Goal: Information Seeking & Learning: Compare options

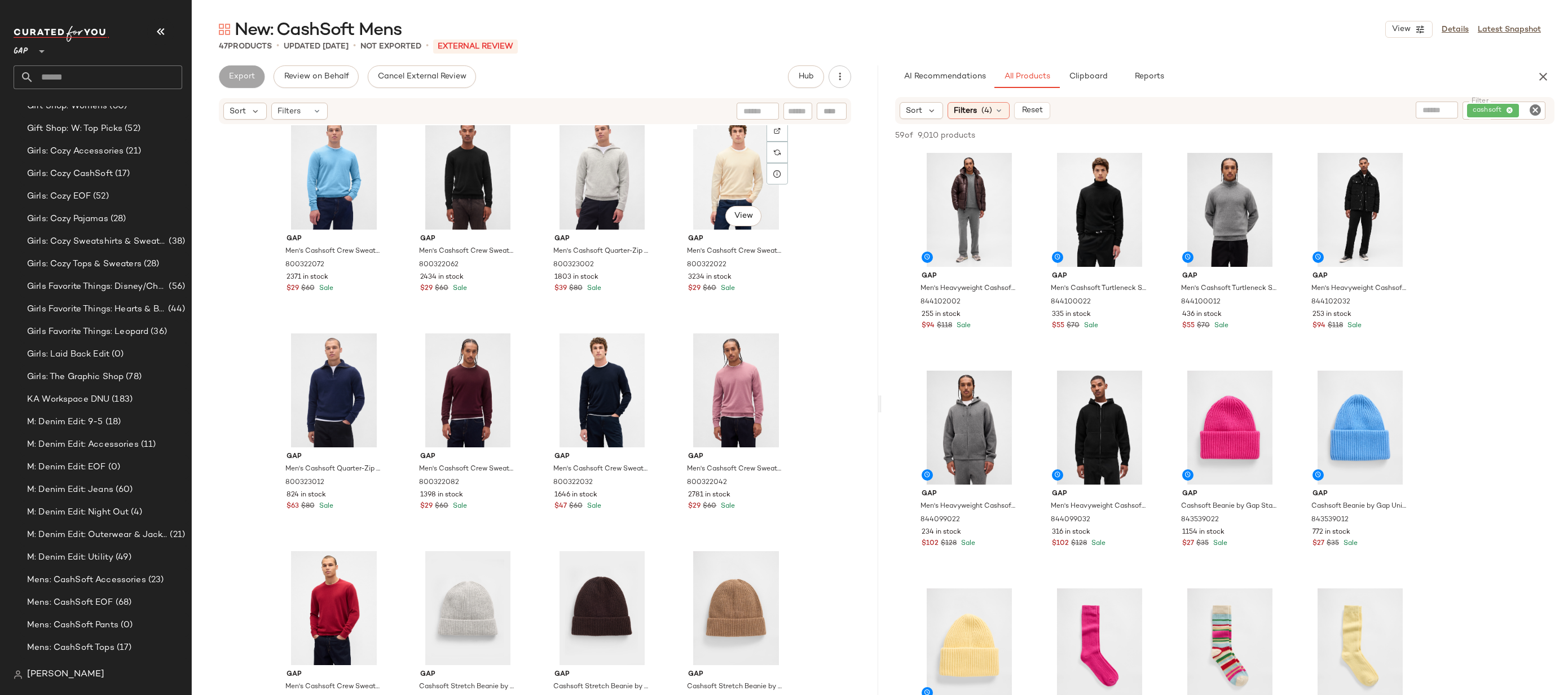
scroll to position [567, 0]
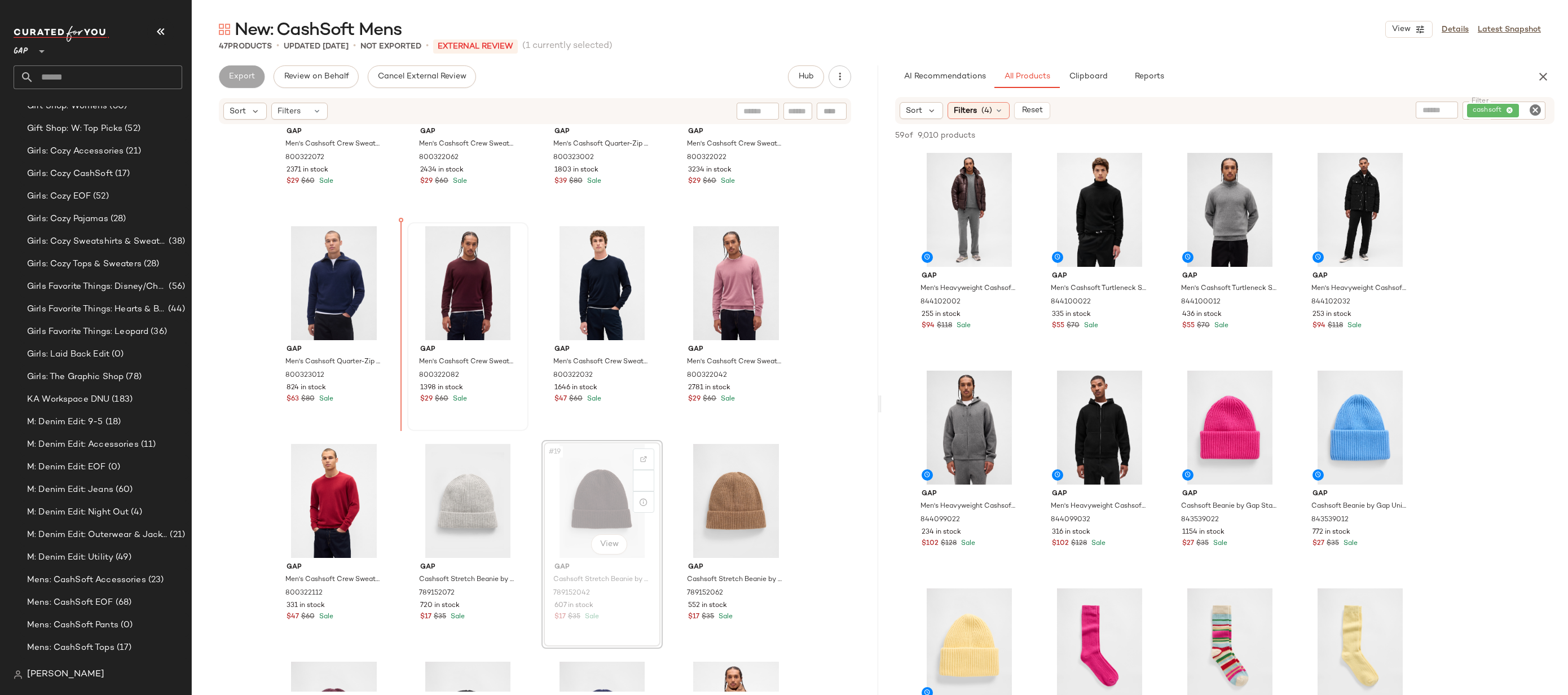
drag, startPoint x: 593, startPoint y: 481, endPoint x: 497, endPoint y: 410, distance: 119.4
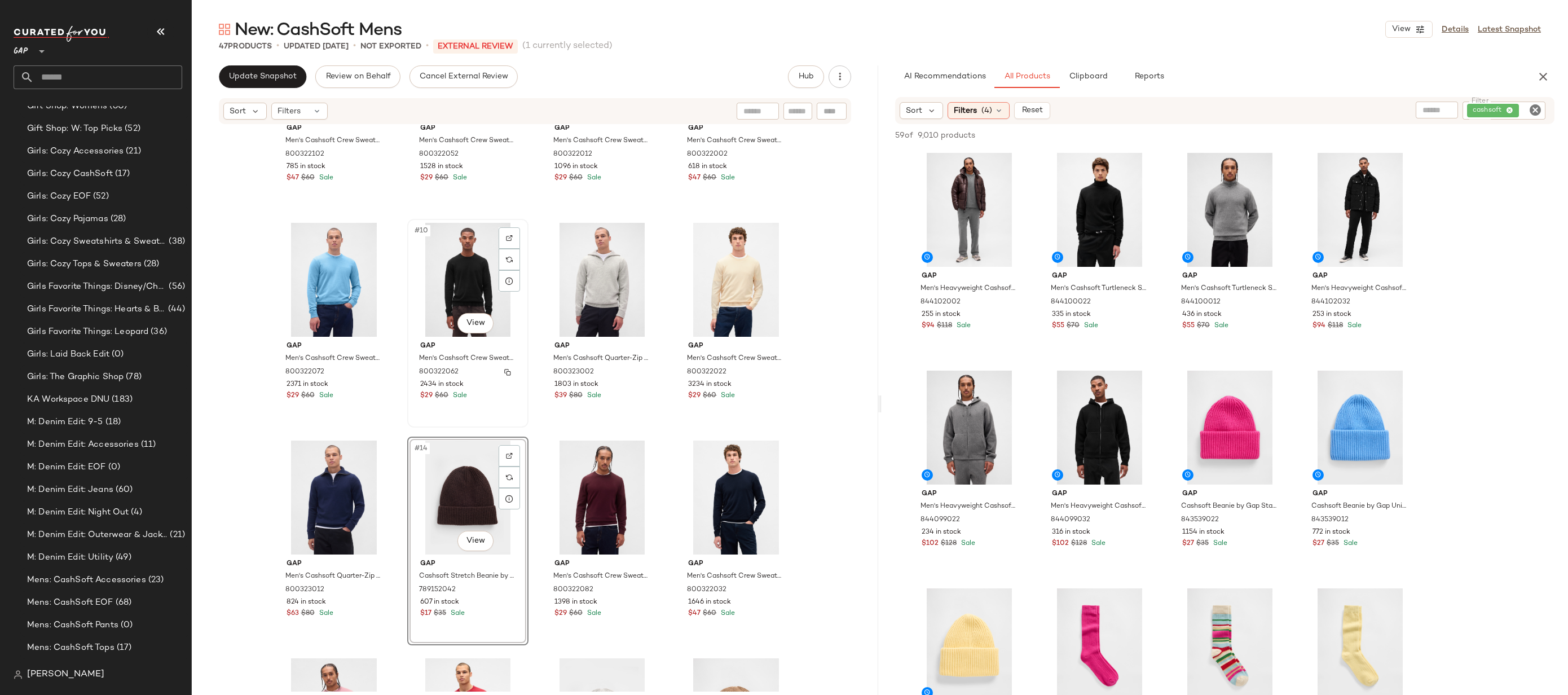
scroll to position [532, 0]
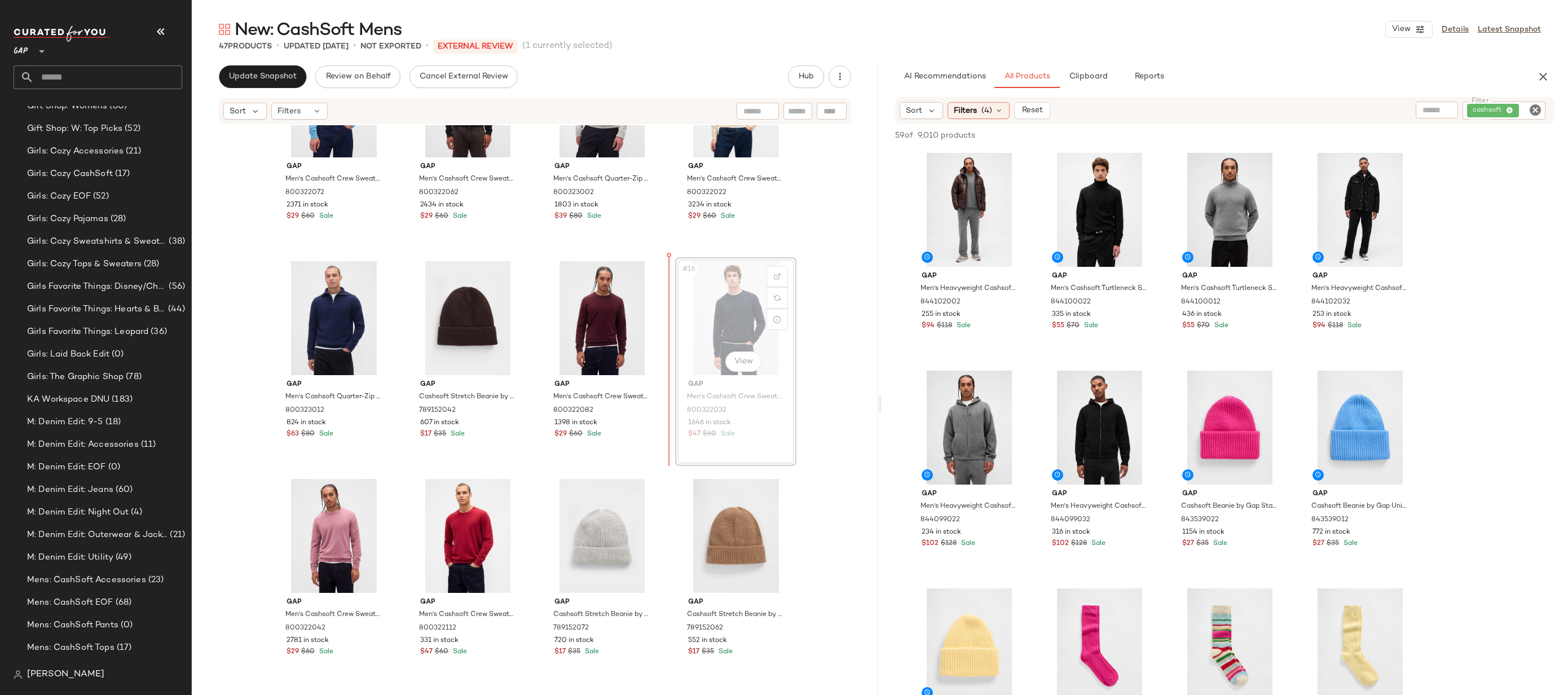
drag, startPoint x: 720, startPoint y: 327, endPoint x: 682, endPoint y: 327, distance: 38.0
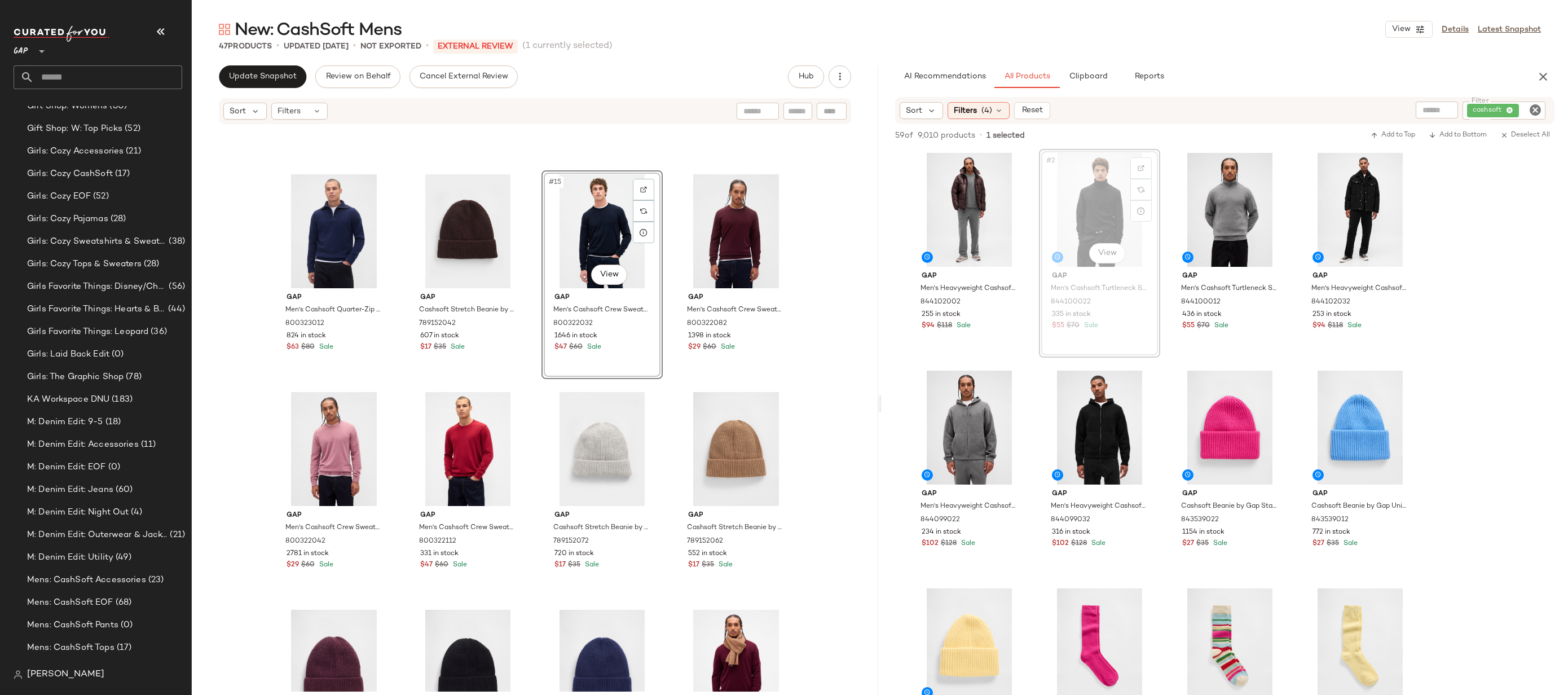
scroll to position [618, 0]
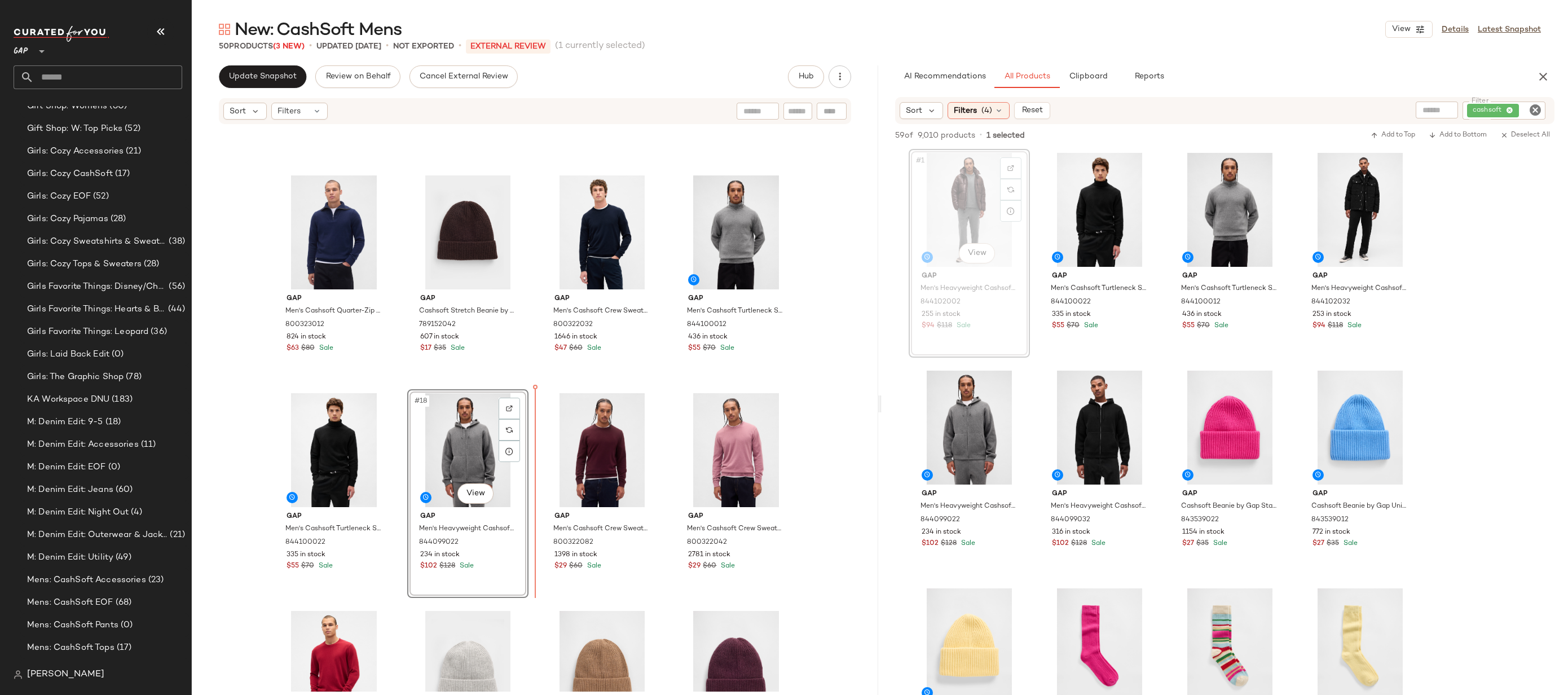
drag, startPoint x: 969, startPoint y: 190, endPoint x: 519, endPoint y: 486, distance: 538.6
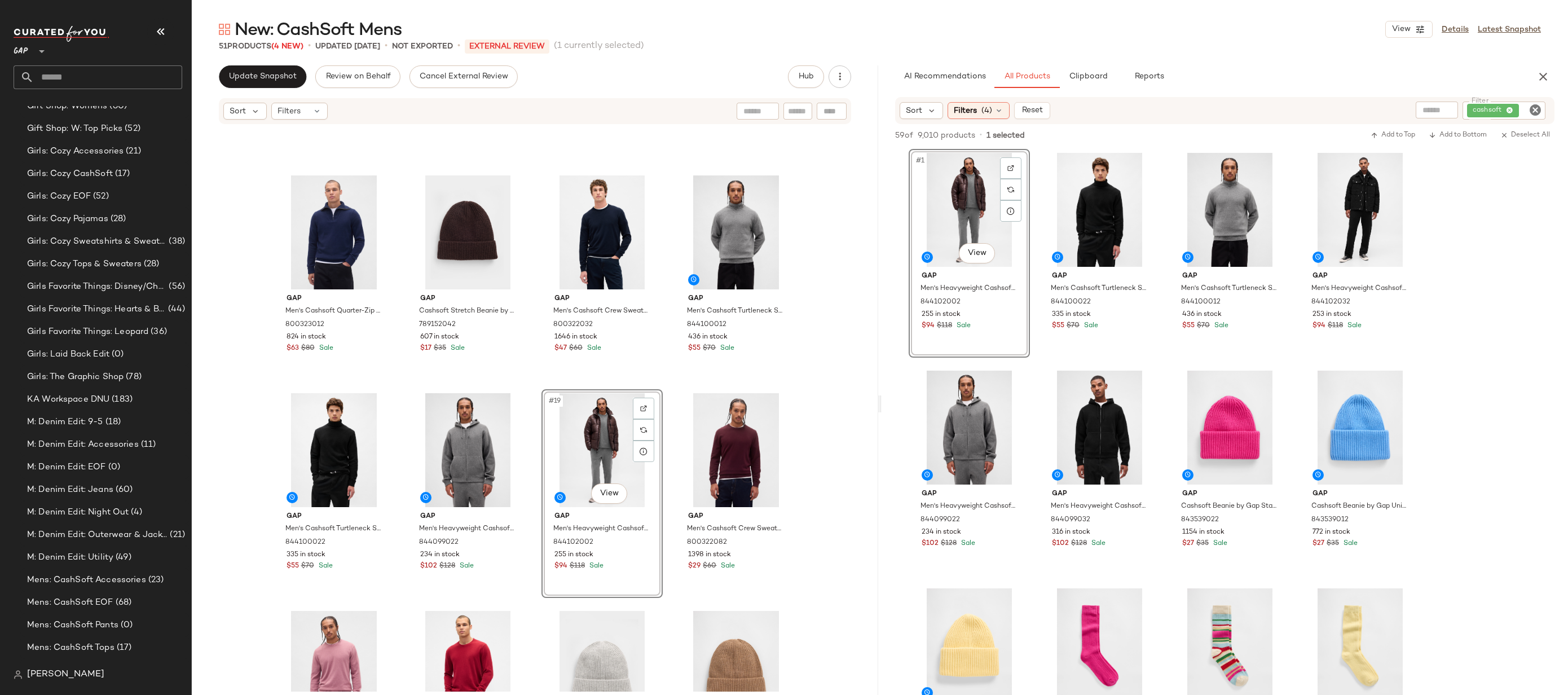
scroll to position [703, 0]
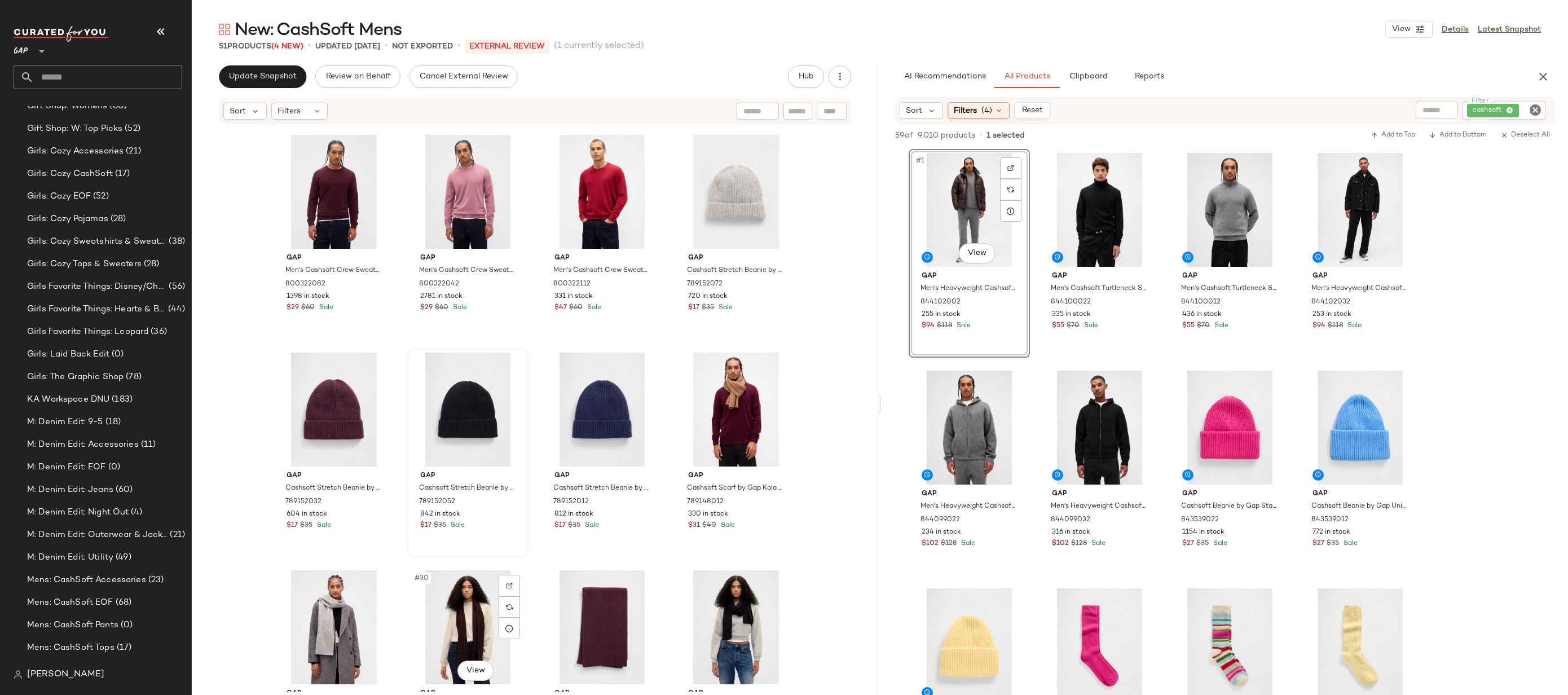
scroll to position [1003, 0]
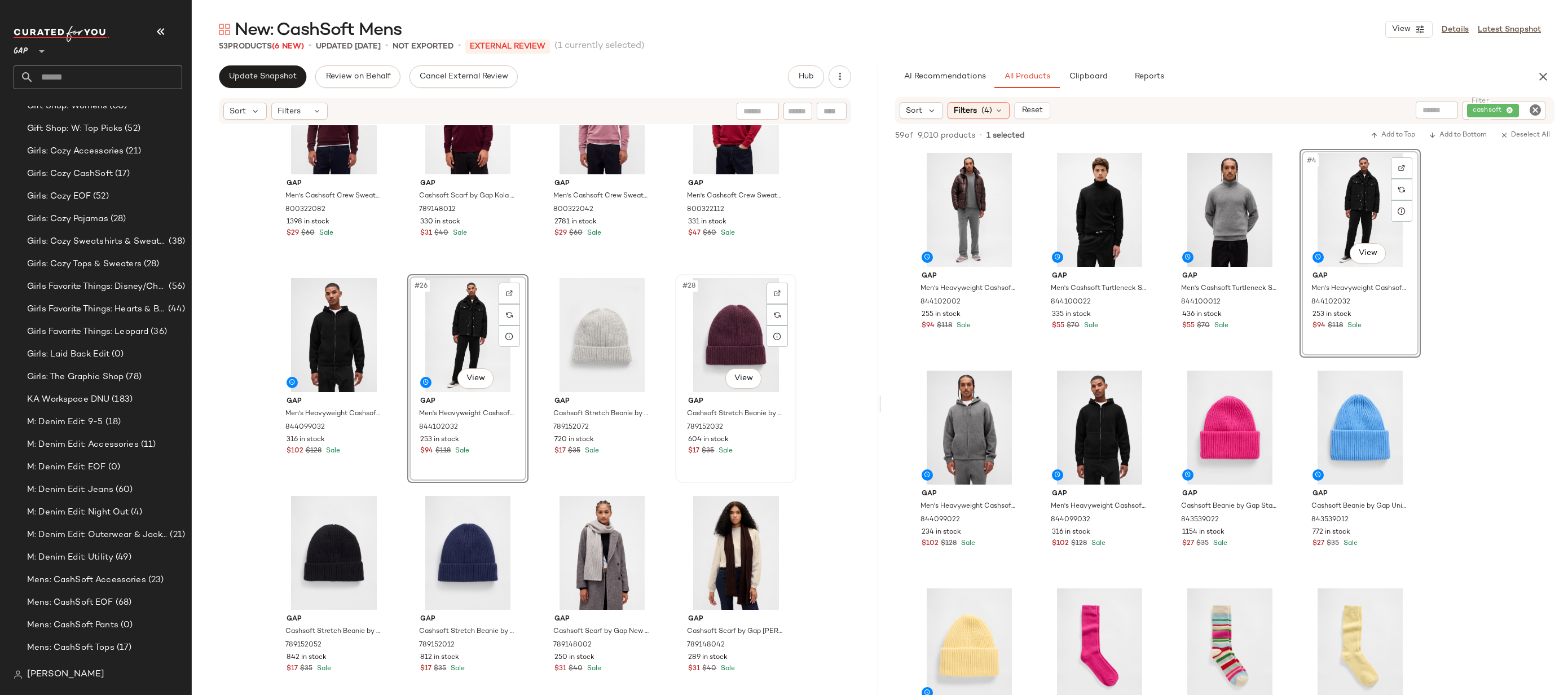
scroll to position [1184, 0]
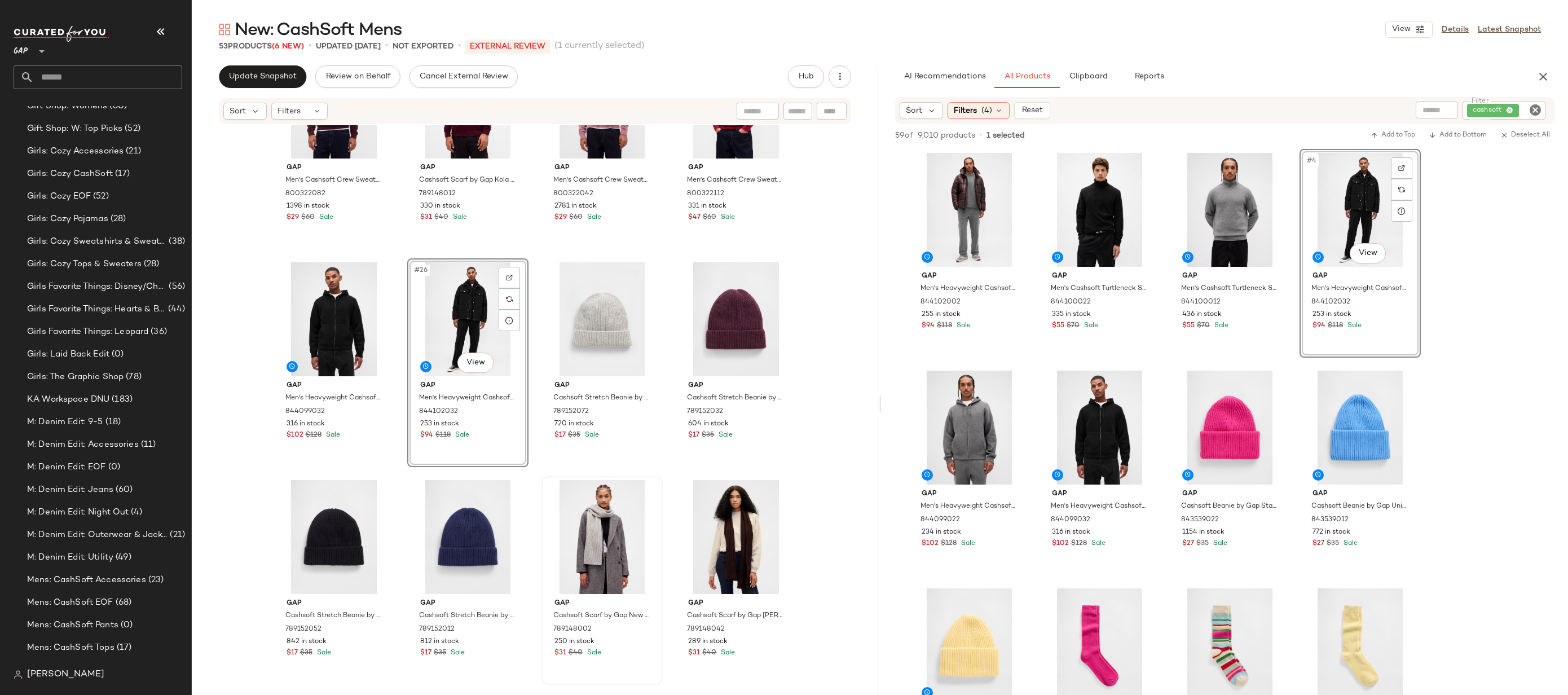
click at [598, 486] on div at bounding box center [602, 537] width 113 height 114
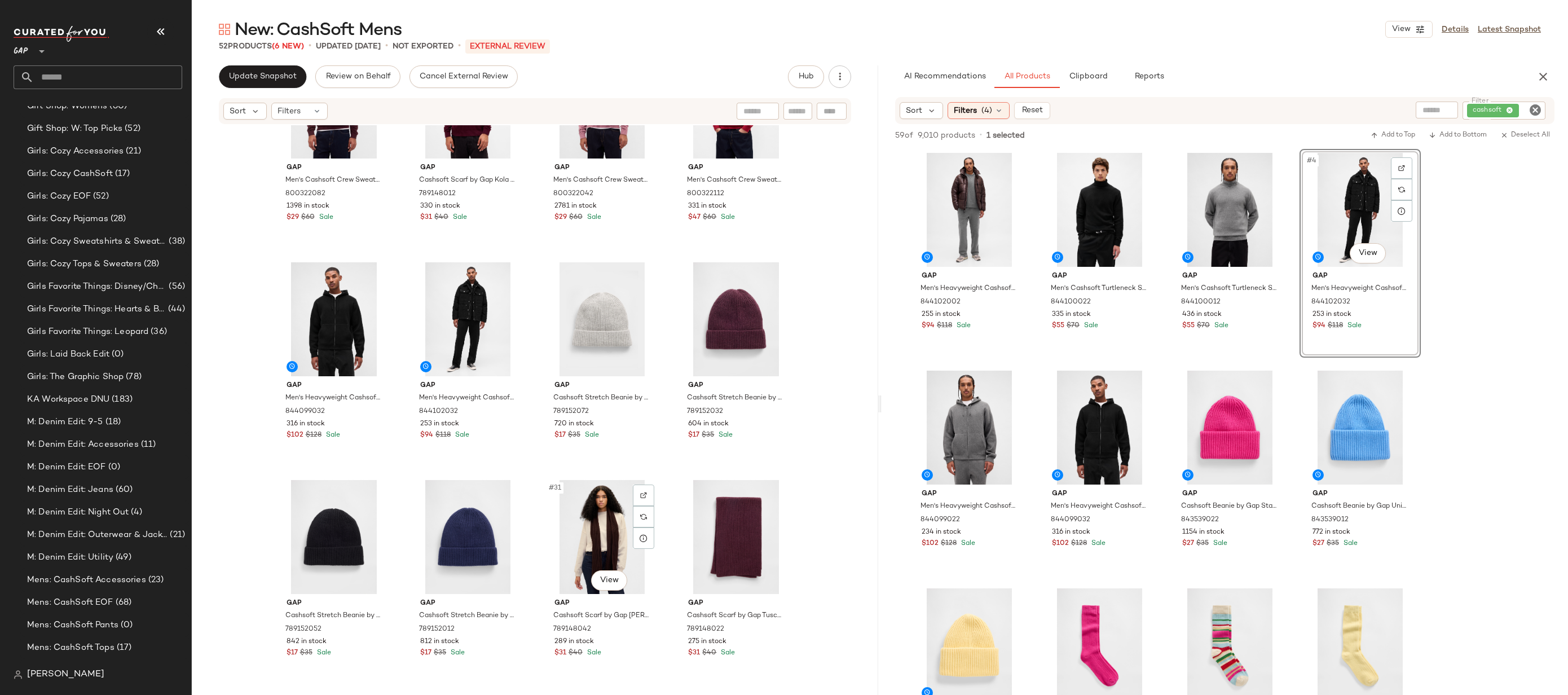
click at [598, 486] on div "#31 View" at bounding box center [602, 537] width 113 height 114
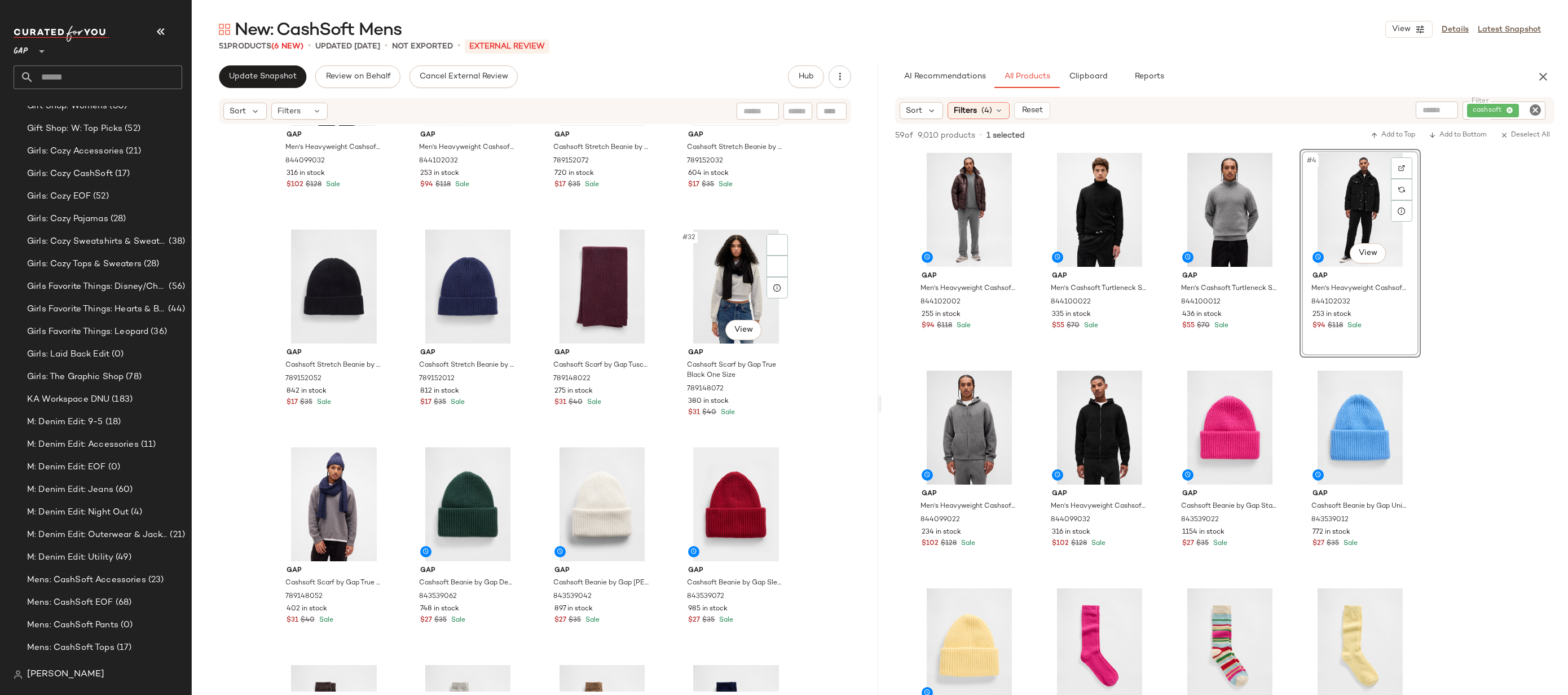
scroll to position [1337, 0]
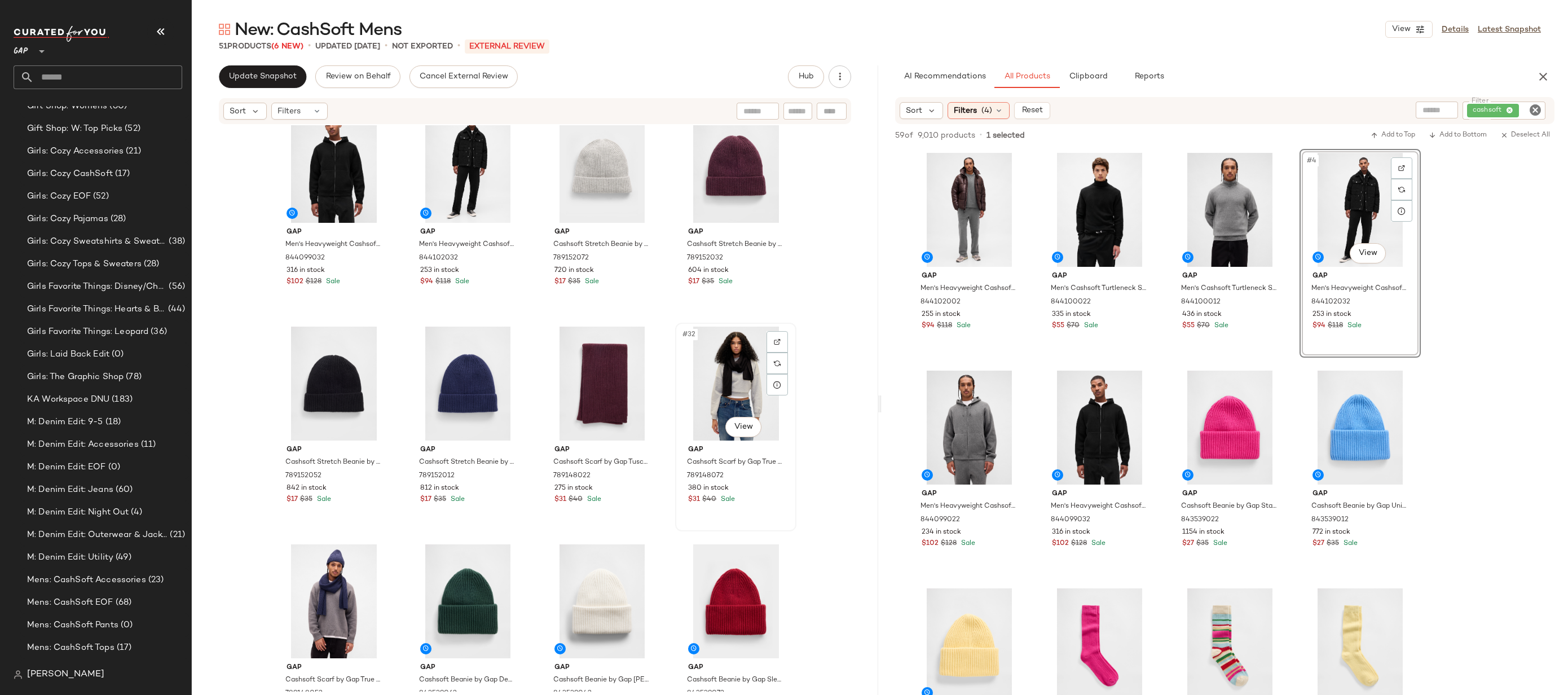
click at [736, 362] on div "#32 View" at bounding box center [736, 384] width 113 height 114
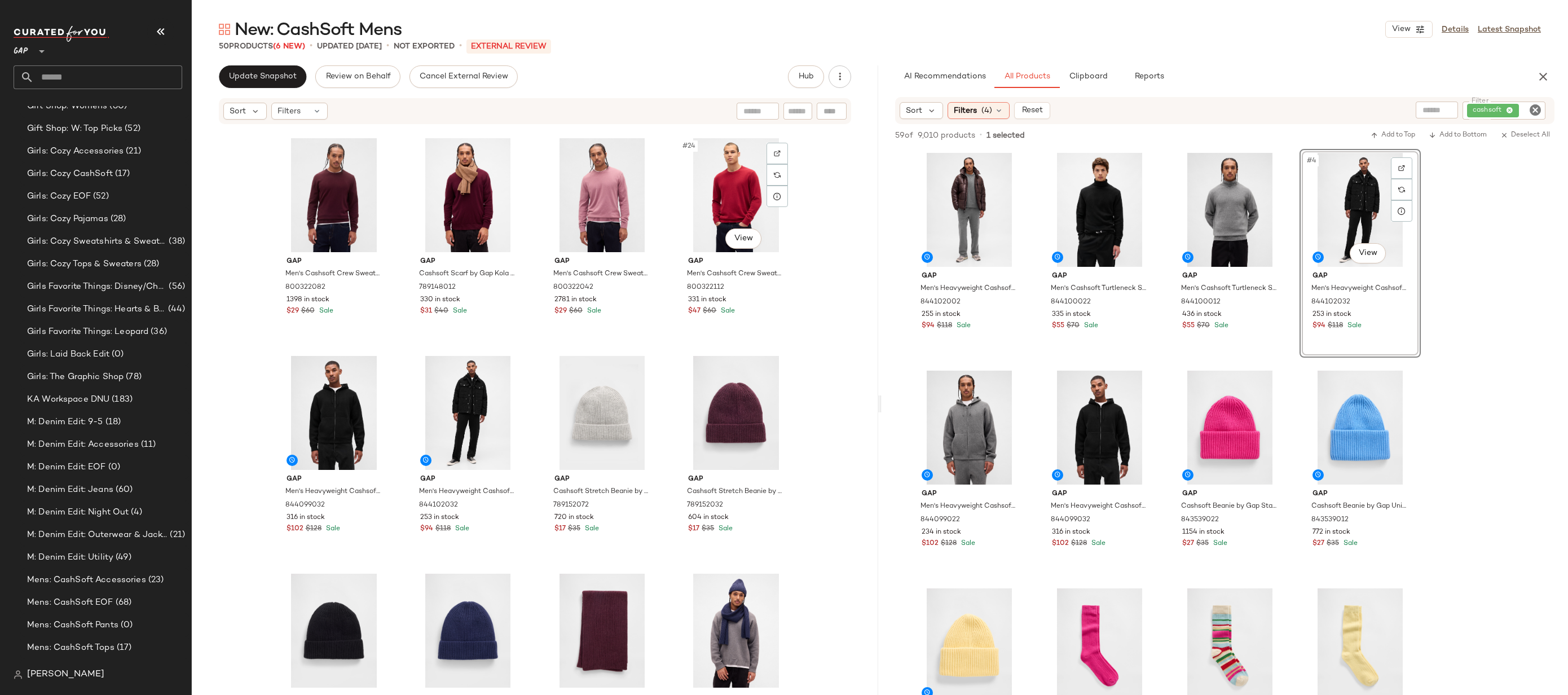
scroll to position [1210, 0]
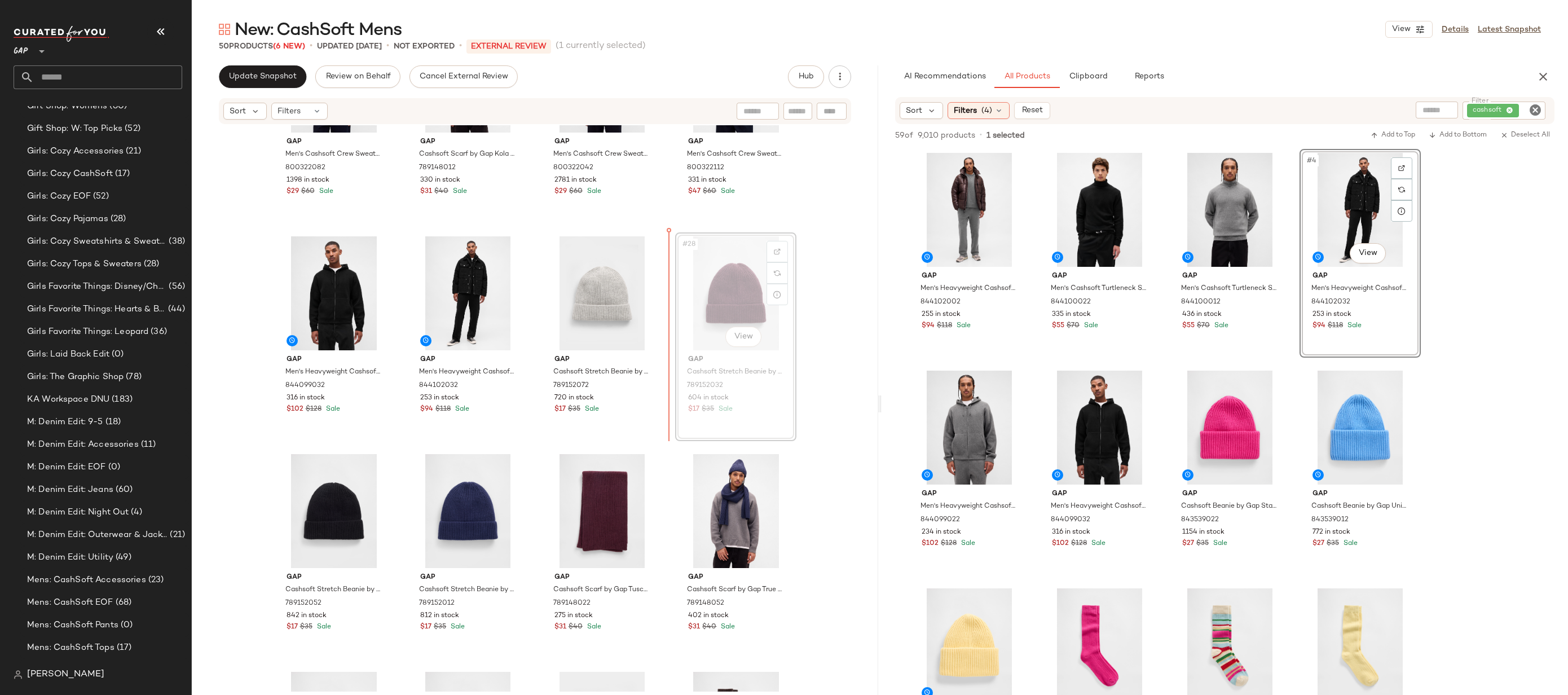
drag, startPoint x: 725, startPoint y: 301, endPoint x: 709, endPoint y: 301, distance: 16.0
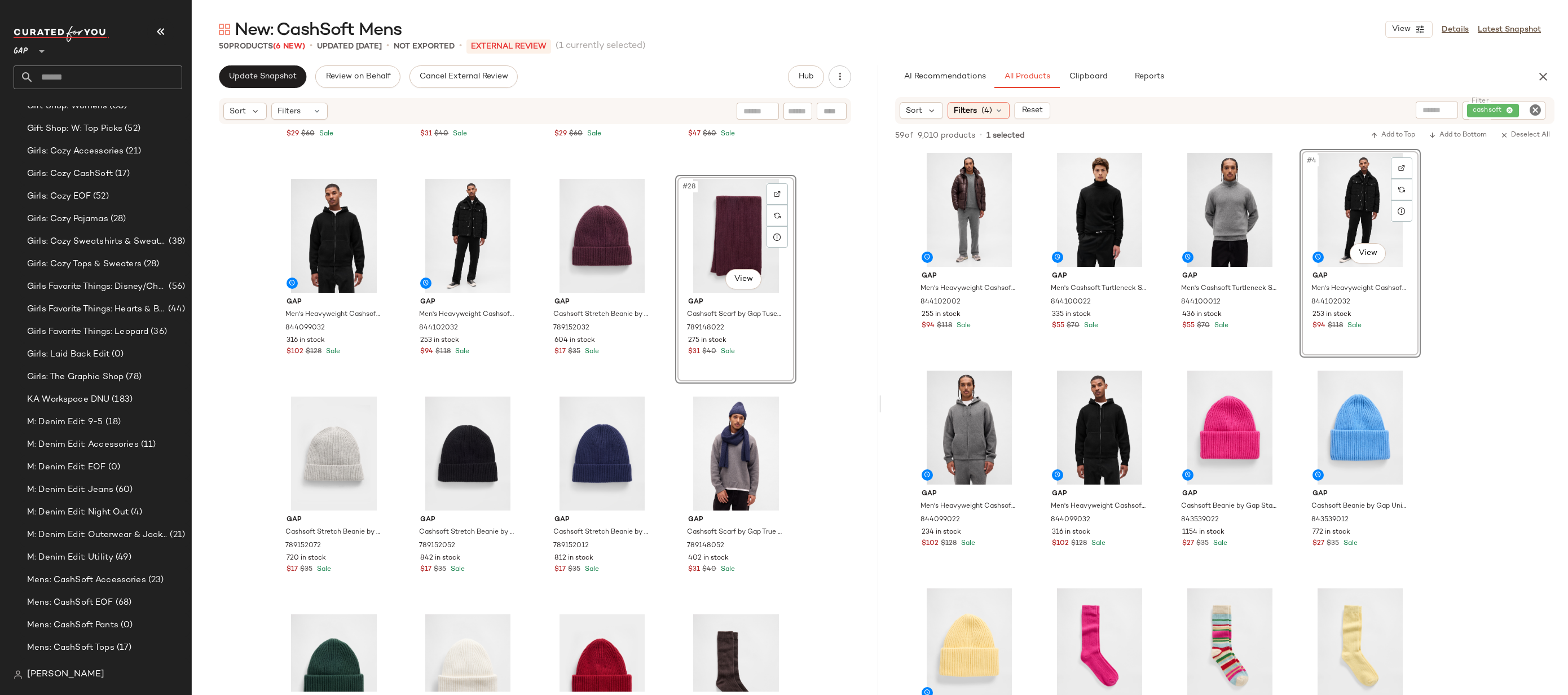
scroll to position [1328, 0]
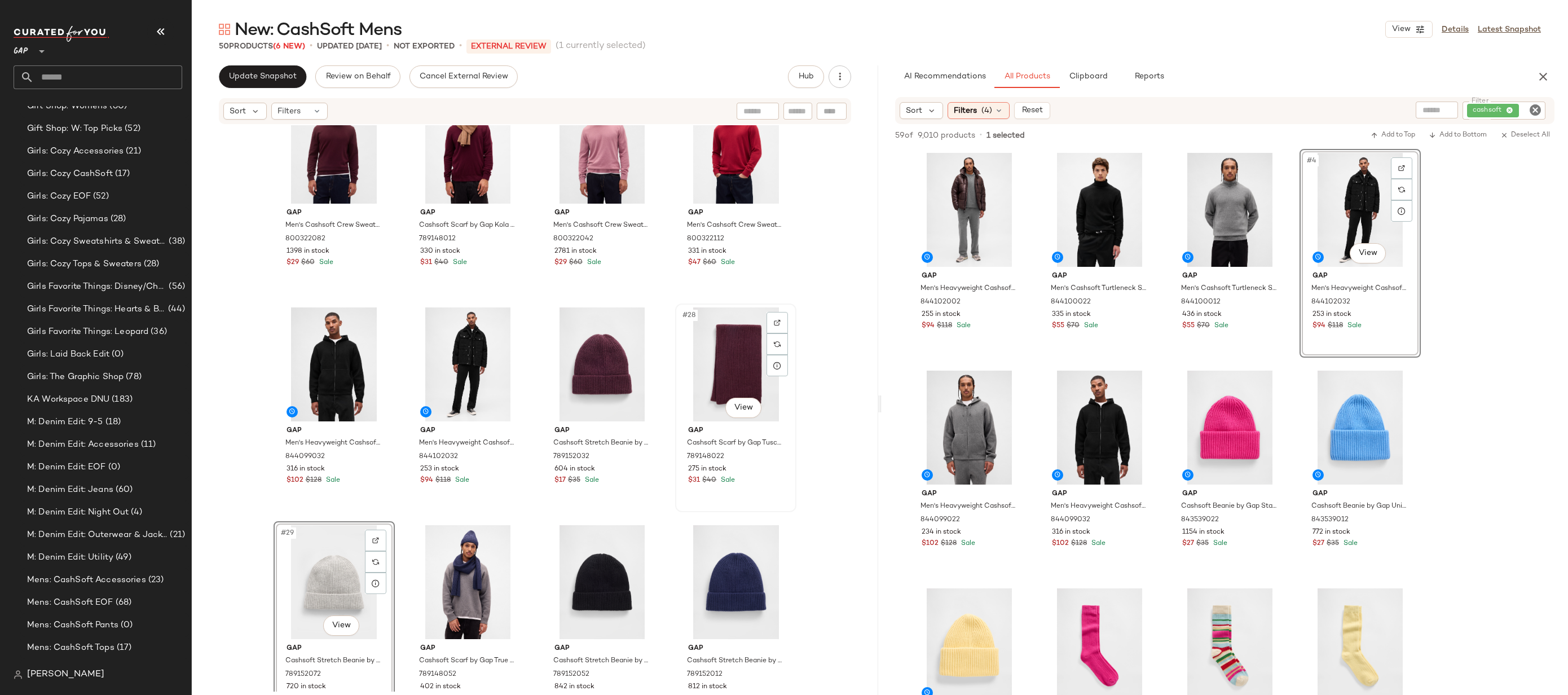
scroll to position [1082, 0]
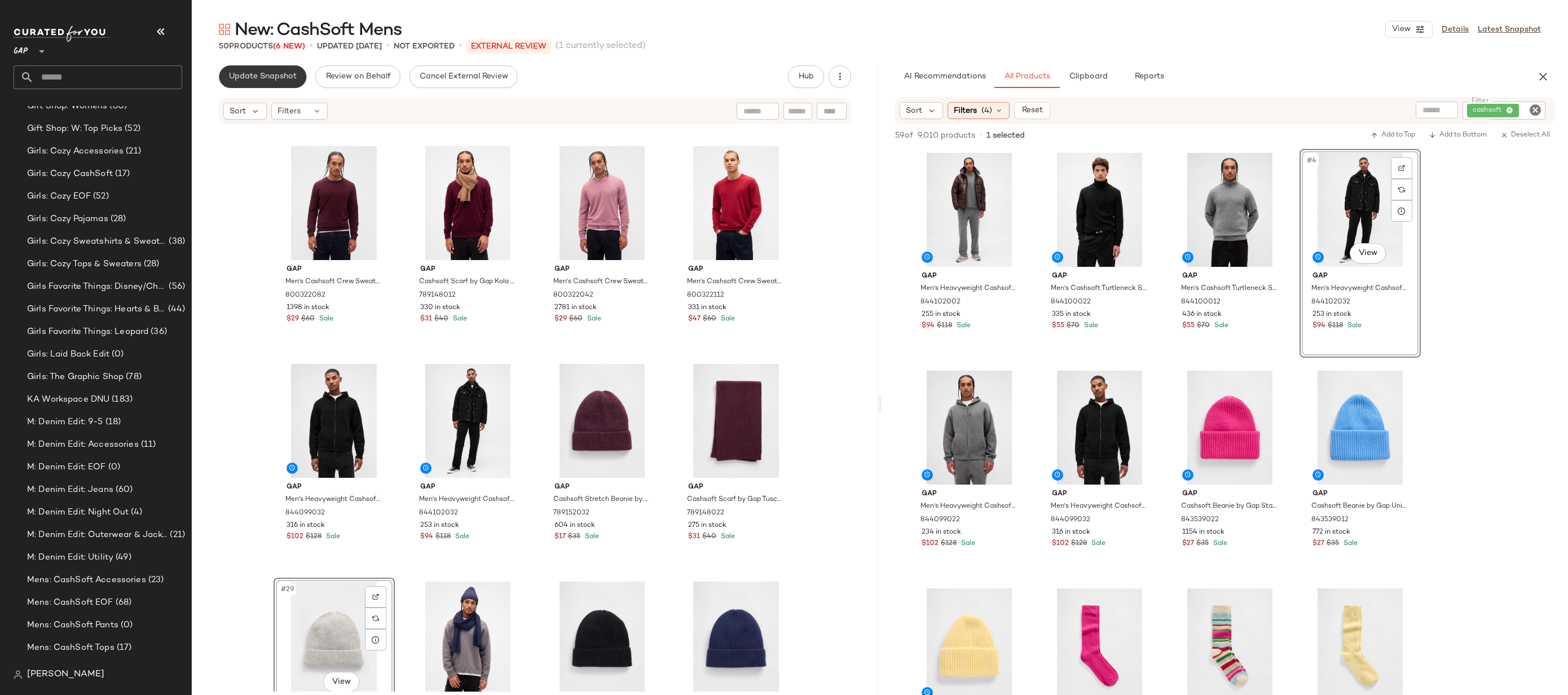
click at [286, 78] on span "Update Snapshot" at bounding box center [263, 77] width 69 height 9
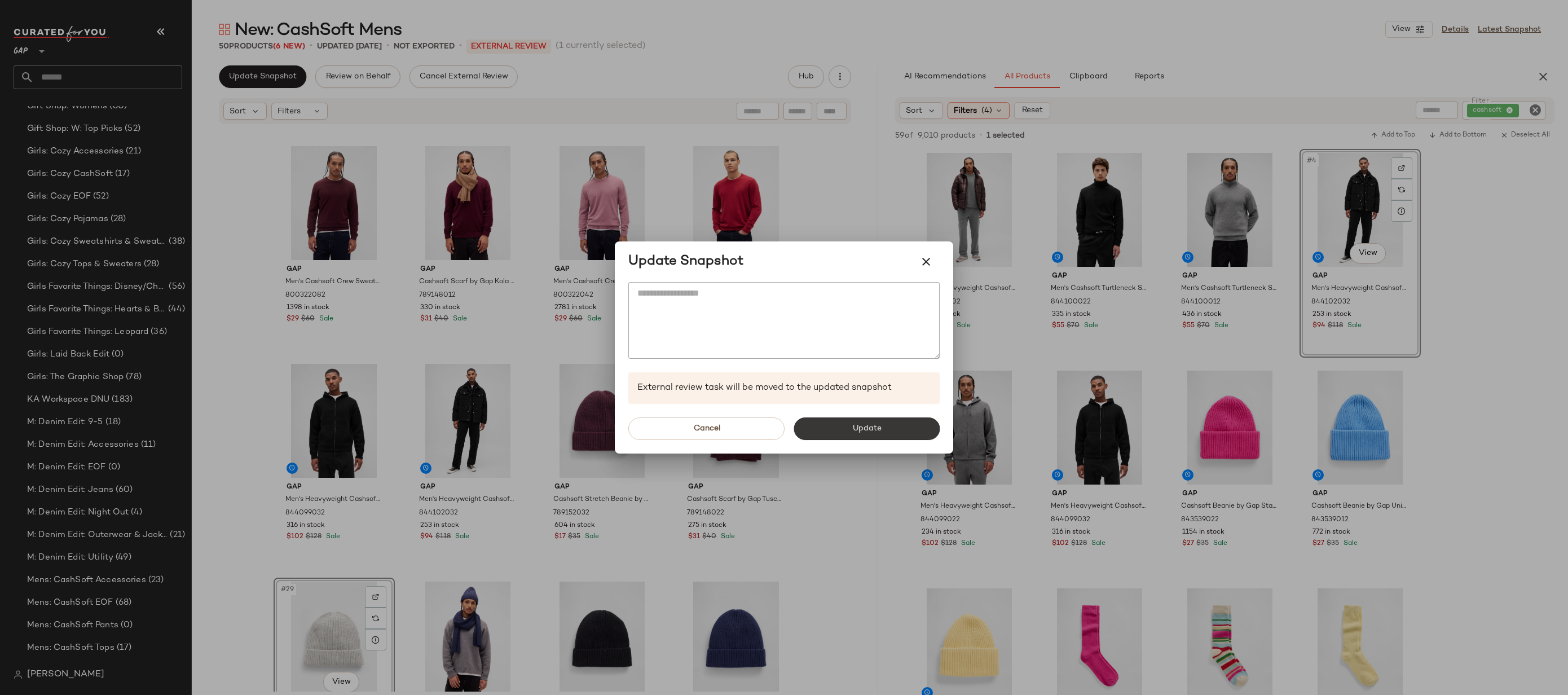
click at [832, 430] on button "Update" at bounding box center [867, 429] width 146 height 23
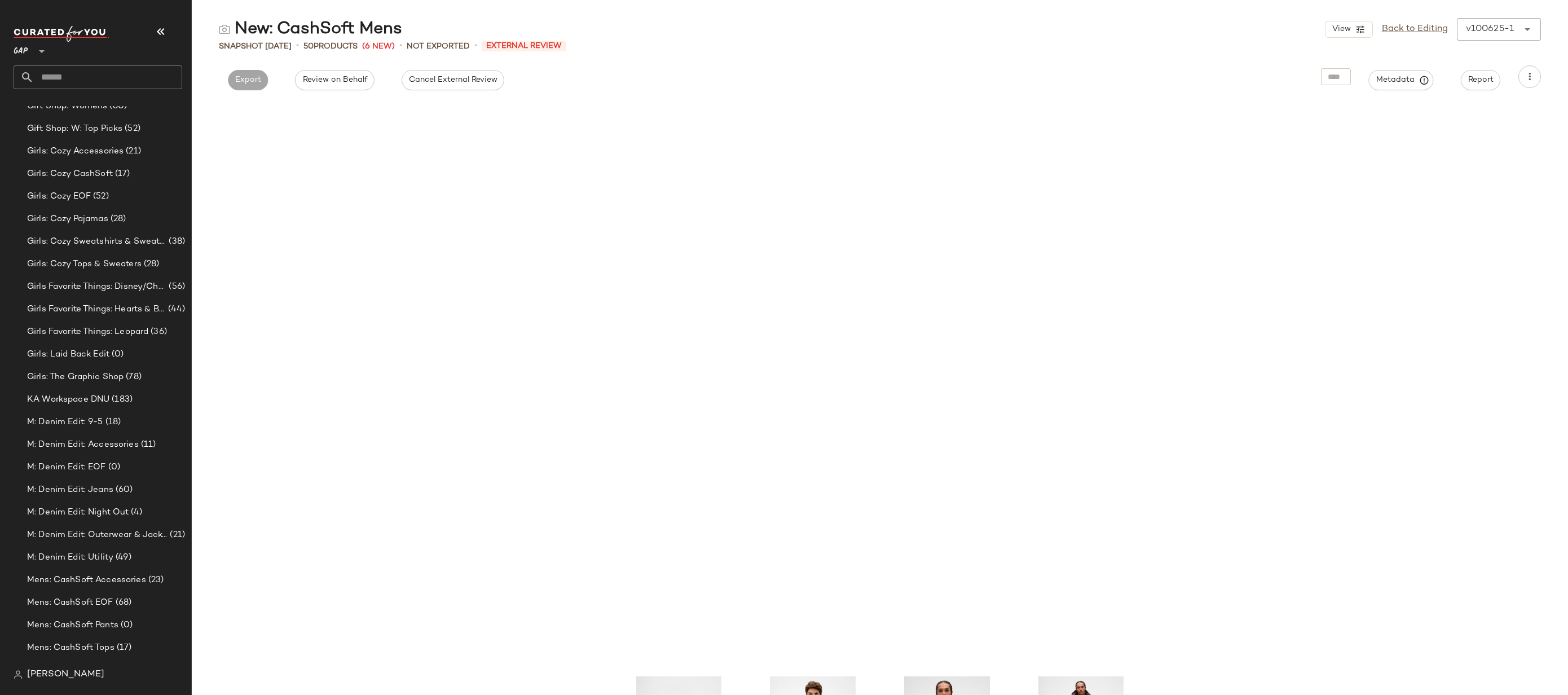
scroll to position [1060, 0]
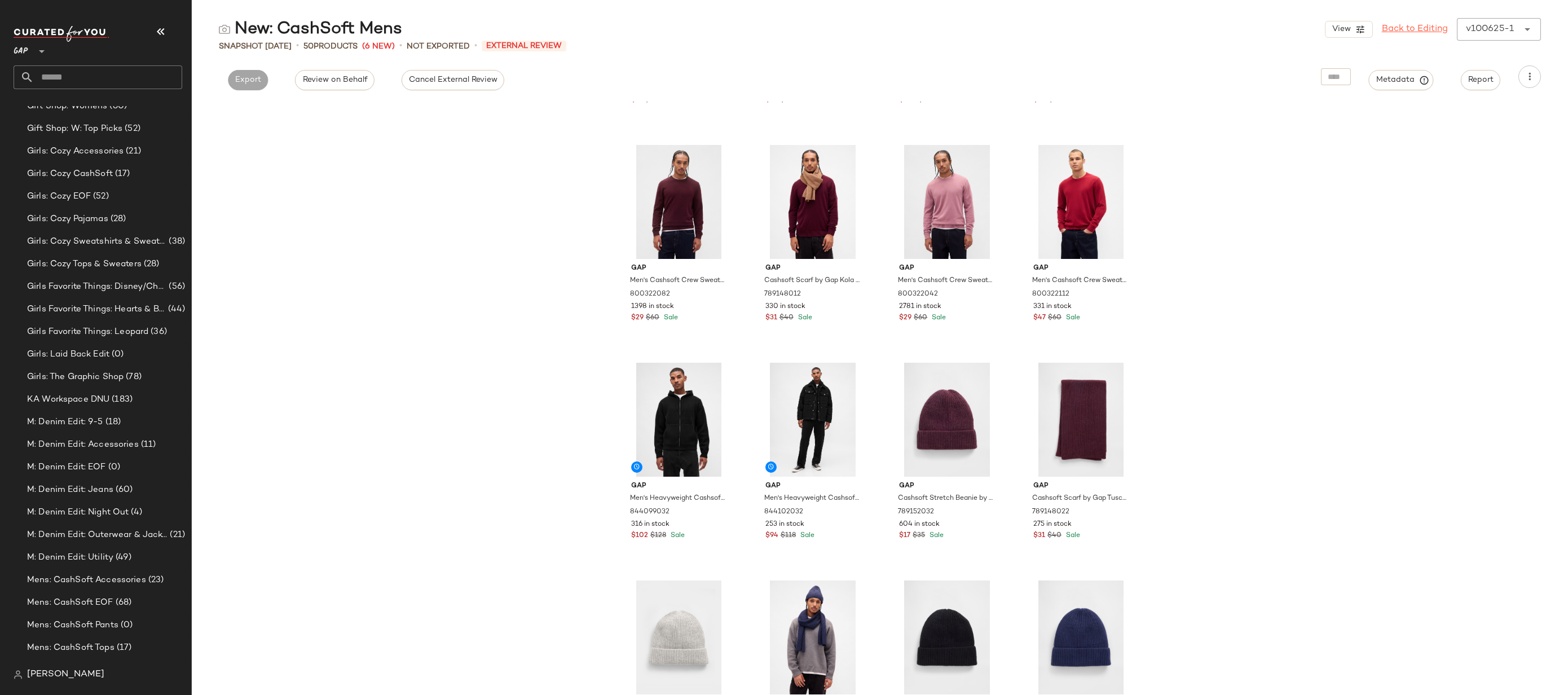
click at [1437, 30] on link "Back to Editing" at bounding box center [1415, 30] width 66 height 14
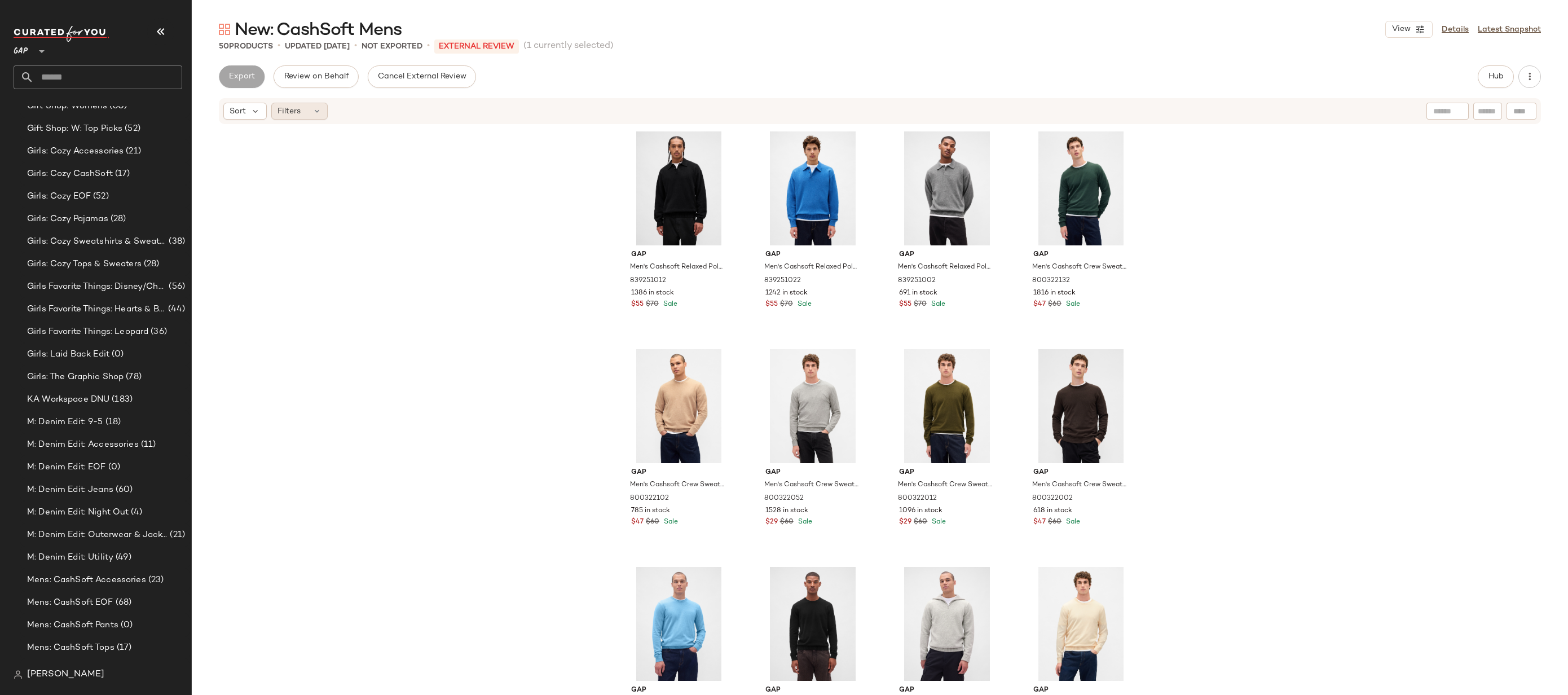
click at [304, 110] on div "Filters" at bounding box center [299, 111] width 56 height 17
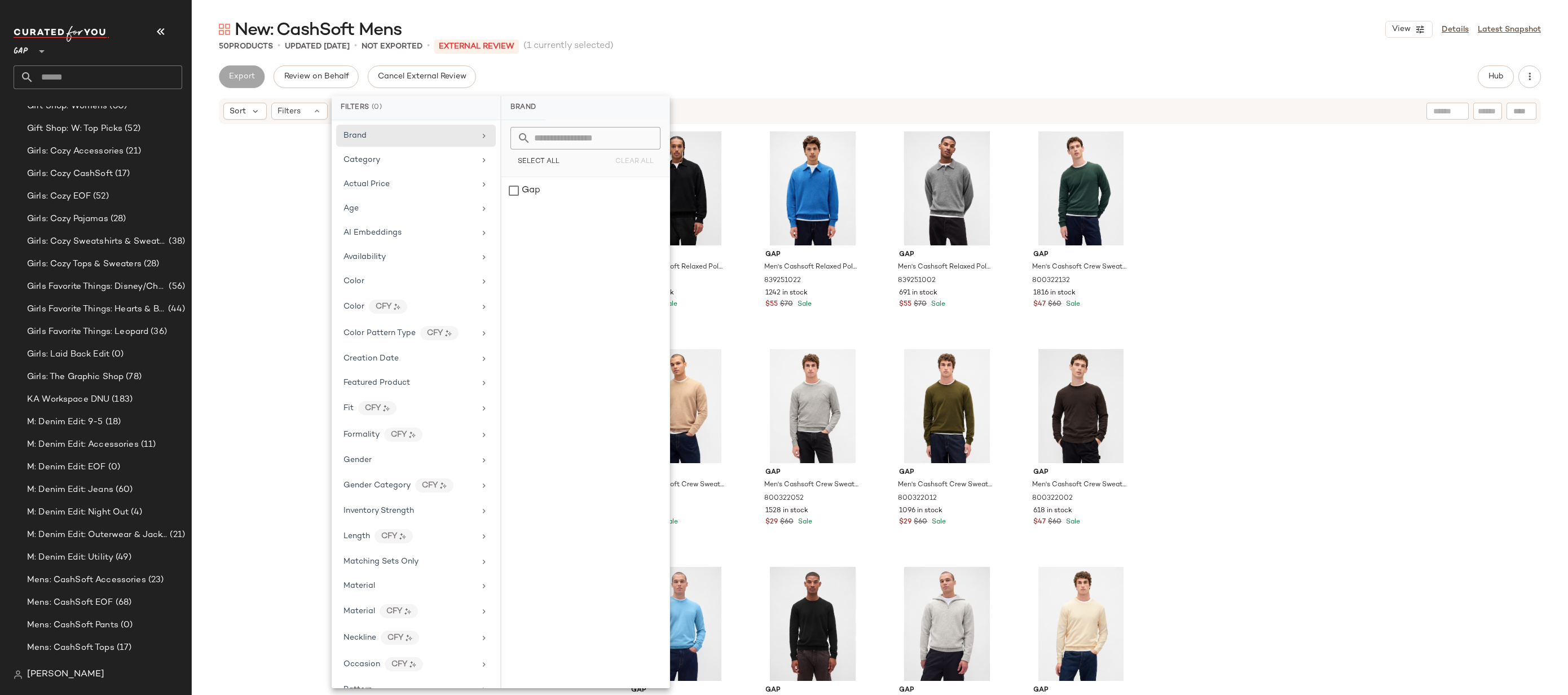
click at [865, 69] on div "Export Review on Behalf Cancel External Review Hub" at bounding box center [880, 77] width 1322 height 23
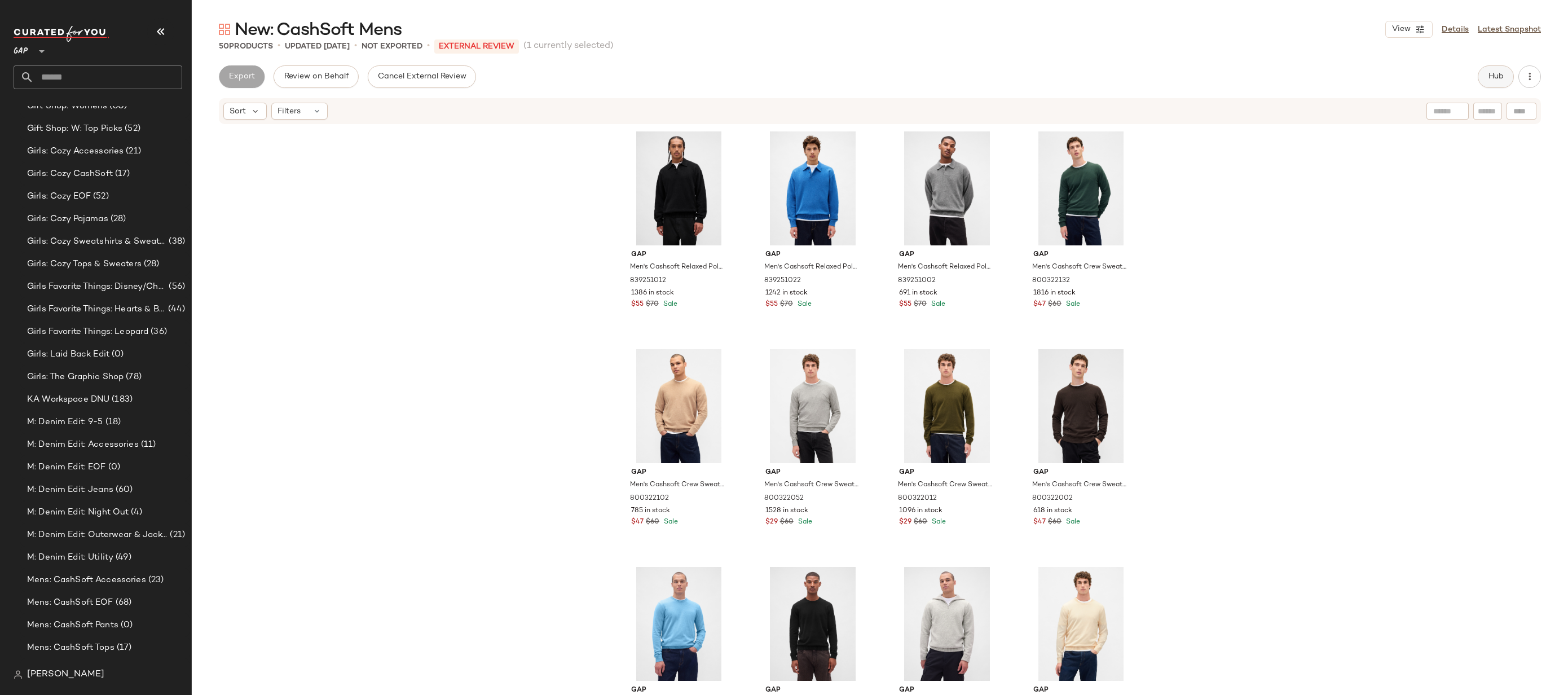
click at [1493, 77] on span "Hub" at bounding box center [1496, 77] width 16 height 9
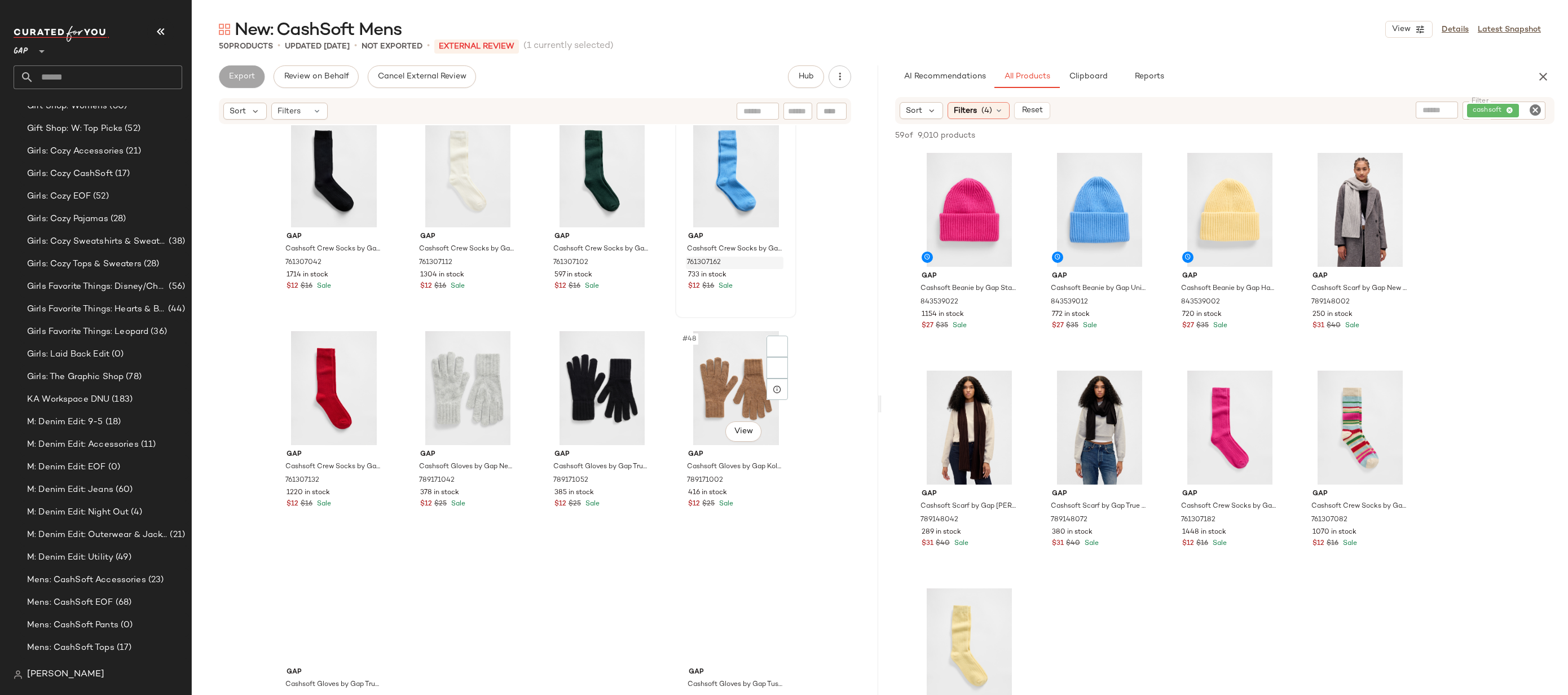
scroll to position [2266, 0]
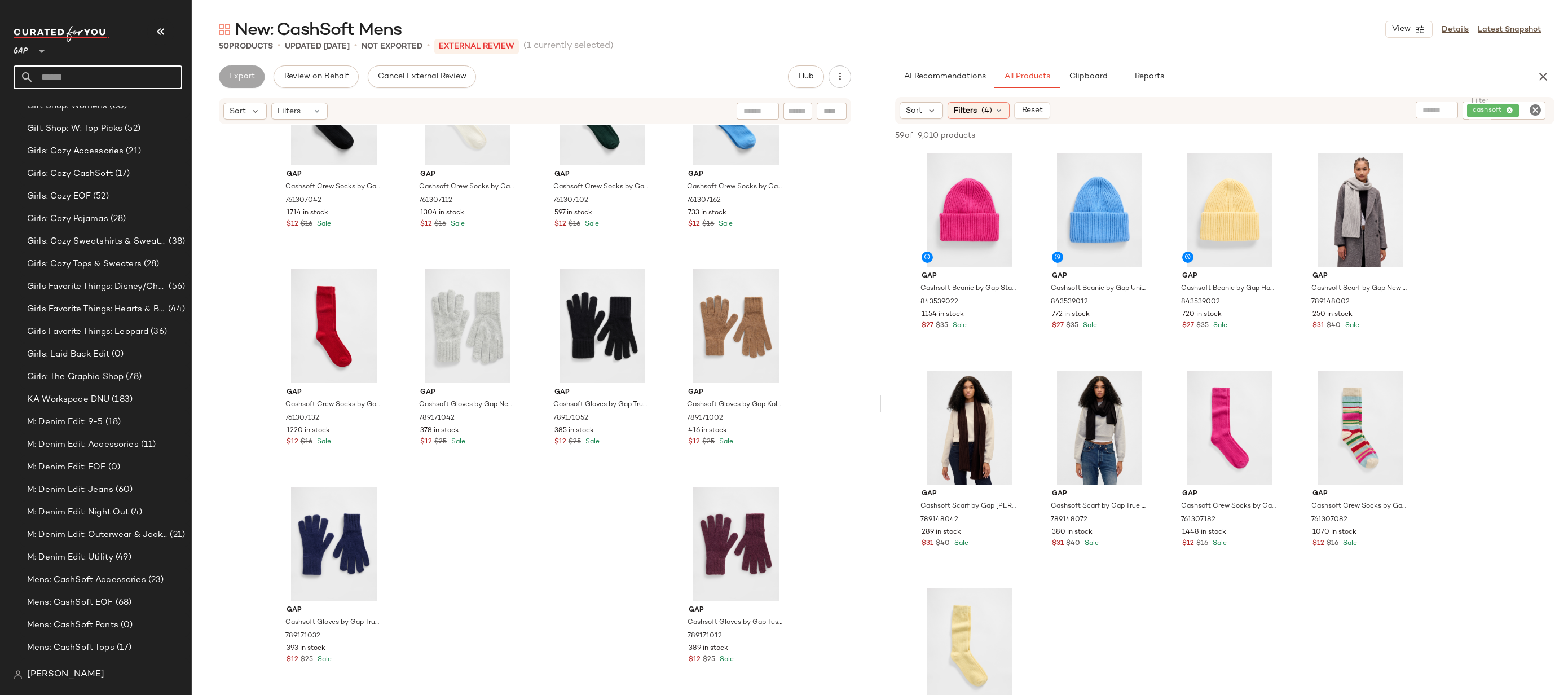
click at [129, 77] on input "text" at bounding box center [107, 77] width 148 height 24
type input "*"
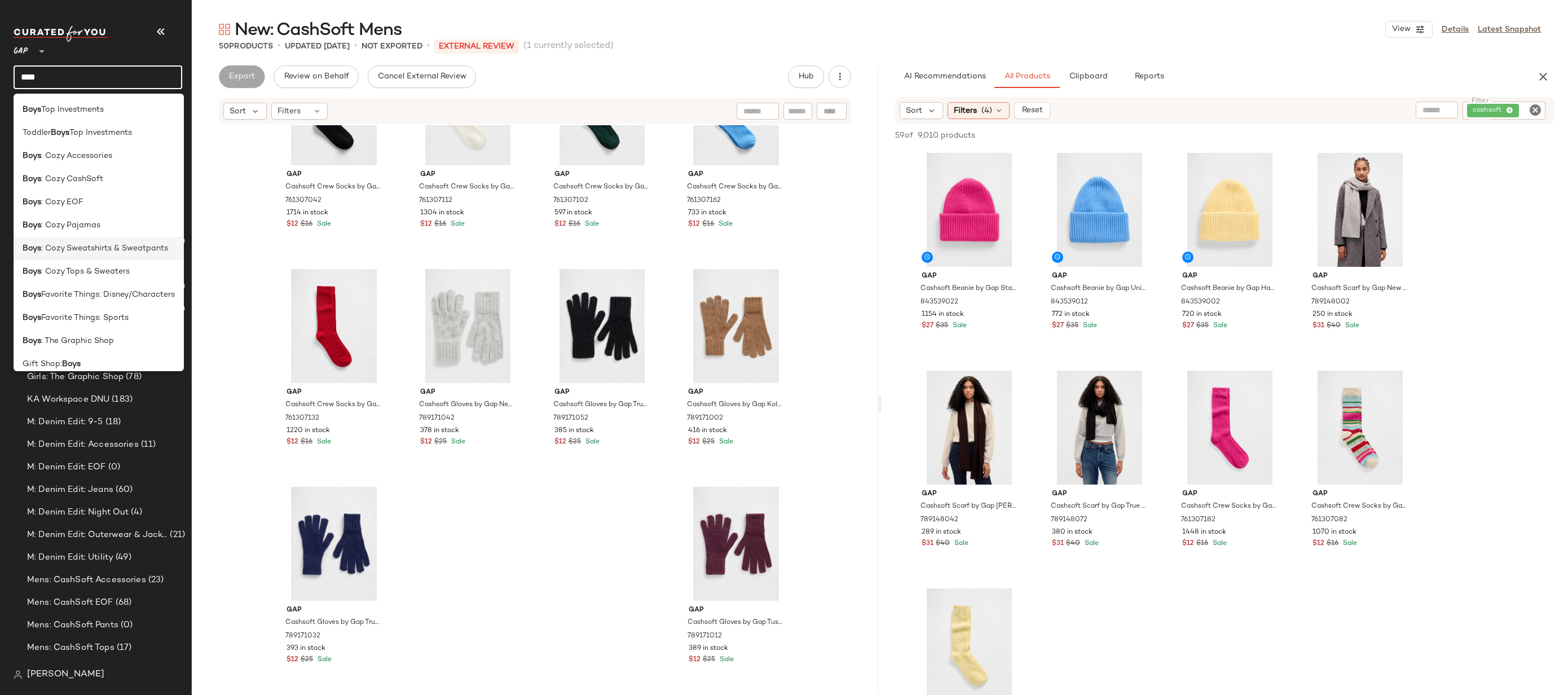
scroll to position [125, 0]
type input "****"
click at [106, 358] on div "New: CashSoft Boys" at bounding box center [99, 355] width 152 height 12
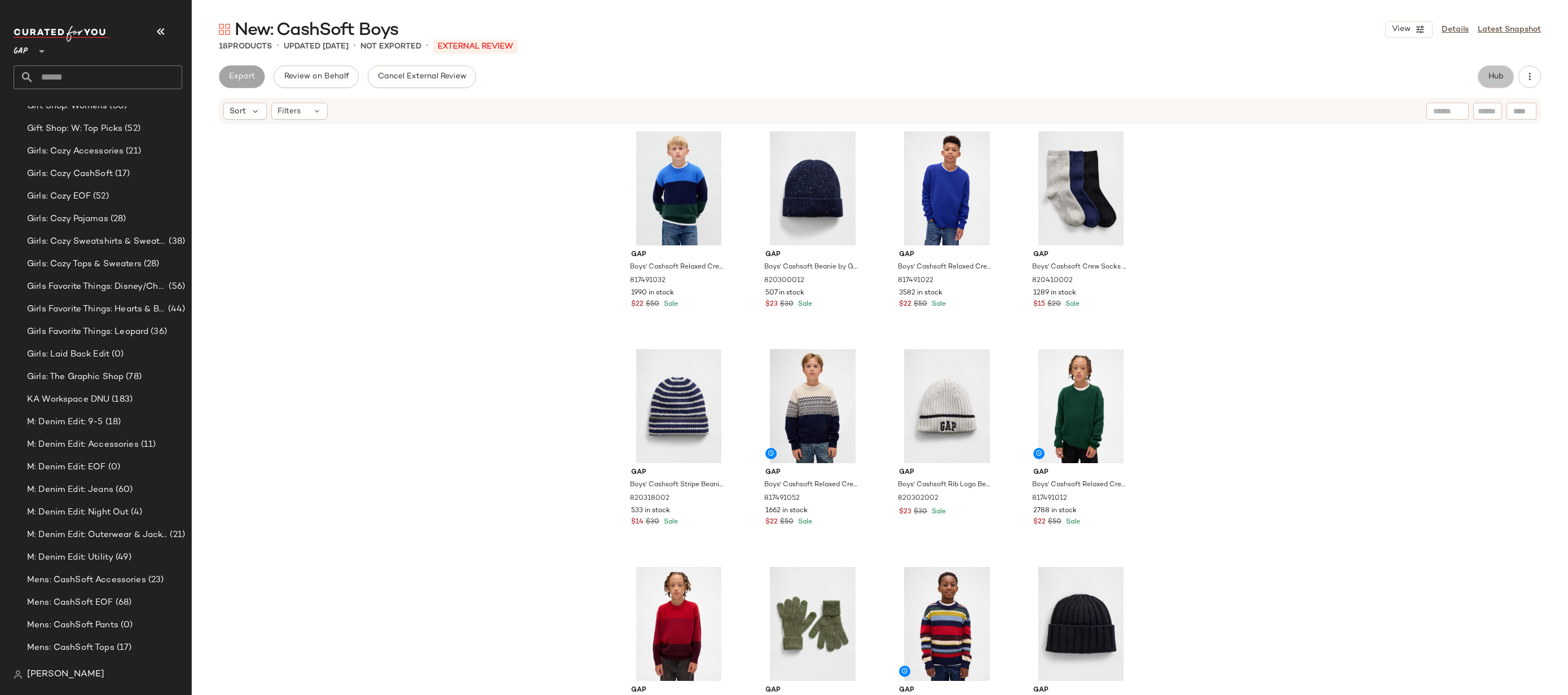
click at [1499, 75] on span "Hub" at bounding box center [1496, 77] width 16 height 9
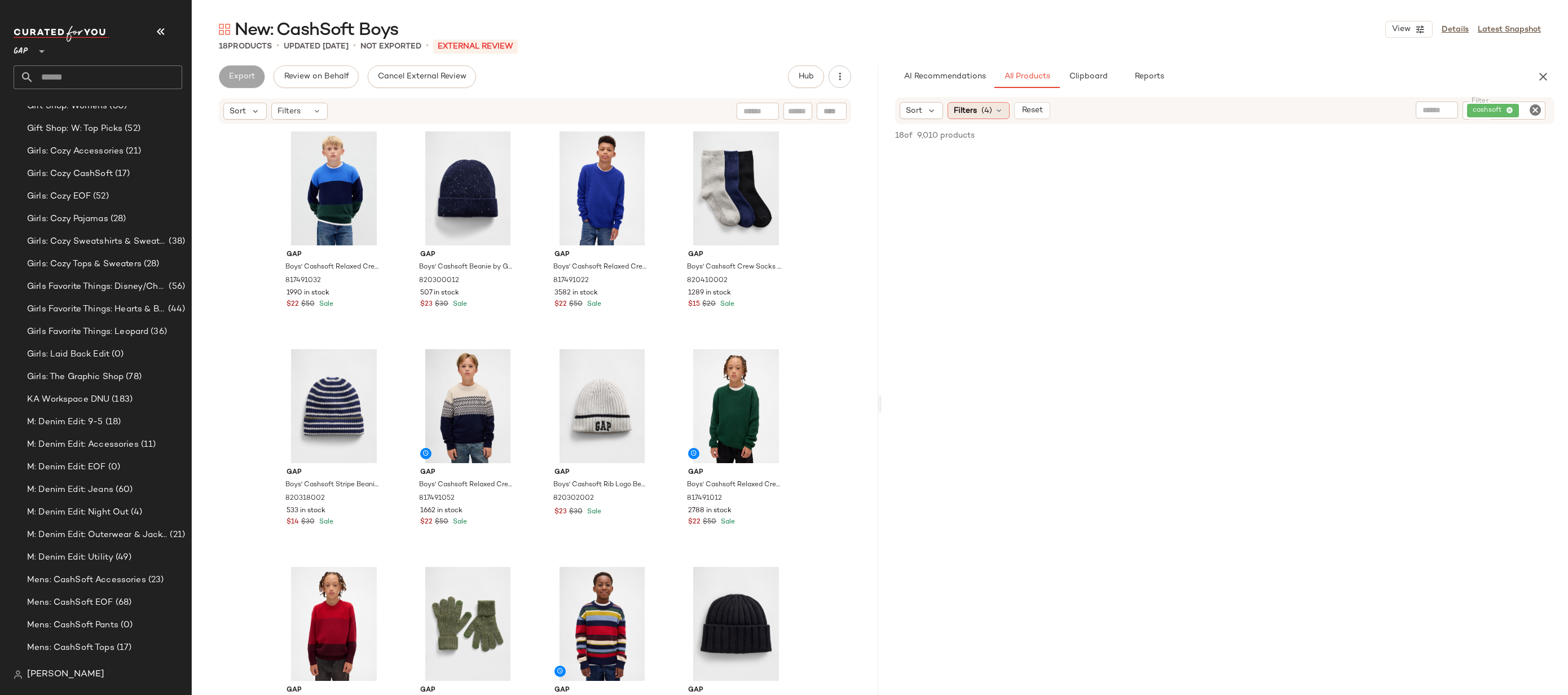
click at [982, 116] on span "(4)" at bounding box center [987, 111] width 11 height 12
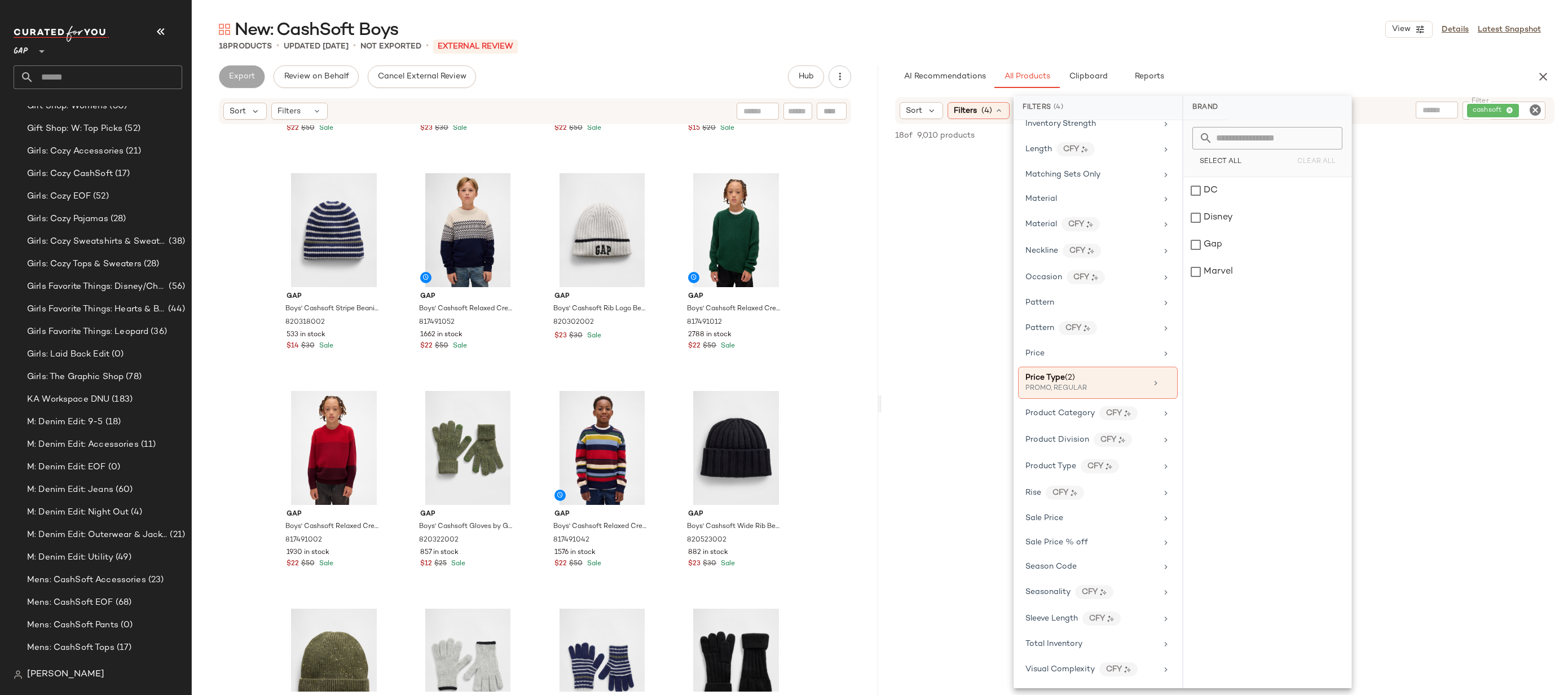
scroll to position [159, 0]
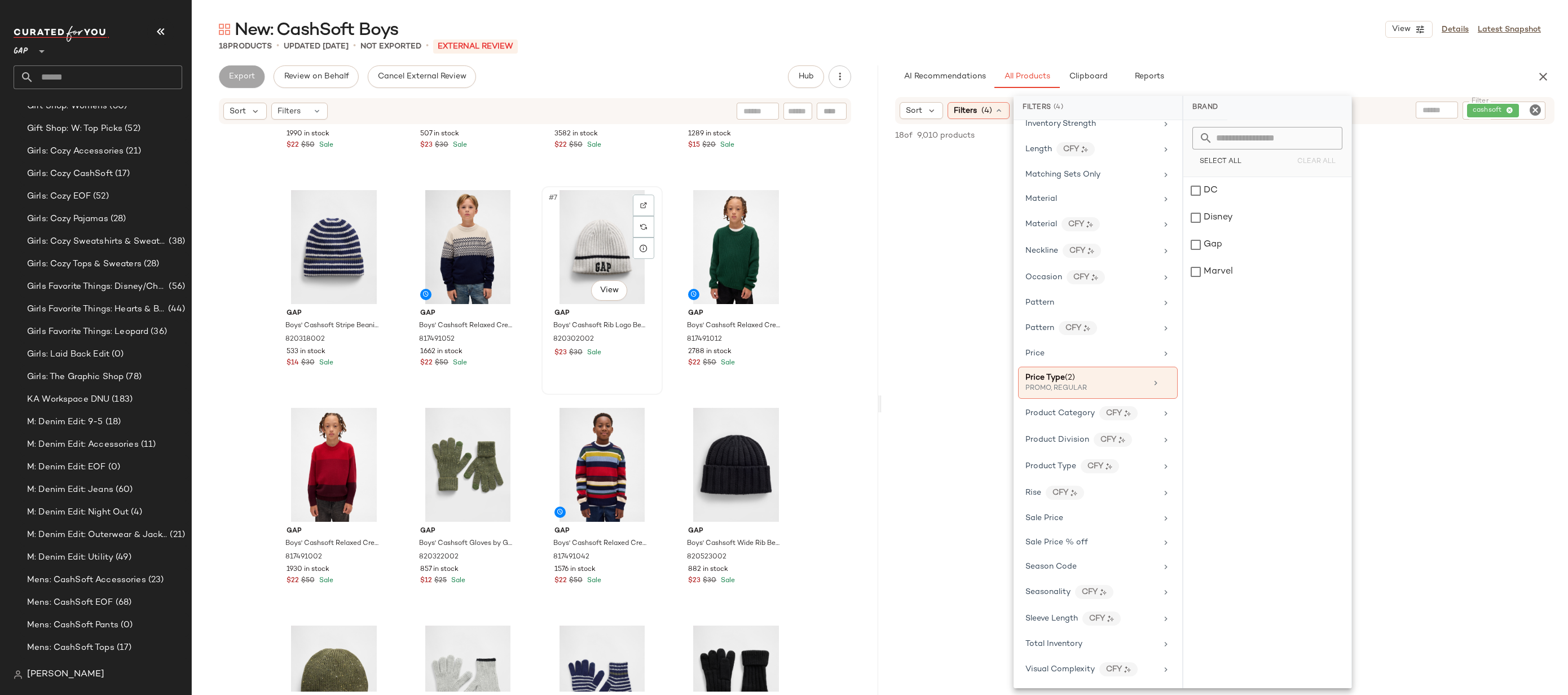
click at [599, 256] on div "#7 View" at bounding box center [602, 247] width 113 height 114
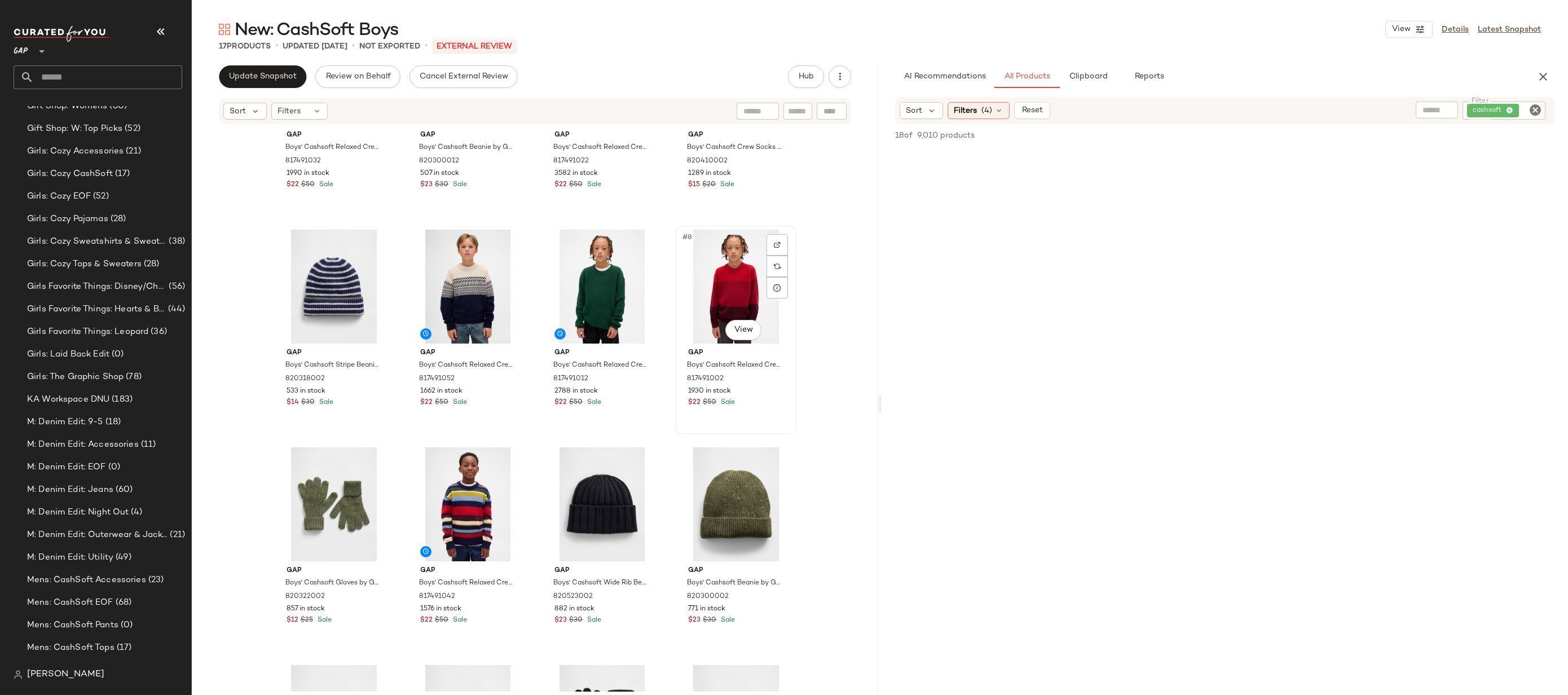
scroll to position [79, 0]
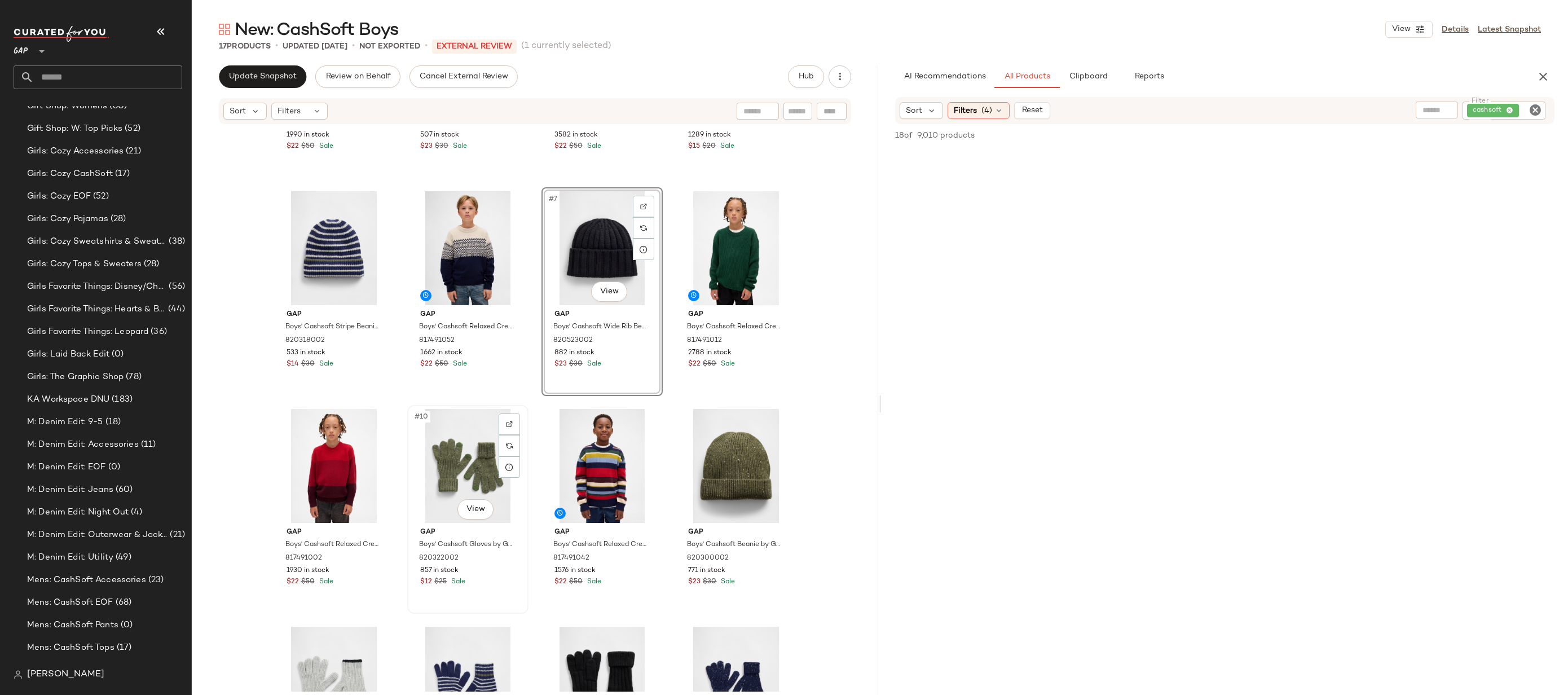
scroll to position [173, 0]
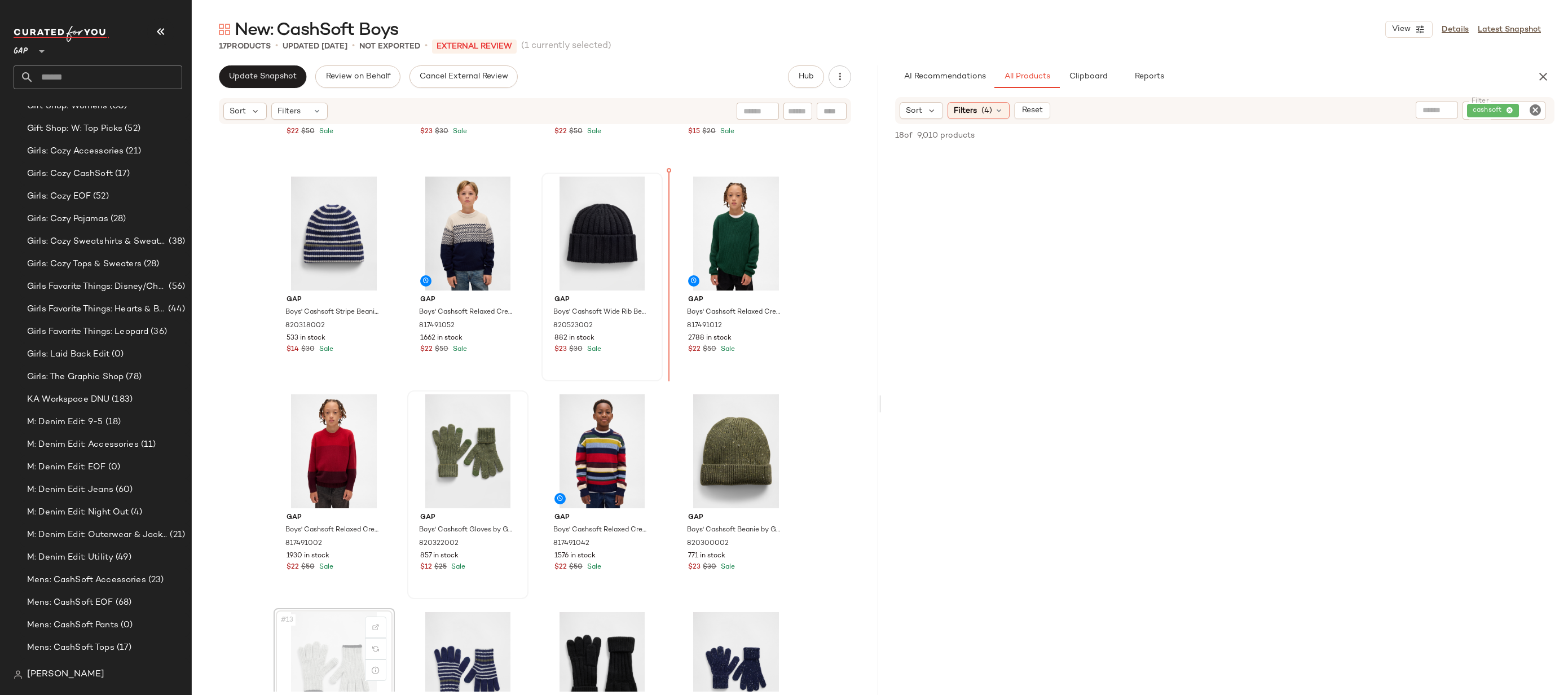
drag, startPoint x: 348, startPoint y: 671, endPoint x: 619, endPoint y: 254, distance: 497.3
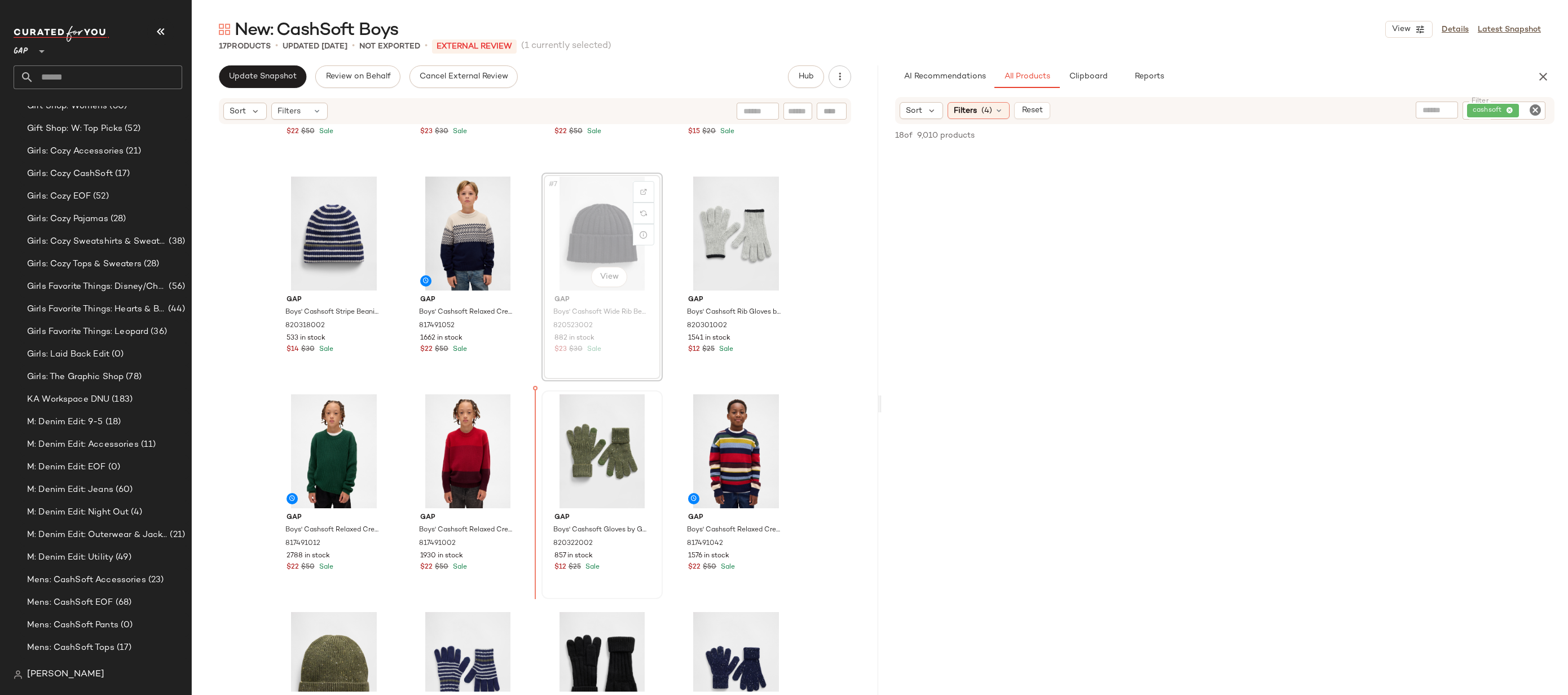
scroll to position [172, 0]
drag, startPoint x: 617, startPoint y: 216, endPoint x: 580, endPoint y: 366, distance: 154.5
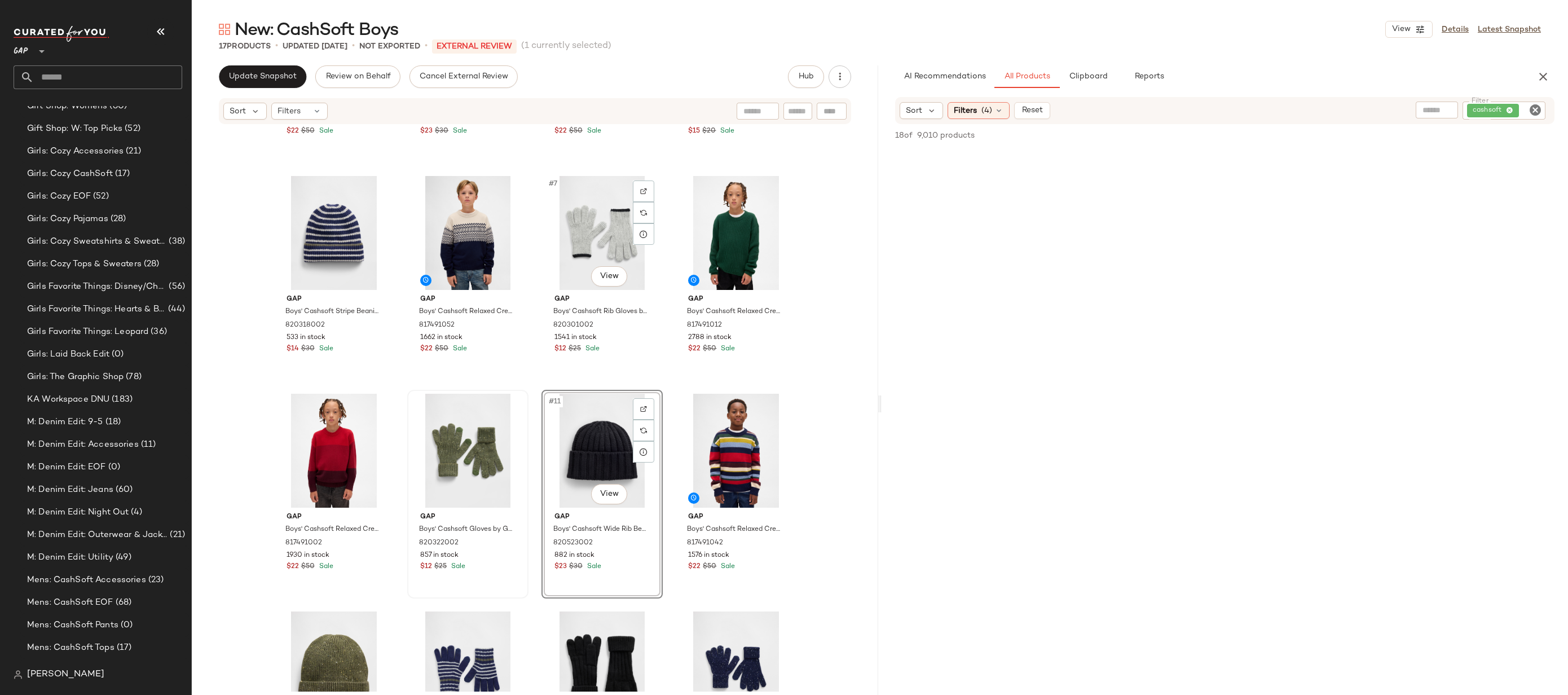
scroll to position [280, 0]
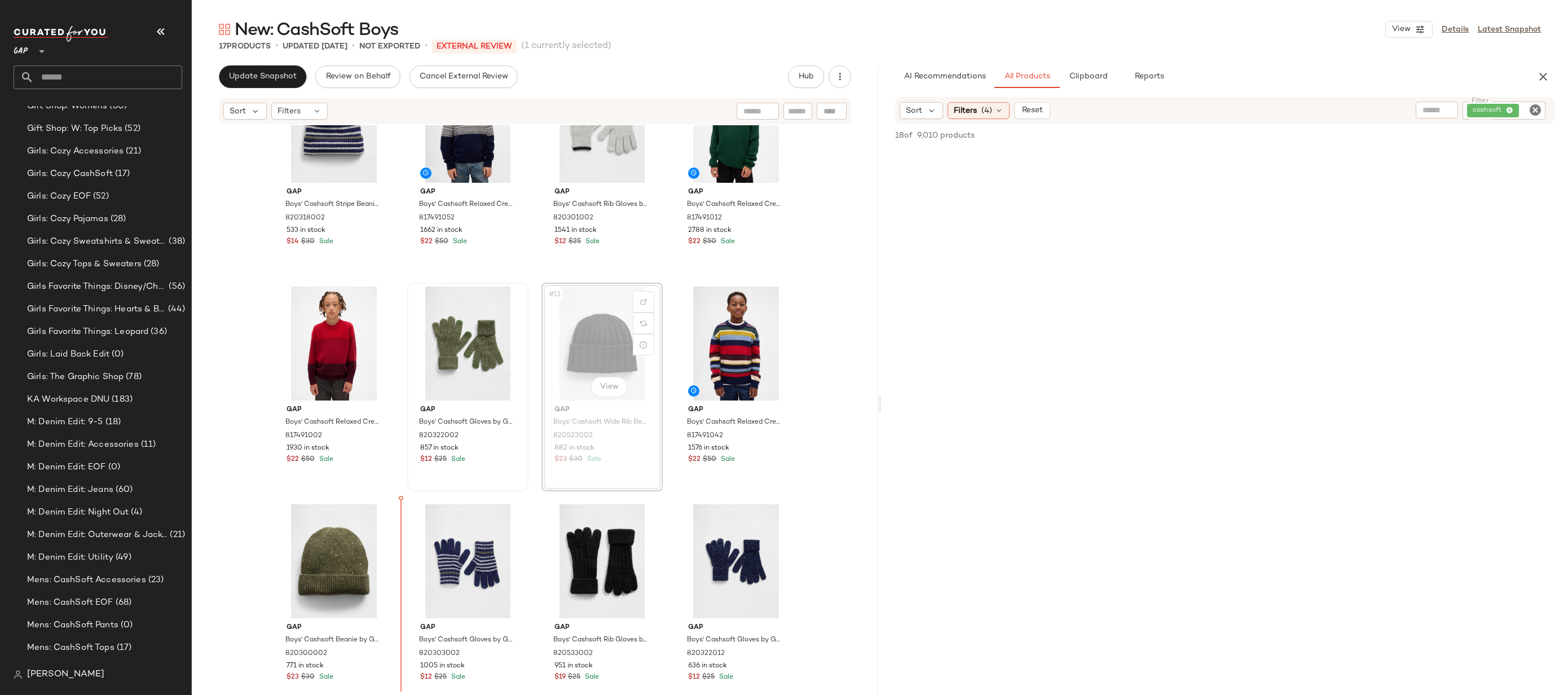
drag, startPoint x: 598, startPoint y: 350, endPoint x: 592, endPoint y: 360, distance: 11.7
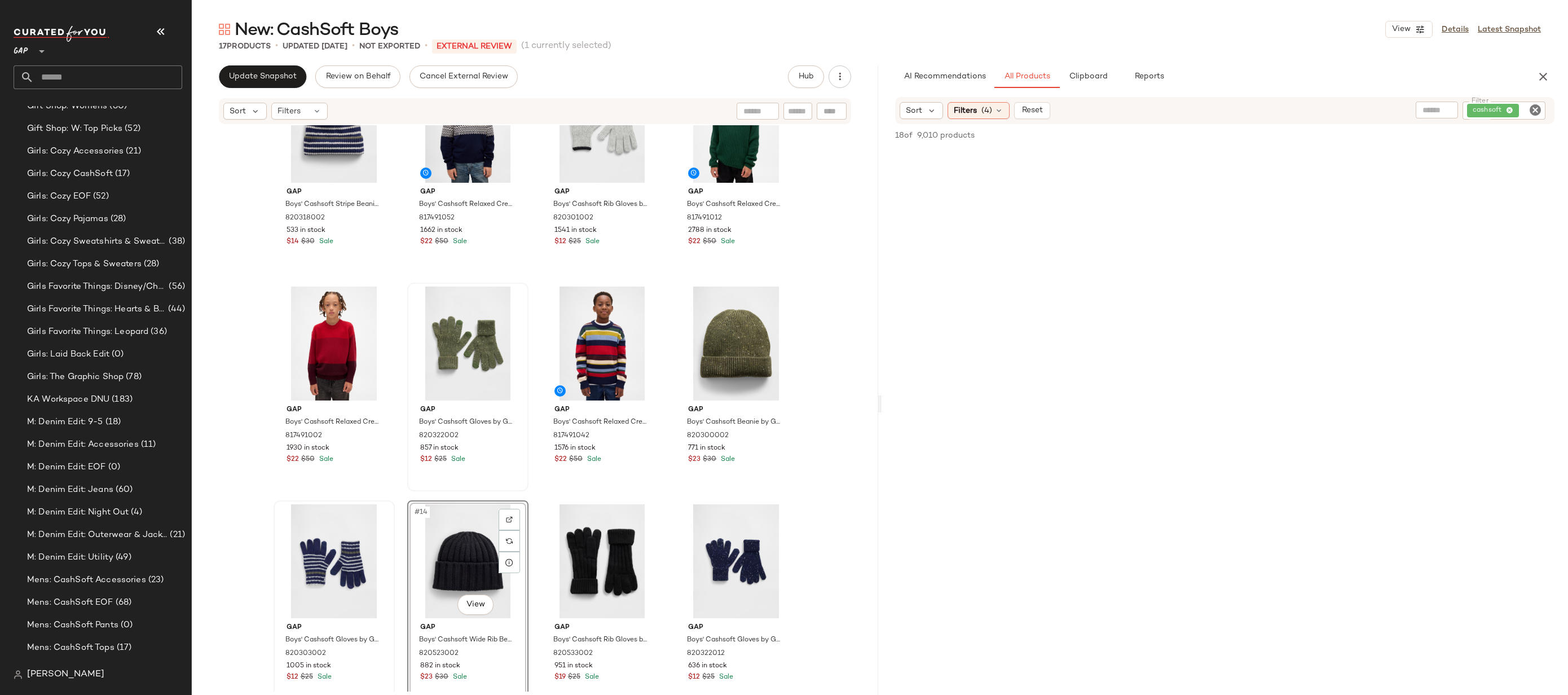
scroll to position [524, 0]
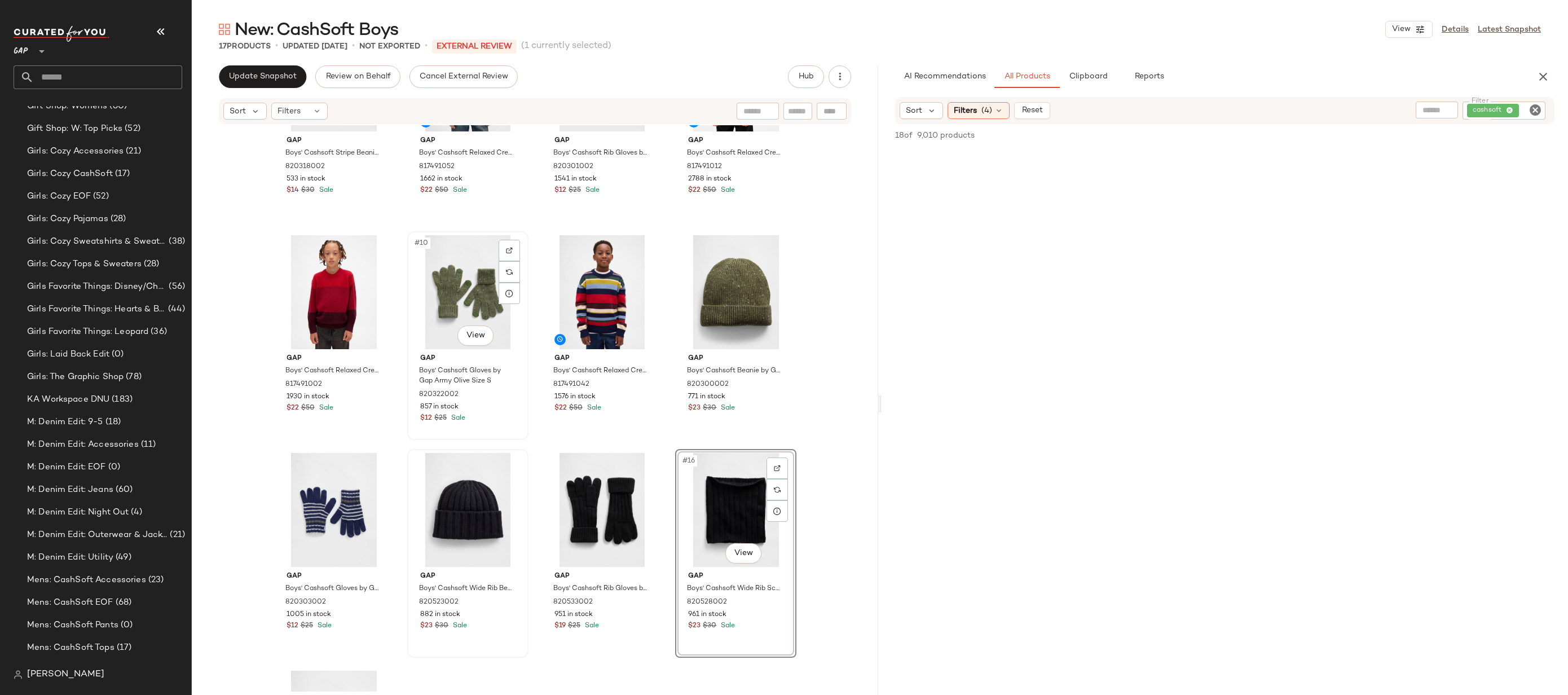
scroll to position [304, 0]
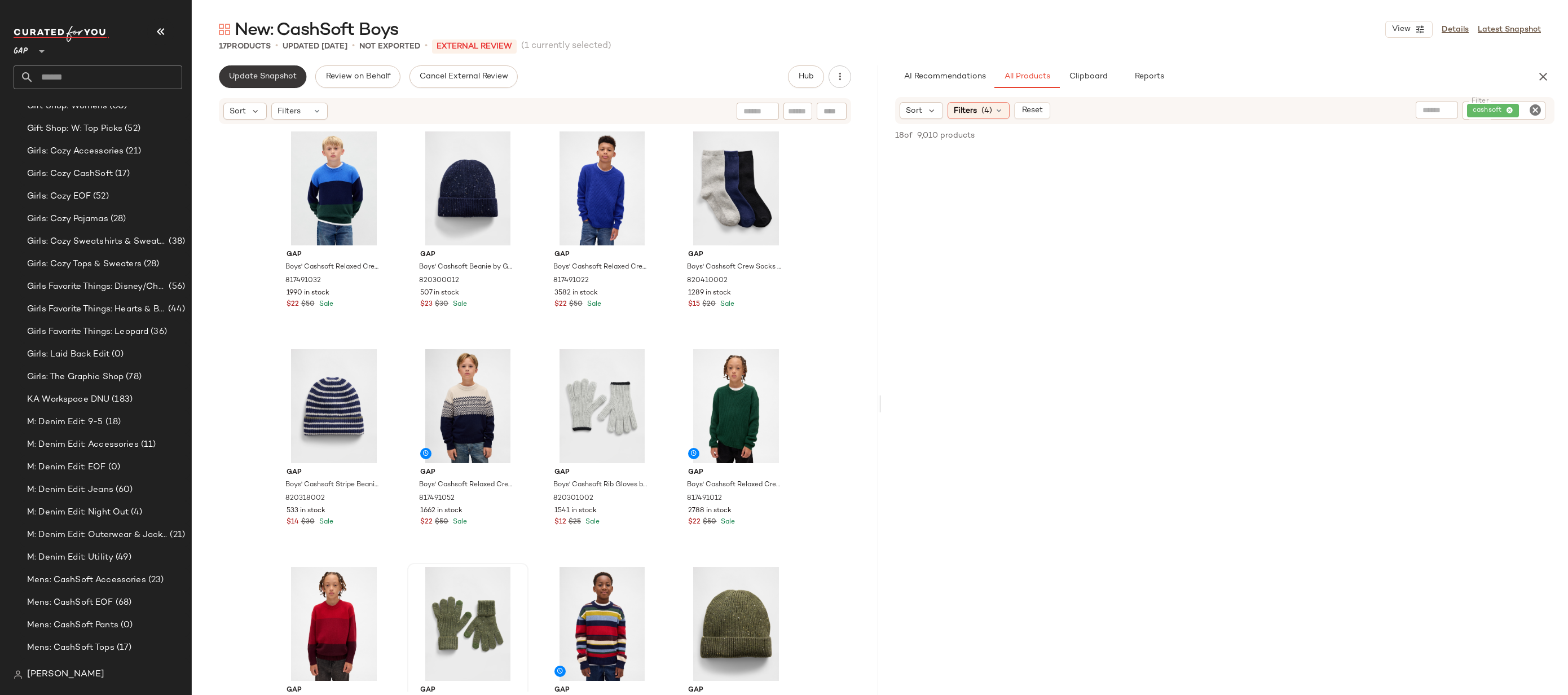
click at [276, 84] on button "Update Snapshot" at bounding box center [262, 77] width 88 height 23
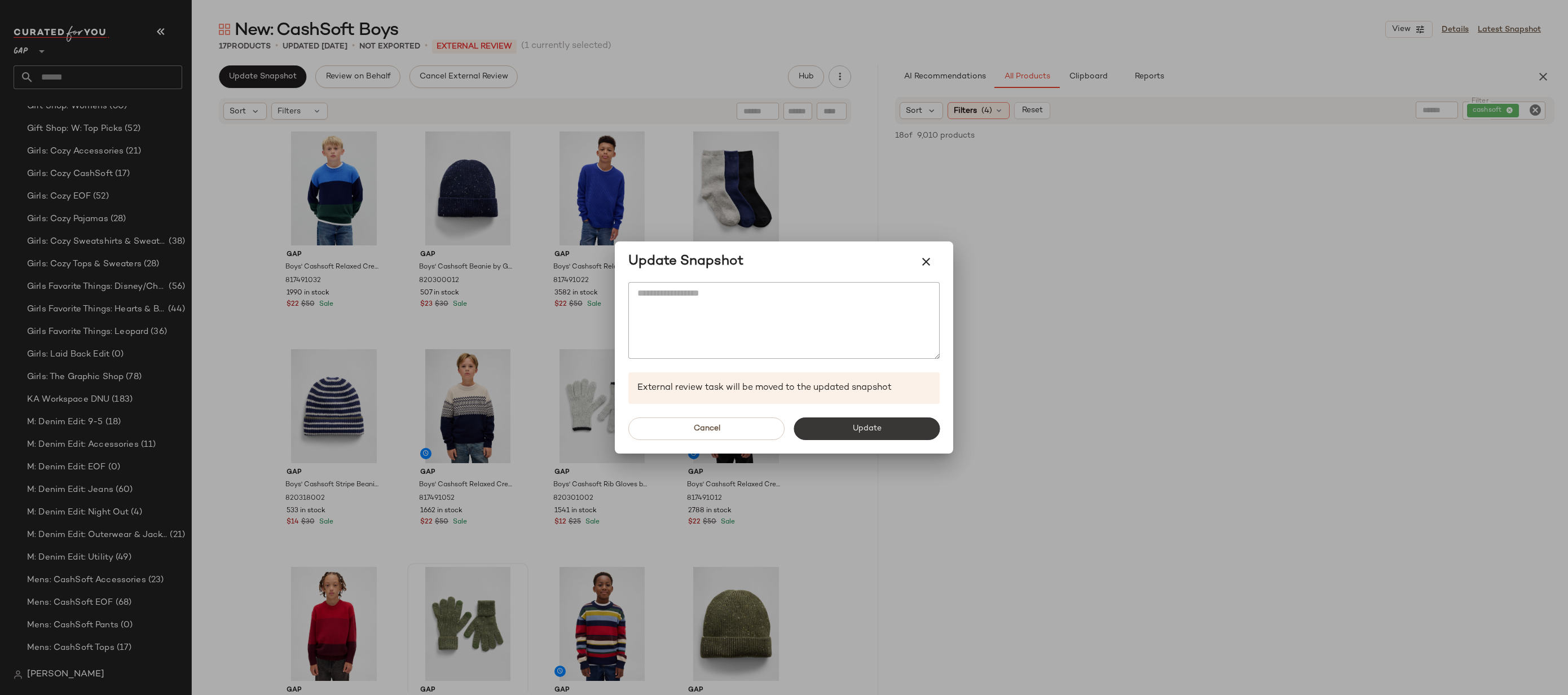
click at [825, 438] on button "Update" at bounding box center [867, 429] width 146 height 23
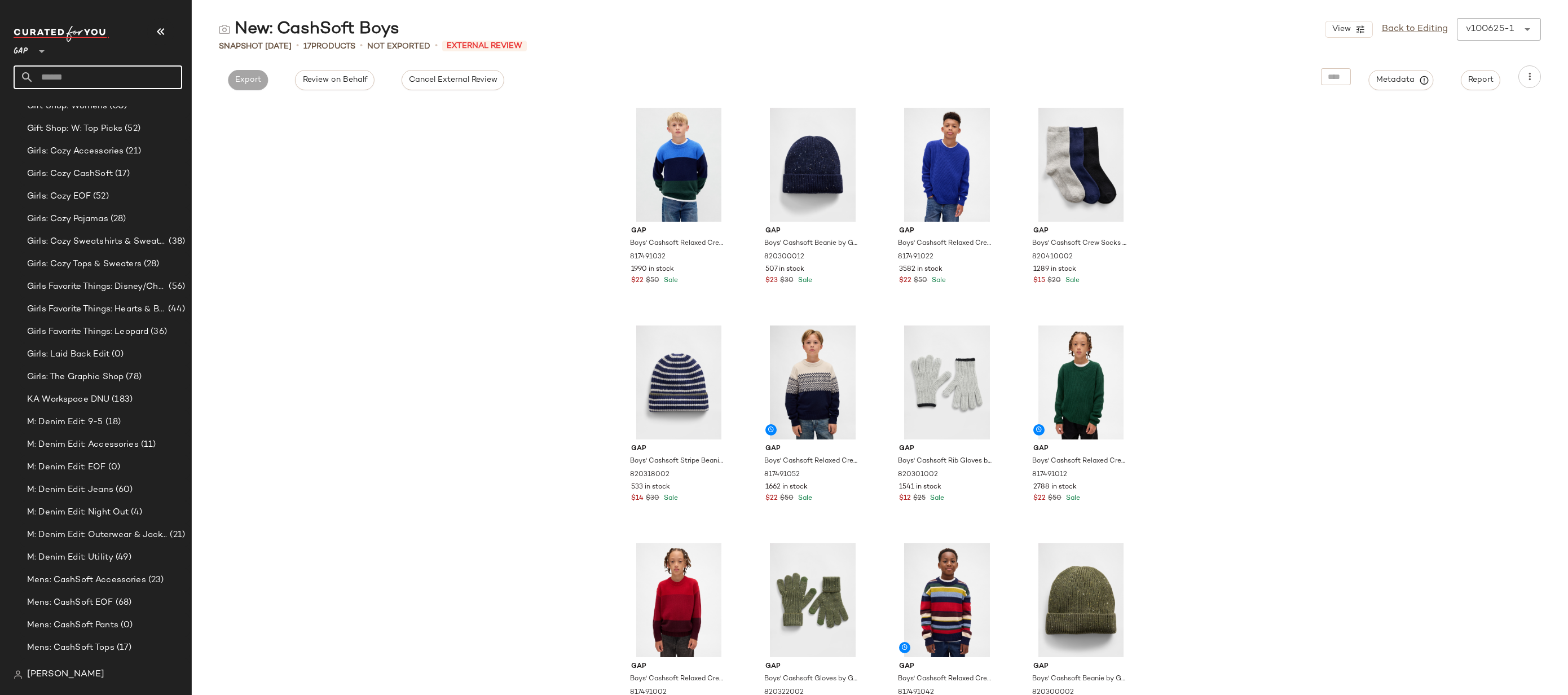
click at [130, 81] on input "text" at bounding box center [107, 77] width 148 height 24
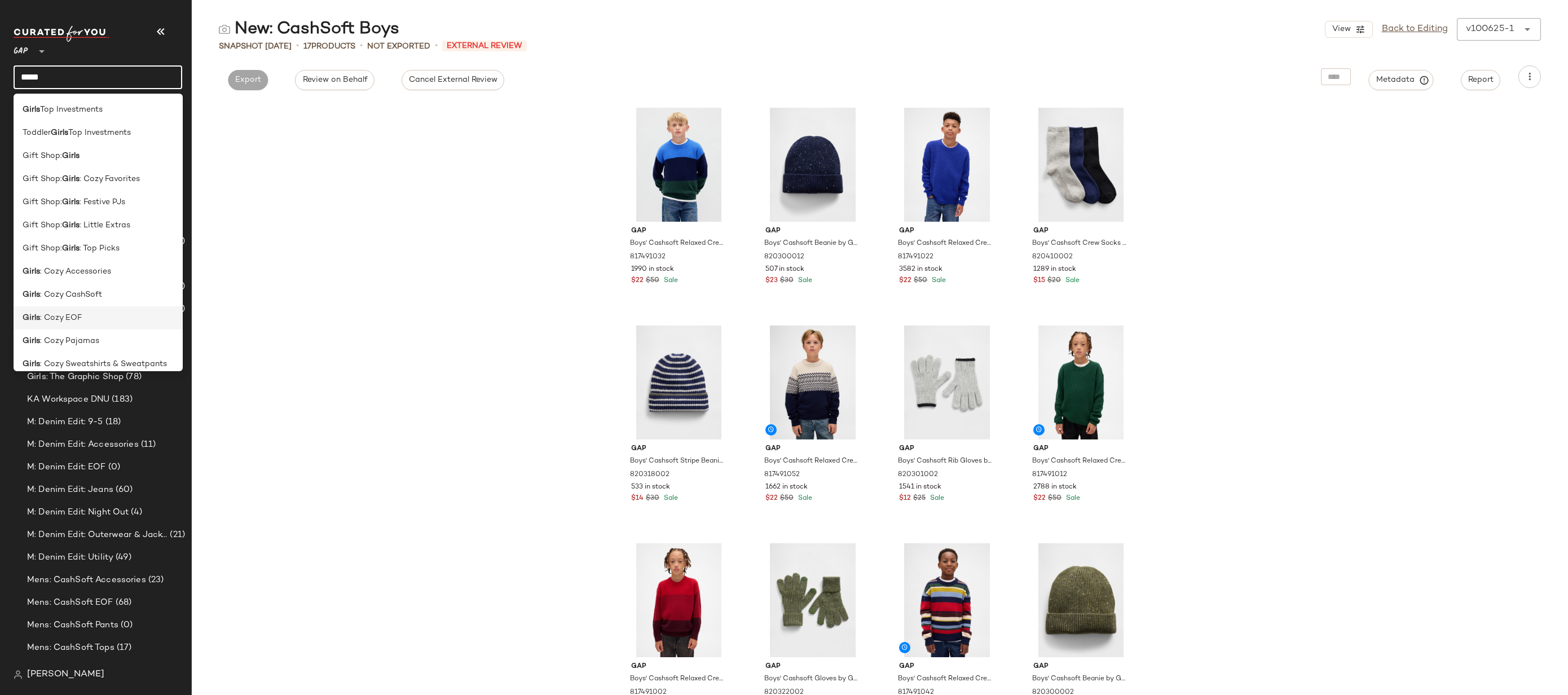
scroll to position [171, 0]
type input "*****"
click at [122, 357] on div "New: CashSoft Girls" at bounding box center [98, 355] width 152 height 12
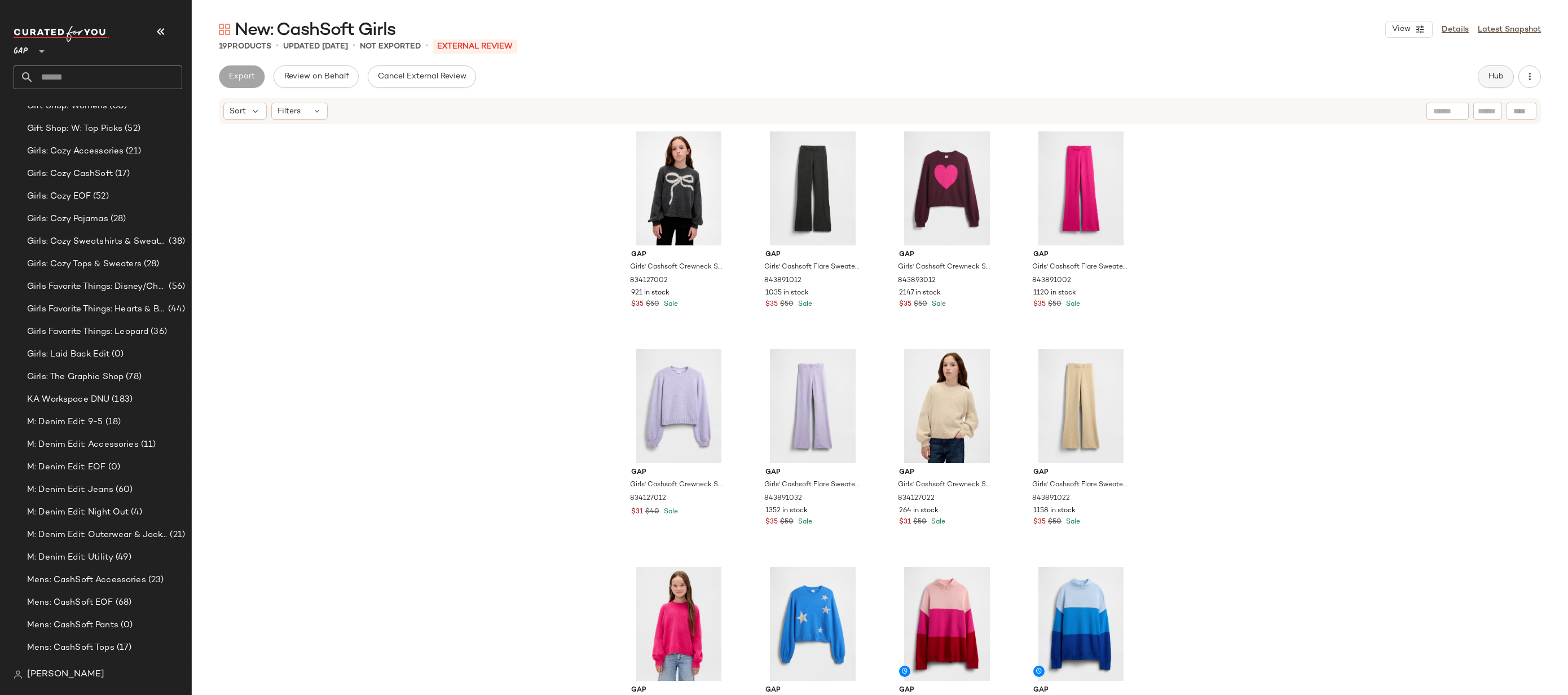
click at [1496, 88] on button "Hub" at bounding box center [1496, 77] width 36 height 23
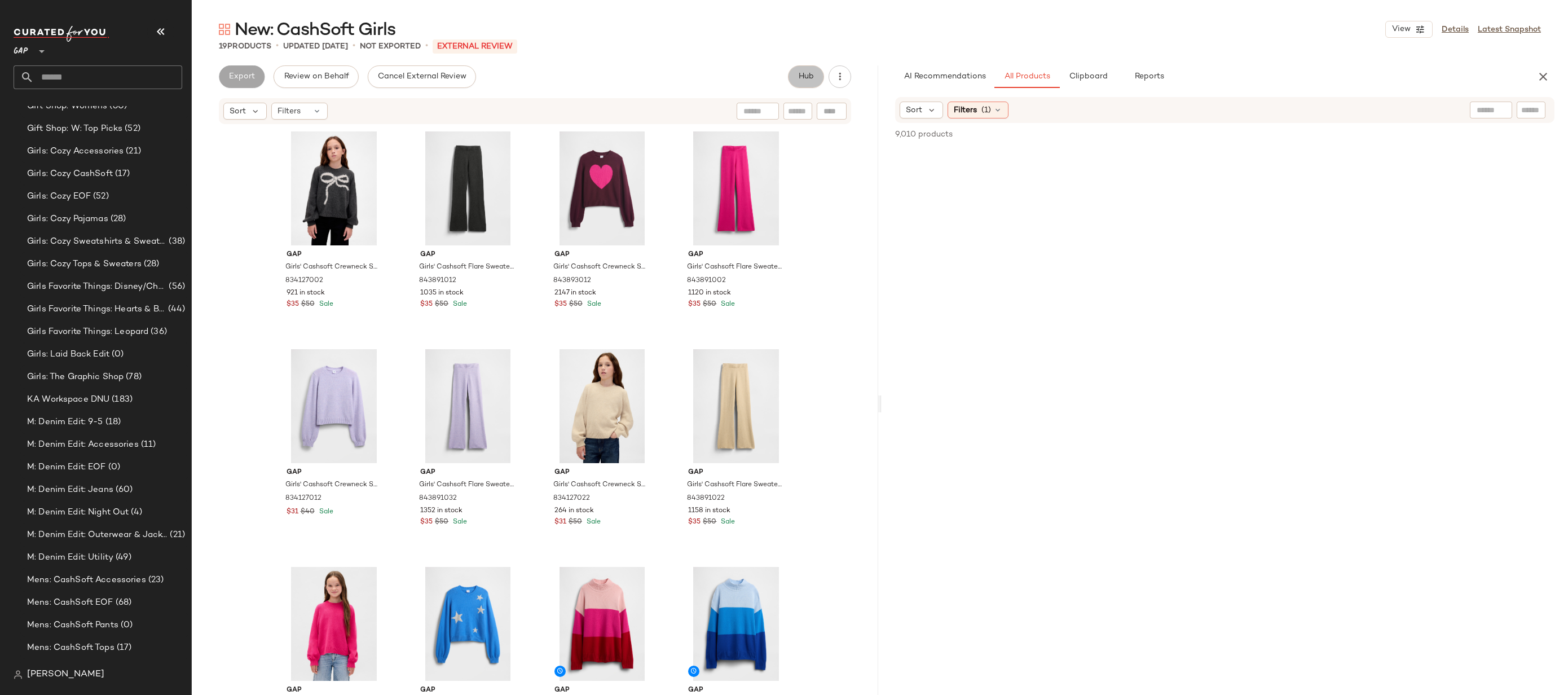
click at [1496, 86] on div "AI Recommendations All Products Clipboard Reports" at bounding box center [1207, 77] width 624 height 23
click at [279, 112] on span "Filters" at bounding box center [289, 112] width 23 height 12
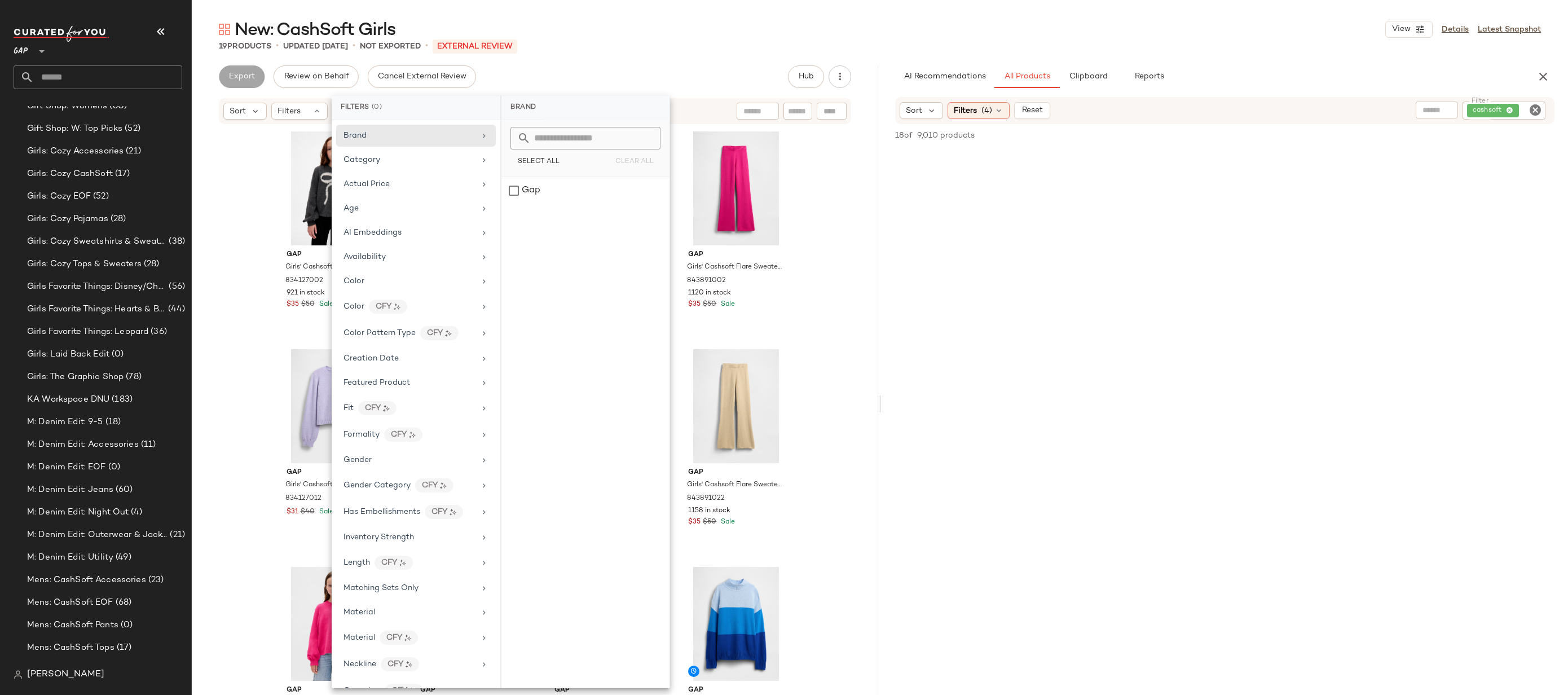
scroll to position [403, 0]
click at [408, 388] on div "Price Type" at bounding box center [409, 388] width 132 height 12
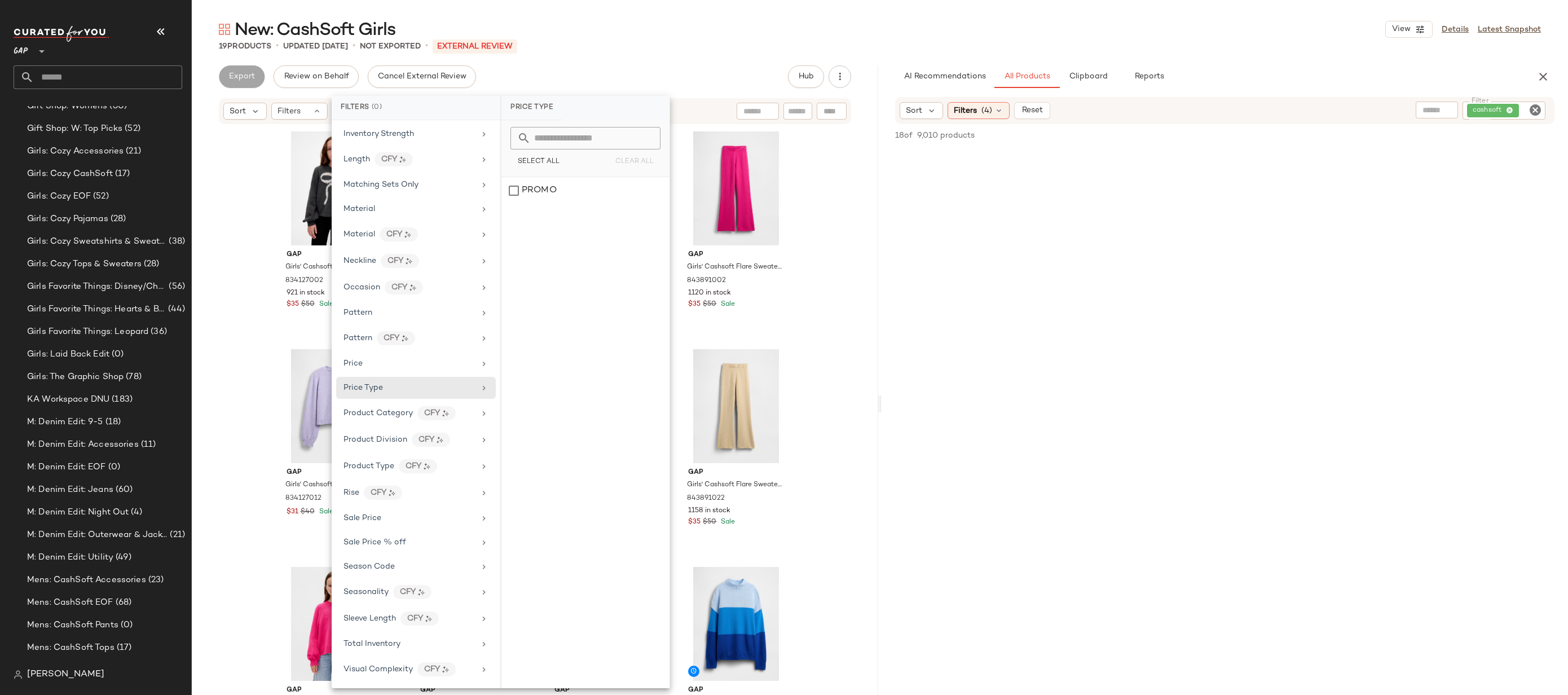
click at [717, 43] on div "19 Products • updated [DATE] • Not Exported • External REVIEW" at bounding box center [880, 46] width 1377 height 11
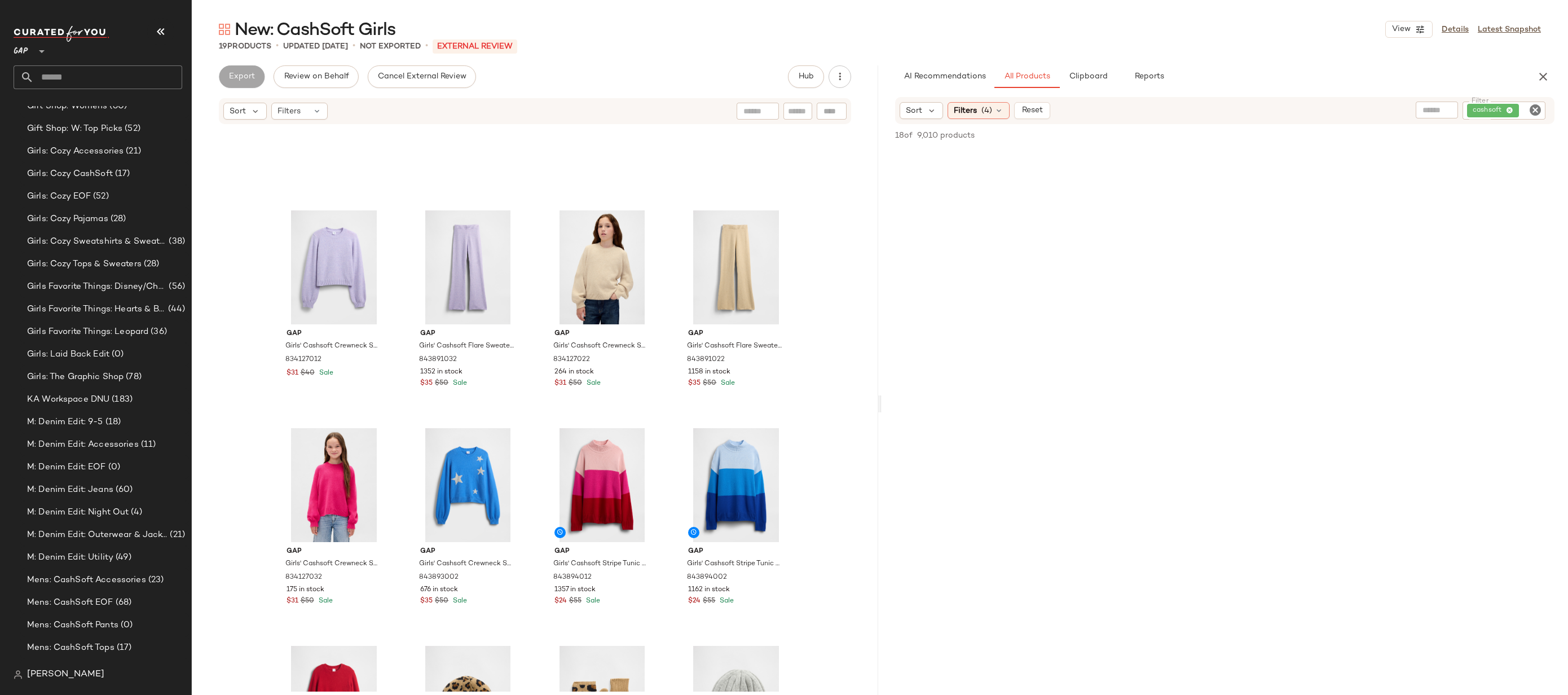
scroll to position [0, 0]
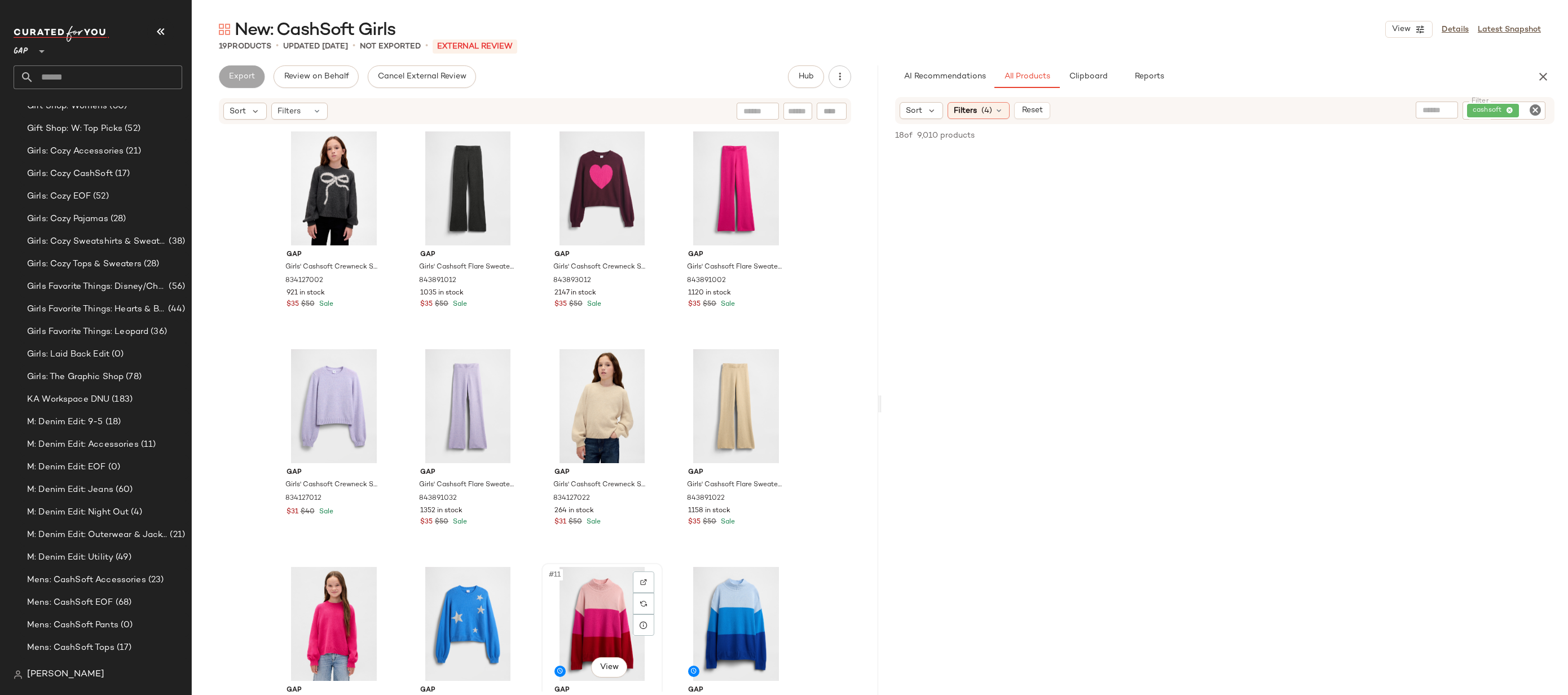
click at [585, 623] on div "#11 View" at bounding box center [602, 624] width 113 height 114
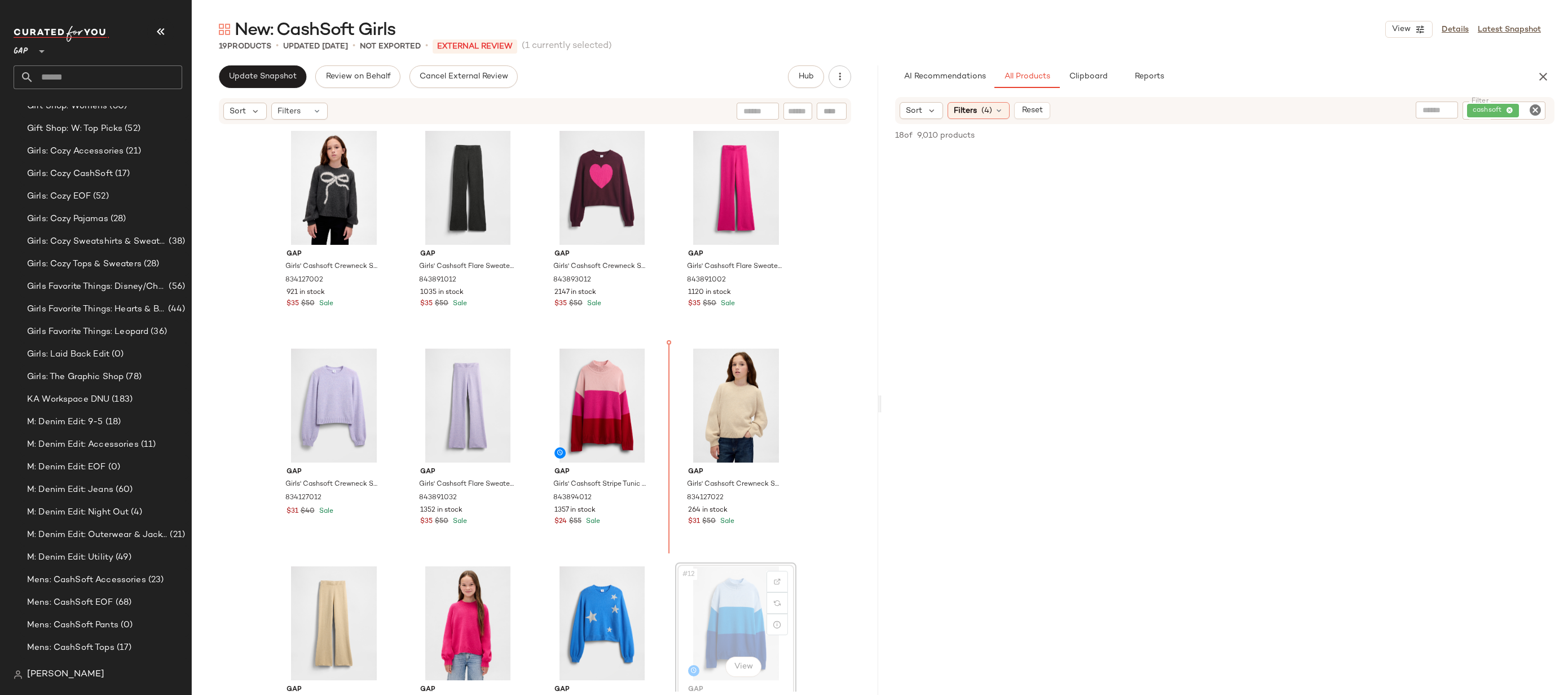
scroll to position [4, 0]
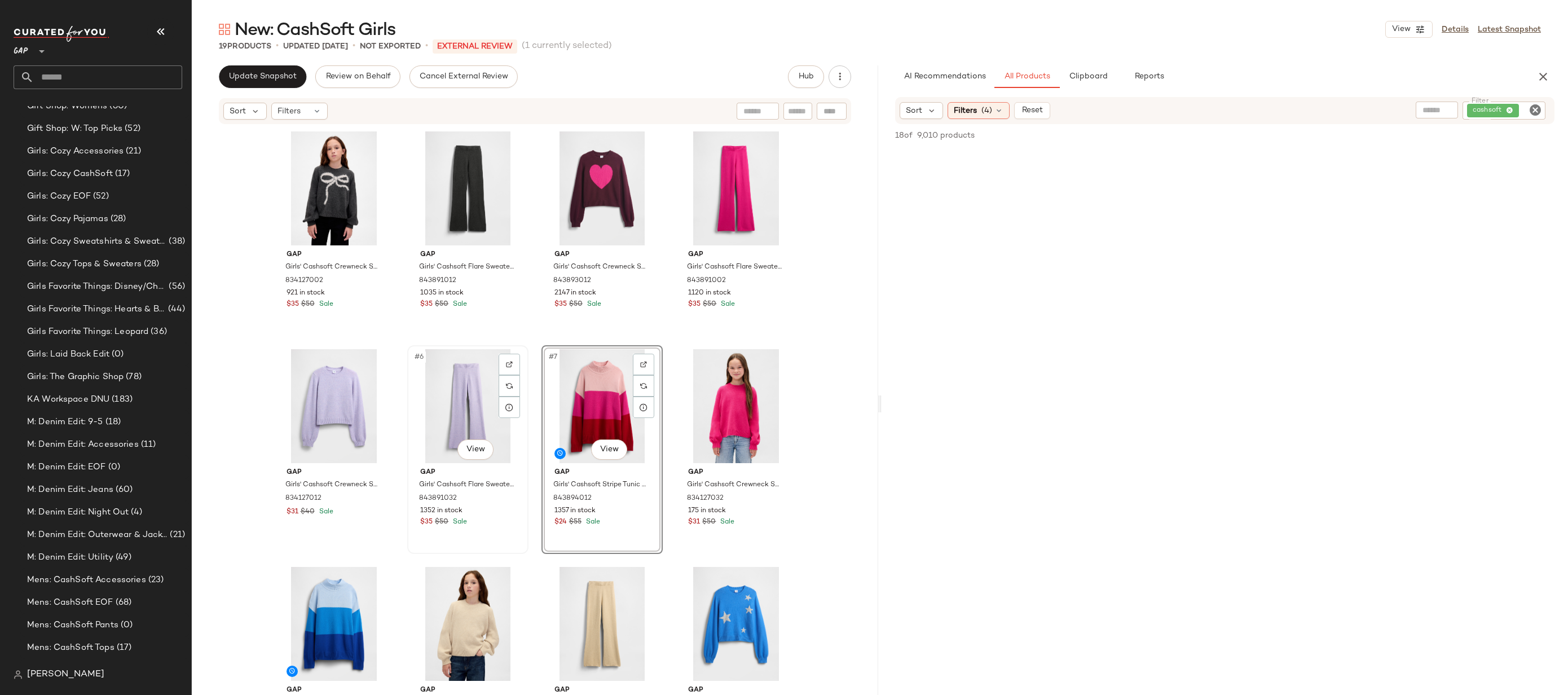
scroll to position [243, 0]
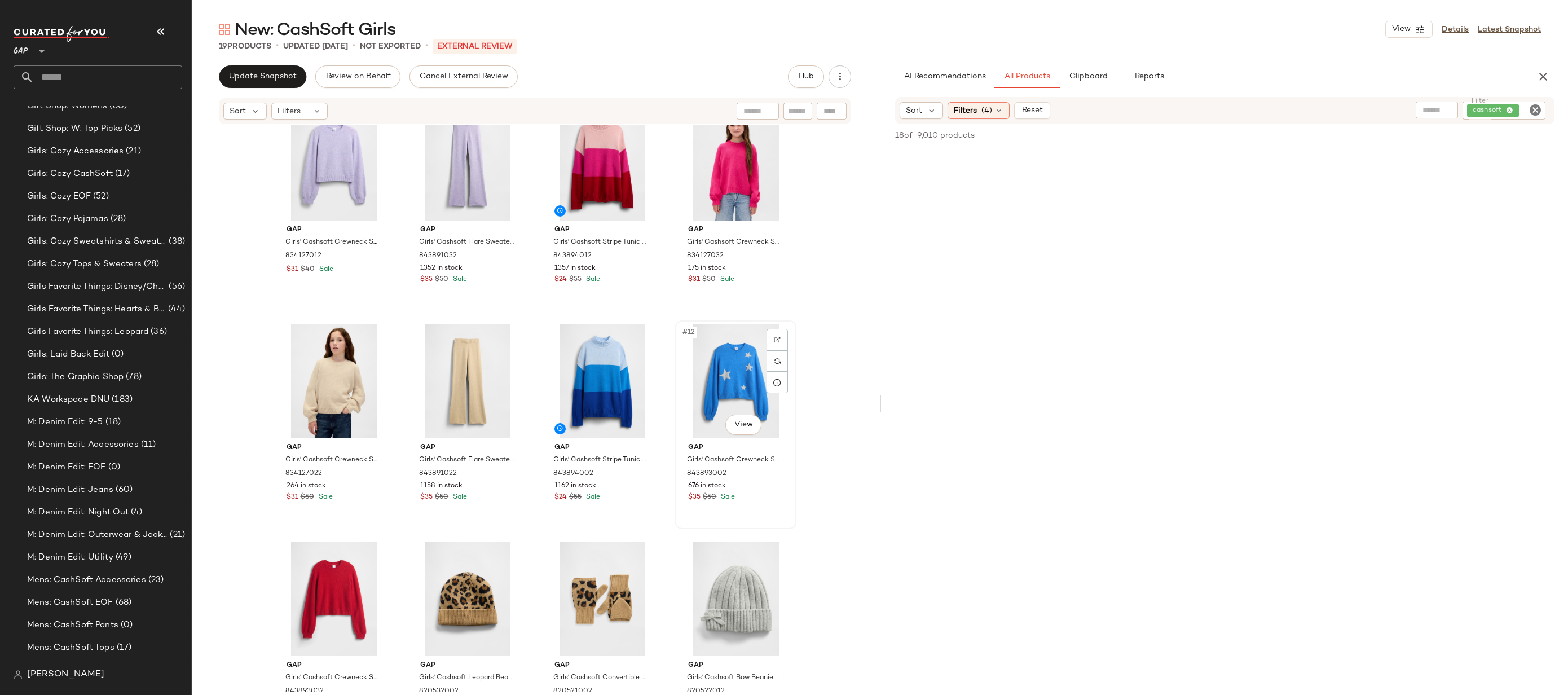
click at [741, 389] on div "#12 View" at bounding box center [736, 381] width 113 height 114
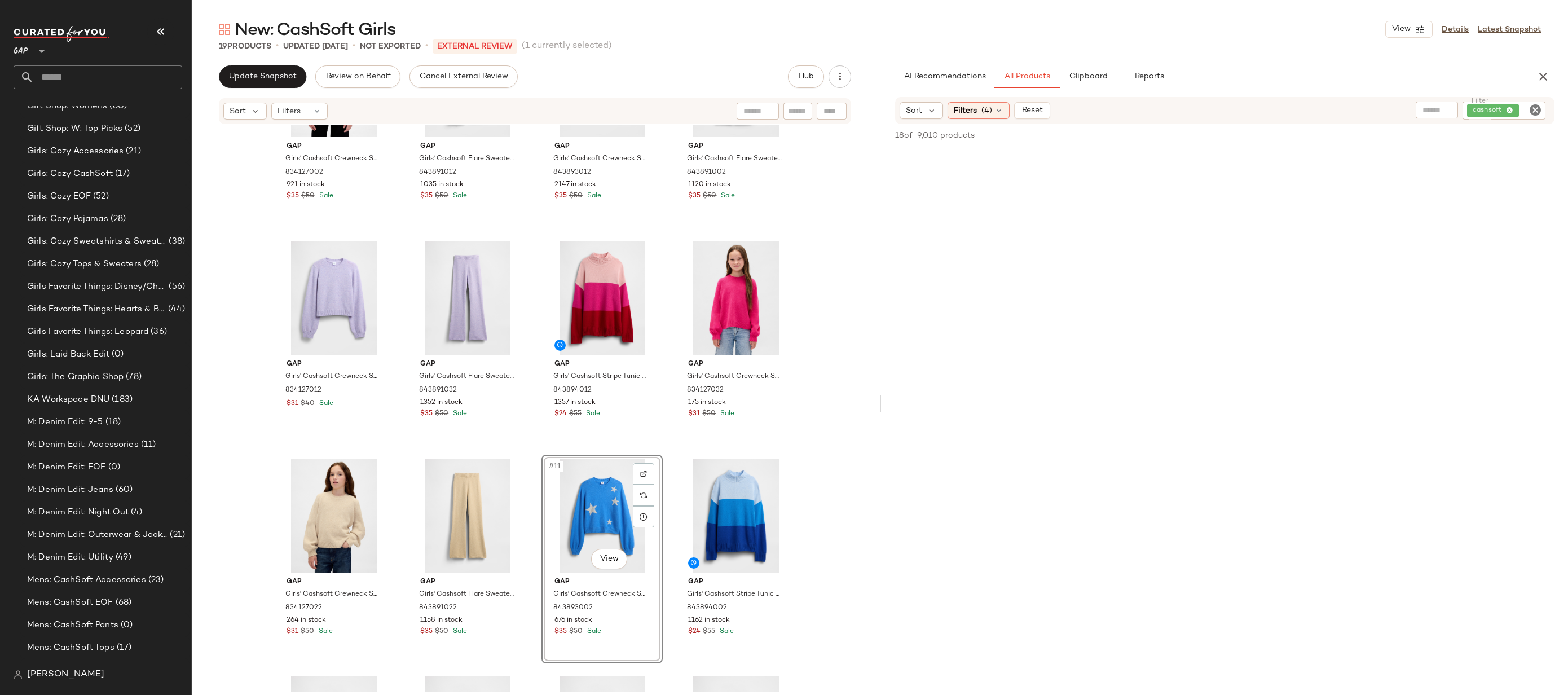
scroll to position [342, 0]
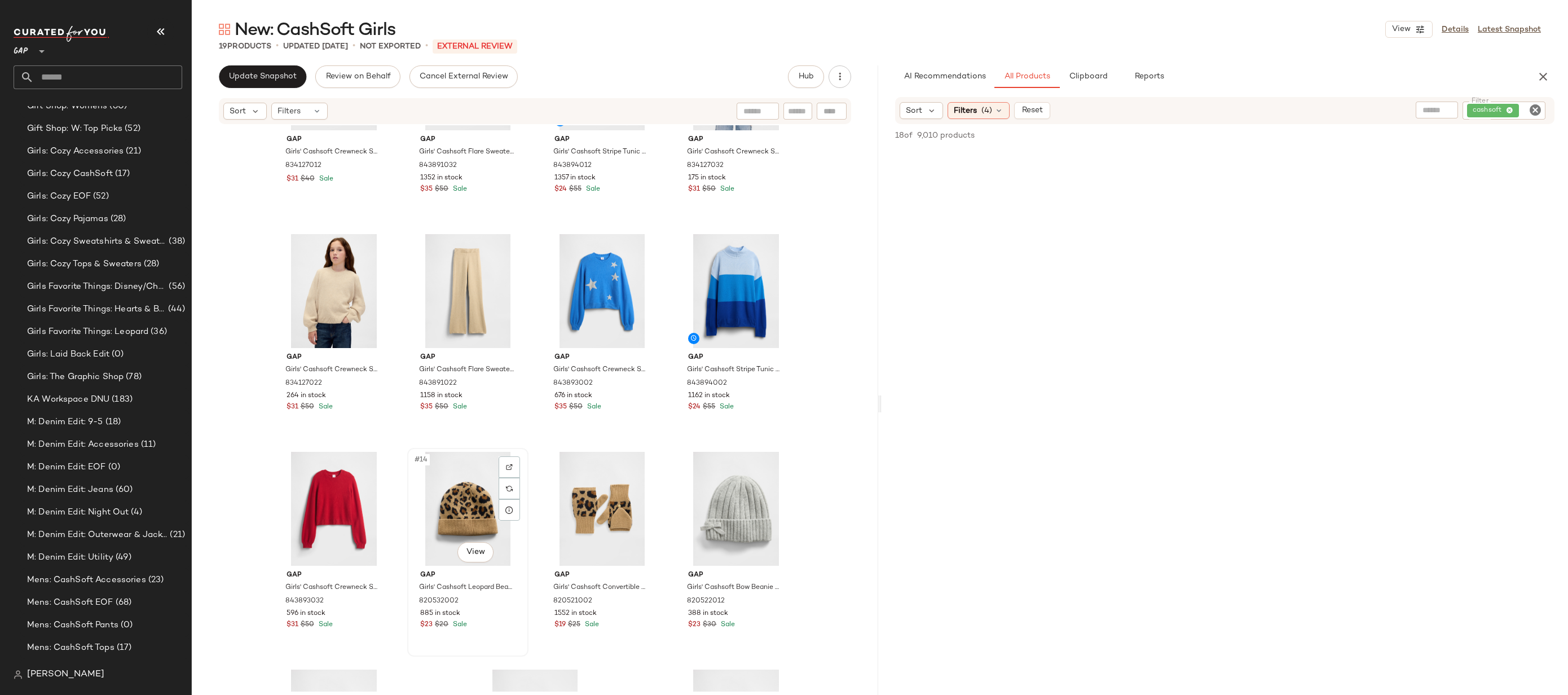
click at [445, 502] on div "#14 View" at bounding box center [468, 508] width 113 height 114
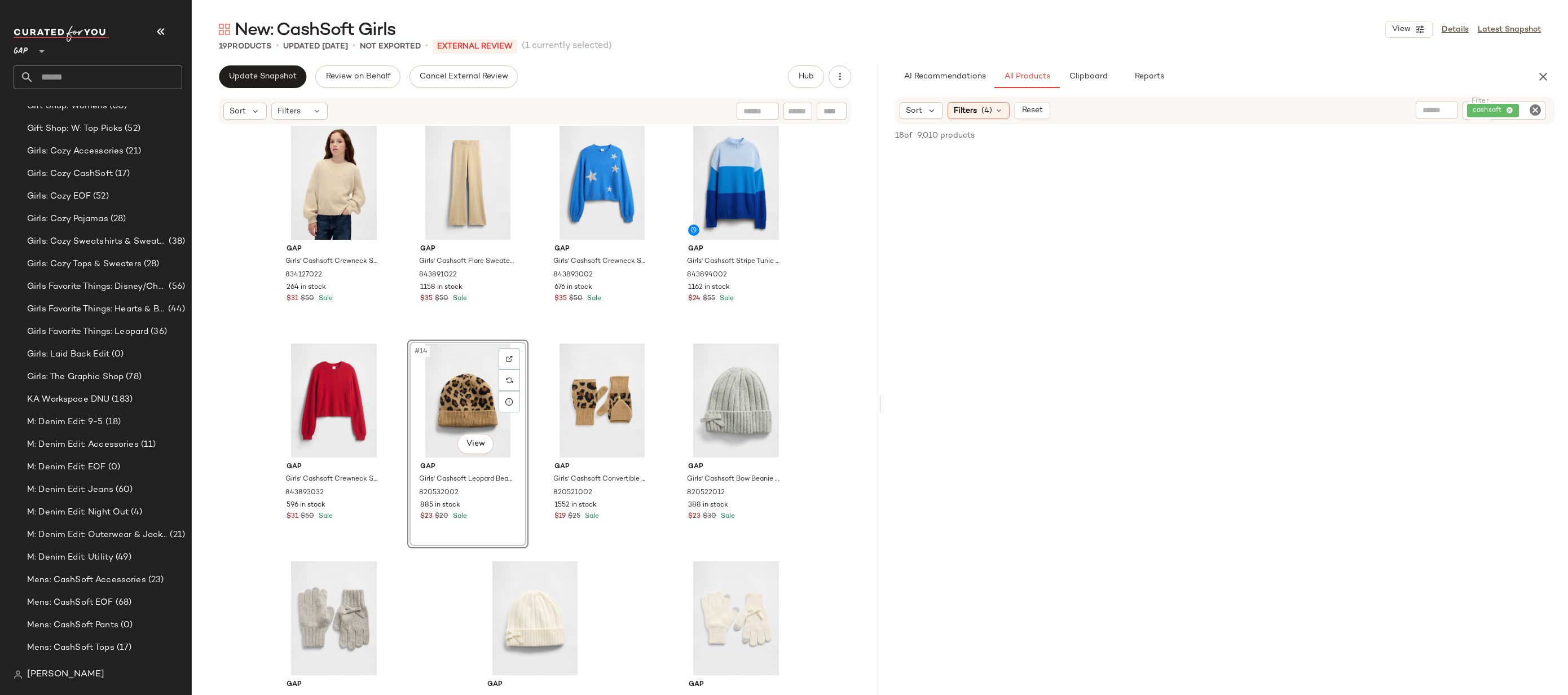
scroll to position [438, 0]
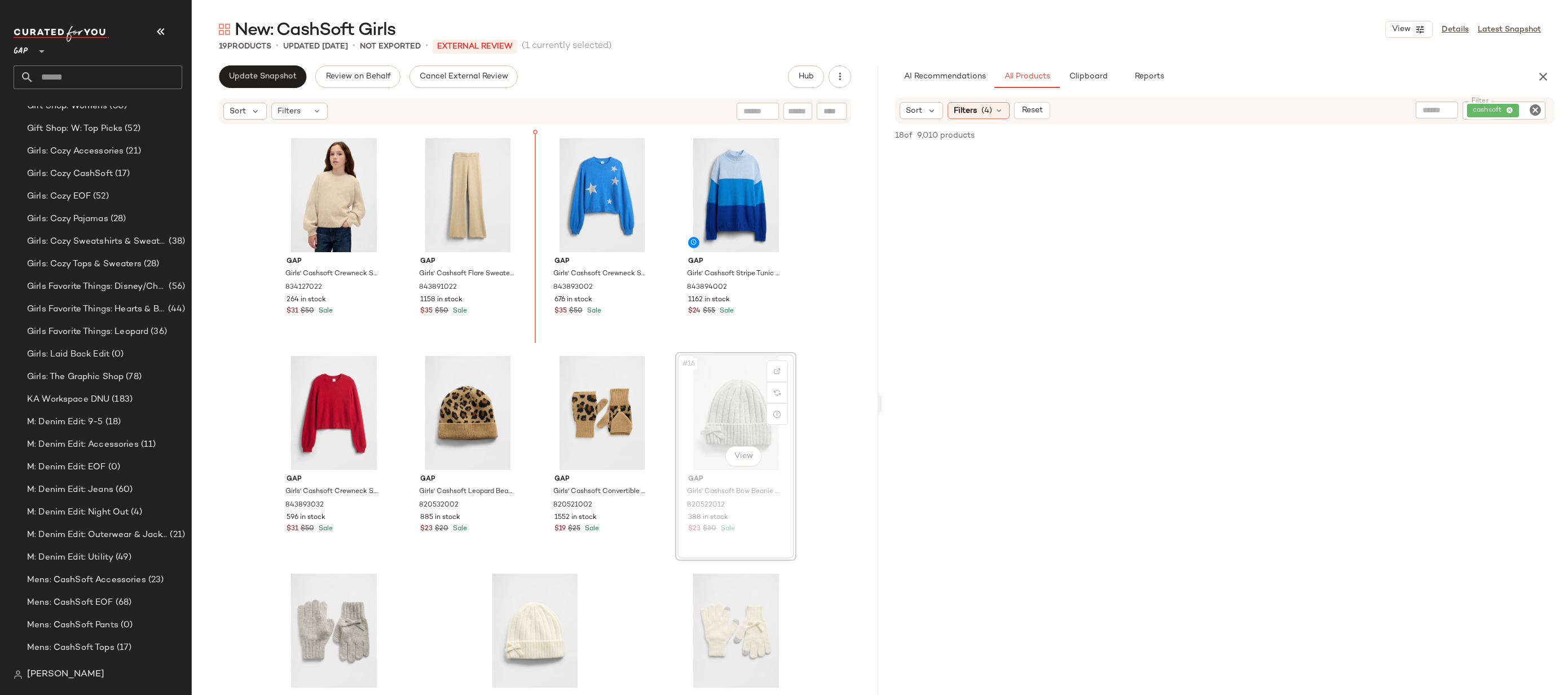
scroll to position [432, 0]
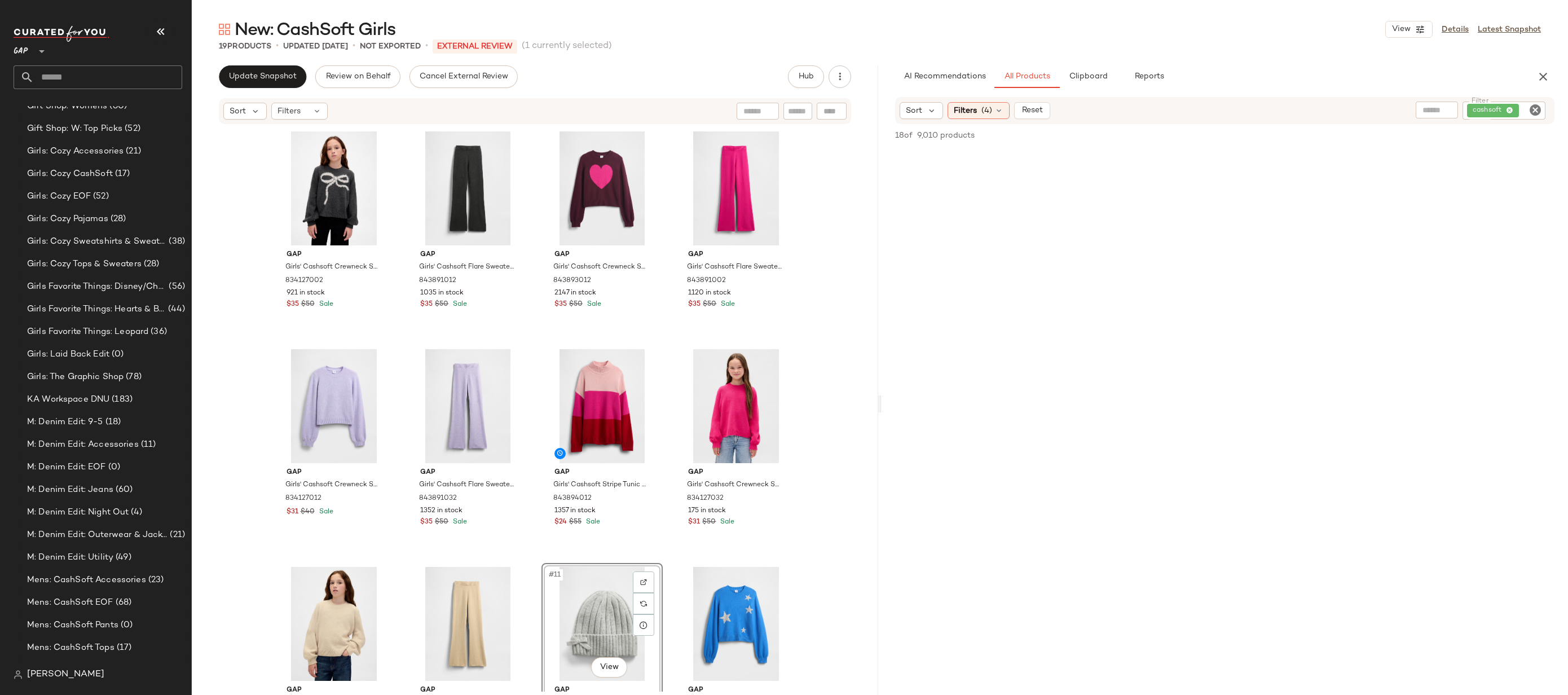
click at [830, 355] on div "Gap Girls' Cashsoft Crewneck Sweater by Gap Charcoal Heather Size XS (4/5) 8341…" at bounding box center [535, 408] width 687 height 566
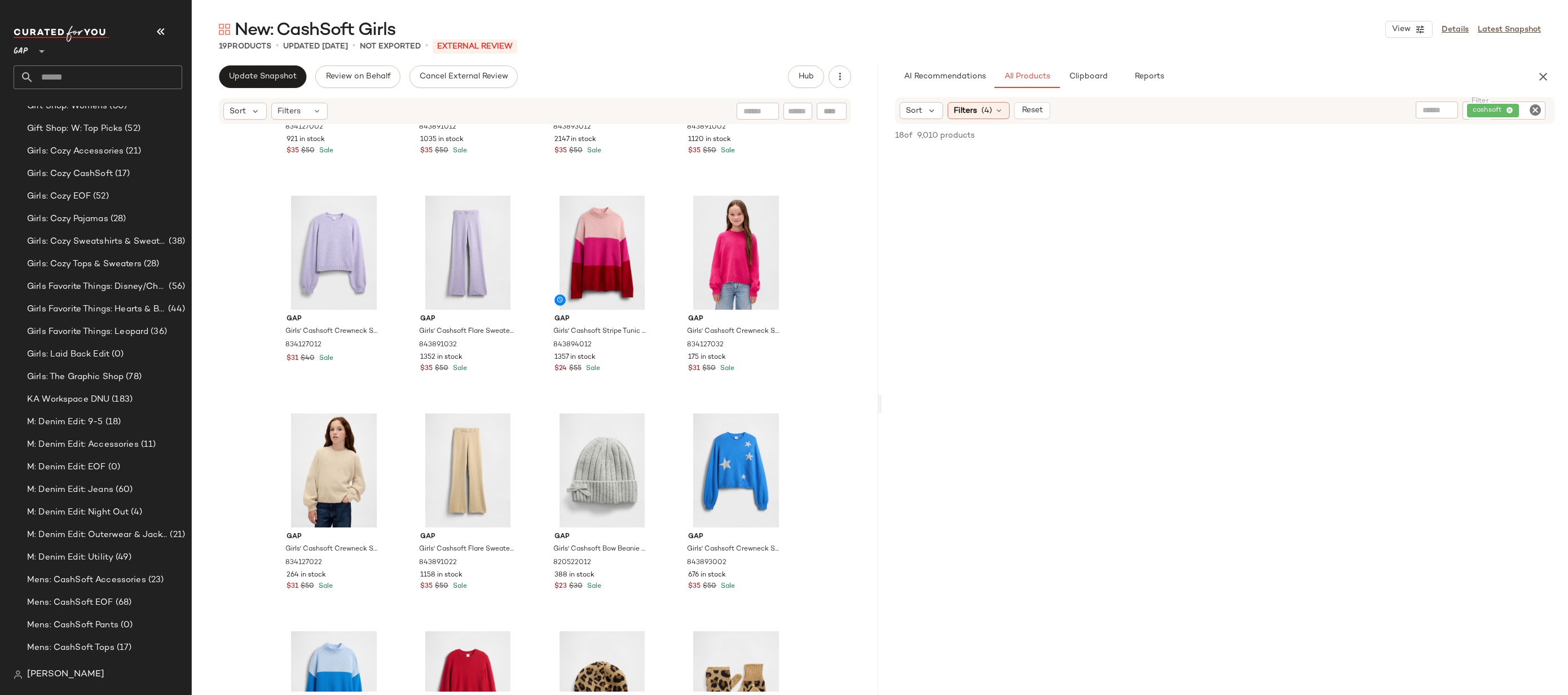
scroll to position [430, 0]
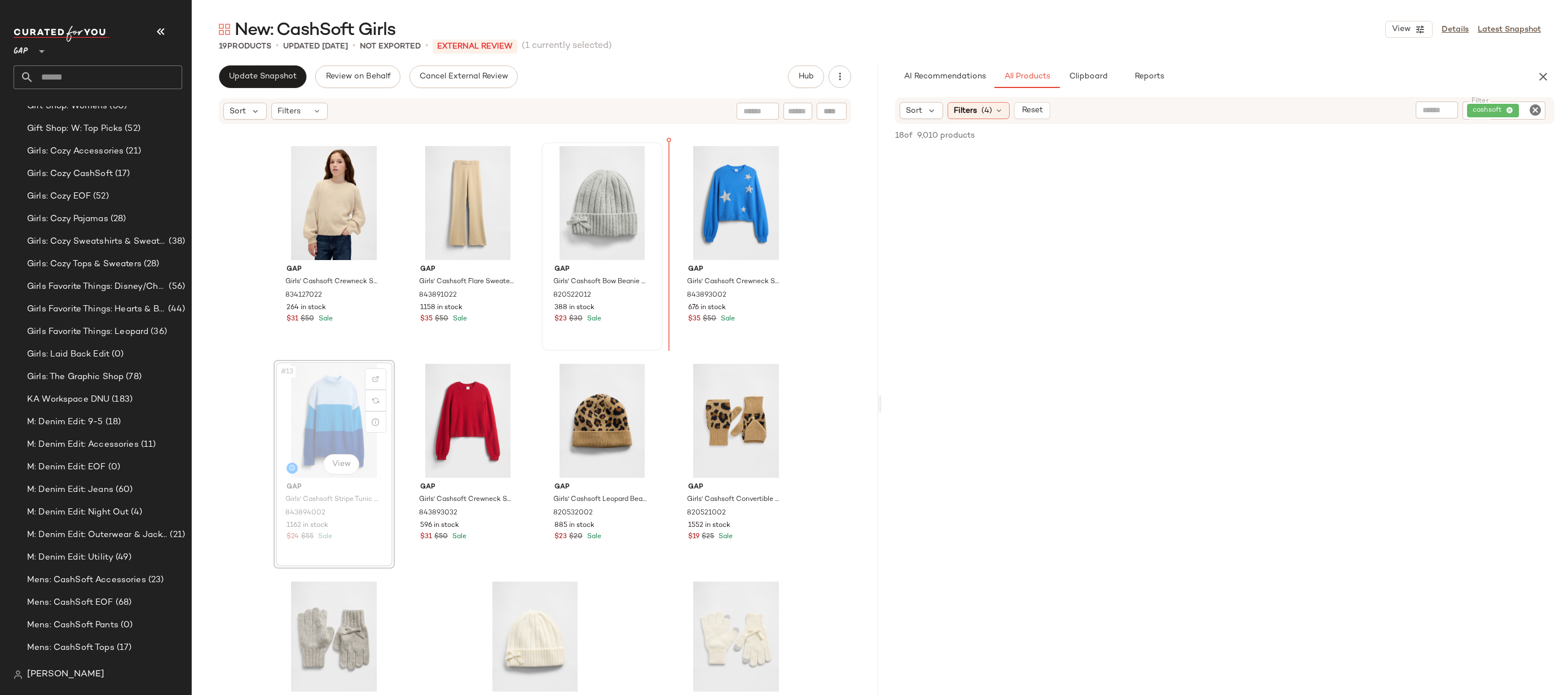
drag, startPoint x: 321, startPoint y: 439, endPoint x: 538, endPoint y: 284, distance: 266.7
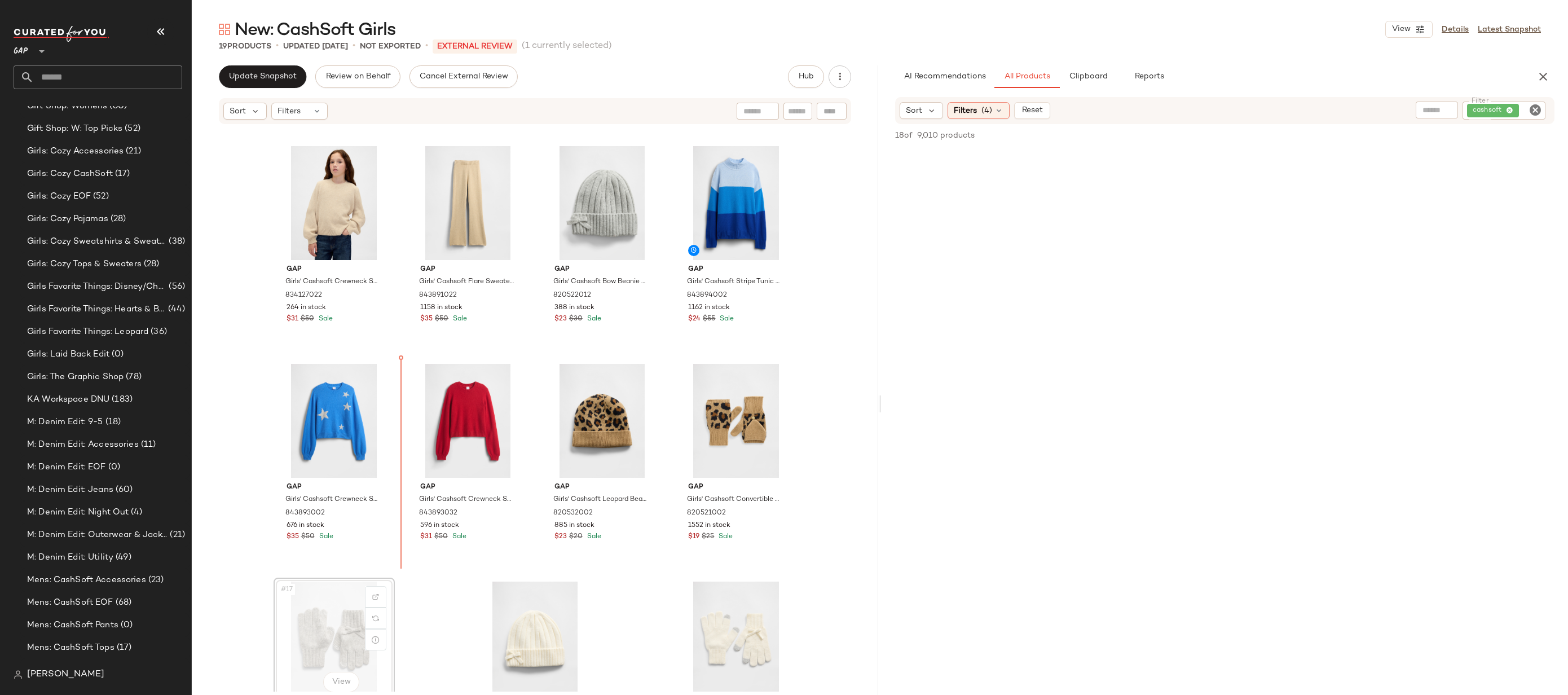
scroll to position [430, 0]
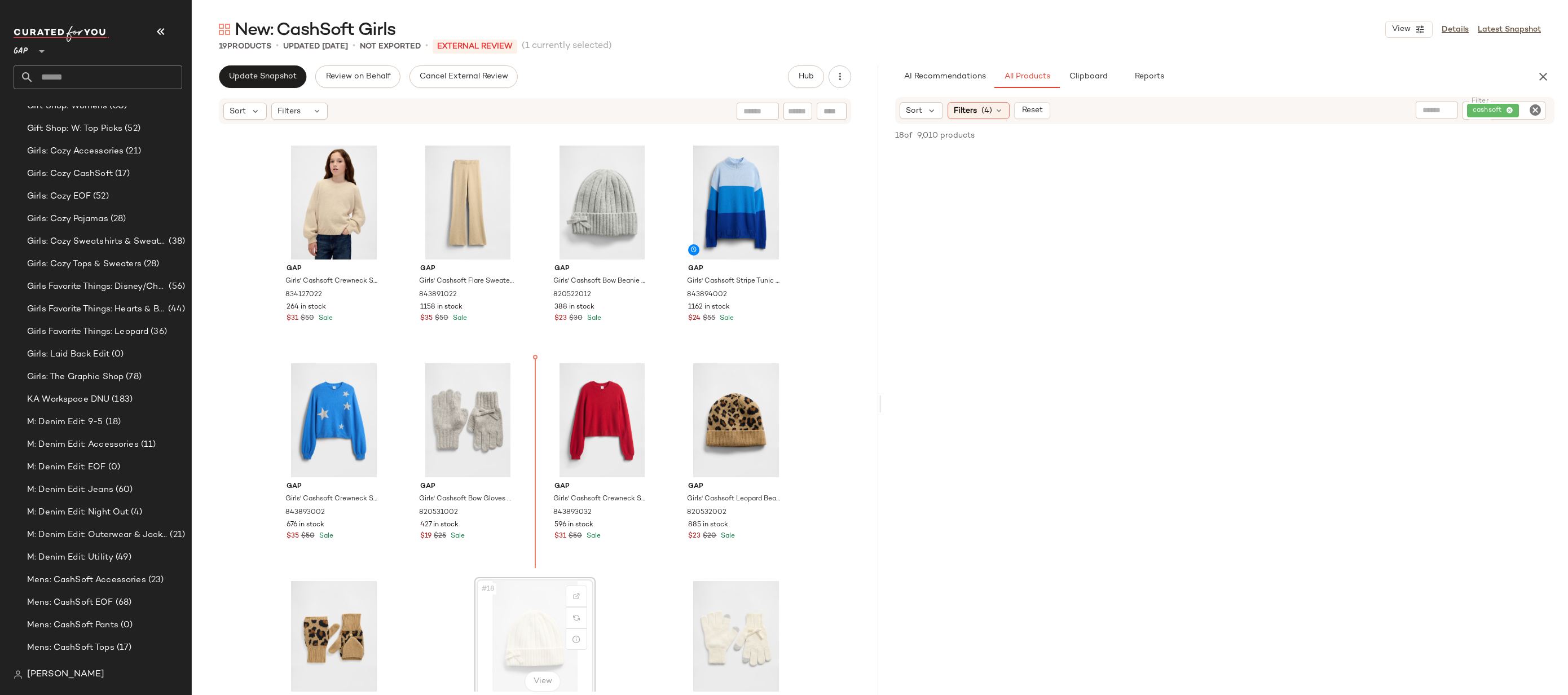
scroll to position [431, 0]
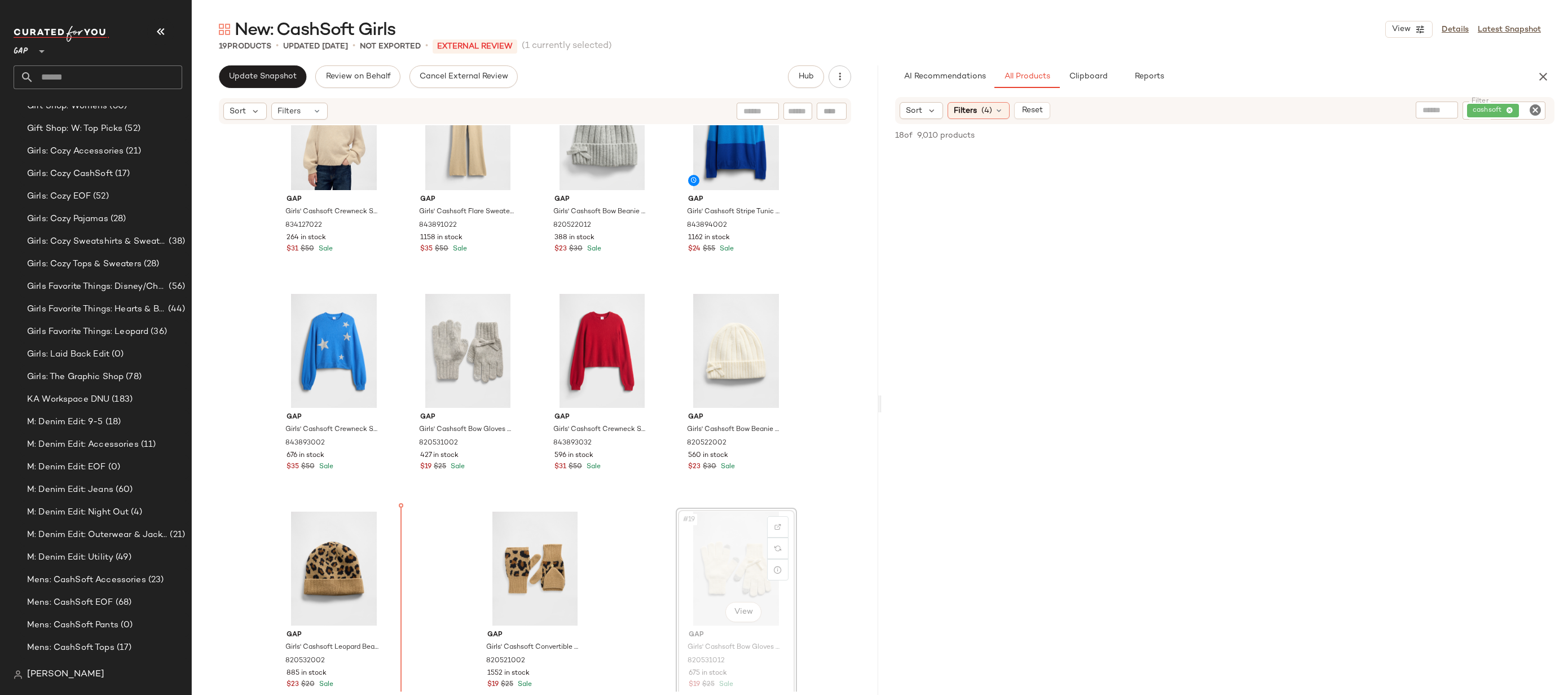
drag, startPoint x: 755, startPoint y: 630, endPoint x: 707, endPoint y: 630, distance: 48.0
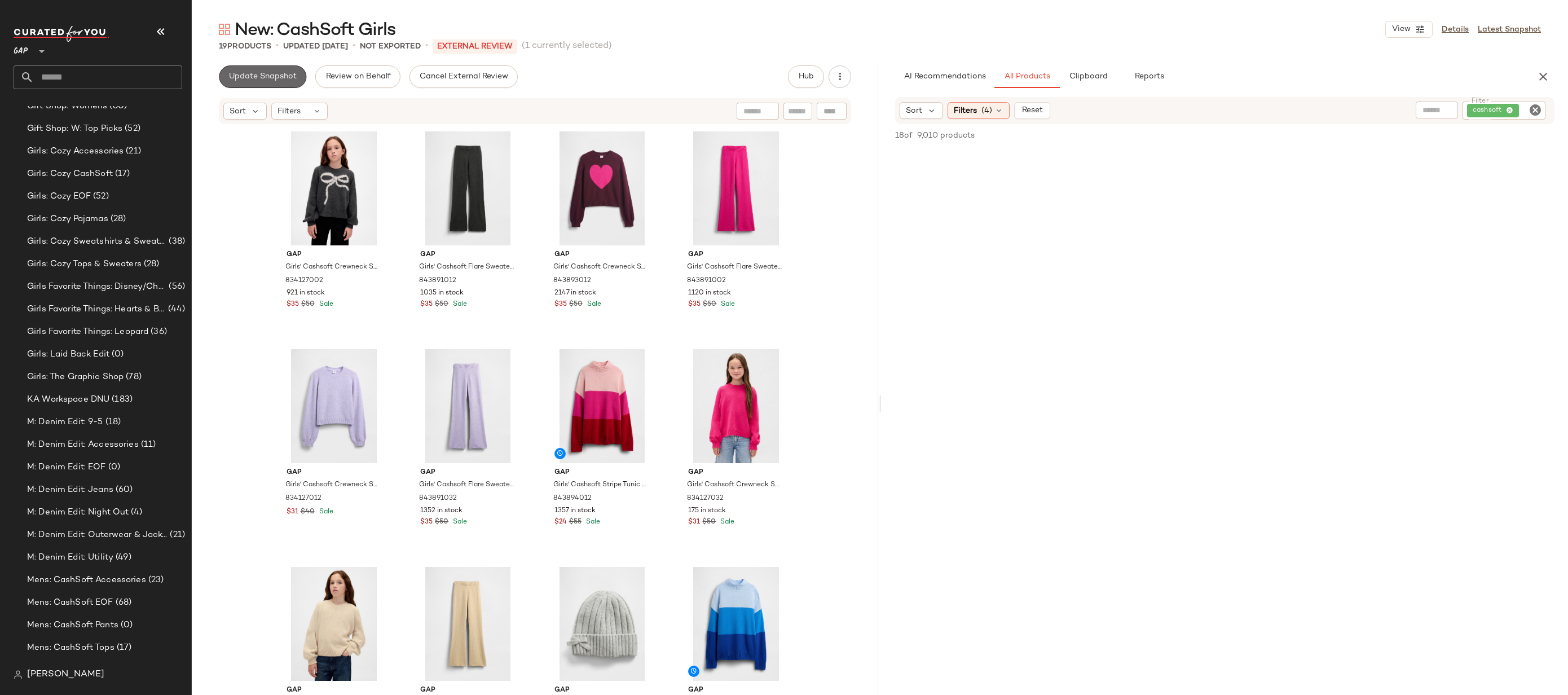
click at [276, 78] on span "Update Snapshot" at bounding box center [263, 77] width 69 height 9
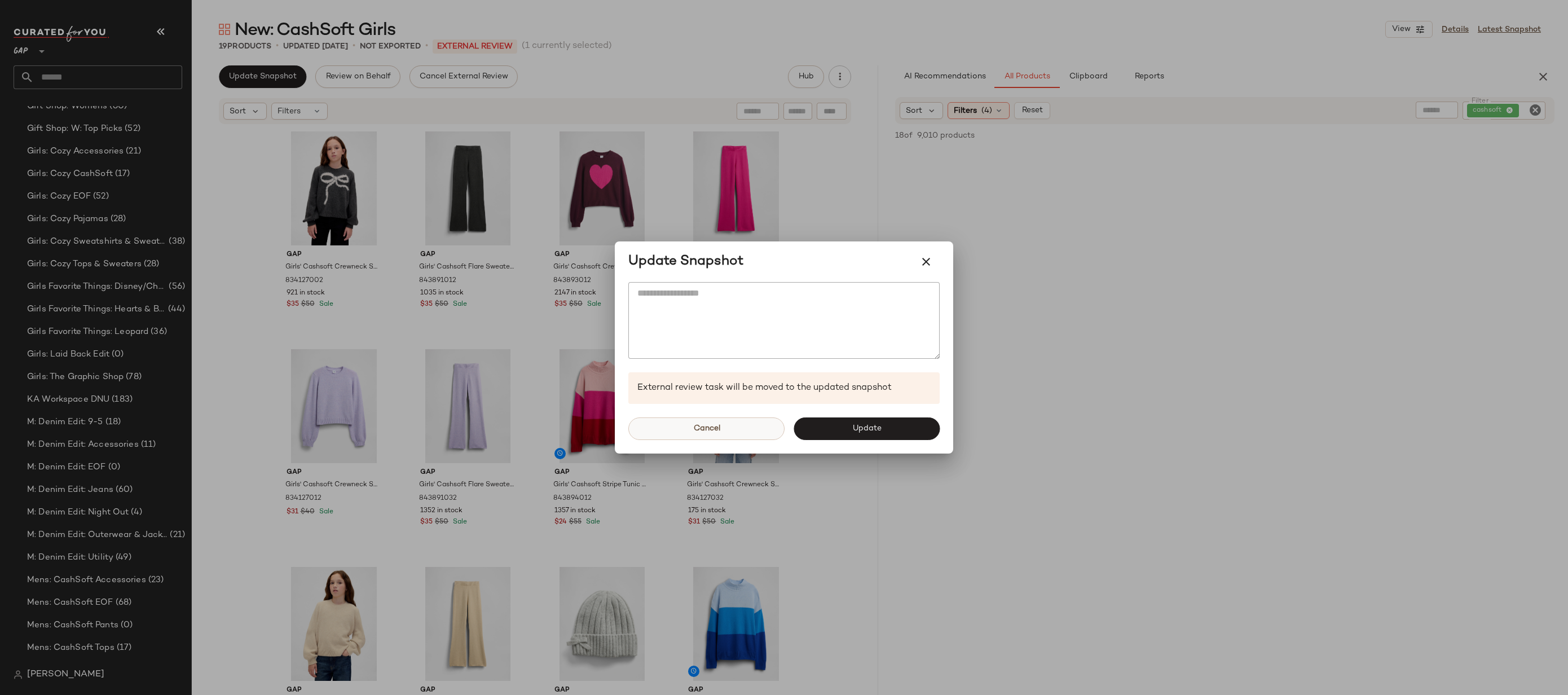
click at [711, 426] on span "Cancel" at bounding box center [707, 429] width 27 height 9
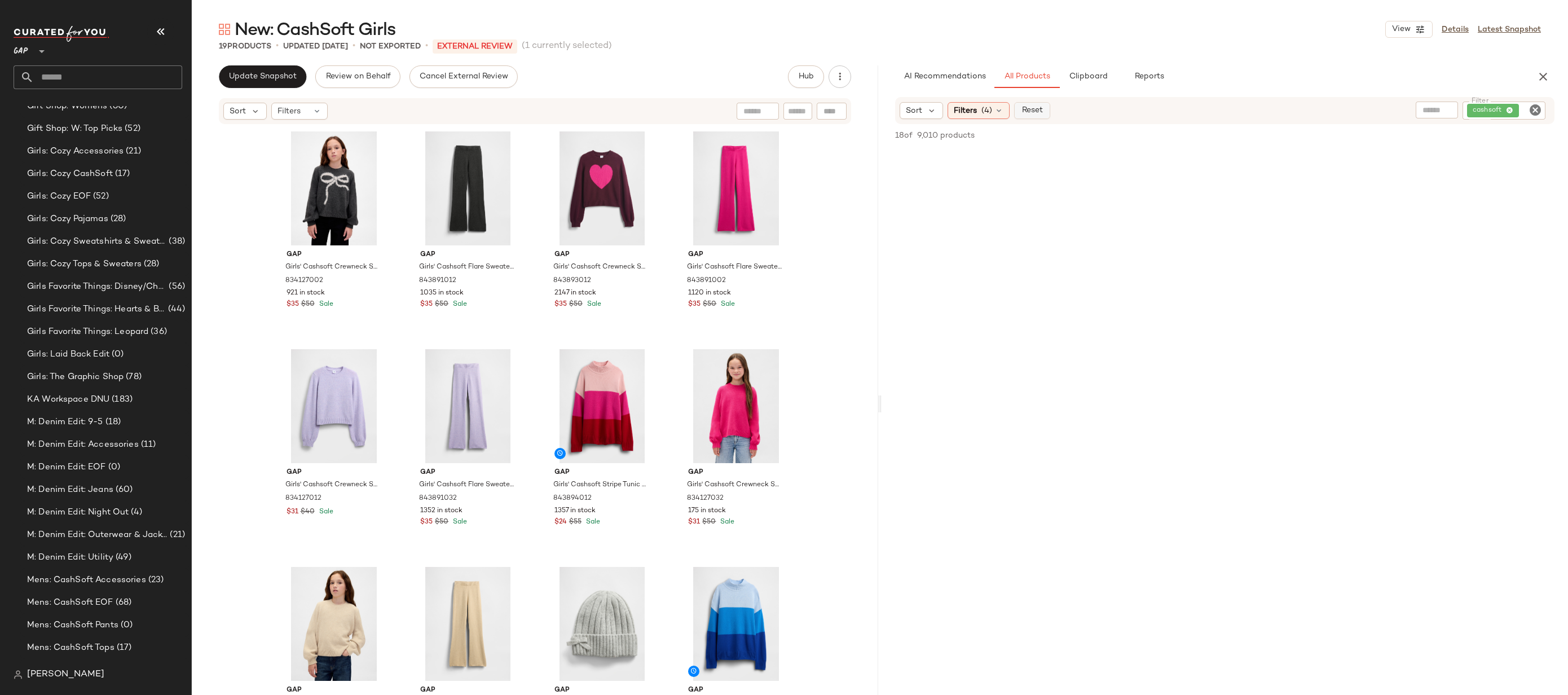
scroll to position [186, 0]
click at [989, 106] on span "(4)" at bounding box center [987, 111] width 11 height 12
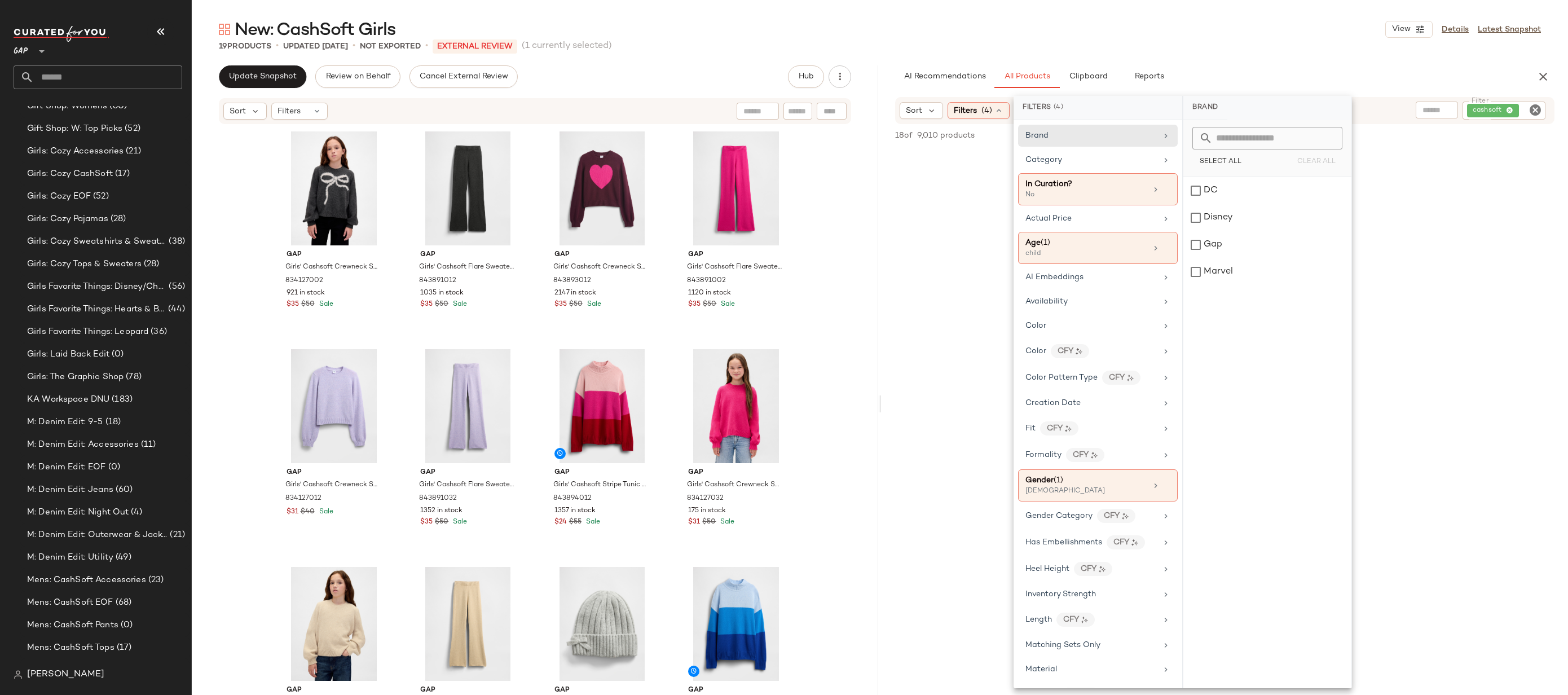
scroll to position [470, 0]
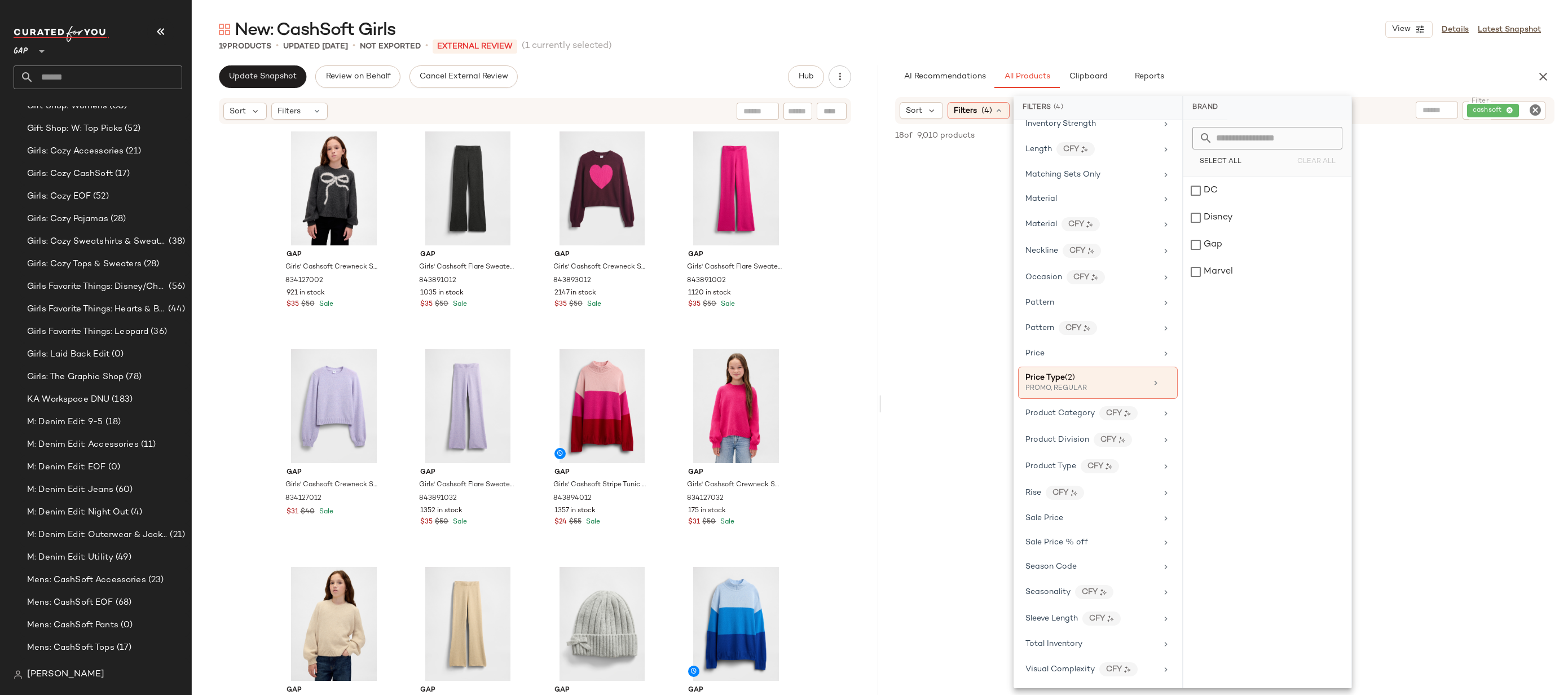
click at [1183, 25] on div "New: CashSoft Girls View Details Latest Snapshot" at bounding box center [880, 30] width 1377 height 23
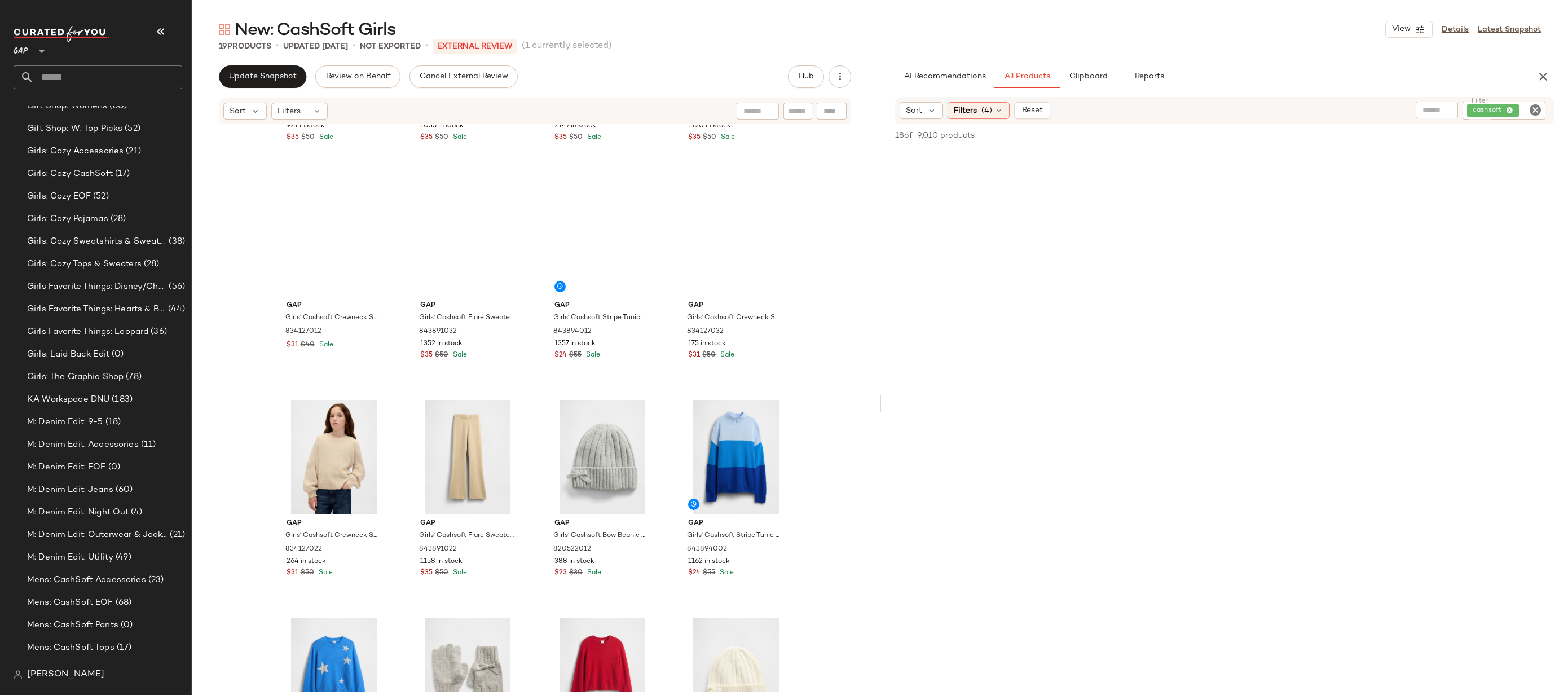
scroll to position [0, 0]
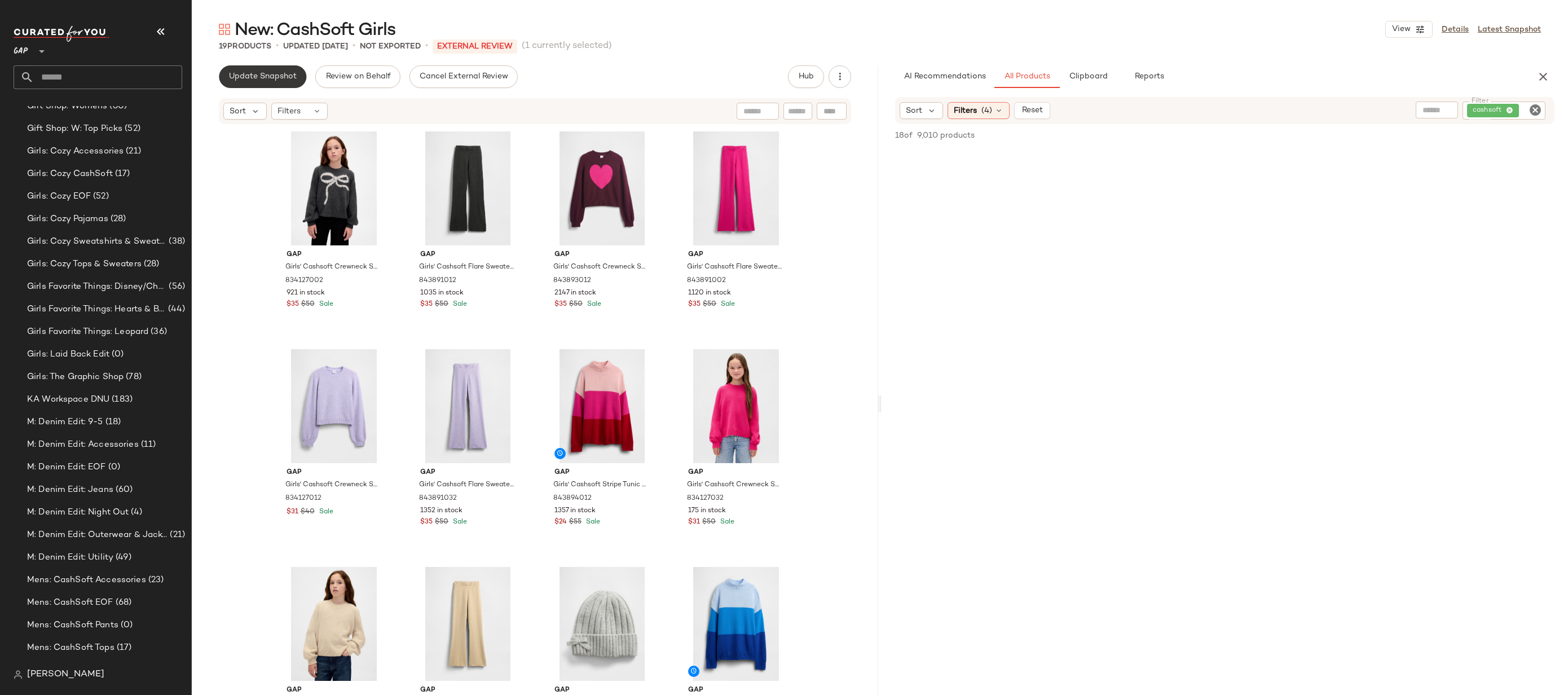
click at [283, 77] on span "Update Snapshot" at bounding box center [263, 77] width 69 height 9
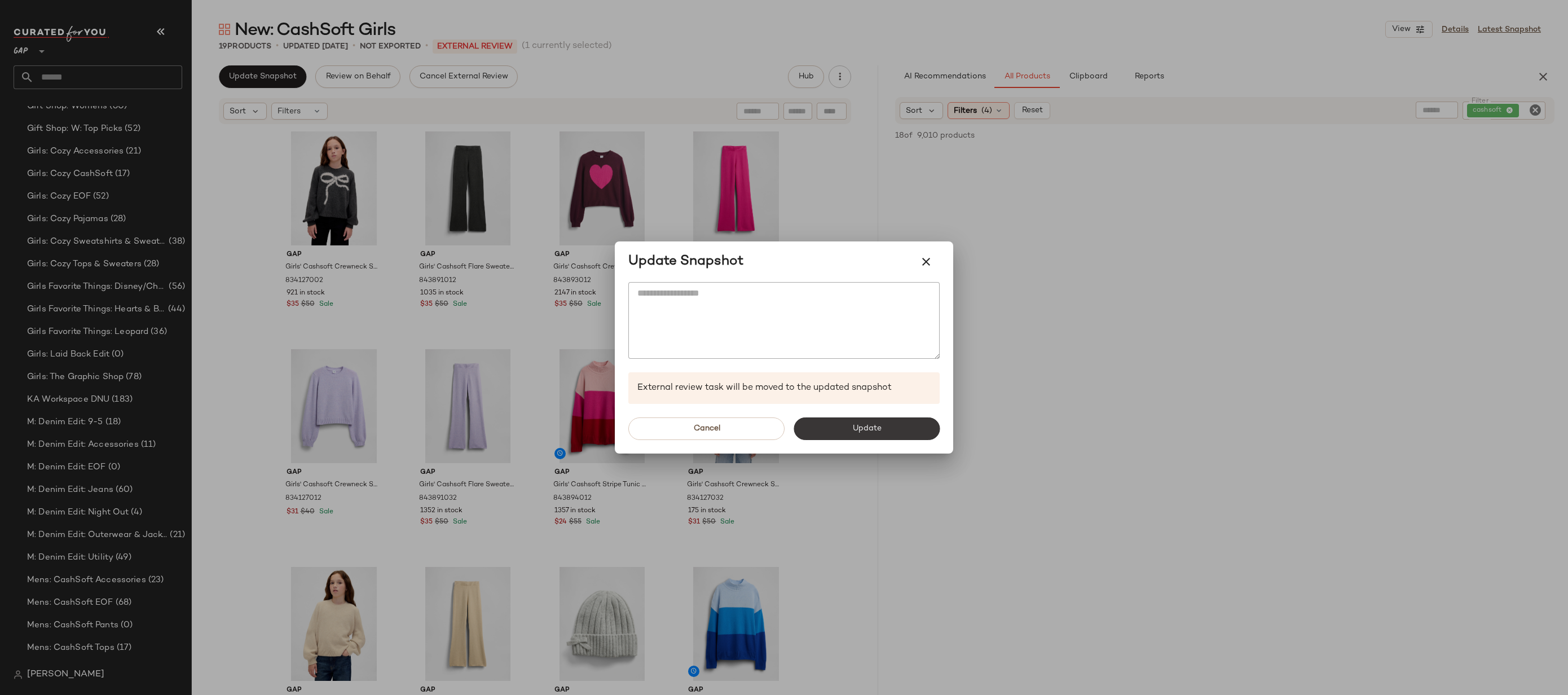
click at [828, 426] on button "Update" at bounding box center [867, 429] width 146 height 23
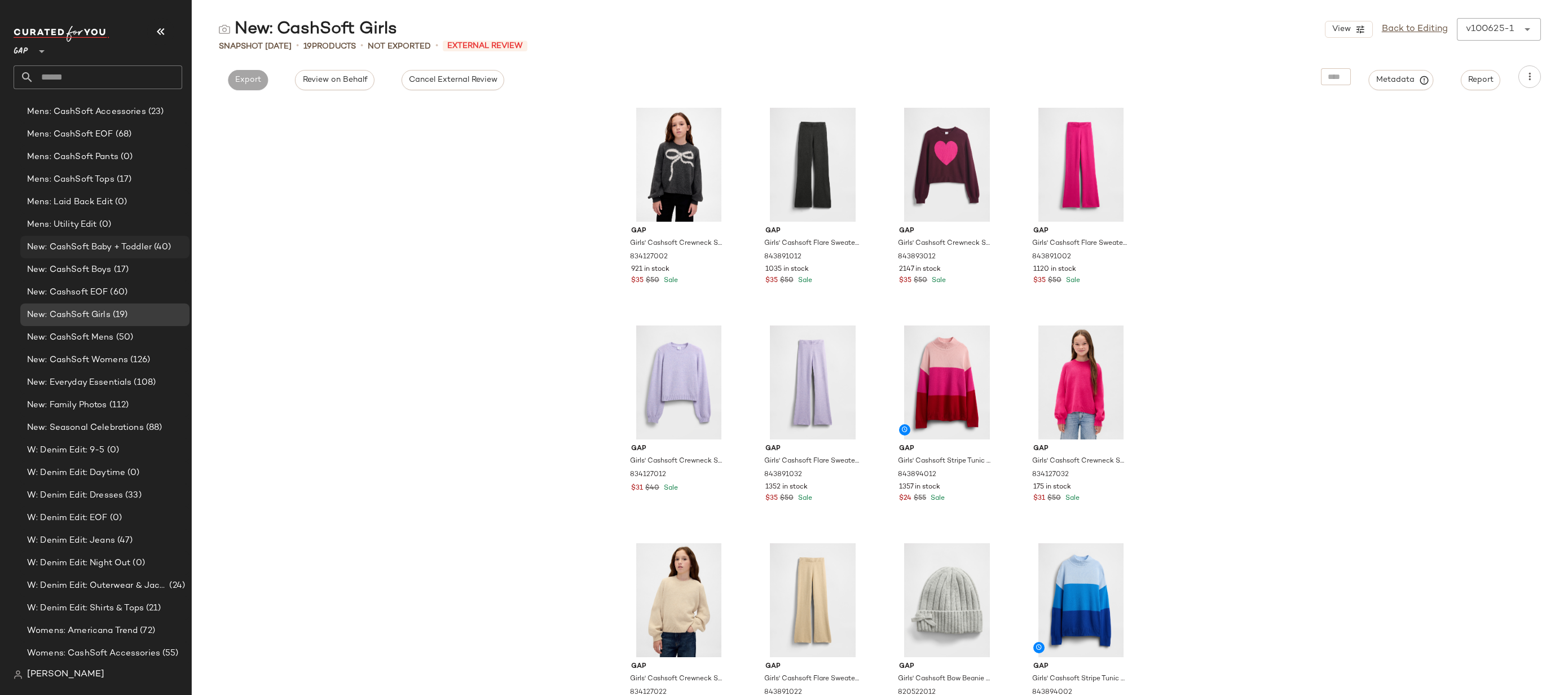
click at [140, 245] on span "New: CashSoft Baby + Toddler" at bounding box center [90, 247] width 125 height 13
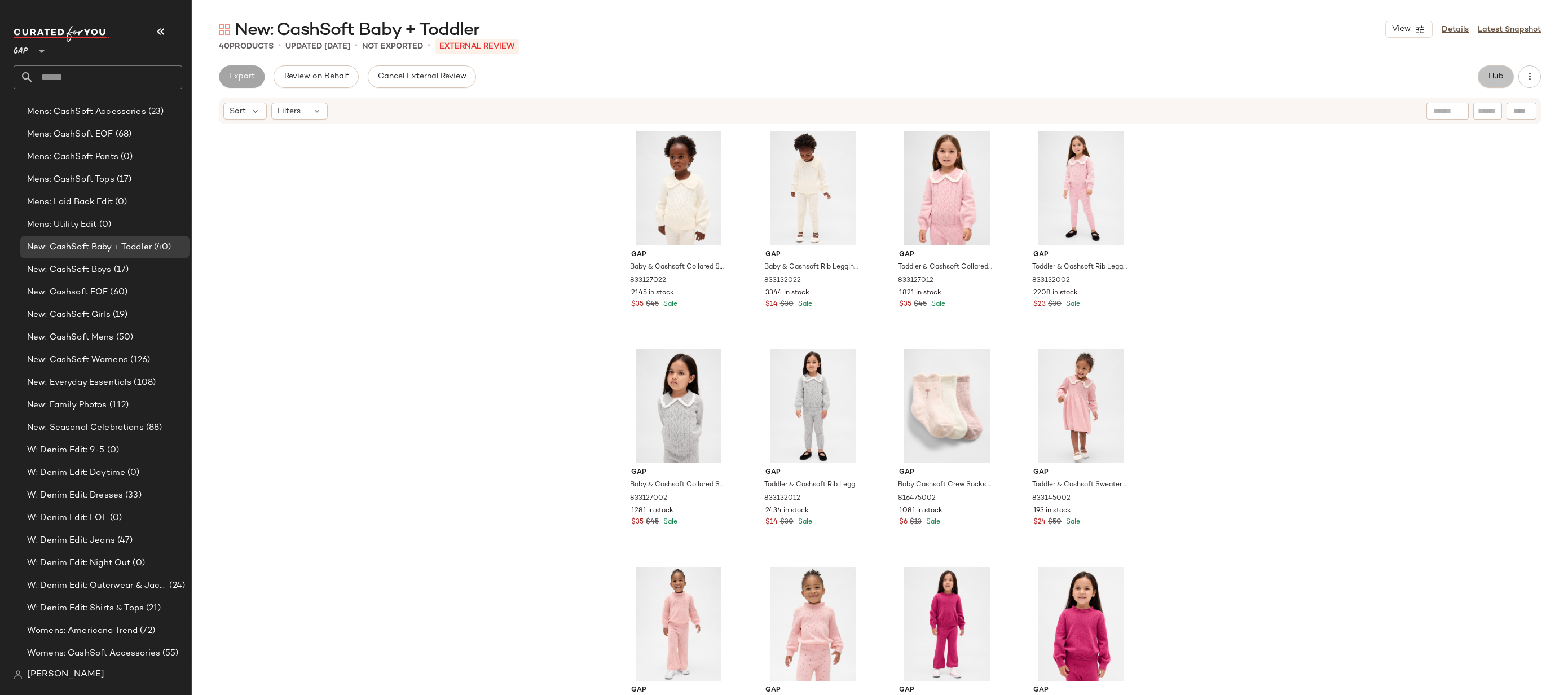
click at [1482, 74] on button "Hub" at bounding box center [1496, 77] width 36 height 23
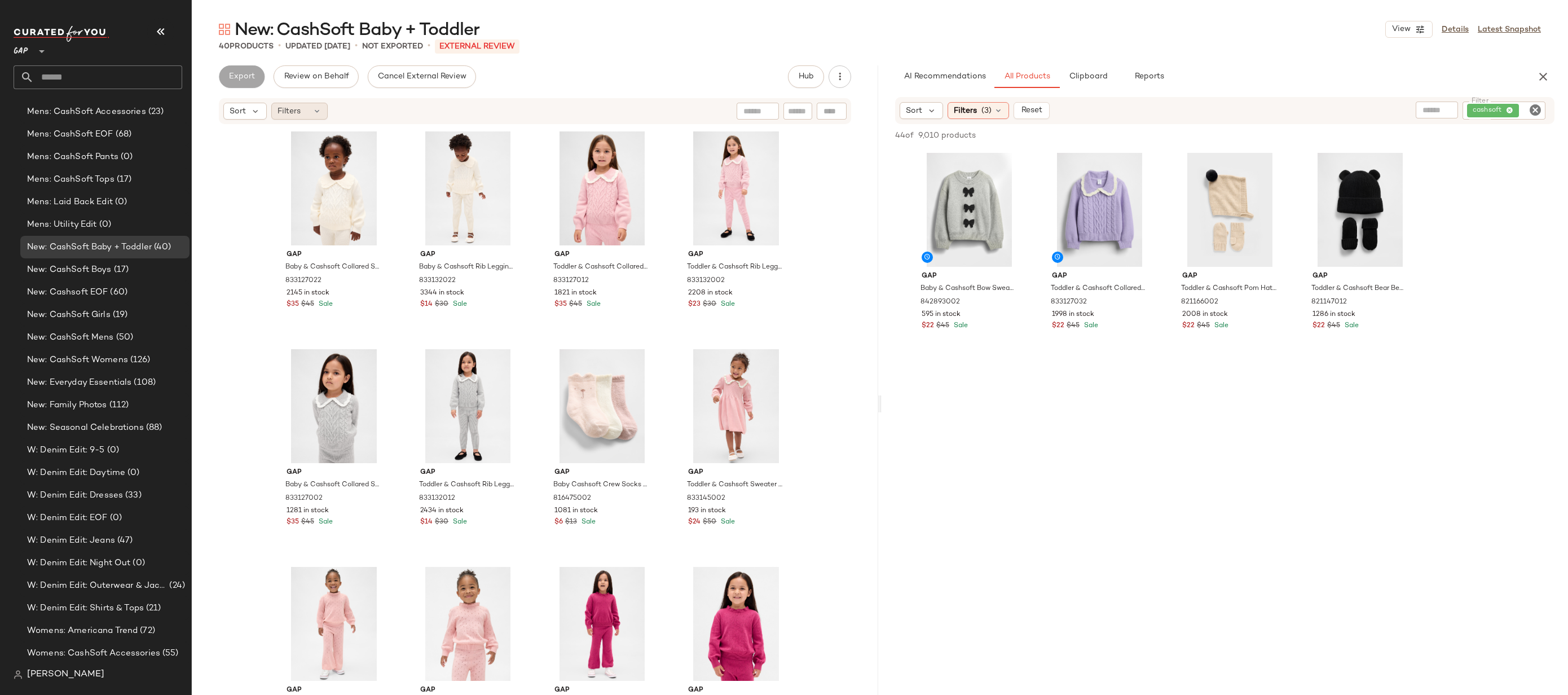
click at [311, 112] on div "Filters" at bounding box center [299, 111] width 56 height 17
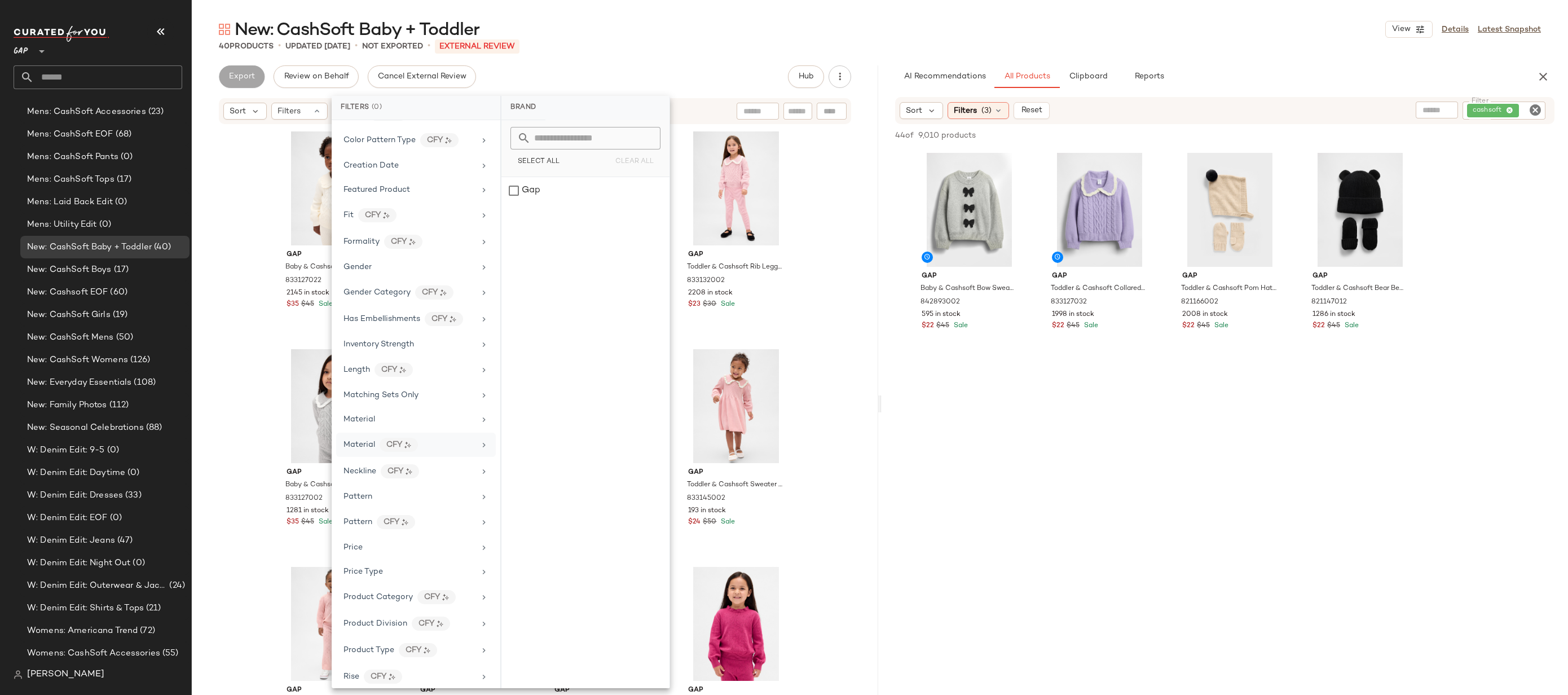
scroll to position [377, 0]
click at [423, 391] on div "Price Type" at bounding box center [409, 388] width 132 height 12
click at [921, 37] on div "New: CashSoft Baby + Toddler View Details Latest Snapshot" at bounding box center [880, 30] width 1377 height 23
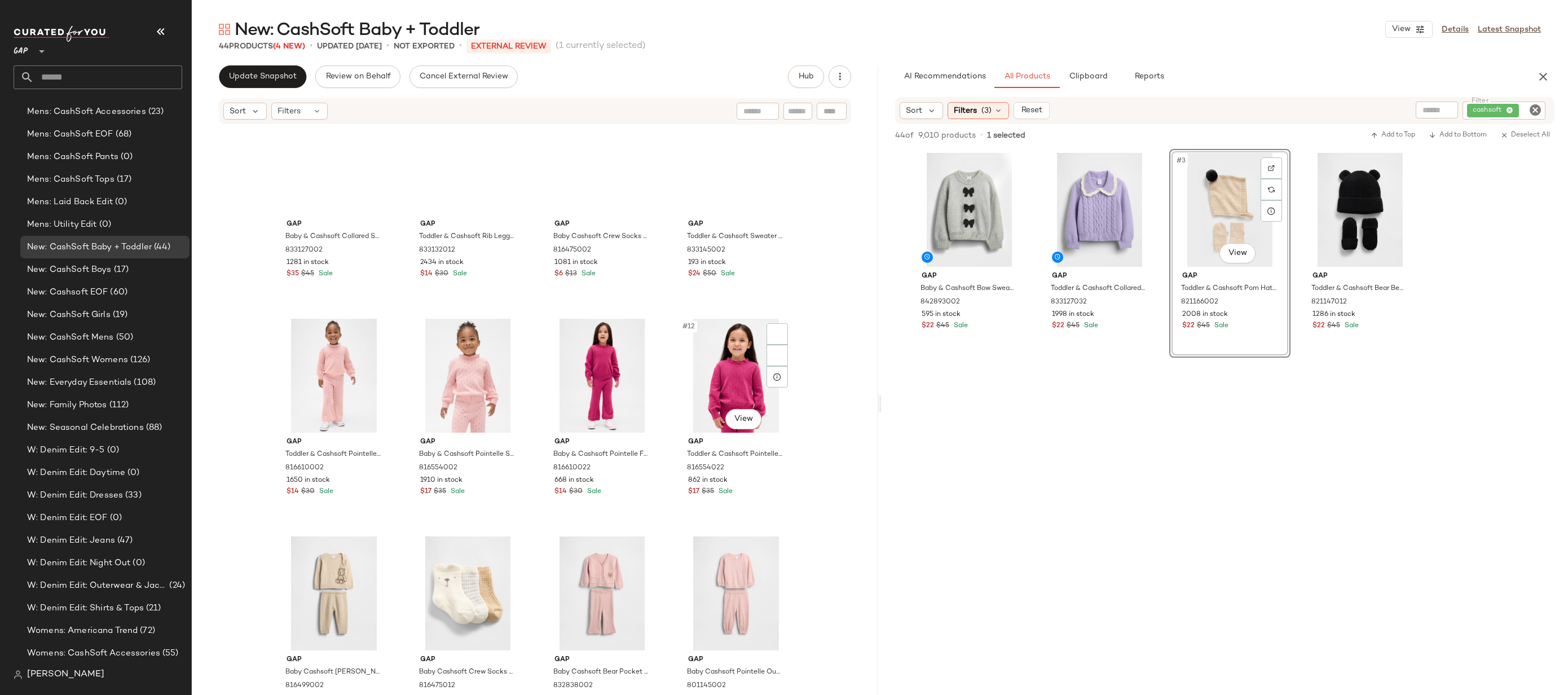
scroll to position [0, 0]
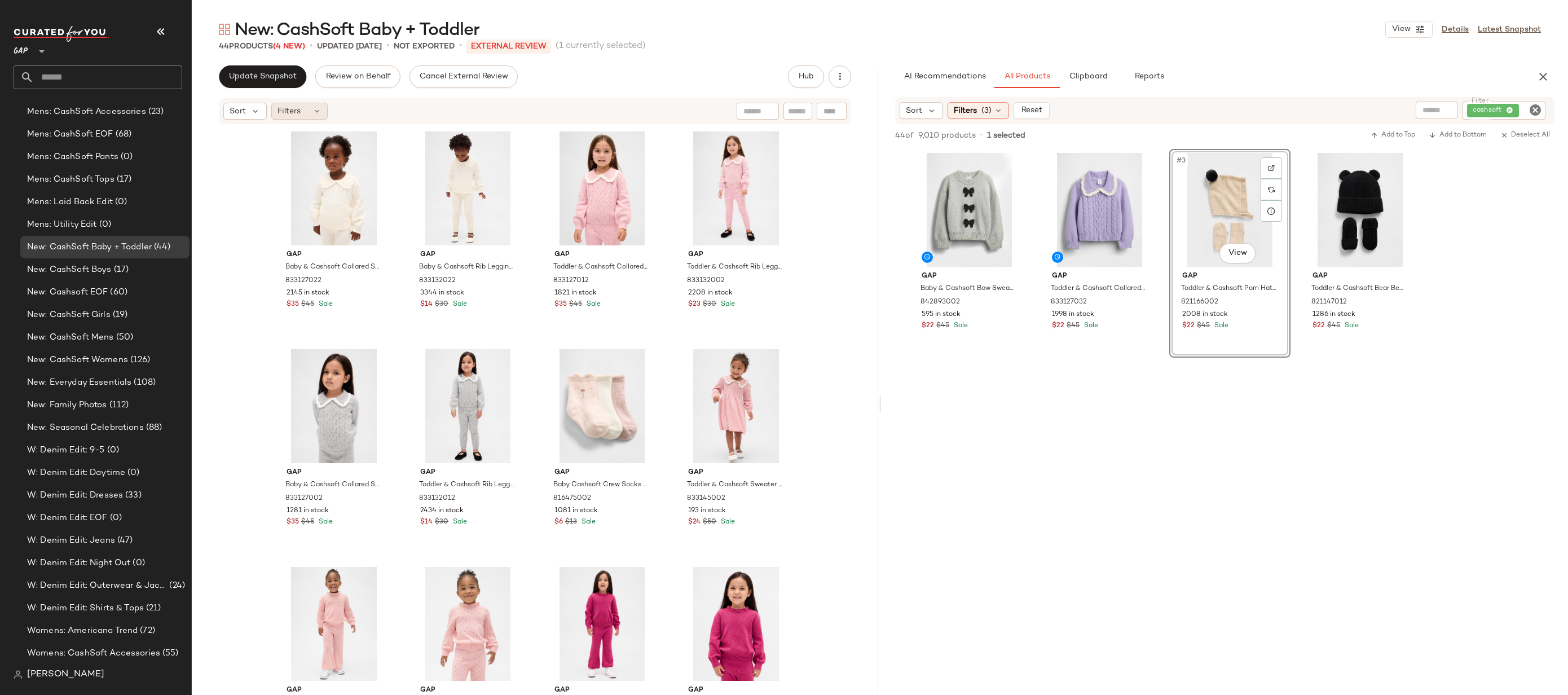
click at [312, 106] on div "Filters" at bounding box center [299, 111] width 56 height 17
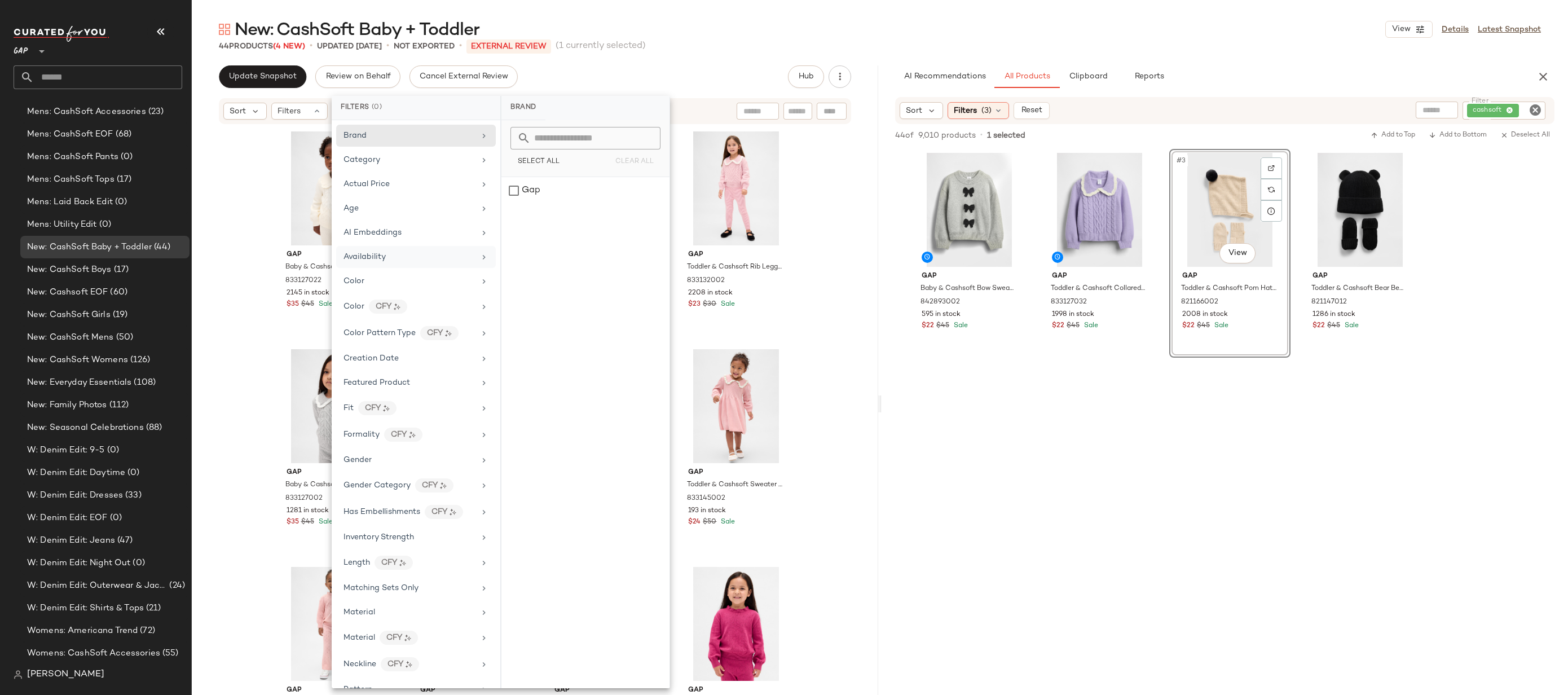
click at [399, 248] on div "Availability" at bounding box center [417, 257] width 160 height 22
click at [728, 25] on div "New: CashSoft Baby + Toddler View Details Latest Snapshot" at bounding box center [880, 30] width 1377 height 23
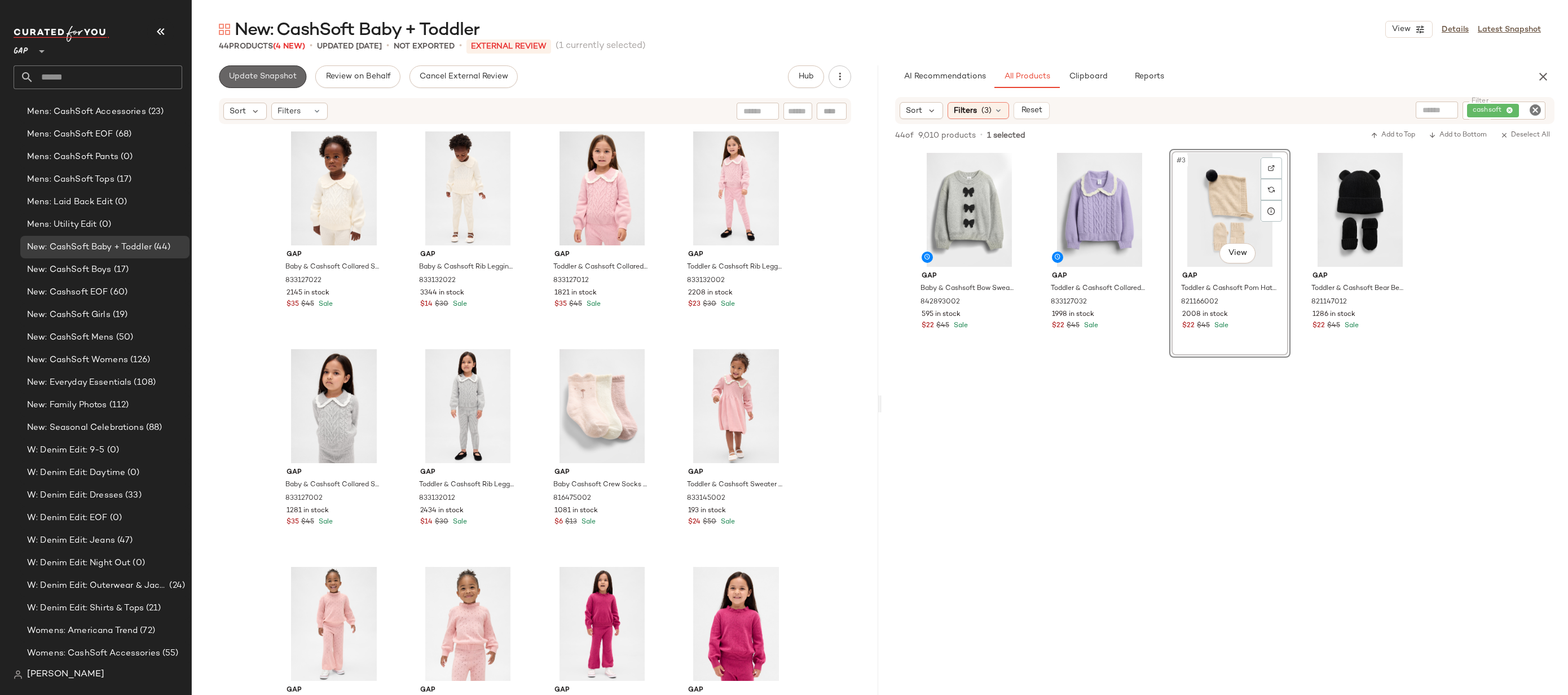
click at [257, 83] on button "Update Snapshot" at bounding box center [262, 77] width 88 height 23
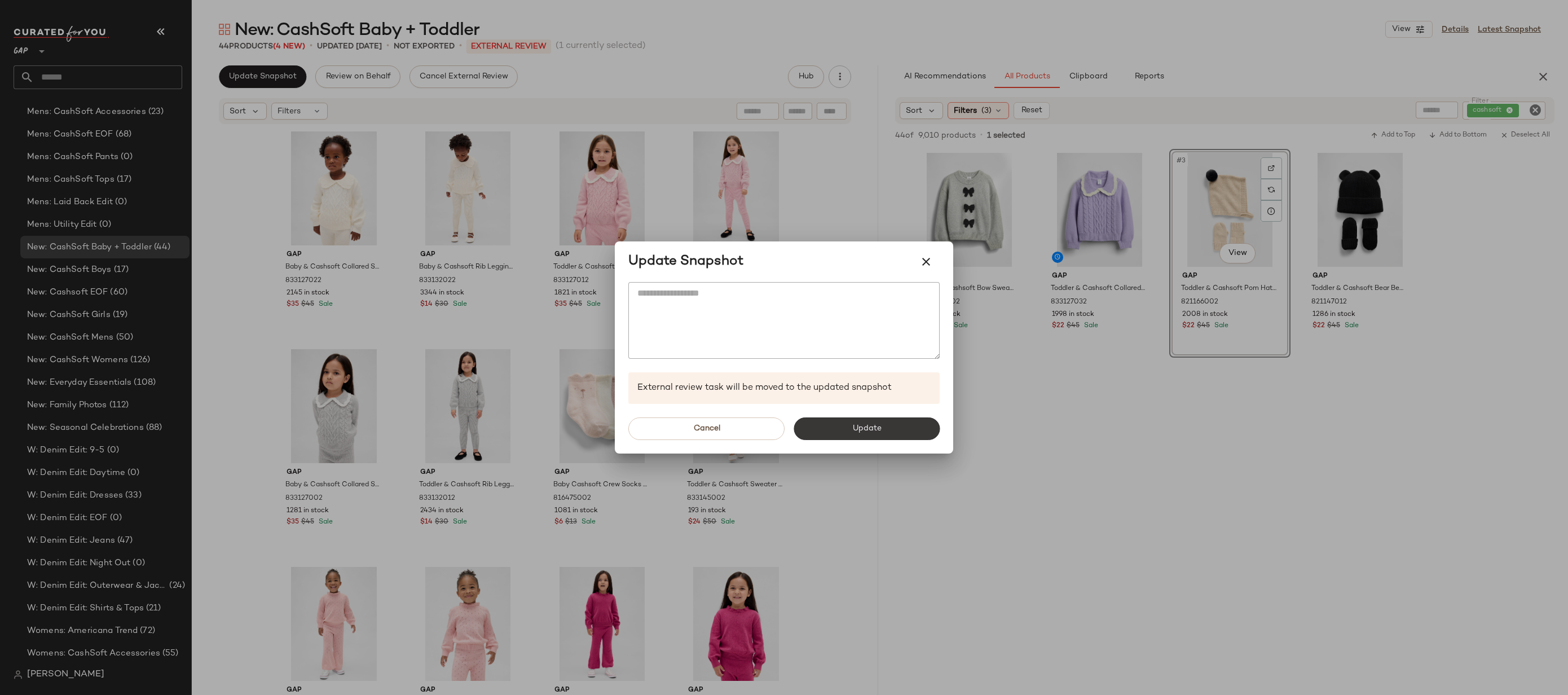
click at [852, 433] on button "Update" at bounding box center [867, 429] width 146 height 23
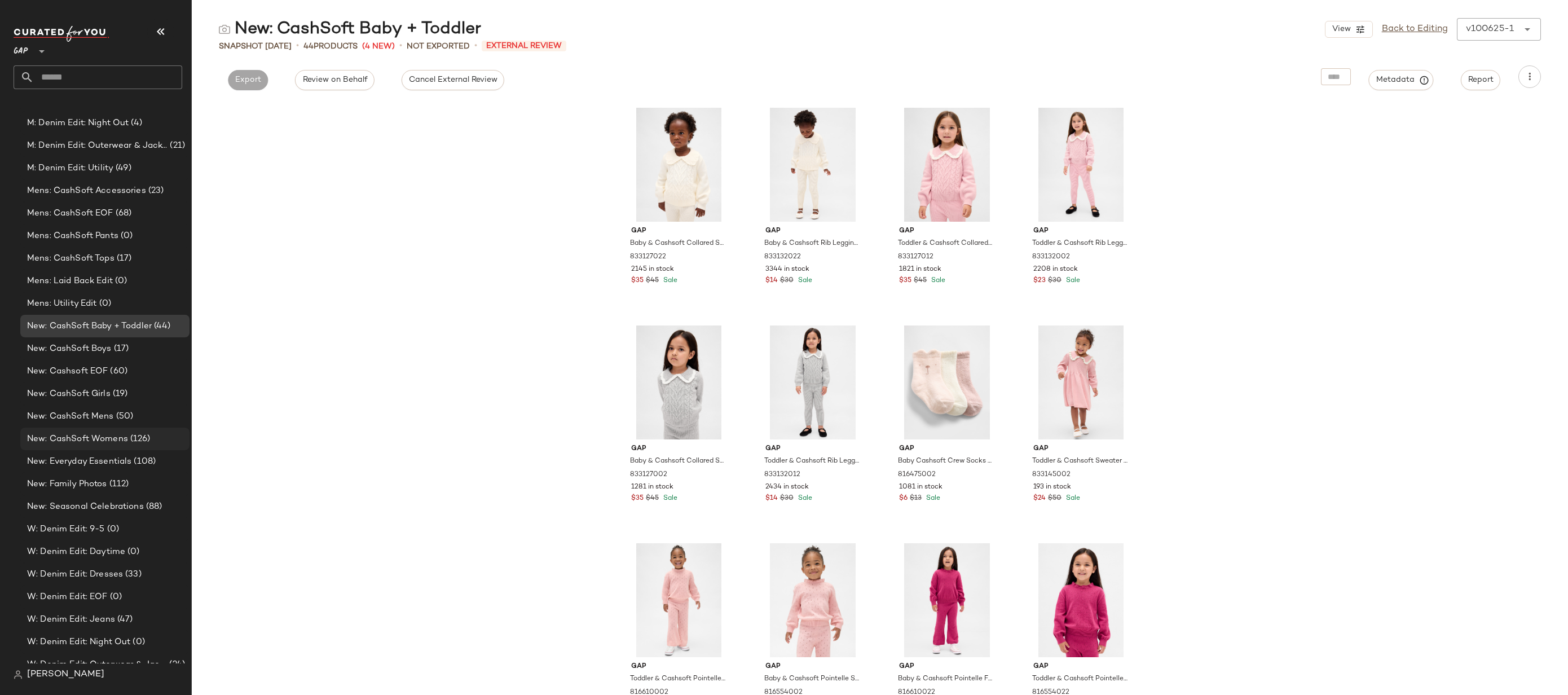
scroll to position [1937, 0]
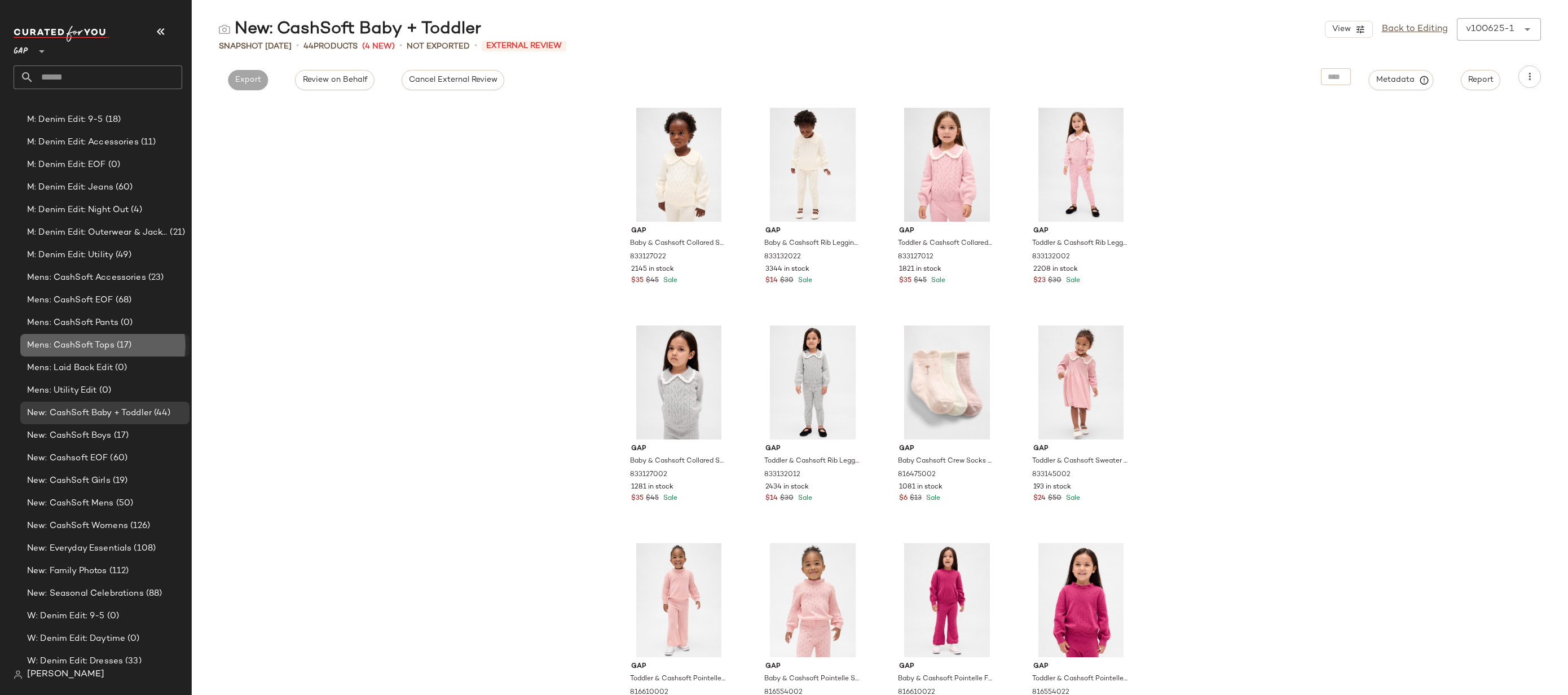
click at [152, 345] on div "Mens: CashSoft Tops (17)" at bounding box center [104, 345] width 161 height 13
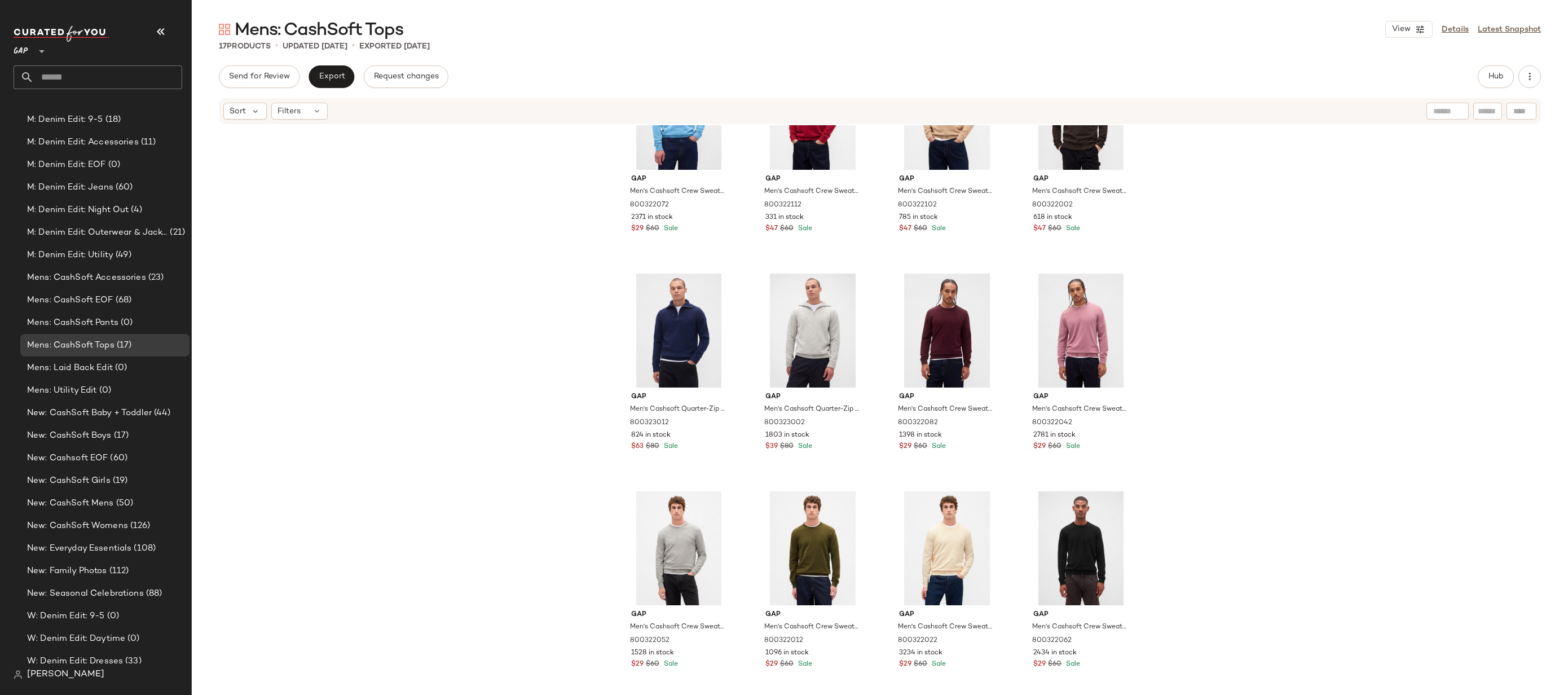
scroll to position [524, 0]
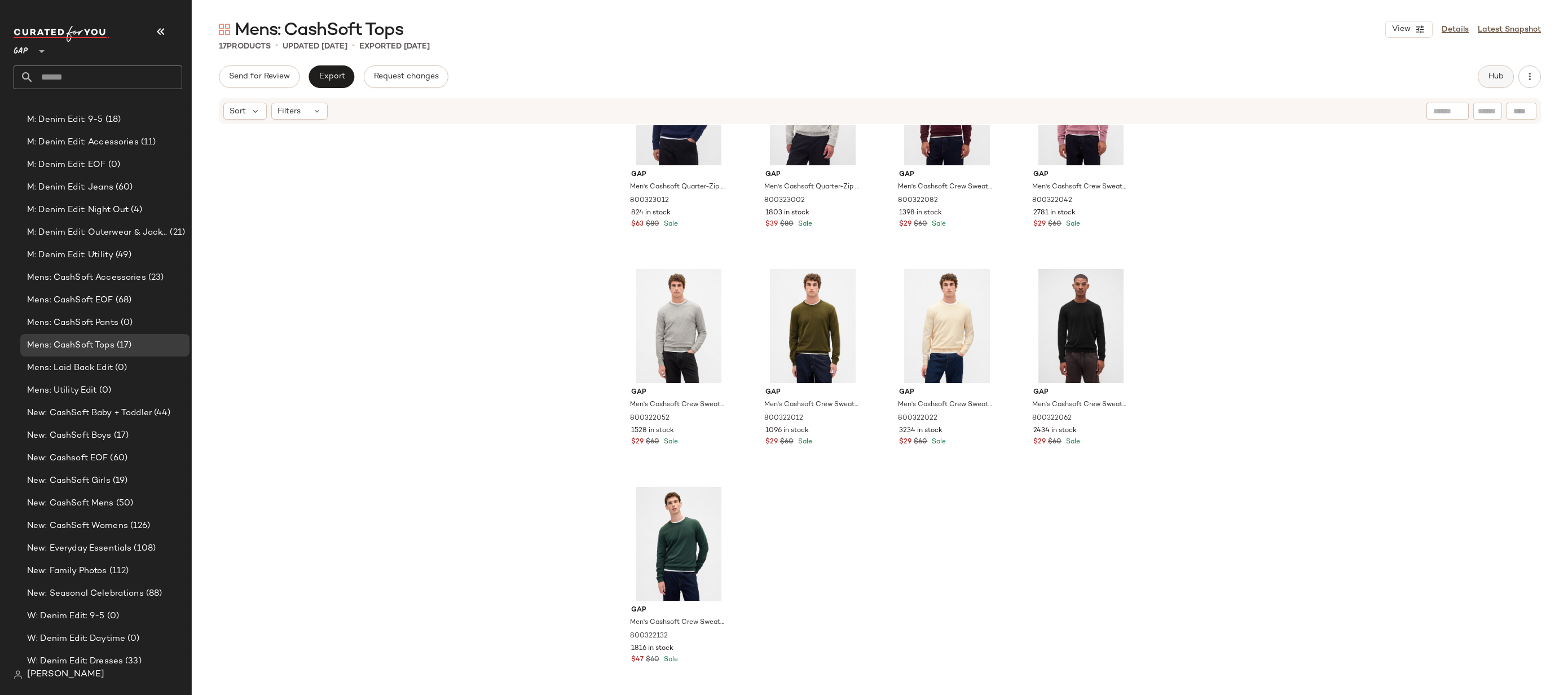
click at [1490, 77] on span "Hub" at bounding box center [1496, 77] width 16 height 9
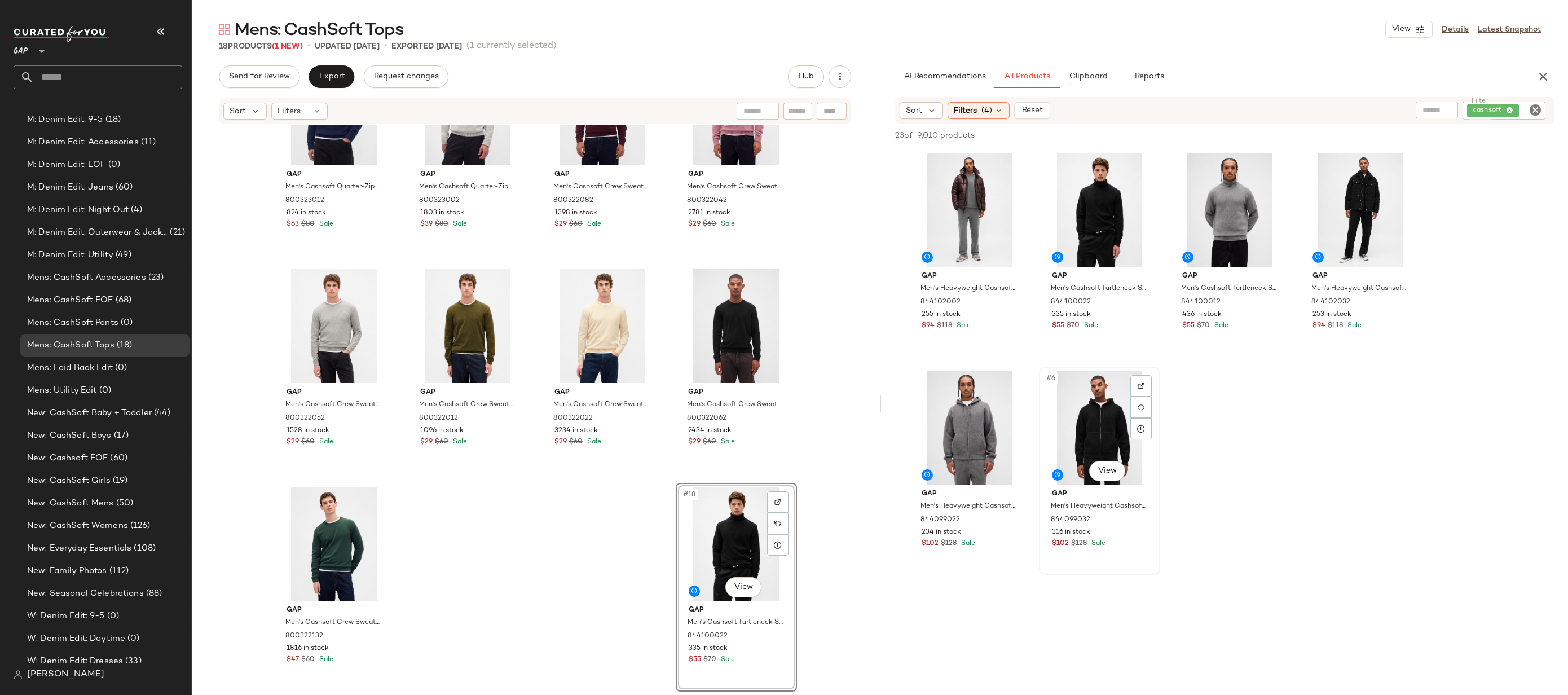
click at [1090, 395] on div "#6 View" at bounding box center [1100, 428] width 113 height 114
drag, startPoint x: 1098, startPoint y: 421, endPoint x: 774, endPoint y: 573, distance: 357.9
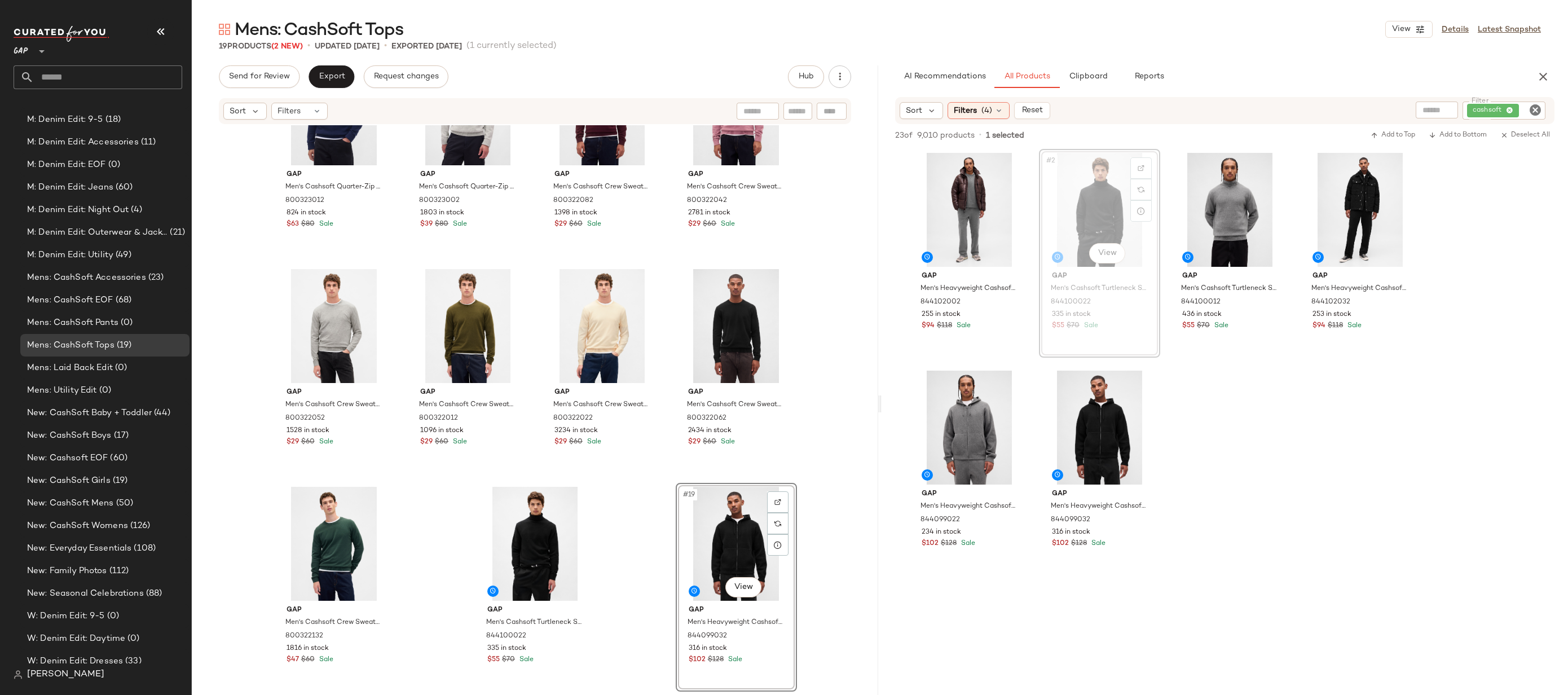
drag, startPoint x: 1113, startPoint y: 192, endPoint x: 1163, endPoint y: 192, distance: 50.0
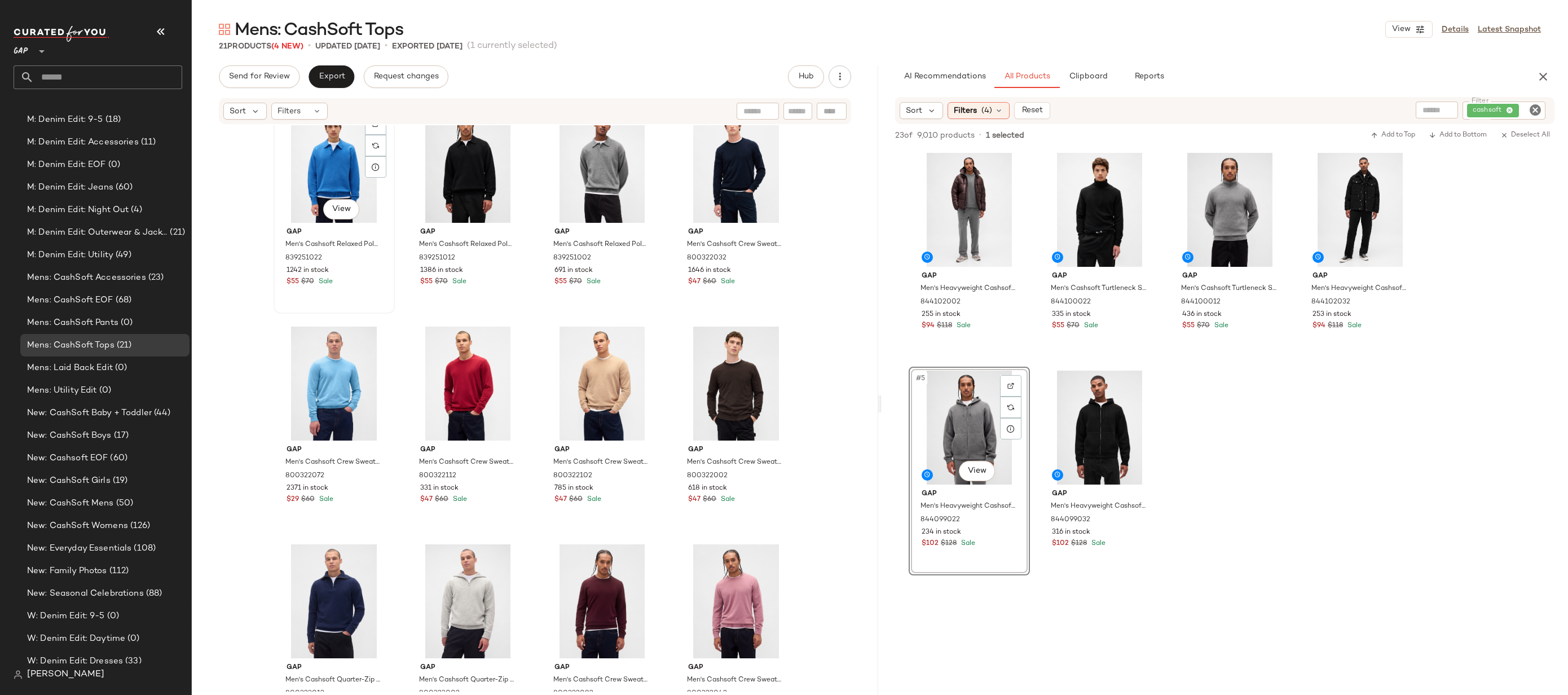
scroll to position [21, 0]
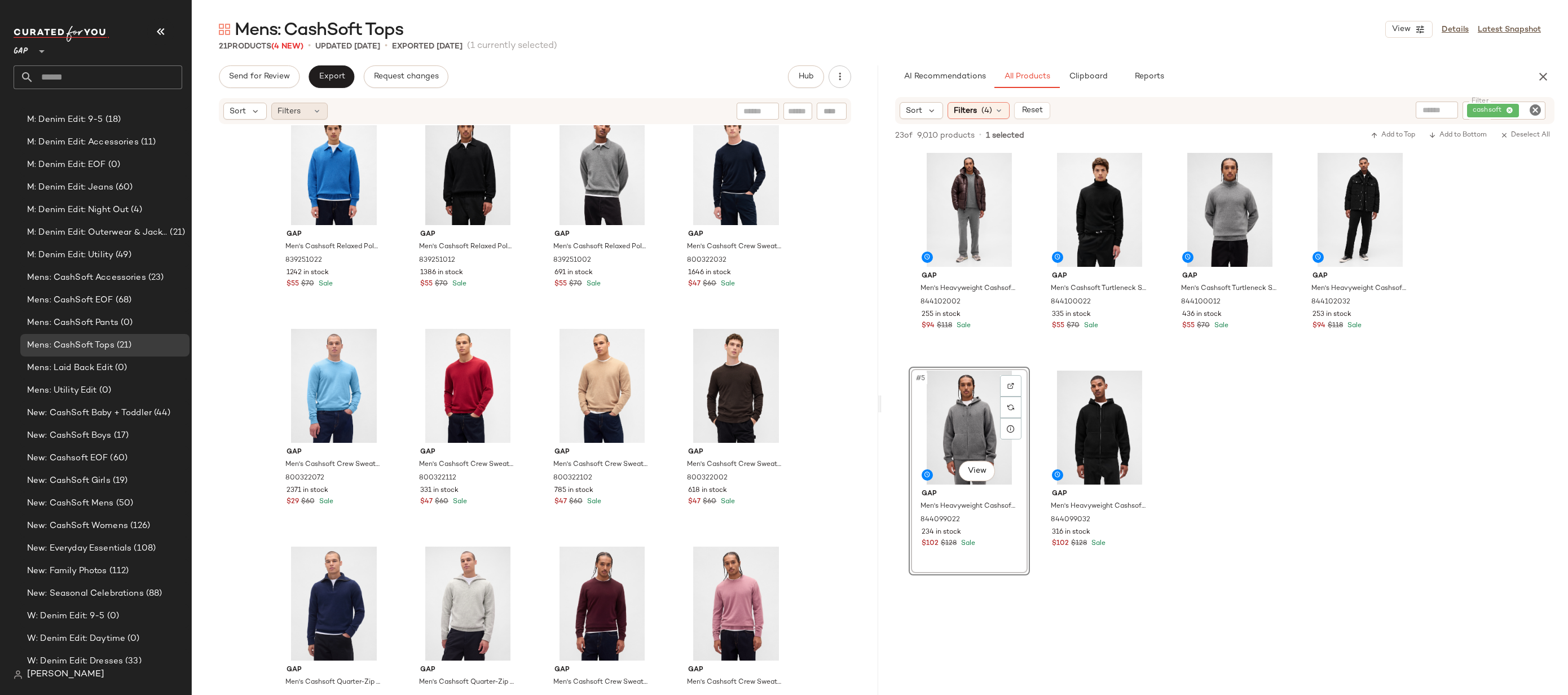
click at [280, 110] on span "Filters" at bounding box center [289, 112] width 23 height 12
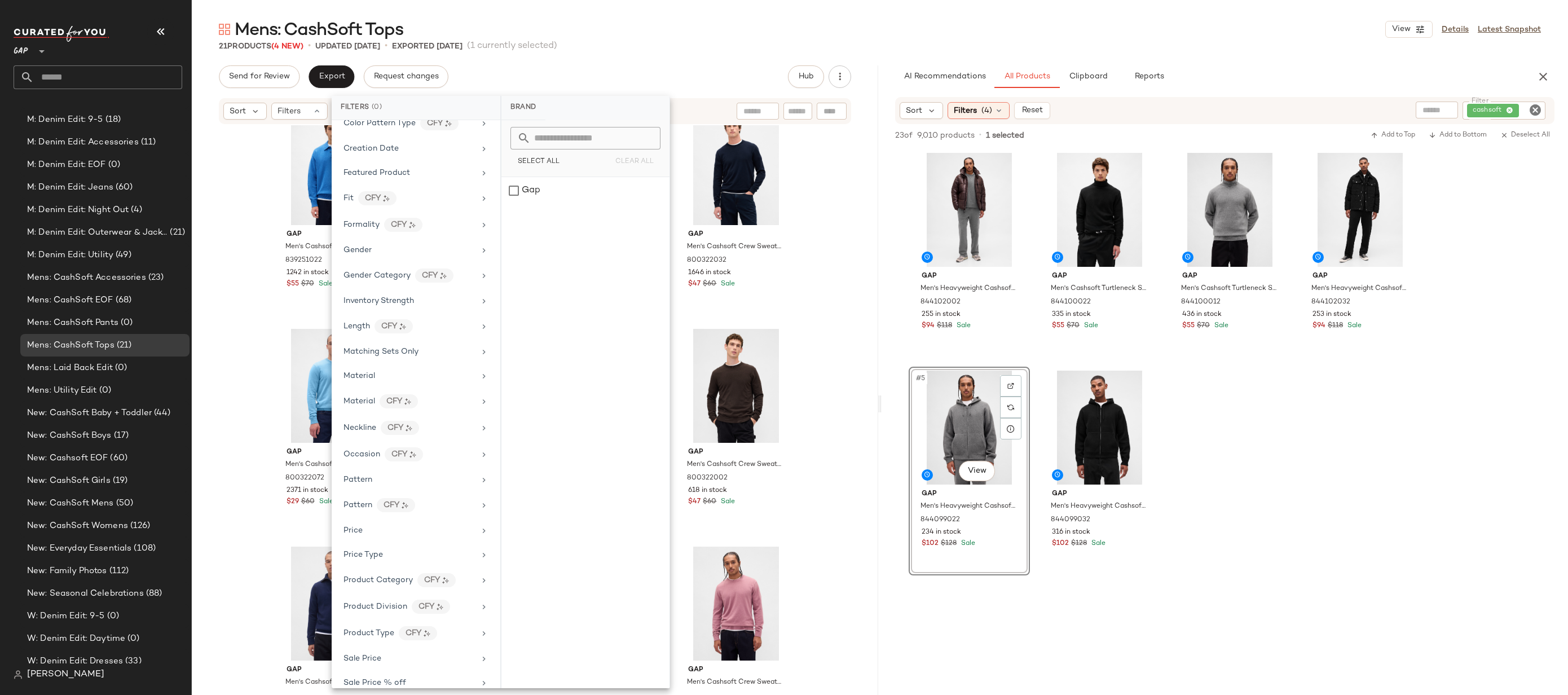
scroll to position [212, 0]
click at [408, 553] on div "Price Type" at bounding box center [409, 553] width 132 height 12
click at [794, 315] on div "Gap Men's Cashsoft Relaxed Polo Shirt Sweater by Gap Blue Size M 839251022 1242…" at bounding box center [535, 408] width 687 height 566
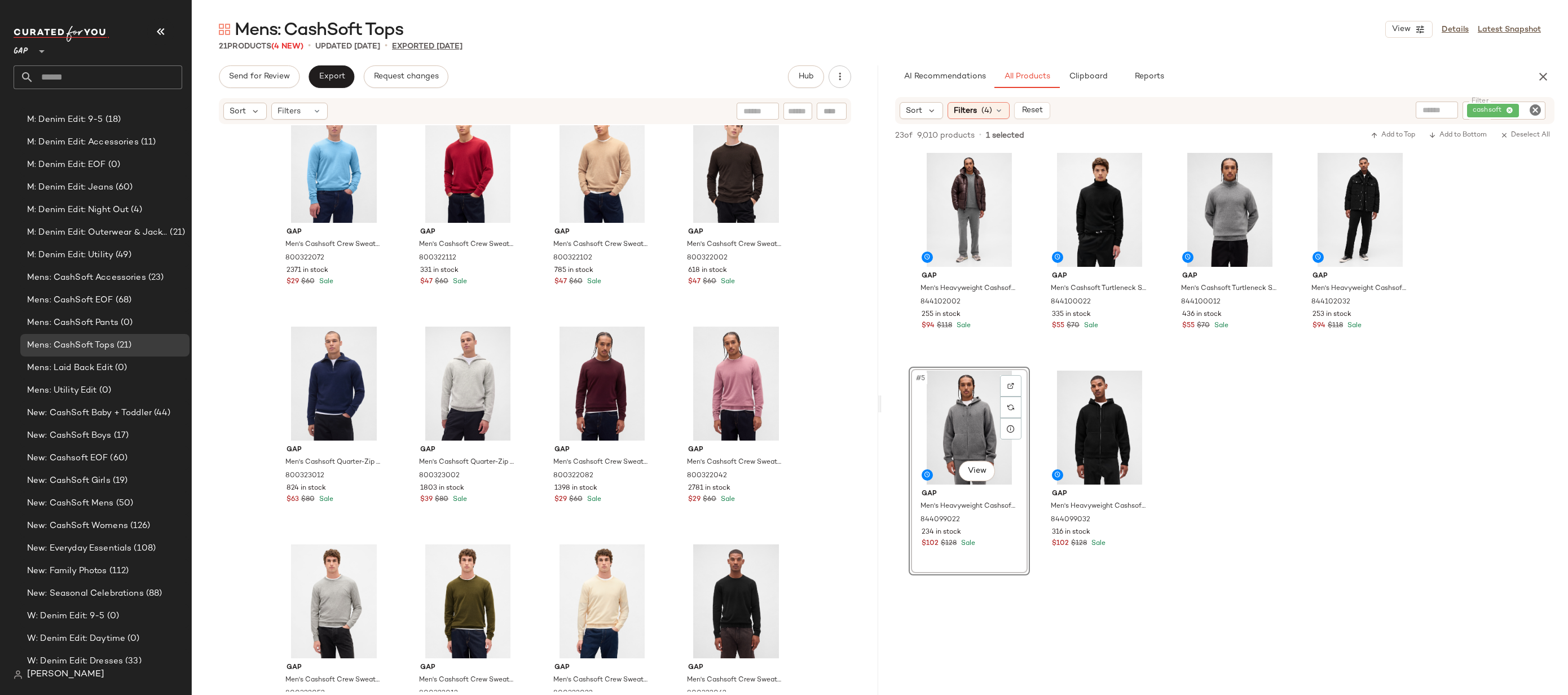
scroll to position [0, 0]
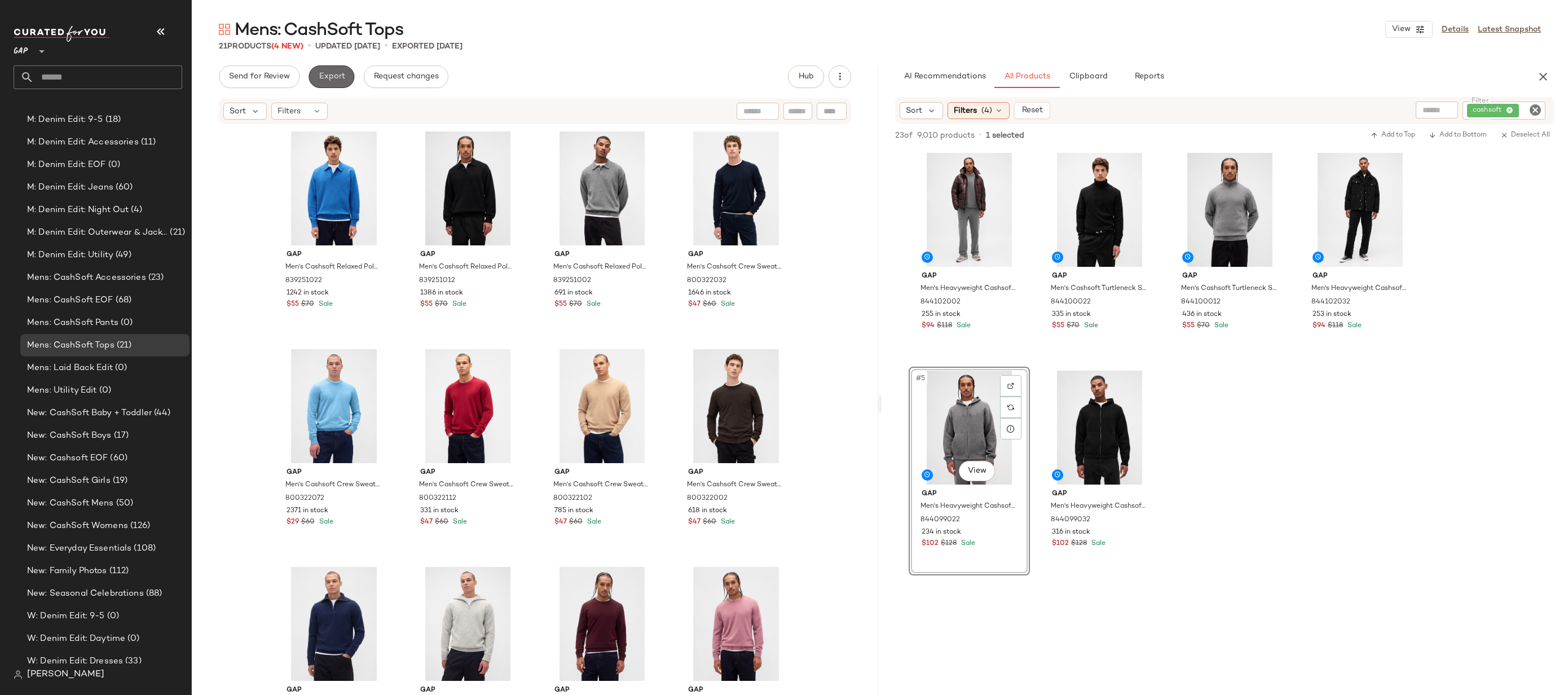
click at [311, 69] on button "Export" at bounding box center [331, 77] width 46 height 23
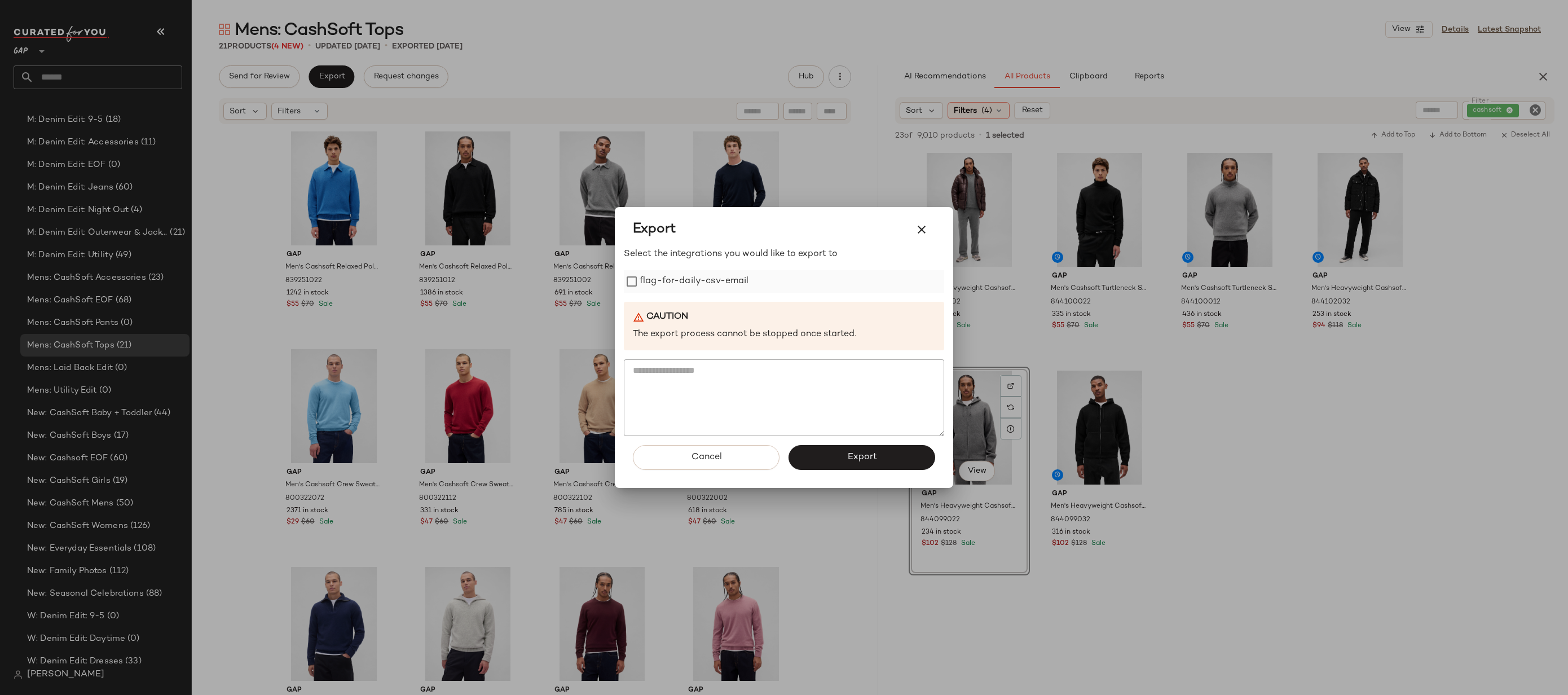
click at [674, 288] on label "flag-for-daily-csv-email" at bounding box center [695, 282] width 110 height 23
click at [817, 456] on button "Export" at bounding box center [862, 457] width 147 height 25
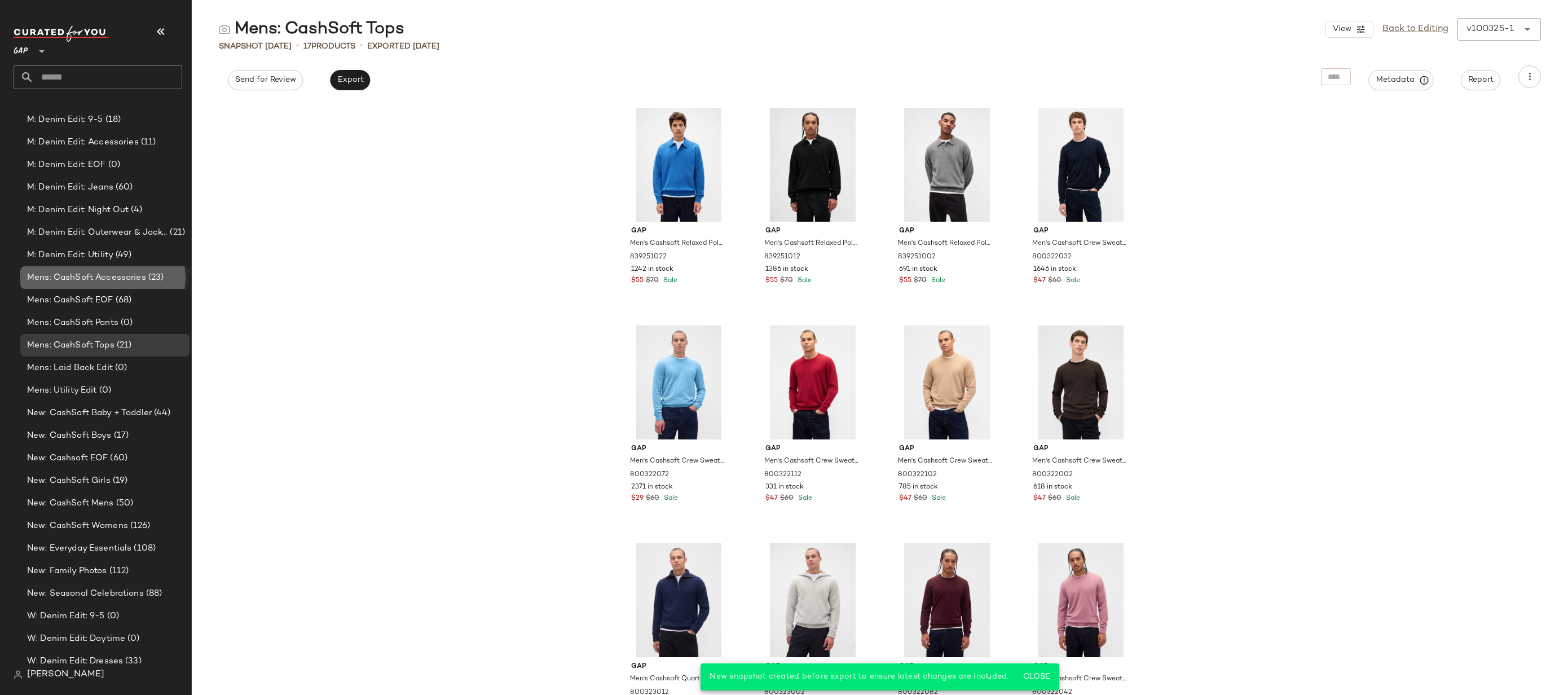
click at [155, 274] on span "(23)" at bounding box center [155, 277] width 18 height 13
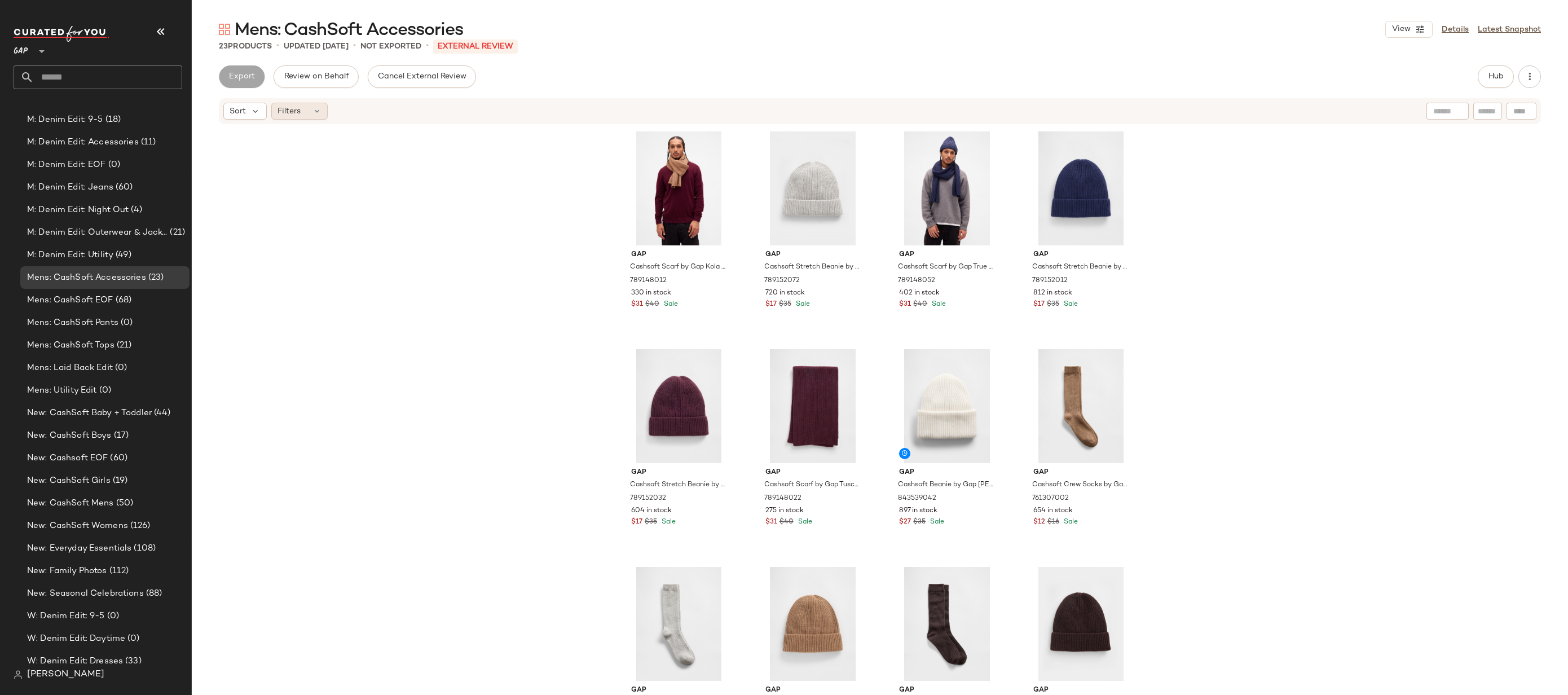
click at [310, 110] on div "Filters" at bounding box center [299, 111] width 56 height 17
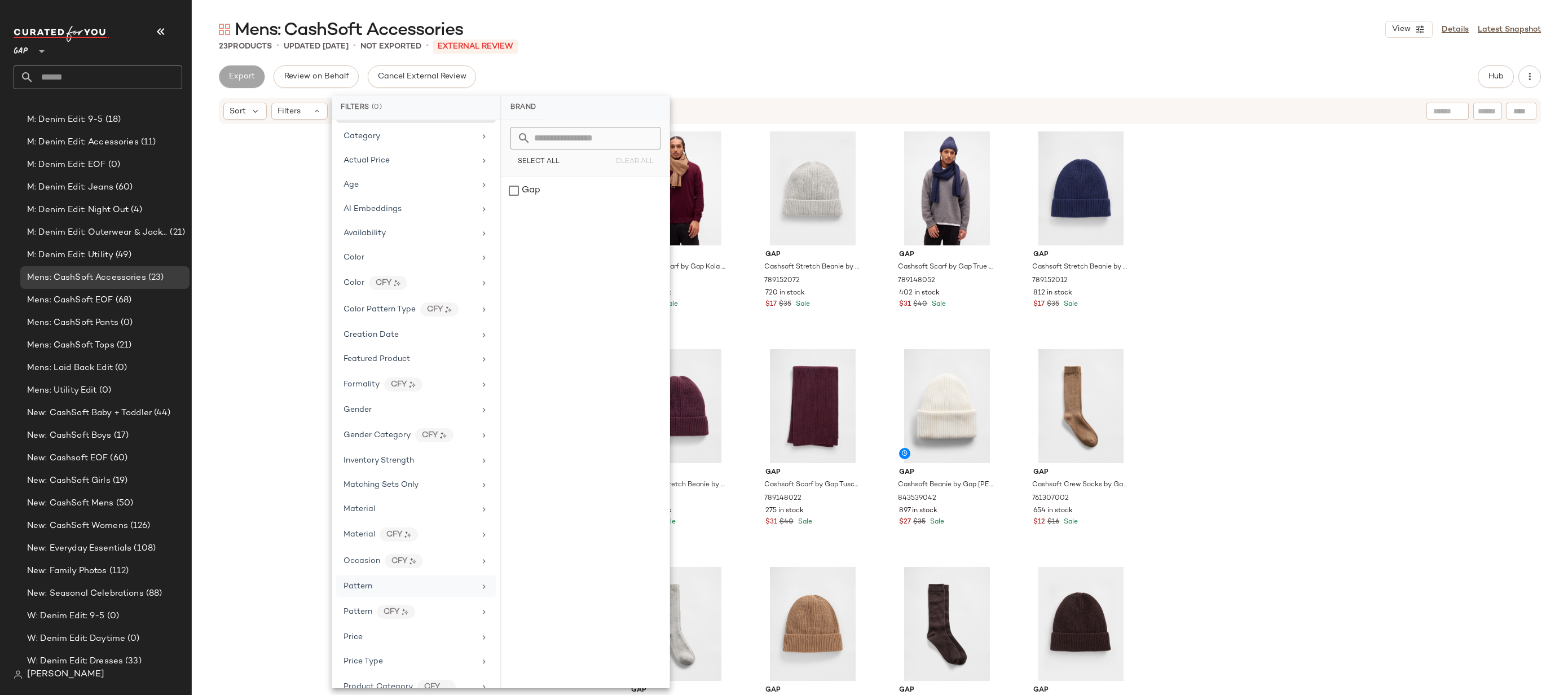
scroll to position [25, 0]
click at [388, 661] on div "Price Type" at bounding box center [409, 660] width 132 height 12
click at [836, 53] on div "Mens: CashSoft Accessories View Details Latest Snapshot 23 Products • updated […" at bounding box center [880, 356] width 1377 height 677
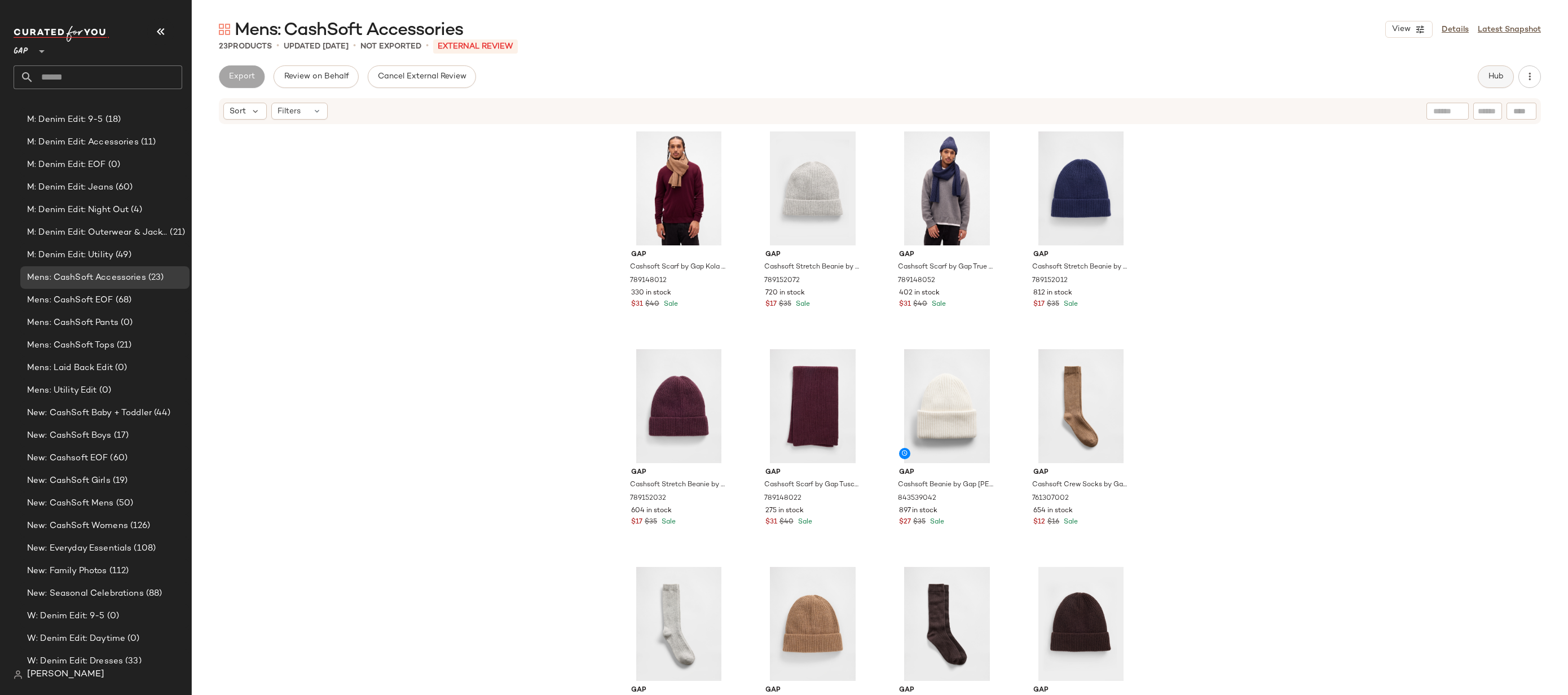
click at [1478, 76] on button "Hub" at bounding box center [1496, 77] width 36 height 23
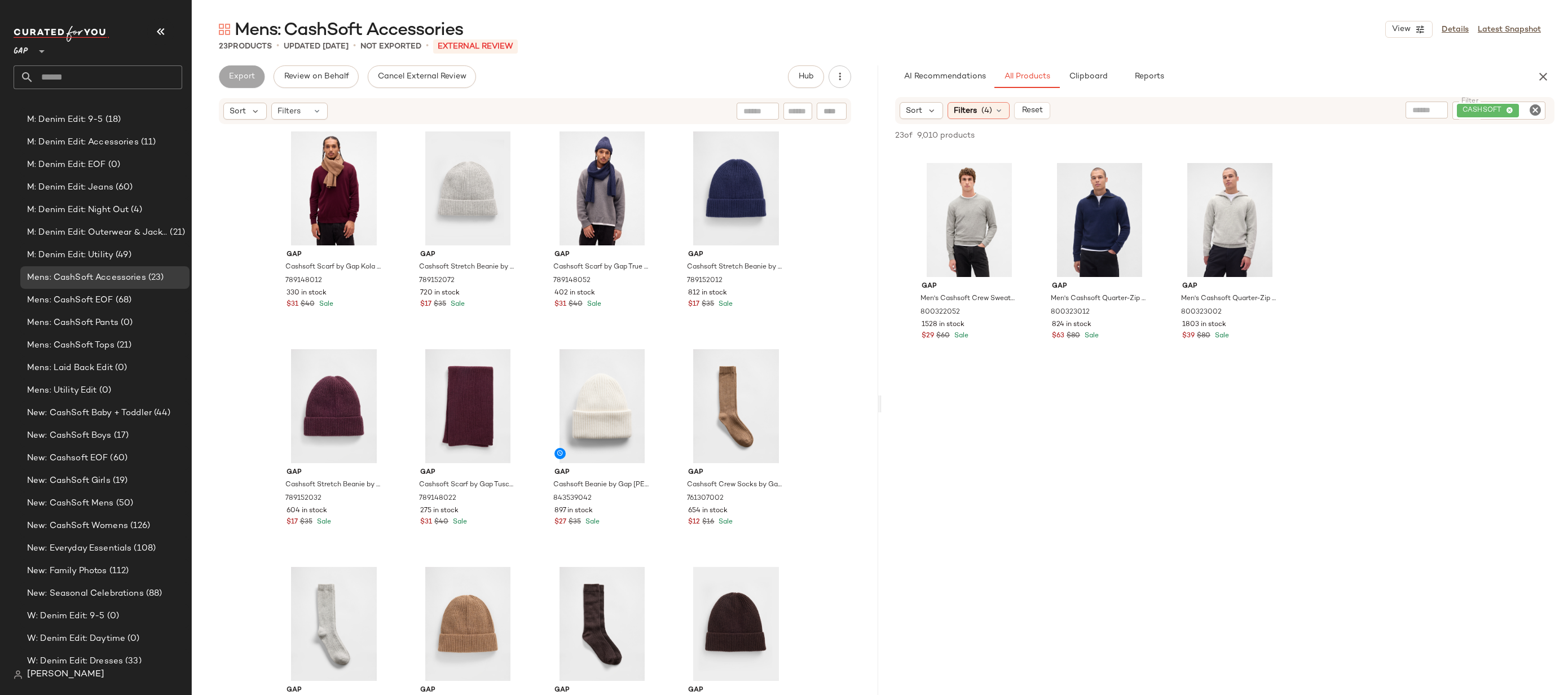
scroll to position [0, 0]
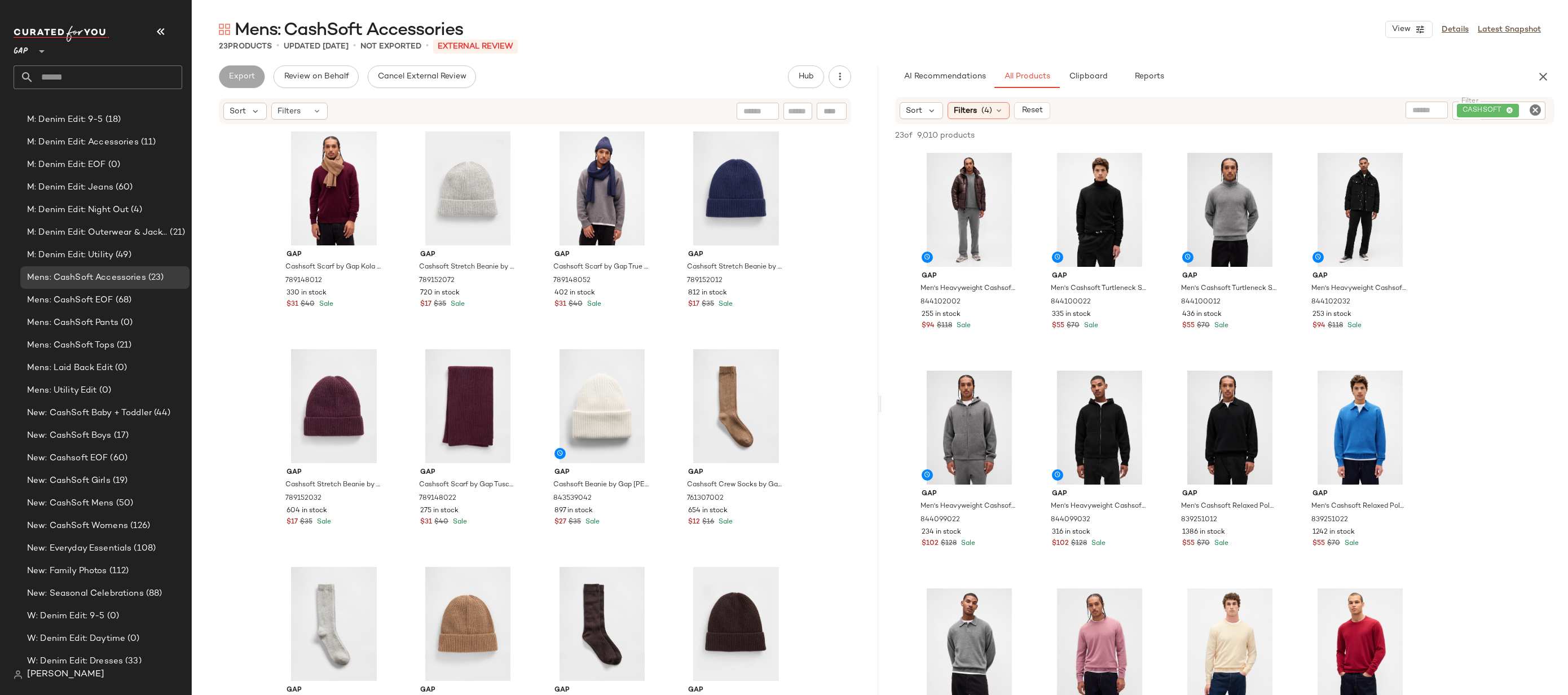
click at [102, 69] on input "text" at bounding box center [107, 77] width 148 height 24
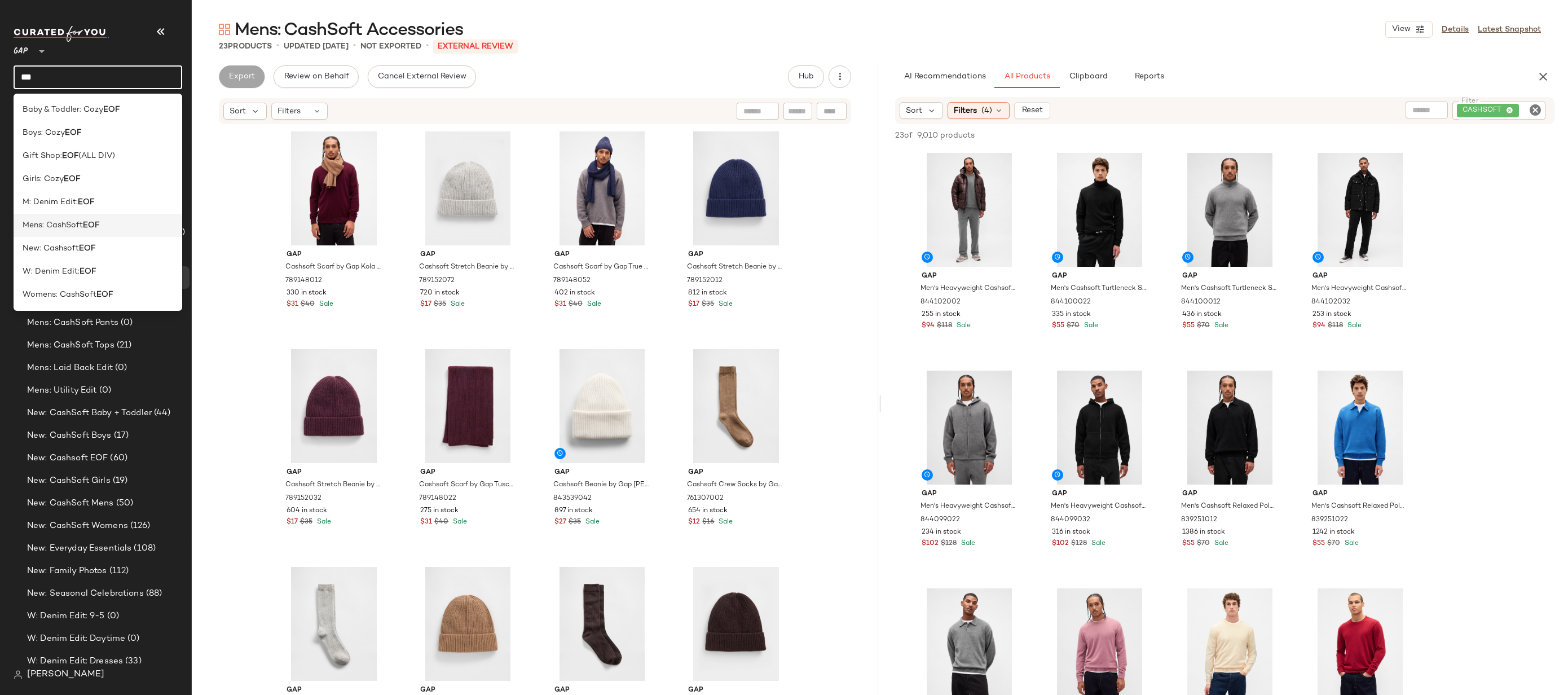
type input "***"
click at [104, 224] on div "Mens: CashSoft EOF" at bounding box center [98, 225] width 151 height 12
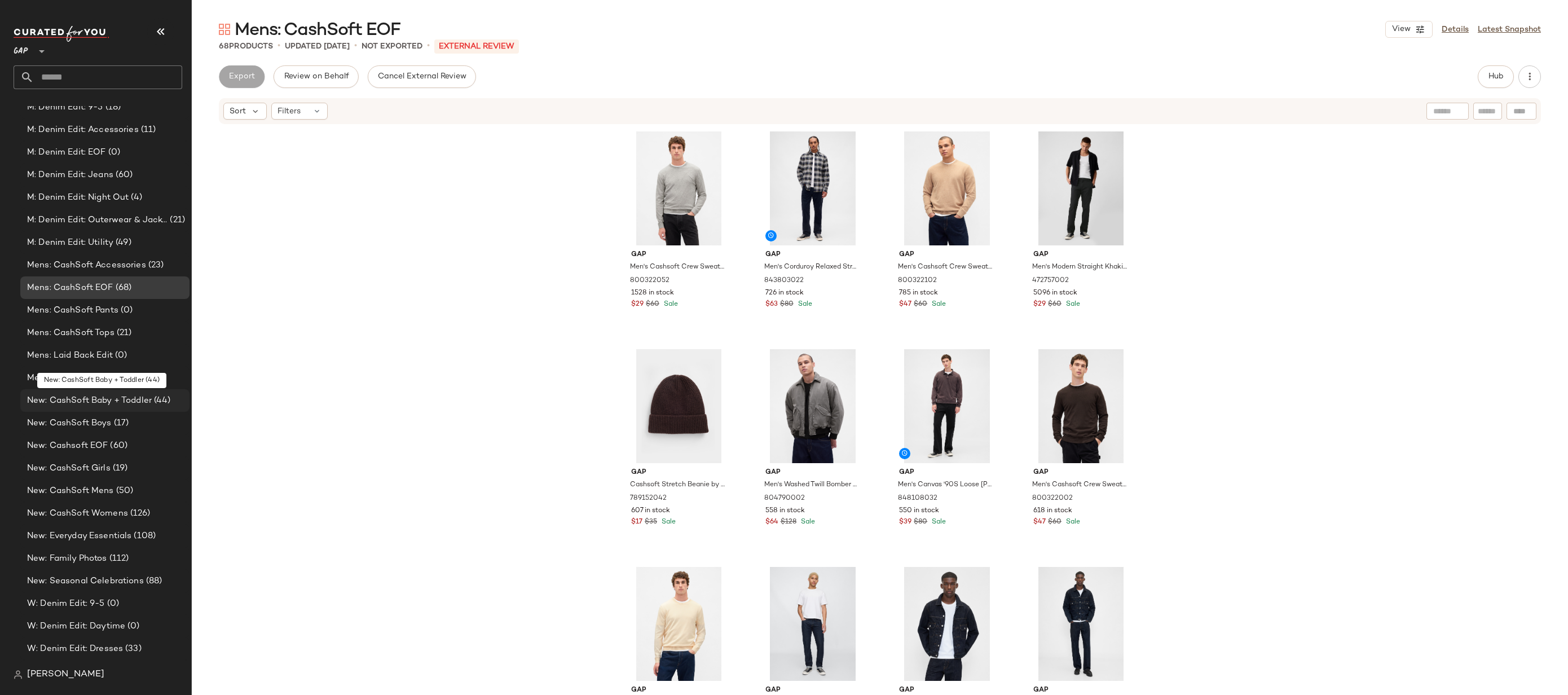
scroll to position [2199, 0]
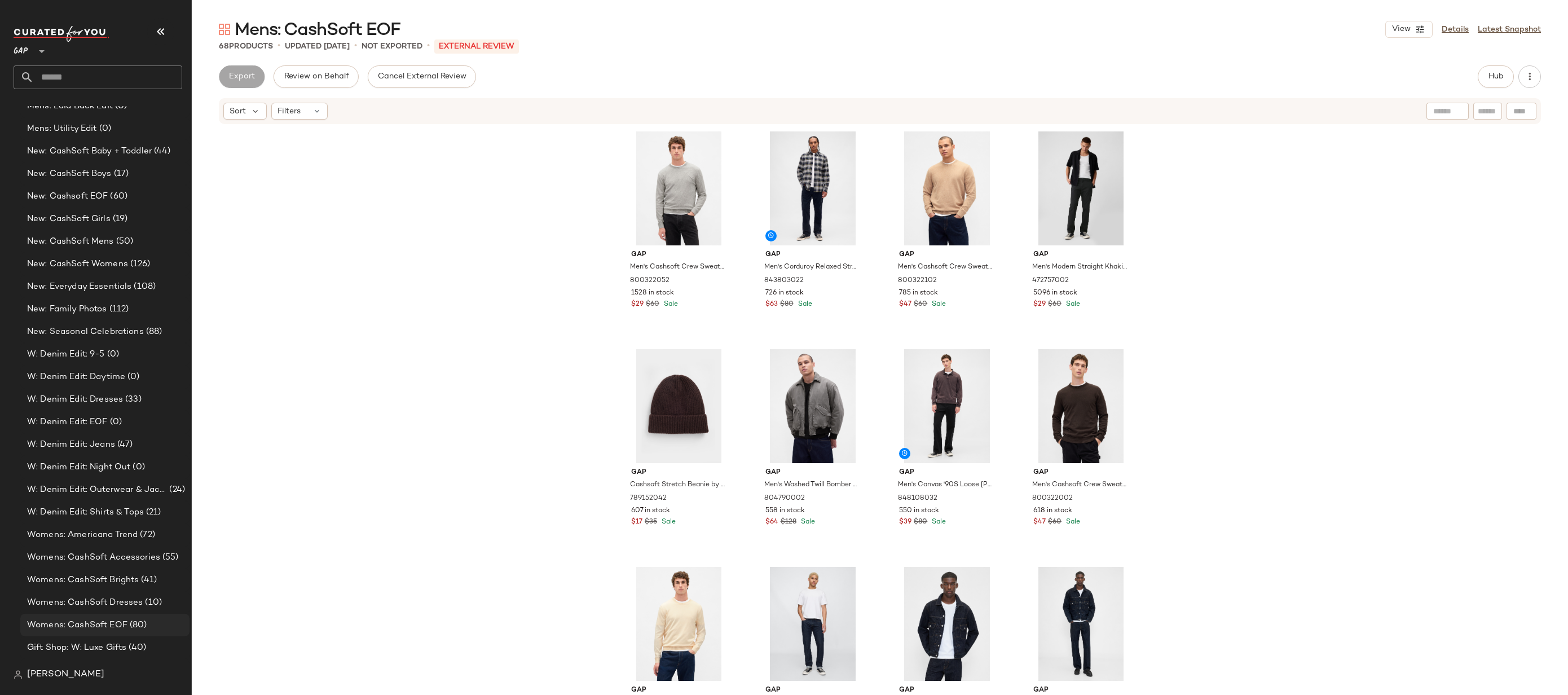
click at [139, 626] on span "(80)" at bounding box center [137, 625] width 20 height 13
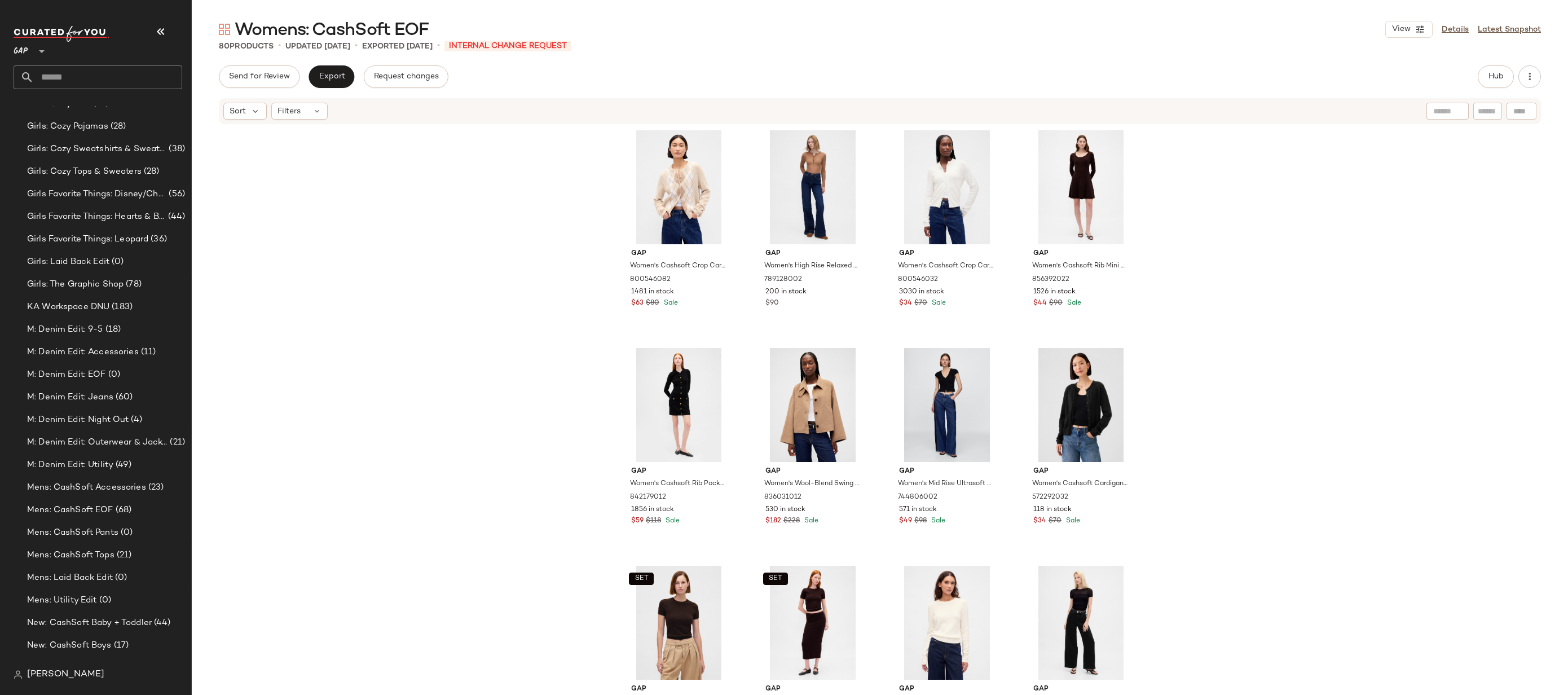
scroll to position [2133, 0]
click at [127, 260] on div "New: Cashsoft EOF (60)" at bounding box center [104, 263] width 161 height 13
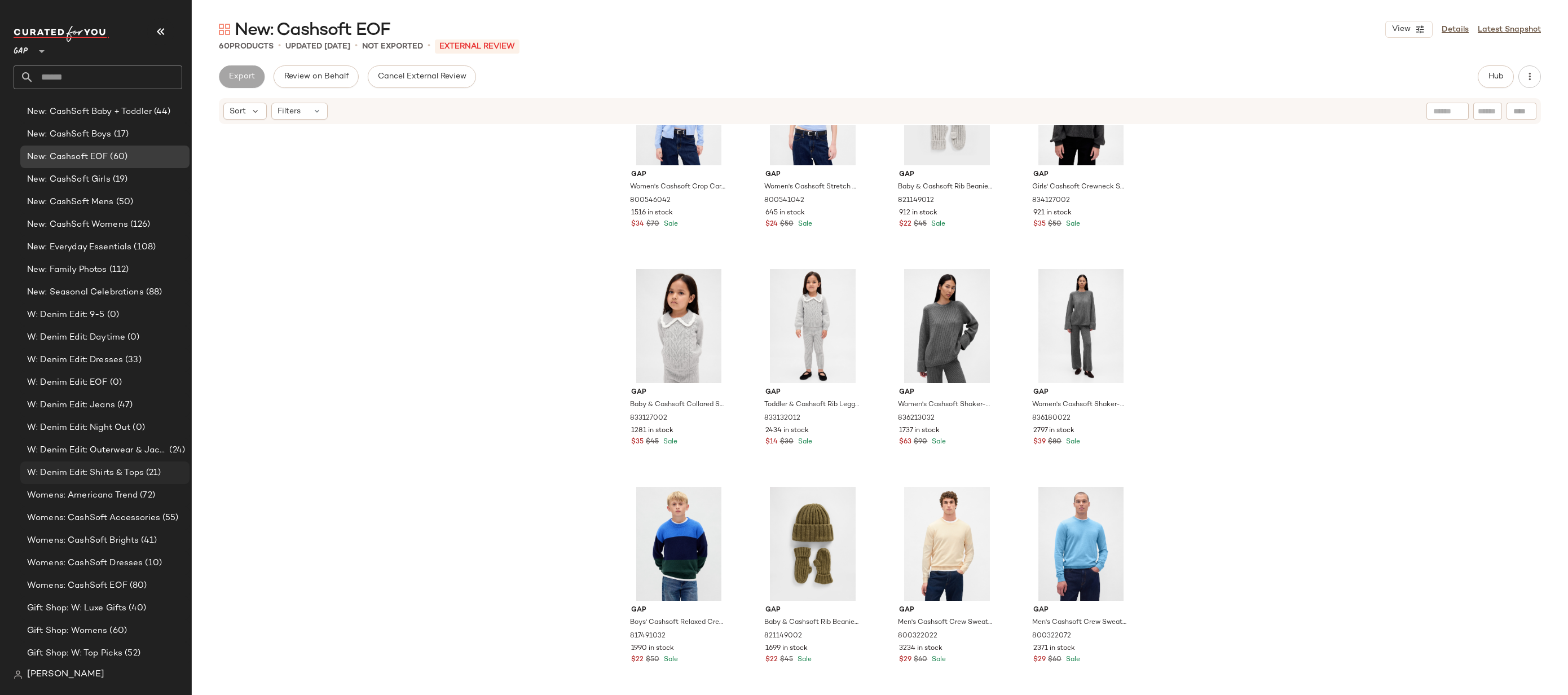
scroll to position [2246, 0]
click at [132, 571] on div "Womens: CashSoft EOF (80)" at bounding box center [105, 579] width 169 height 23
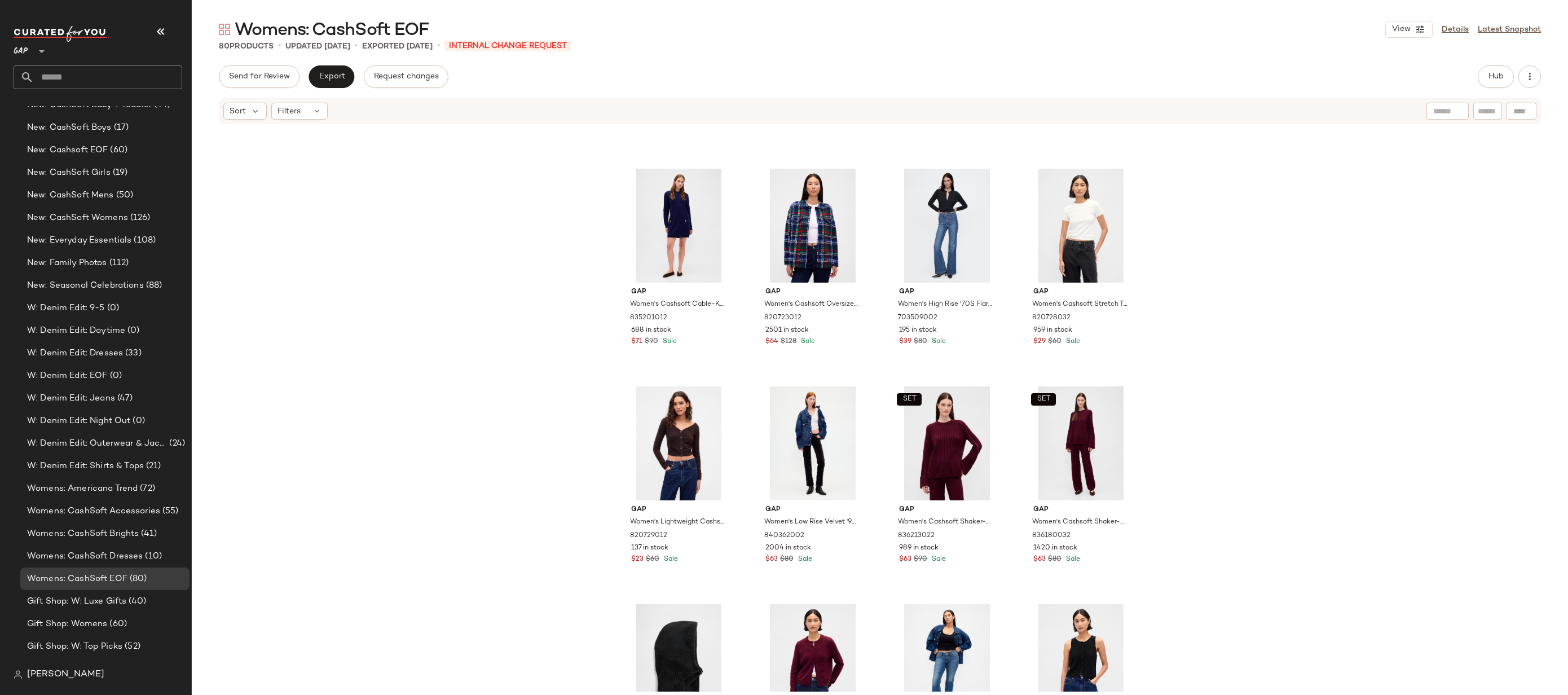
scroll to position [1730, 0]
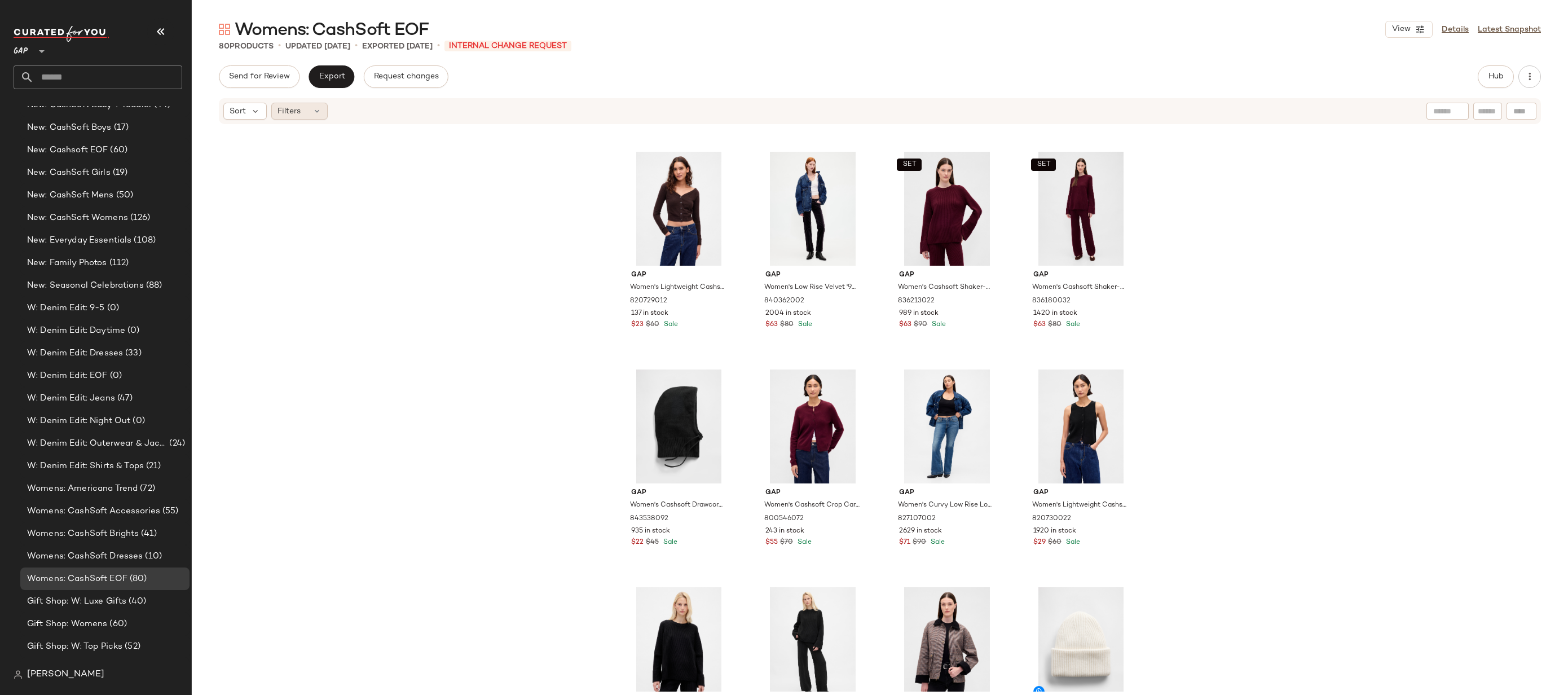
click at [296, 116] on span "Filters" at bounding box center [289, 112] width 23 height 12
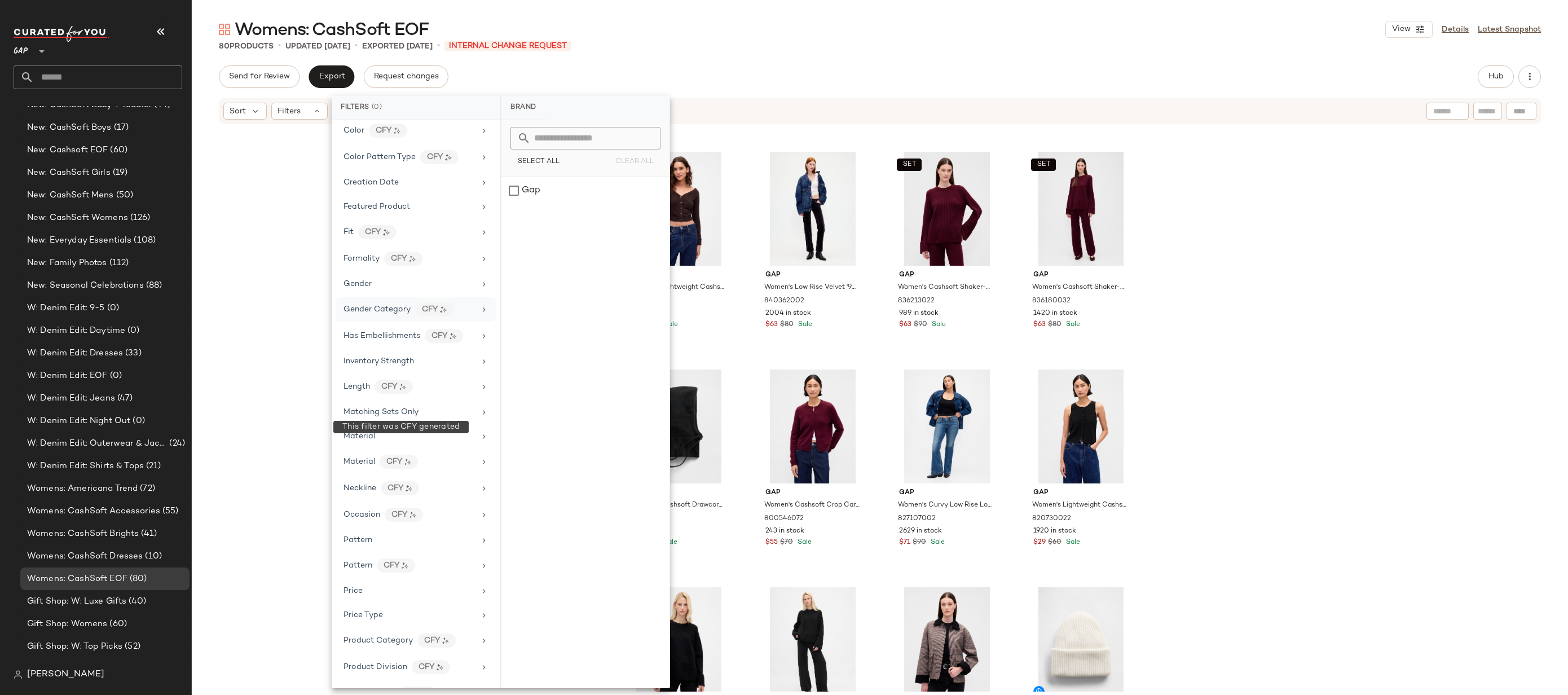
scroll to position [300, 0]
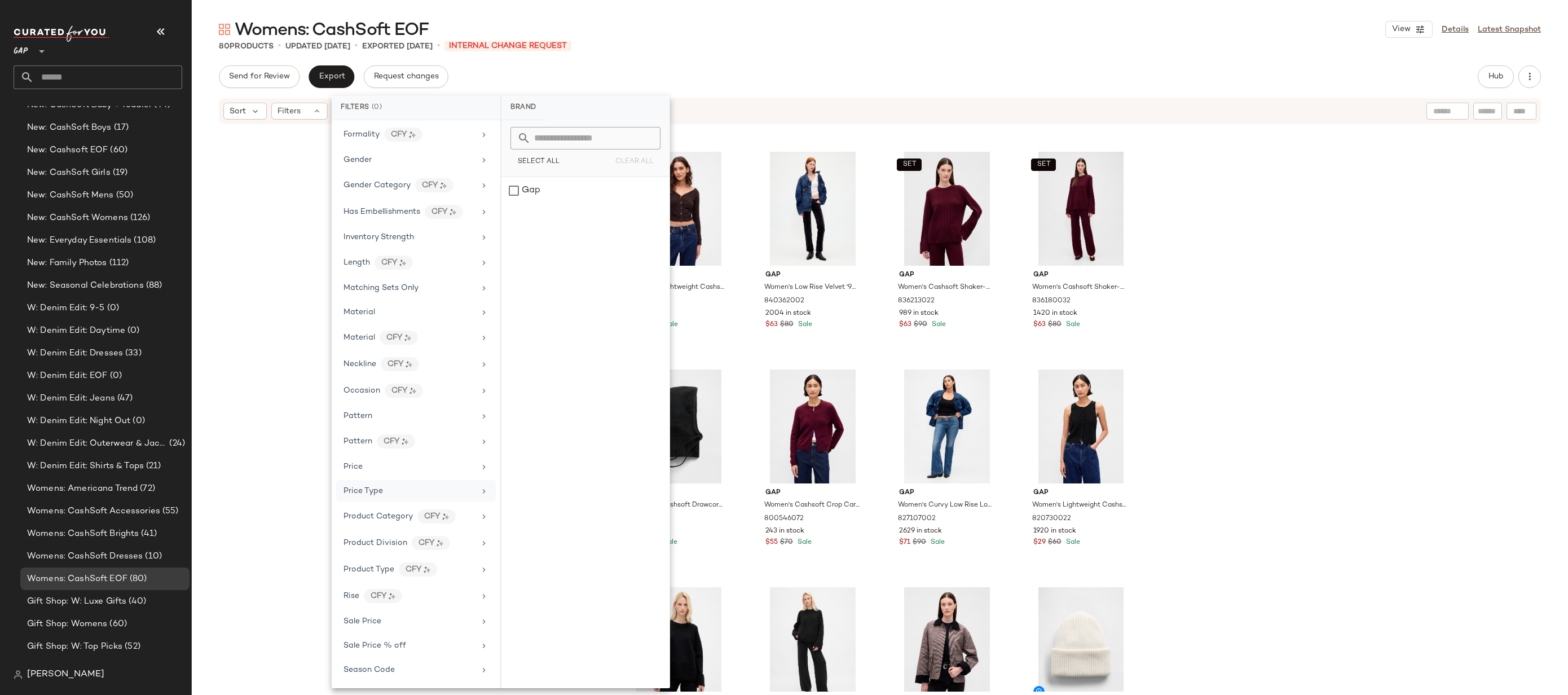
click at [404, 493] on div "Price Type" at bounding box center [409, 491] width 132 height 12
click at [414, 256] on div "Availability" at bounding box center [409, 257] width 132 height 12
click at [243, 301] on div "Gap Women's Cashsoft Cable-Knit Mini Sweater Dress by Gap Dark Navy Blue Size S…" at bounding box center [880, 408] width 1377 height 566
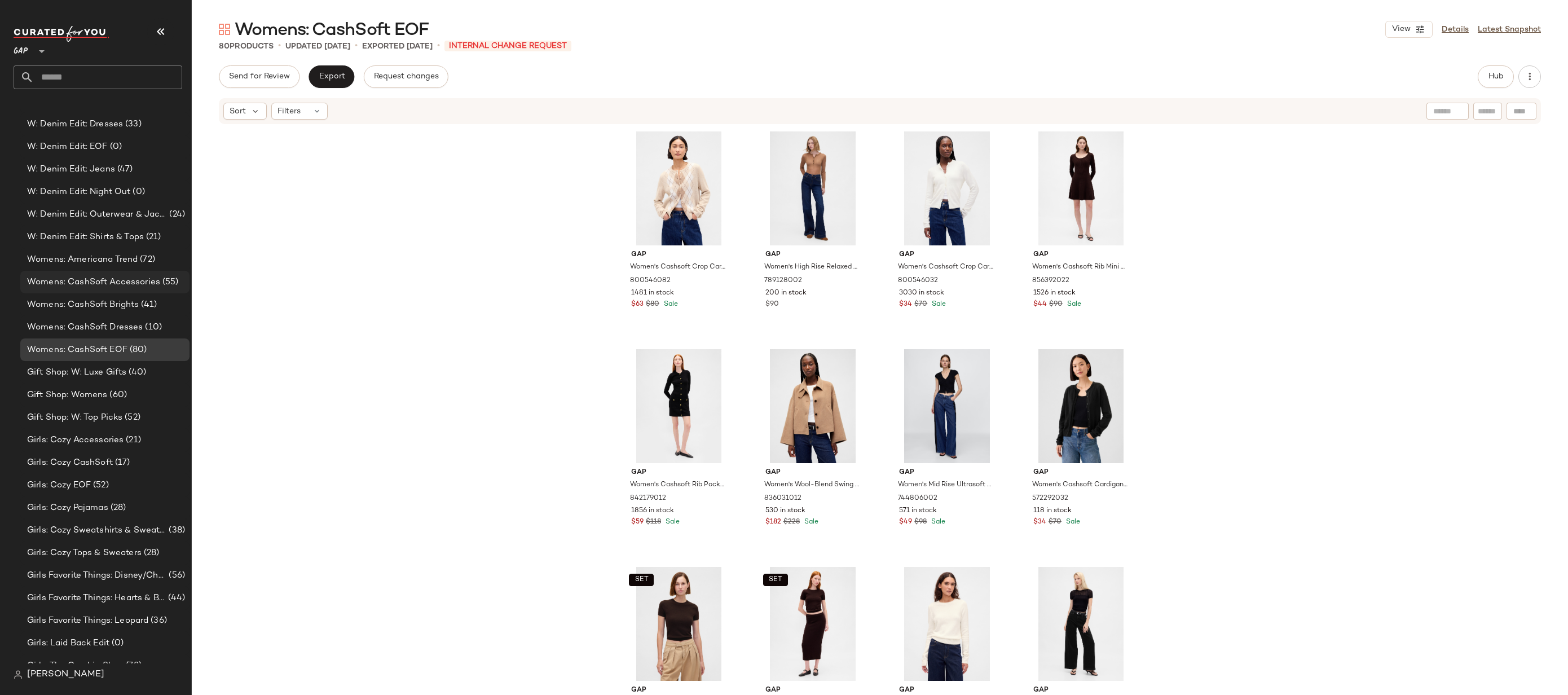
scroll to position [3023, 0]
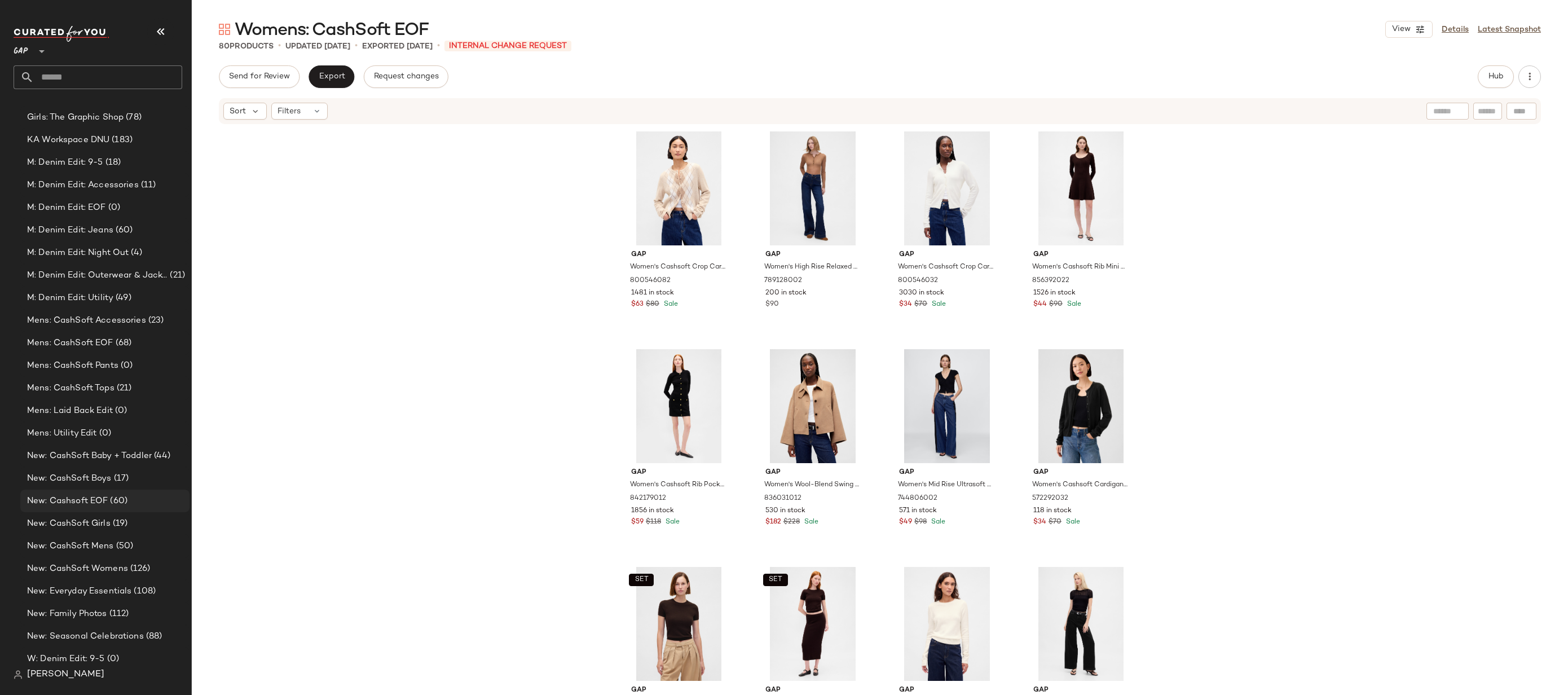
click at [139, 508] on div "New: Cashsoft EOF (60)" at bounding box center [105, 501] width 169 height 23
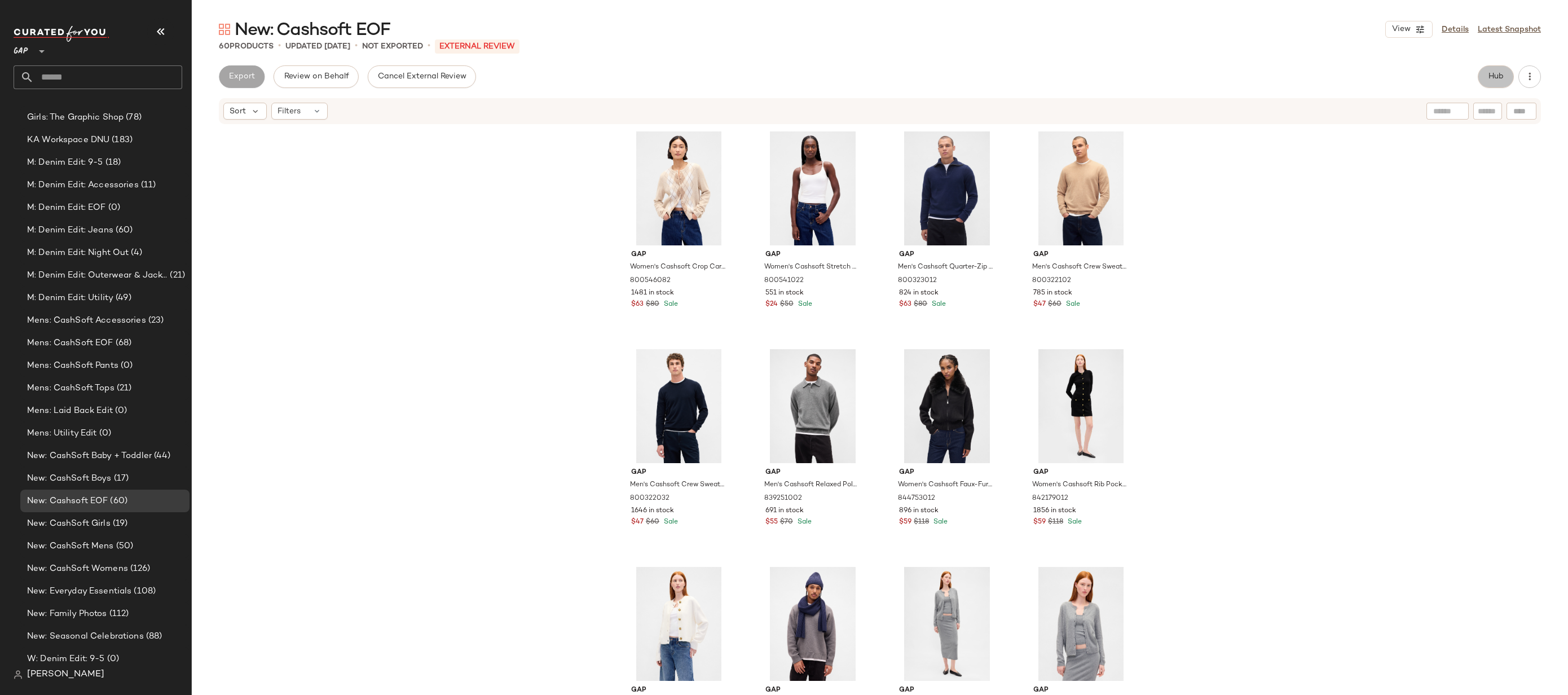
click at [1490, 78] on span "Hub" at bounding box center [1496, 77] width 16 height 9
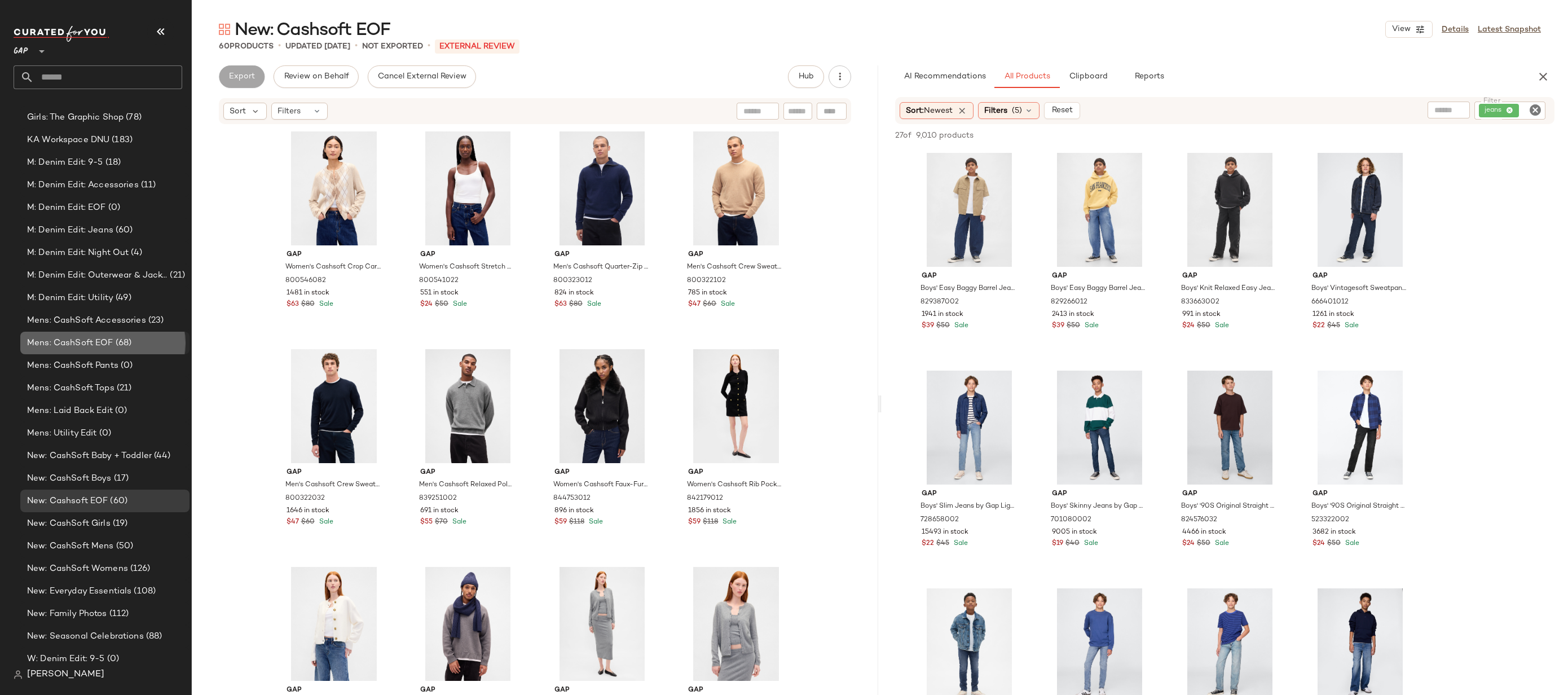
click at [143, 337] on div "Mens: CashSoft EOF (68)" at bounding box center [104, 343] width 161 height 13
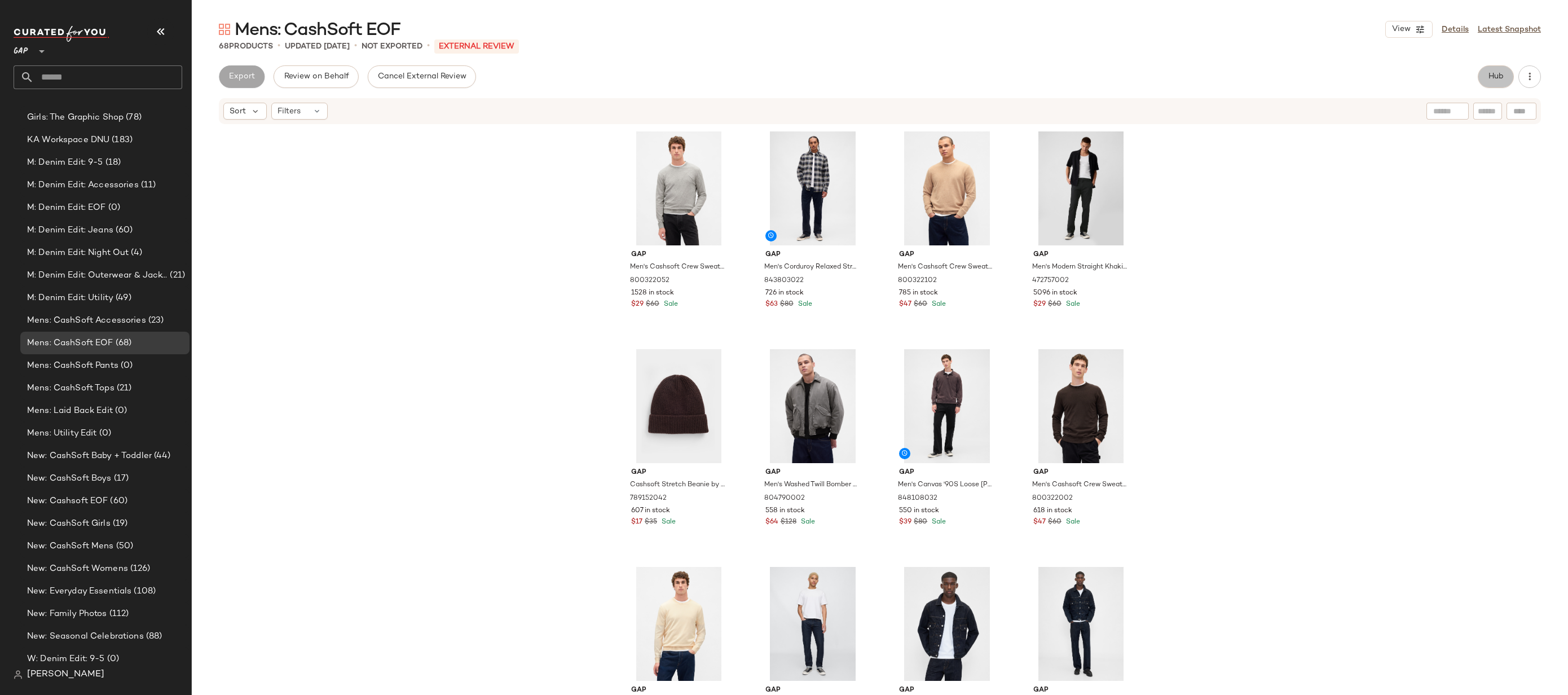
click at [1501, 76] on span "Hub" at bounding box center [1496, 77] width 16 height 9
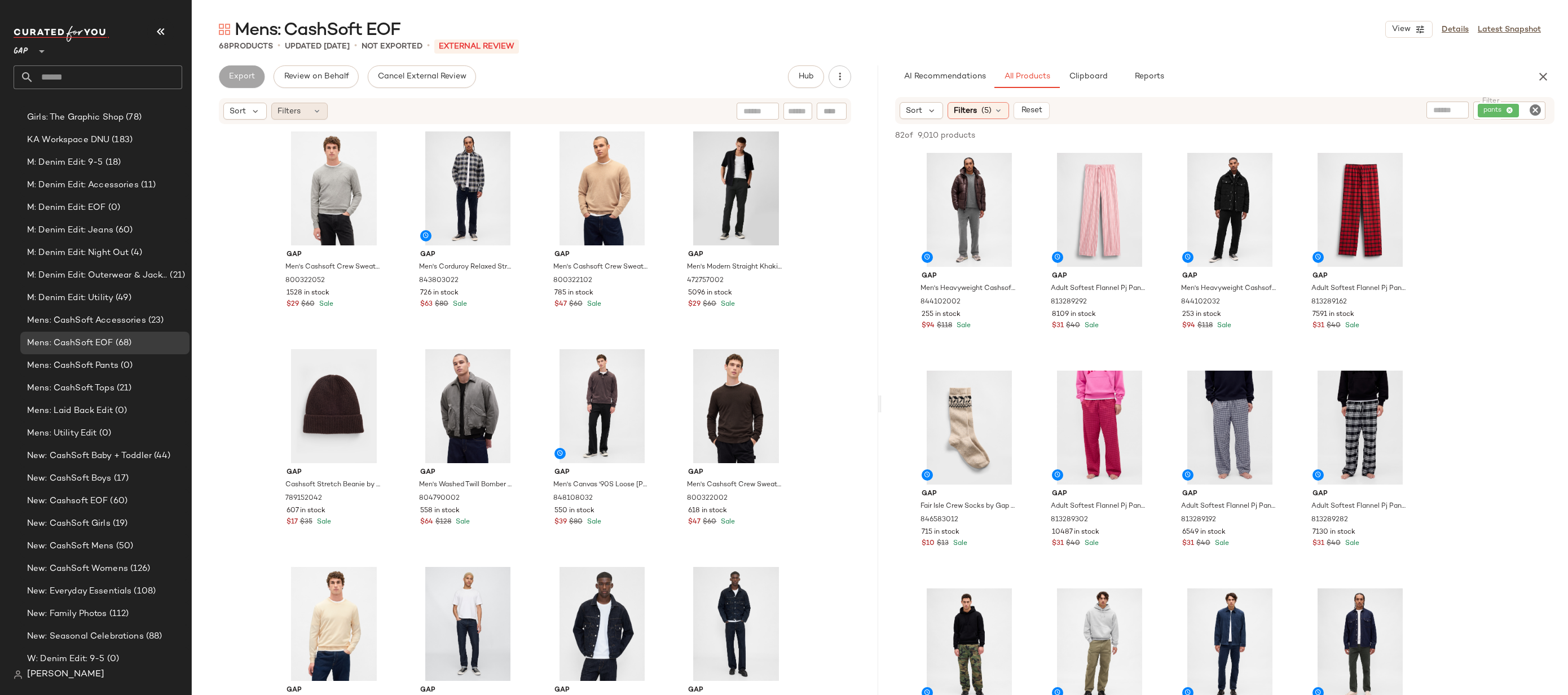
click at [299, 106] on span "Filters" at bounding box center [289, 112] width 23 height 12
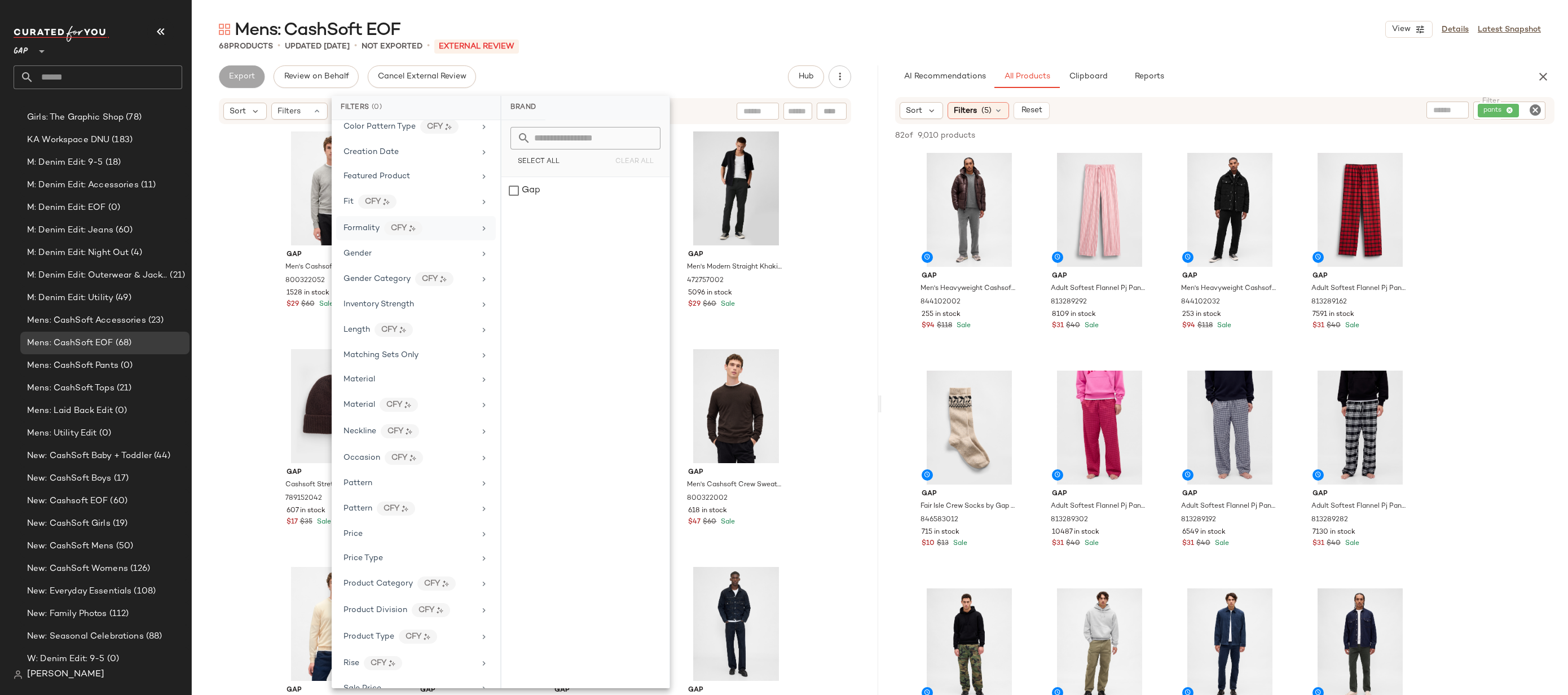
scroll to position [377, 0]
click at [395, 391] on div "Price Type" at bounding box center [409, 388] width 132 height 12
click at [702, 56] on div "Mens: CashSoft EOF View Details Latest Snapshot 68 Products • updated [DATE] • …" at bounding box center [880, 356] width 1377 height 677
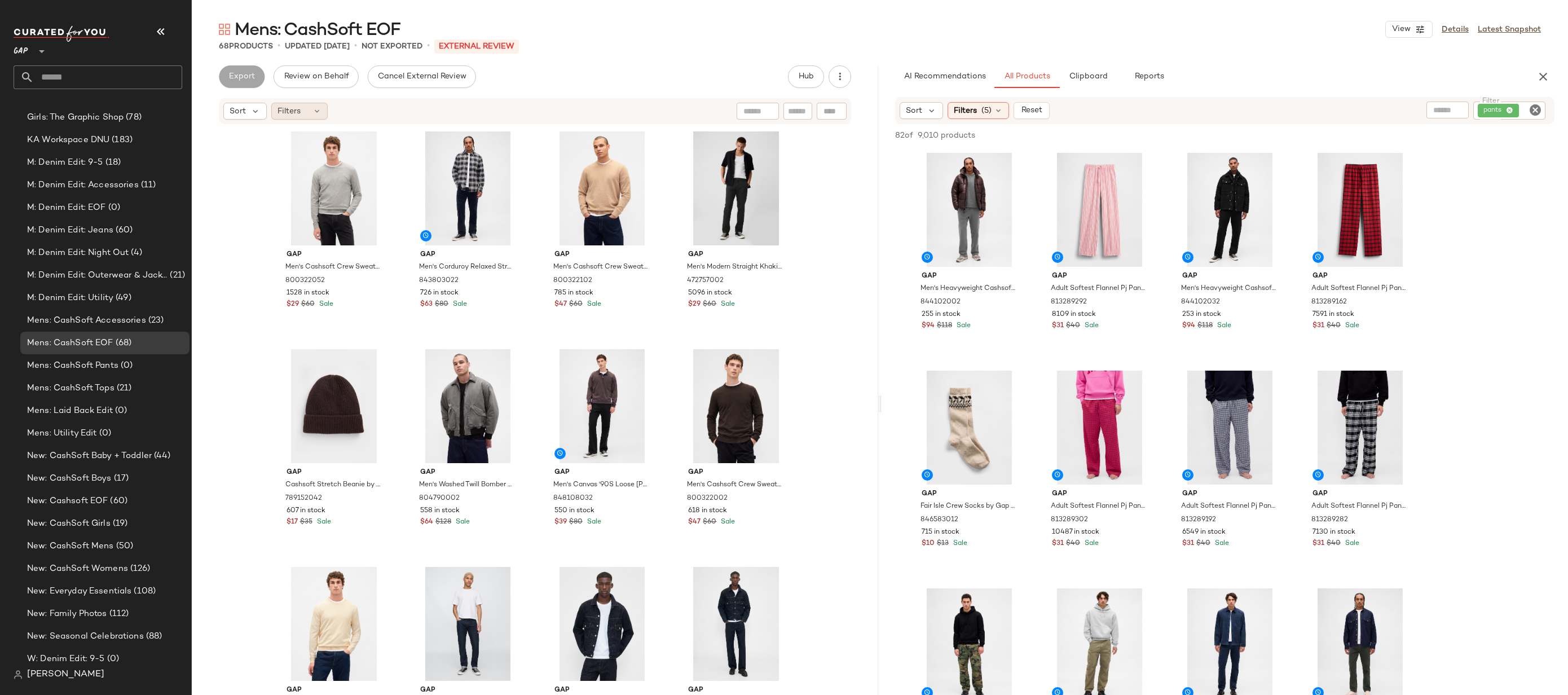
click at [289, 114] on span "Filters" at bounding box center [289, 112] width 23 height 12
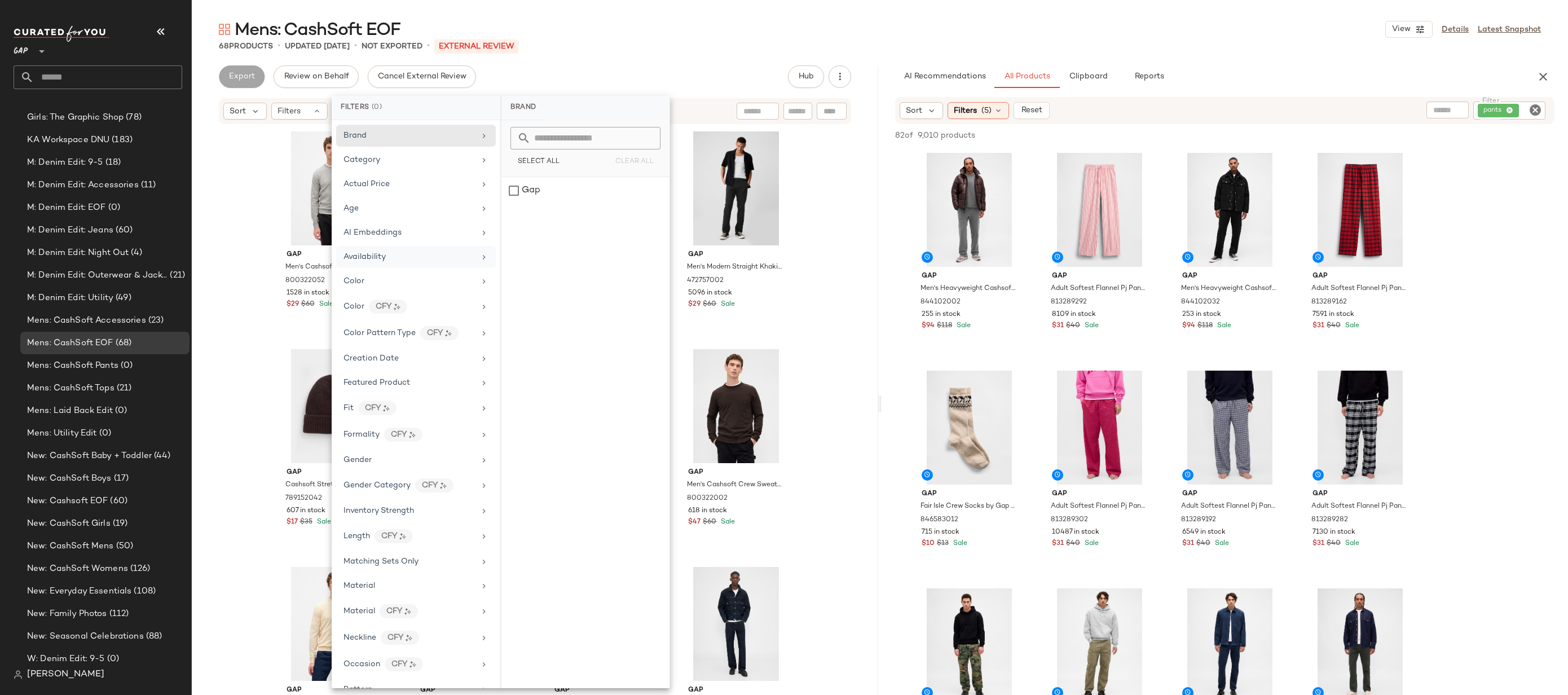
click at [439, 264] on div "Availability" at bounding box center [417, 257] width 160 height 22
click at [626, 39] on div "Mens: CashSoft EOF View Details Latest Snapshot" at bounding box center [880, 30] width 1377 height 23
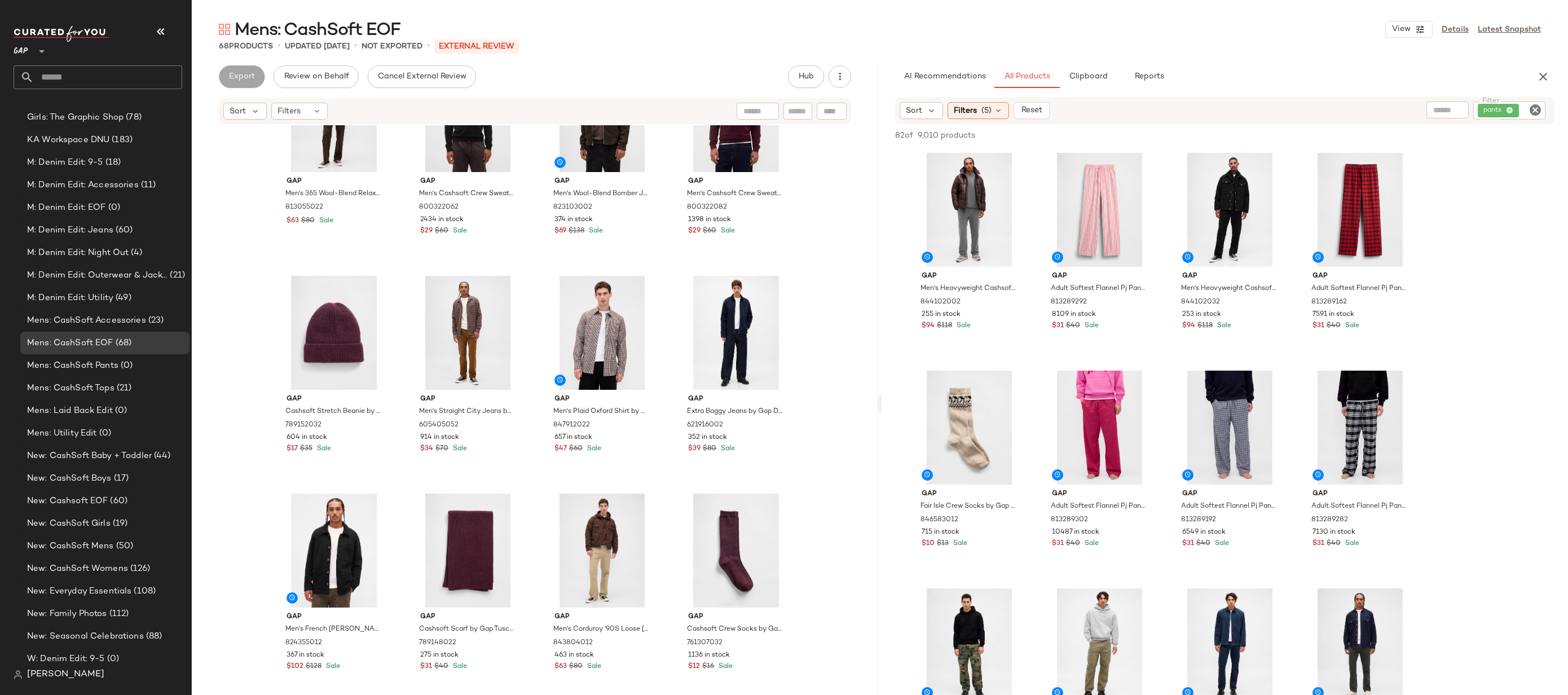
scroll to position [1427, 0]
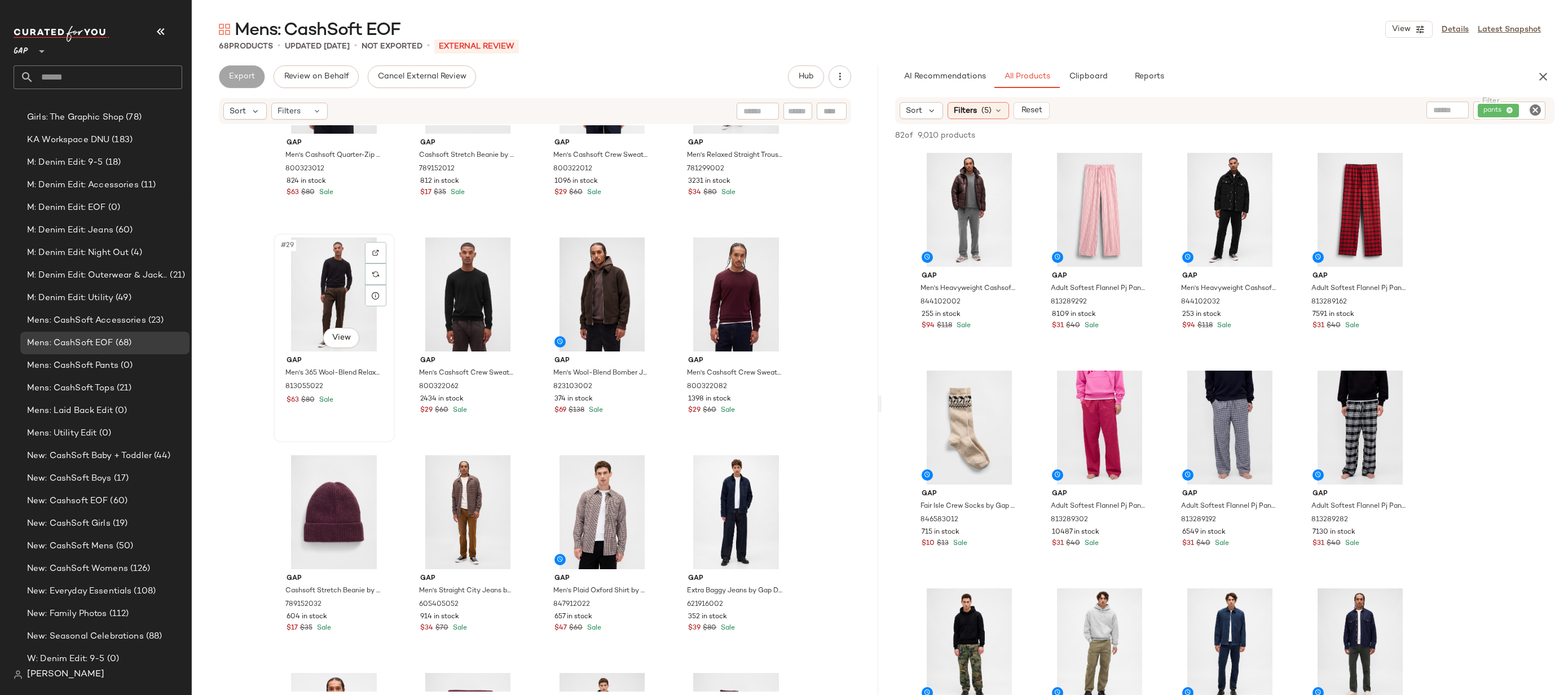
click at [289, 277] on div "#29 View" at bounding box center [334, 295] width 113 height 114
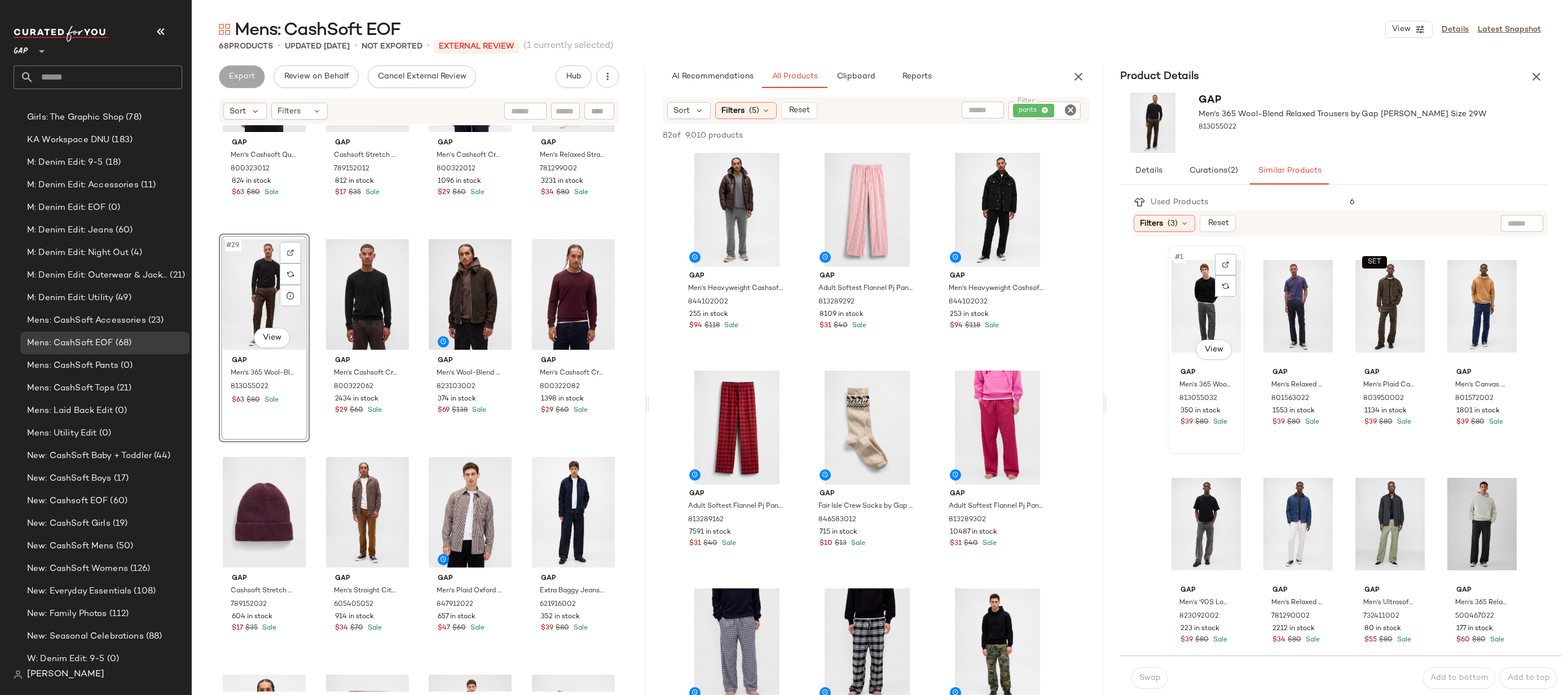
click at [1196, 292] on div "#1 View" at bounding box center [1206, 306] width 69 height 114
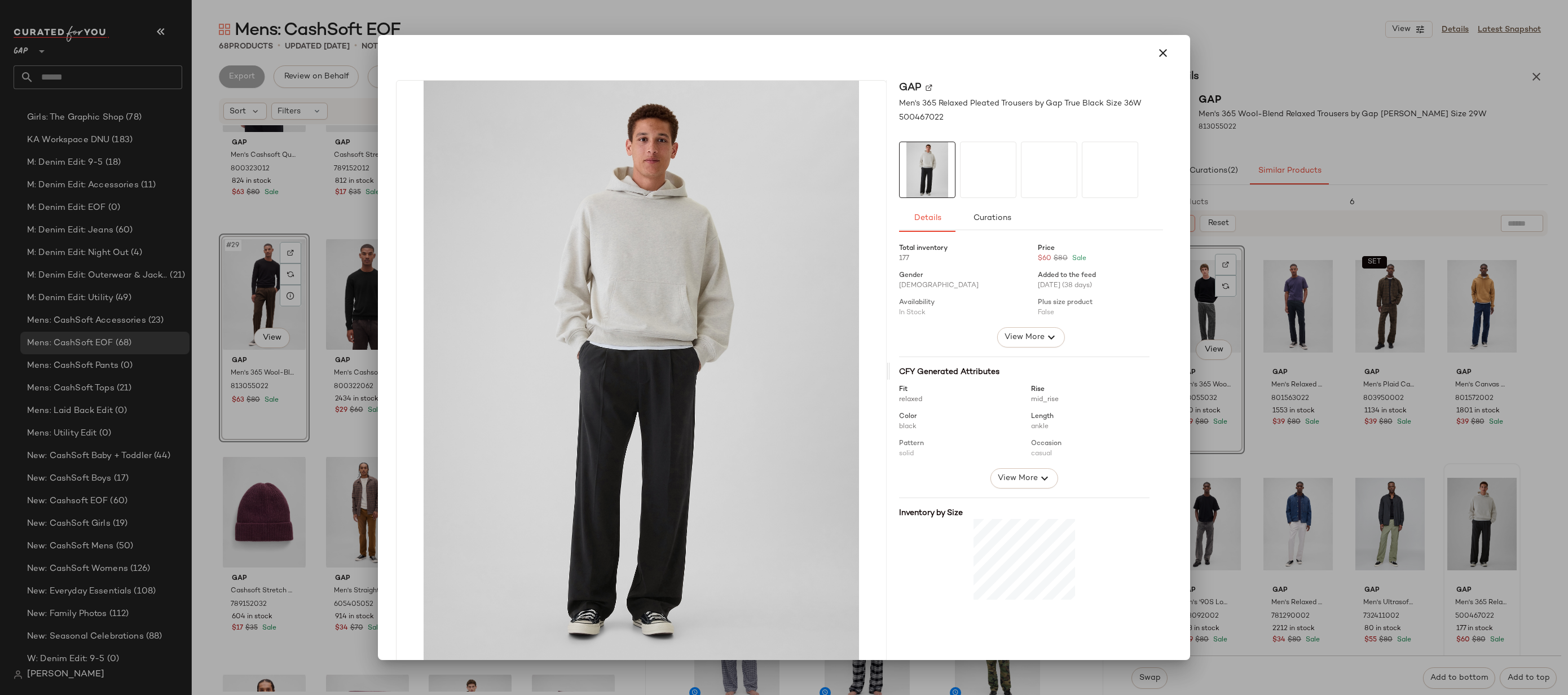
click at [1410, 515] on div at bounding box center [784, 347] width 1568 height 695
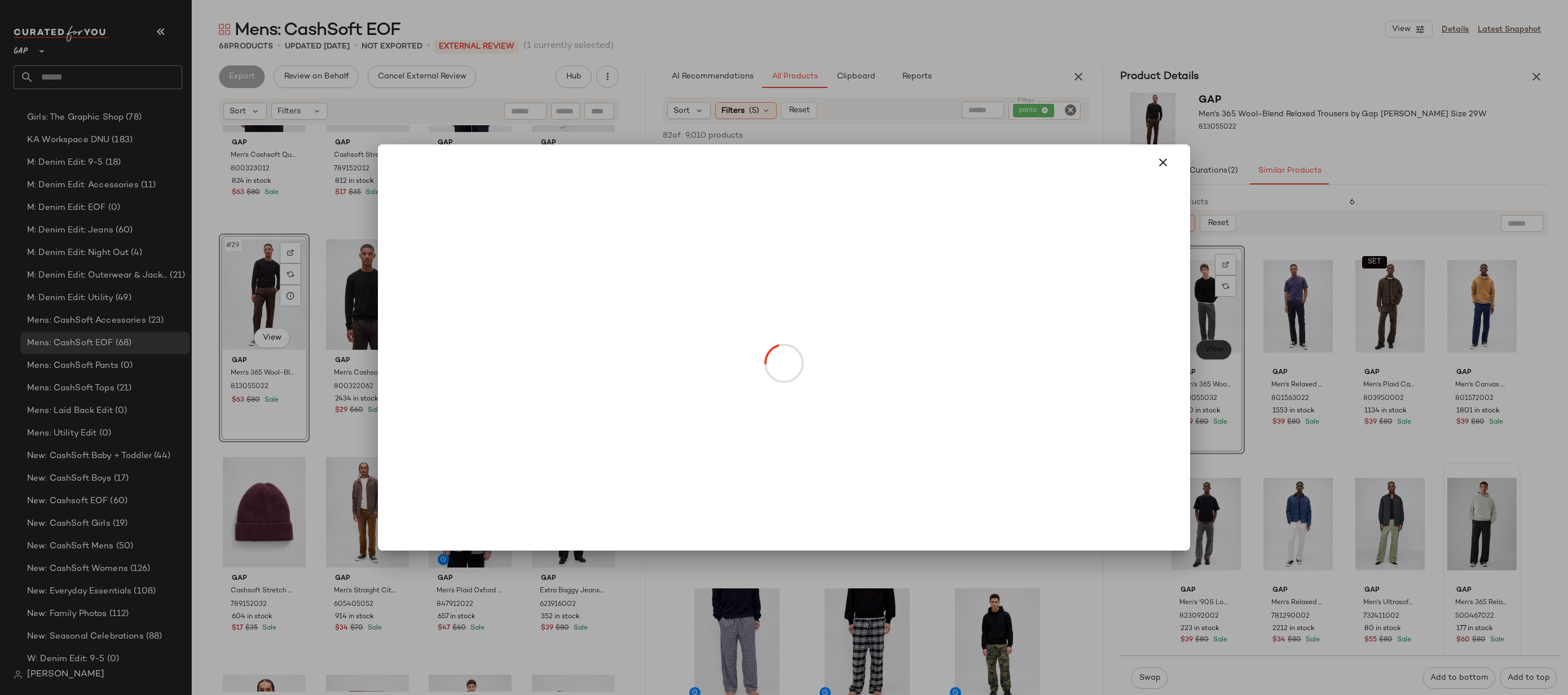
click at [1214, 352] on body "GAP ** Dashboard All Products Global Clipboards (17) 10.6-10.10 AM Newness (624…" at bounding box center [784, 347] width 1568 height 695
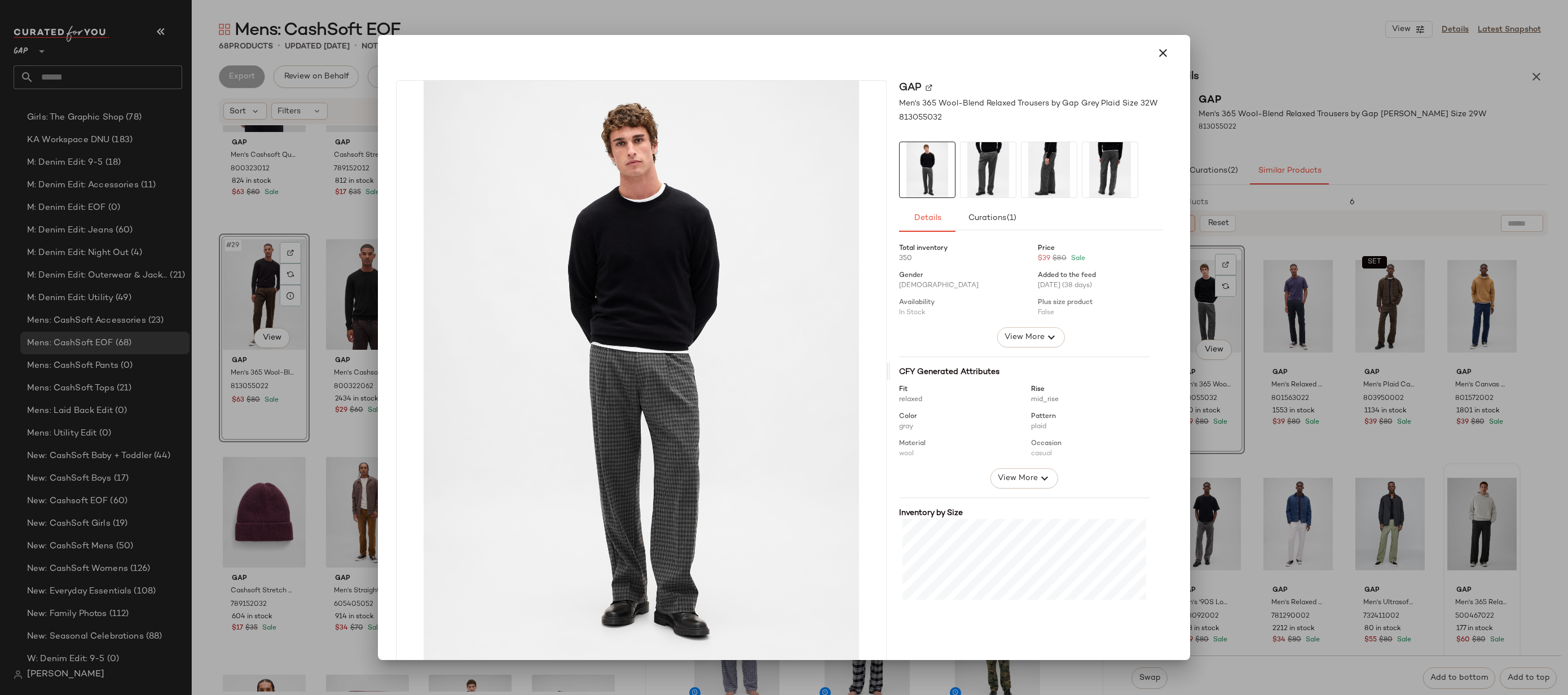
click at [1358, 370] on div at bounding box center [784, 347] width 1568 height 695
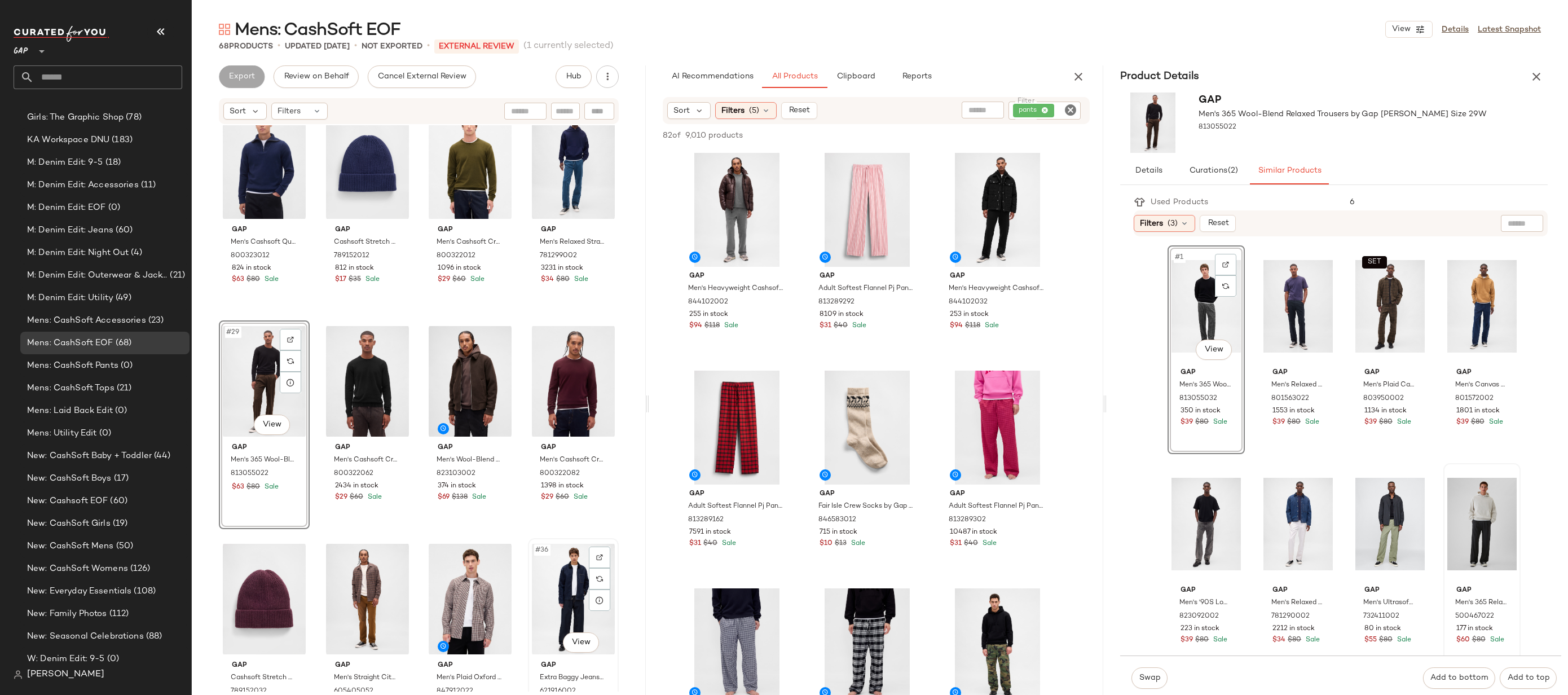
scroll to position [1335, 0]
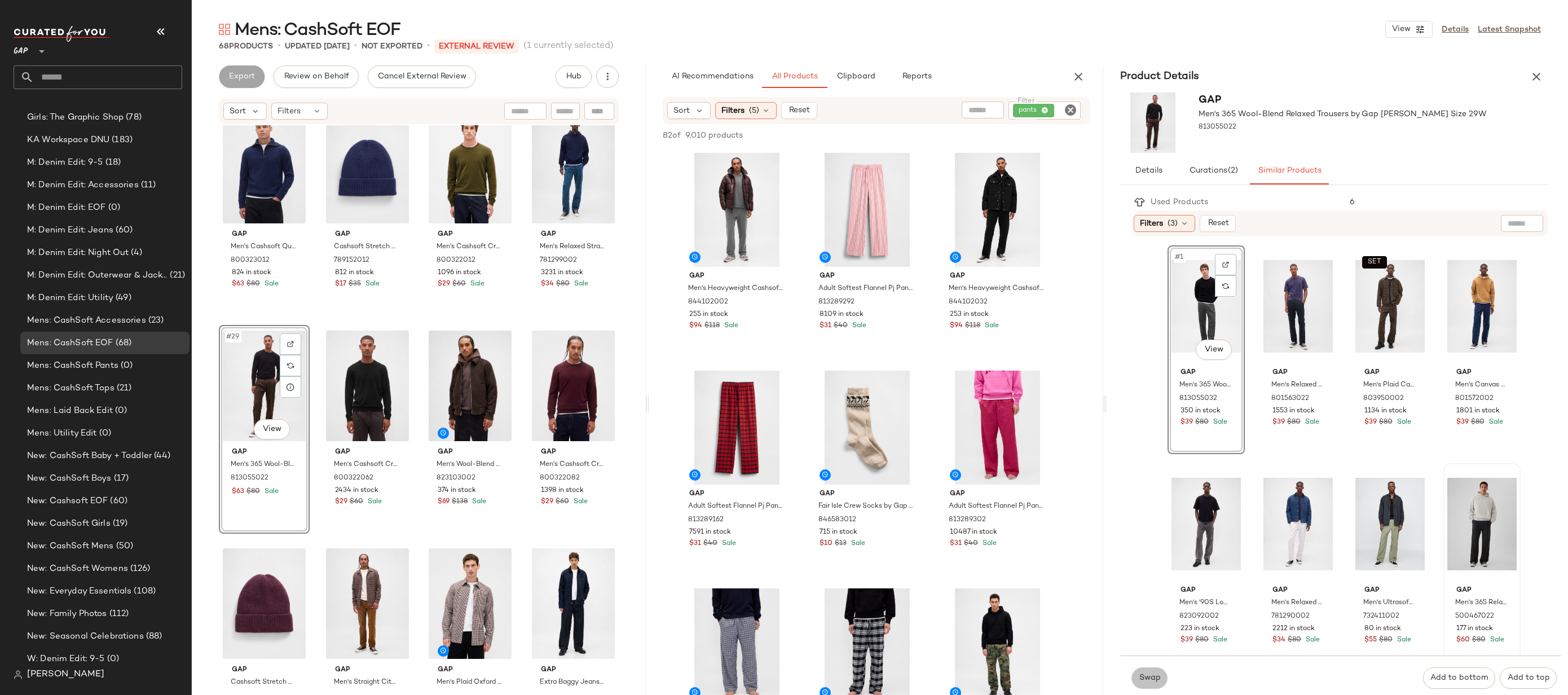
click at [1145, 674] on span "Swap" at bounding box center [1150, 678] width 22 height 9
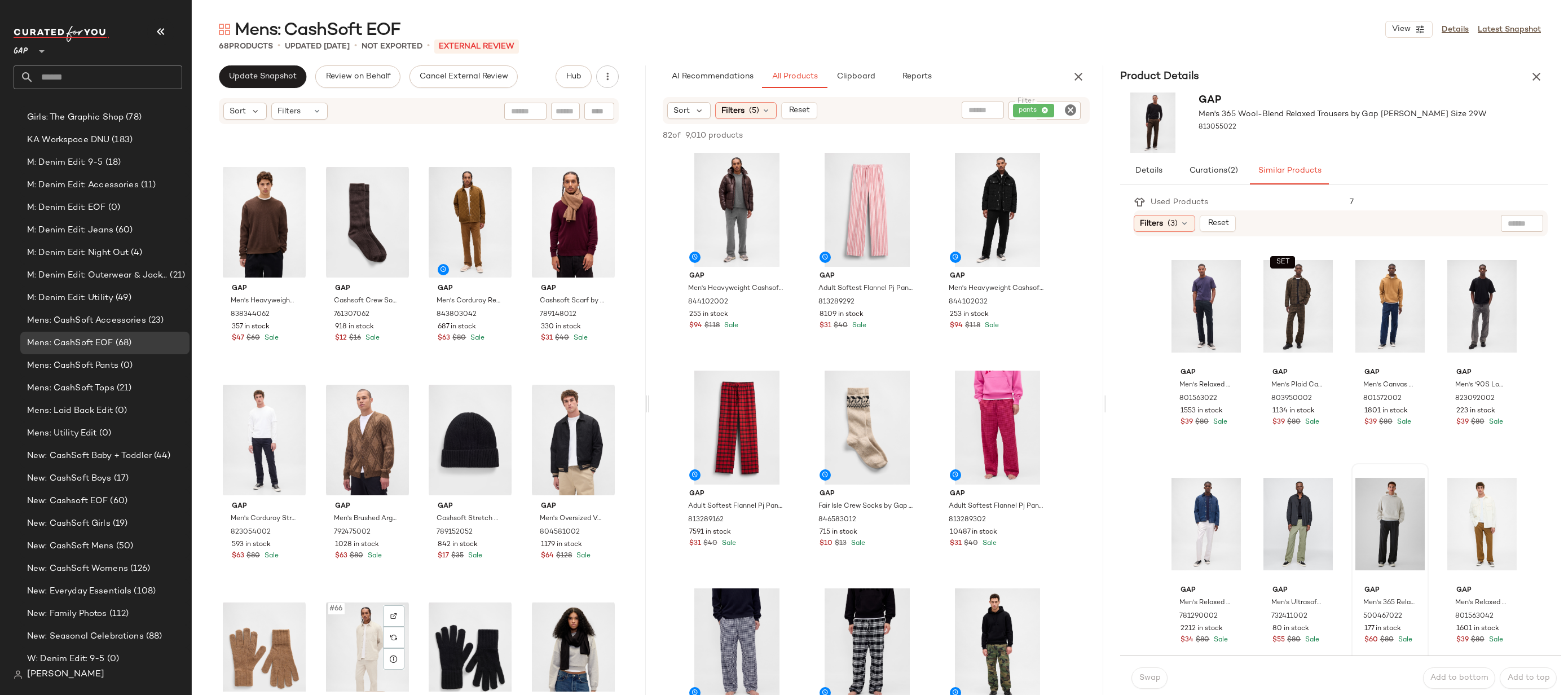
scroll to position [3136, 0]
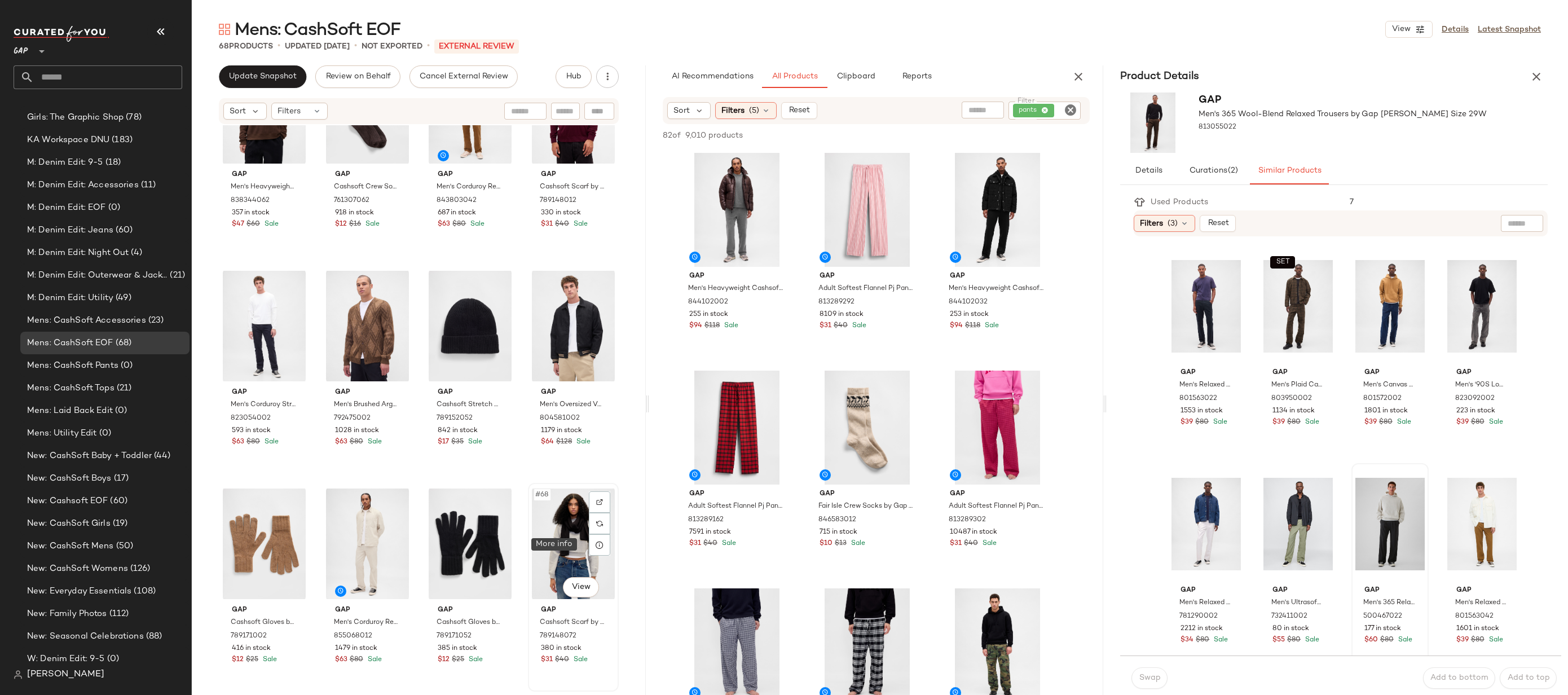
click at [592, 537] on div at bounding box center [599, 545] width 21 height 21
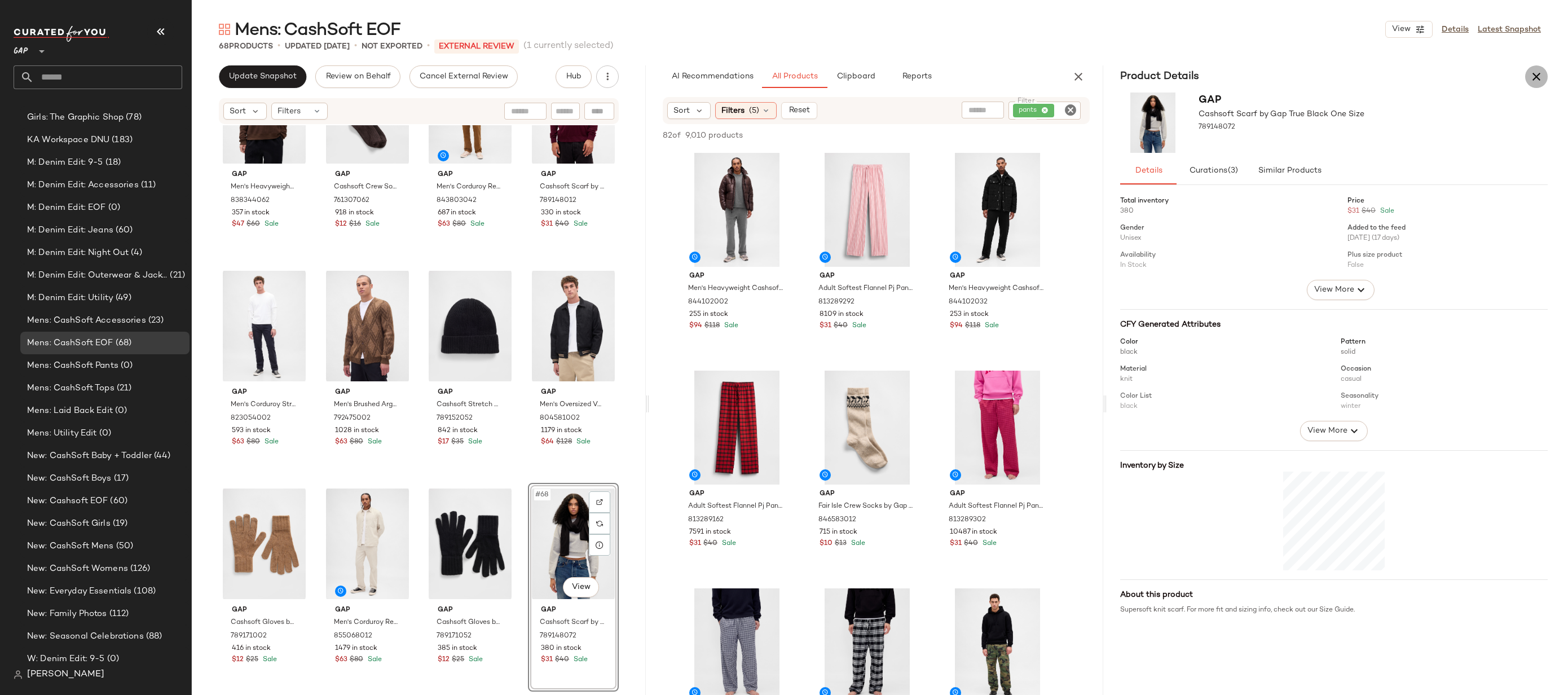
click at [1534, 72] on icon "button" at bounding box center [1537, 77] width 14 height 14
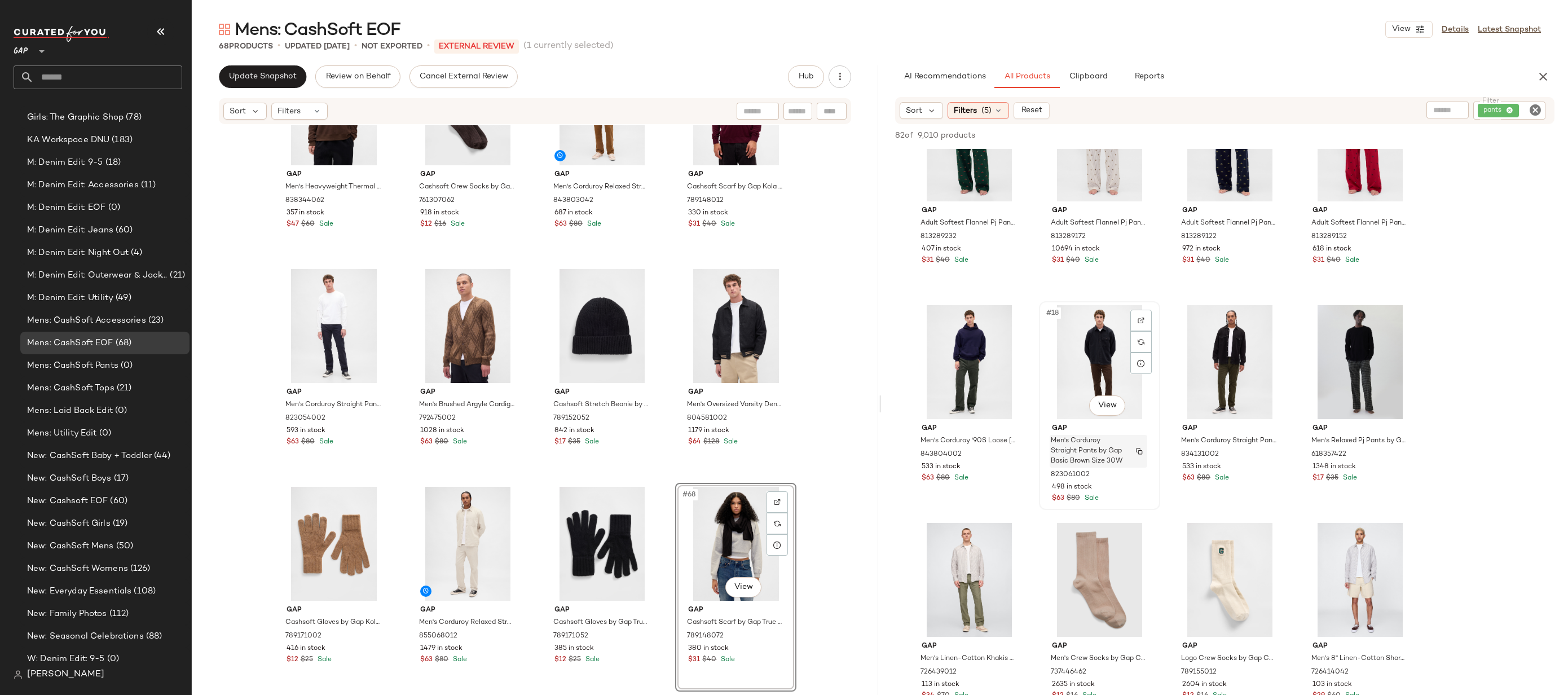
scroll to position [773, 0]
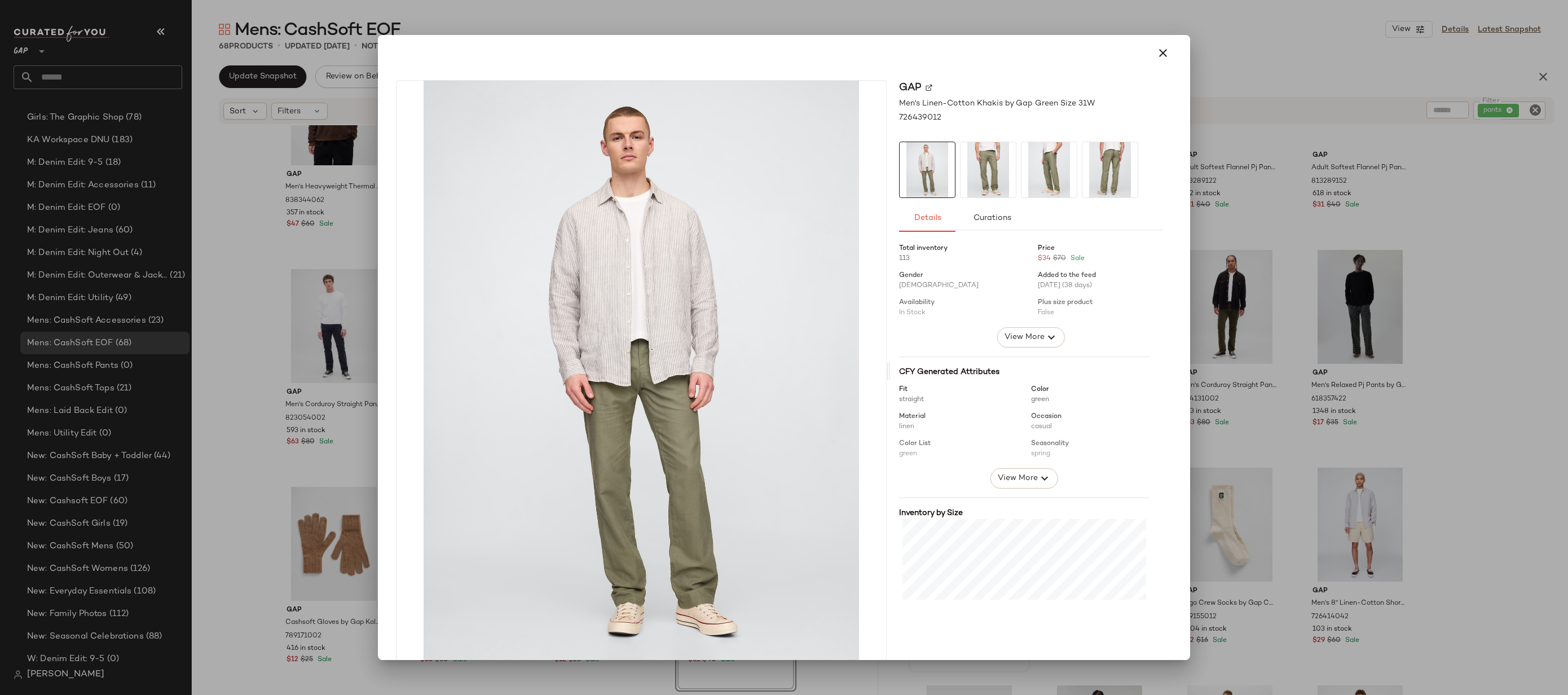
click at [1001, 352] on div "Total inventory 113 Price $34 $70 Sale Gender [DEMOGRAPHIC_DATA] Added to the f…" at bounding box center [1031, 495] width 264 height 517
click at [1001, 346] on button "View More" at bounding box center [1031, 337] width 68 height 21
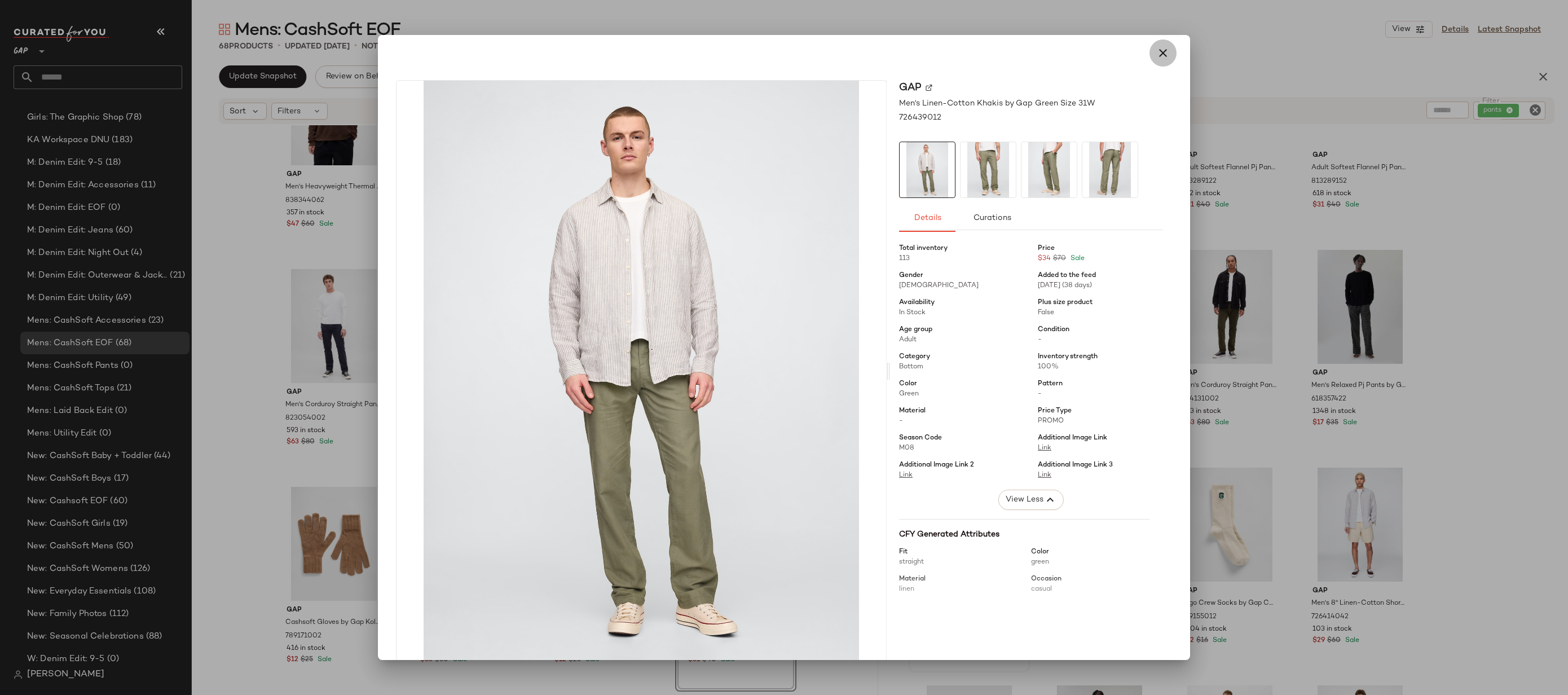
click at [1157, 43] on button "button" at bounding box center [1164, 53] width 27 height 27
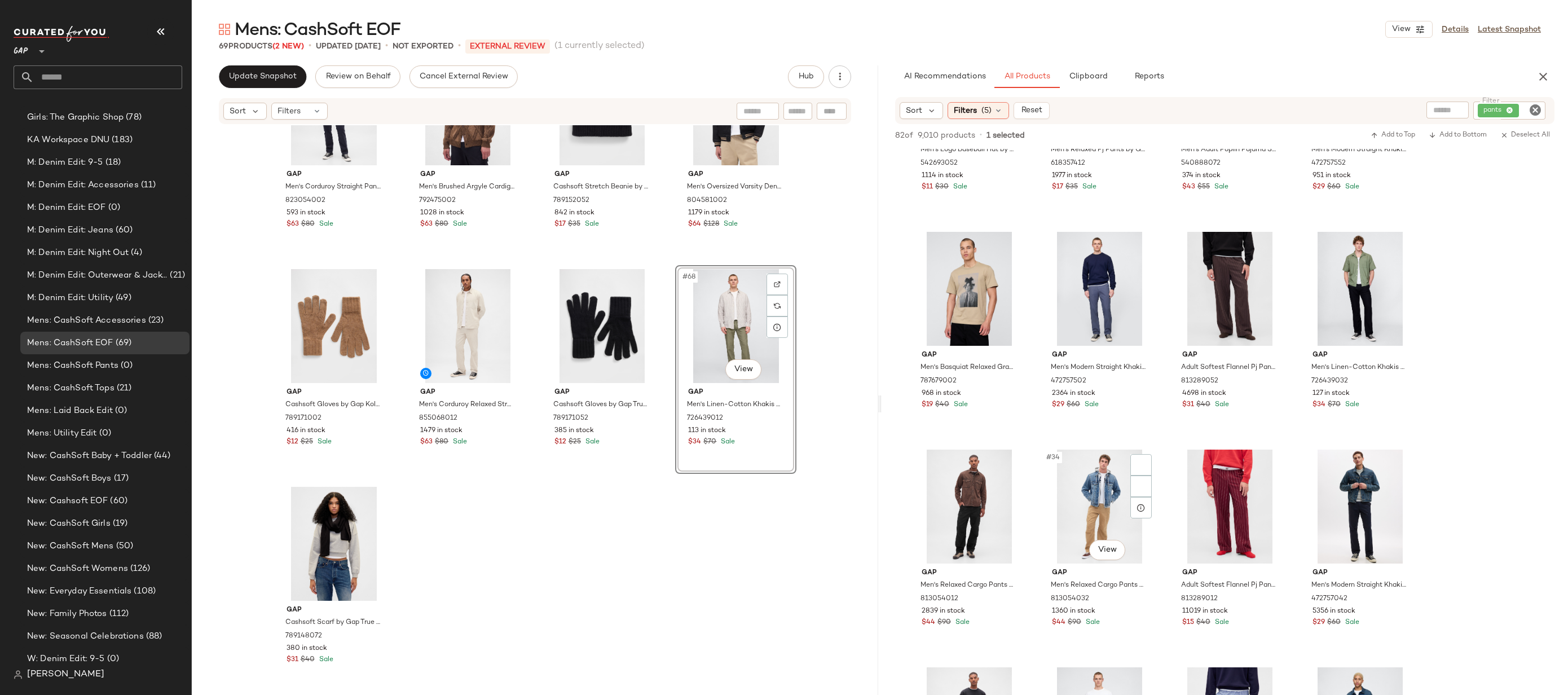
scroll to position [1583, 0]
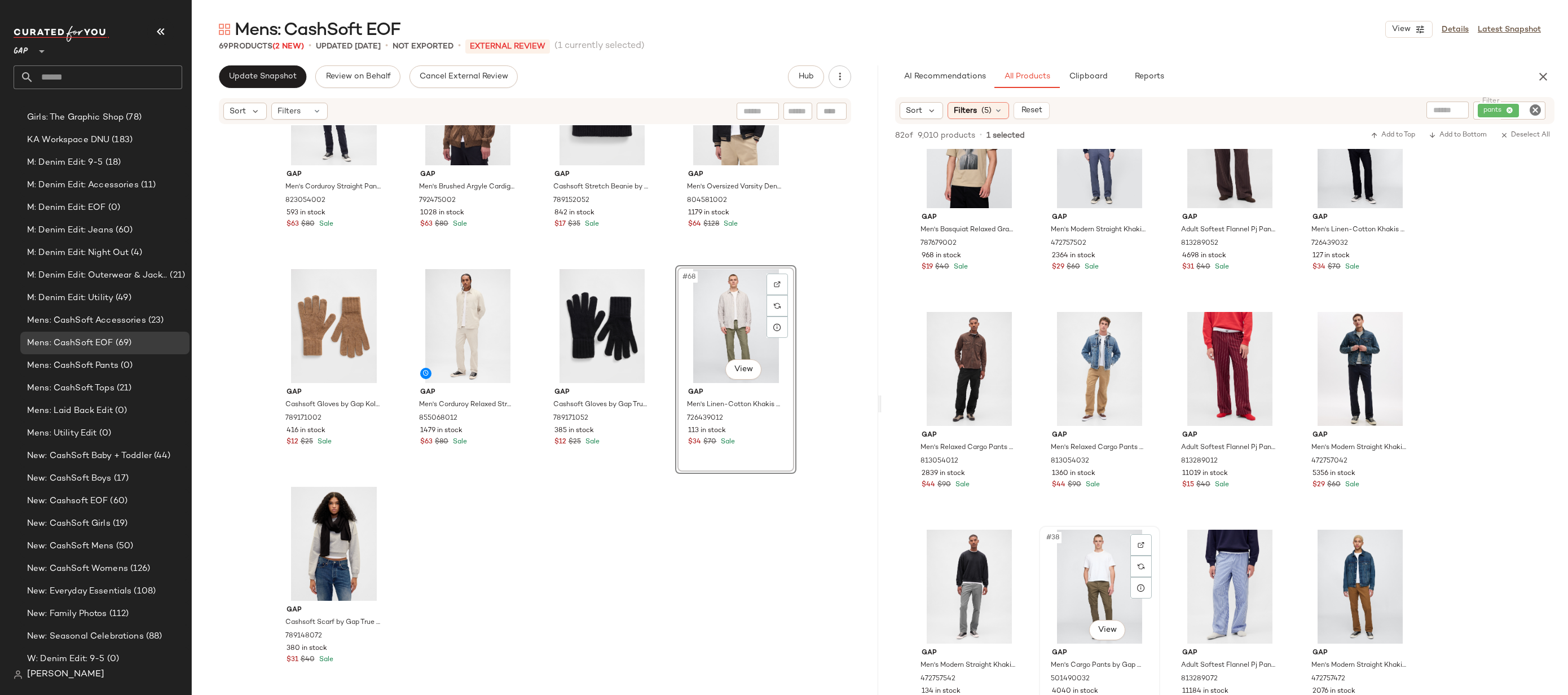
click at [1084, 604] on div "#38 View" at bounding box center [1100, 587] width 113 height 114
click at [1100, 635] on body "GAP ** Dashboard All Products Global Clipboards (17) 10.6-10.10 AM Newness (624…" at bounding box center [784, 347] width 1568 height 695
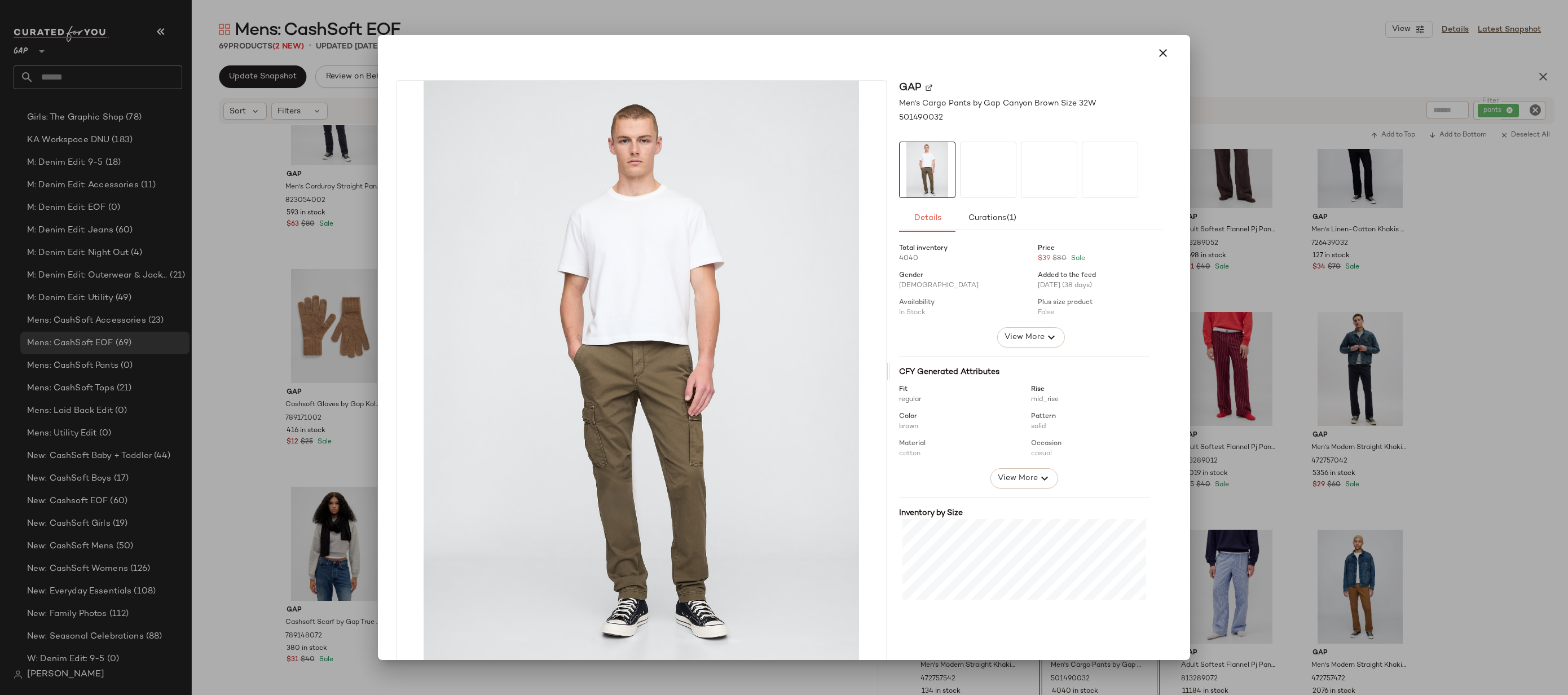
click at [1254, 454] on div at bounding box center [784, 347] width 1568 height 695
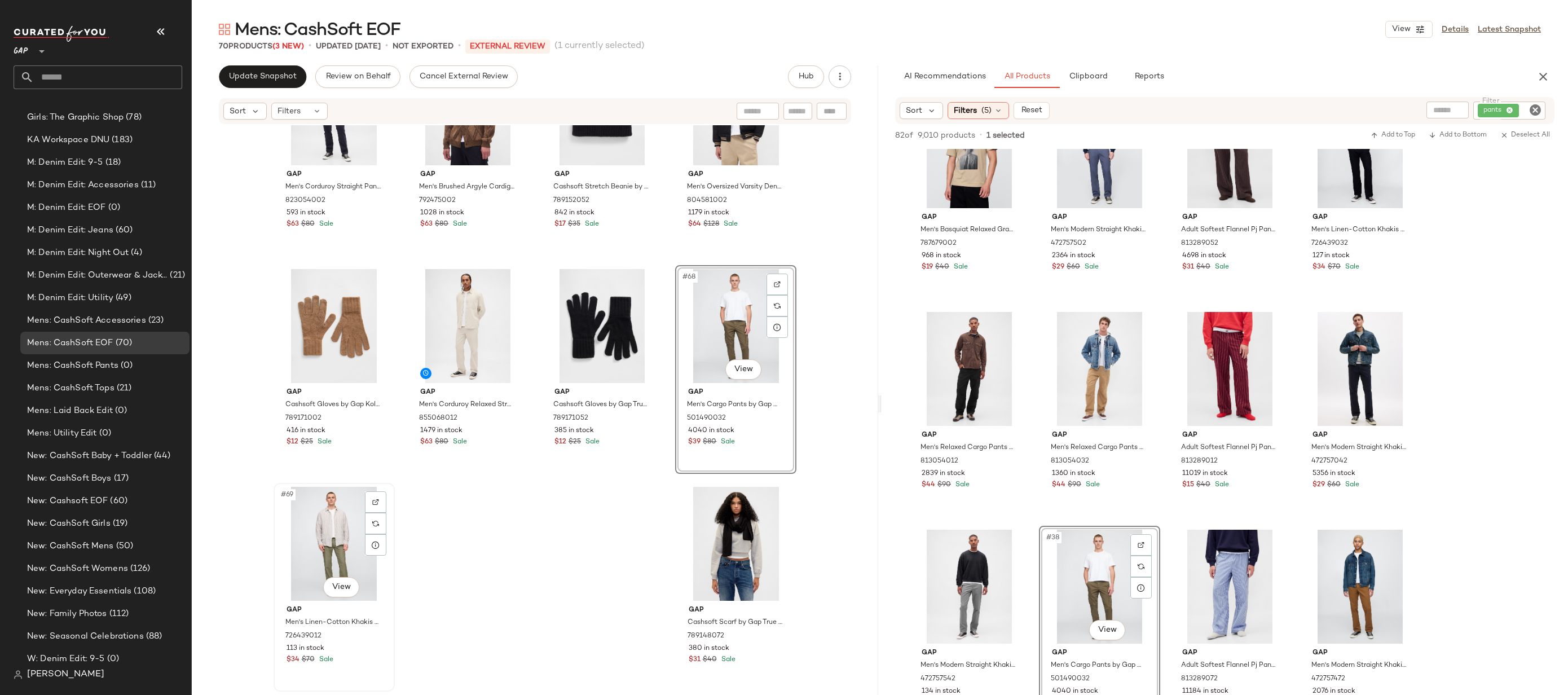
click at [296, 539] on div "#69 View" at bounding box center [334, 544] width 113 height 114
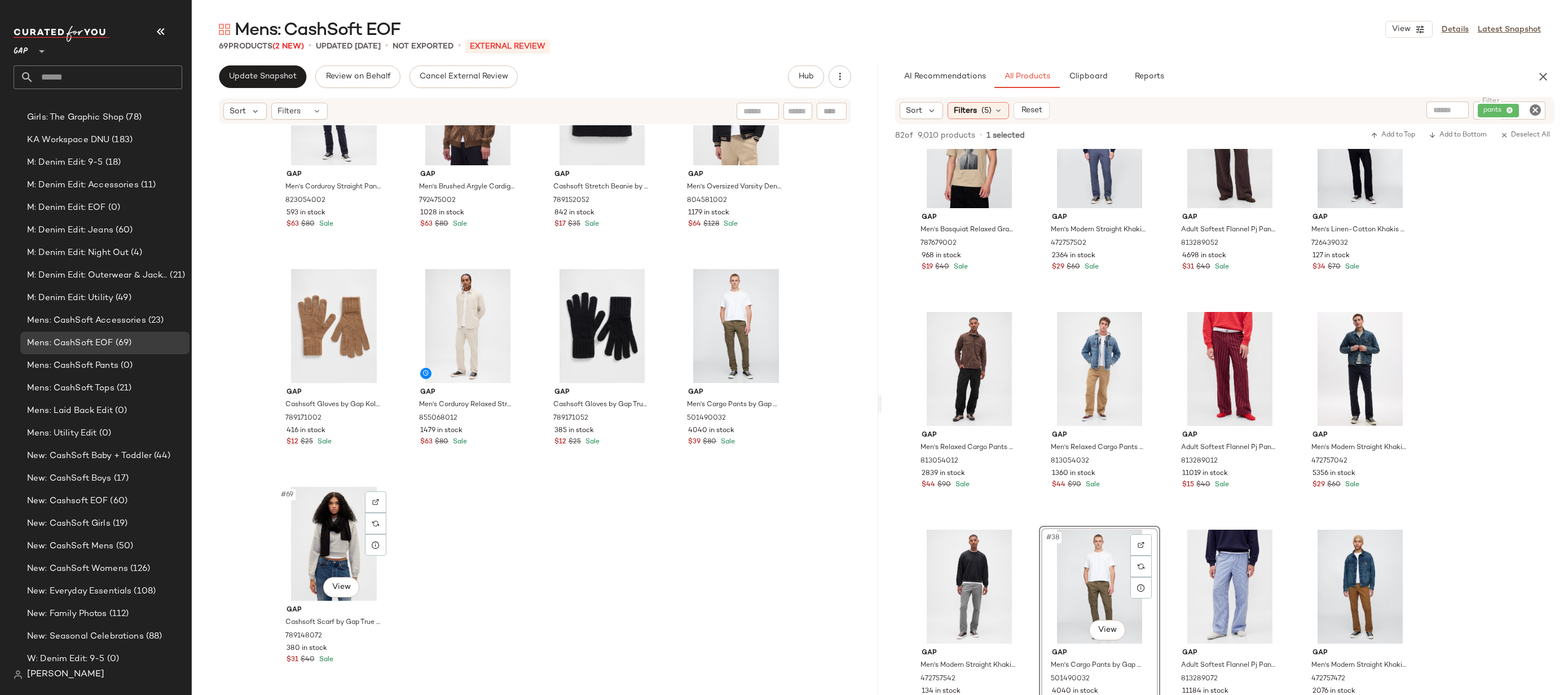
click at [296, 539] on div "#69 View" at bounding box center [334, 544] width 113 height 114
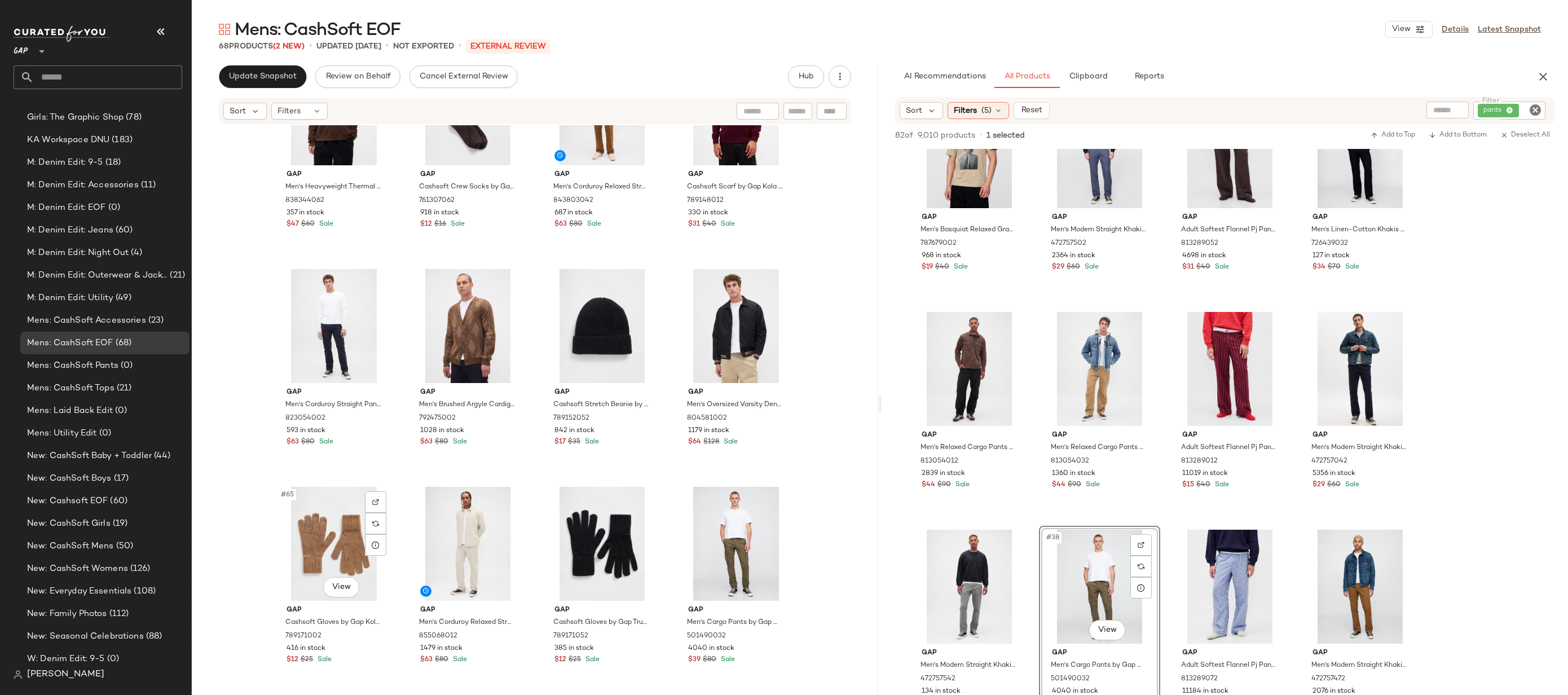
scroll to position [3136, 0]
click at [260, 78] on span "Update Snapshot" at bounding box center [263, 77] width 69 height 9
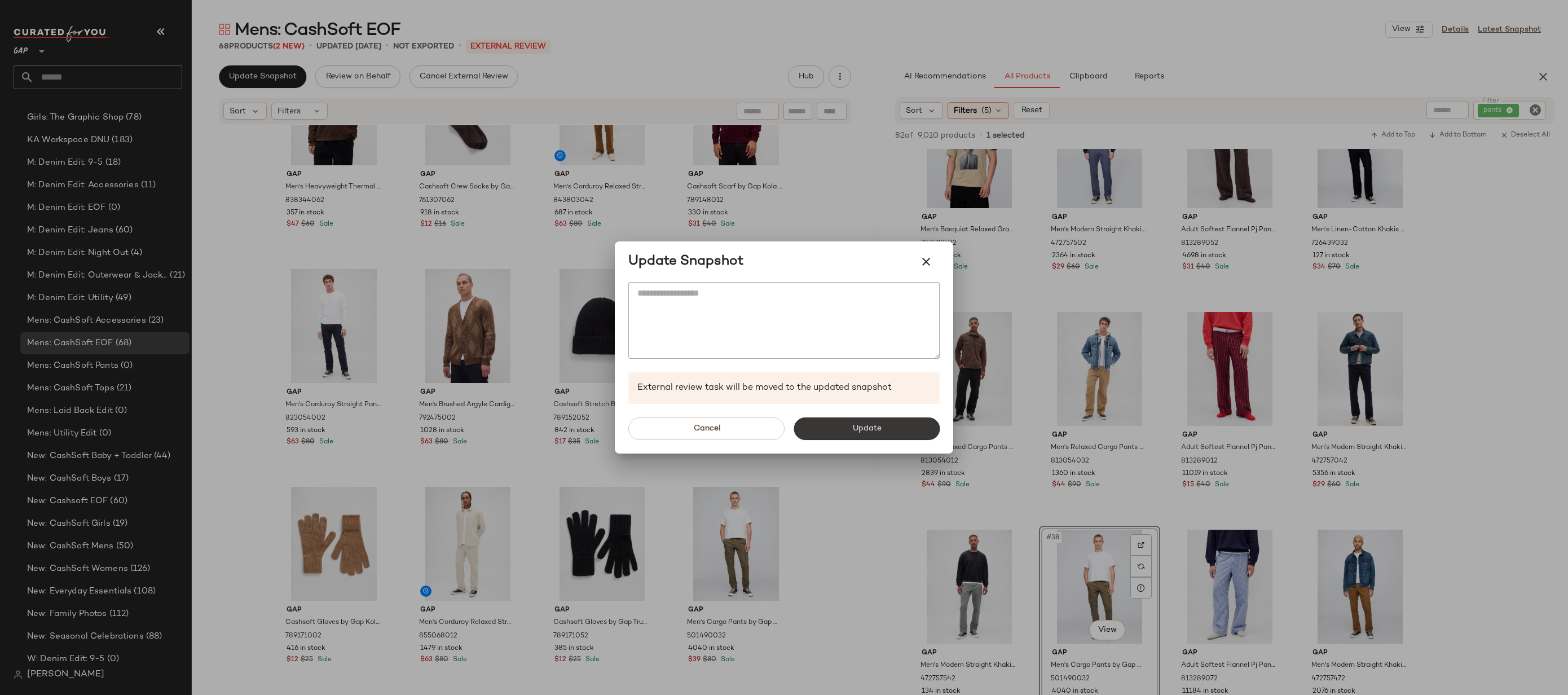
click at [848, 431] on button "Update" at bounding box center [867, 429] width 146 height 23
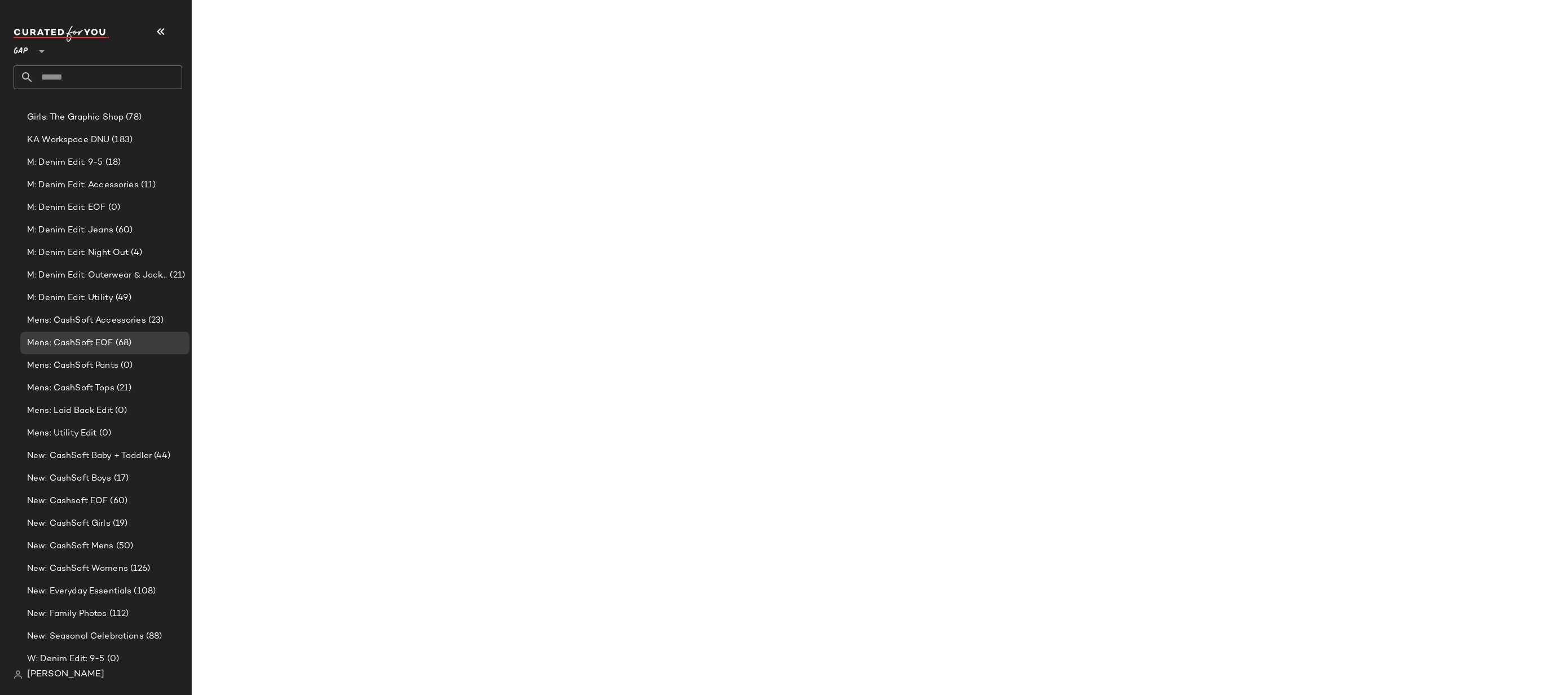
scroll to position [3354, 0]
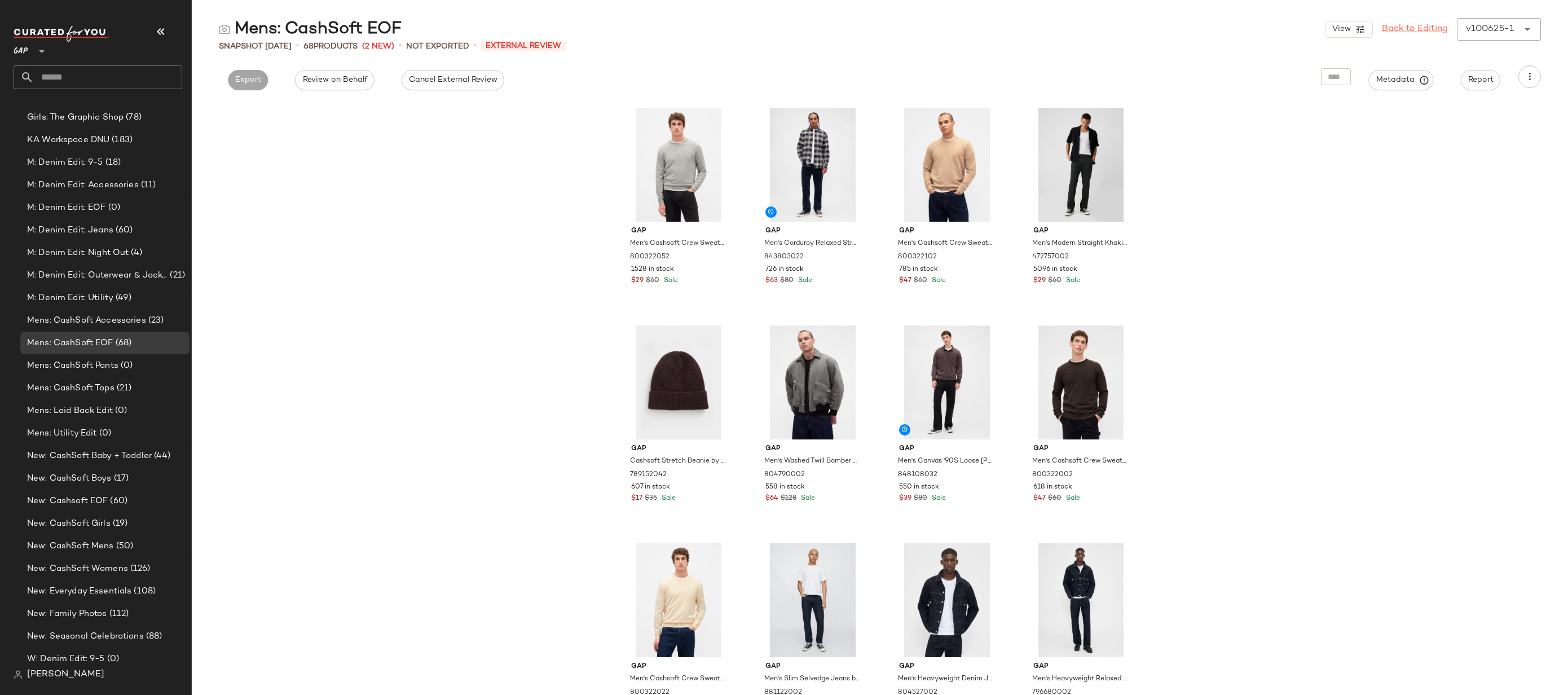
click at [1397, 28] on link "Back to Editing" at bounding box center [1415, 30] width 66 height 14
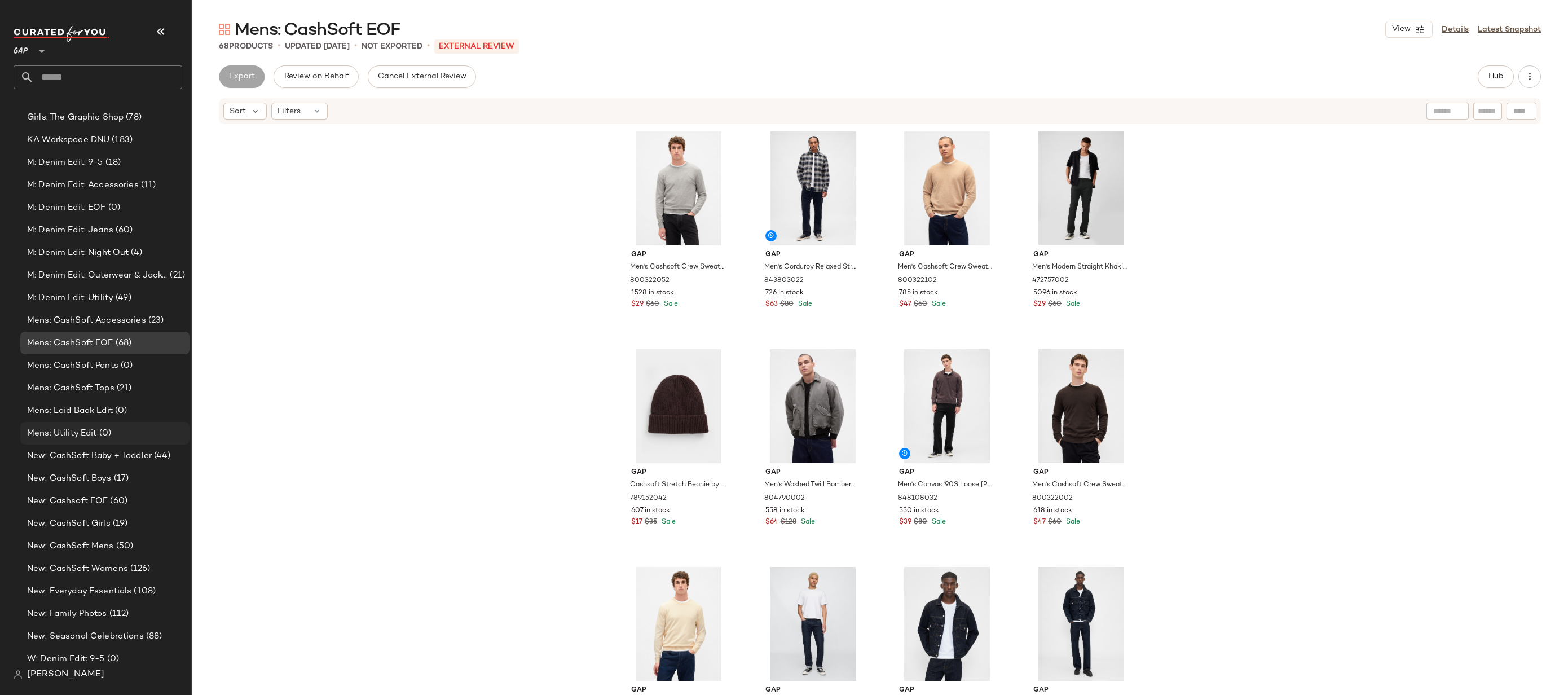
scroll to position [3977, 0]
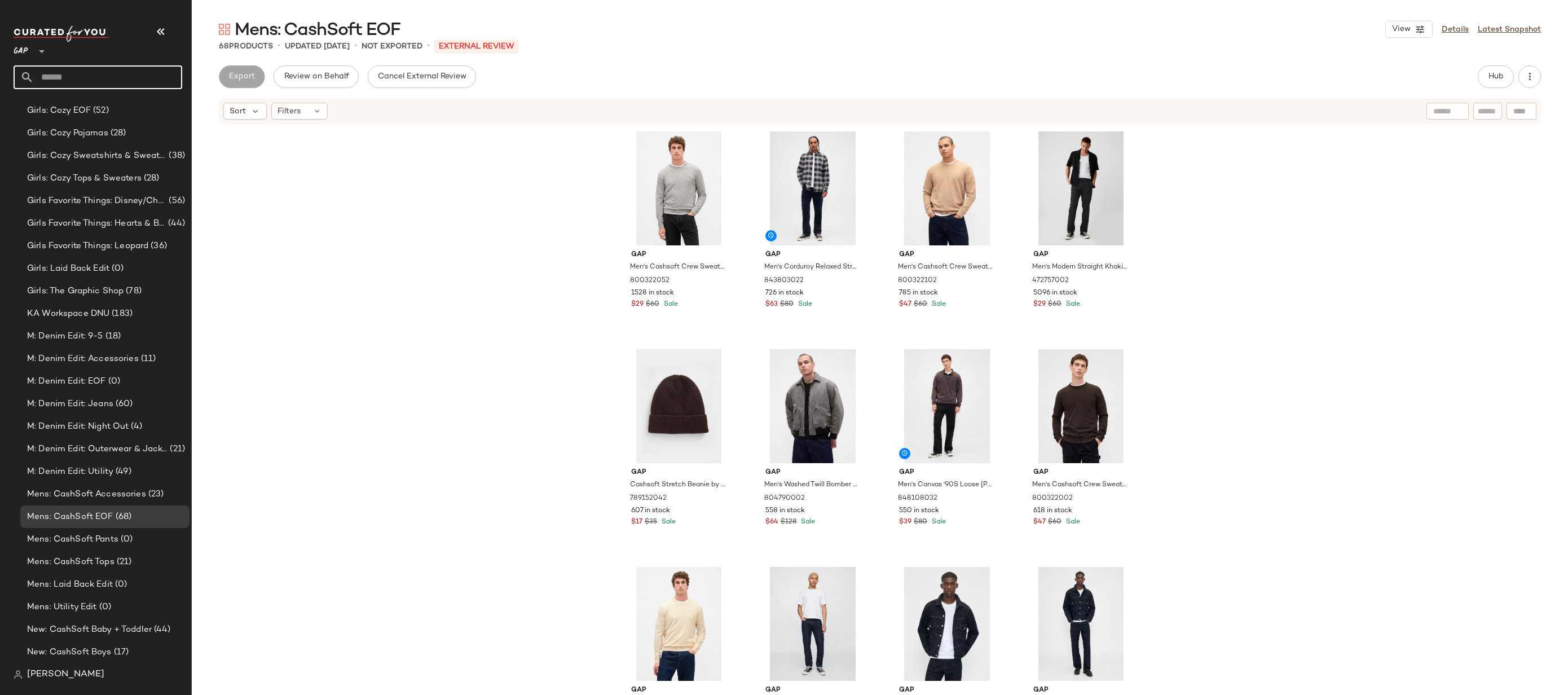
click at [145, 69] on input "text" at bounding box center [107, 77] width 148 height 24
type input "*"
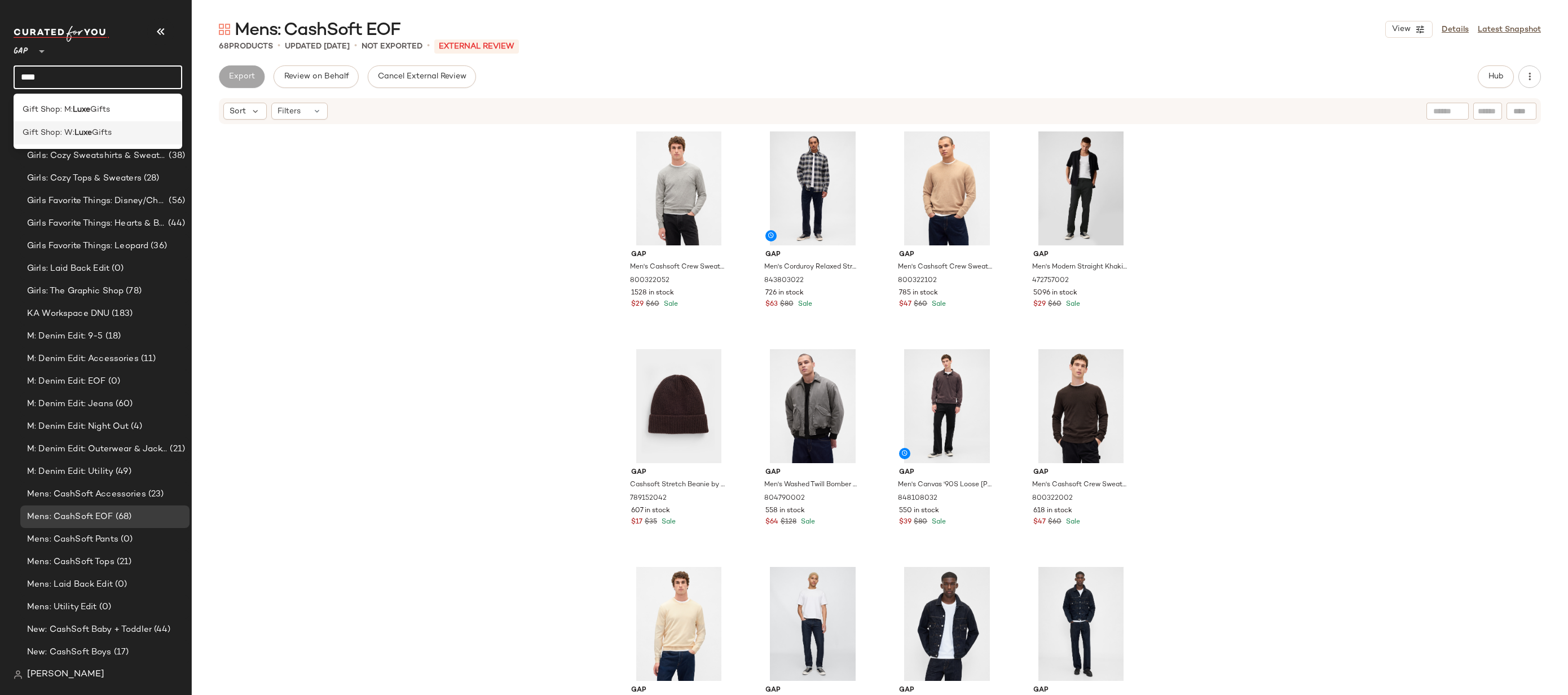
type input "****"
click at [132, 131] on div "Gift Shop: W: Luxe Gifts" at bounding box center [98, 133] width 151 height 12
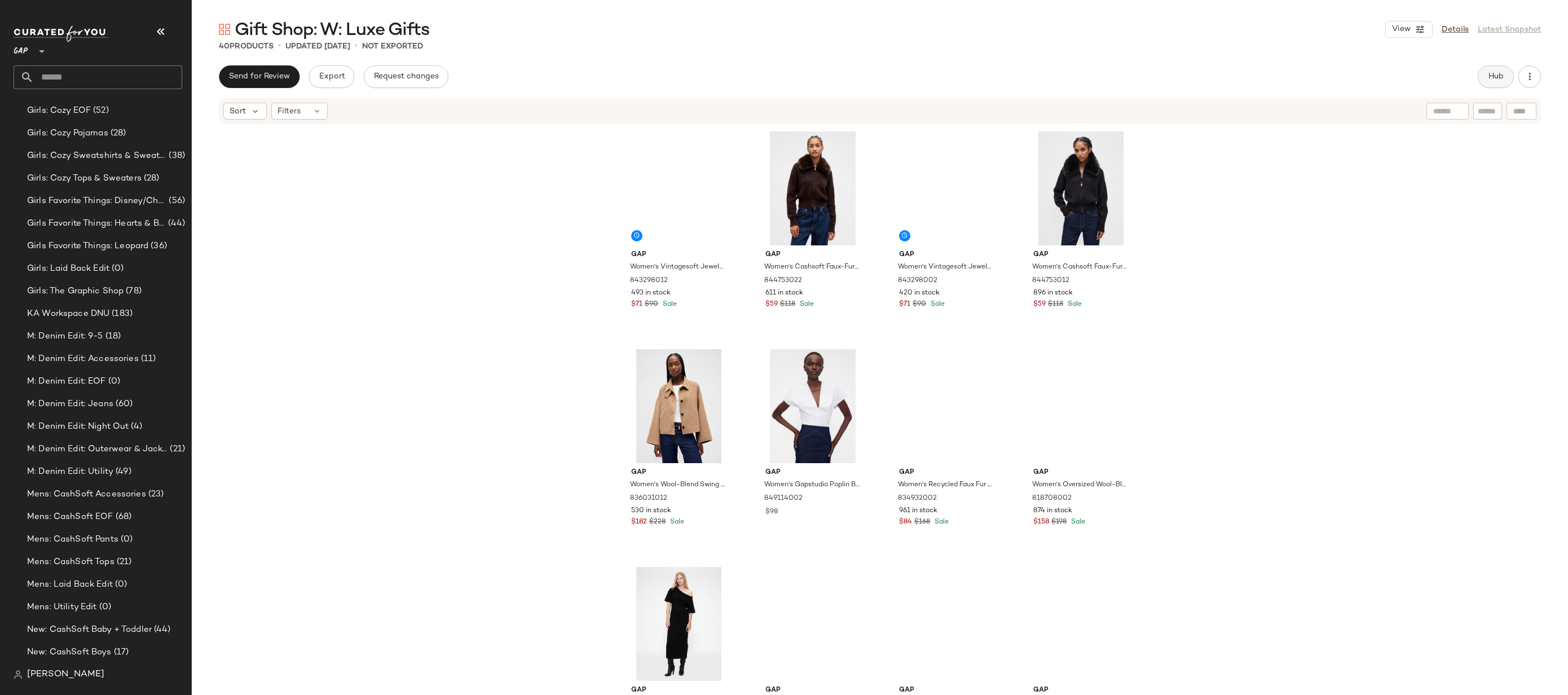
click at [1501, 75] on span "Hub" at bounding box center [1496, 77] width 16 height 9
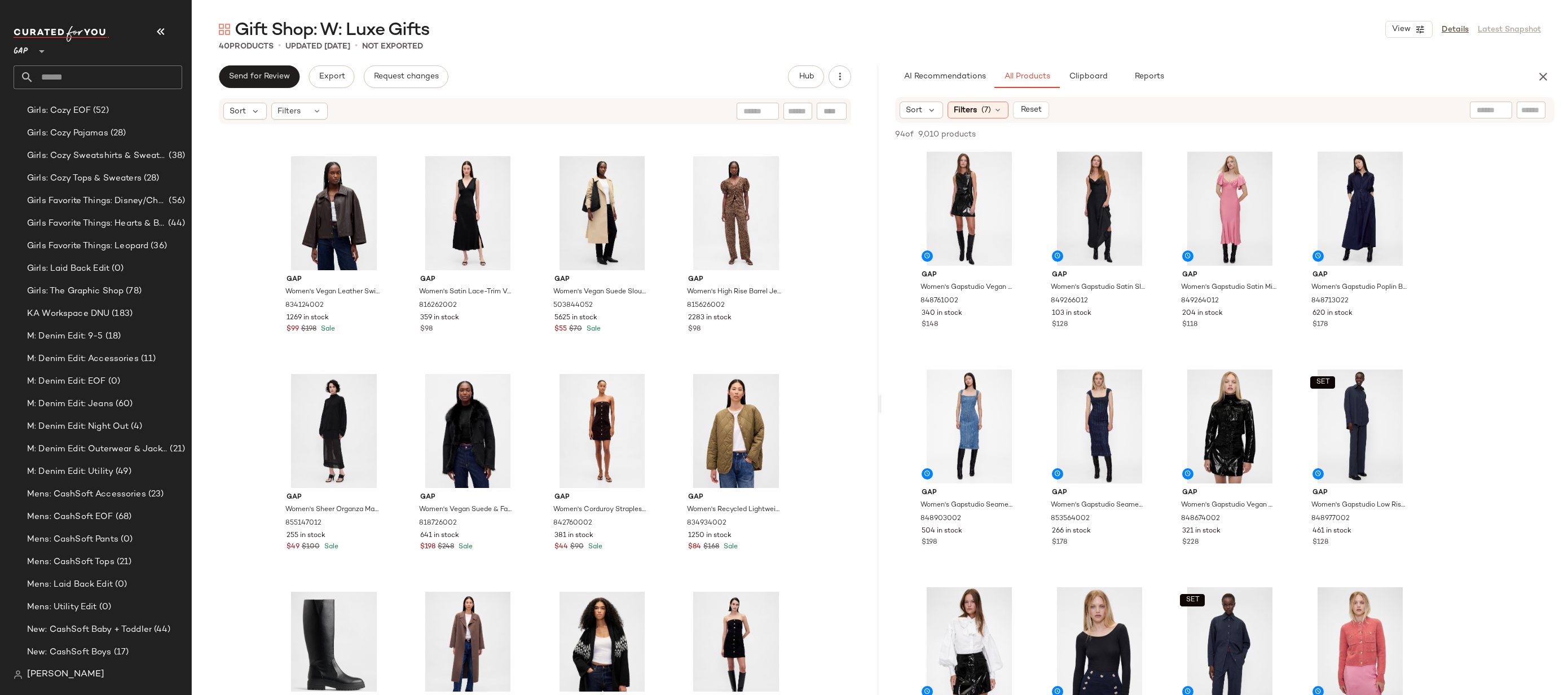
scroll to position [1613, 0]
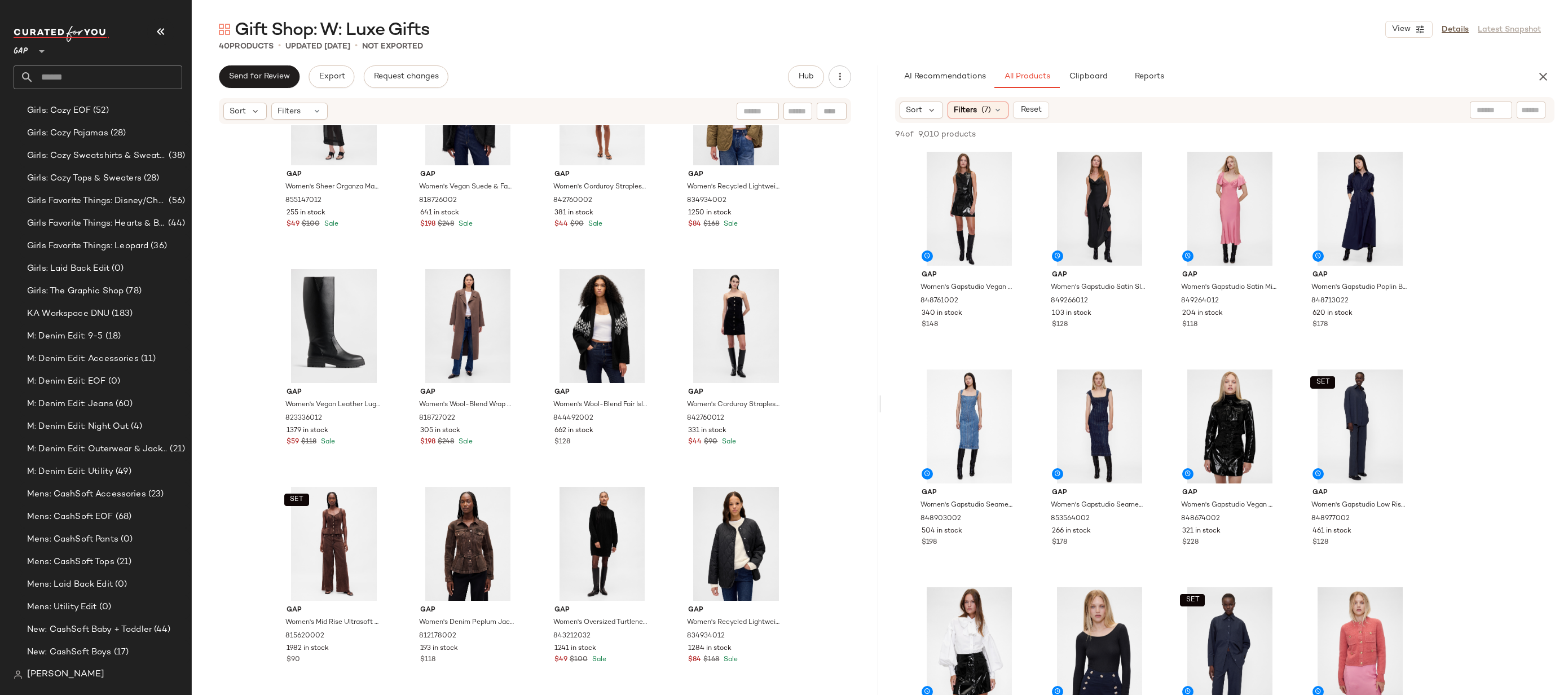
click at [1535, 112] on input "text" at bounding box center [1531, 110] width 20 height 12
type input "*********"
click at [1006, 108] on div "Filters (7)" at bounding box center [979, 110] width 61 height 17
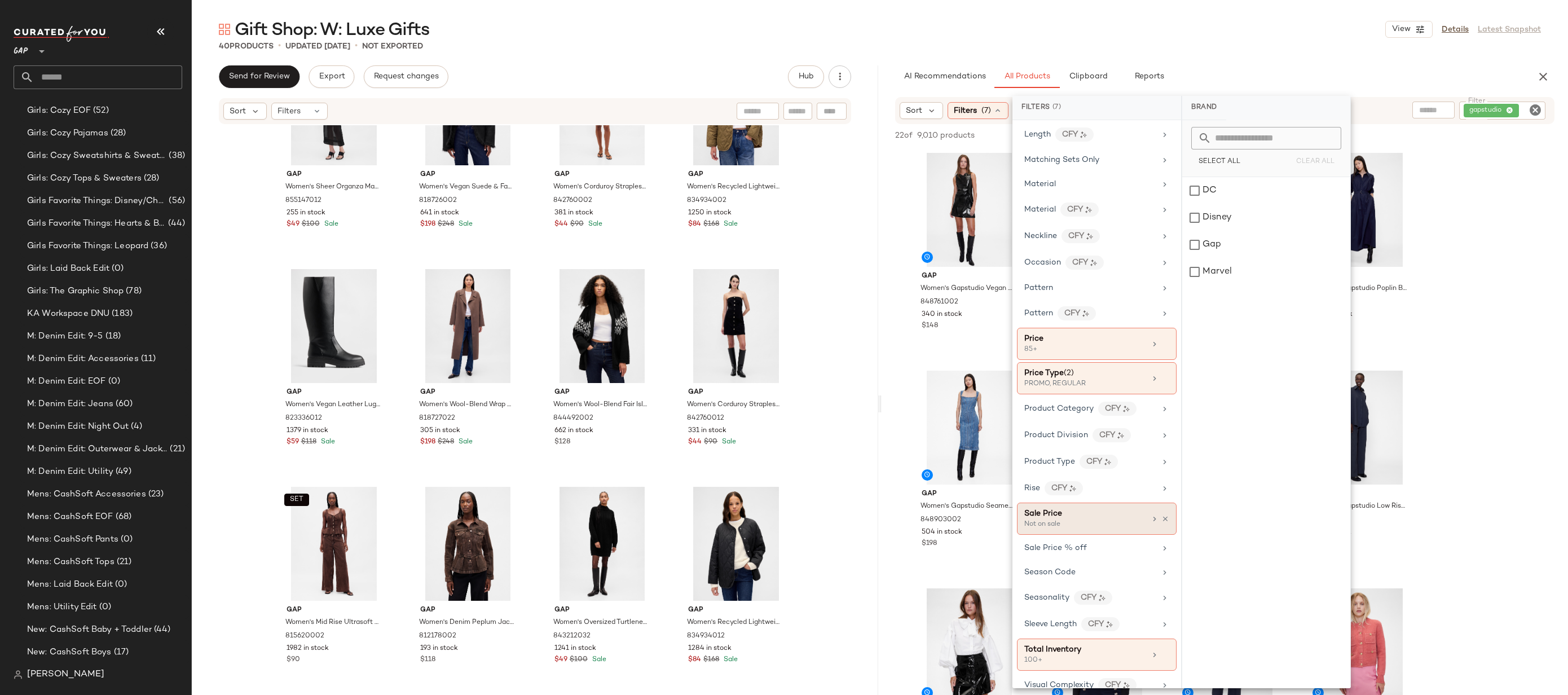
scroll to position [501, 0]
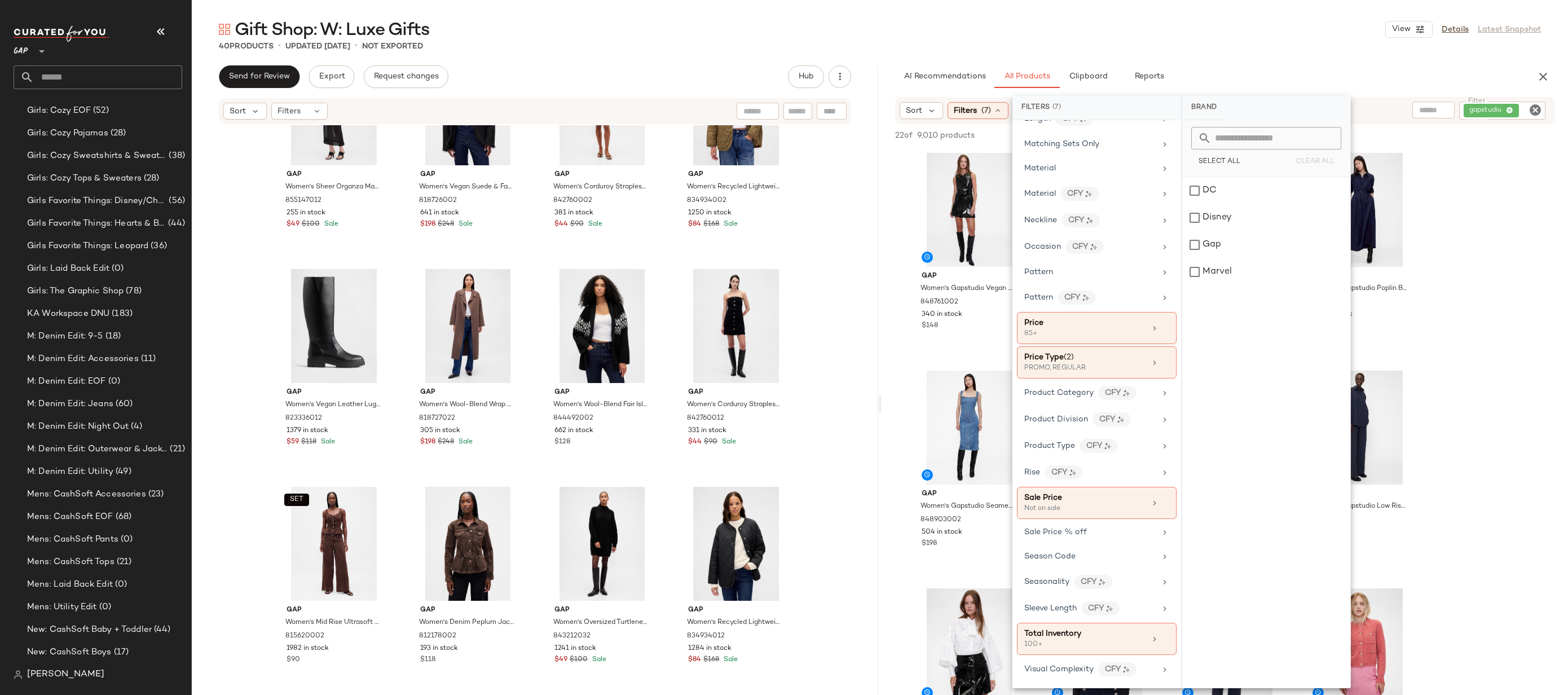
click at [1308, 49] on div "40 Products • updated [DATE] • Not Exported" at bounding box center [880, 46] width 1377 height 11
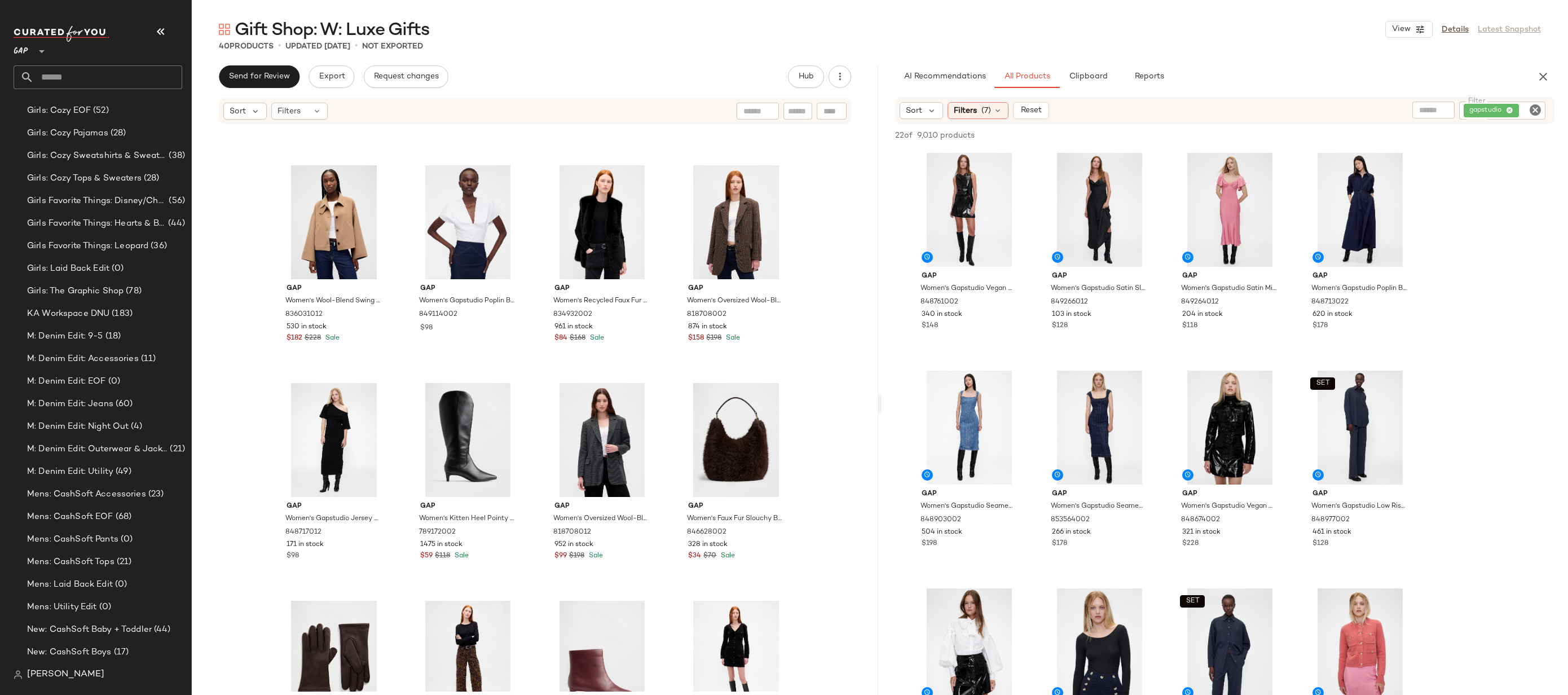
scroll to position [0, 0]
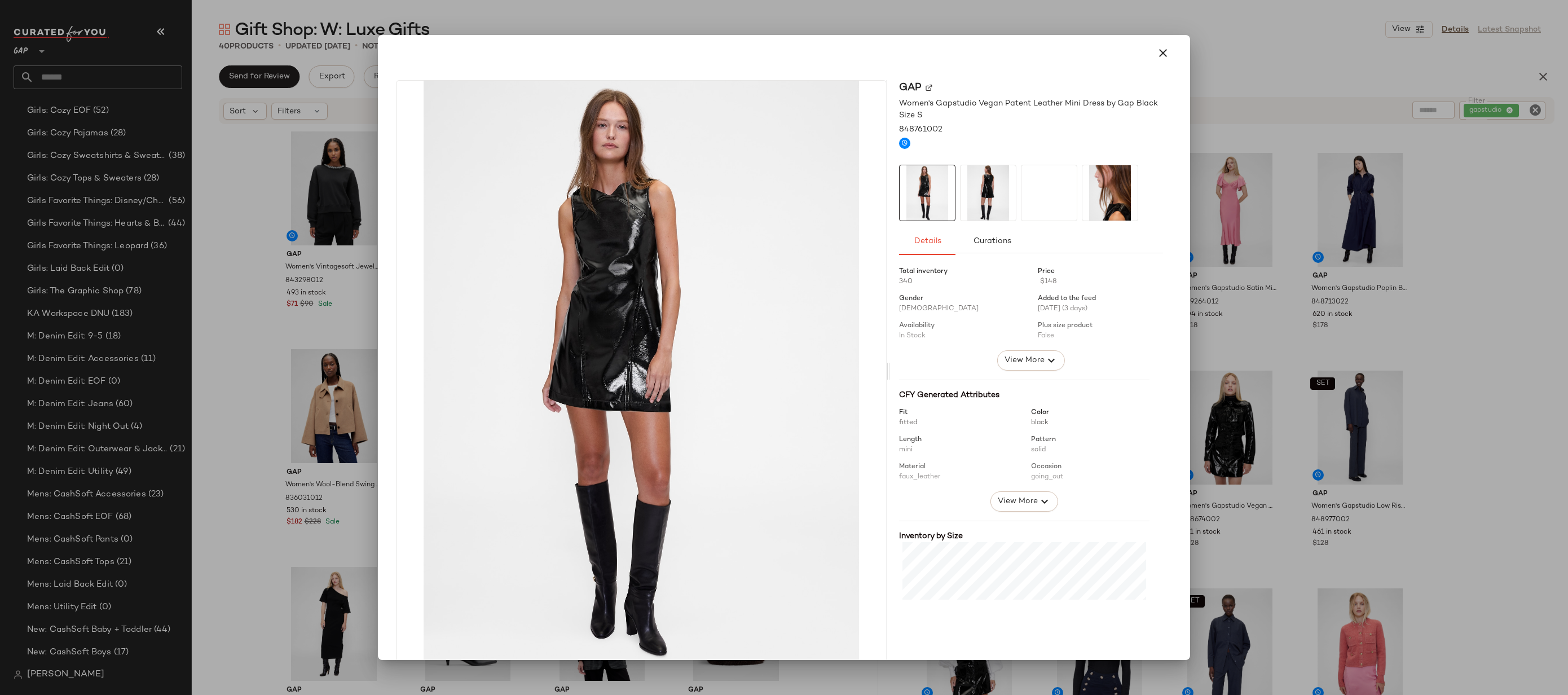
click at [1250, 194] on div at bounding box center [784, 347] width 1568 height 695
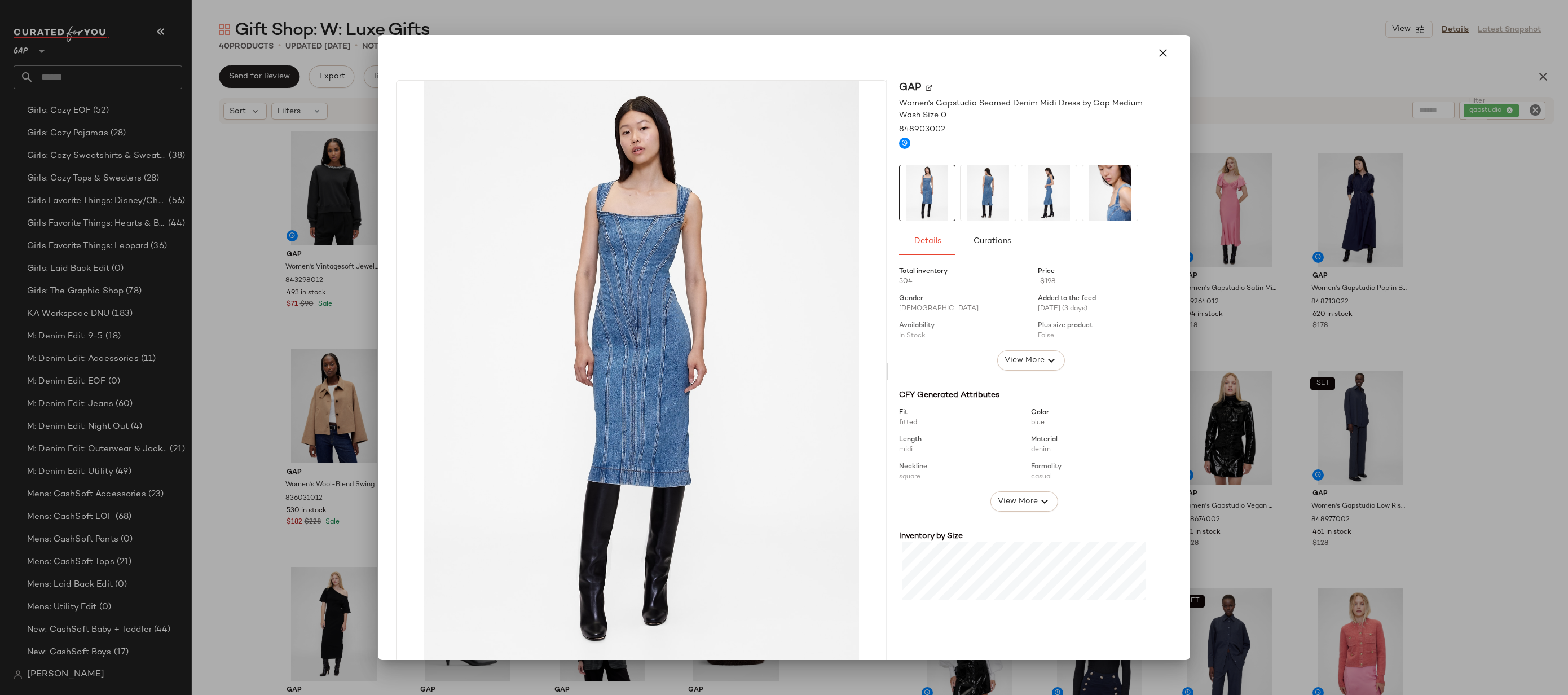
click at [1281, 306] on div at bounding box center [784, 347] width 1568 height 695
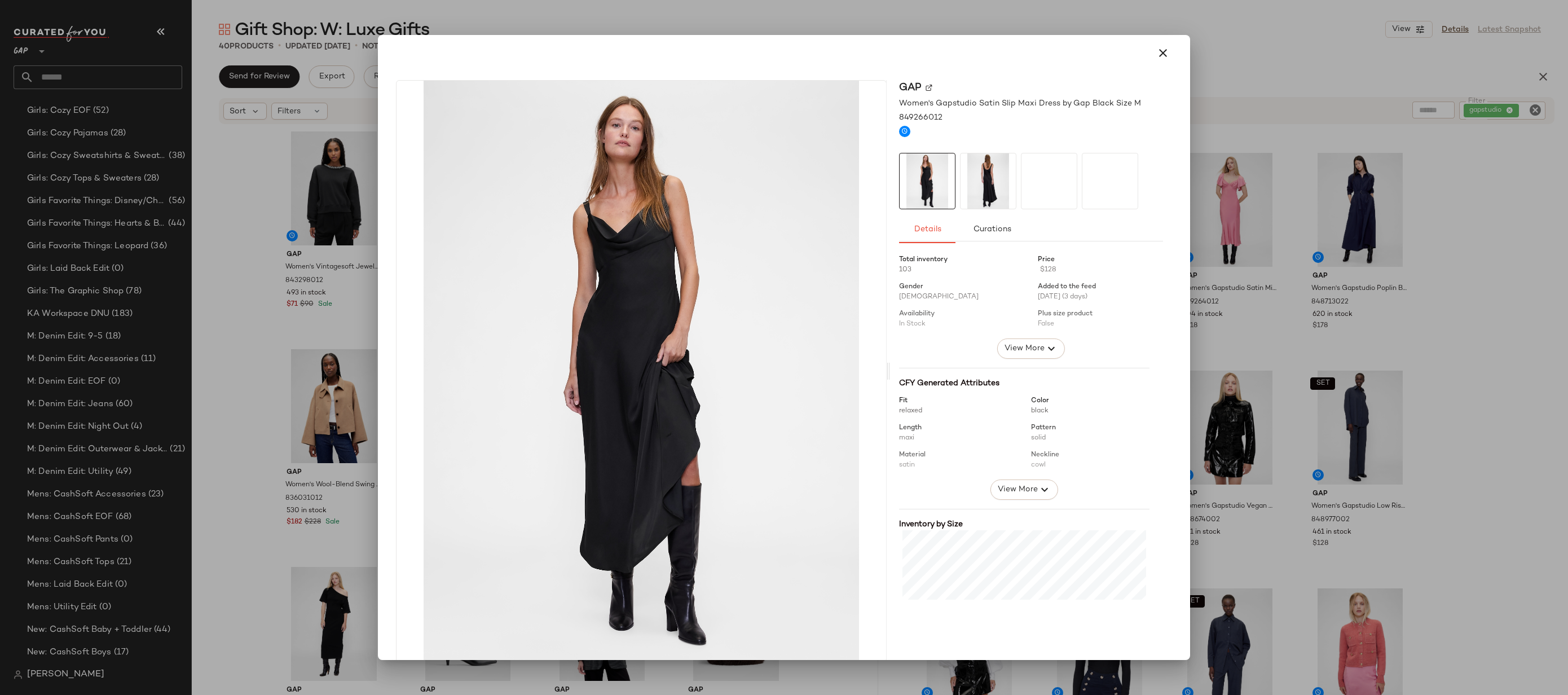
click at [1336, 291] on div at bounding box center [784, 347] width 1568 height 695
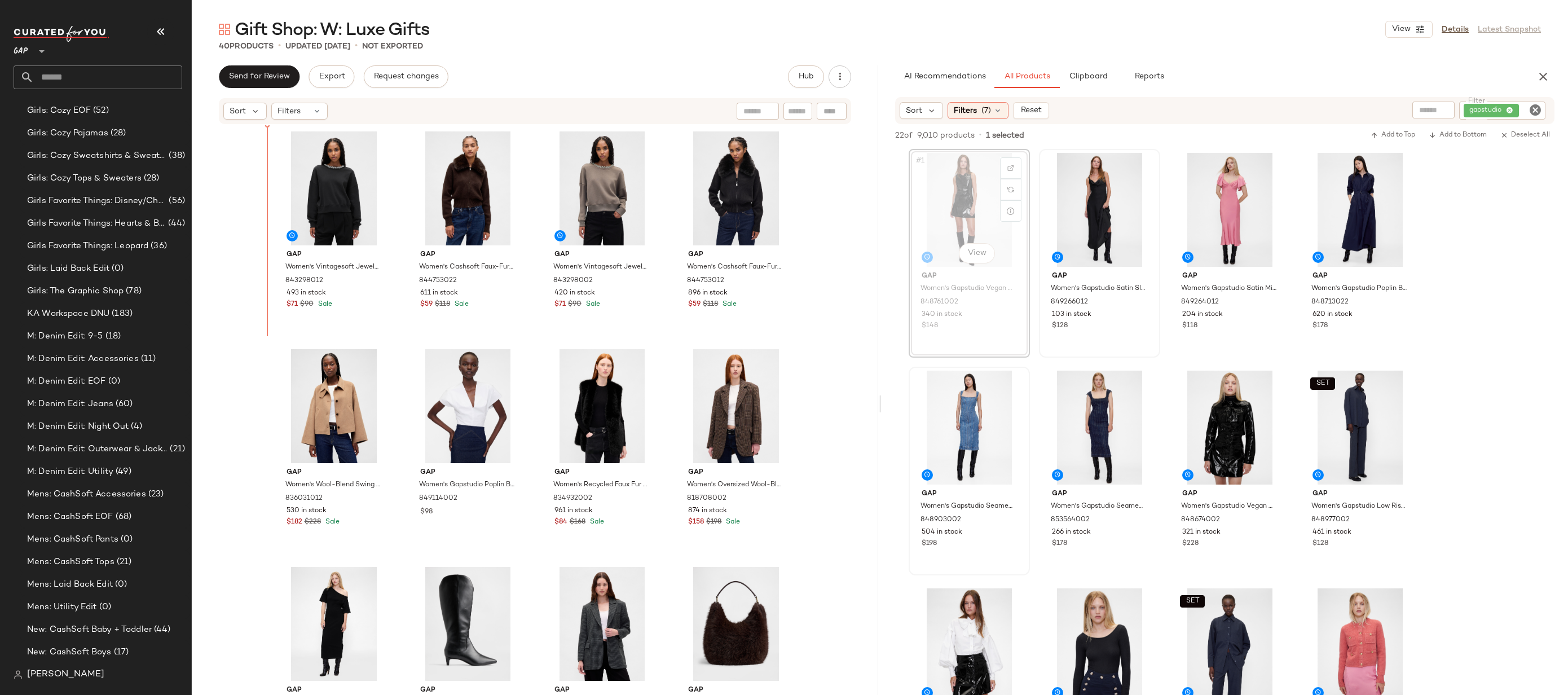
drag, startPoint x: 963, startPoint y: 193, endPoint x: 954, endPoint y: 193, distance: 9.0
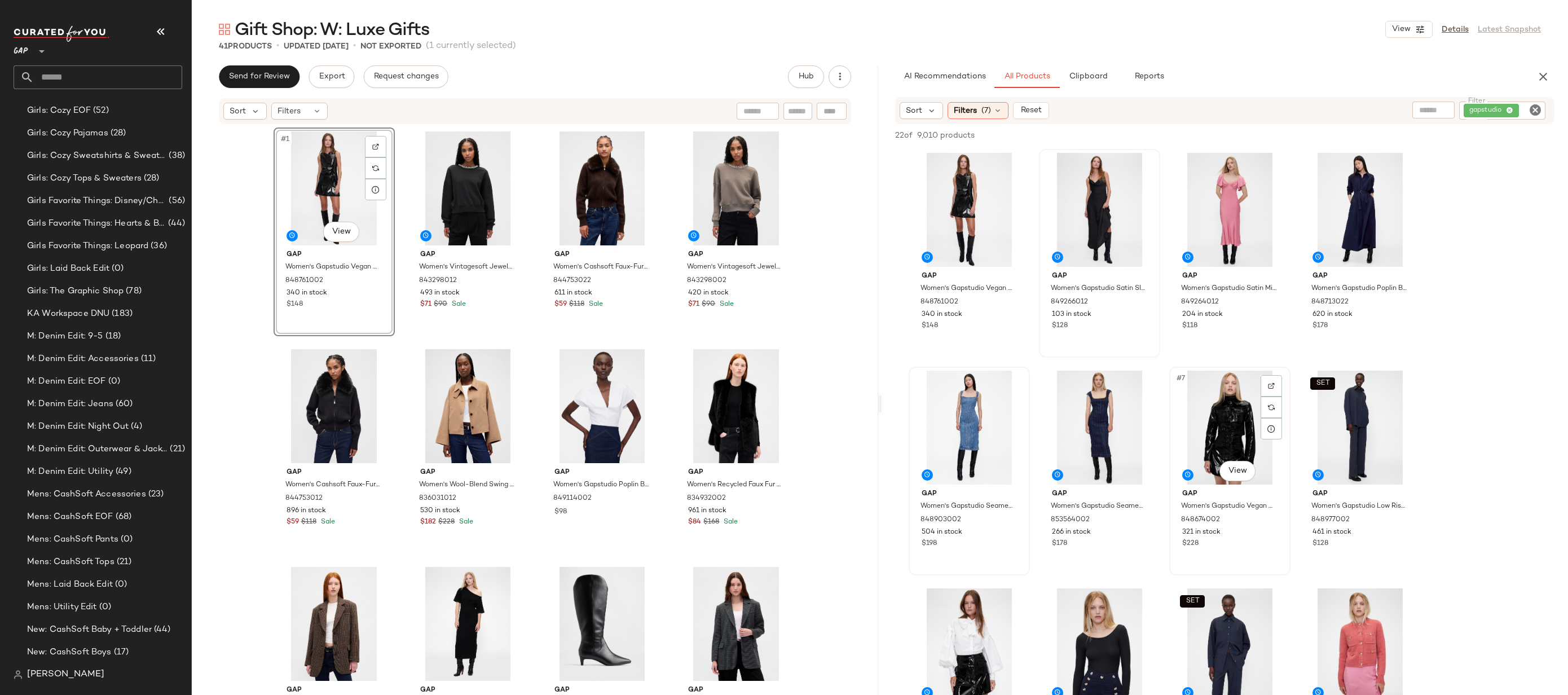
click at [1211, 407] on div "#7 View" at bounding box center [1230, 428] width 113 height 114
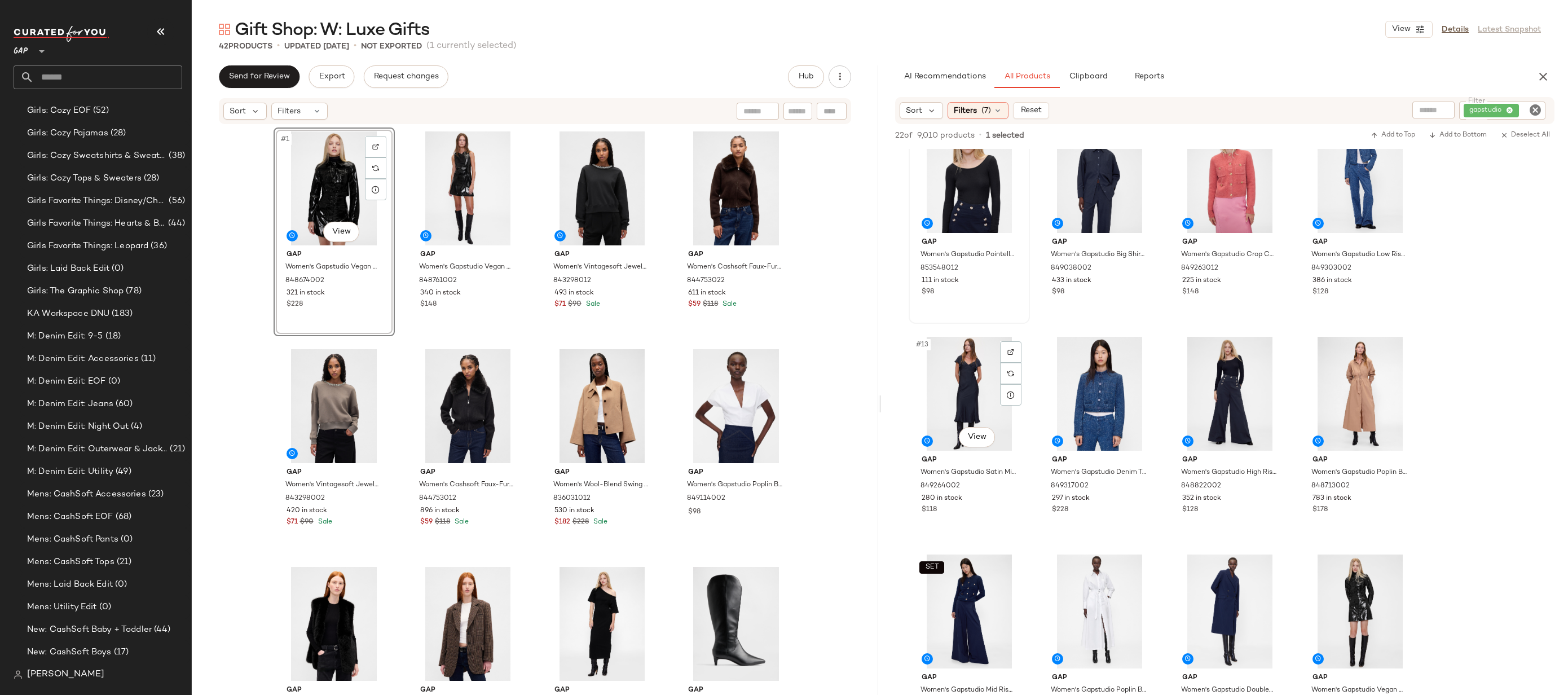
scroll to position [795, 0]
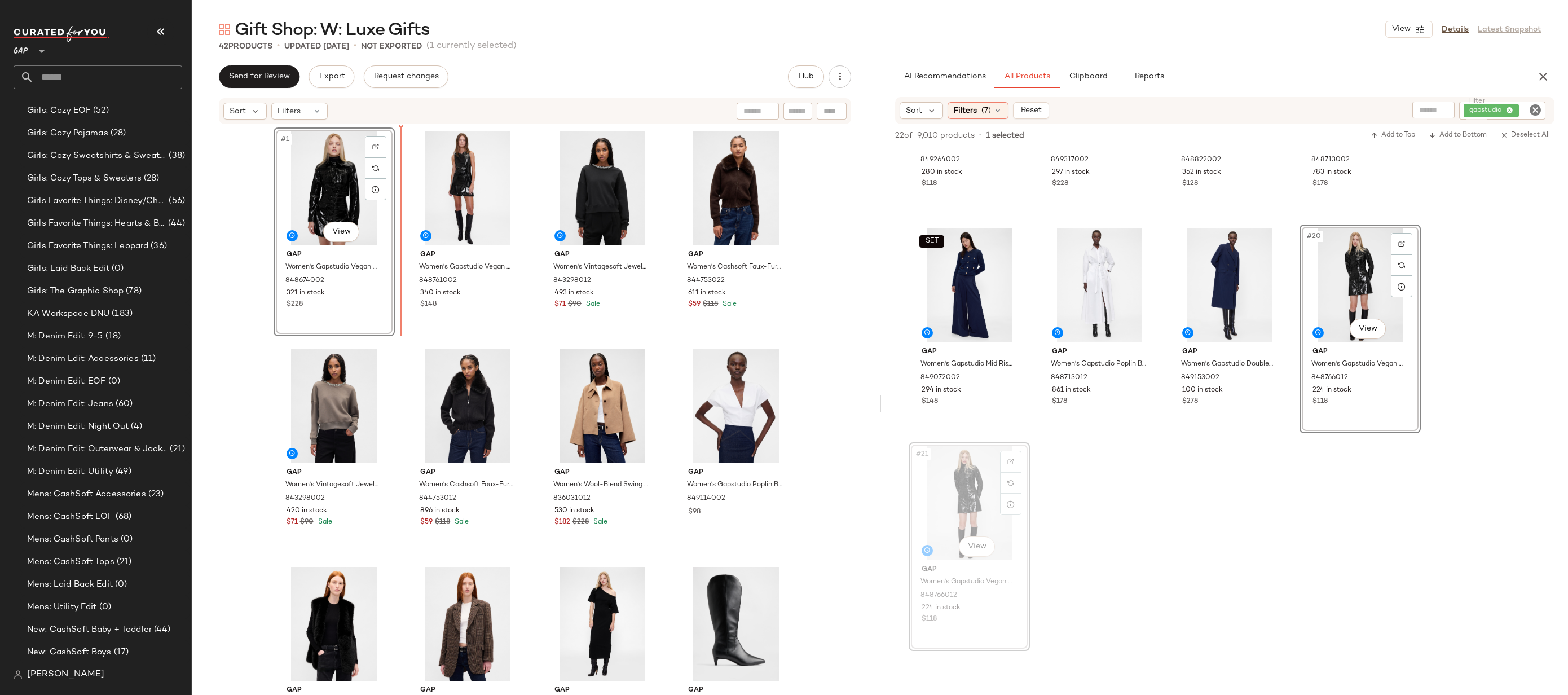
drag, startPoint x: 979, startPoint y: 493, endPoint x: 966, endPoint y: 486, distance: 14.8
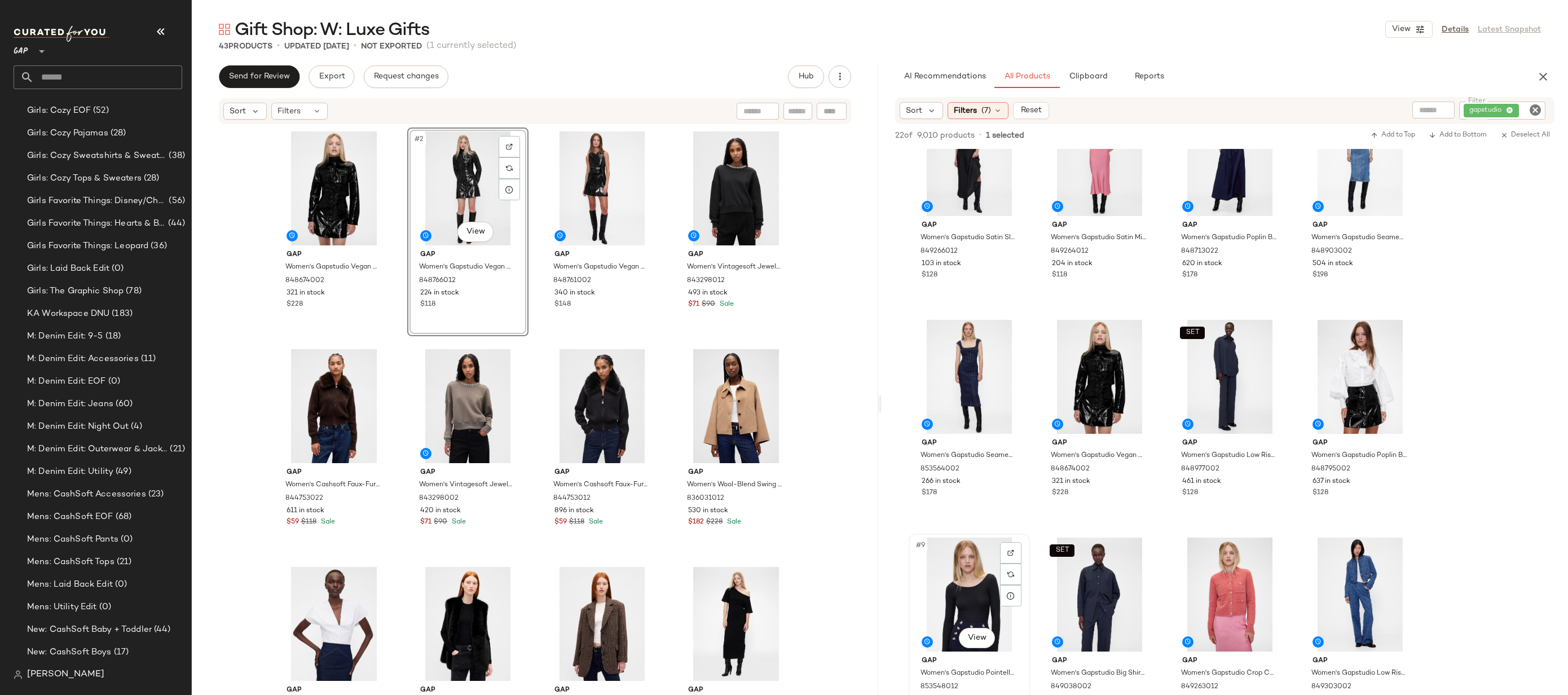
scroll to position [0, 0]
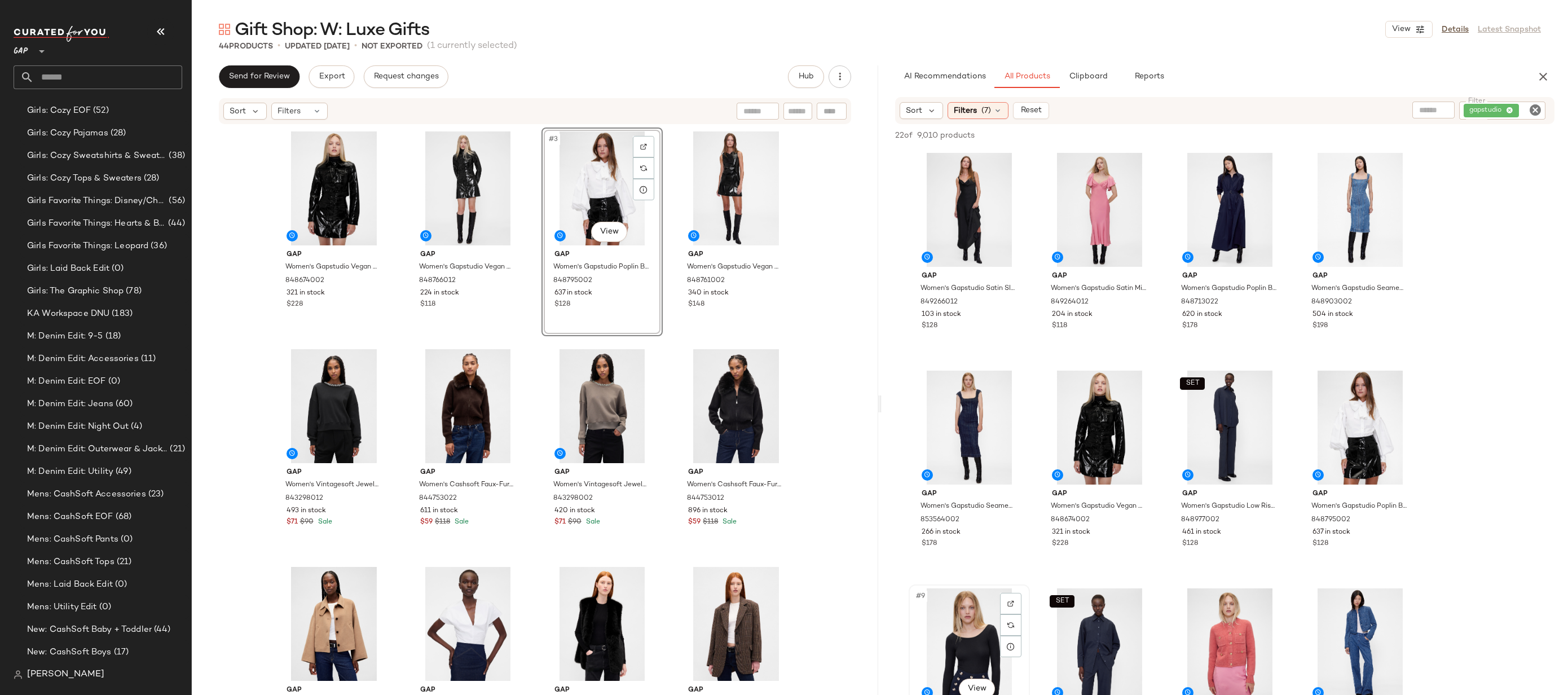
click at [962, 632] on div "#9 View" at bounding box center [969, 646] width 113 height 114
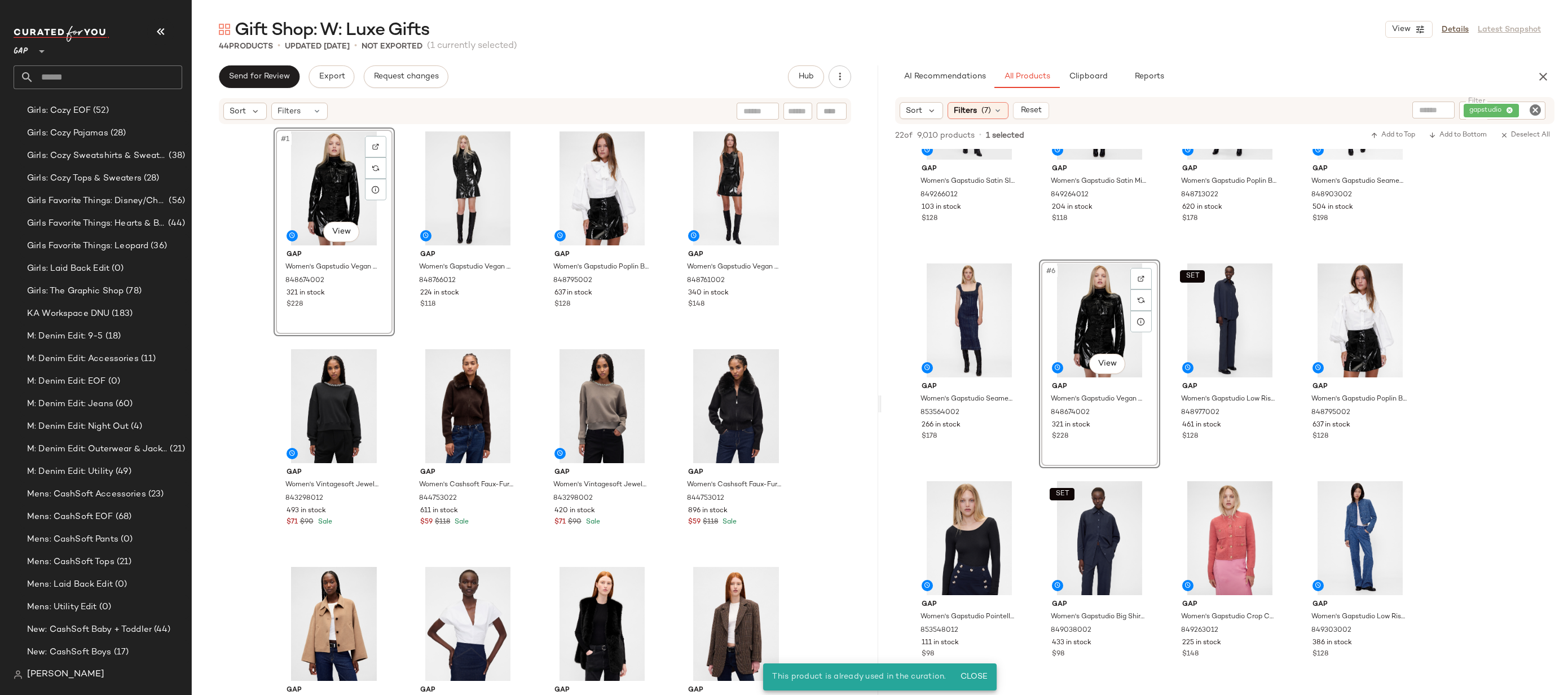
scroll to position [132, 0]
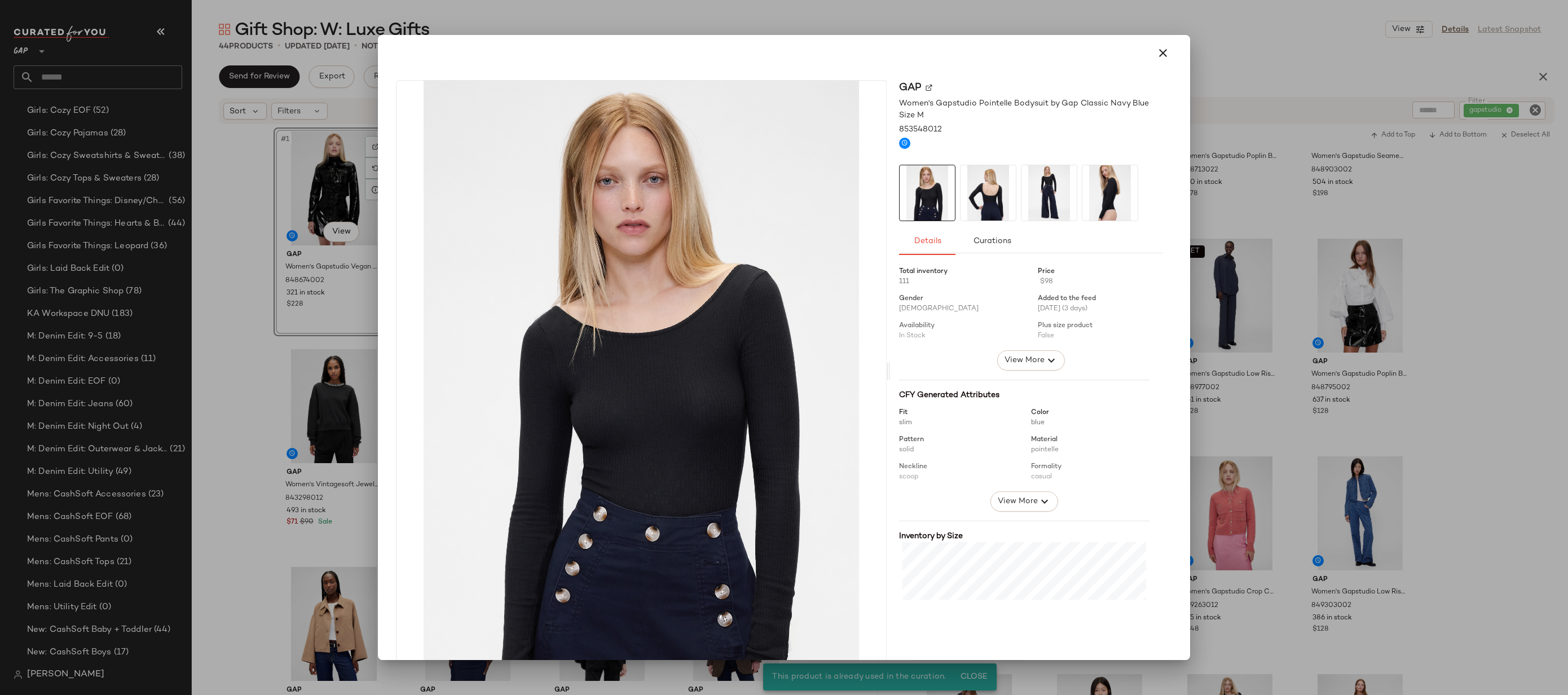
click at [1235, 341] on div at bounding box center [784, 347] width 1568 height 695
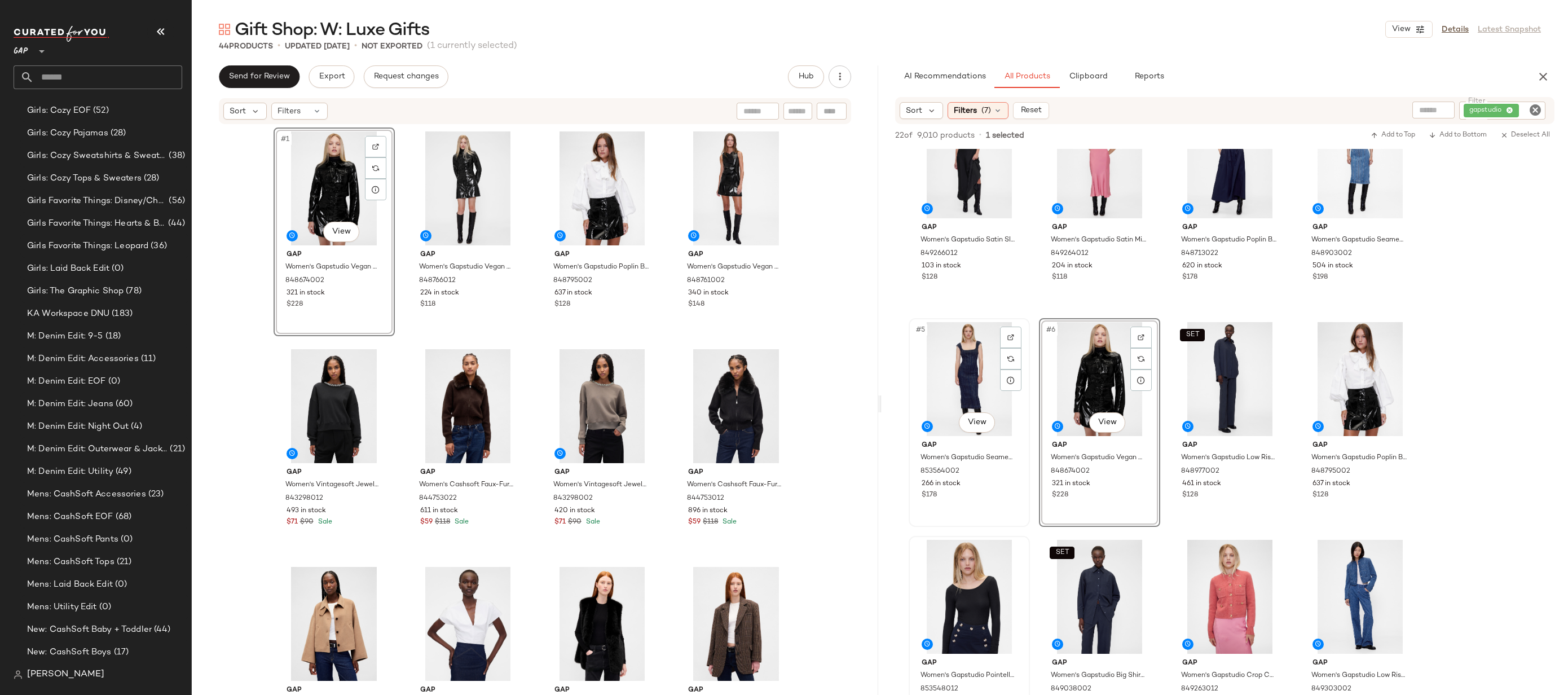
scroll to position [0, 0]
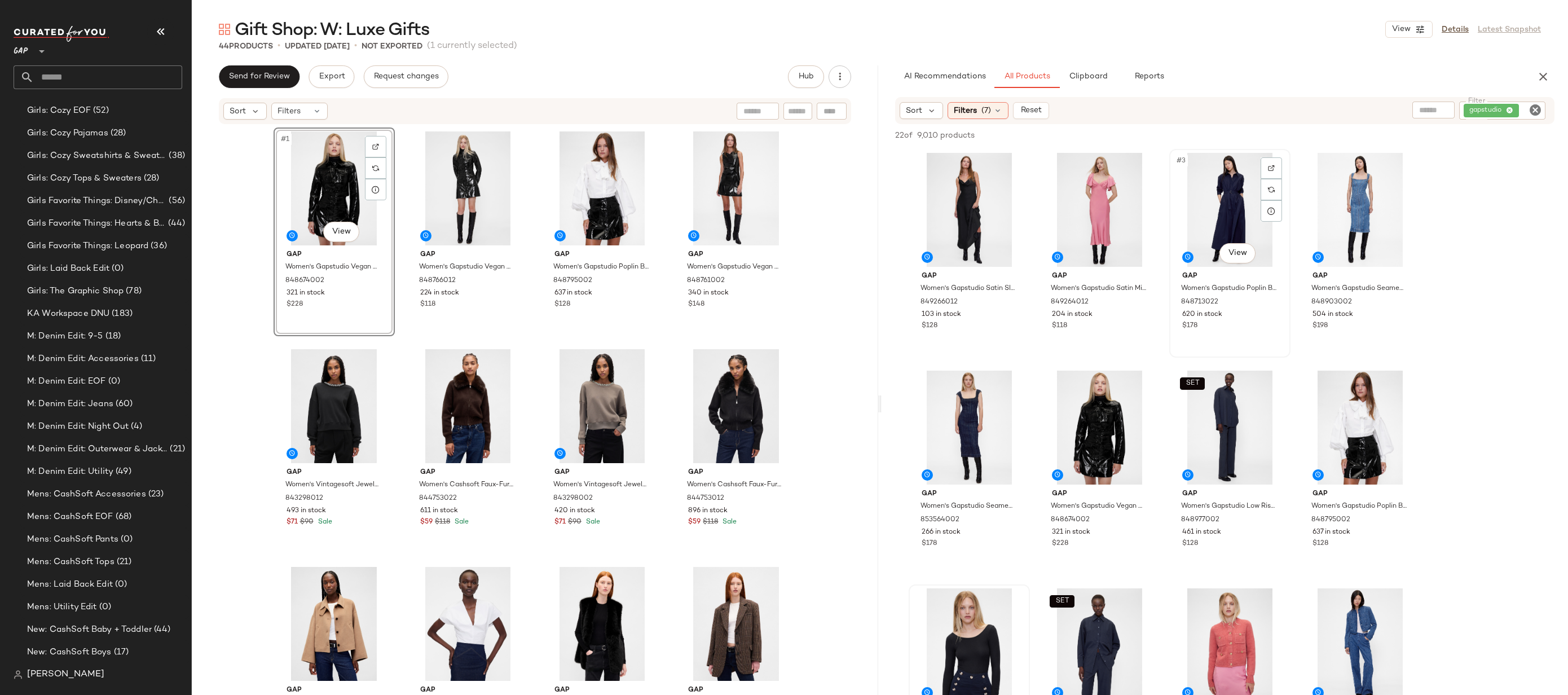
click at [1214, 209] on div "#3 View" at bounding box center [1230, 210] width 113 height 114
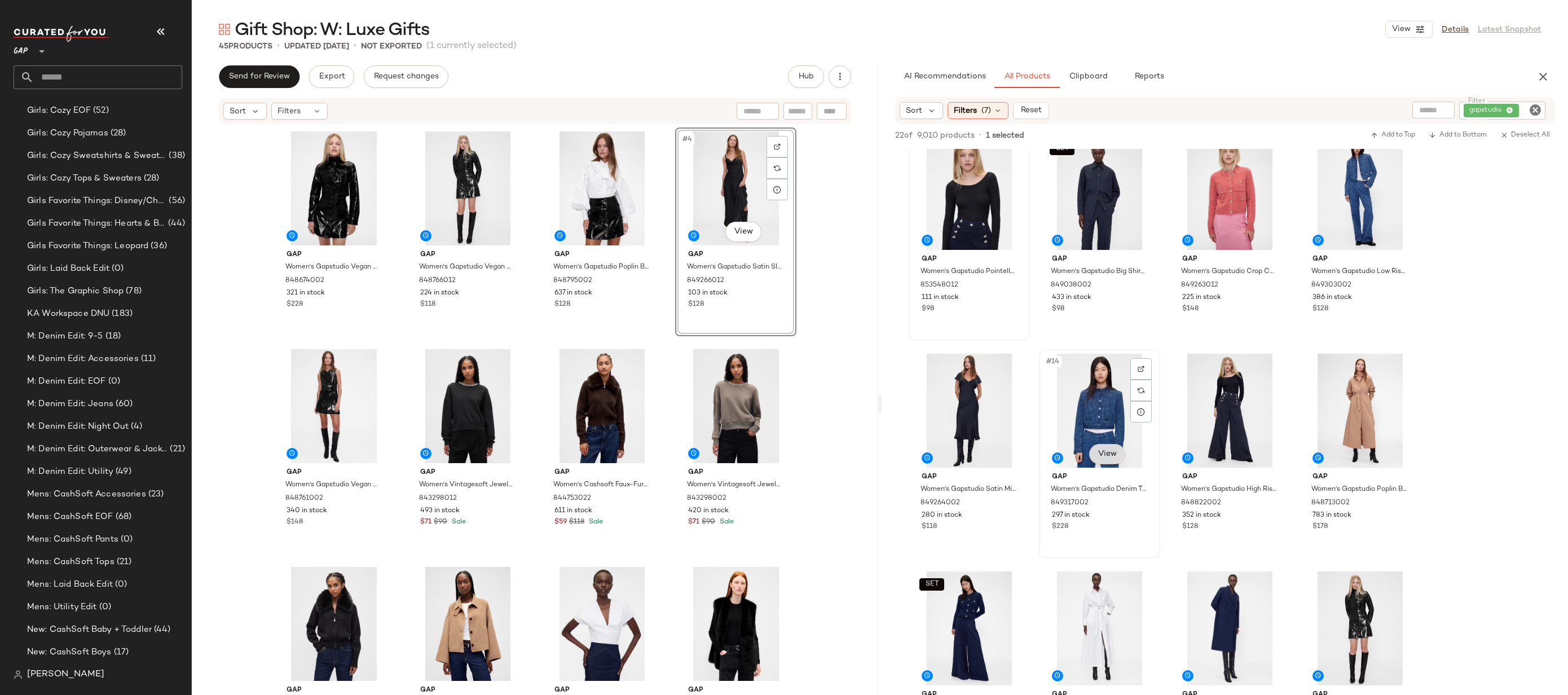
scroll to position [597, 0]
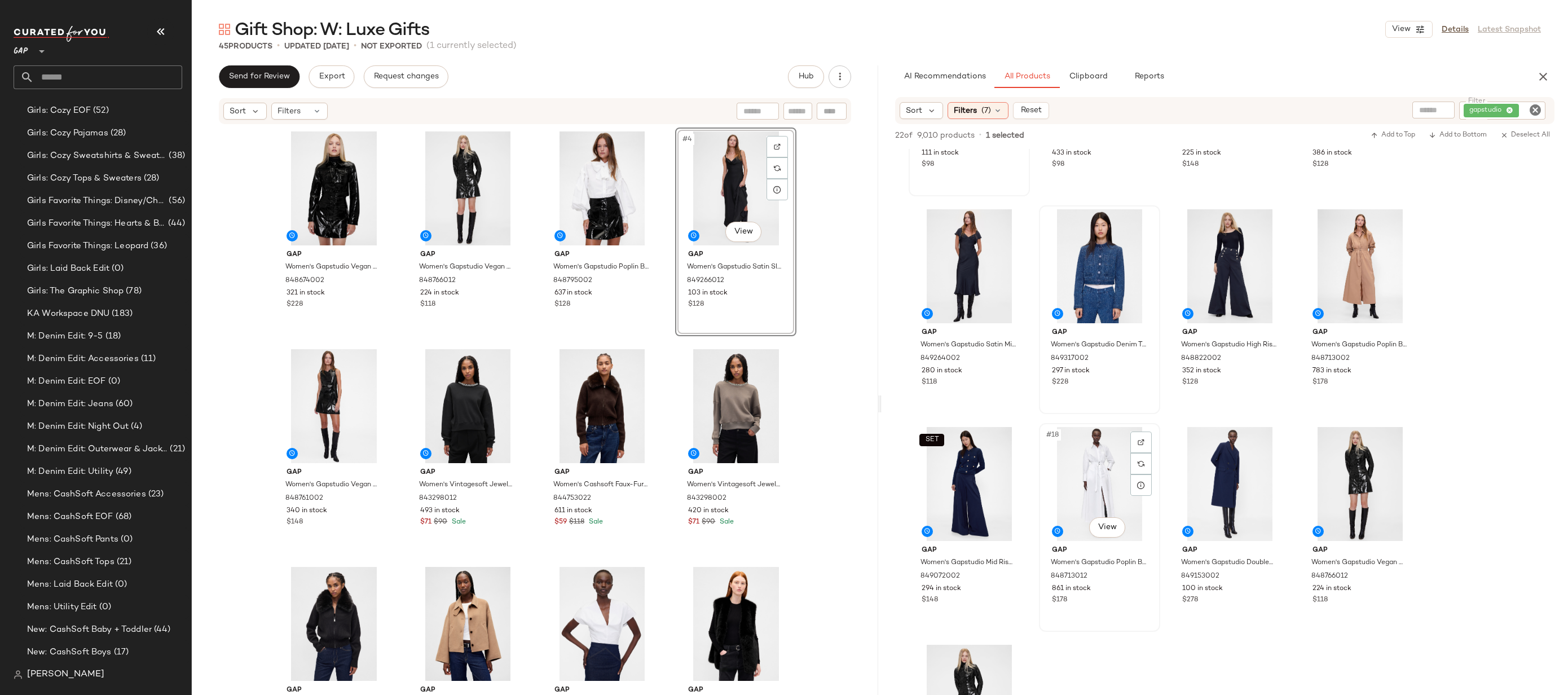
click at [1091, 477] on div "#18 View" at bounding box center [1100, 484] width 113 height 114
click at [1105, 532] on body "GAP ** Dashboard All Products Global Clipboards (17) 10.6-10.10 AM Newness (624…" at bounding box center [784, 347] width 1568 height 695
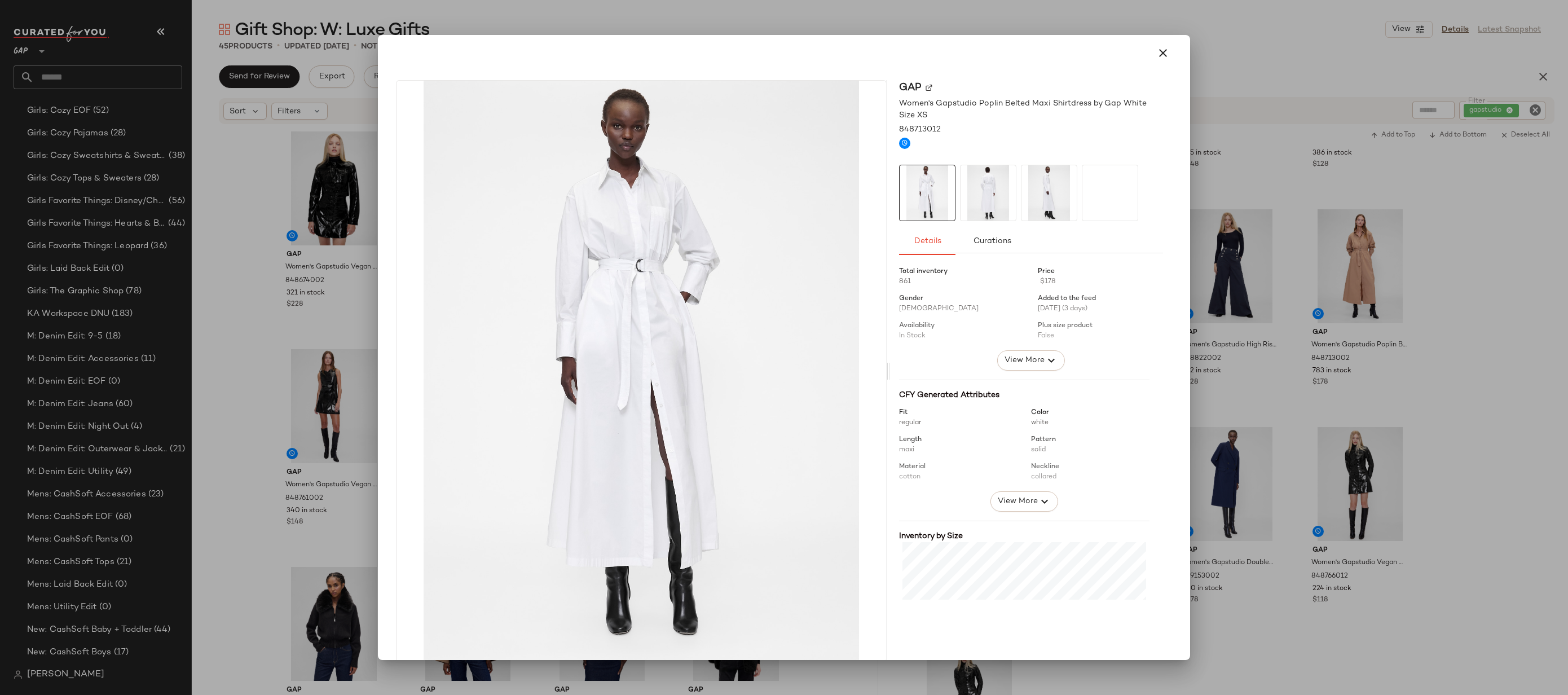
click at [1279, 394] on div at bounding box center [784, 347] width 1568 height 695
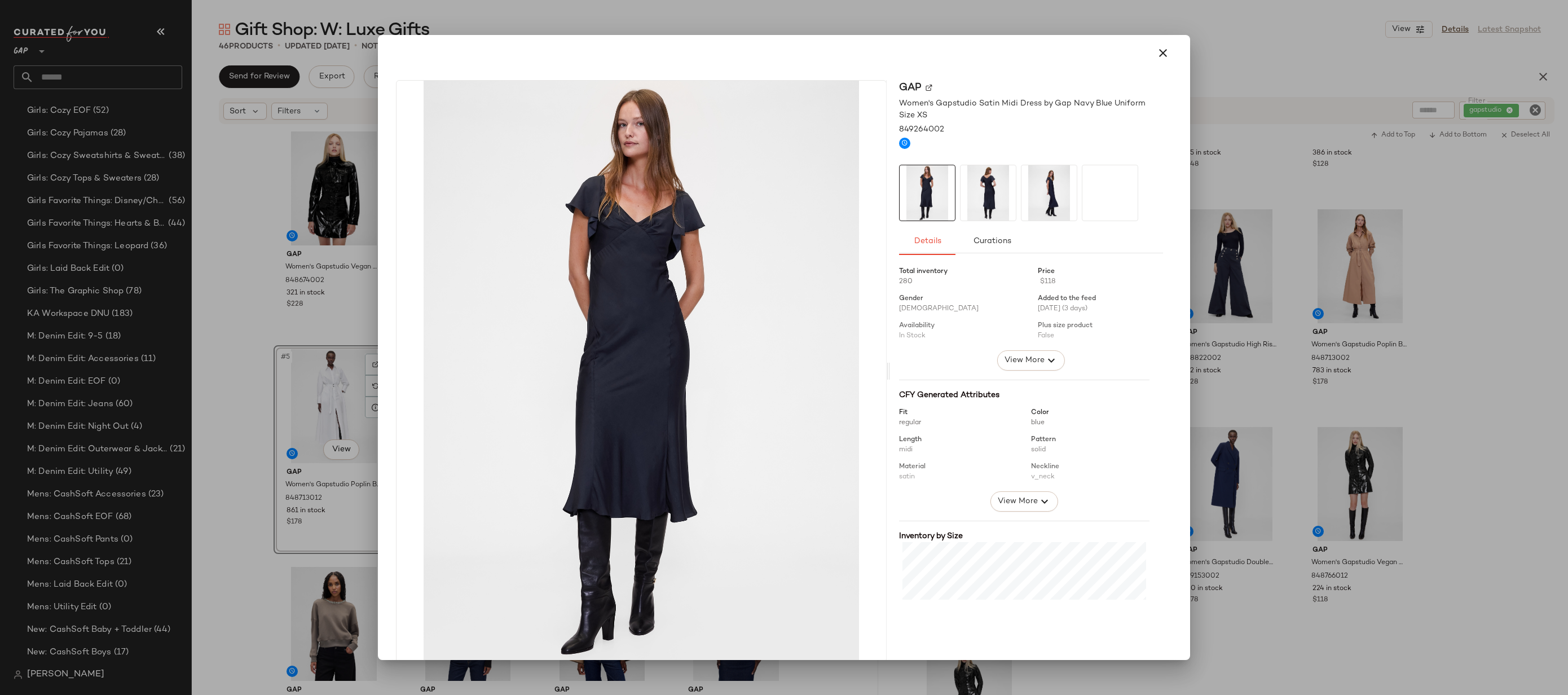
click at [1364, 330] on div at bounding box center [784, 347] width 1568 height 695
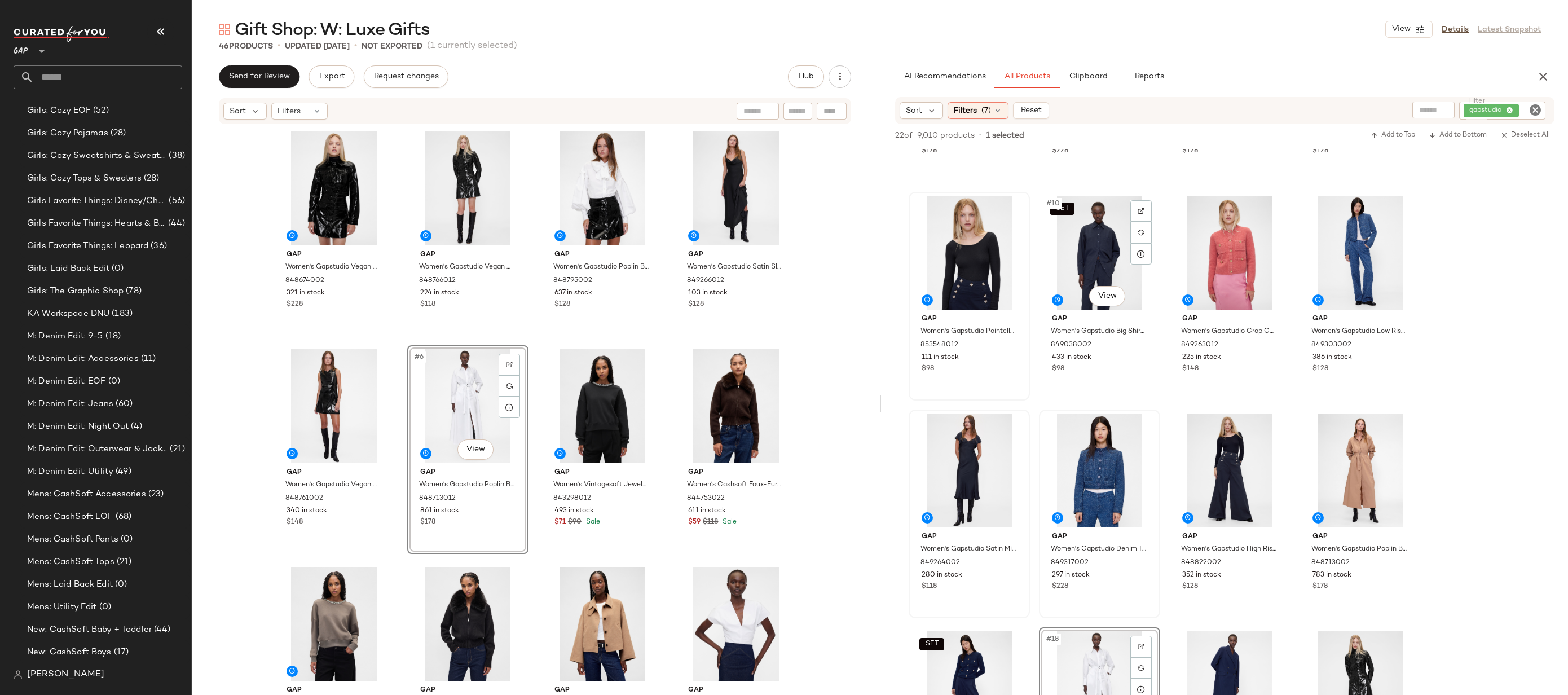
scroll to position [349, 0]
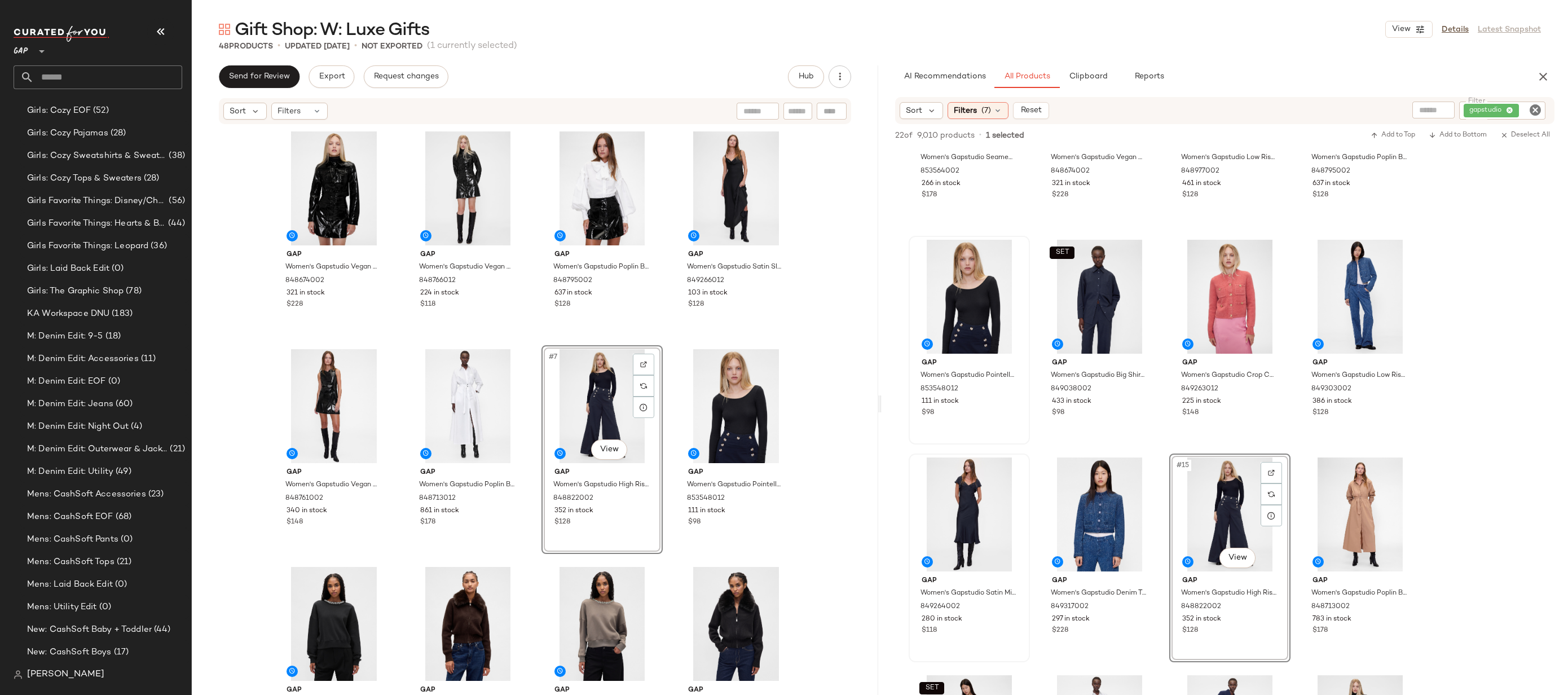
click at [845, 365] on div "Gap Women's Gapstudio Vegan Patent Leather Crop Jacket by Gap Black Size XS 848…" at bounding box center [535, 408] width 687 height 566
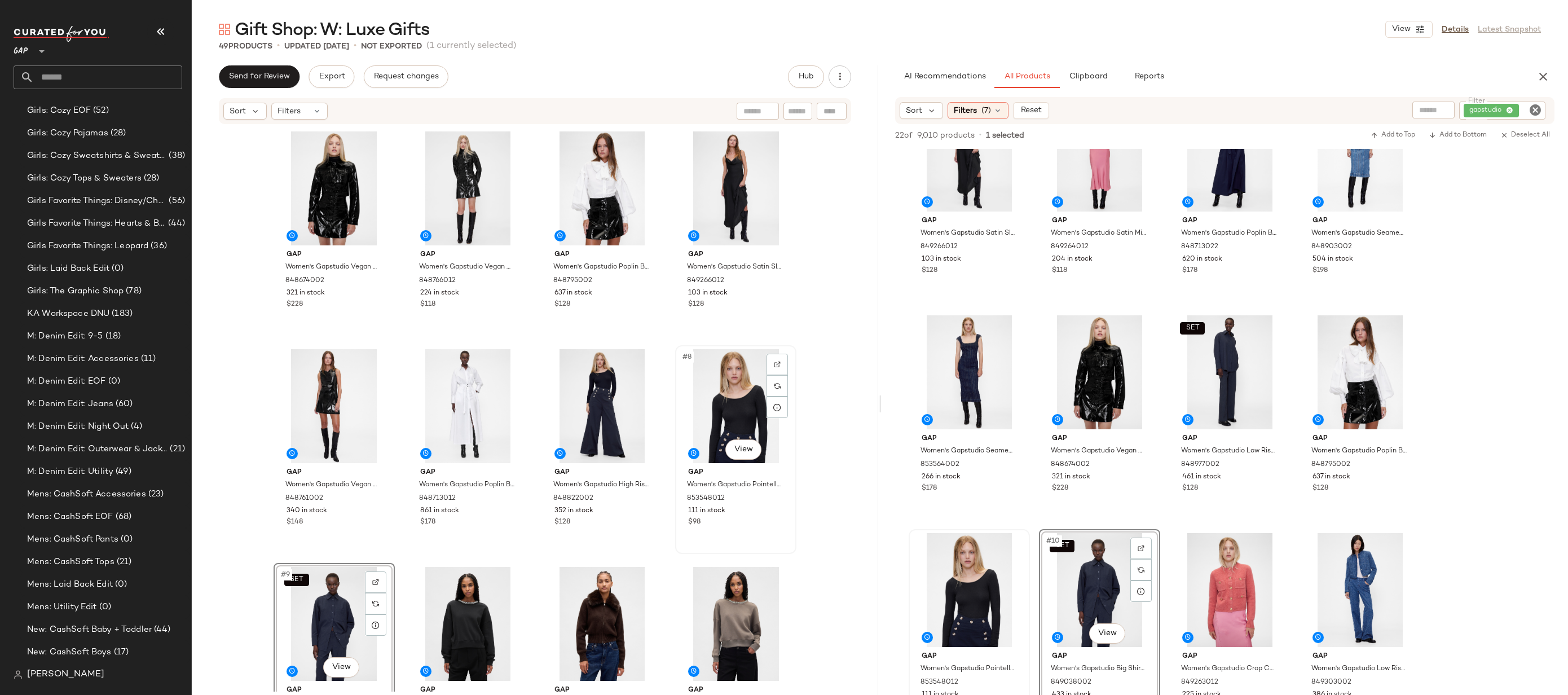
scroll to position [52, 0]
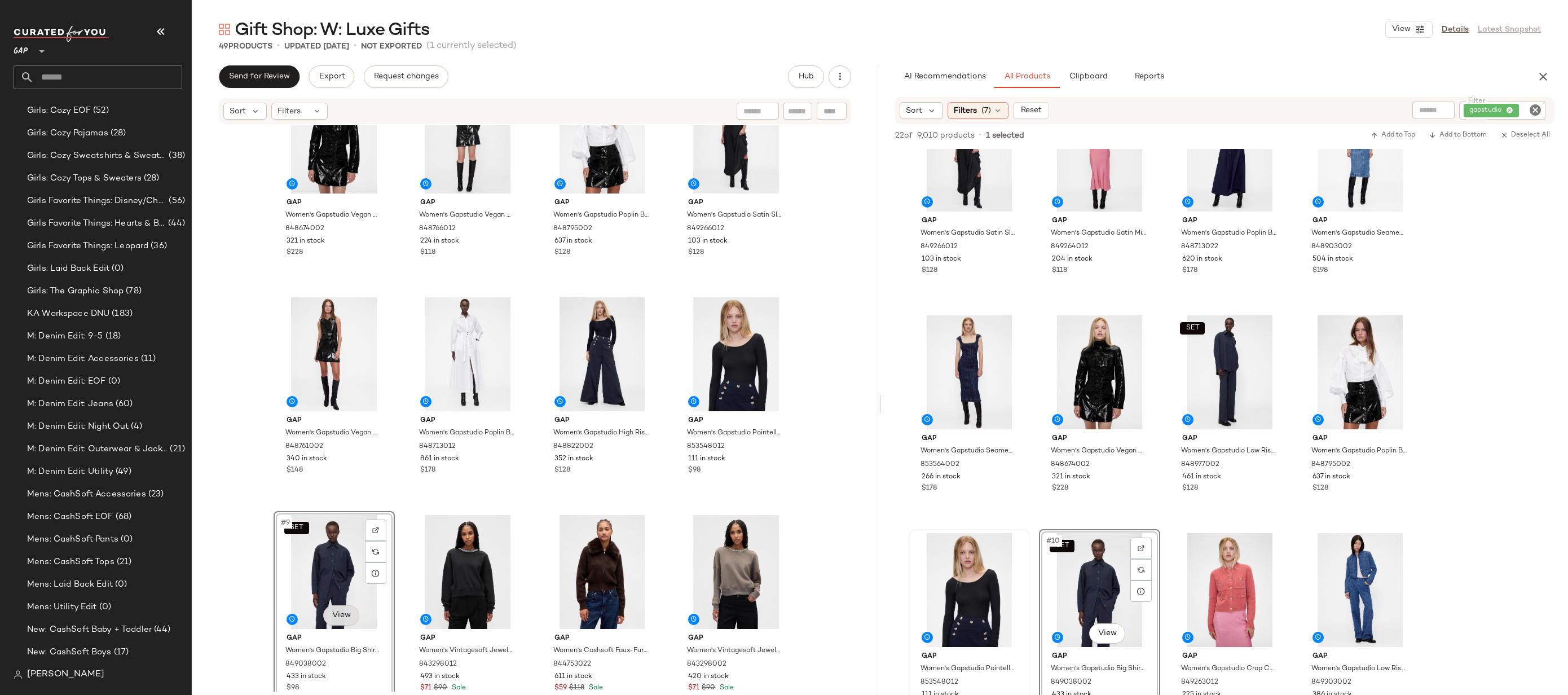
click at [339, 606] on body "GAP ** Dashboard All Products Global Clipboards (17) 10.6-10.10 AM Newness (624…" at bounding box center [784, 347] width 1568 height 695
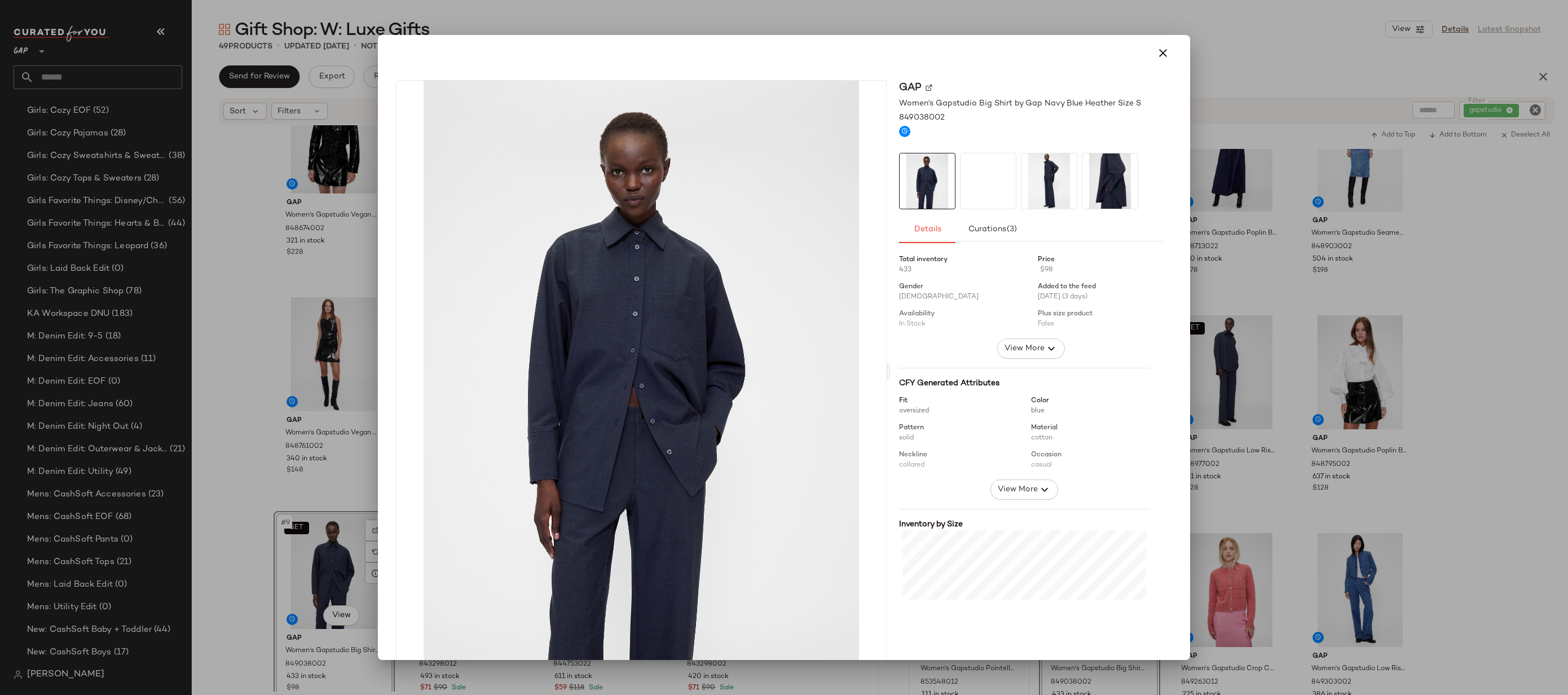
click at [1291, 346] on div at bounding box center [784, 347] width 1568 height 695
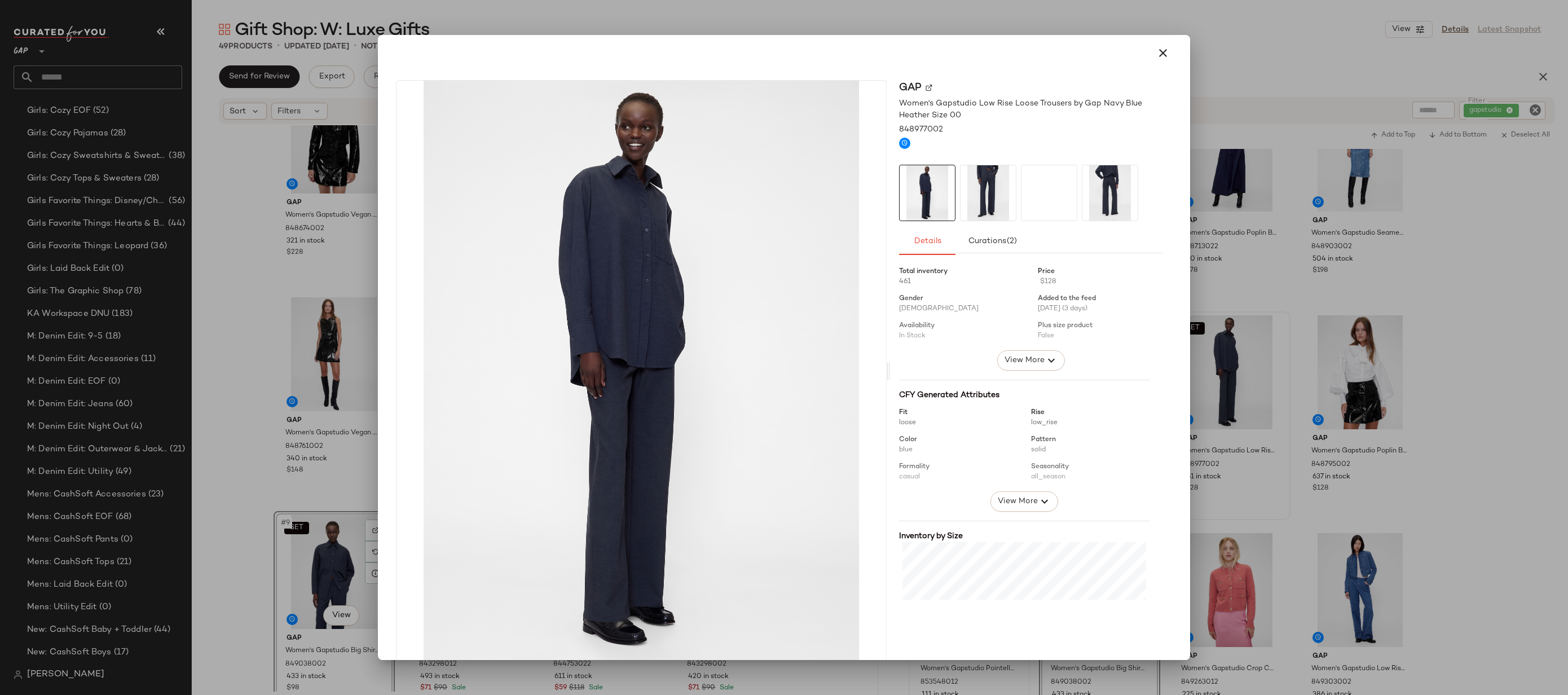
click at [1318, 330] on div at bounding box center [784, 347] width 1568 height 695
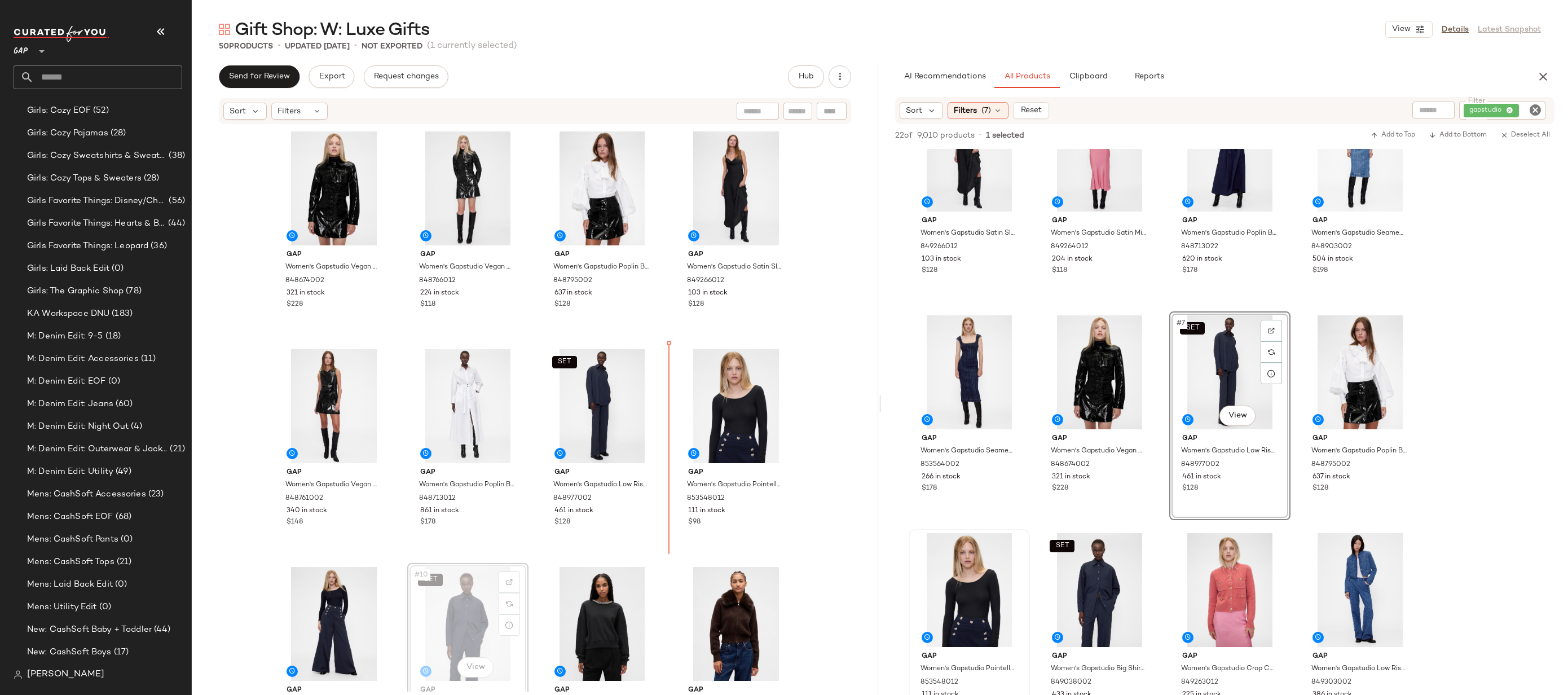
scroll to position [1, 0]
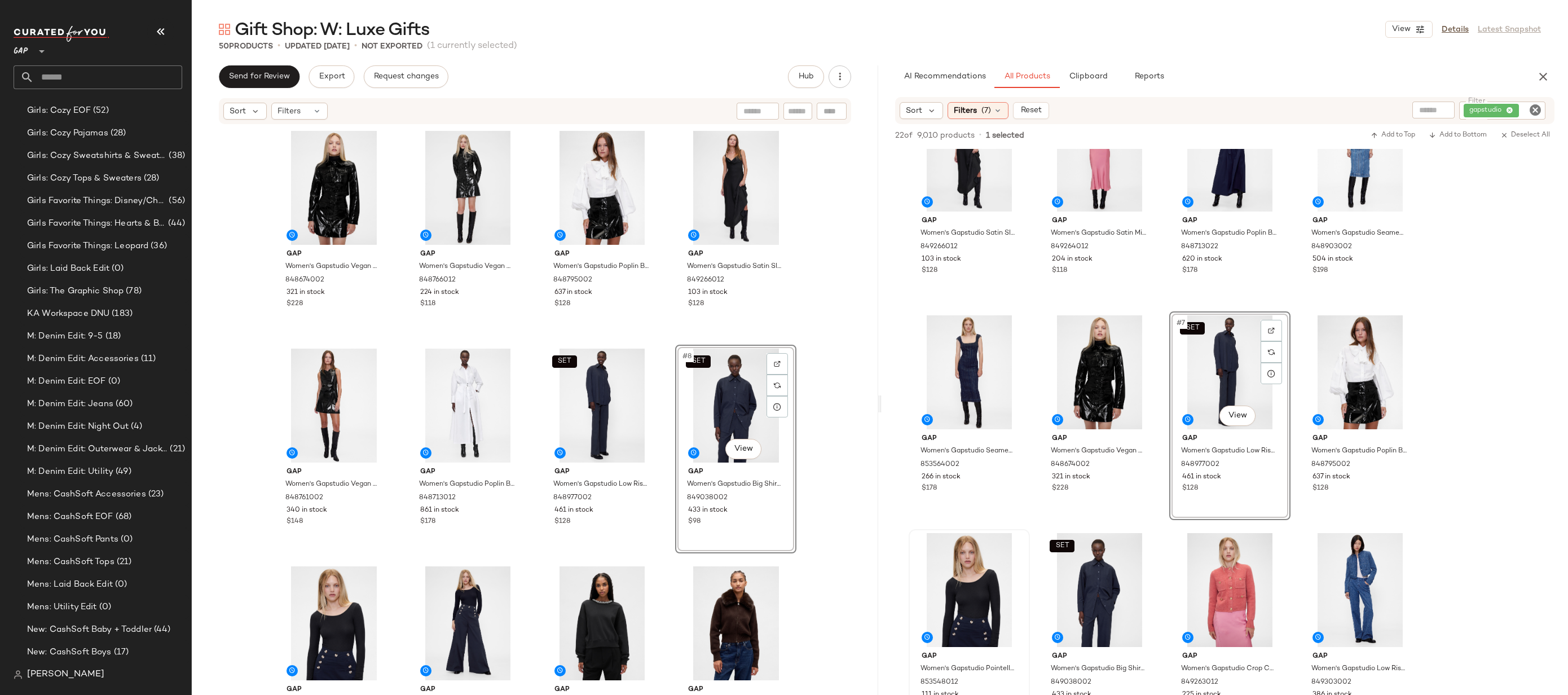
click at [828, 392] on div "Gap Women's Gapstudio Vegan Patent Leather Crop Jacket by Gap Black Size XS 848…" at bounding box center [535, 408] width 687 height 566
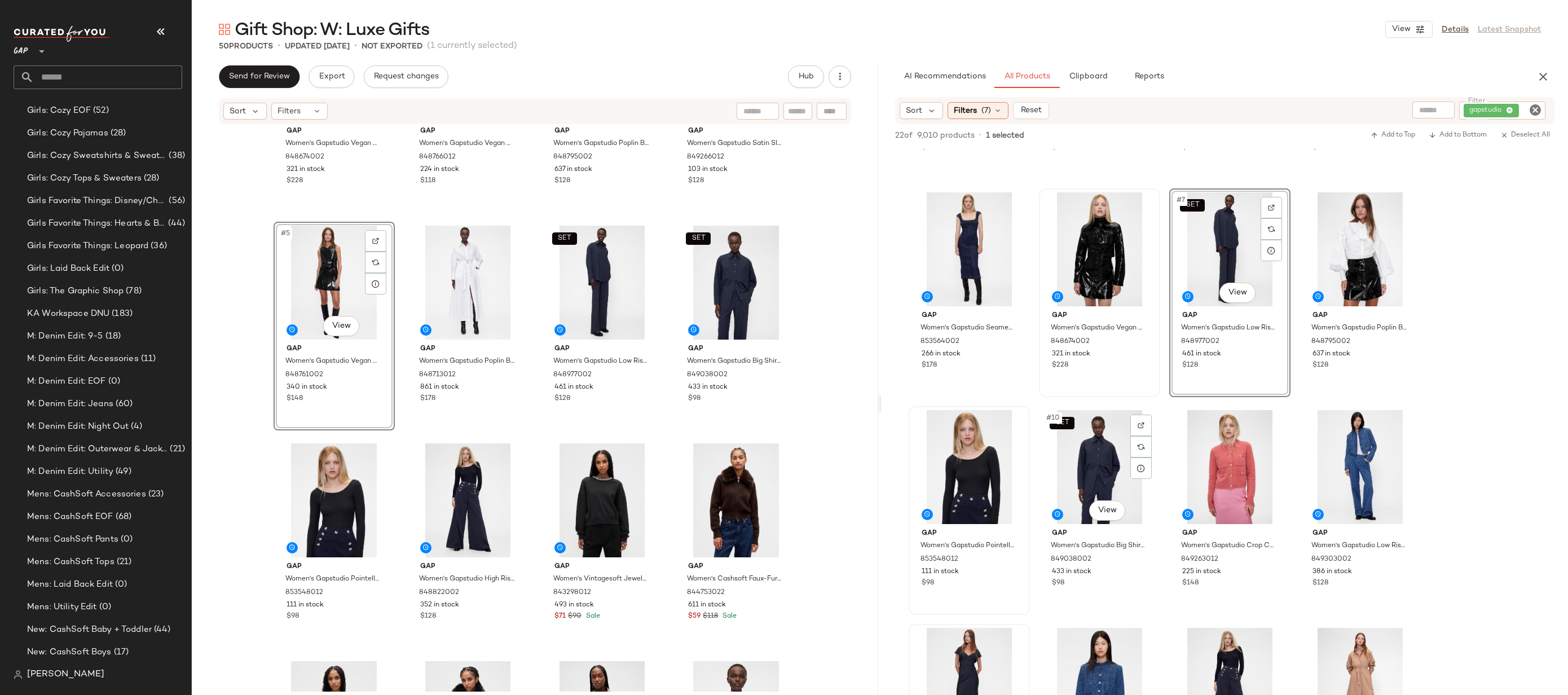
scroll to position [292, 0]
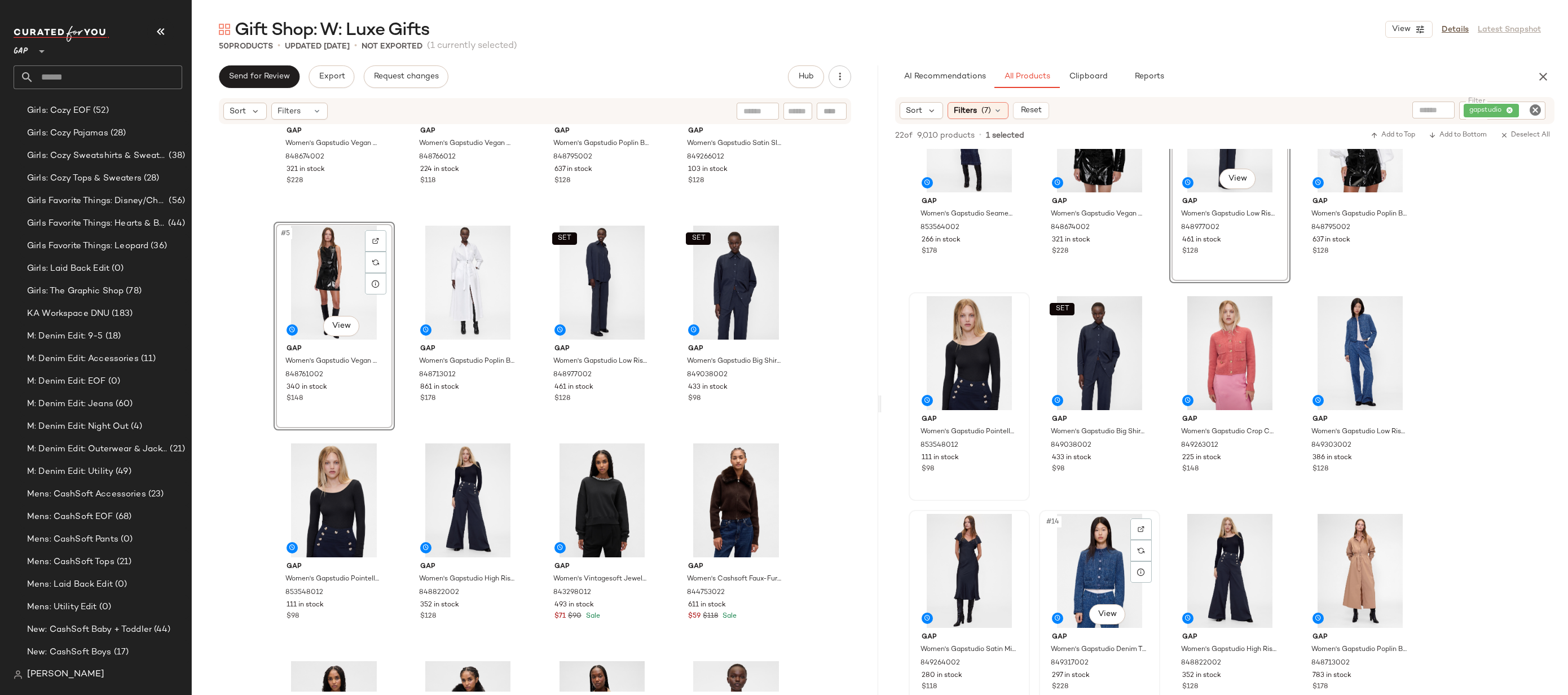
click at [1090, 566] on div "#14 View" at bounding box center [1100, 571] width 113 height 114
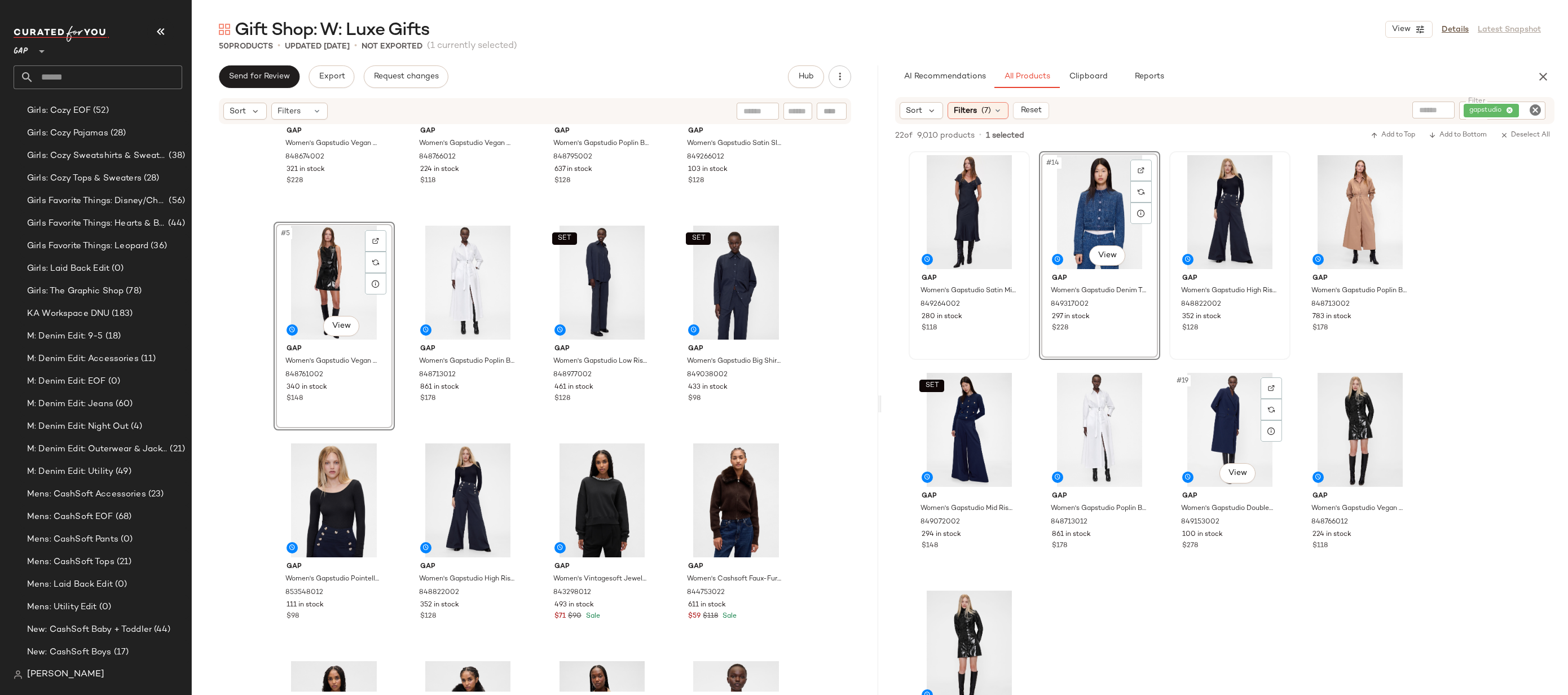
scroll to position [647, 0]
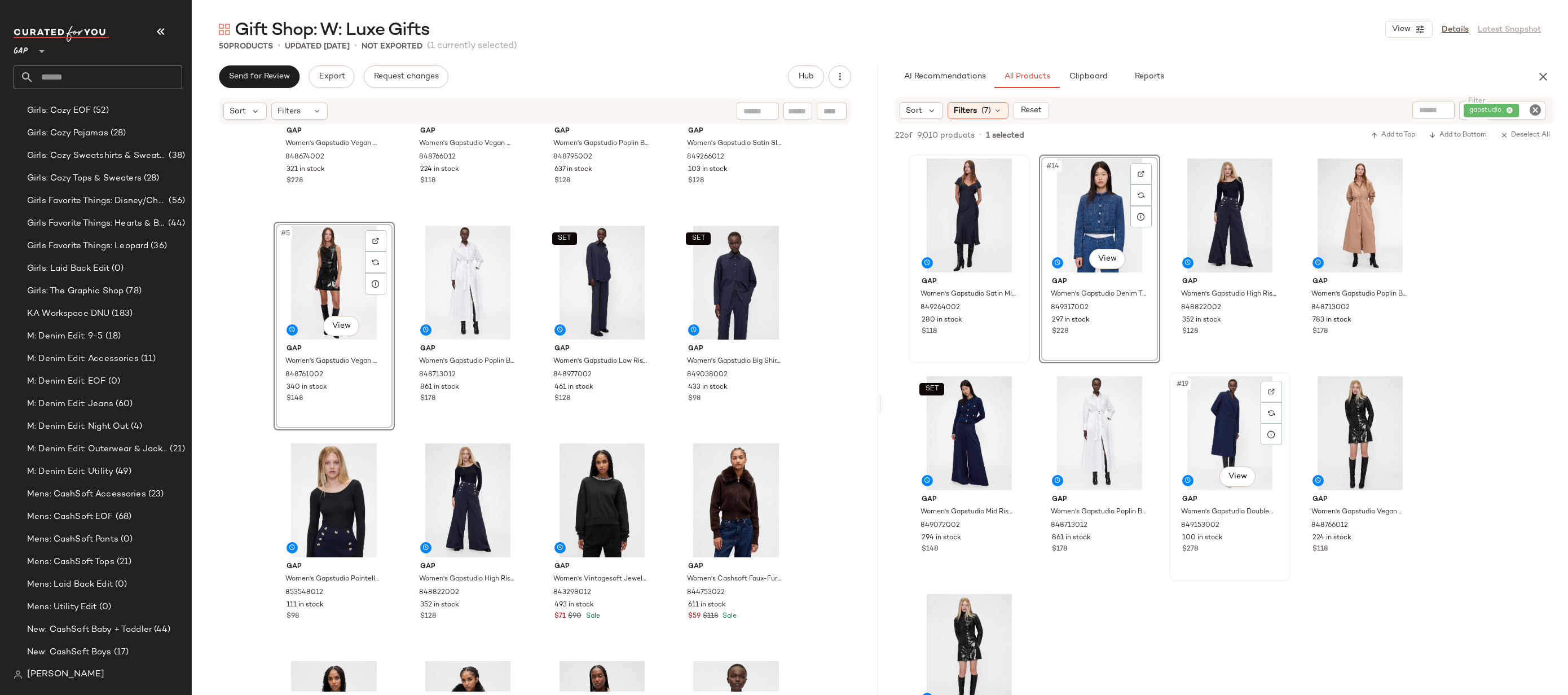
click at [1239, 421] on div "#19 View" at bounding box center [1230, 433] width 113 height 114
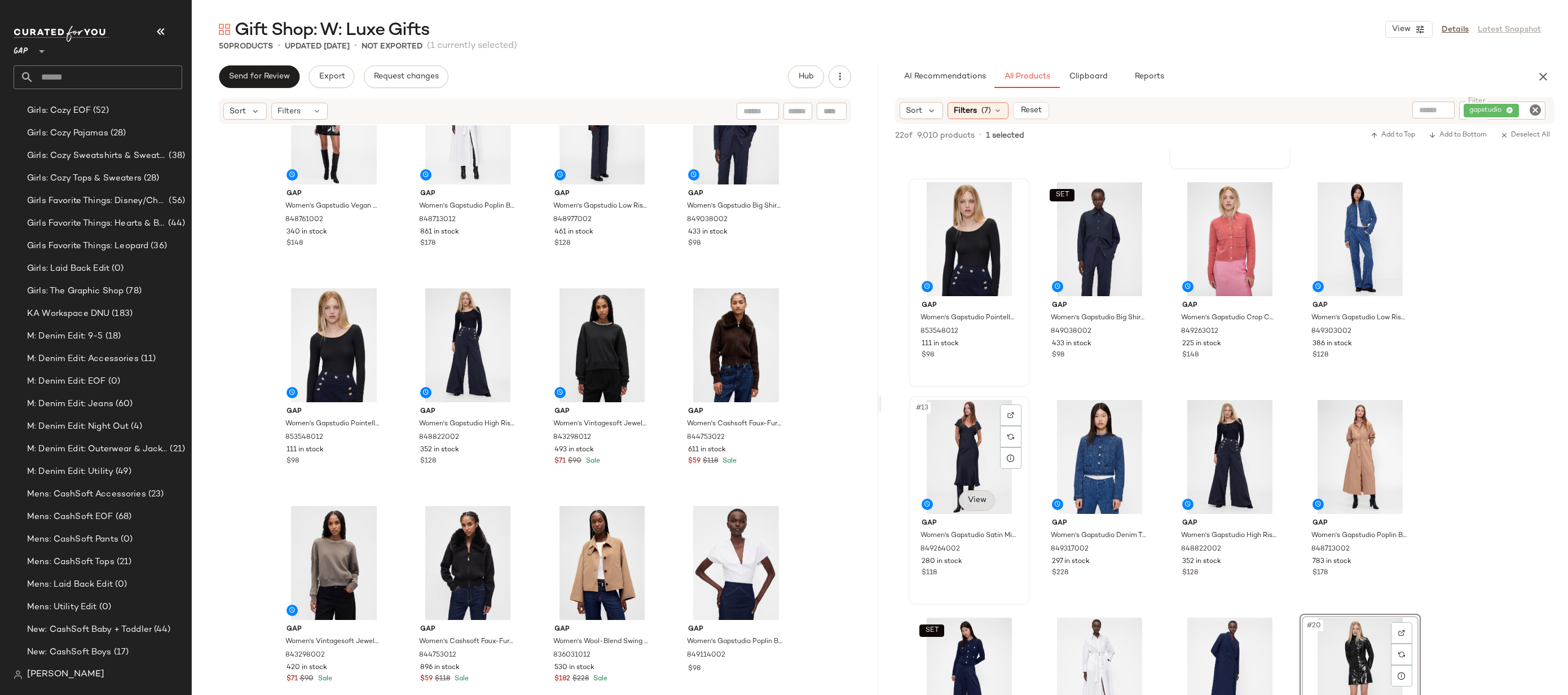
scroll to position [562, 0]
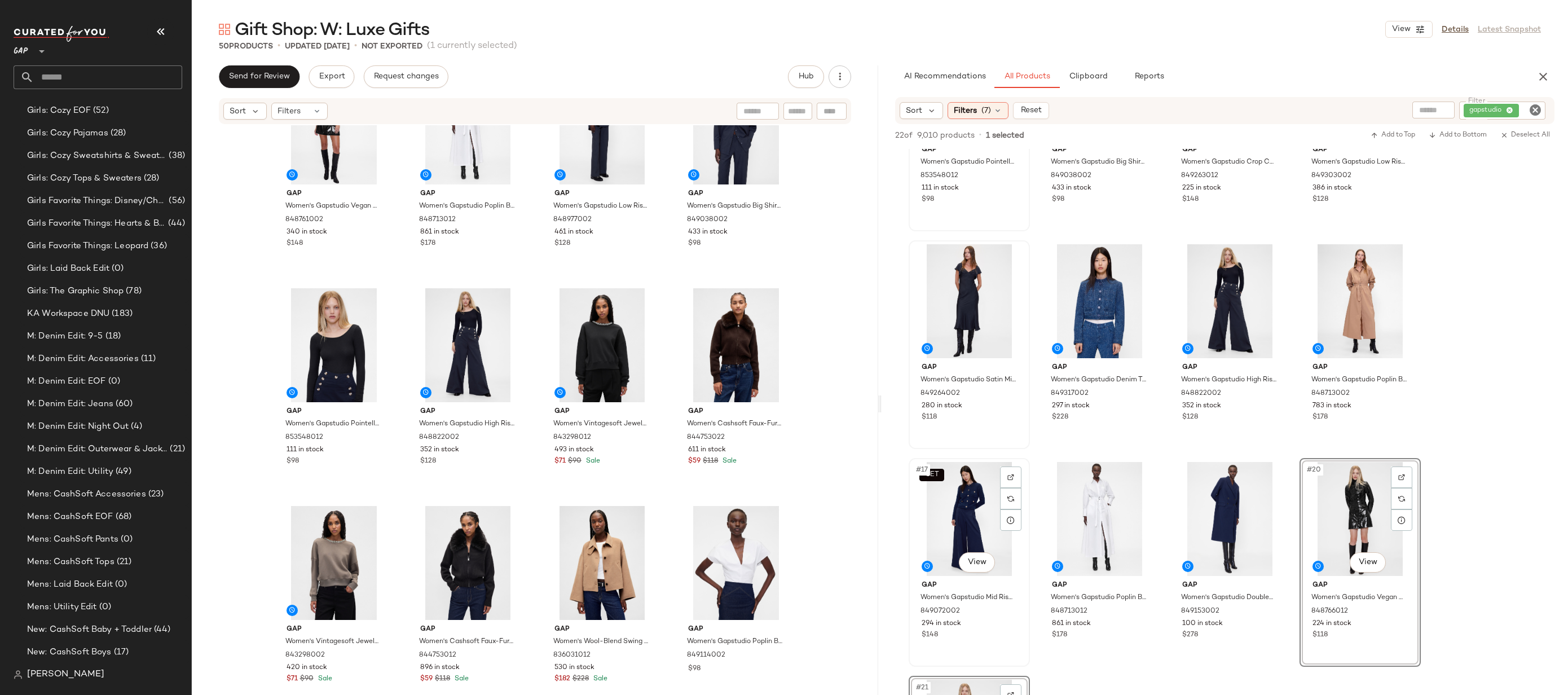
click at [969, 512] on div "SET #17 View" at bounding box center [969, 519] width 113 height 114
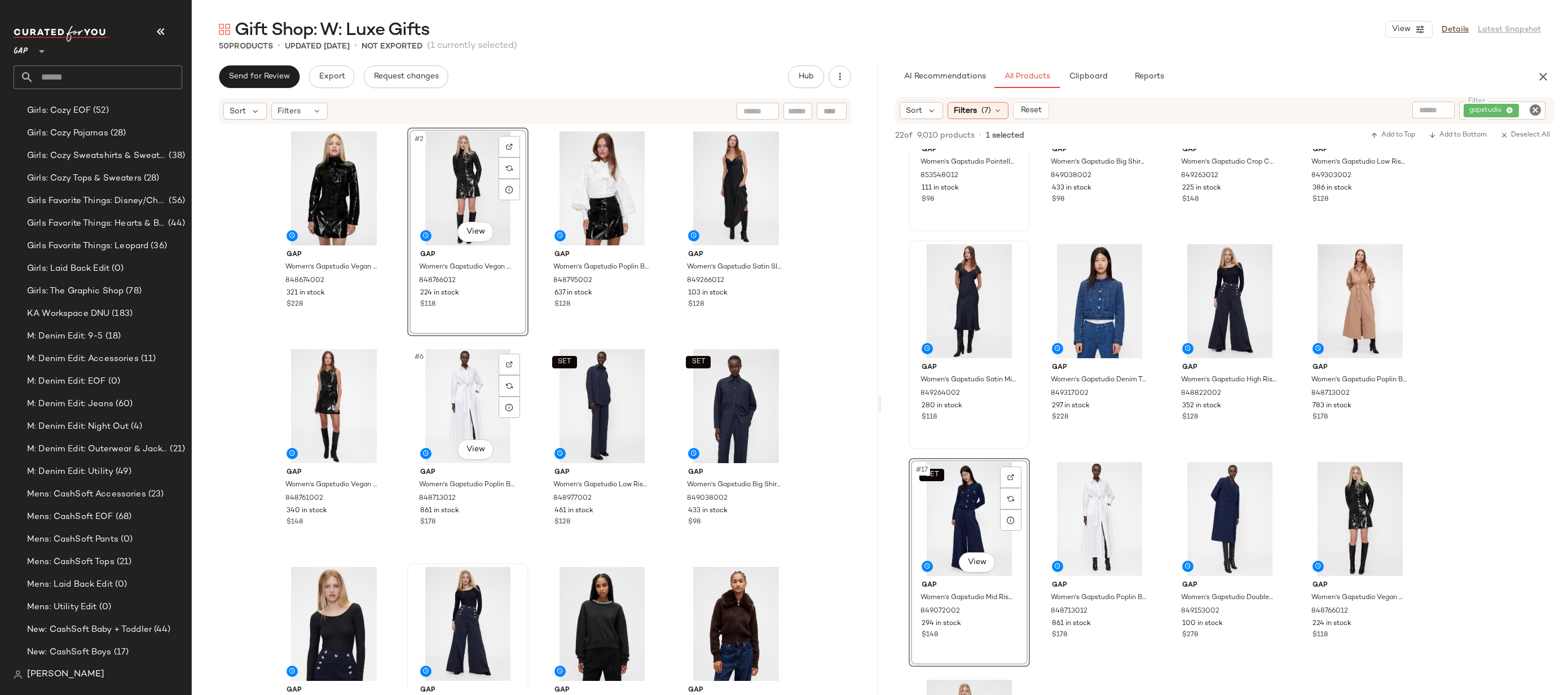
scroll to position [267, 0]
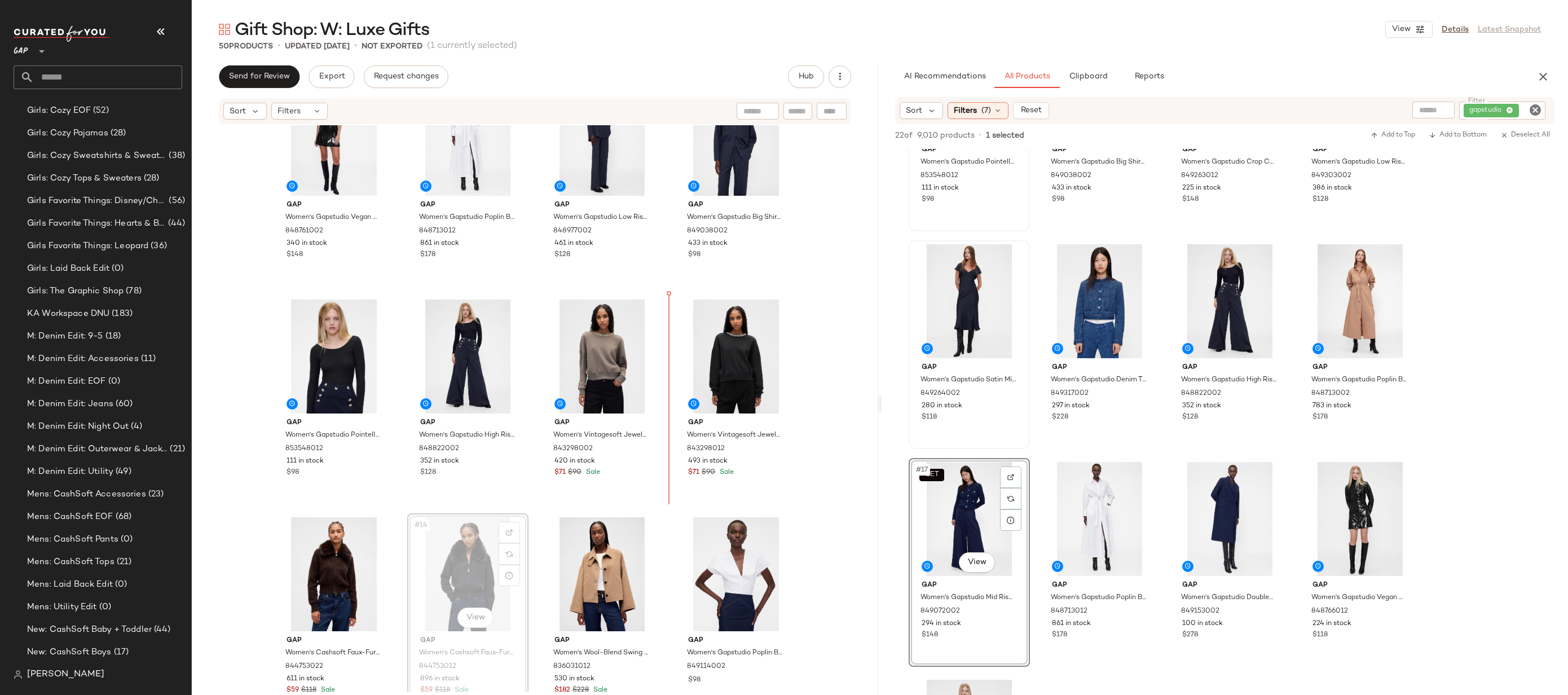
drag, startPoint x: 501, startPoint y: 544, endPoint x: 699, endPoint y: 371, distance: 262.9
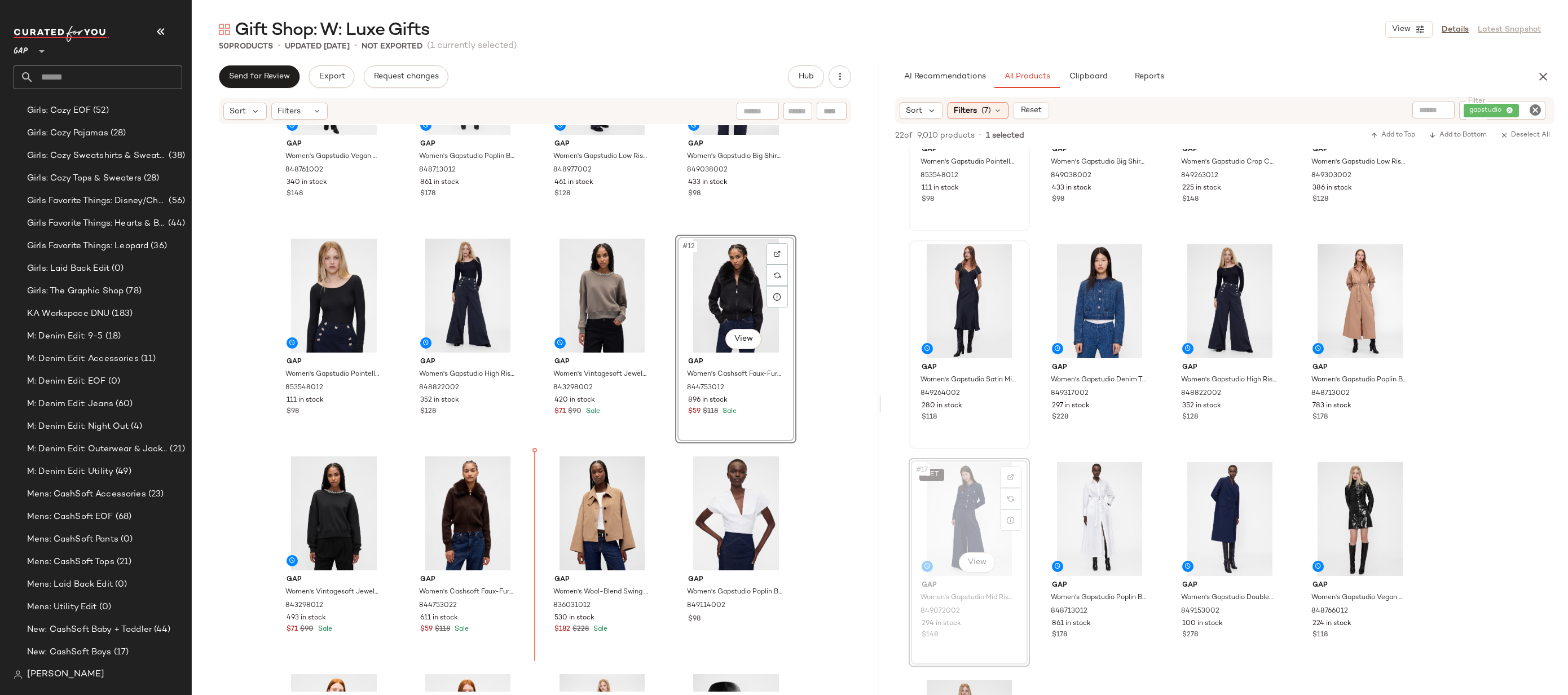
scroll to position [376, 0]
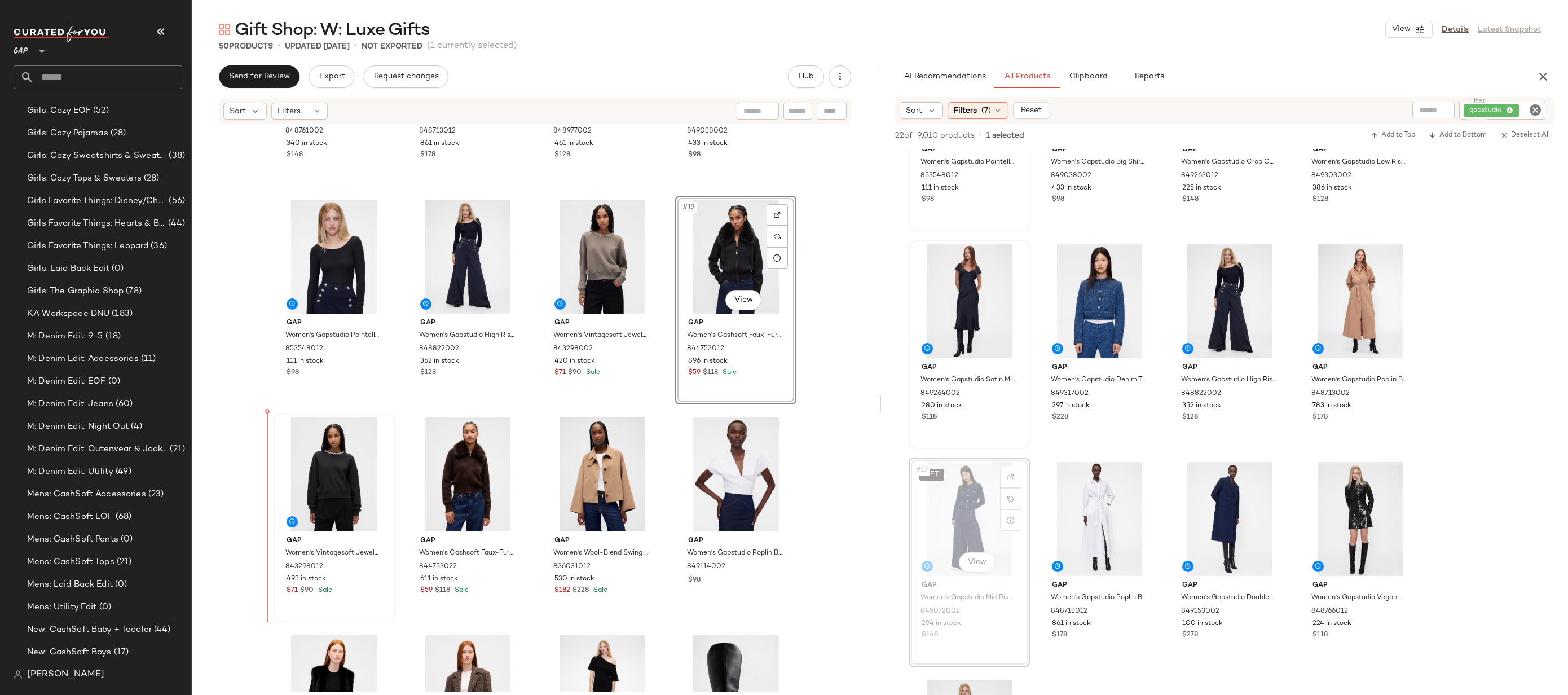
drag, startPoint x: 964, startPoint y: 504, endPoint x: 289, endPoint y: 505, distance: 675.0
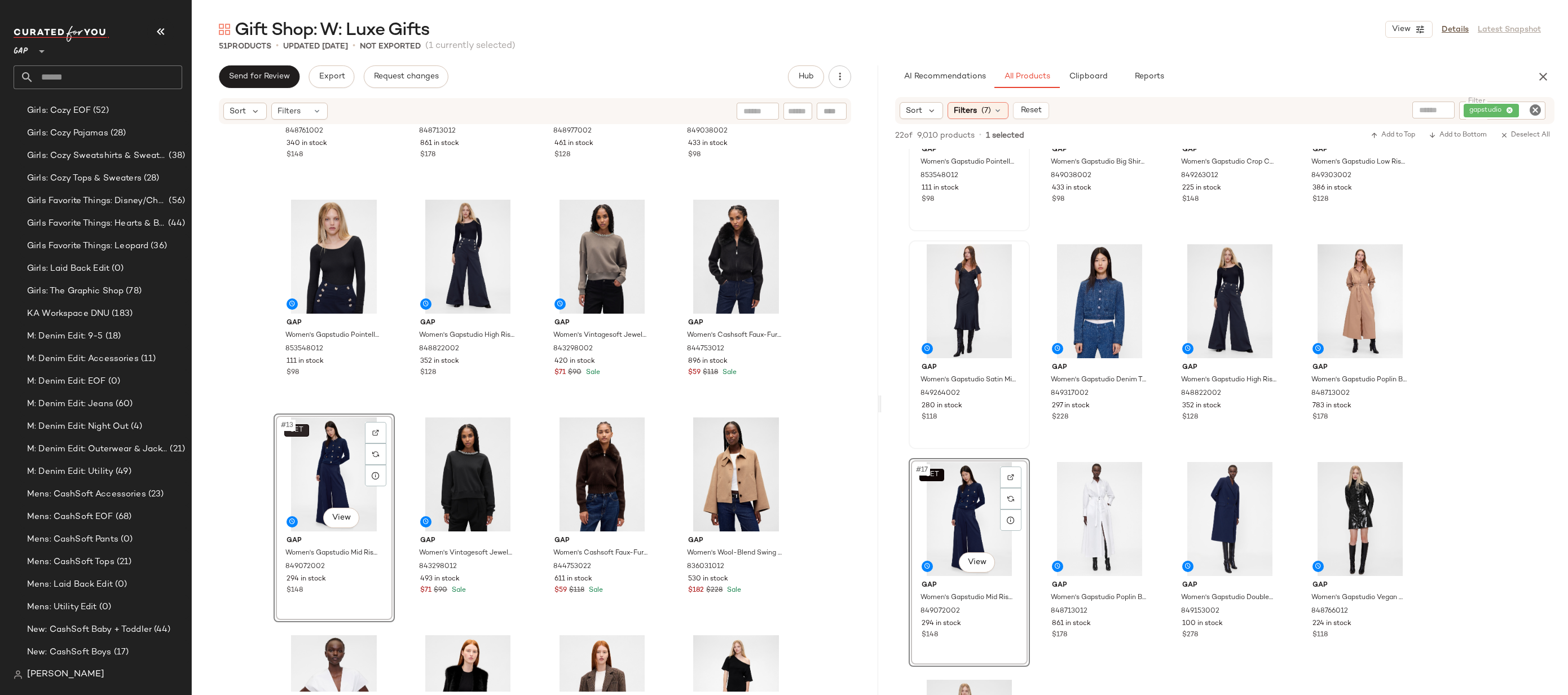
click at [304, 434] on button "SET" at bounding box center [296, 430] width 25 height 12
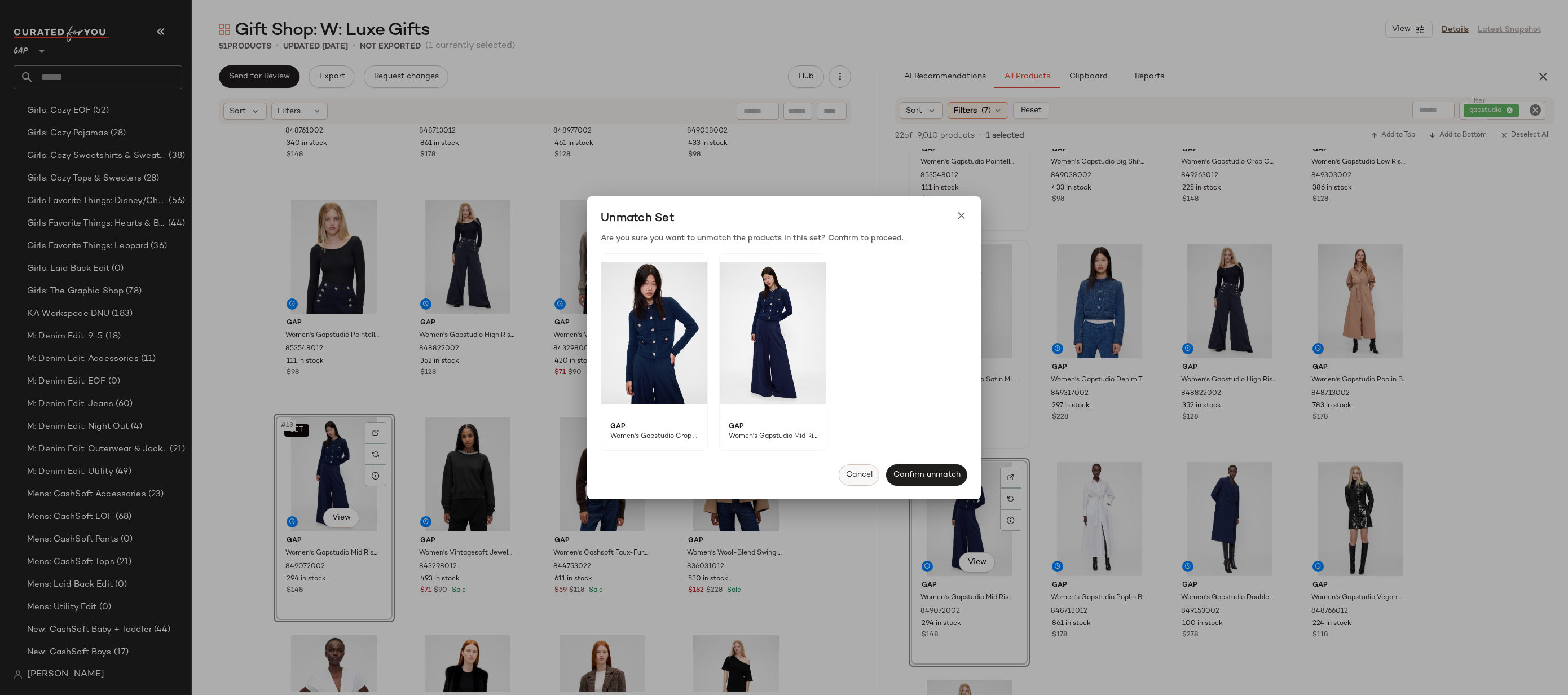
click at [861, 473] on span "Cancel" at bounding box center [859, 475] width 27 height 9
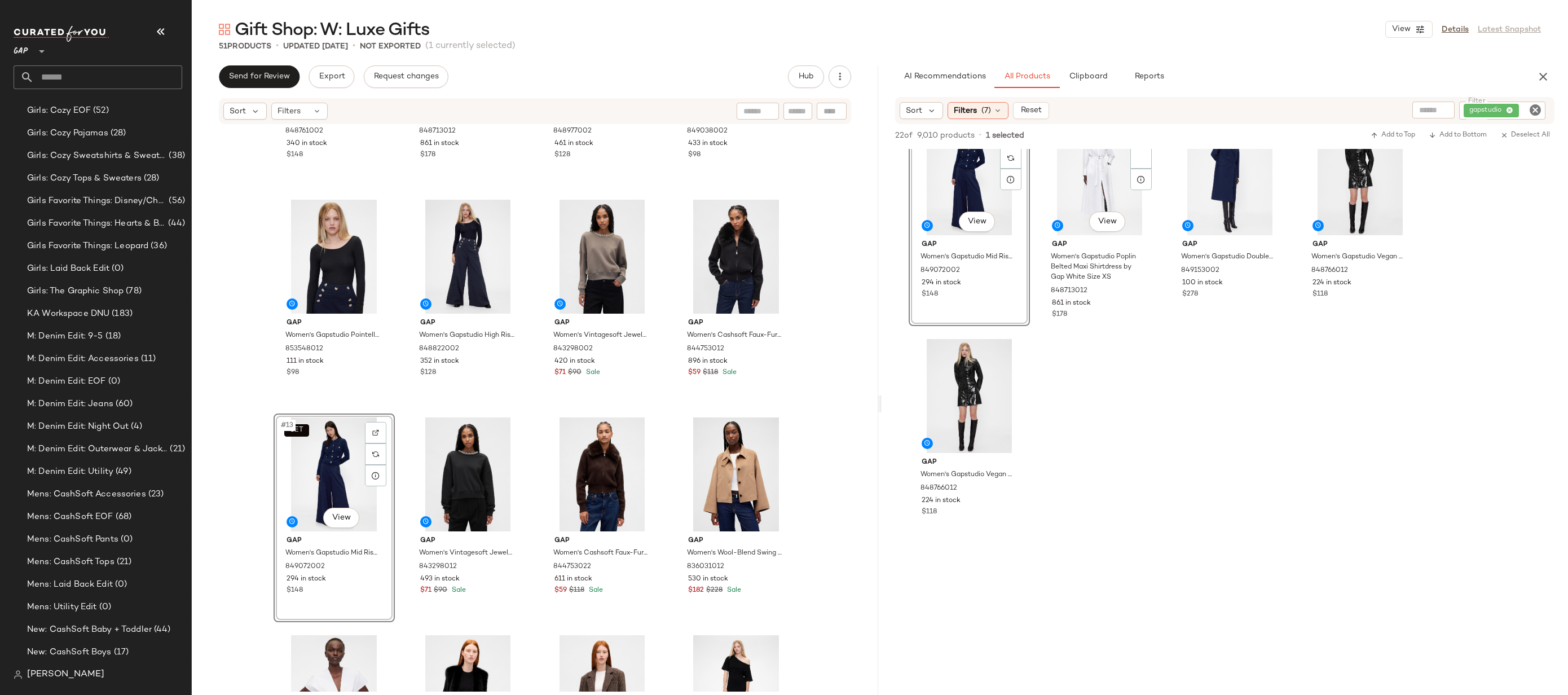
scroll to position [724, 0]
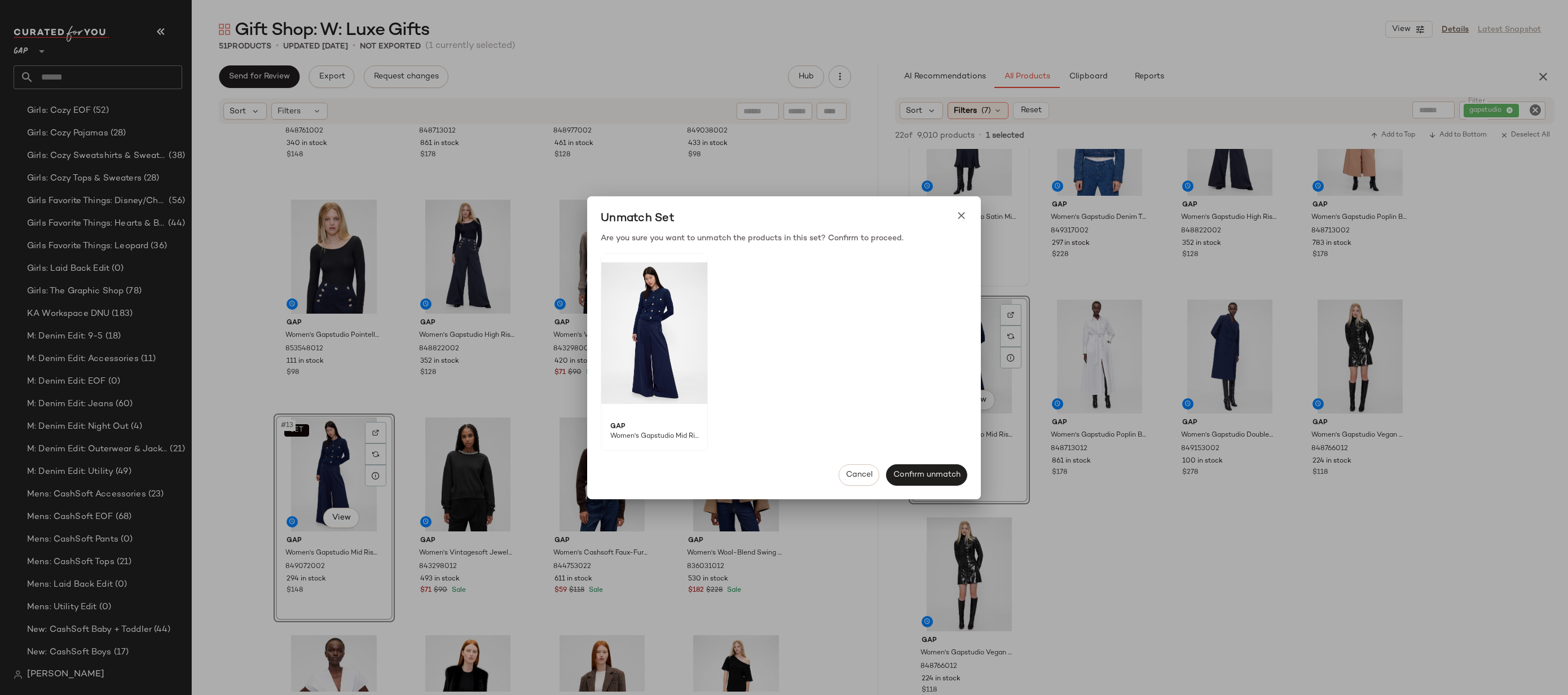
click at [934, 317] on body "GAP ** Dashboard All Products Global Clipboards (17) 10.6-10.10 AM Newness (624…" at bounding box center [784, 347] width 1568 height 695
click at [857, 478] on span "Cancel" at bounding box center [859, 475] width 27 height 9
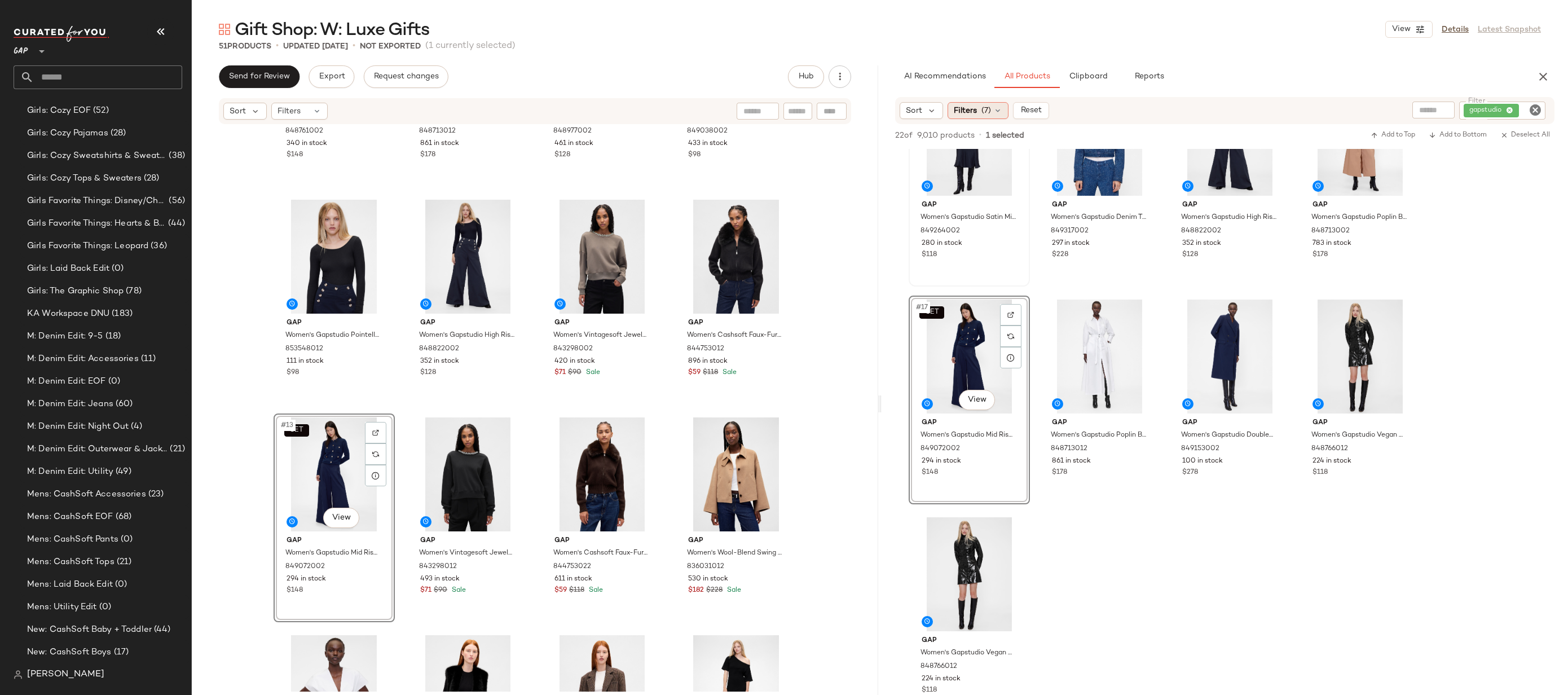
click at [990, 113] on span "(7)" at bounding box center [986, 111] width 10 height 12
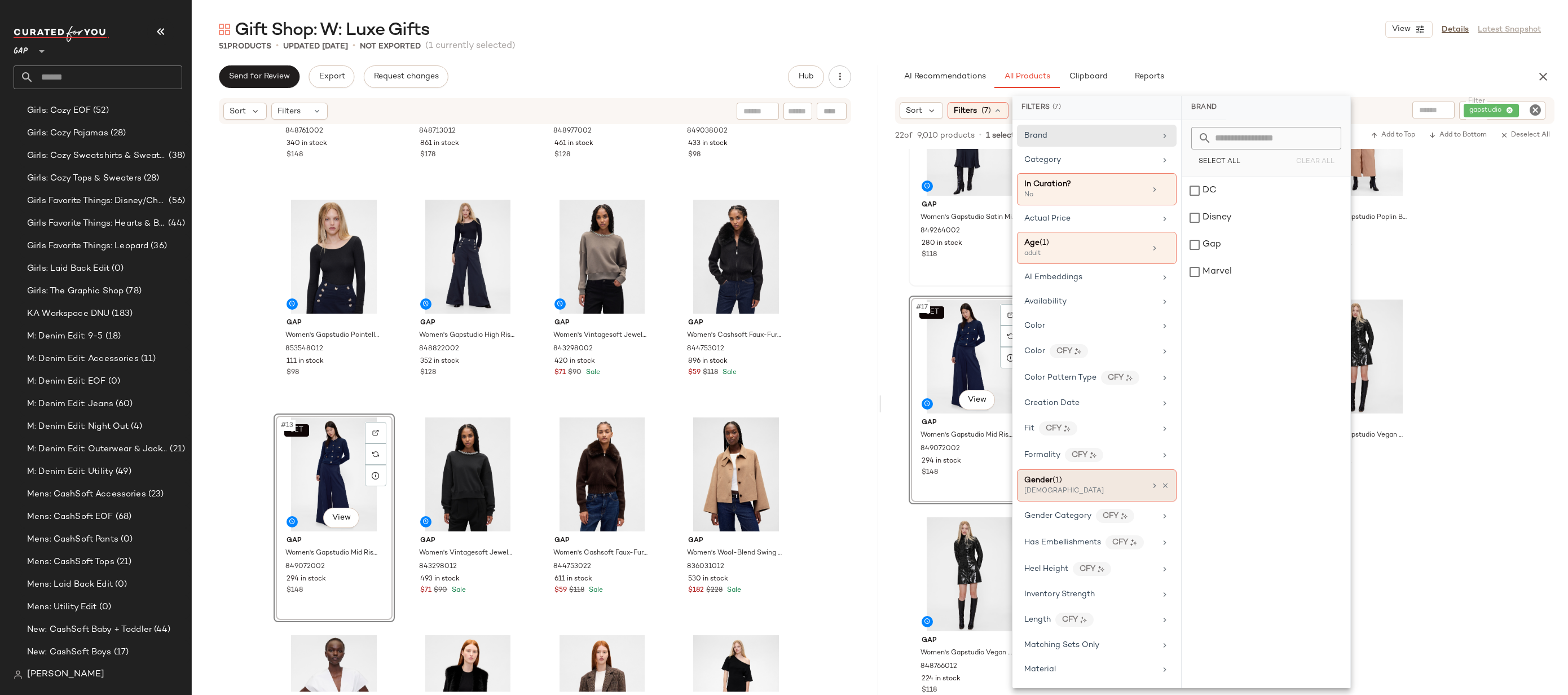
scroll to position [266, 0]
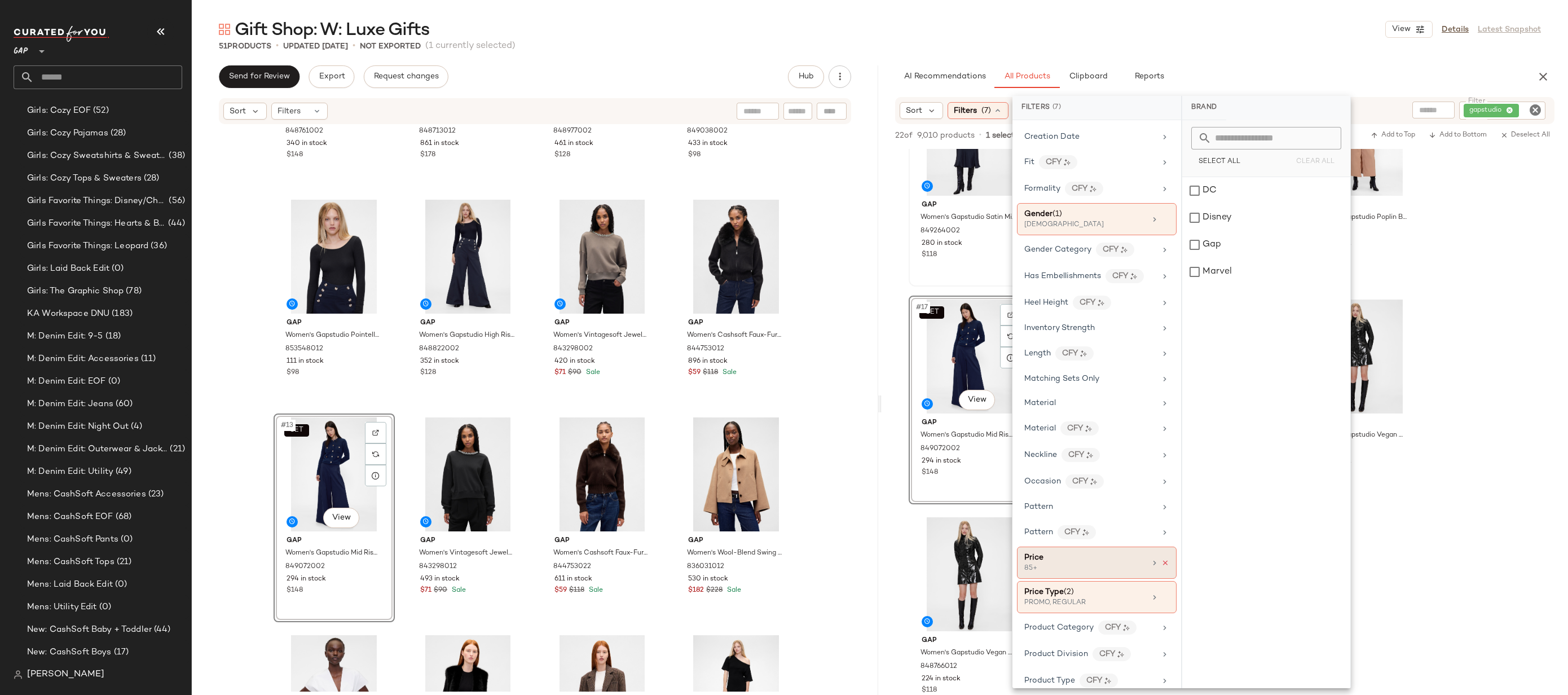
click at [1161, 563] on icon at bounding box center [1165, 563] width 8 height 8
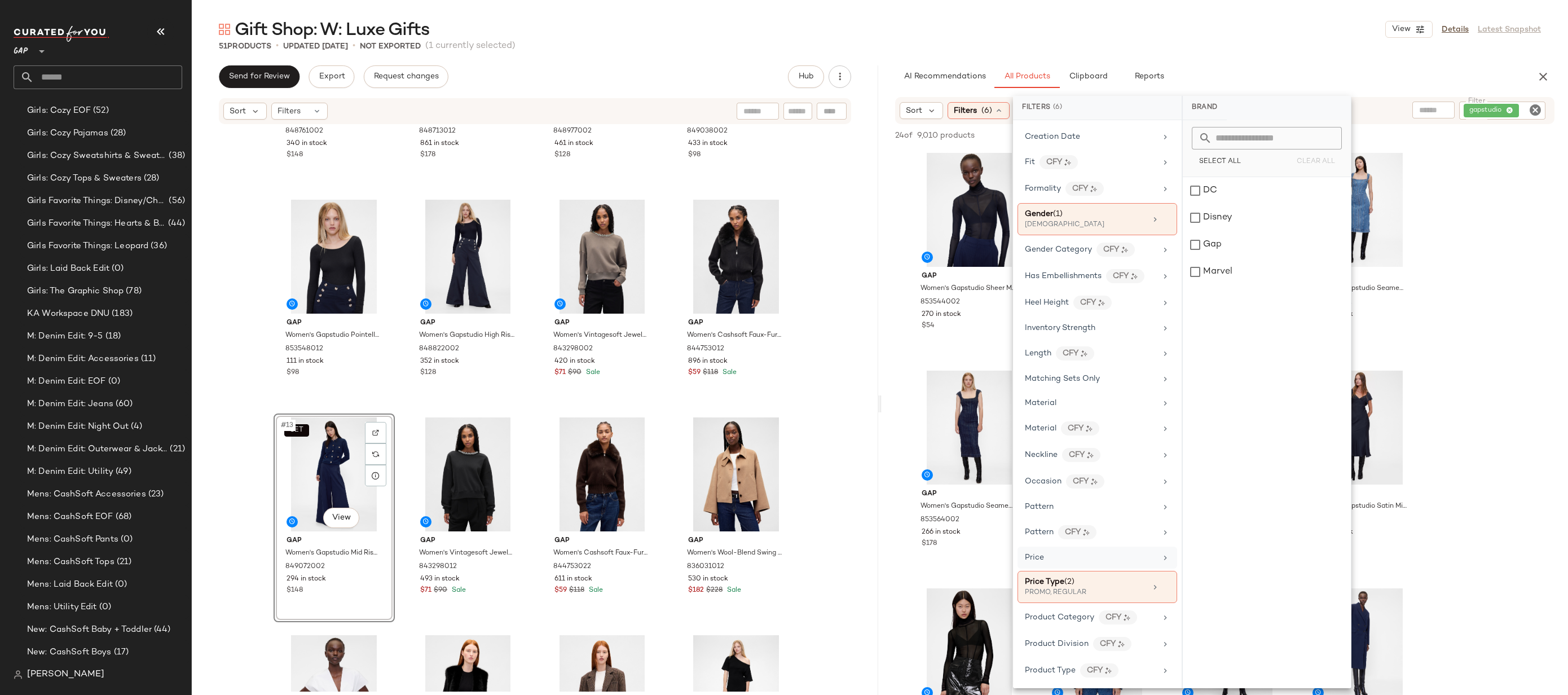
click at [1479, 463] on div "Gap Women's Gapstudio Sheer Mesh Turtleneck by Gap Classic Navy Blue Size XS 85…" at bounding box center [1225, 471] width 687 height 644
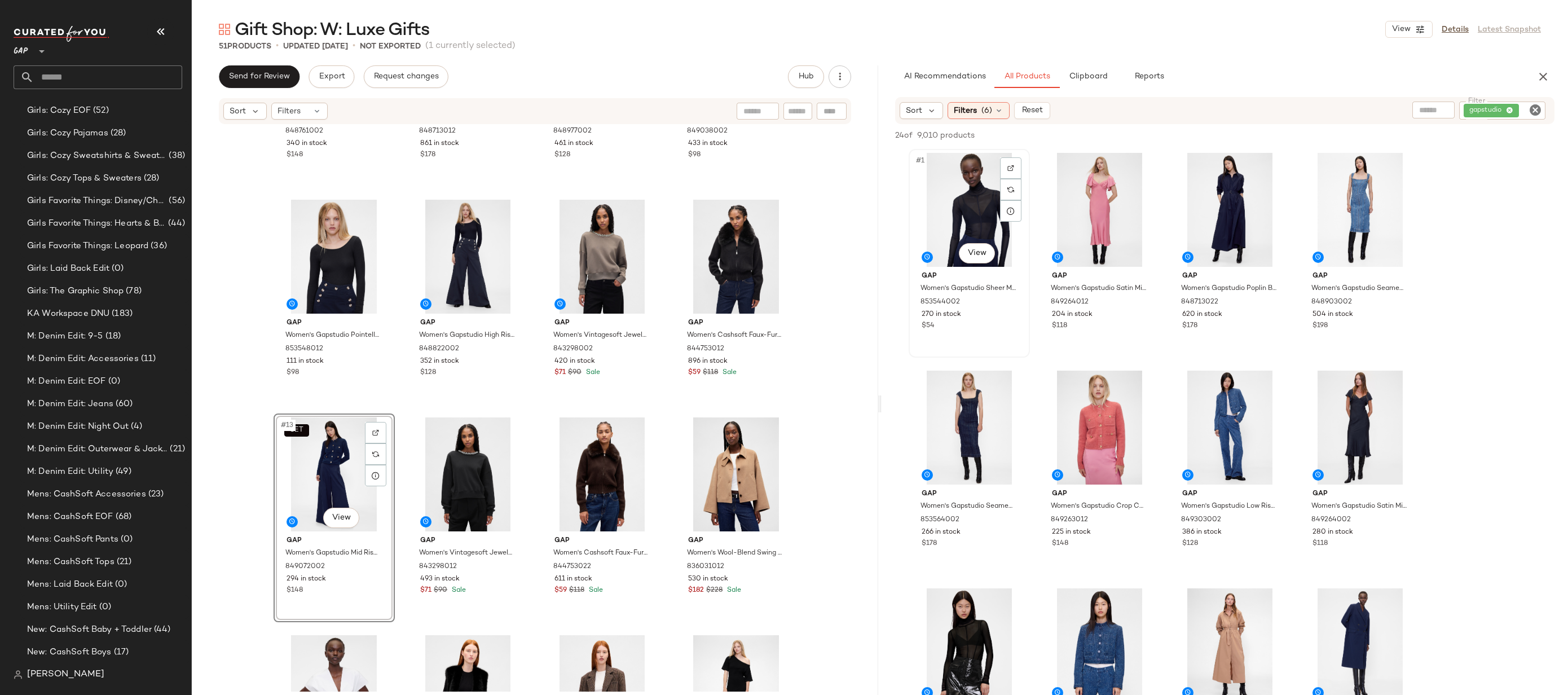
click at [971, 207] on div "#1 View" at bounding box center [969, 210] width 113 height 114
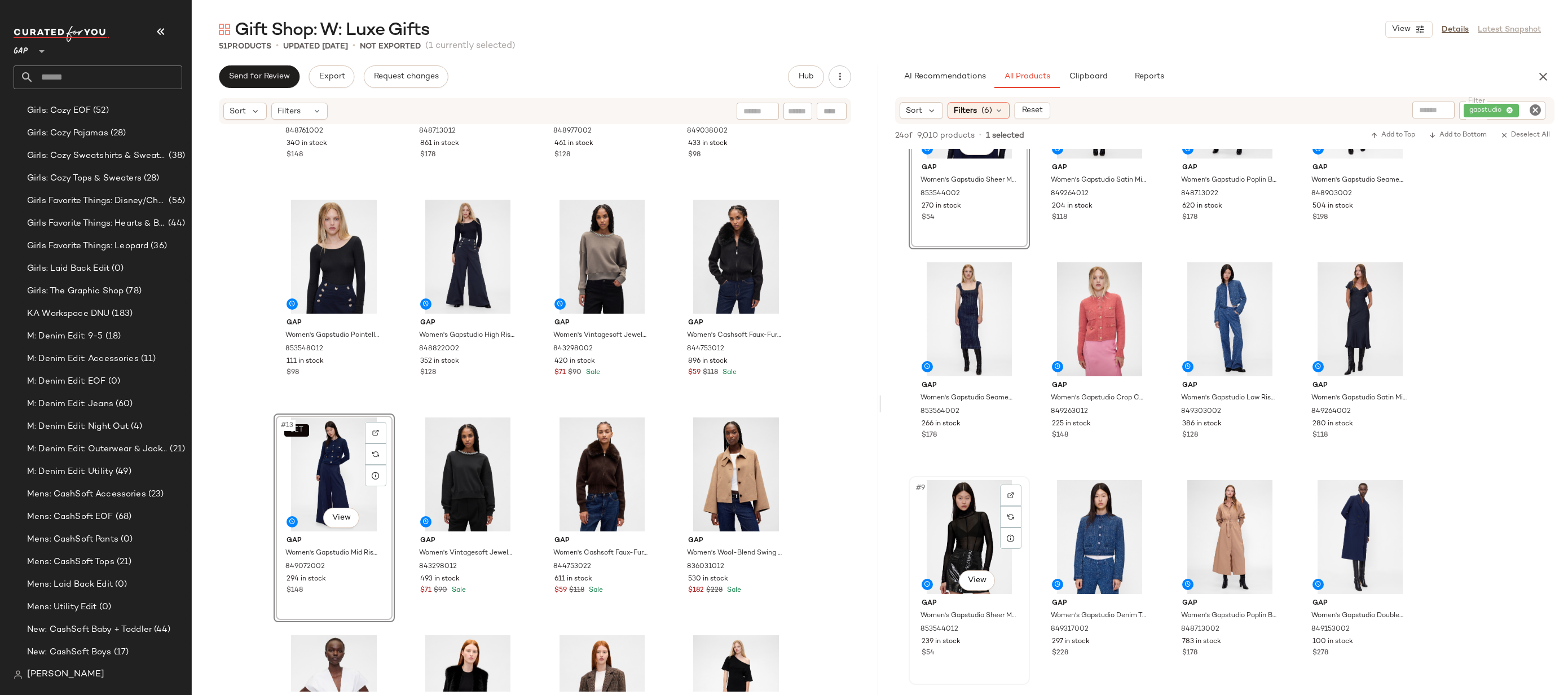
scroll to position [0, 0]
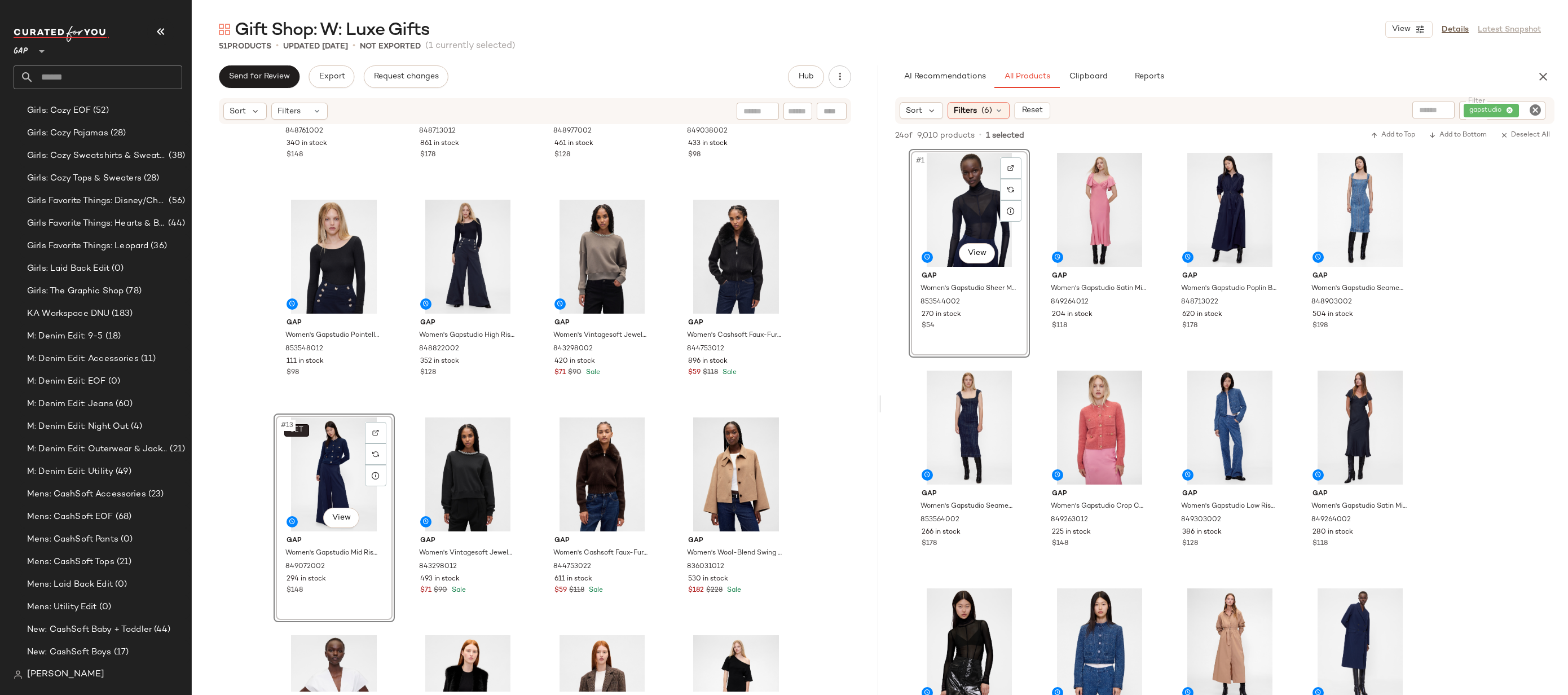
click at [301, 431] on button "SET" at bounding box center [296, 430] width 25 height 12
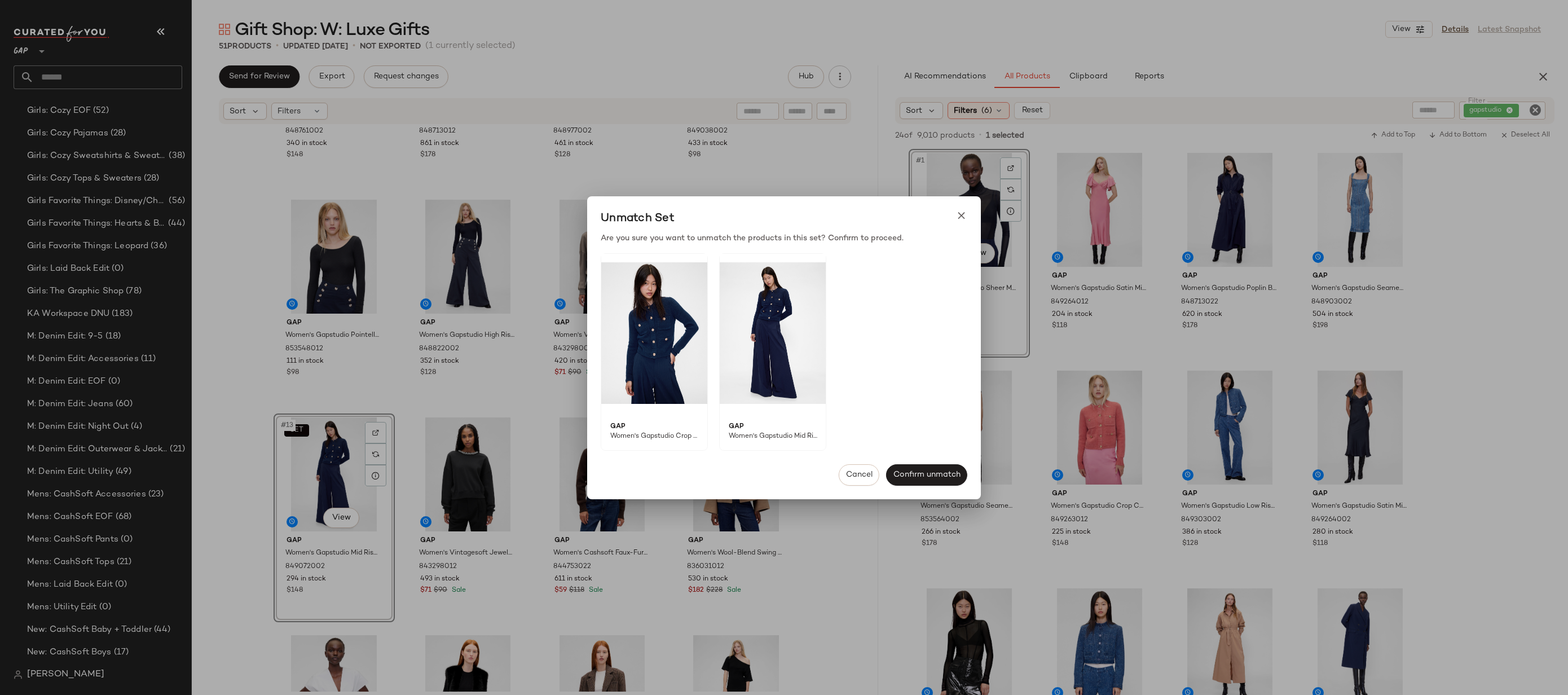
click at [665, 432] on span "Women's Gapstudio Crop Cardigan by Gap Classic Navy Blue Size XS" at bounding box center [650, 441] width 98 height 18
copy span "Women's Gapstudio Crop Cardigan by Gap Classic Navy Blue Size XS"
click at [859, 467] on button "Cancel" at bounding box center [859, 475] width 40 height 21
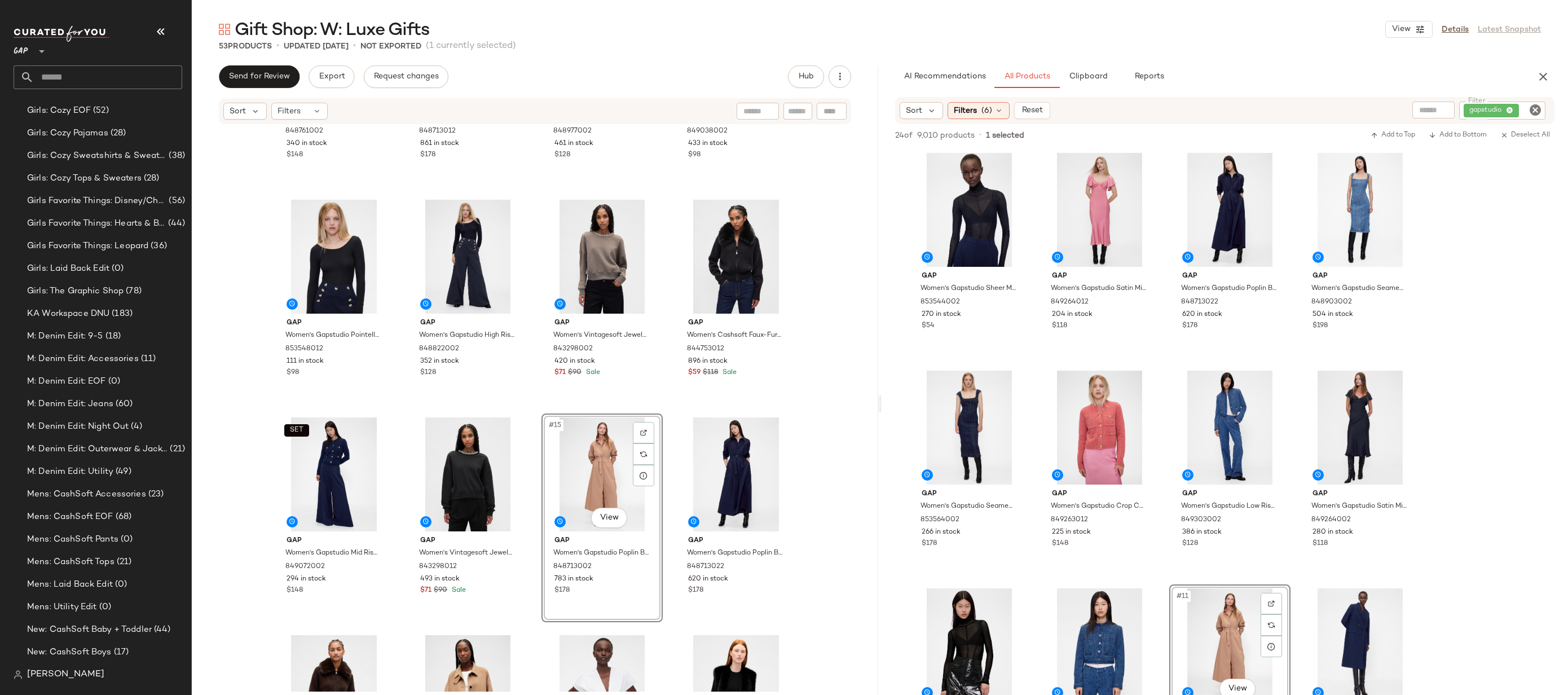
click at [1536, 115] on icon "Clear Filter" at bounding box center [1536, 110] width 14 height 14
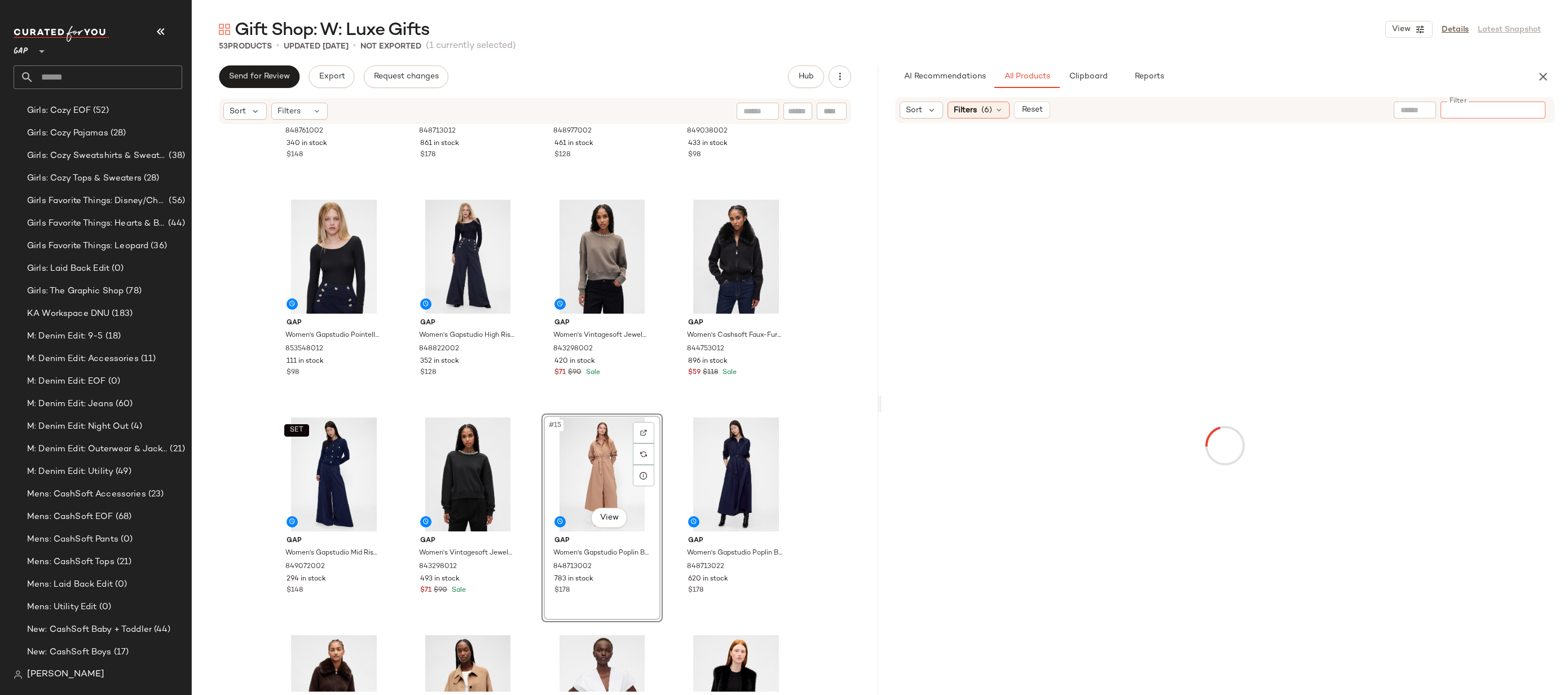
paste input "**********"
type input "**********"
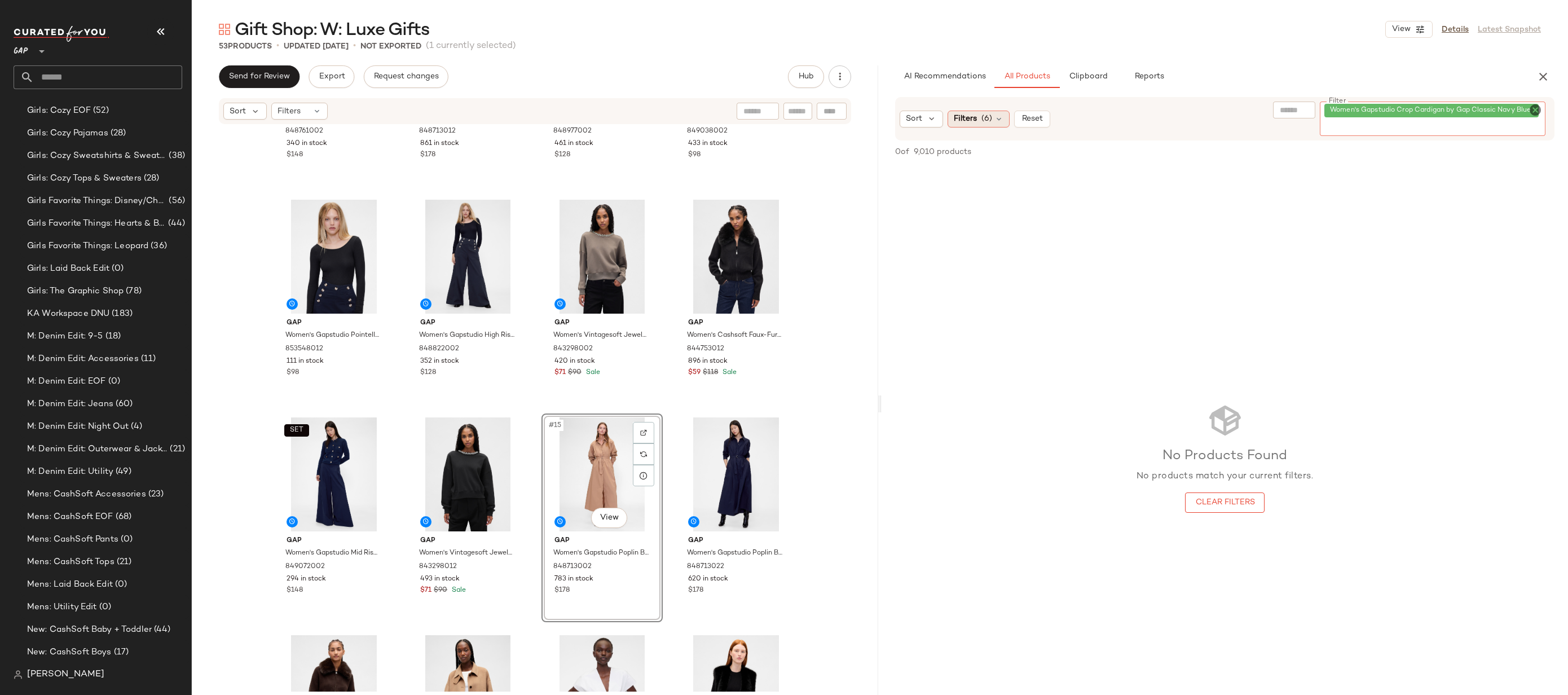
click at [967, 119] on span "Filters" at bounding box center [966, 119] width 23 height 12
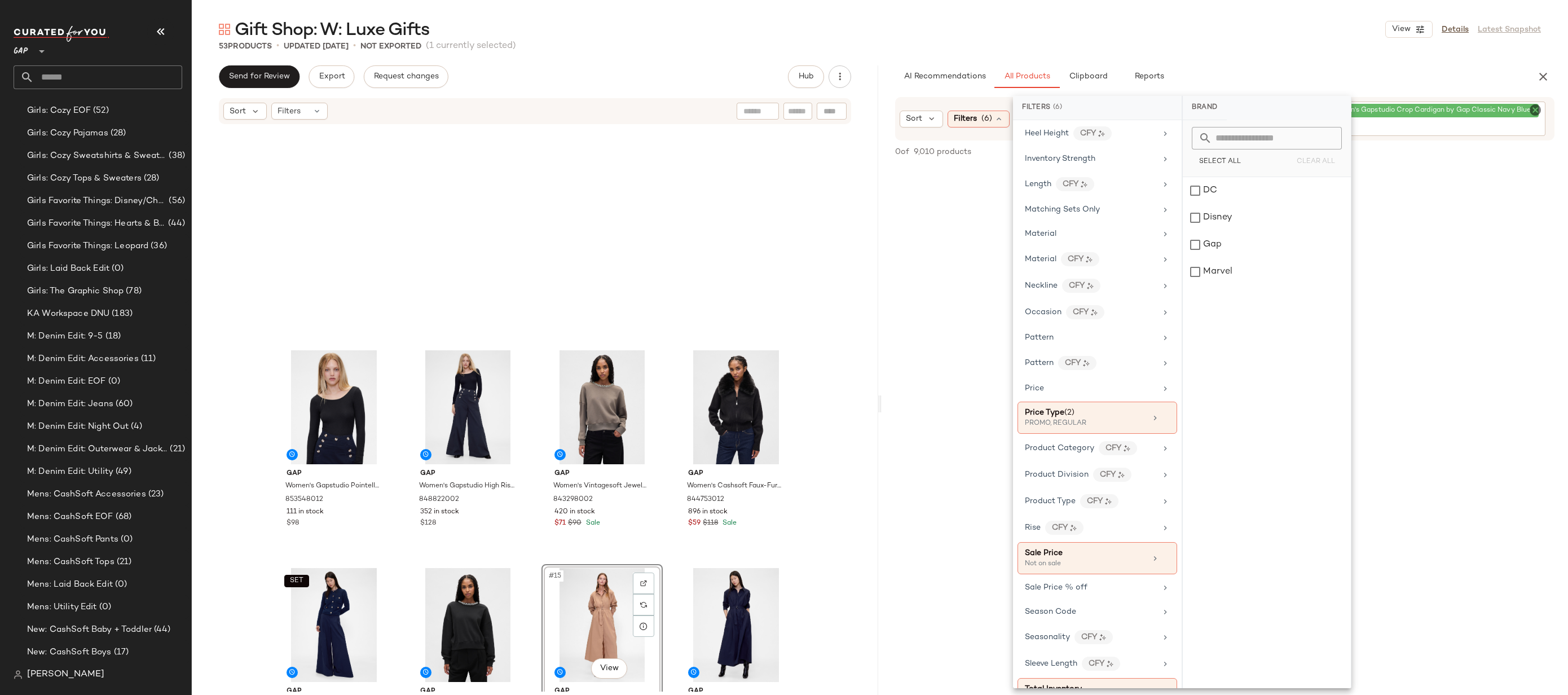
scroll to position [476, 0]
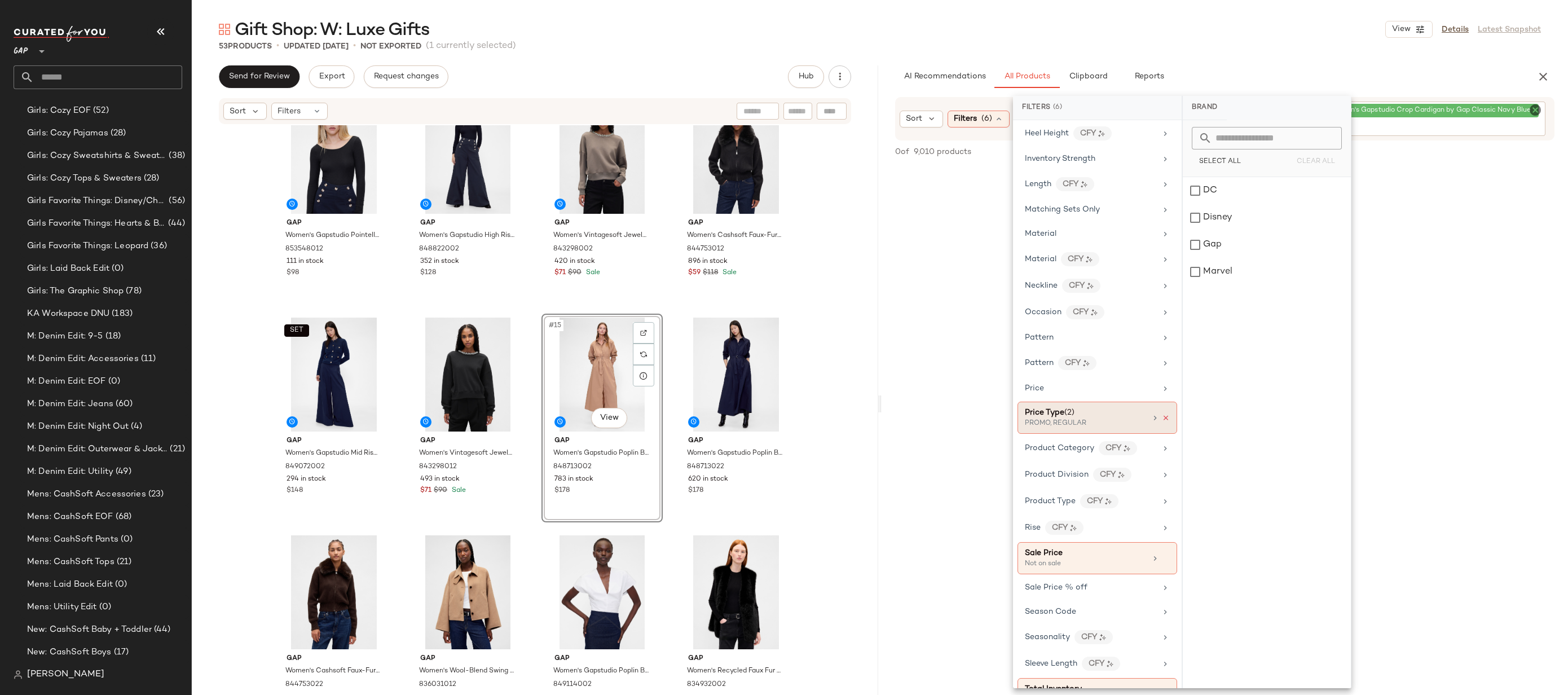
click at [1162, 416] on icon at bounding box center [1166, 418] width 8 height 8
click at [1162, 547] on icon at bounding box center [1166, 548] width 8 height 8
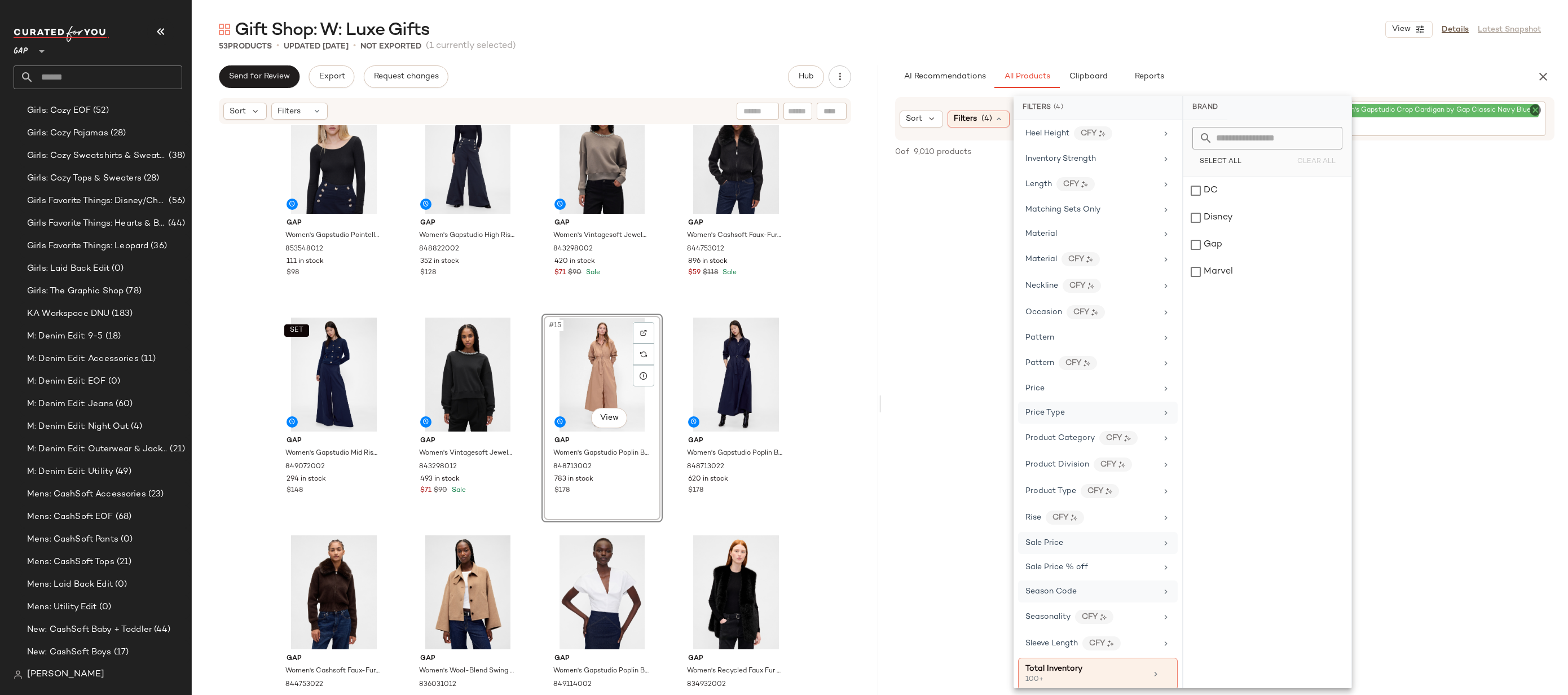
scroll to position [470, 0]
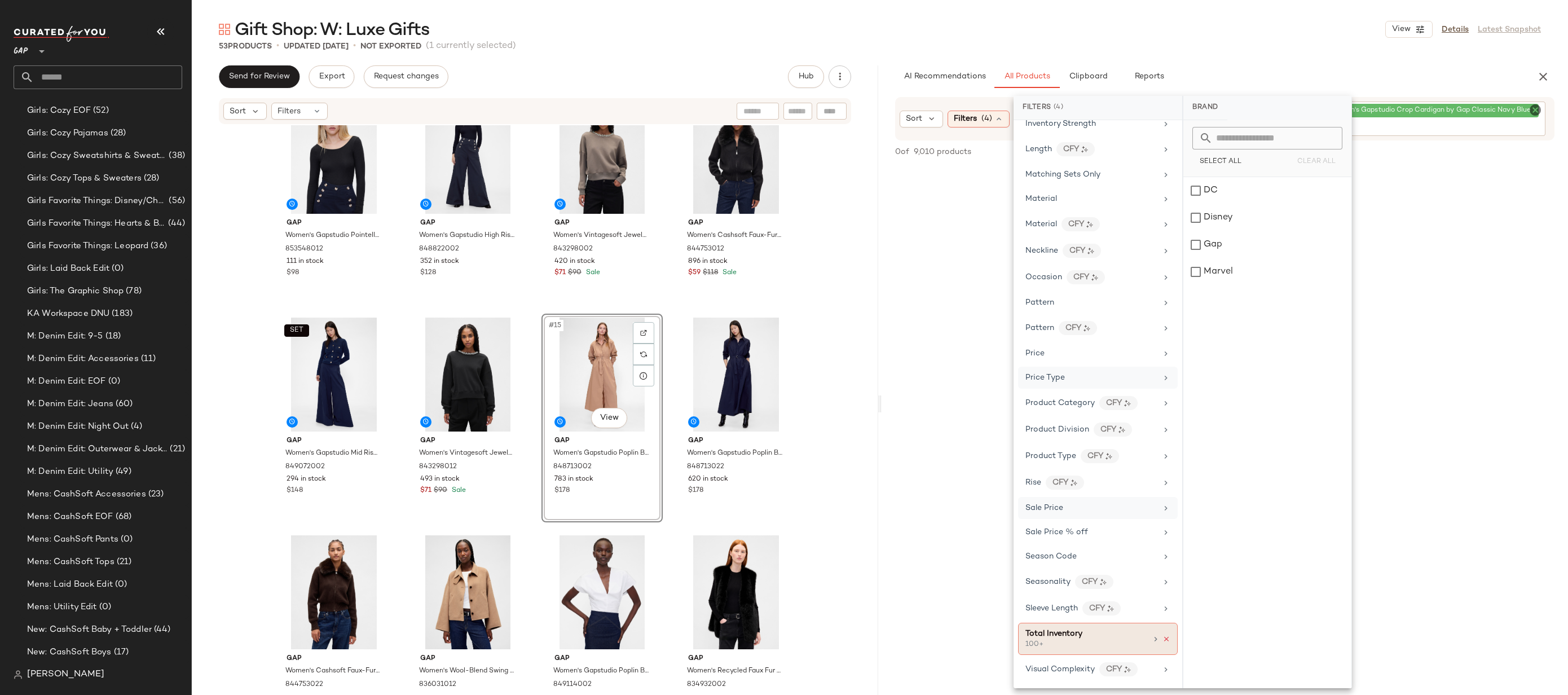
click at [1163, 637] on icon at bounding box center [1167, 639] width 8 height 8
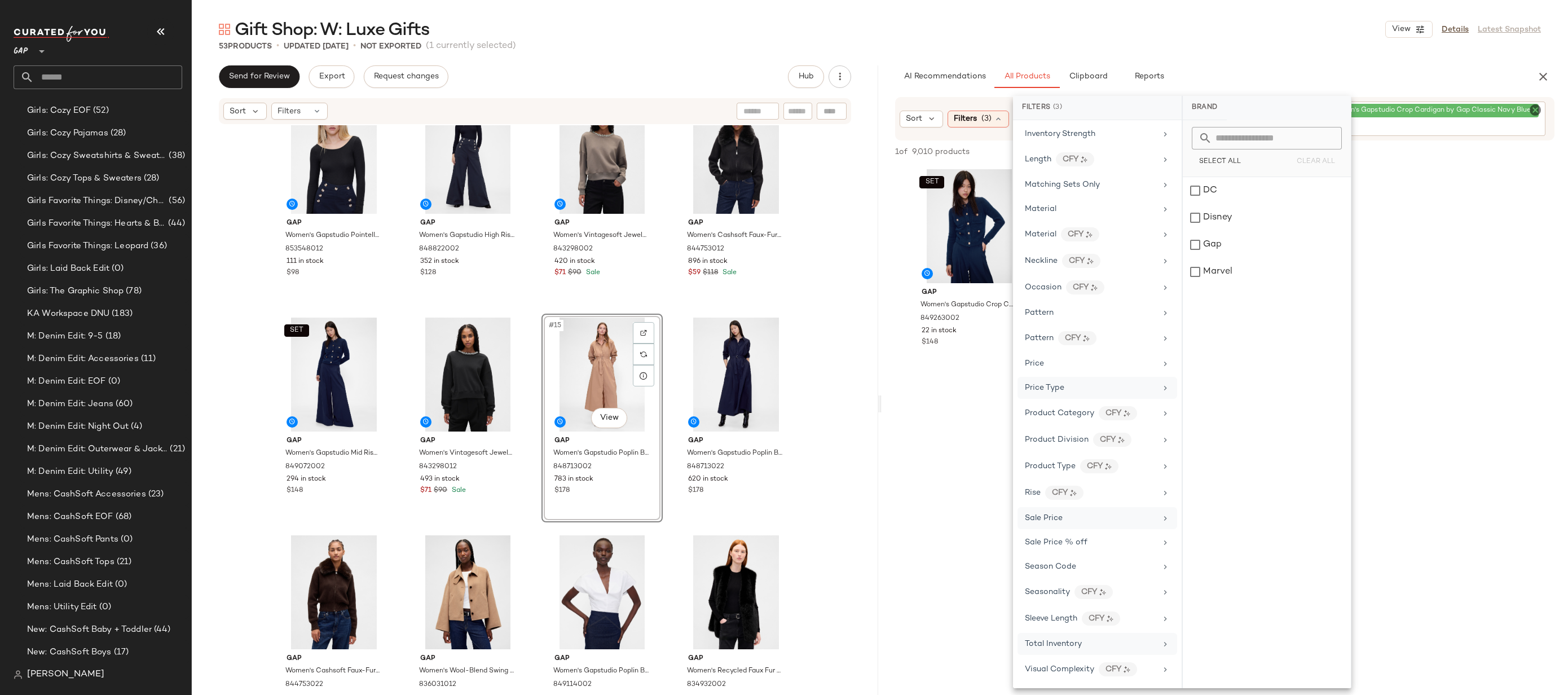
click at [984, 383] on div at bounding box center [1225, 483] width 687 height 218
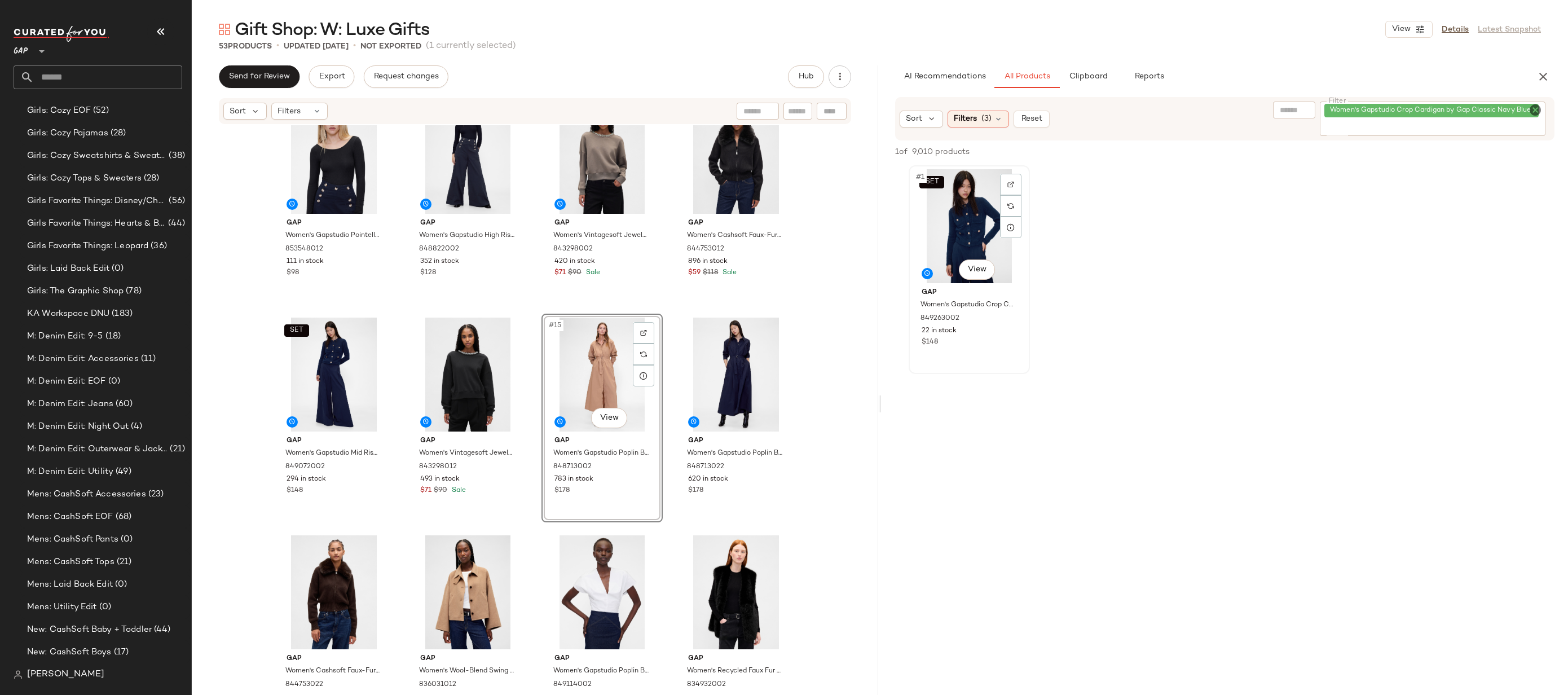
click at [968, 234] on div "SET #1 View" at bounding box center [969, 226] width 113 height 114
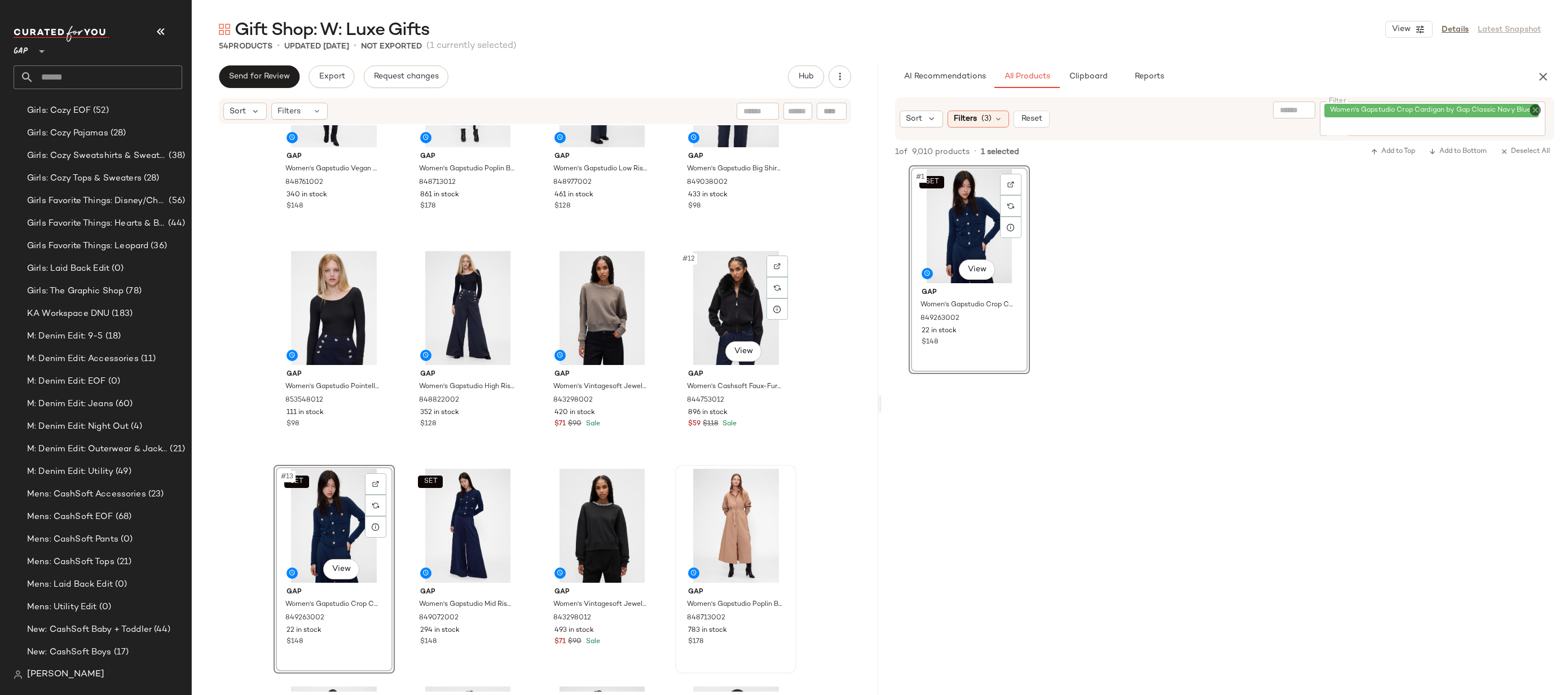
scroll to position [450, 0]
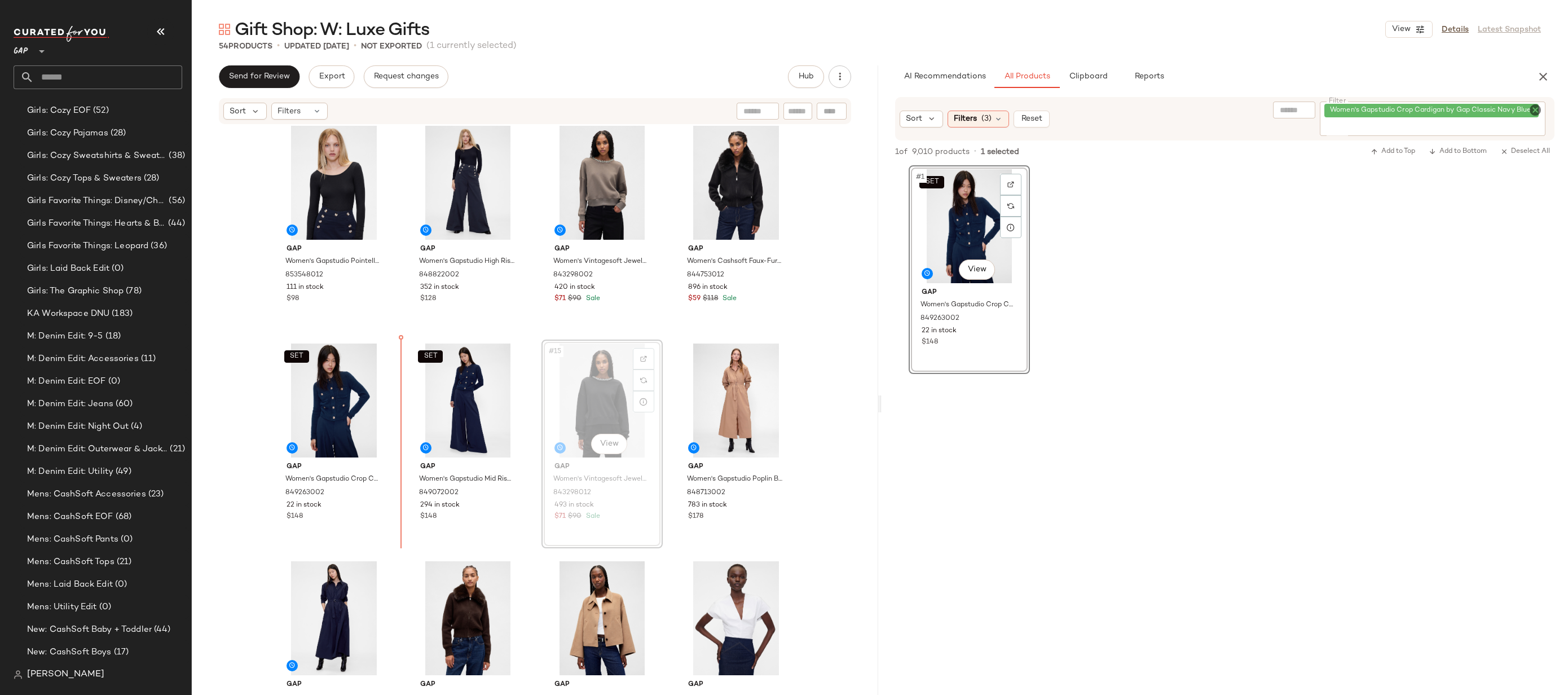
drag, startPoint x: 605, startPoint y: 393, endPoint x: 598, endPoint y: 393, distance: 7.0
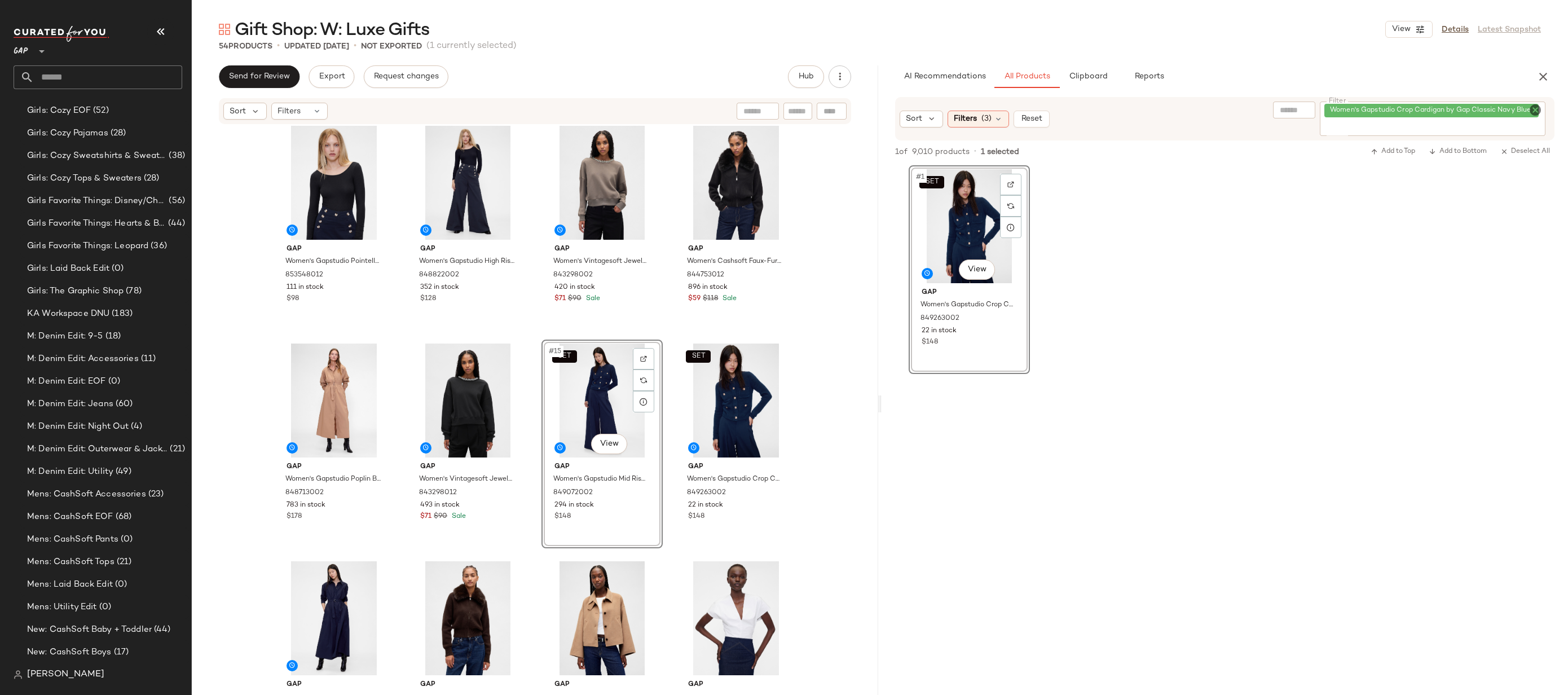
click at [819, 382] on div "Gap Women's Gapstudio Vegan Patent Leather Mini Dress by Gap Black Size S 84876…" at bounding box center [535, 408] width 687 height 566
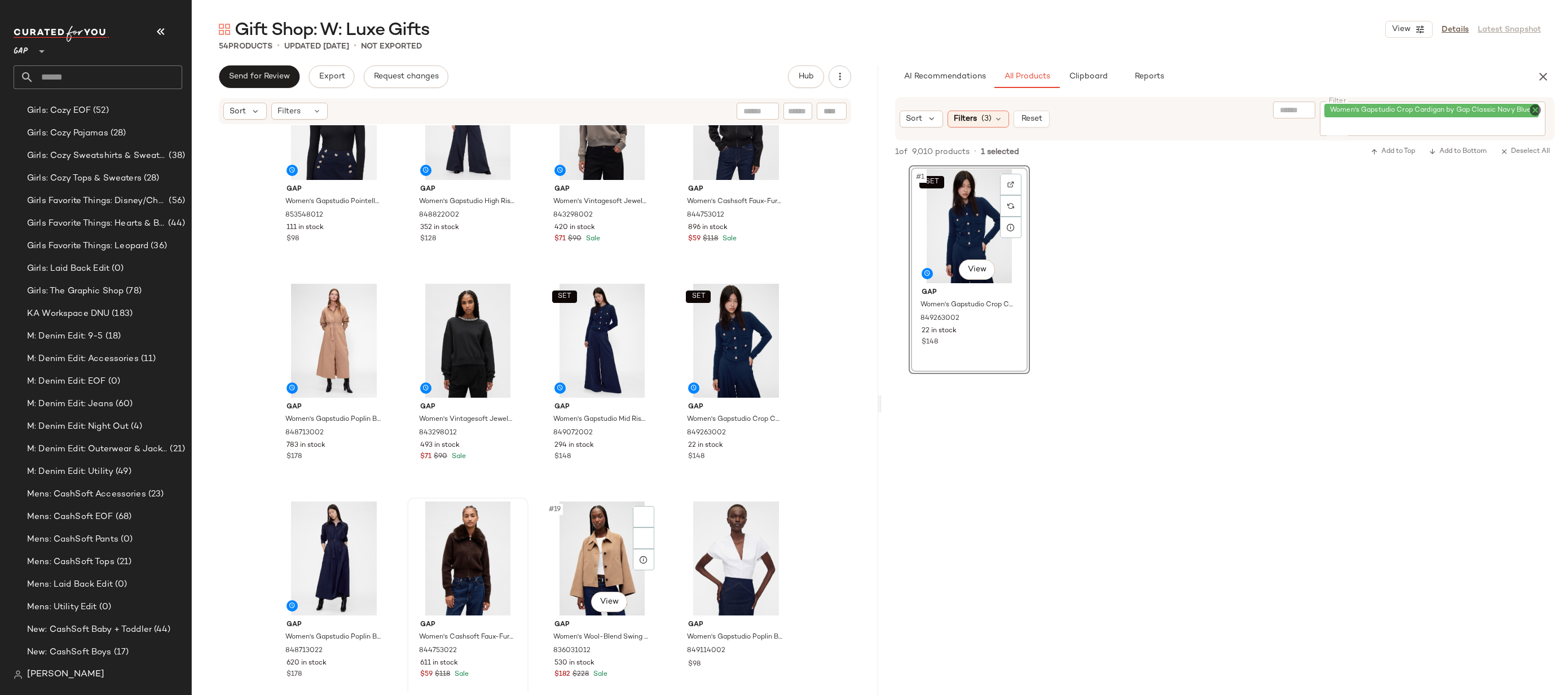
scroll to position [601, 0]
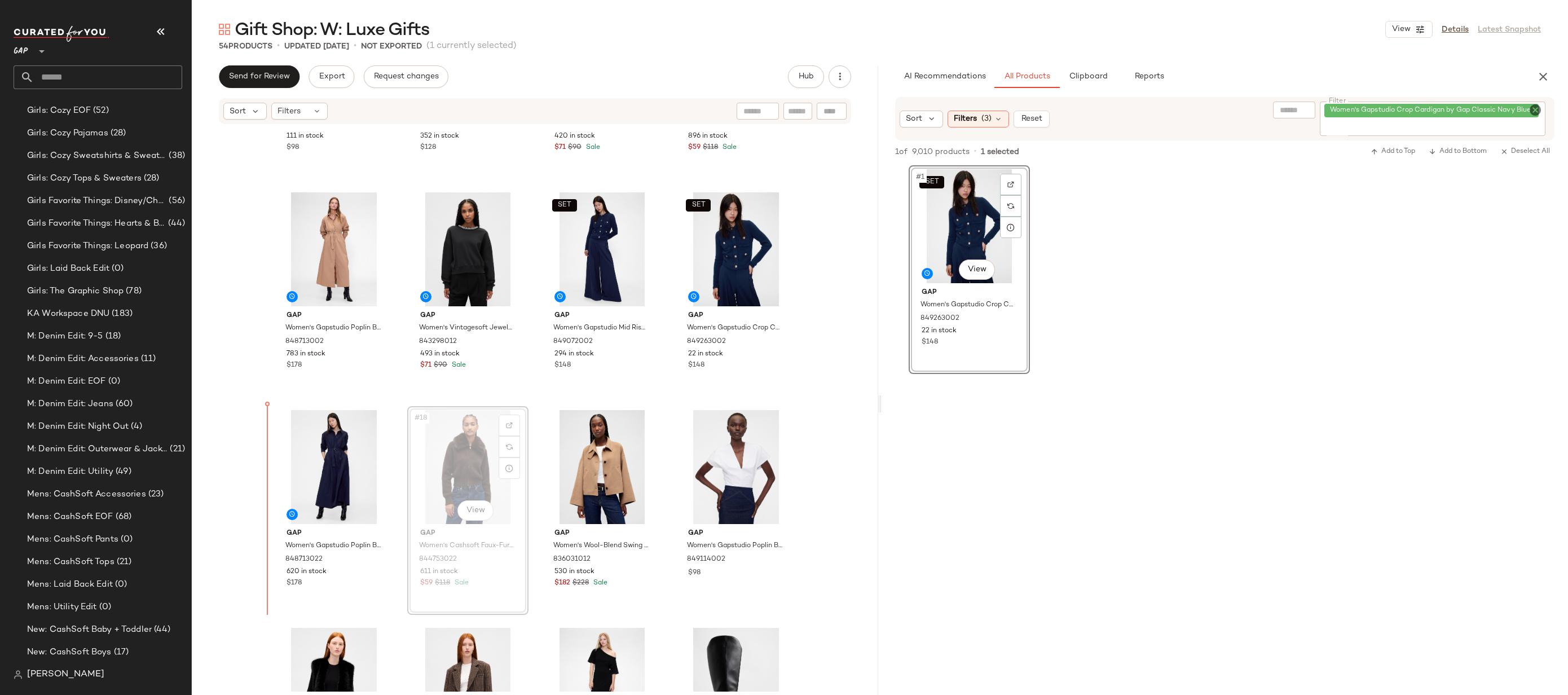
drag, startPoint x: 455, startPoint y: 465, endPoint x: 442, endPoint y: 465, distance: 13.0
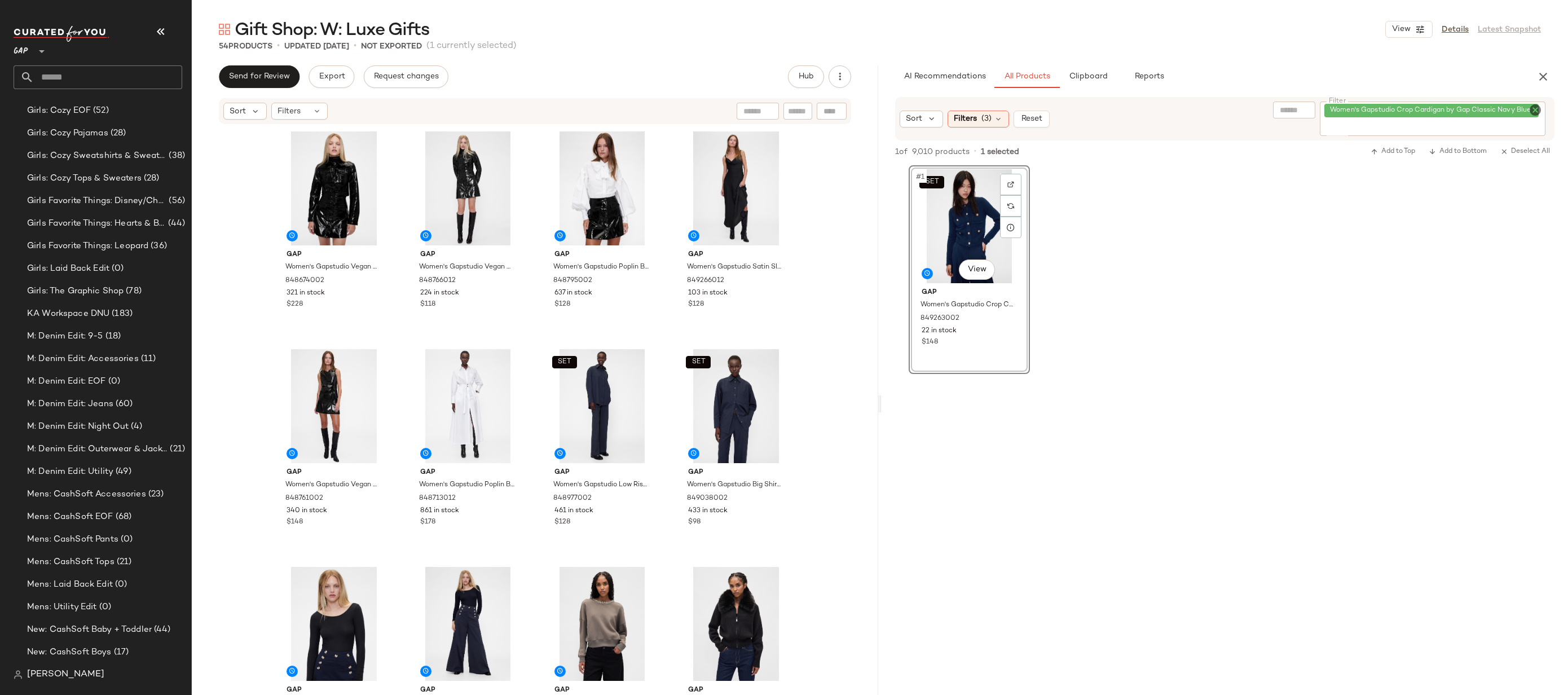
click at [1535, 110] on icon "Clear Filter" at bounding box center [1536, 110] width 14 height 14
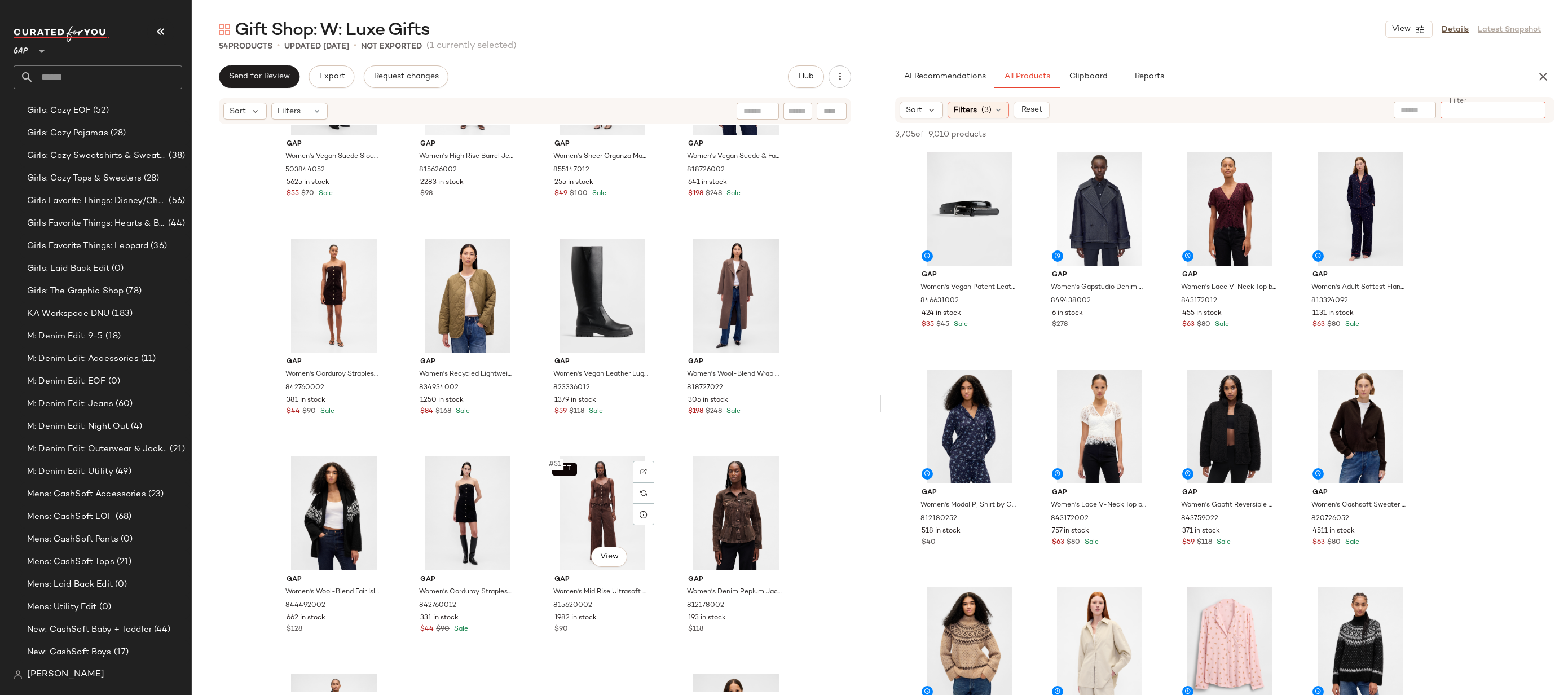
scroll to position [2484, 0]
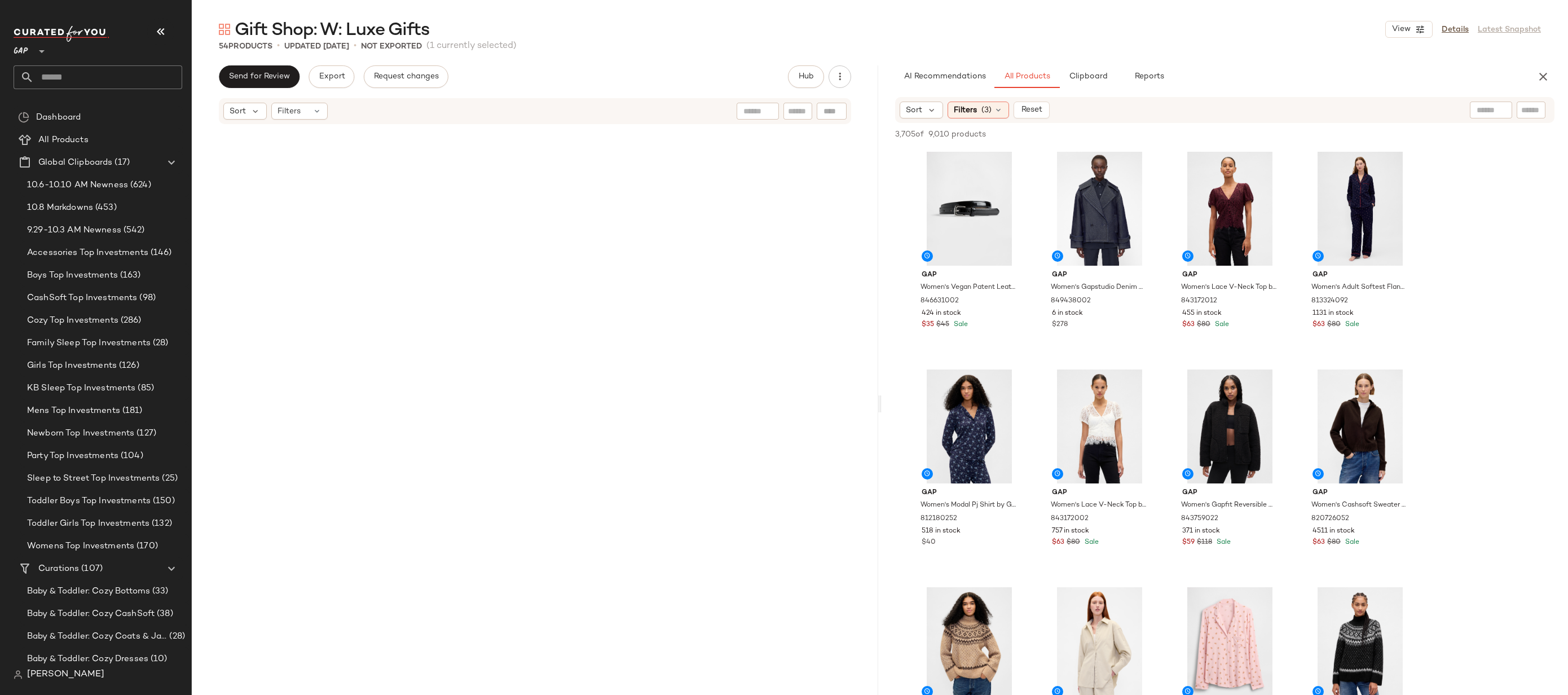
scroll to position [3977, 0]
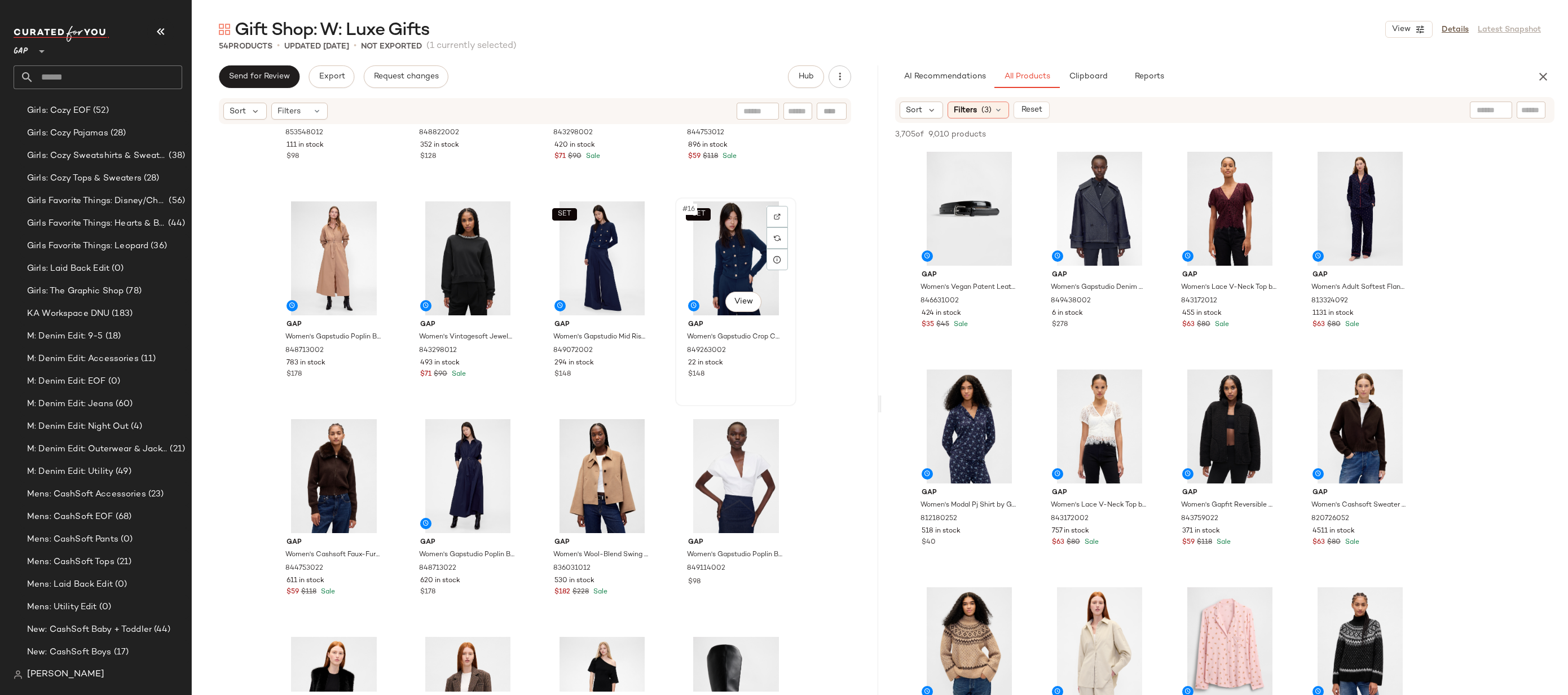
scroll to position [744, 0]
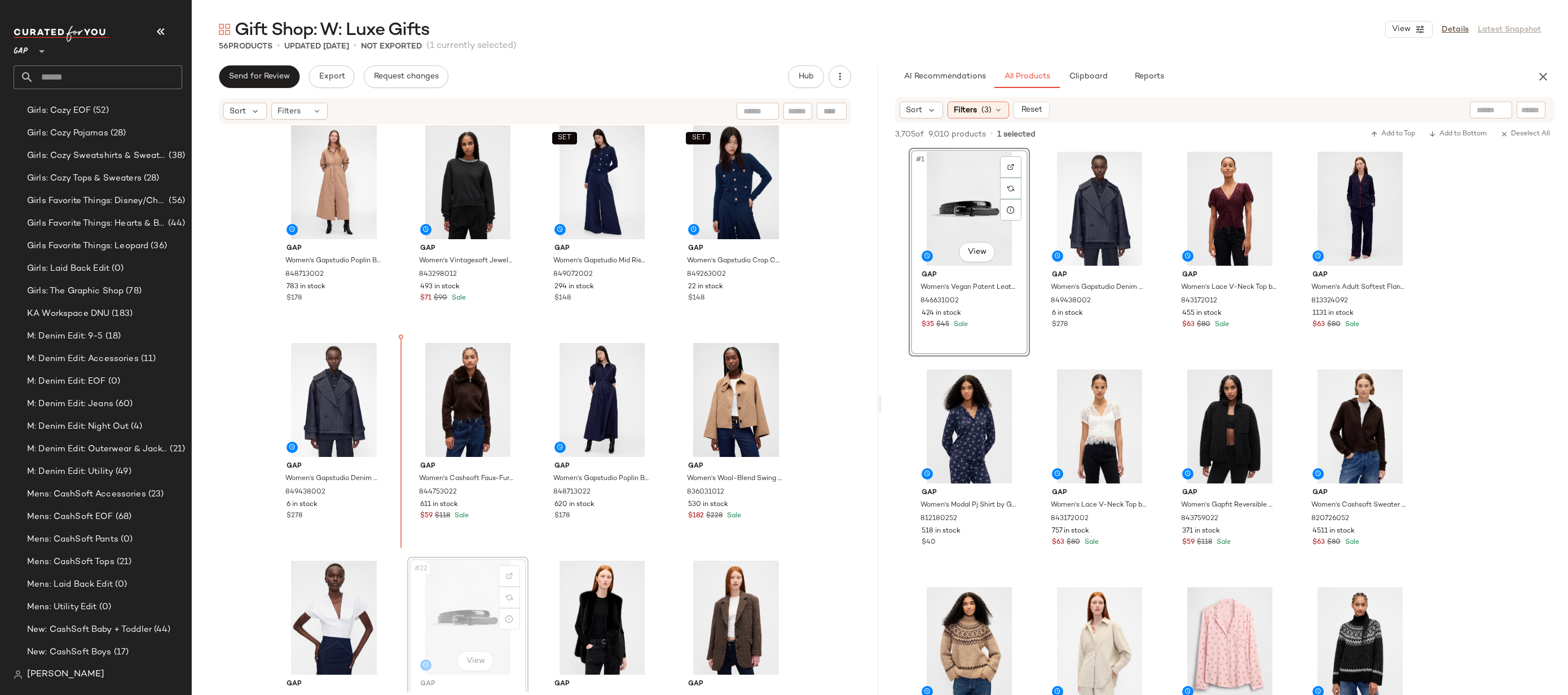
scroll to position [669, 0]
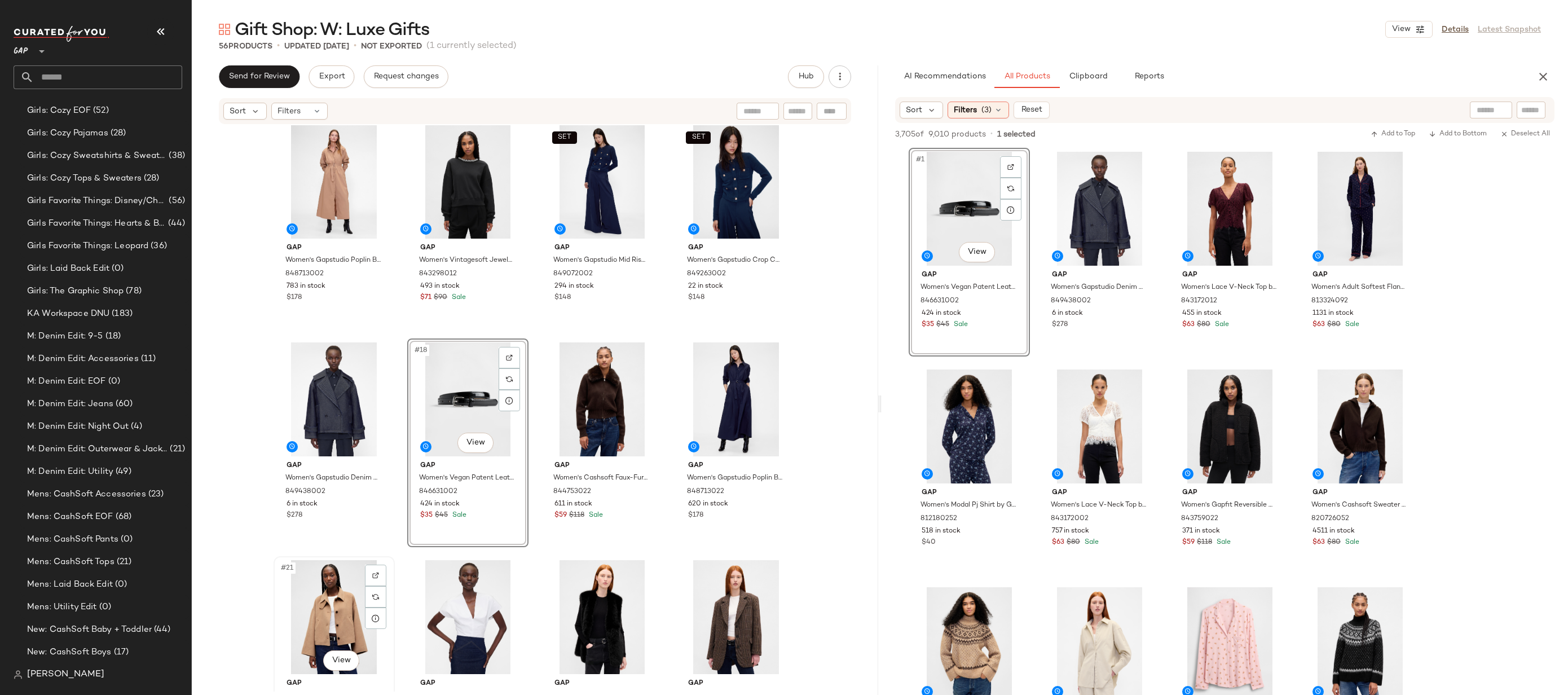
click at [331, 600] on div "#21 View" at bounding box center [334, 617] width 113 height 114
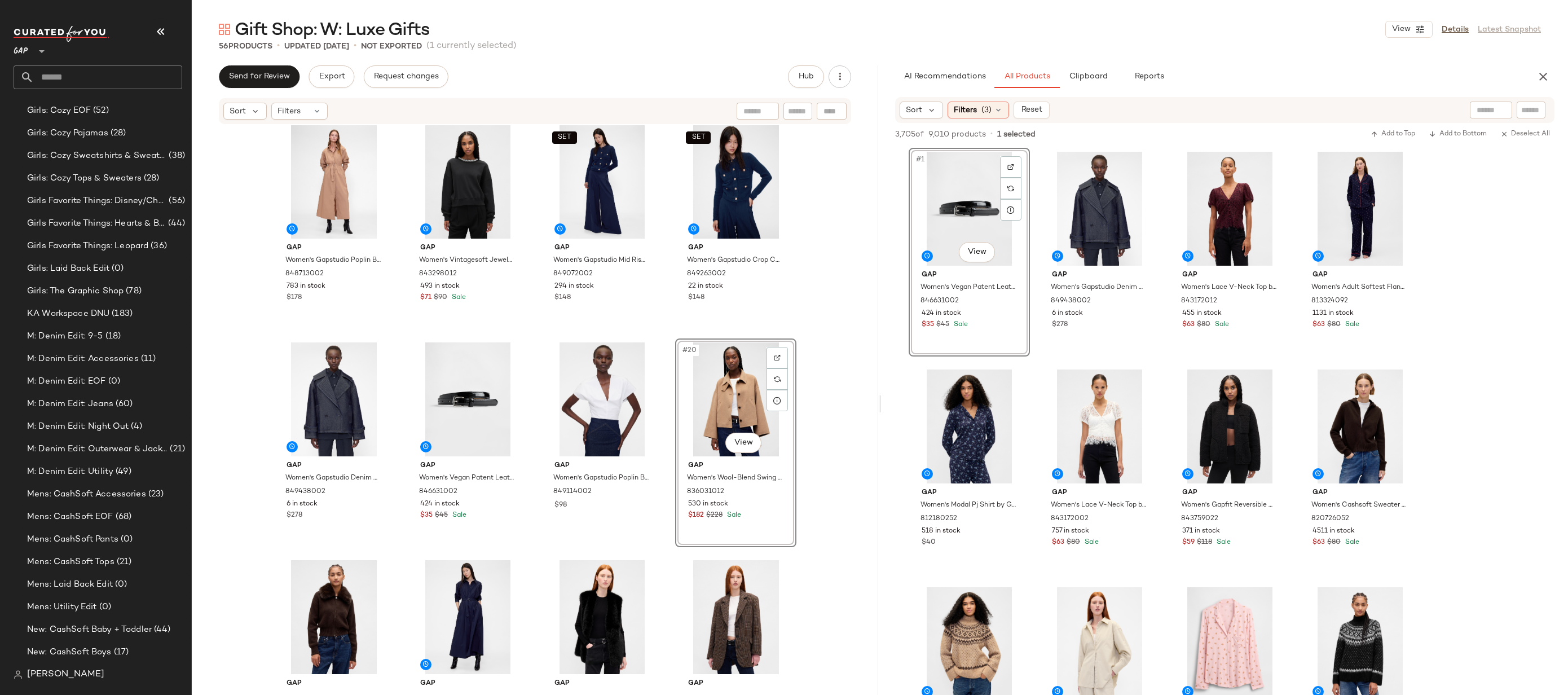
click at [831, 386] on div "Gap Women's Gapstudio Poplin Belted Maxi Shirtdress by Gap Tannery Brown Size S…" at bounding box center [535, 408] width 687 height 566
click at [456, 606] on div "#22 View" at bounding box center [468, 617] width 113 height 114
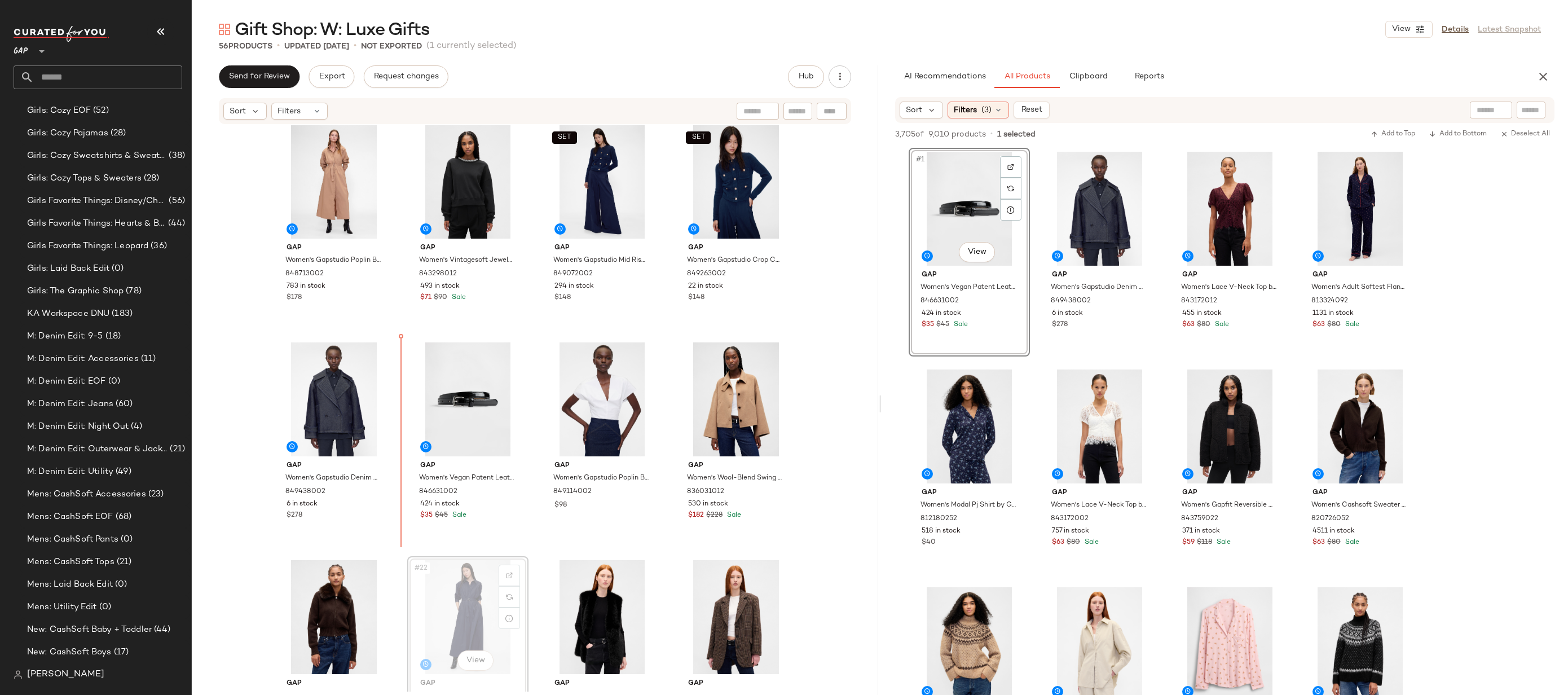
scroll to position [670, 0]
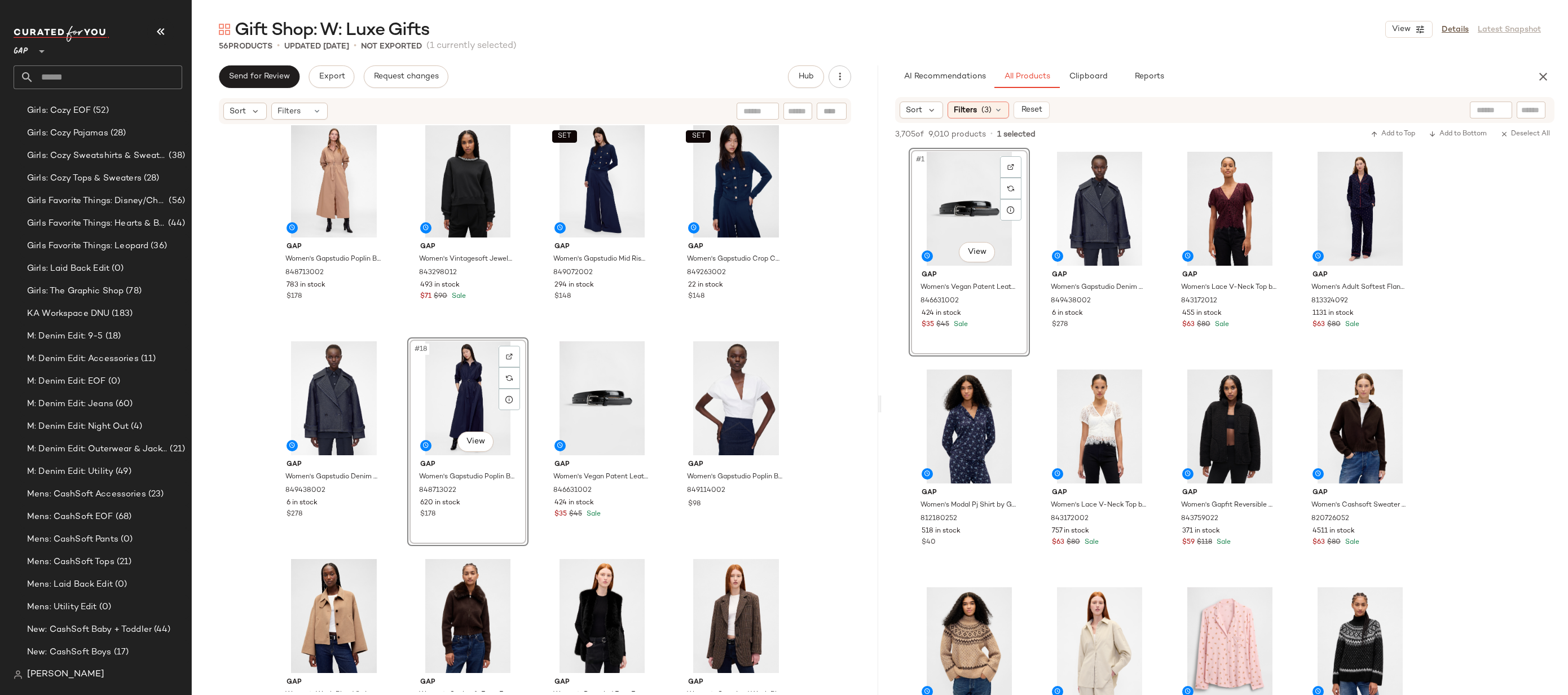
click at [829, 368] on div "Gap Women's Gapstudio Poplin Belted Maxi Shirtdress by Gap Tannery Brown Size S…" at bounding box center [535, 408] width 687 height 566
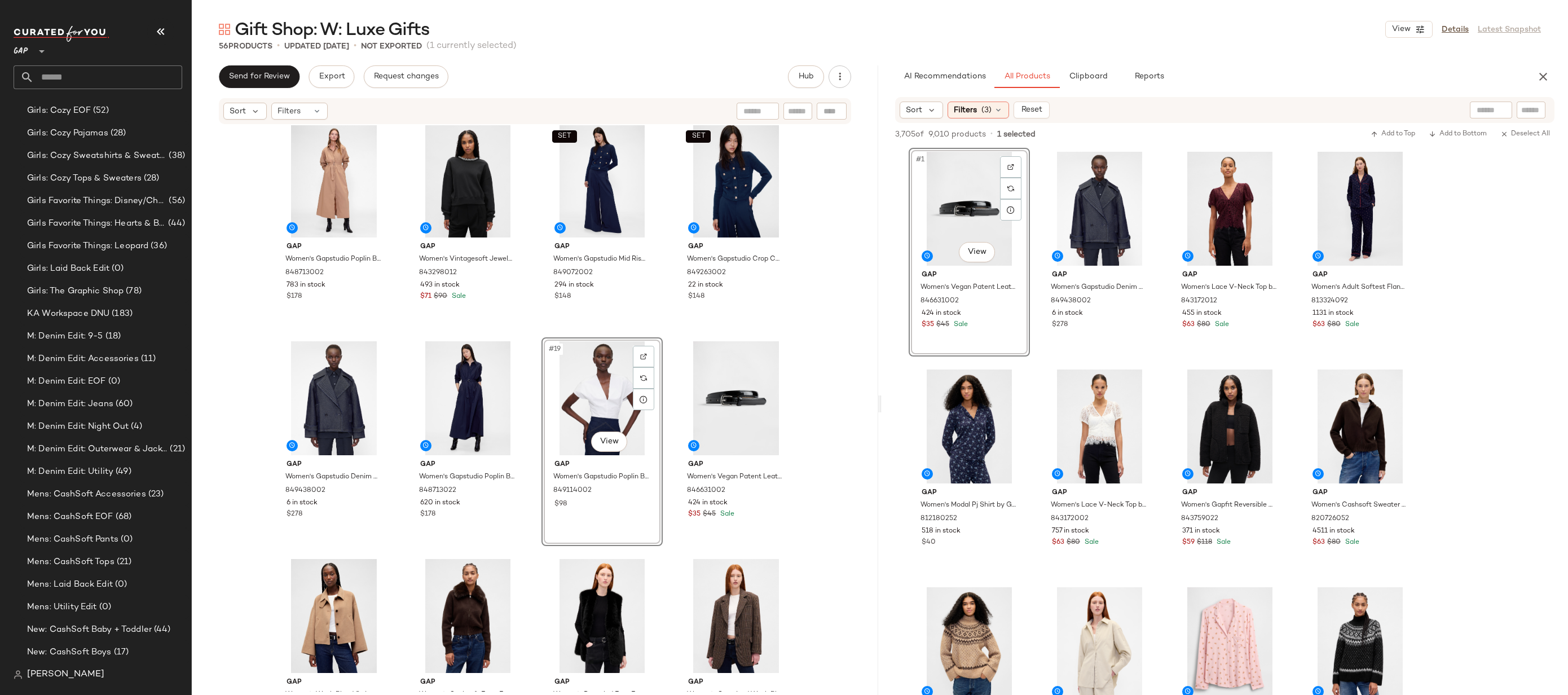
click at [813, 391] on div "Gap Women's Gapstudio Poplin Belted Maxi Shirtdress by Gap Tannery Brown Size S…" at bounding box center [535, 408] width 687 height 566
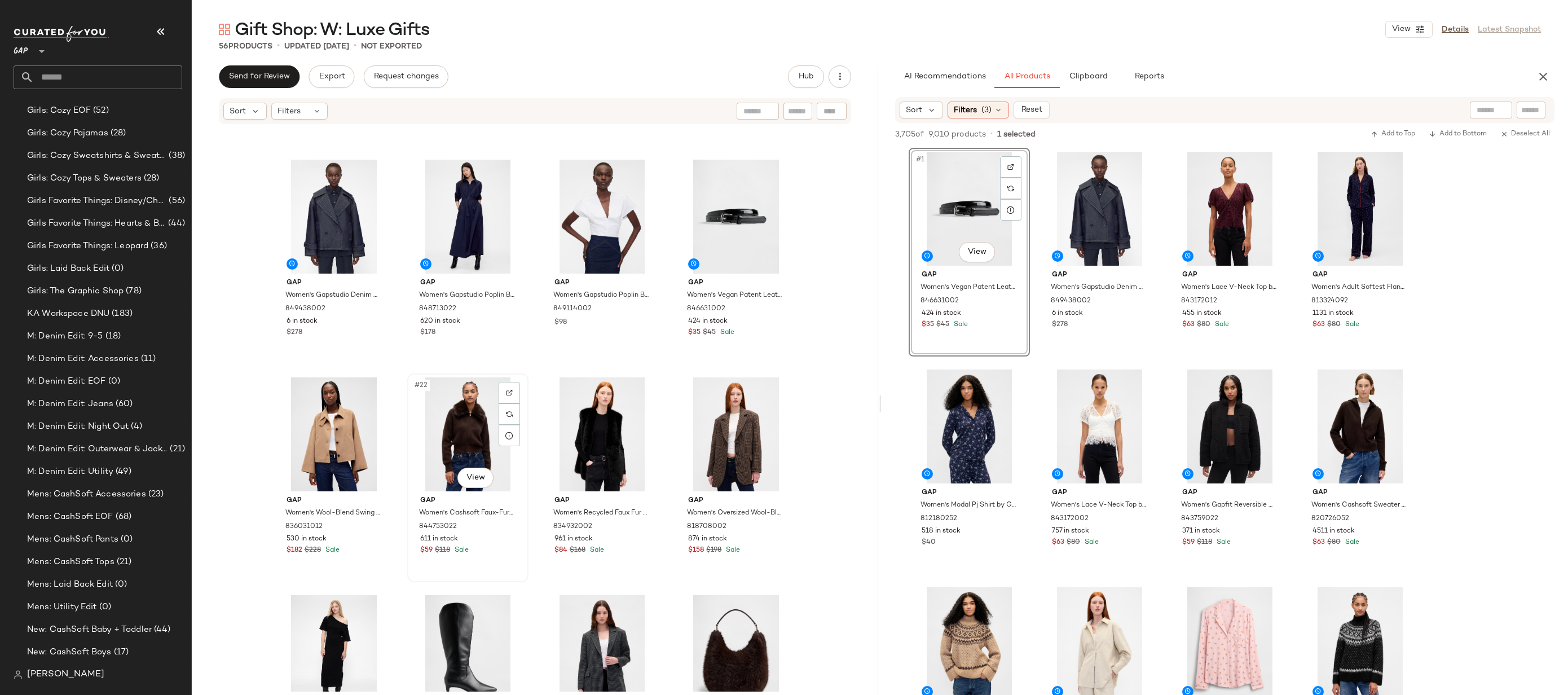
scroll to position [892, 0]
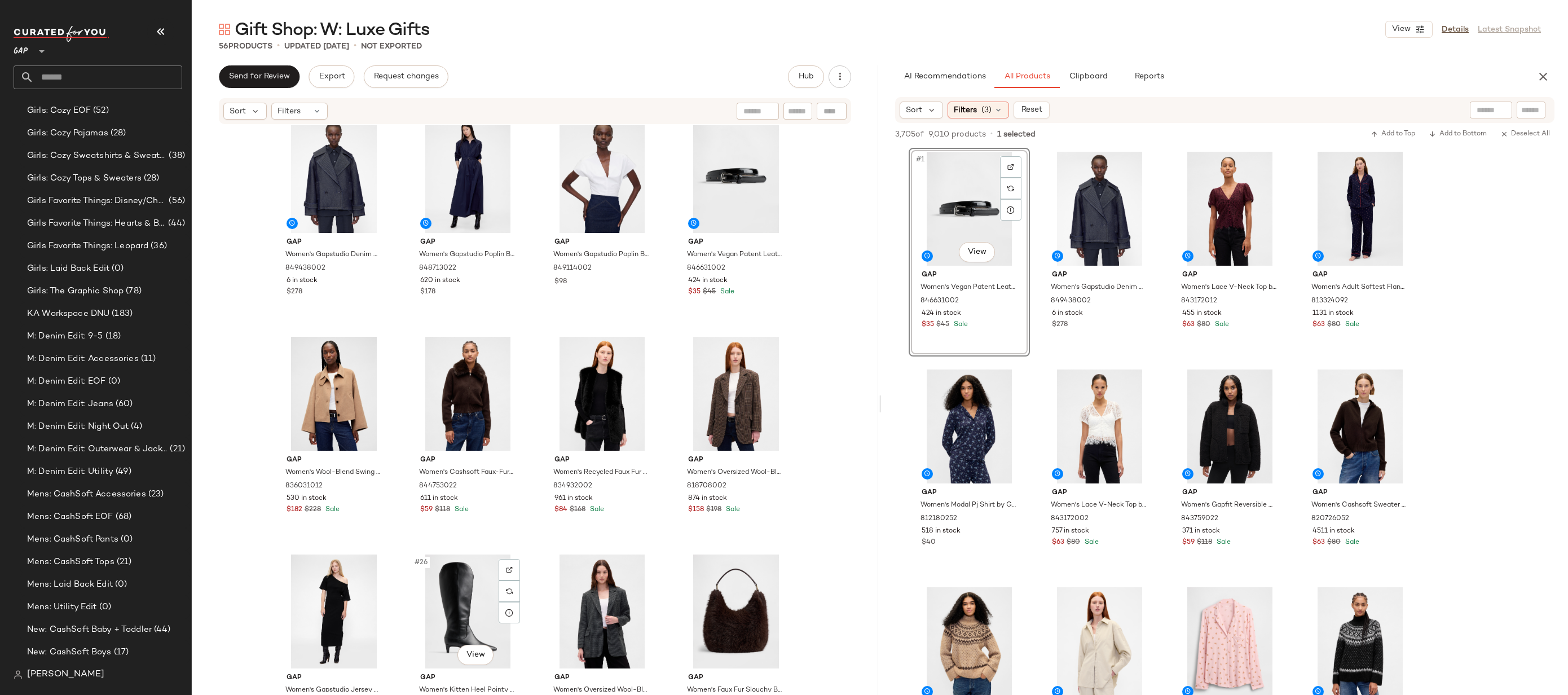
click at [443, 594] on div "#26 View" at bounding box center [468, 611] width 113 height 114
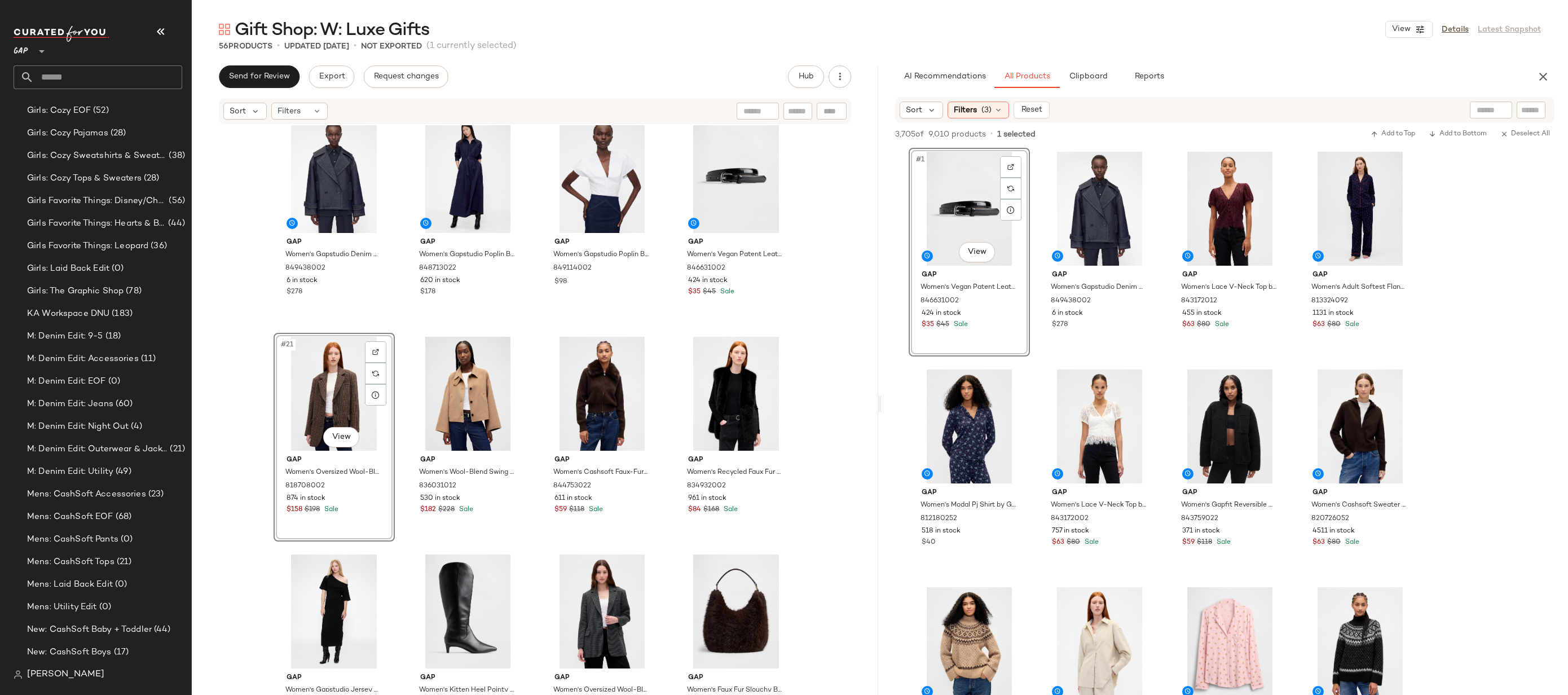
click at [317, 406] on div "#21 View" at bounding box center [334, 394] width 113 height 114
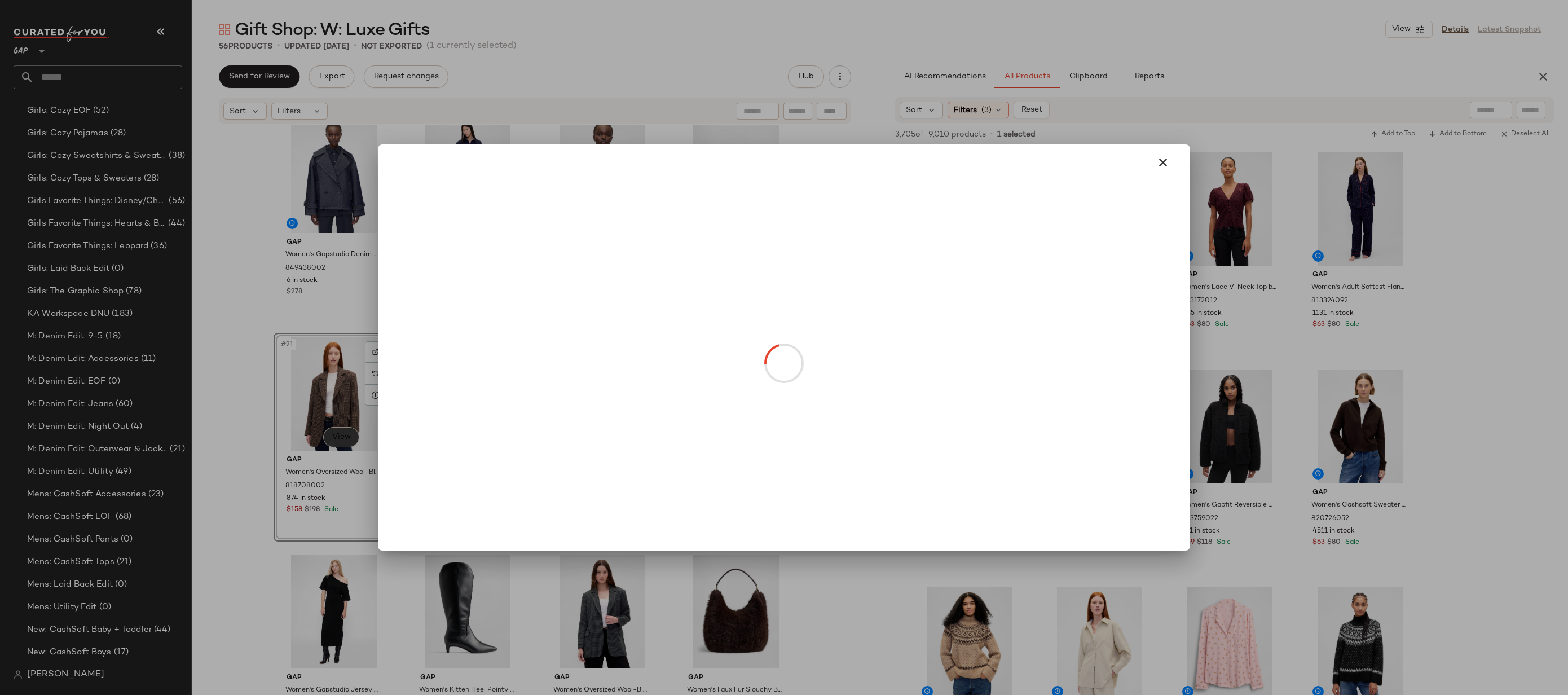
click at [330, 439] on body "GAP ** Dashboard All Products Global Clipboards (17) 10.6-10.10 AM Newness (624…" at bounding box center [784, 347] width 1568 height 695
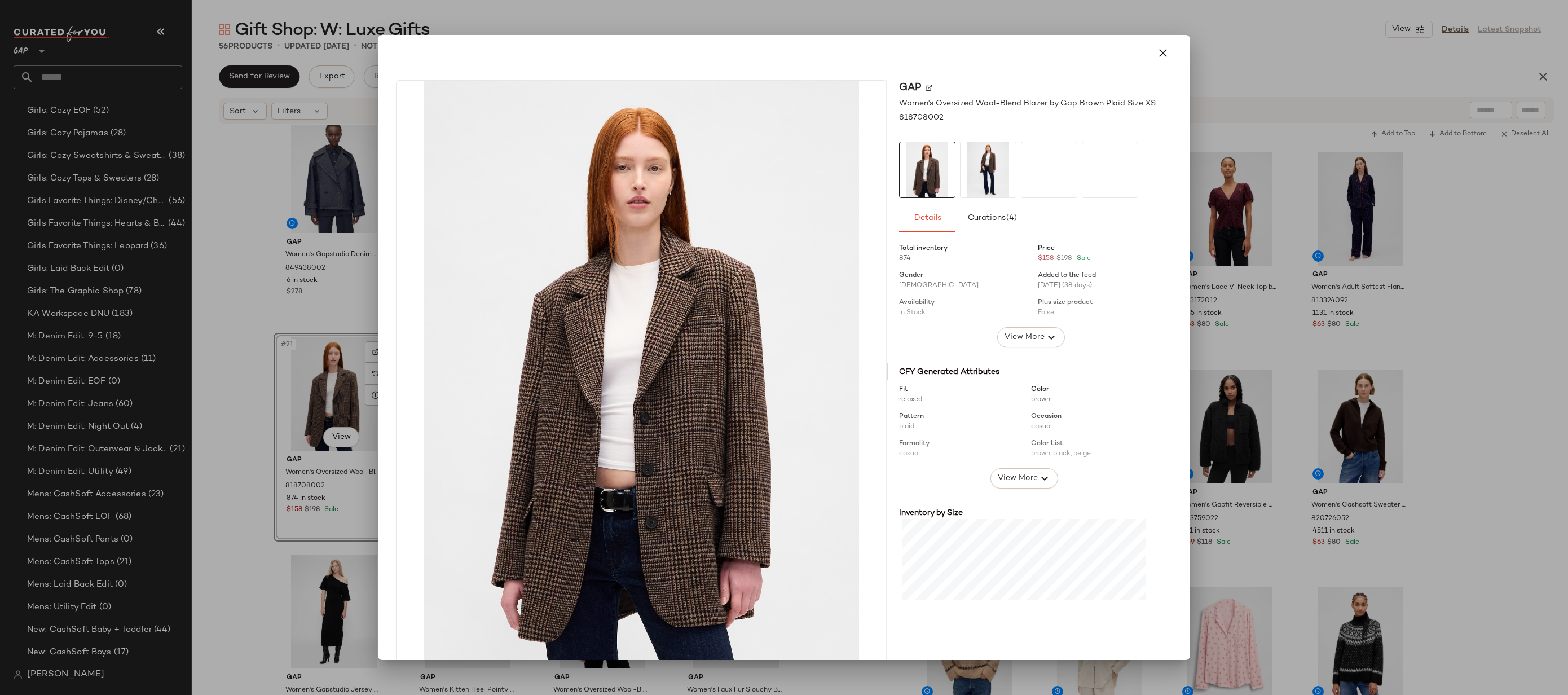
click at [1278, 226] on div at bounding box center [784, 347] width 1568 height 695
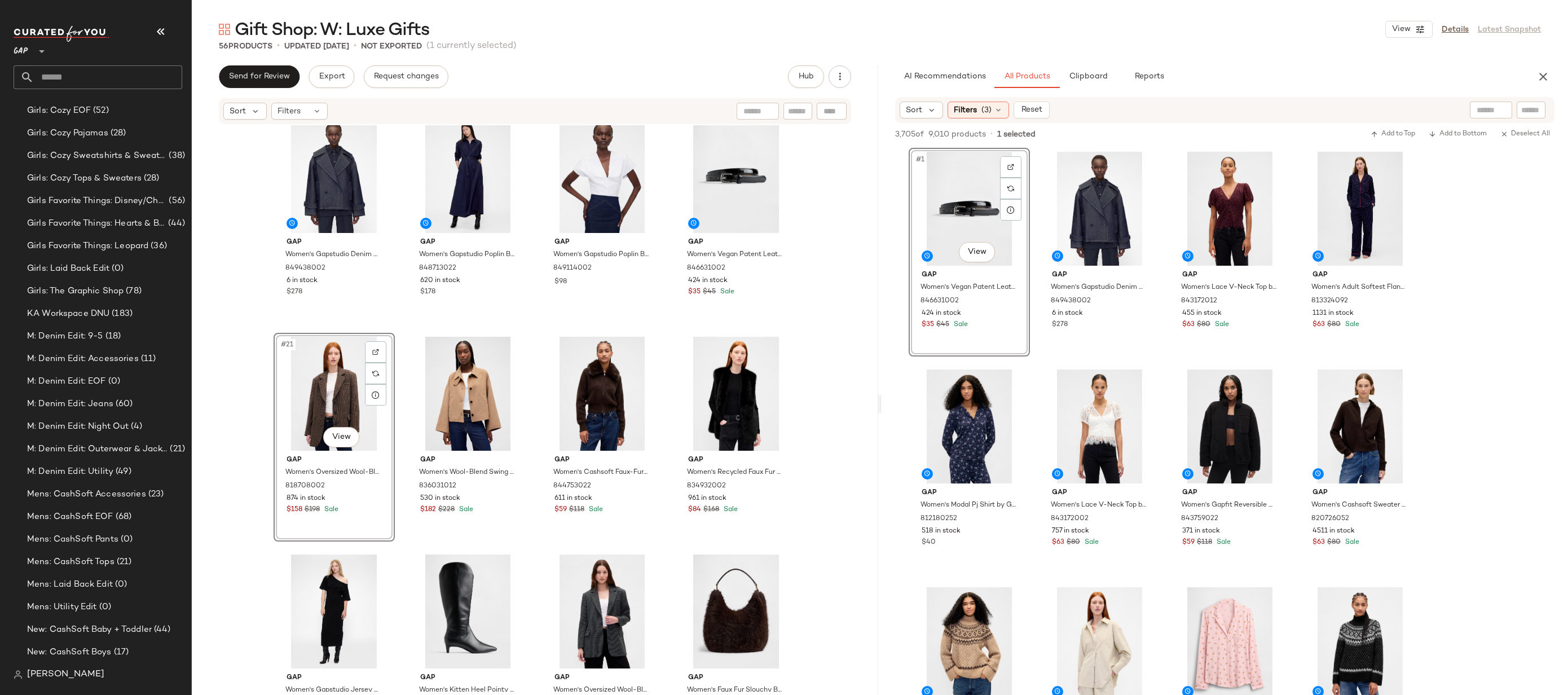
click at [330, 390] on div "#21 View" at bounding box center [334, 394] width 113 height 114
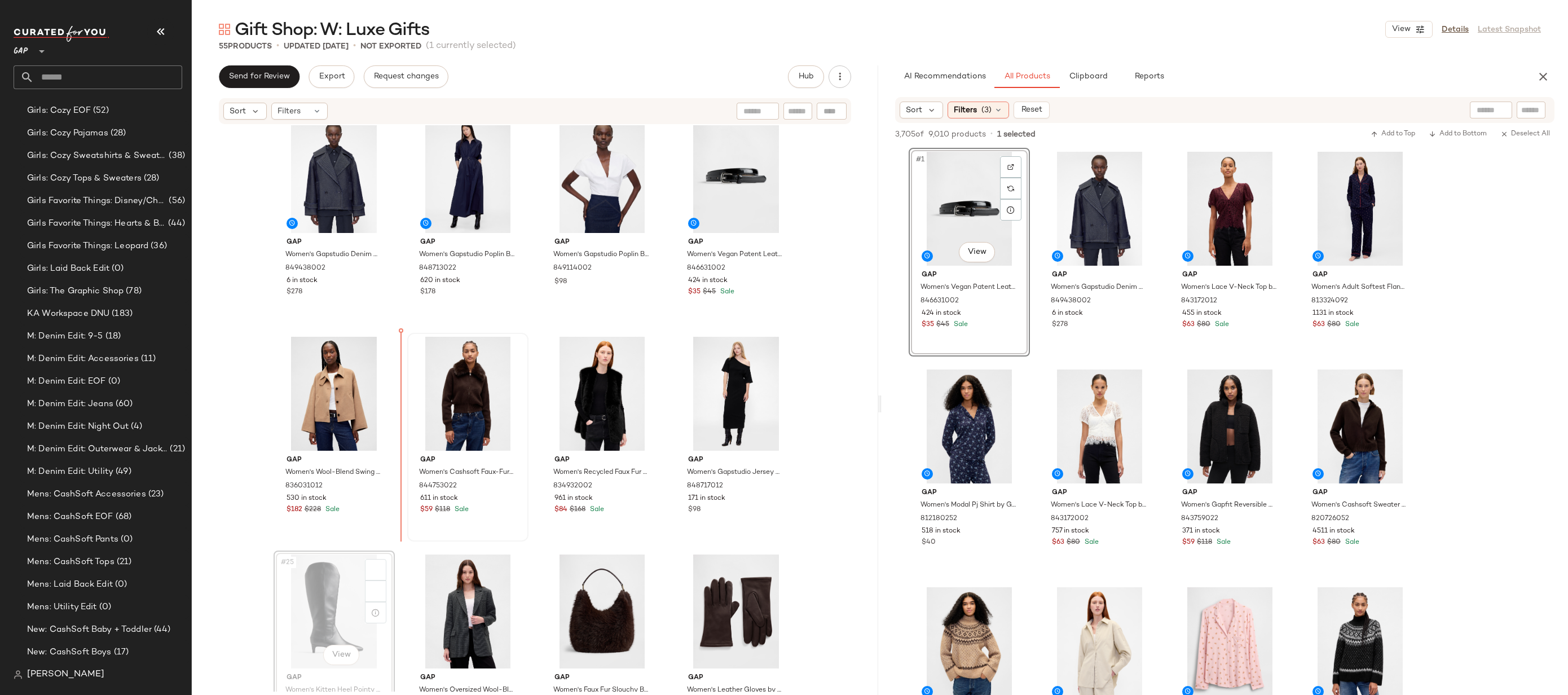
drag, startPoint x: 320, startPoint y: 578, endPoint x: 417, endPoint y: 418, distance: 187.1
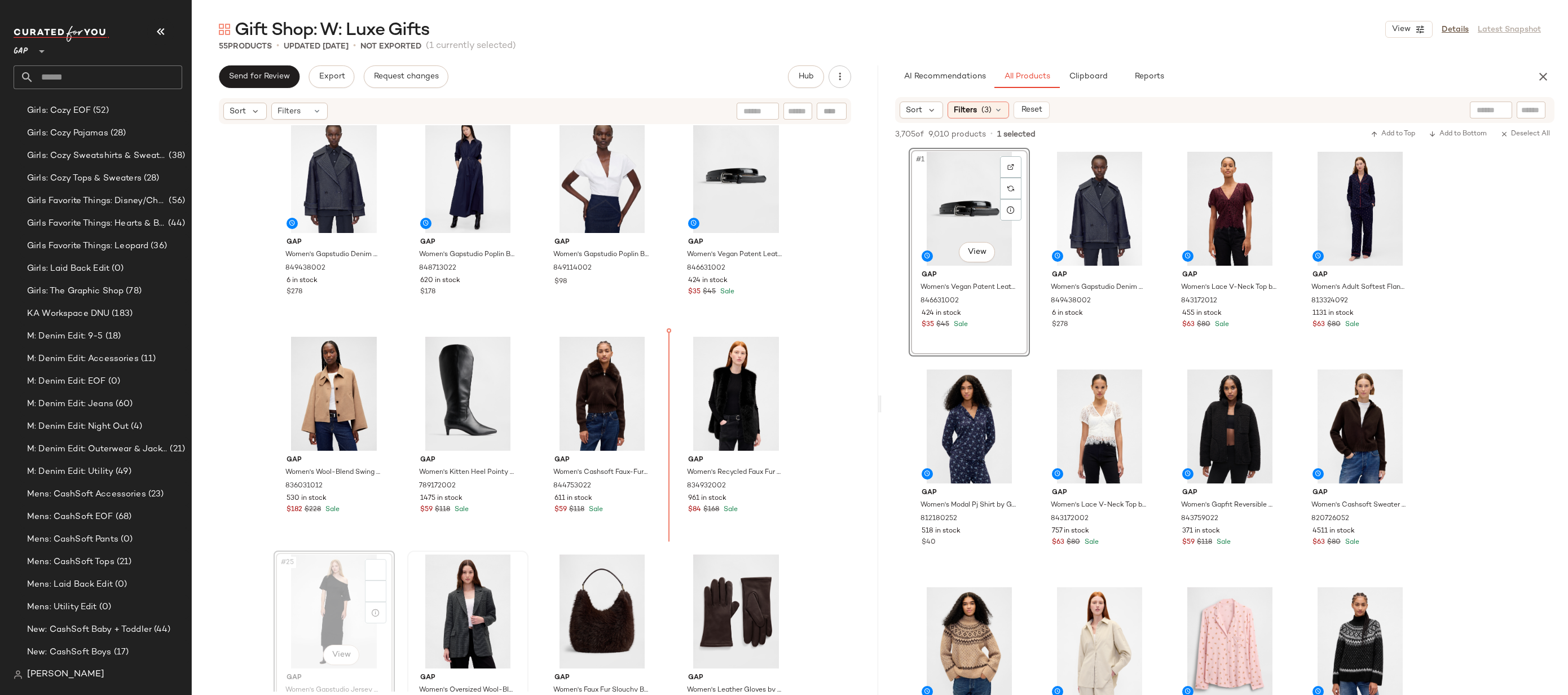
scroll to position [893, 0]
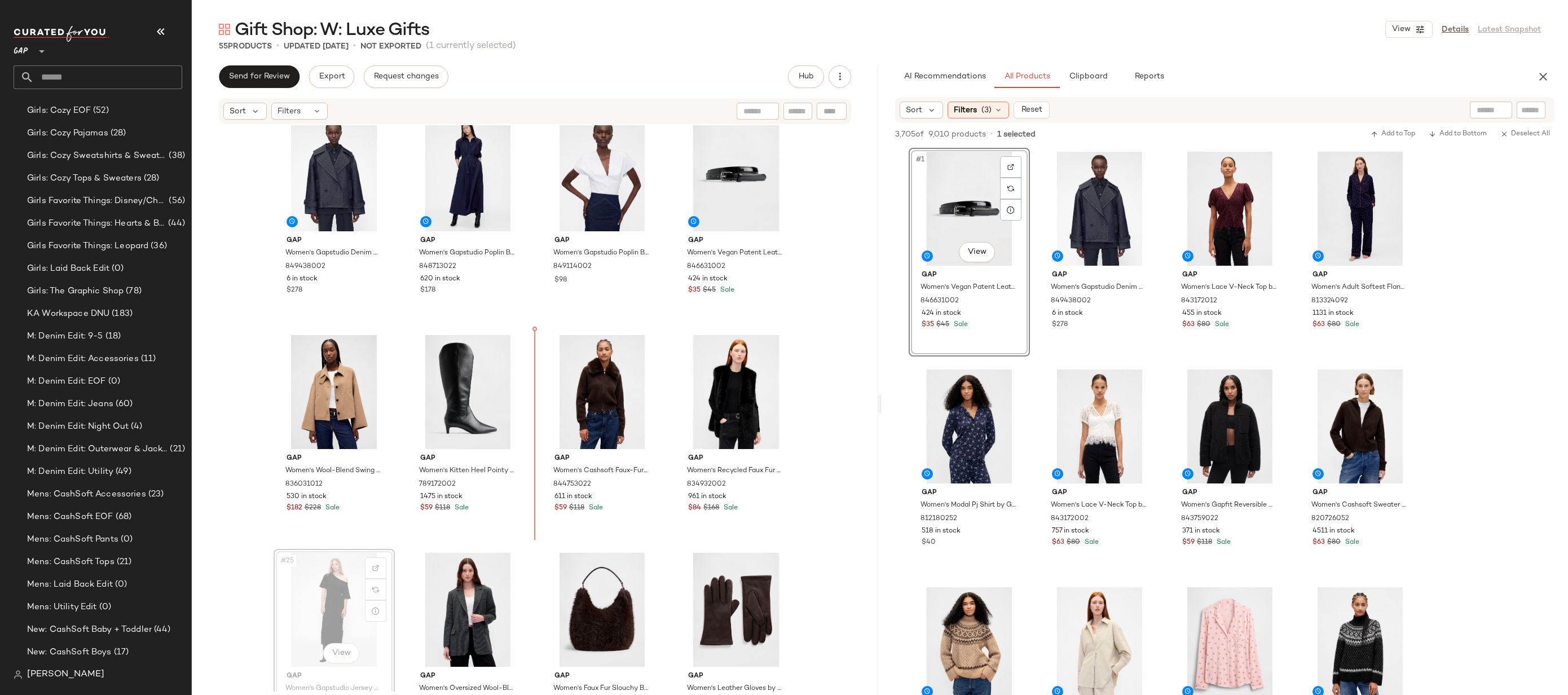
drag, startPoint x: 323, startPoint y: 598, endPoint x: 331, endPoint y: 594, distance: 8.9
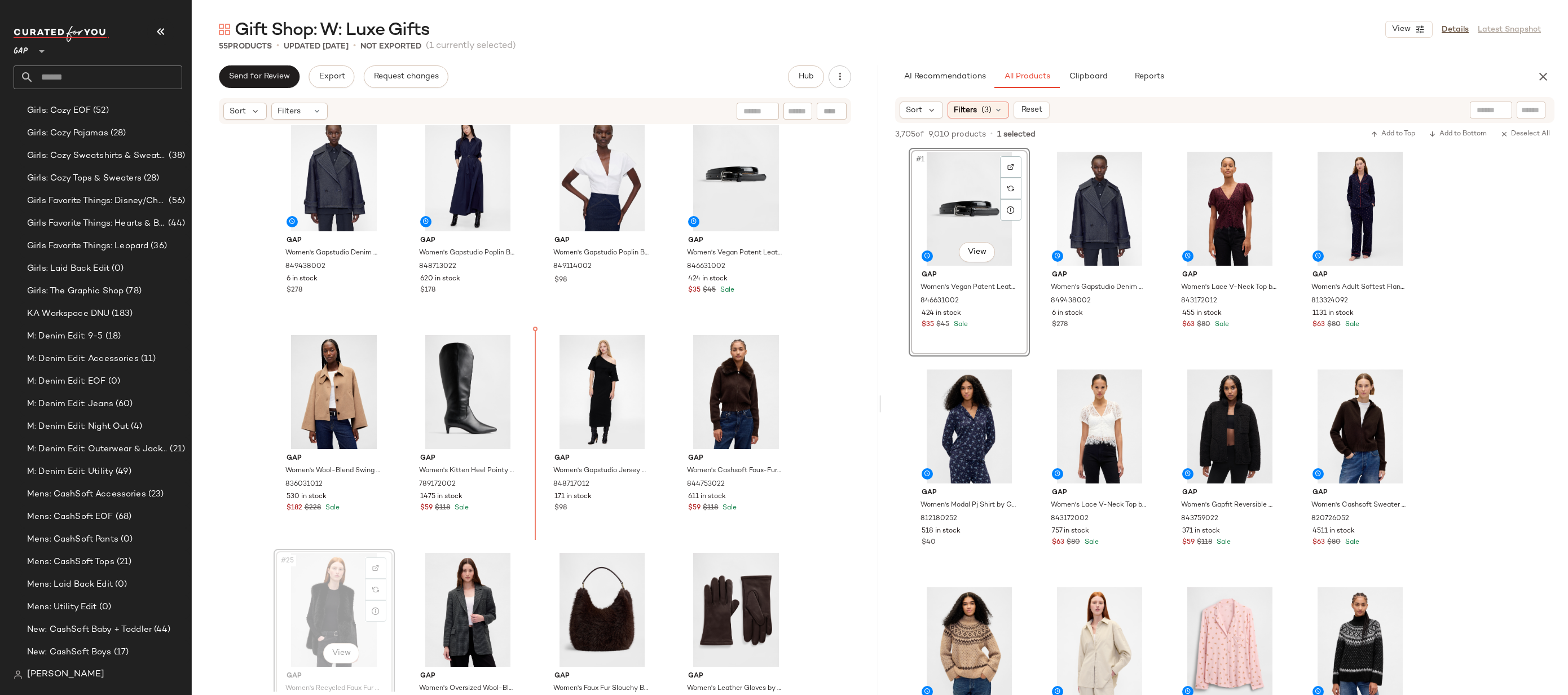
scroll to position [895, 0]
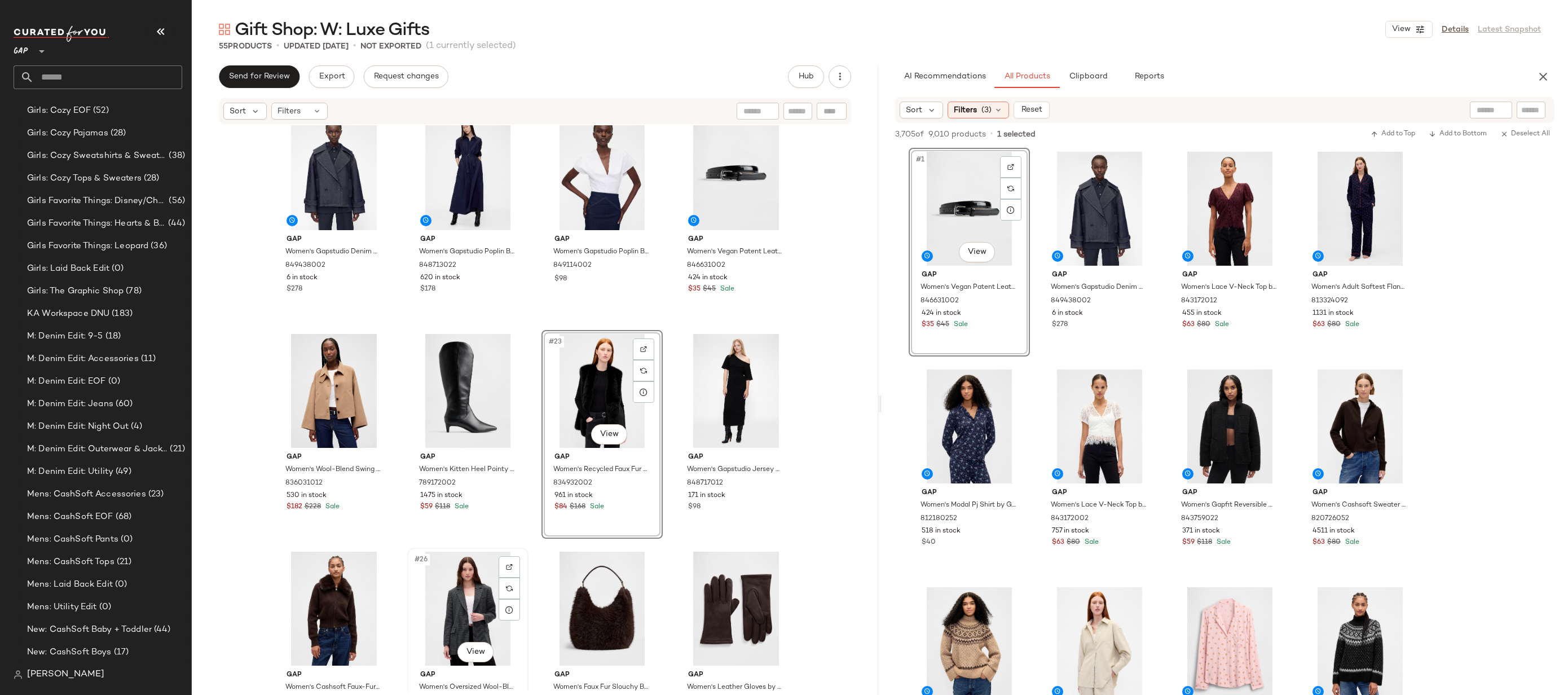
click at [432, 584] on div "#26 View" at bounding box center [468, 609] width 113 height 114
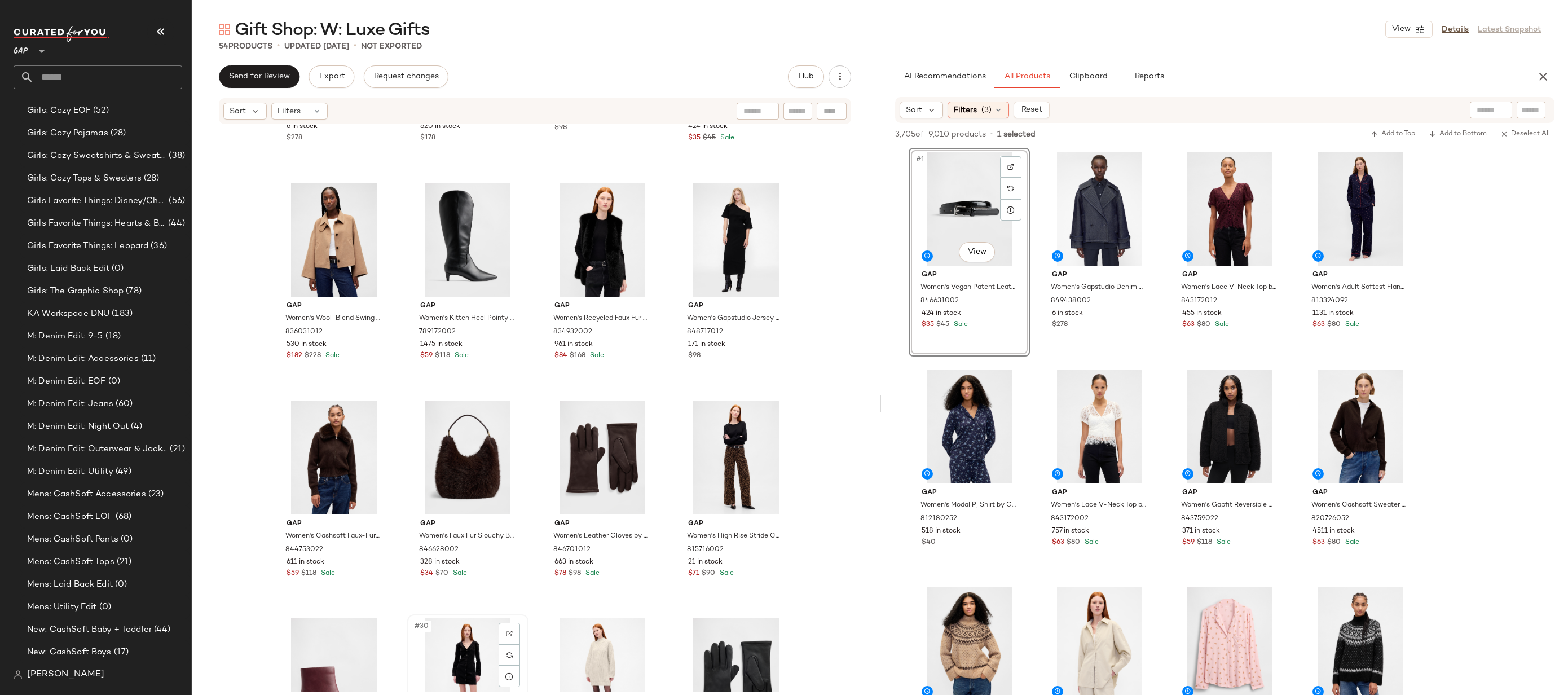
scroll to position [1088, 0]
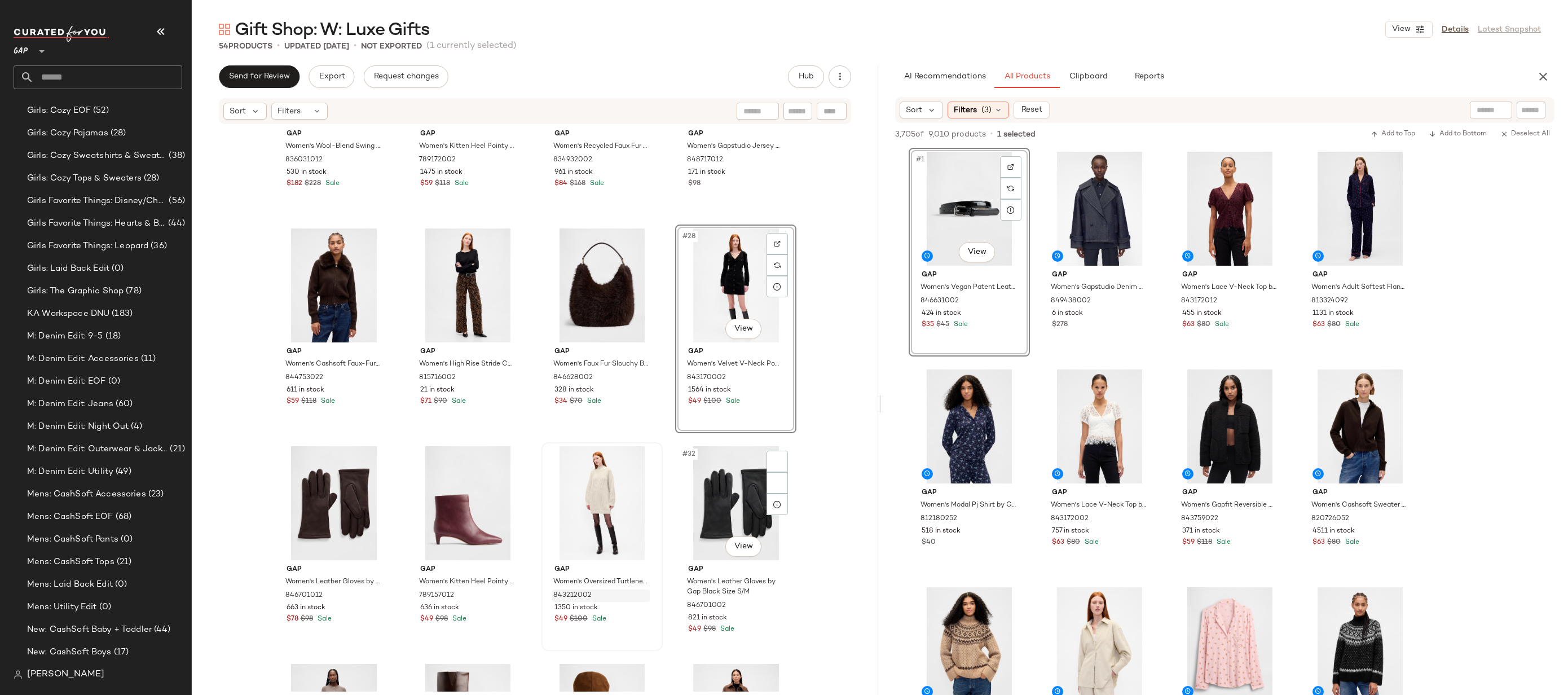
scroll to position [1325, 0]
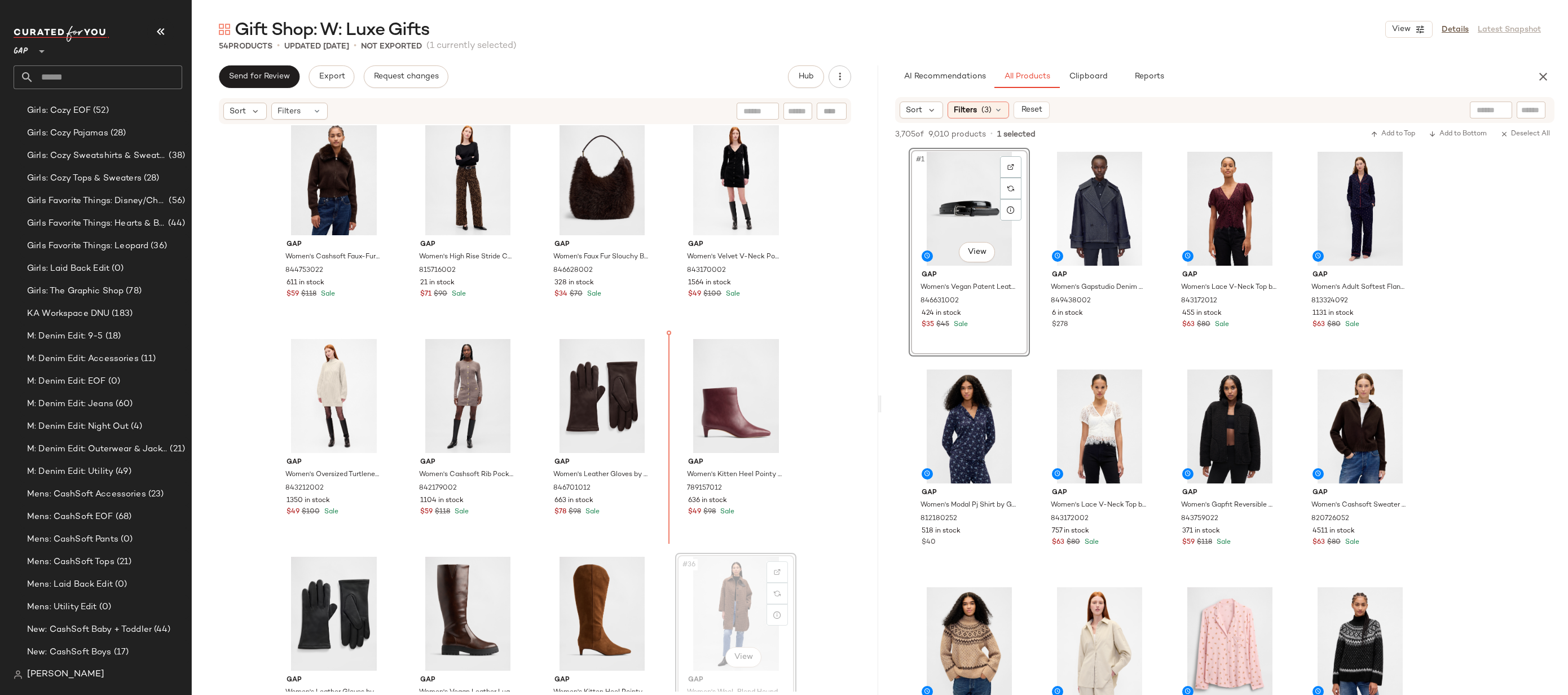
scroll to position [1326, 0]
drag, startPoint x: 687, startPoint y: 569, endPoint x: 541, endPoint y: 414, distance: 212.9
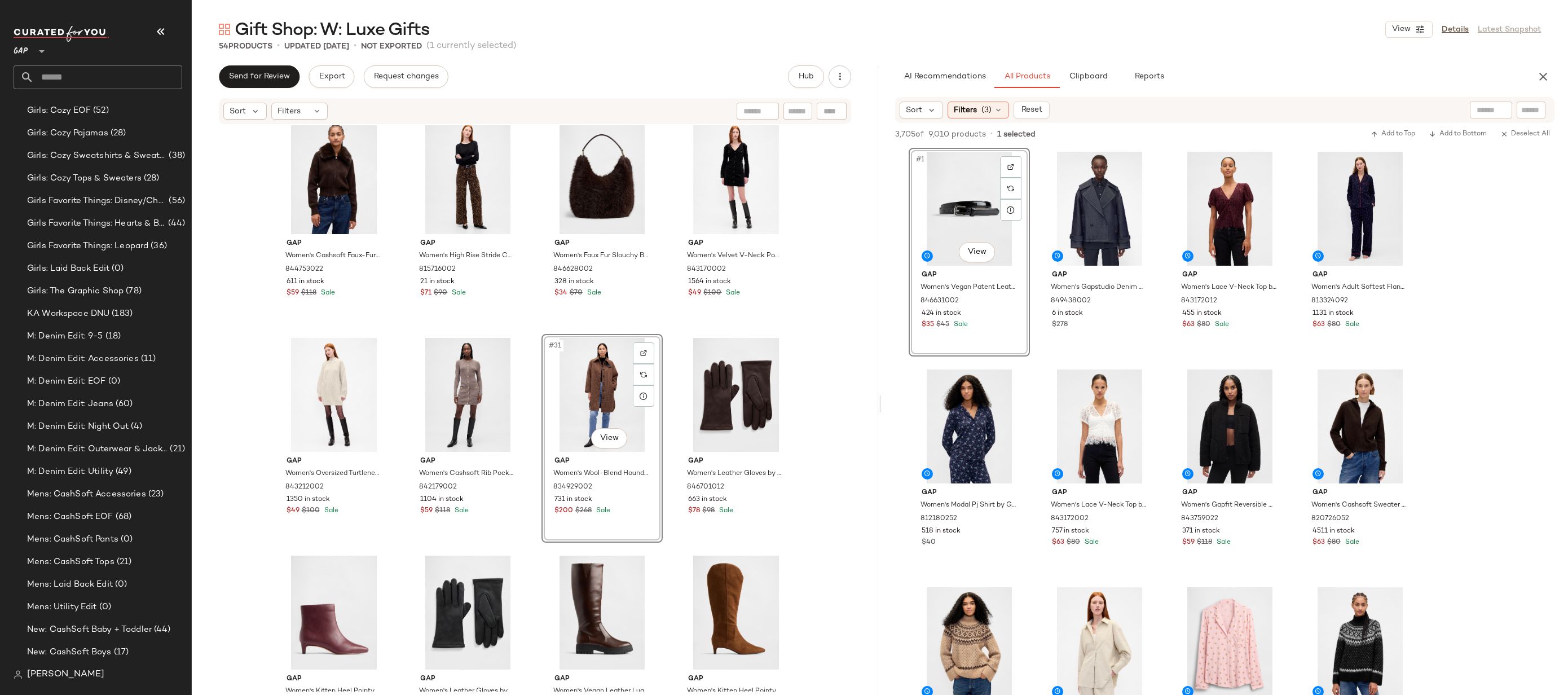
click at [808, 388] on div "Gap Women's Wool-Blend Swing Jacket by Gap Camel Tan Heather Size XS/S 83603101…" at bounding box center [535, 408] width 687 height 566
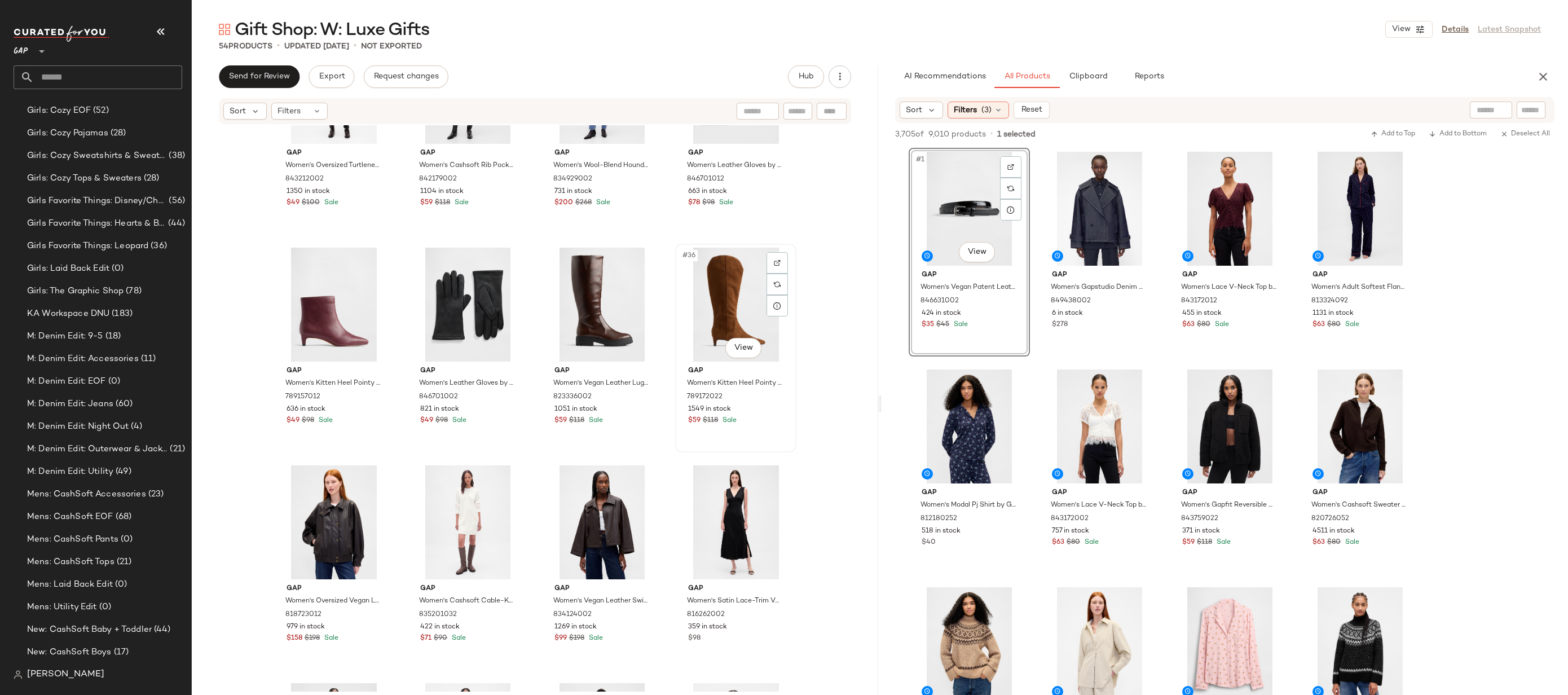
scroll to position [1639, 0]
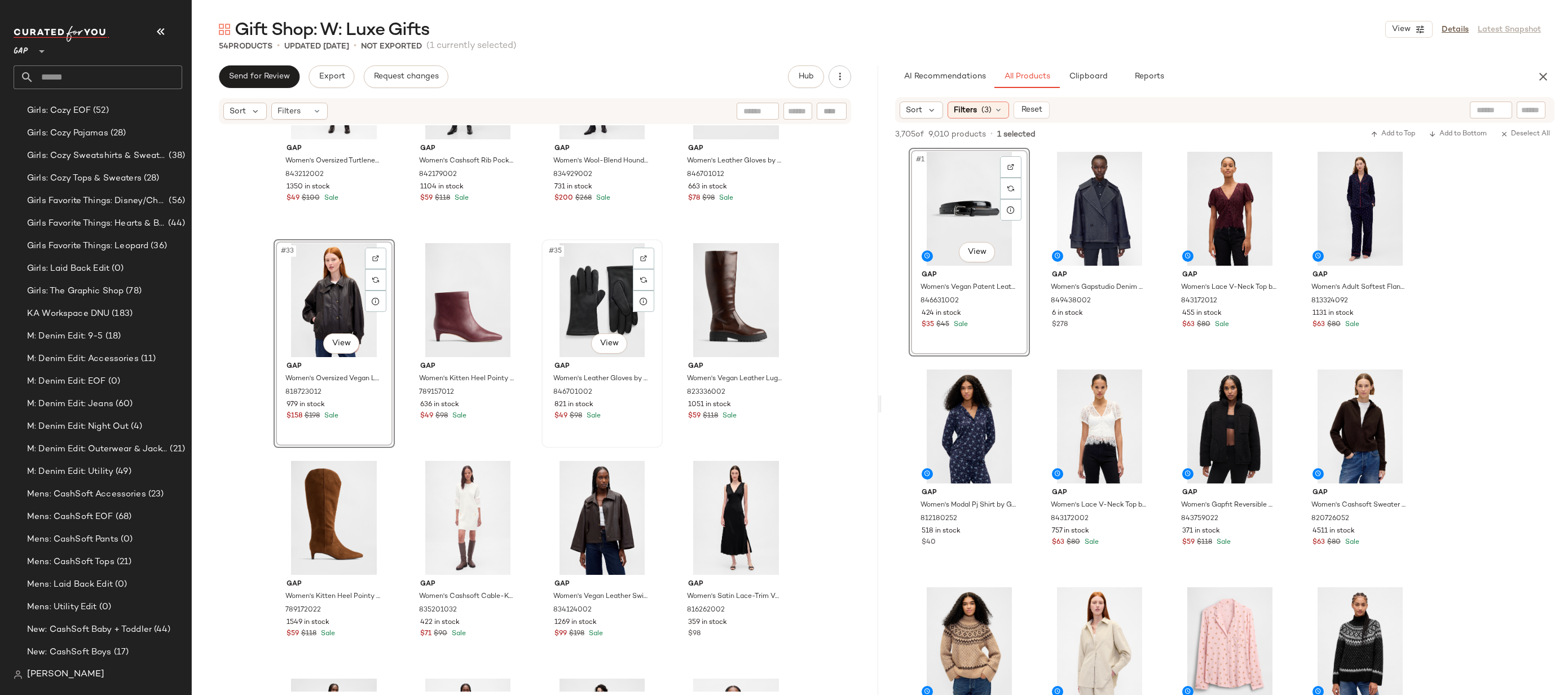
click at [591, 292] on div "#35 View" at bounding box center [602, 300] width 113 height 114
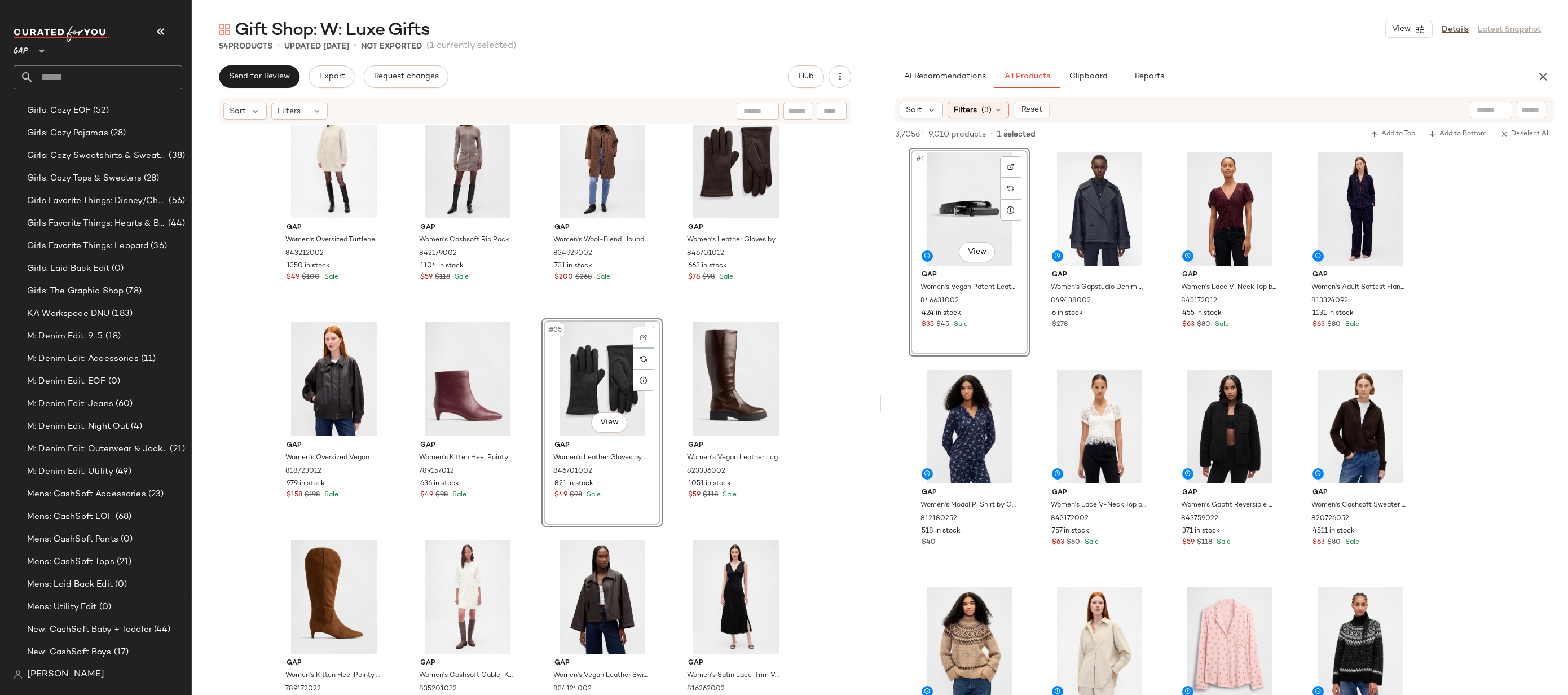
scroll to position [1456, 0]
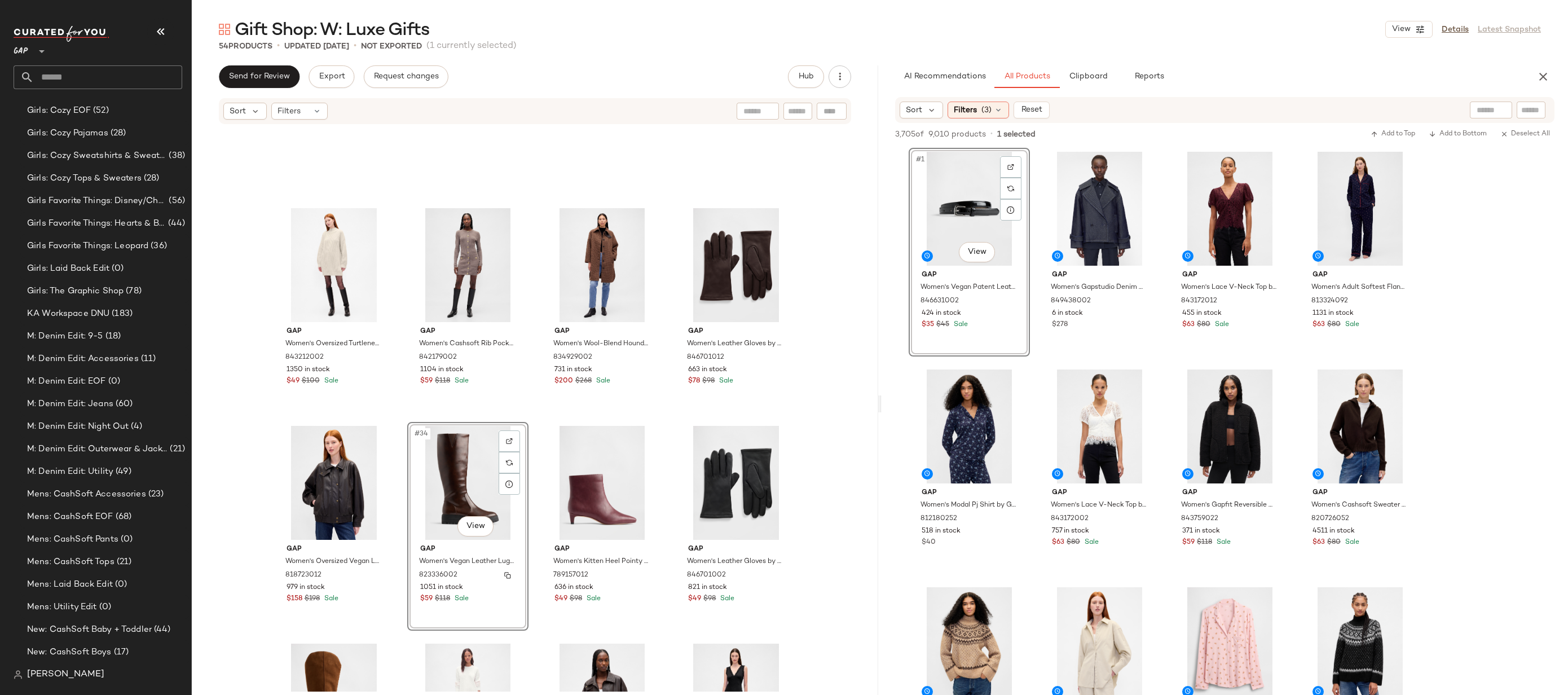
scroll to position [1634, 0]
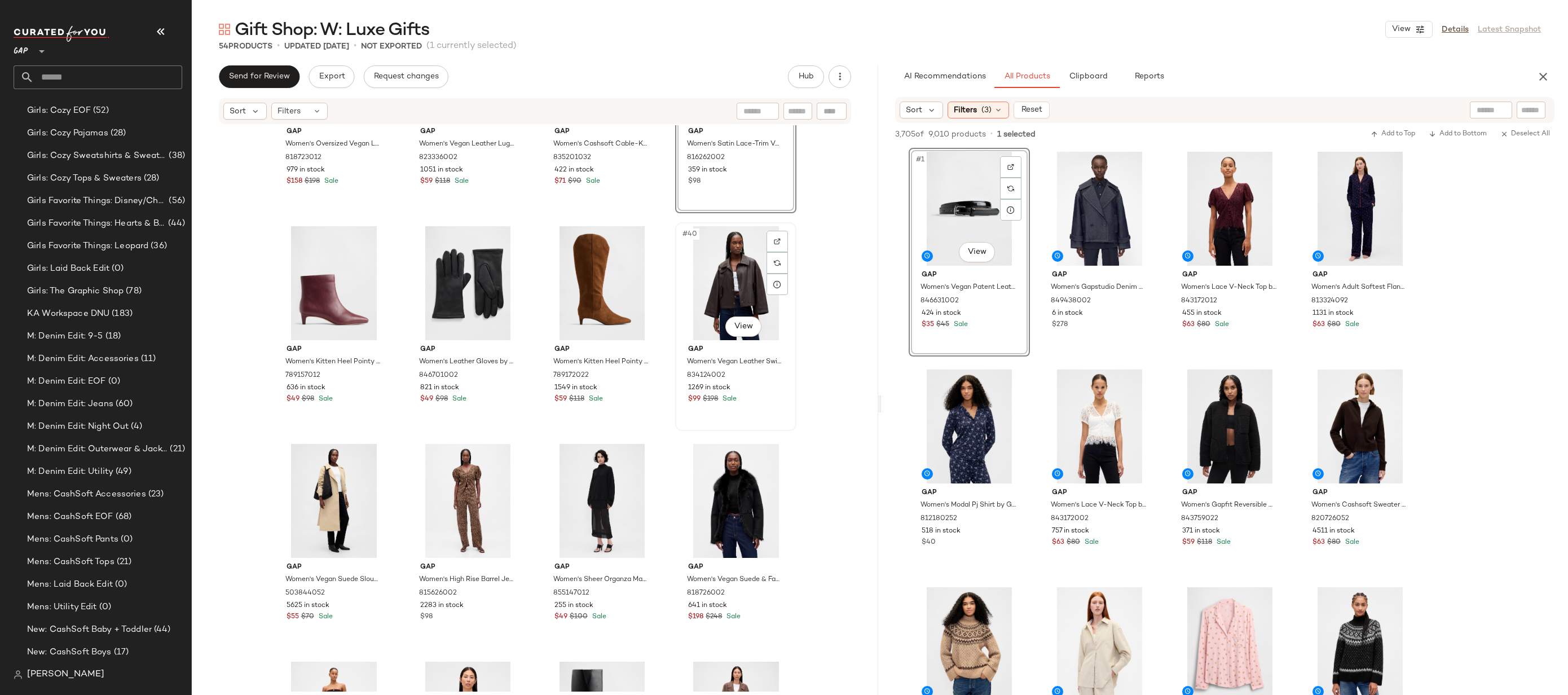
scroll to position [1723, 0]
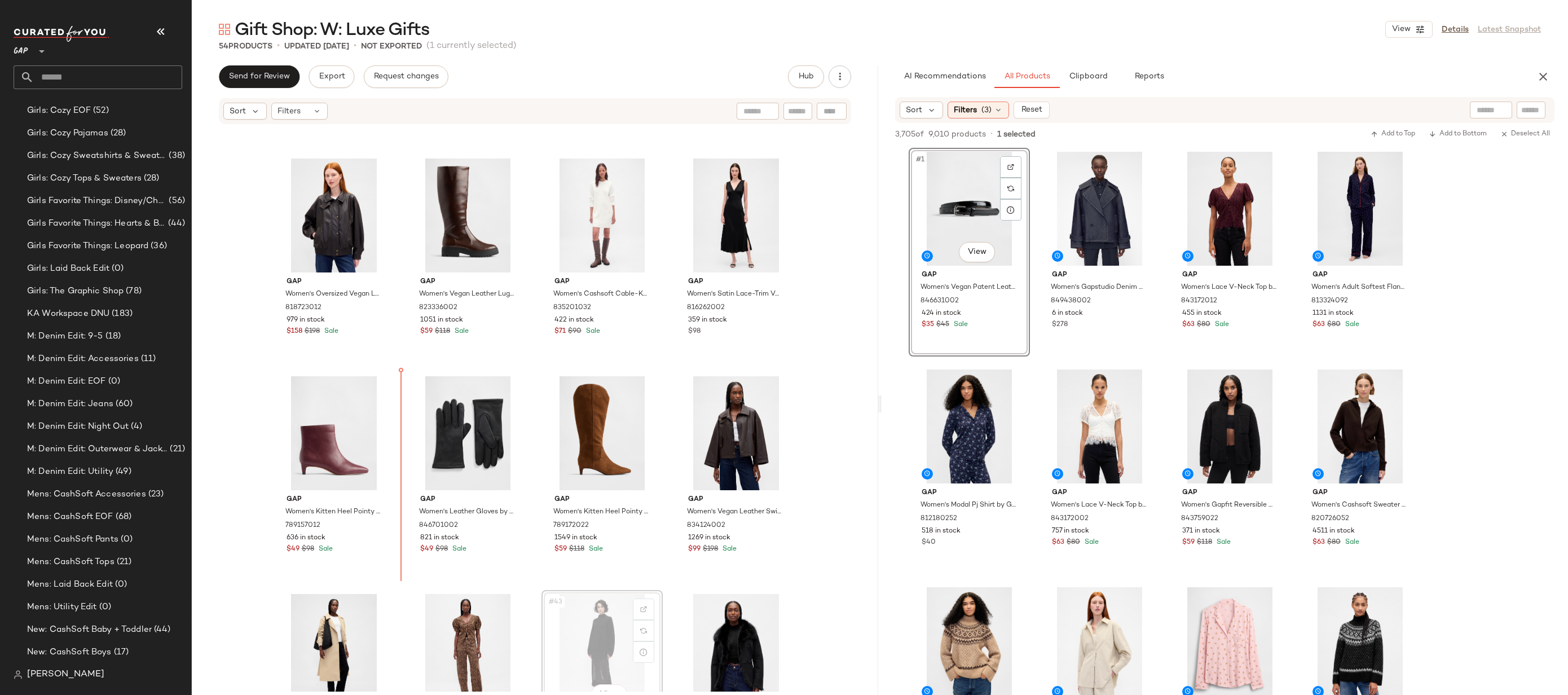
scroll to position [1726, 0]
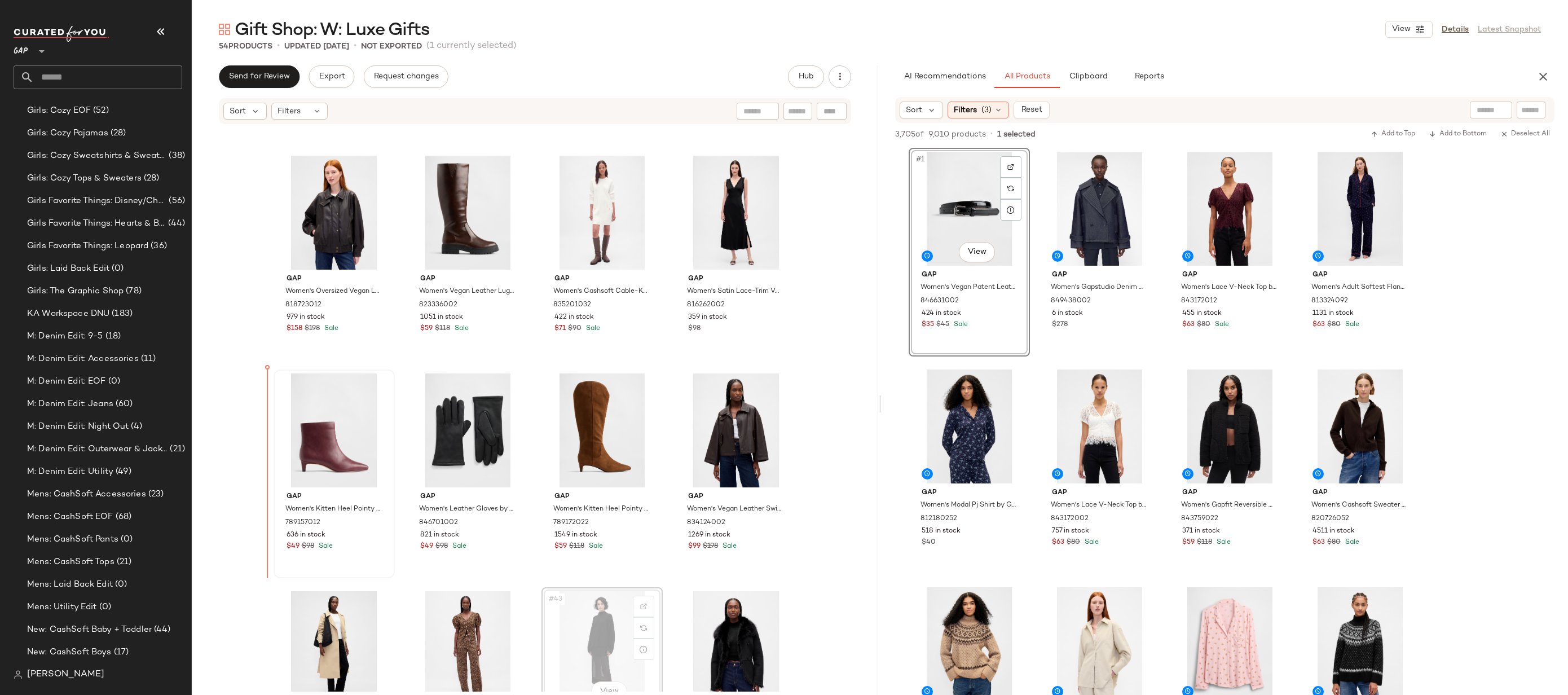
drag, startPoint x: 570, startPoint y: 623, endPoint x: 292, endPoint y: 464, distance: 320.3
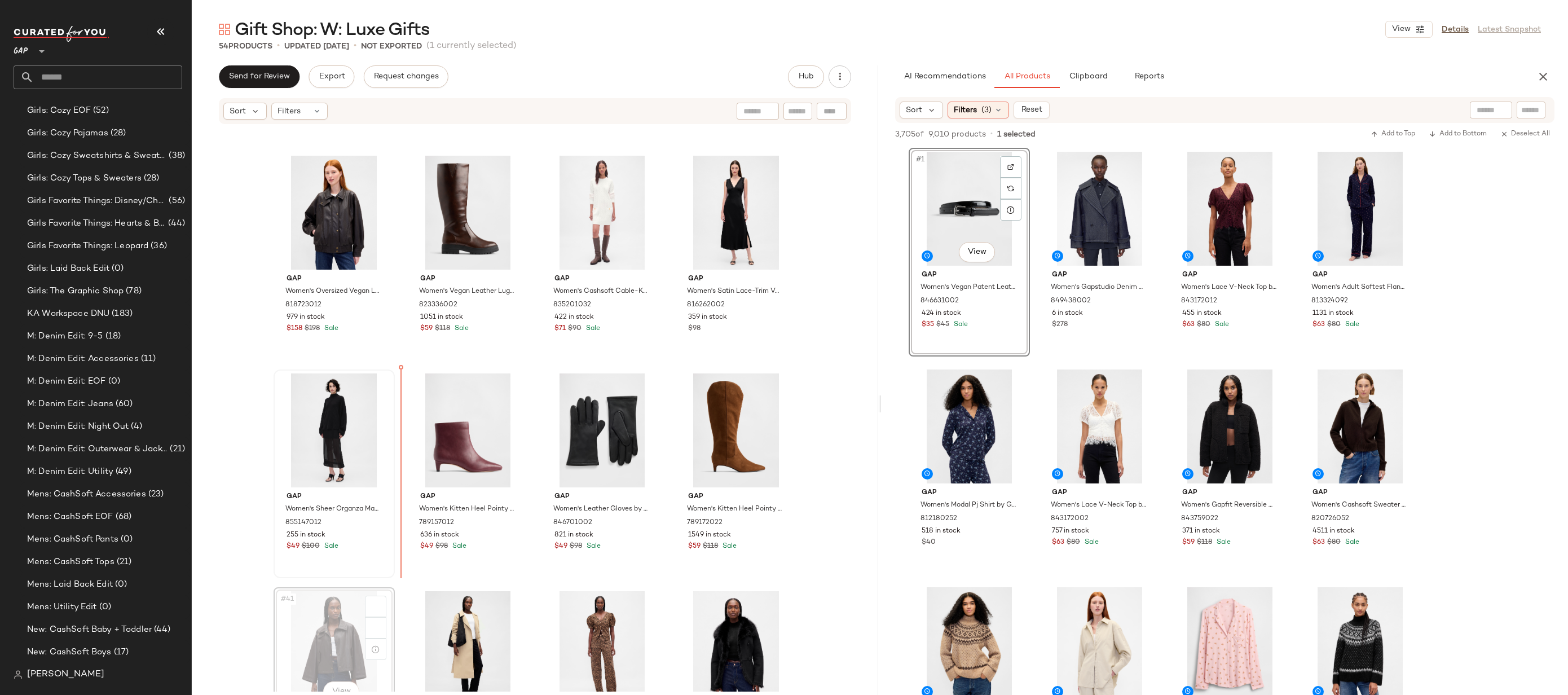
scroll to position [1726, 0]
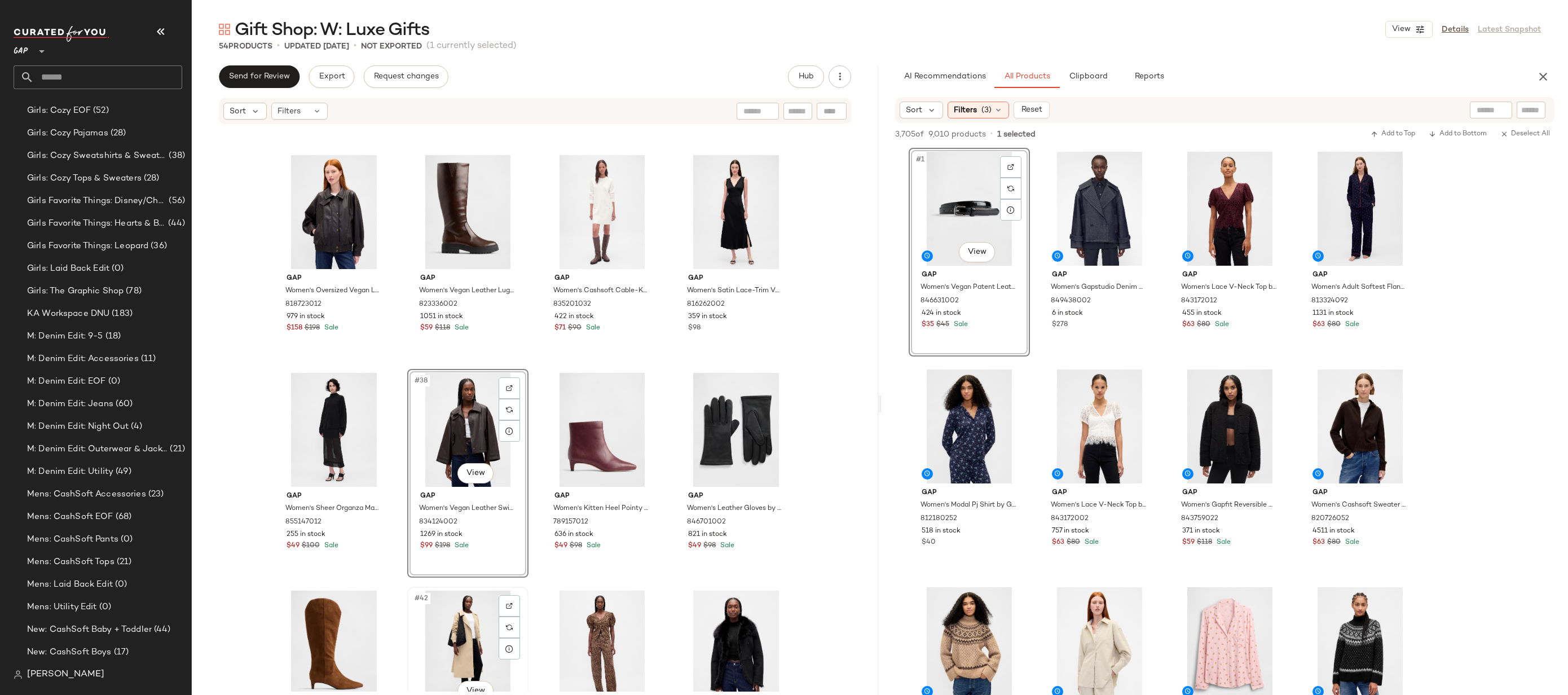
click at [481, 649] on div "#42 View" at bounding box center [468, 648] width 113 height 114
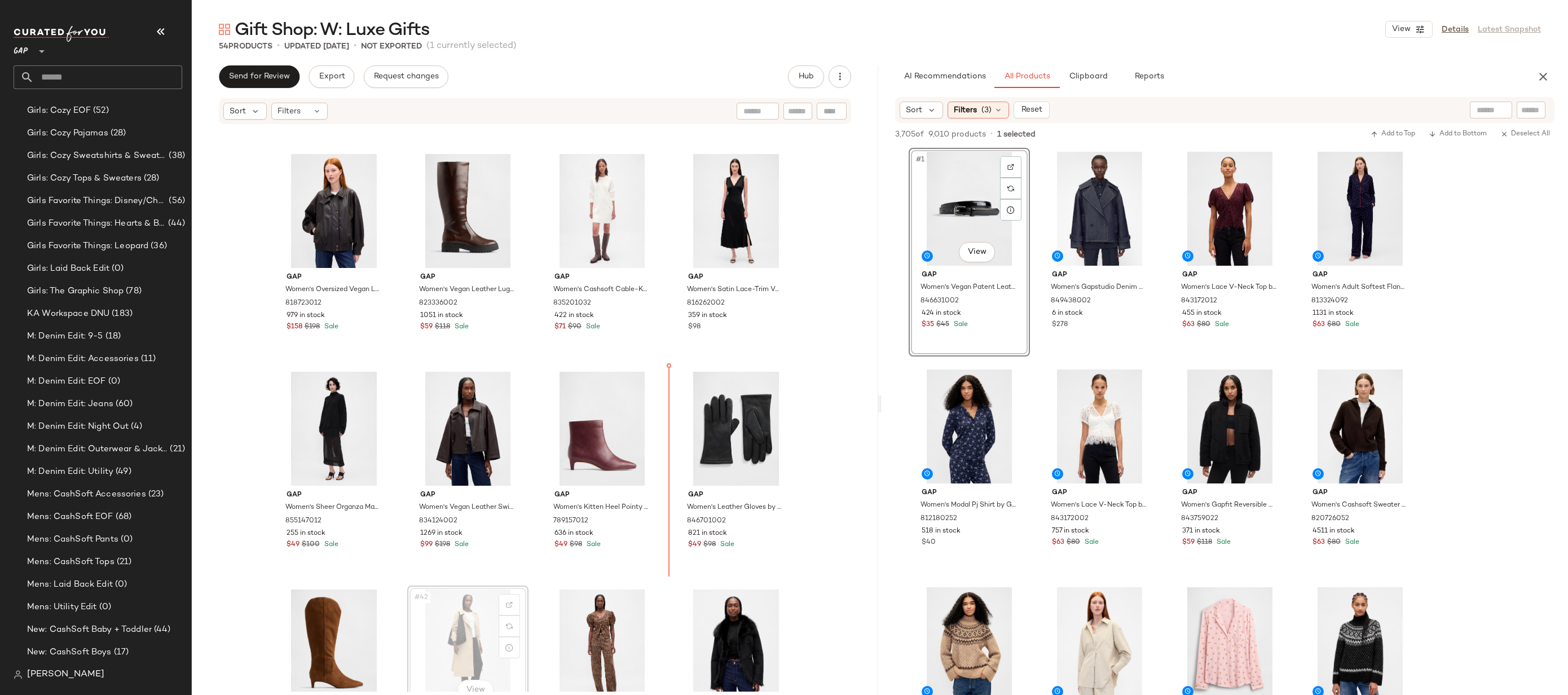
drag, startPoint x: 458, startPoint y: 653, endPoint x: 669, endPoint y: 457, distance: 288.0
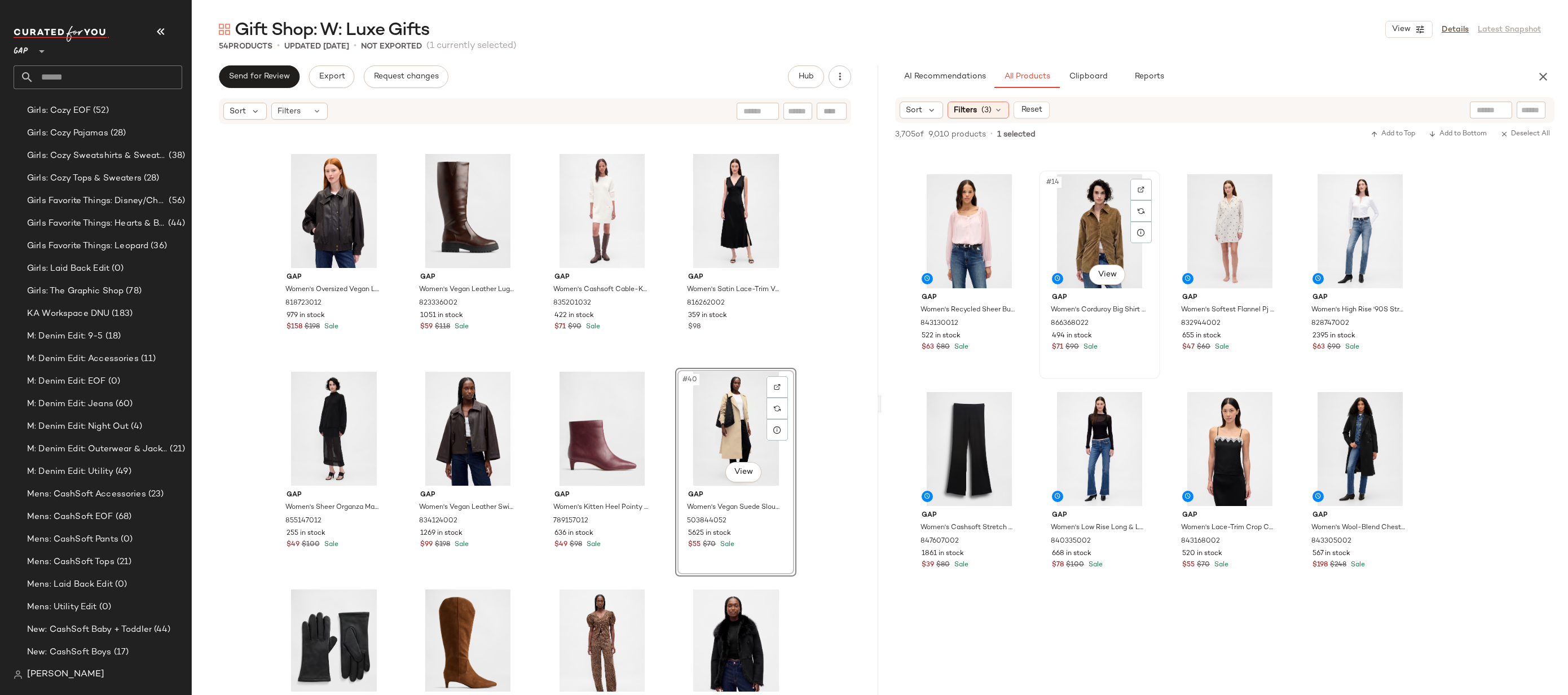
scroll to position [775, 0]
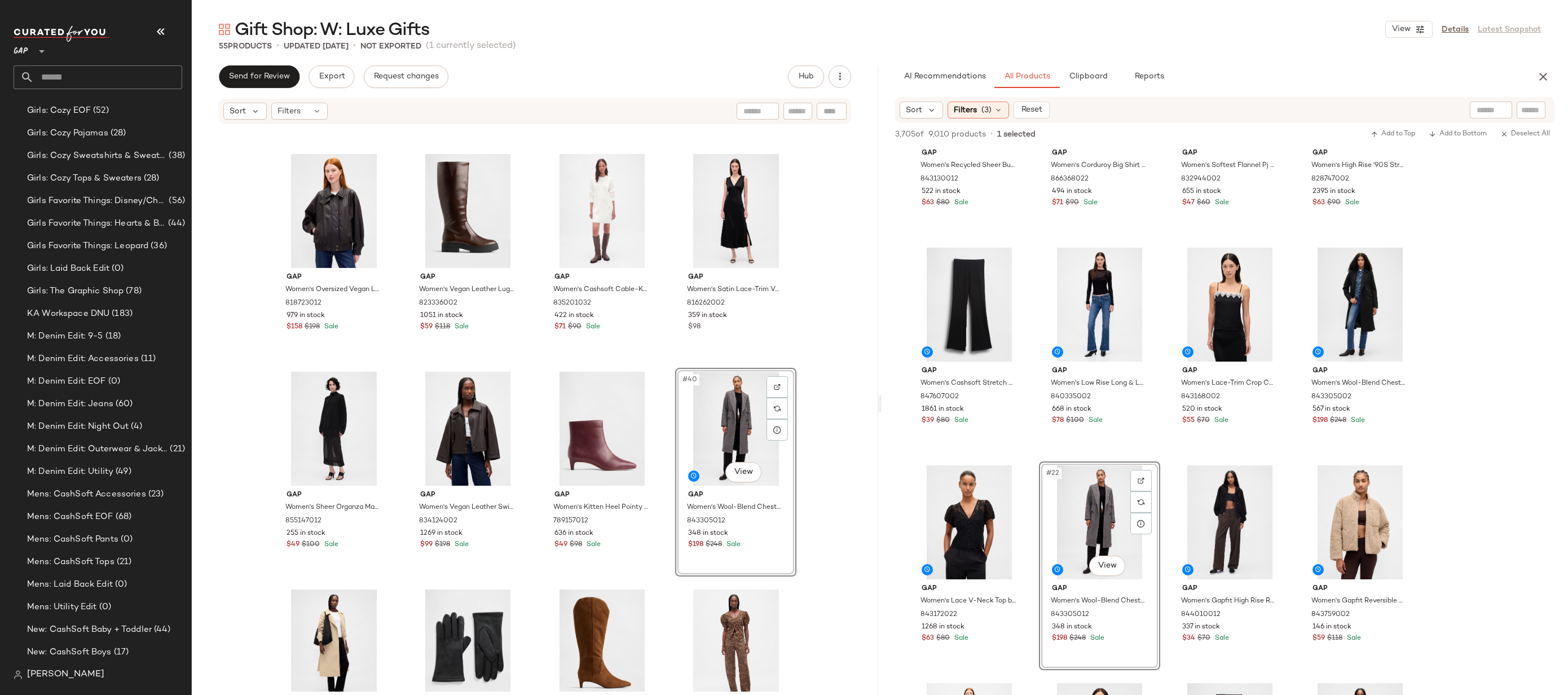
click at [819, 426] on div "Gap Women's Oversized Vegan Leather Jacket by Gap Terra Brown Size S 818723012 …" at bounding box center [535, 408] width 687 height 566
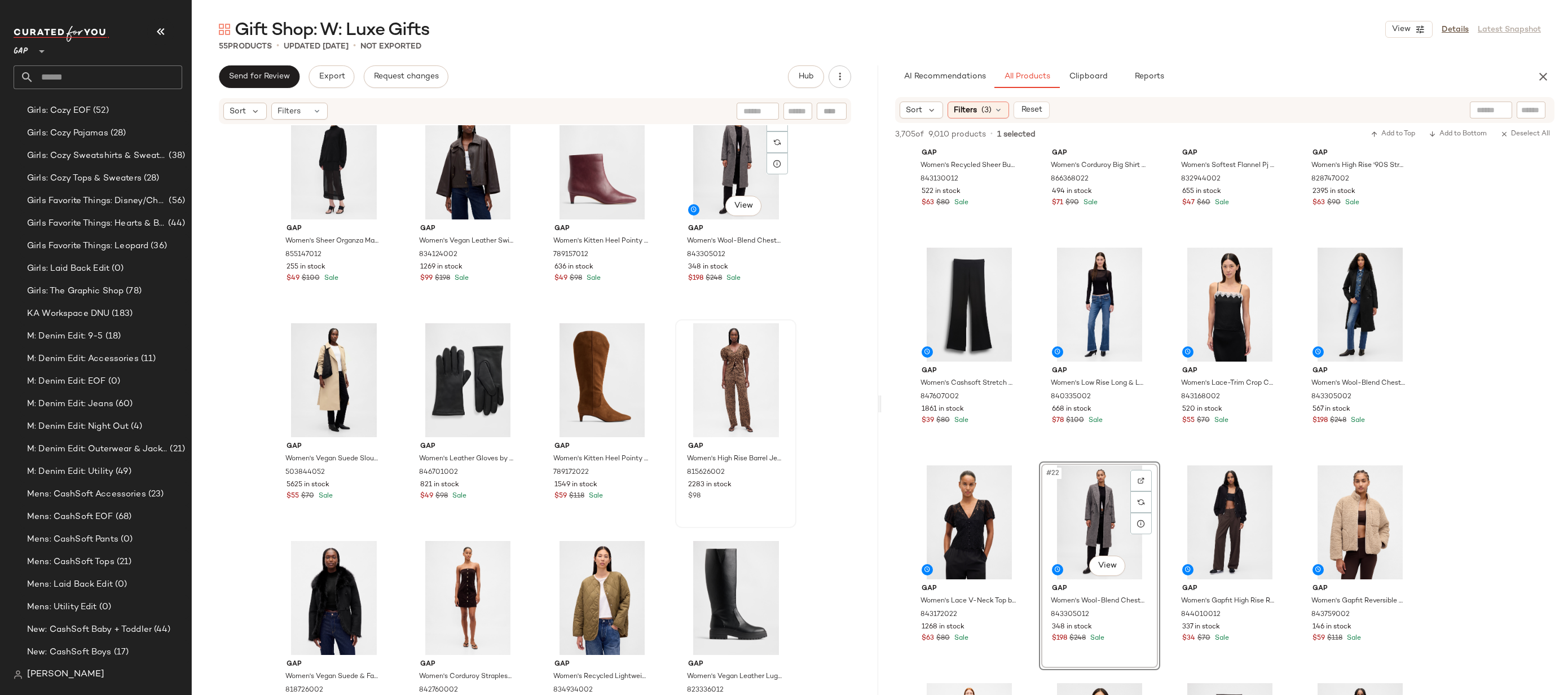
scroll to position [1969, 0]
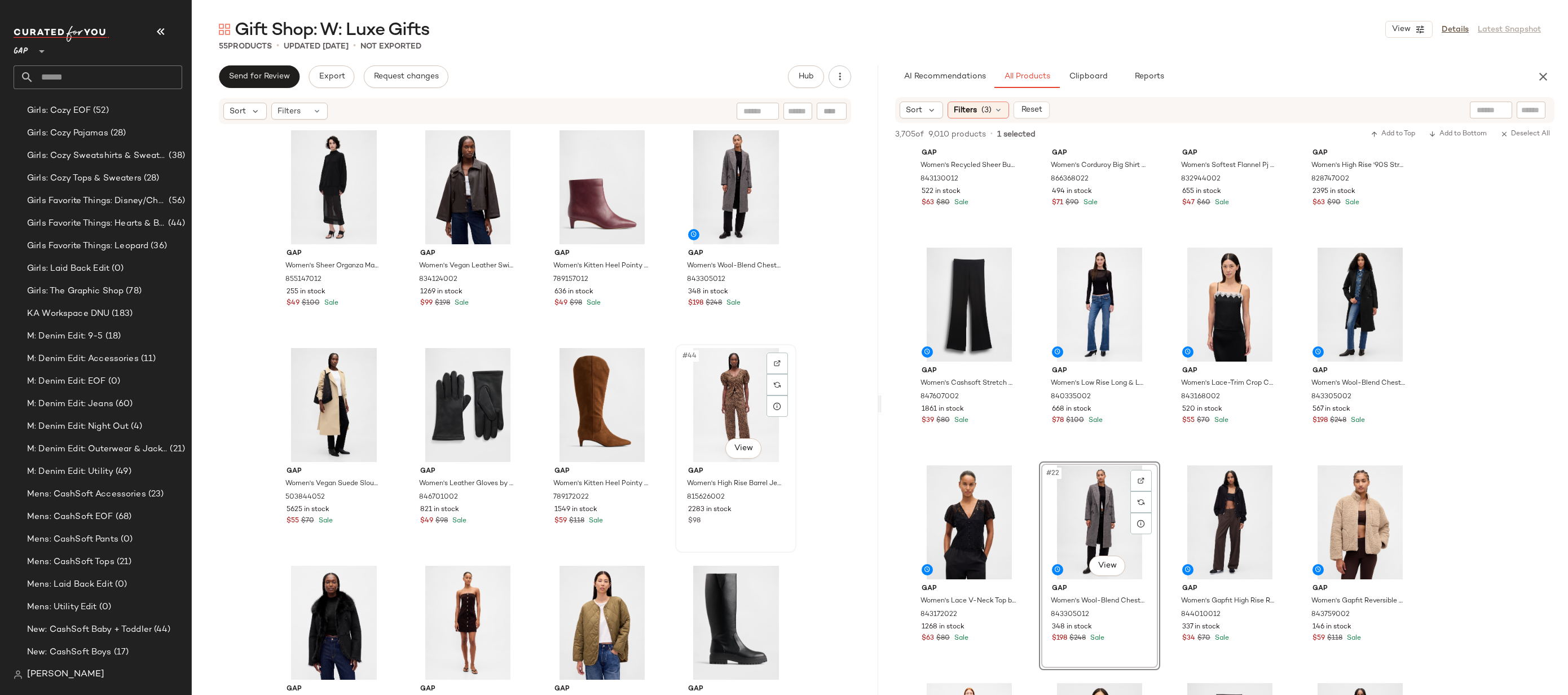
click at [732, 397] on div "#44 View" at bounding box center [736, 405] width 113 height 114
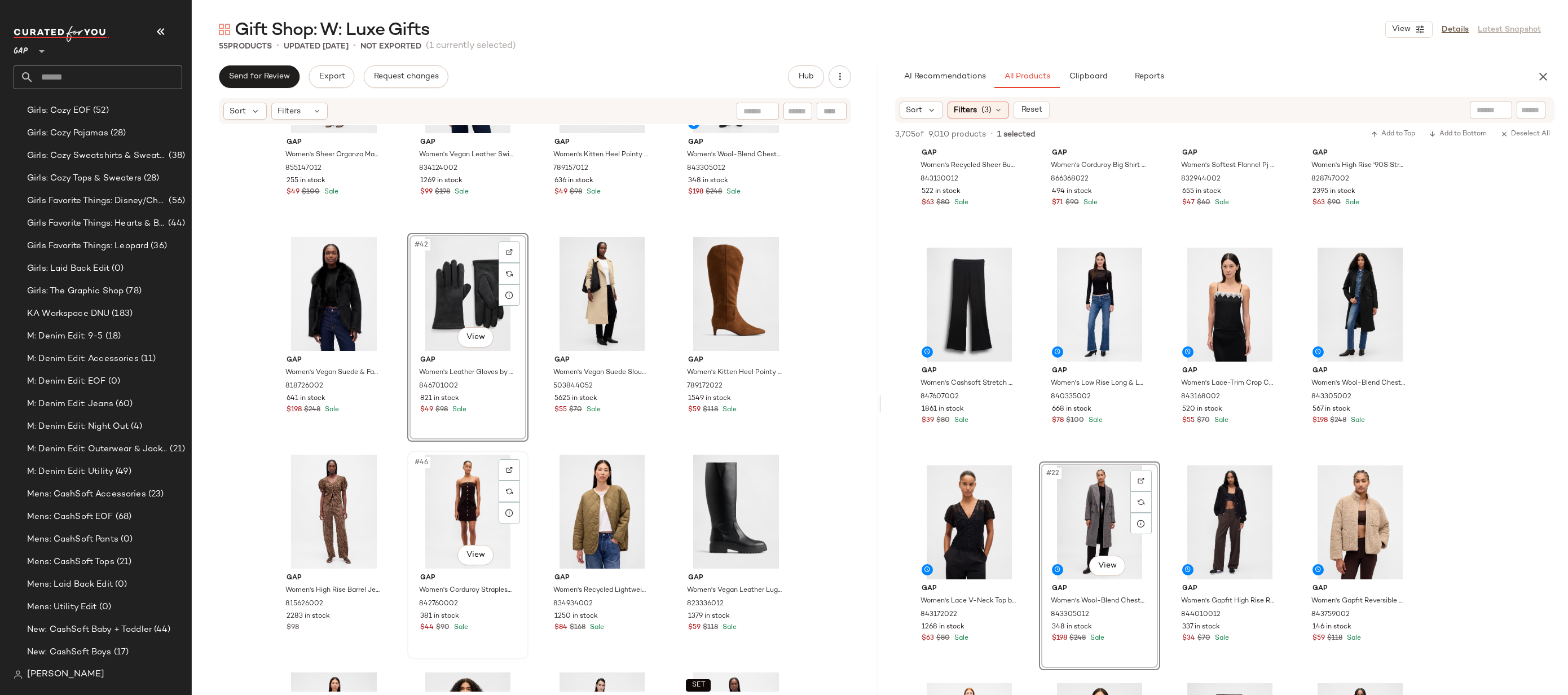
scroll to position [2092, 0]
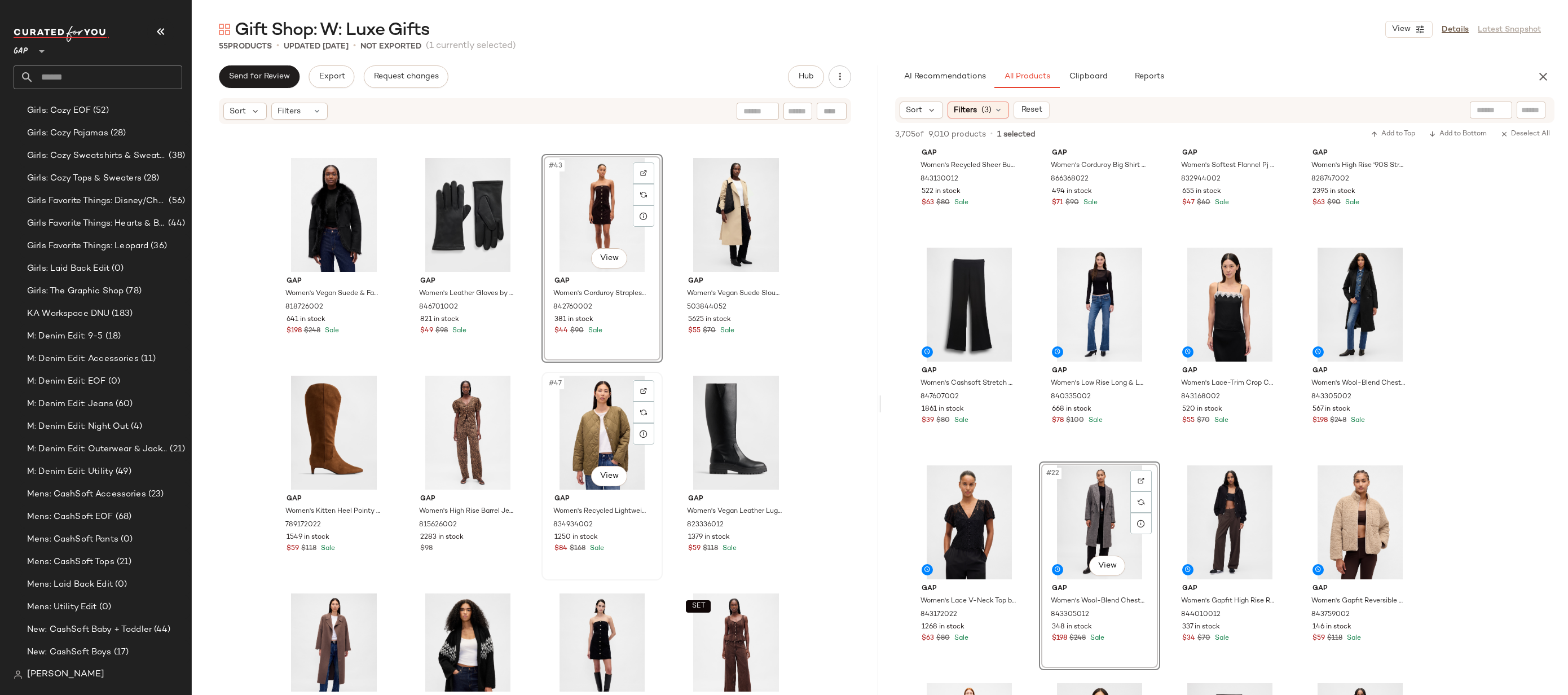
scroll to position [2074, 0]
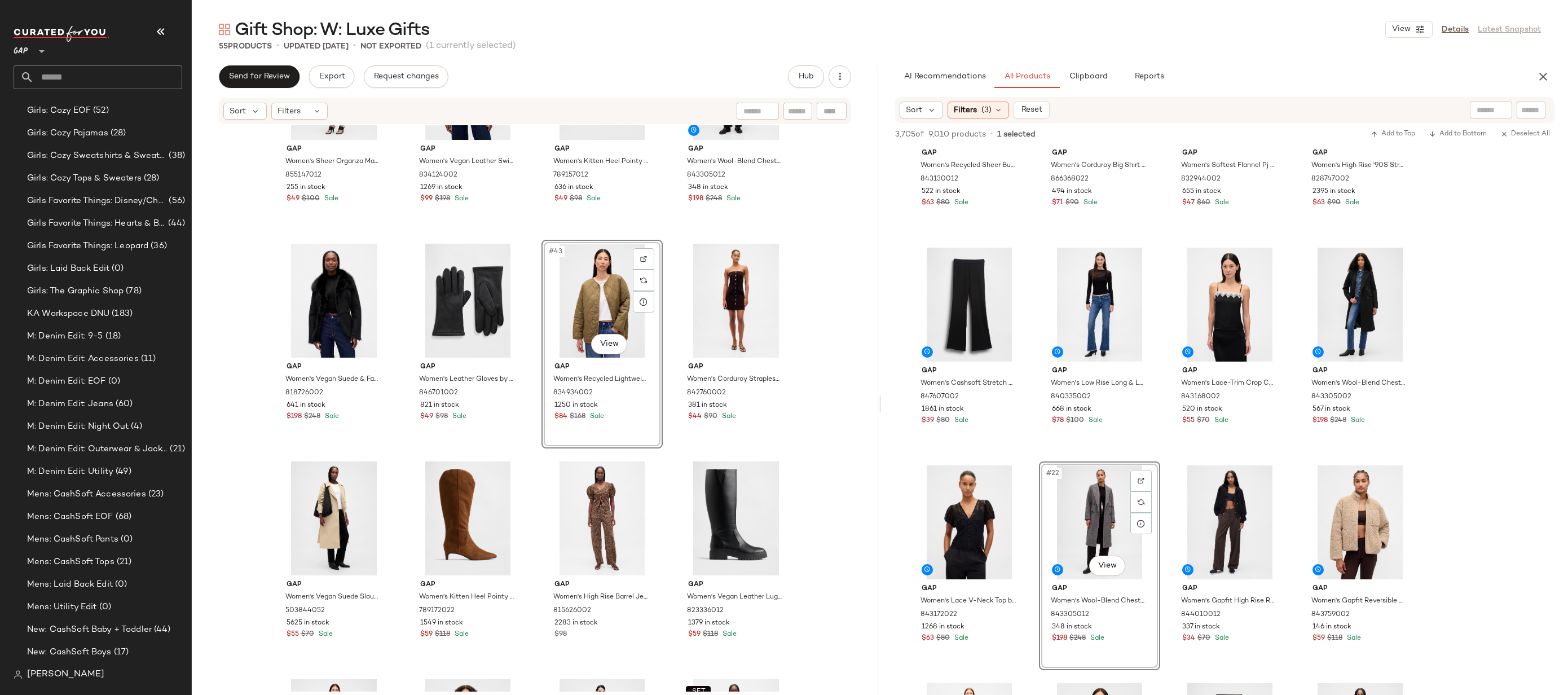
scroll to position [1921, 0]
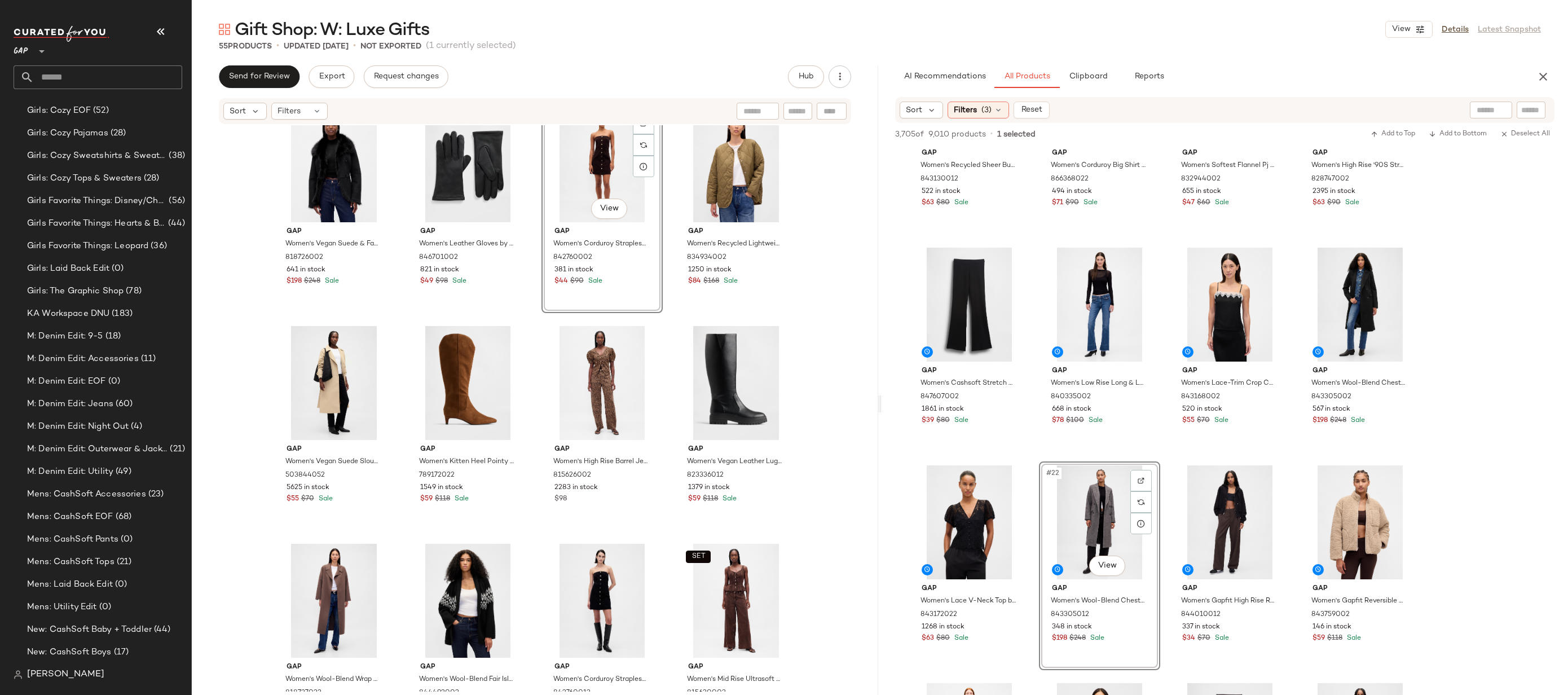
scroll to position [2207, 0]
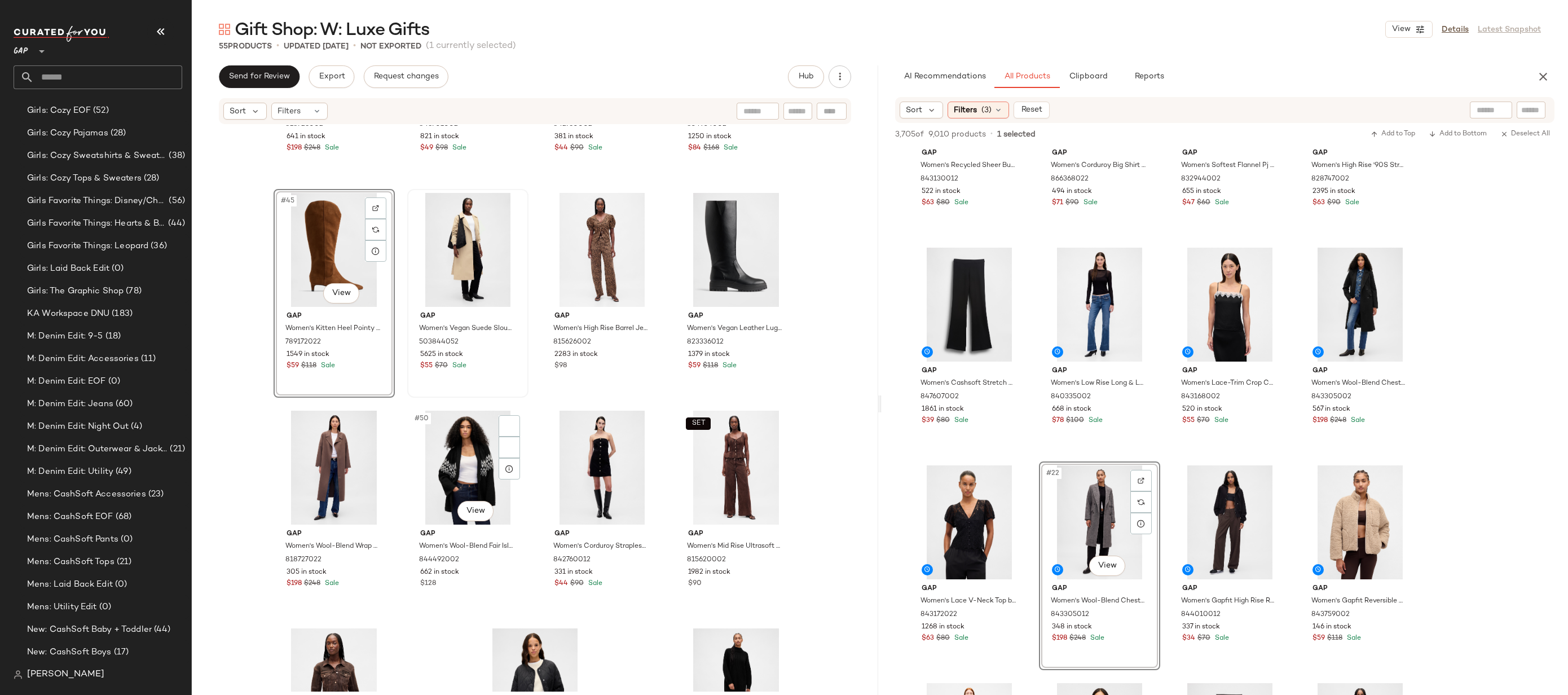
scroll to position [2355, 0]
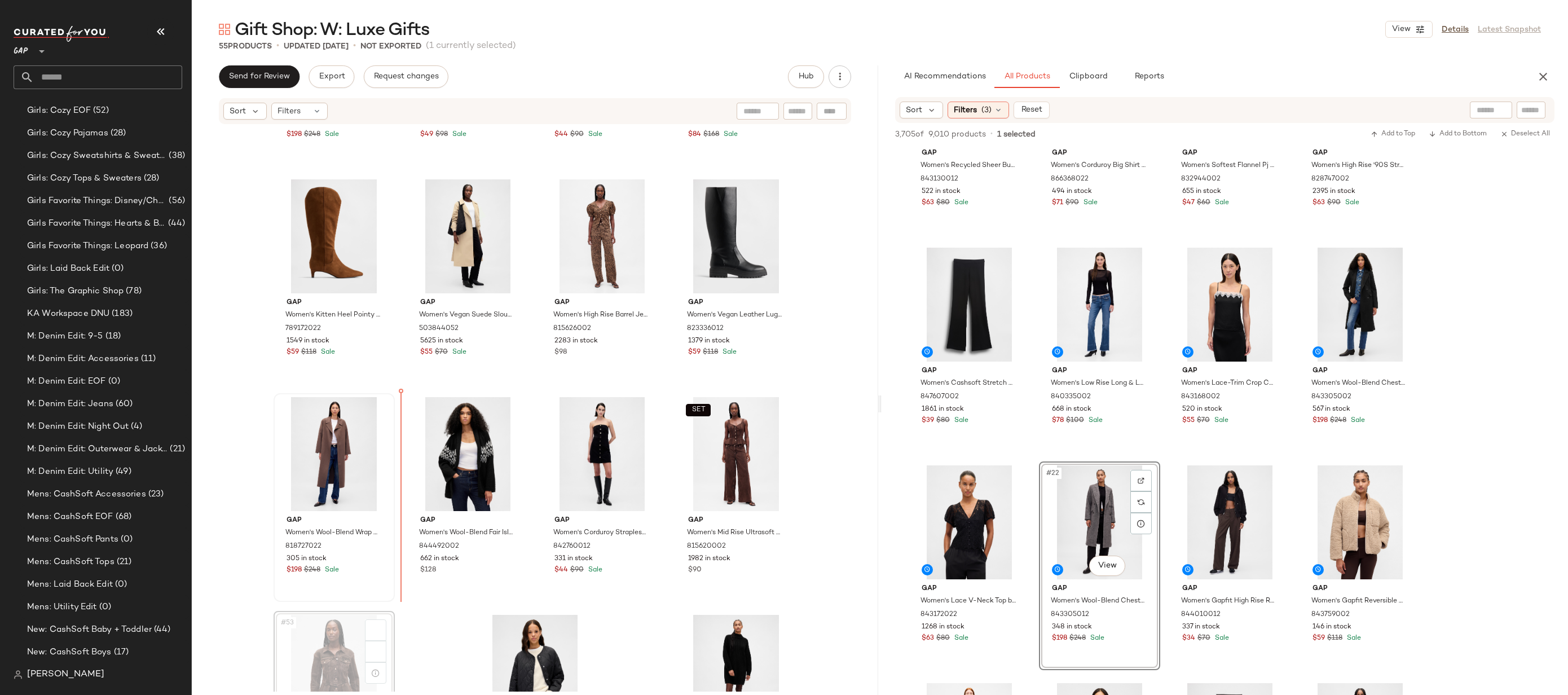
scroll to position [2356, 0]
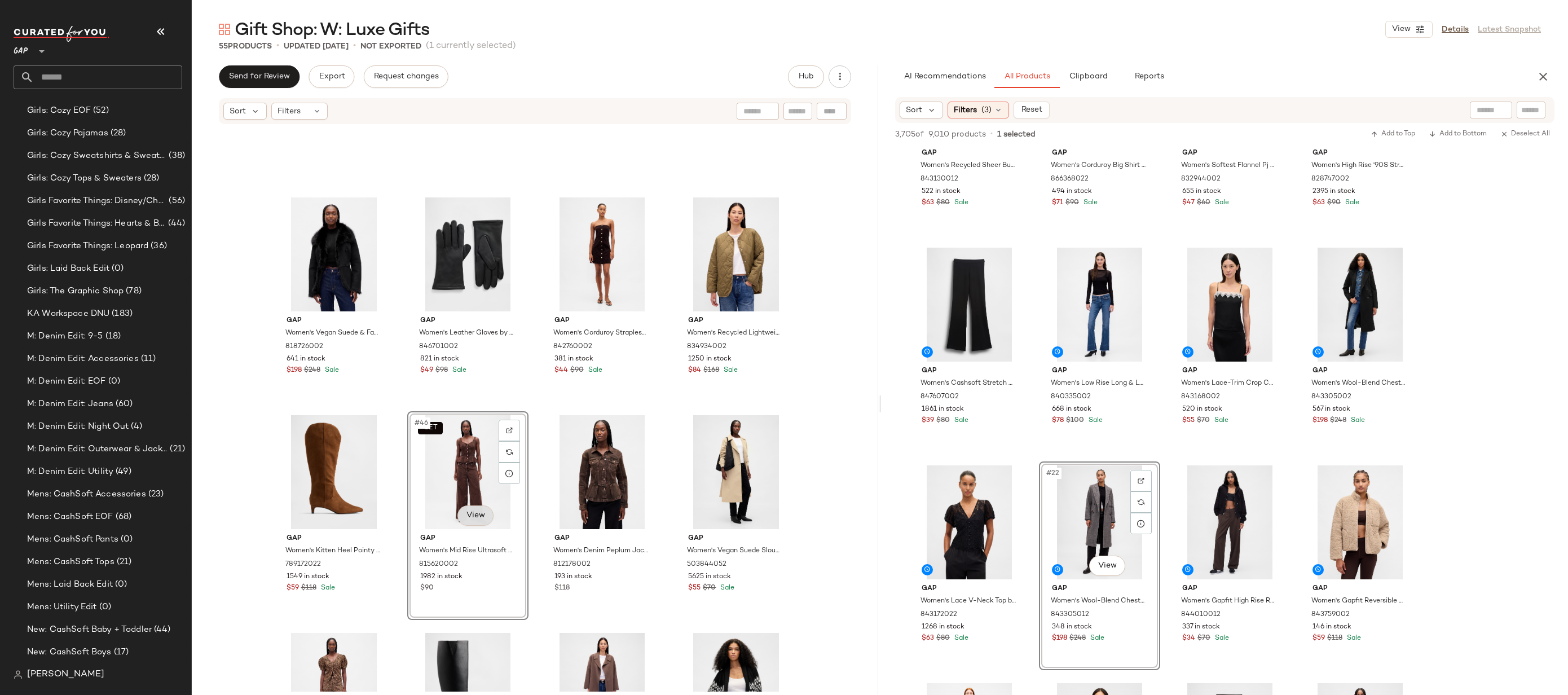
scroll to position [2216, 0]
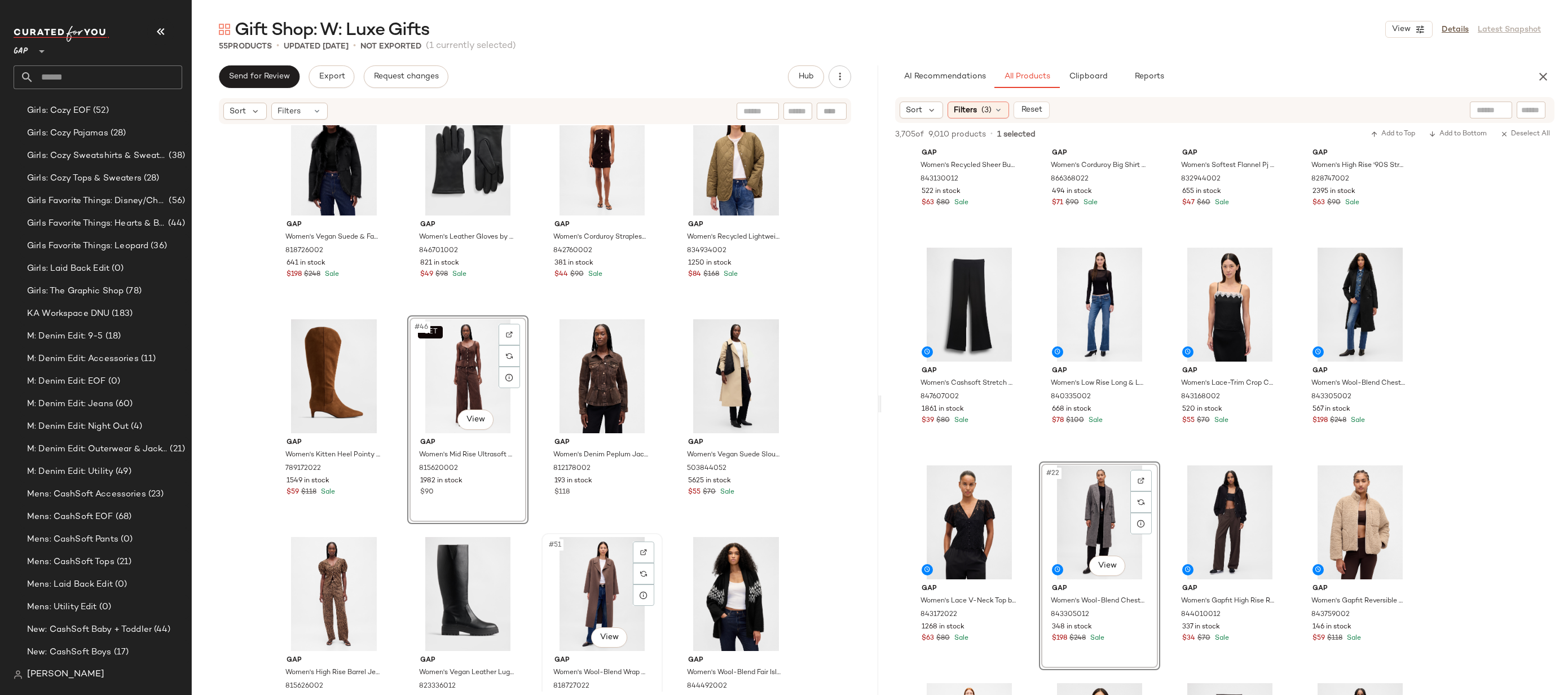
click at [587, 575] on div "#51 View" at bounding box center [602, 594] width 113 height 114
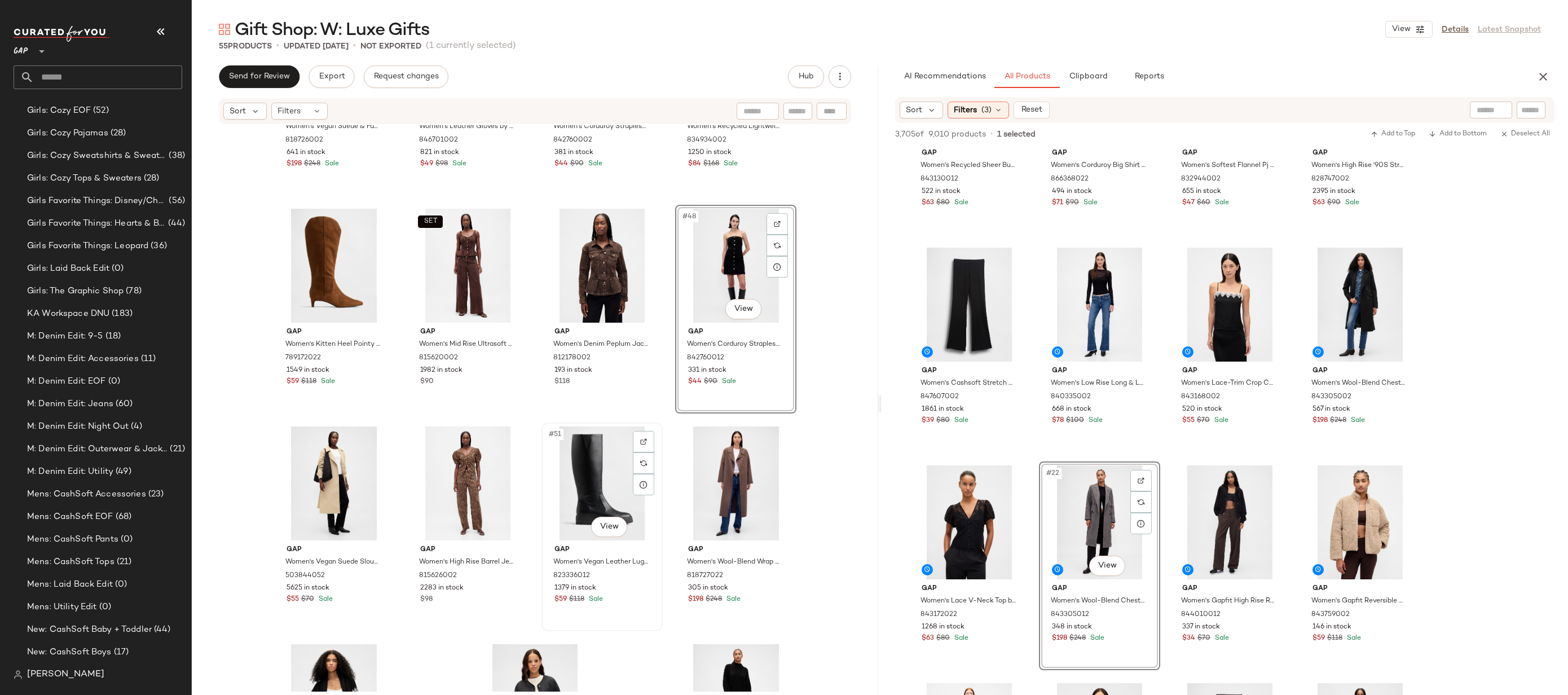
scroll to position [2315, 0]
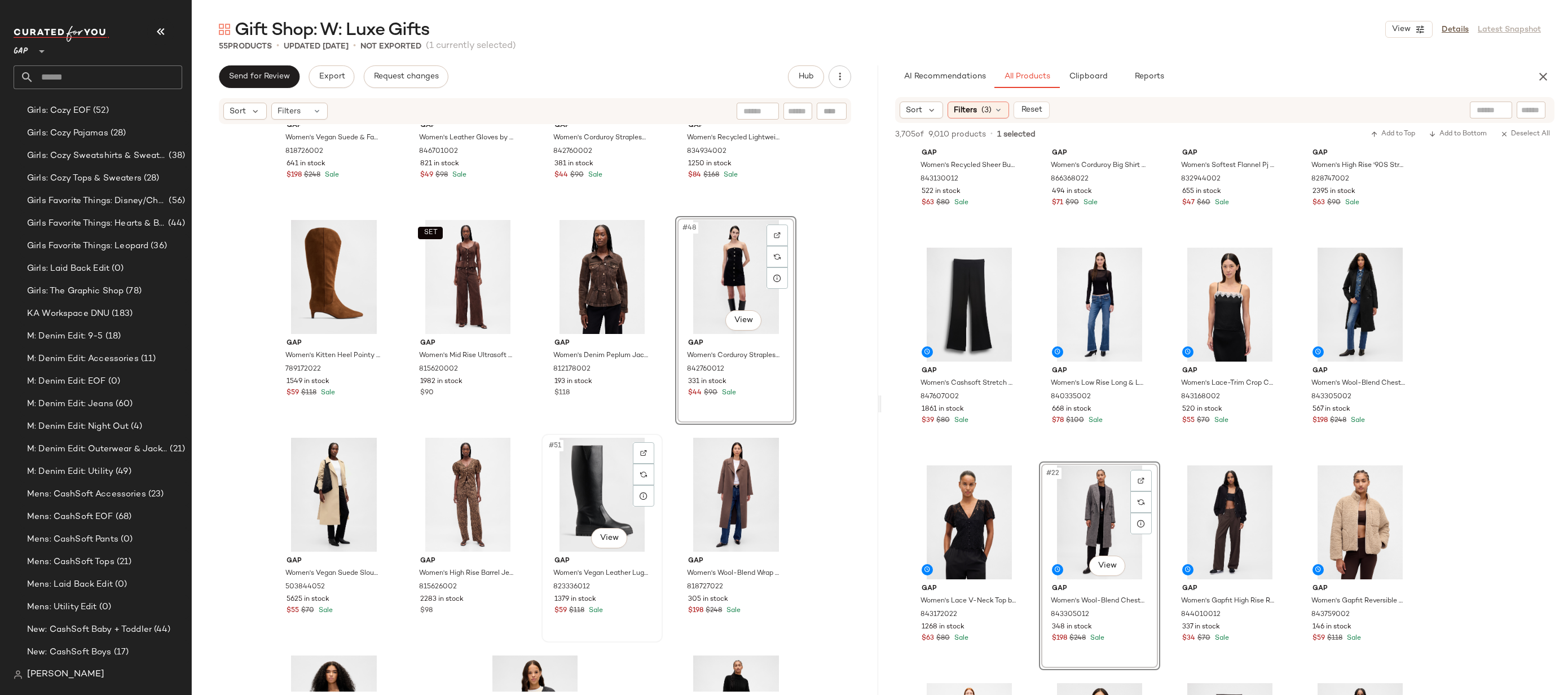
click at [583, 491] on div "#51 View" at bounding box center [602, 495] width 113 height 114
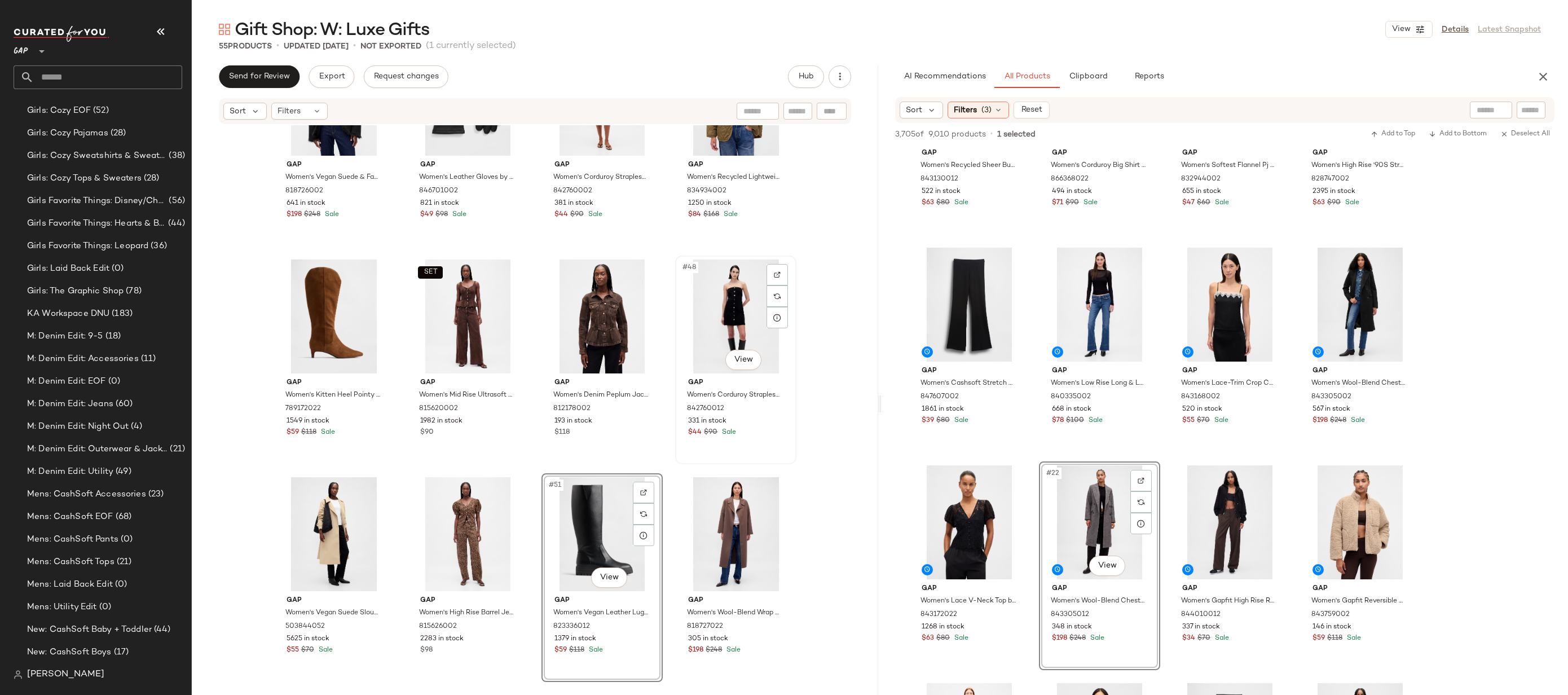
scroll to position [2405, 0]
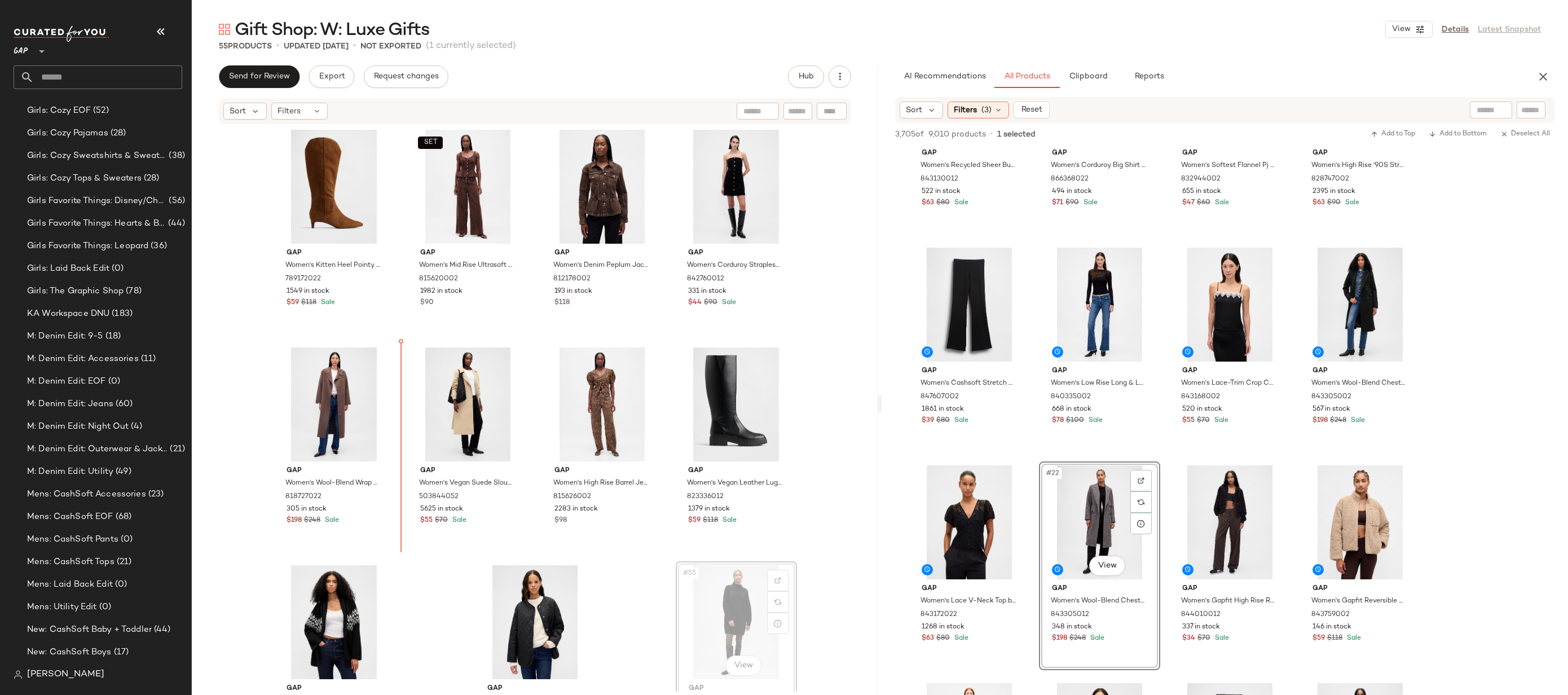
scroll to position [2406, 0]
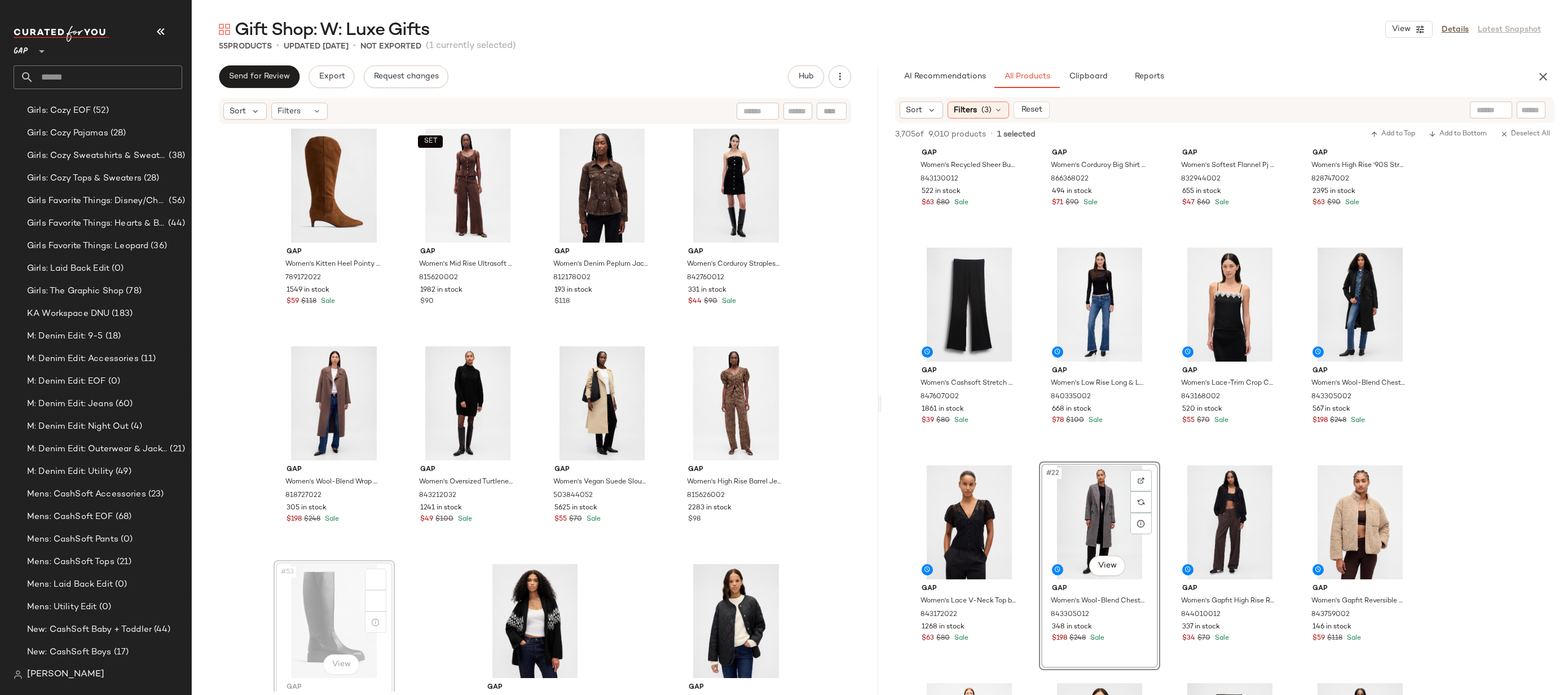
scroll to position [2408, 0]
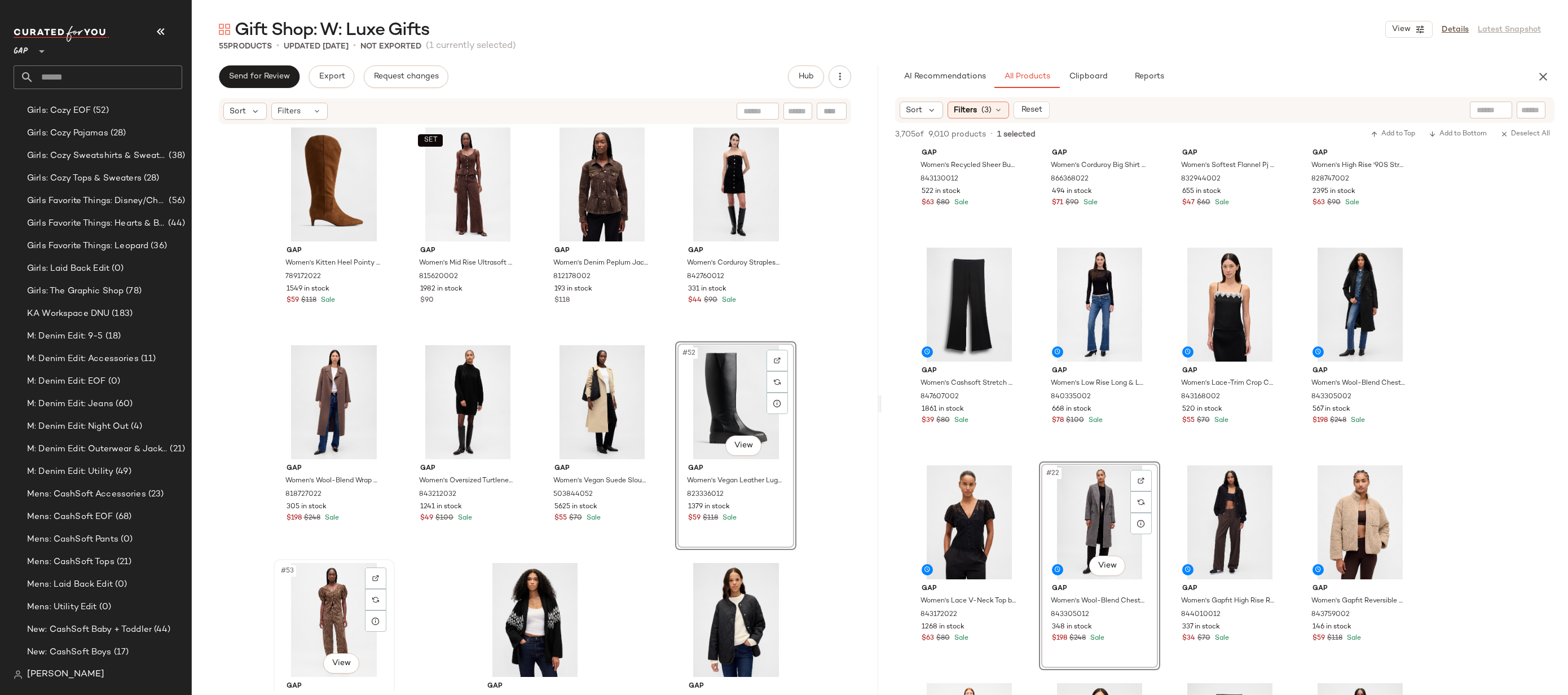
click at [323, 605] on div "#53 View" at bounding box center [334, 620] width 113 height 114
click at [711, 602] on div "#55 View" at bounding box center [736, 620] width 113 height 114
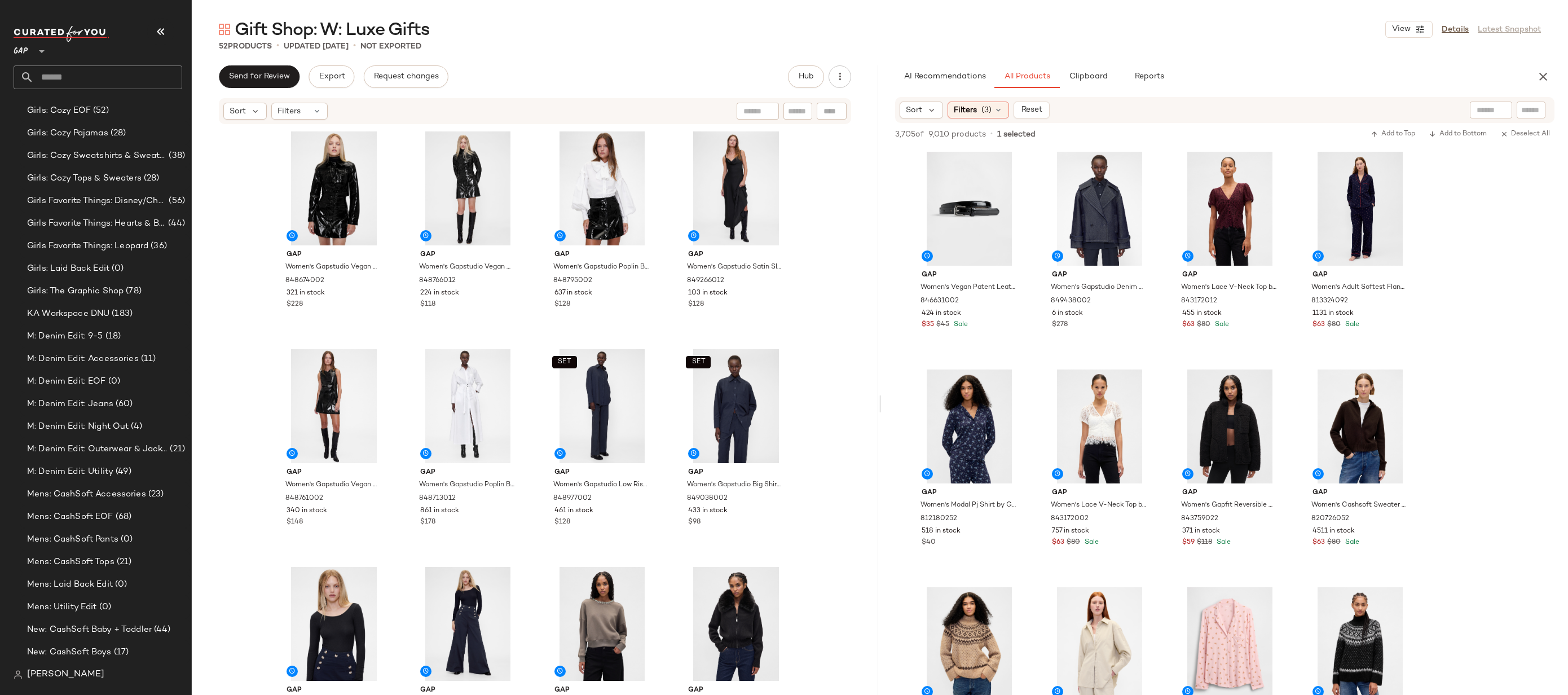
click at [1521, 112] on div at bounding box center [1531, 110] width 29 height 17
type input "**********"
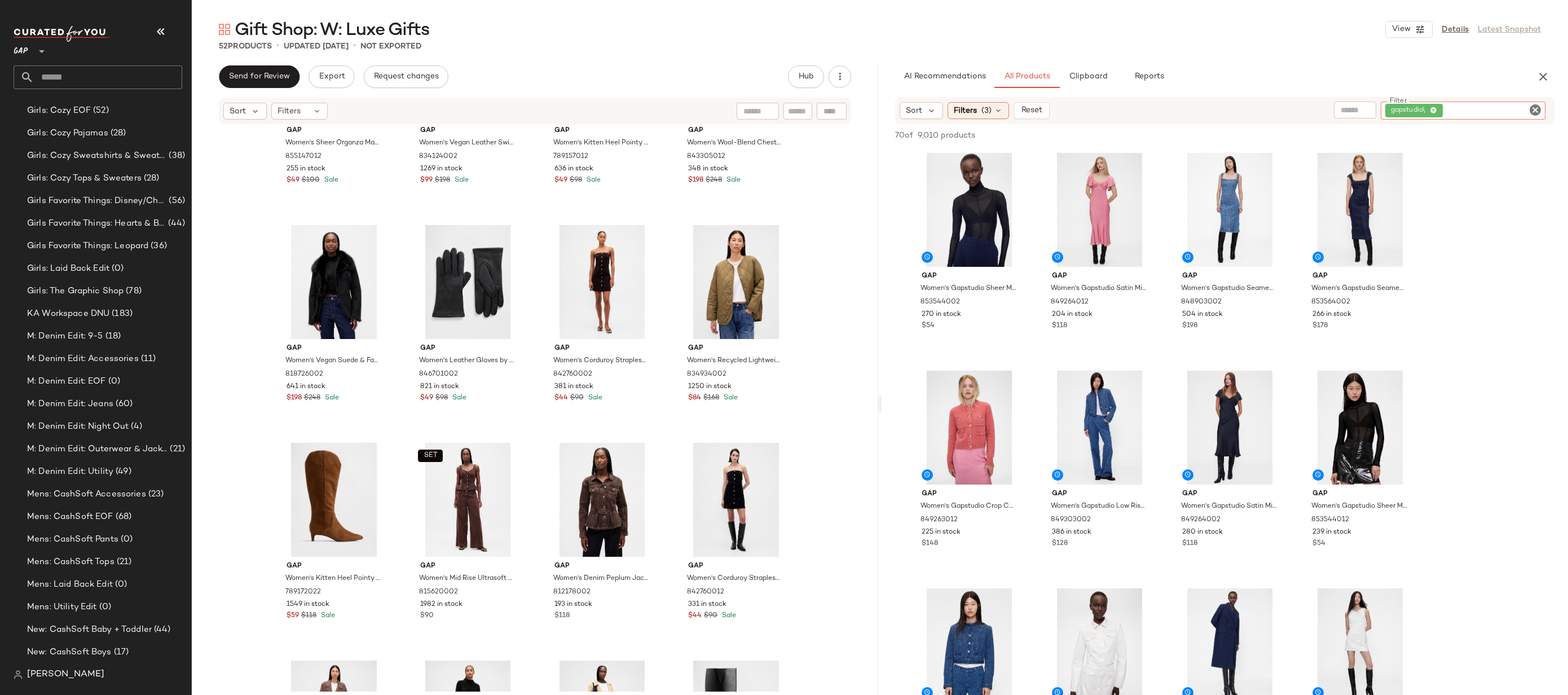
scroll to position [2266, 0]
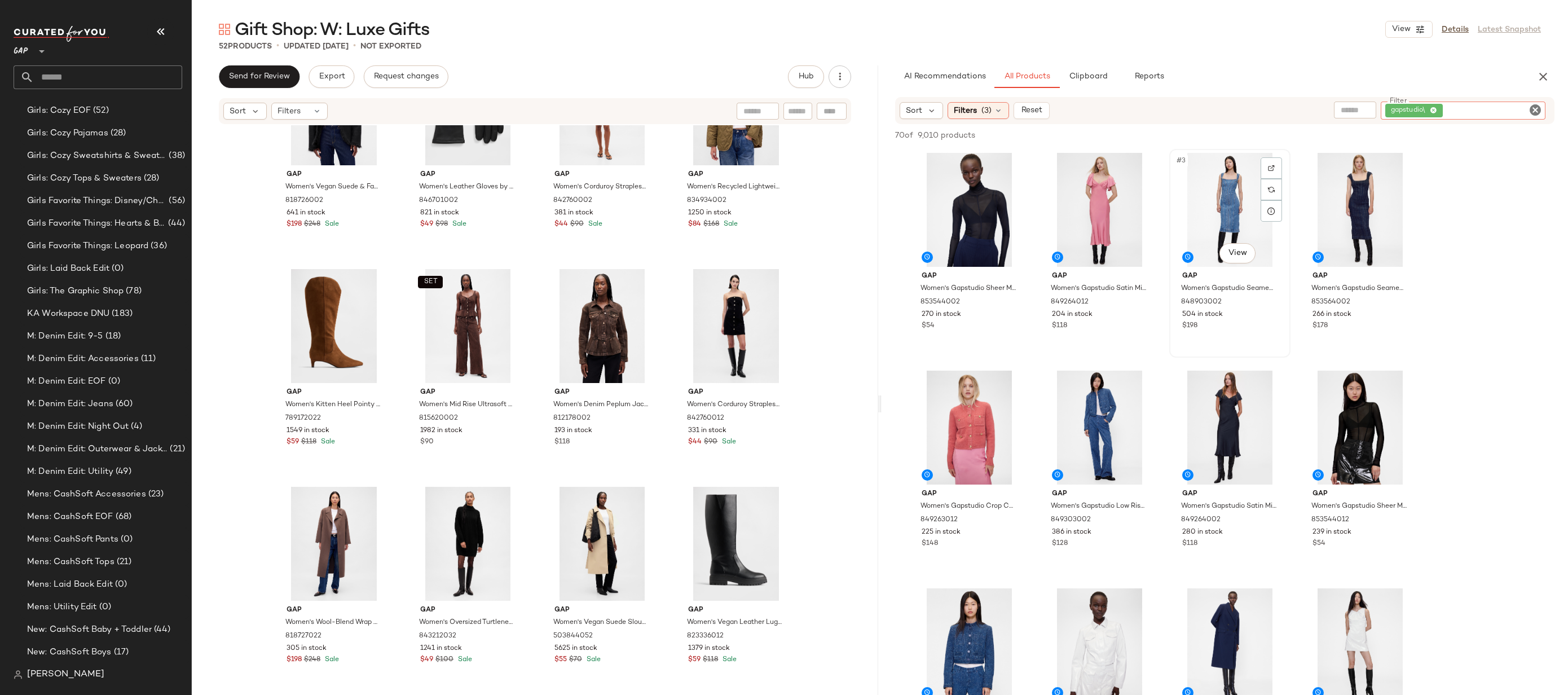
click at [1215, 197] on div "#3 View" at bounding box center [1230, 210] width 113 height 114
drag, startPoint x: 1222, startPoint y: 183, endPoint x: 1212, endPoint y: 190, distance: 12.2
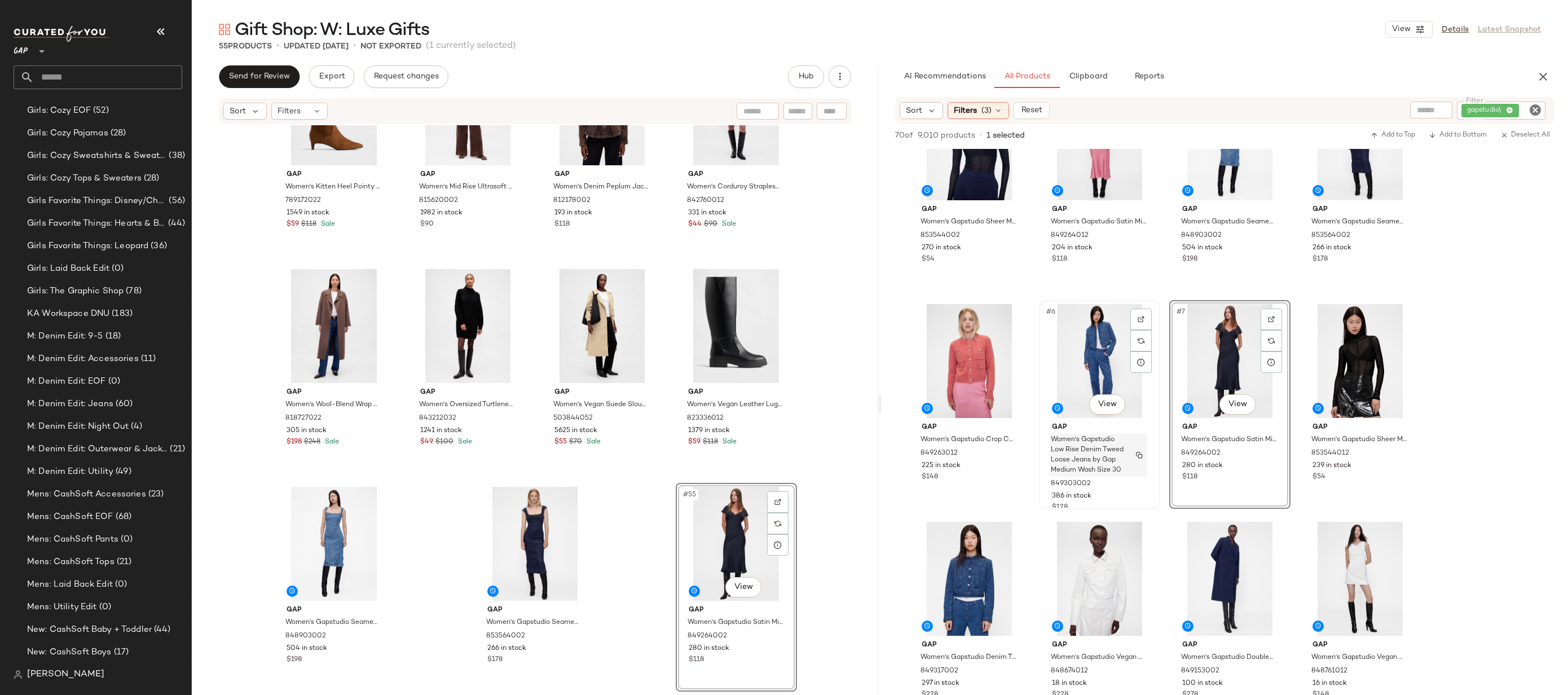
scroll to position [288, 0]
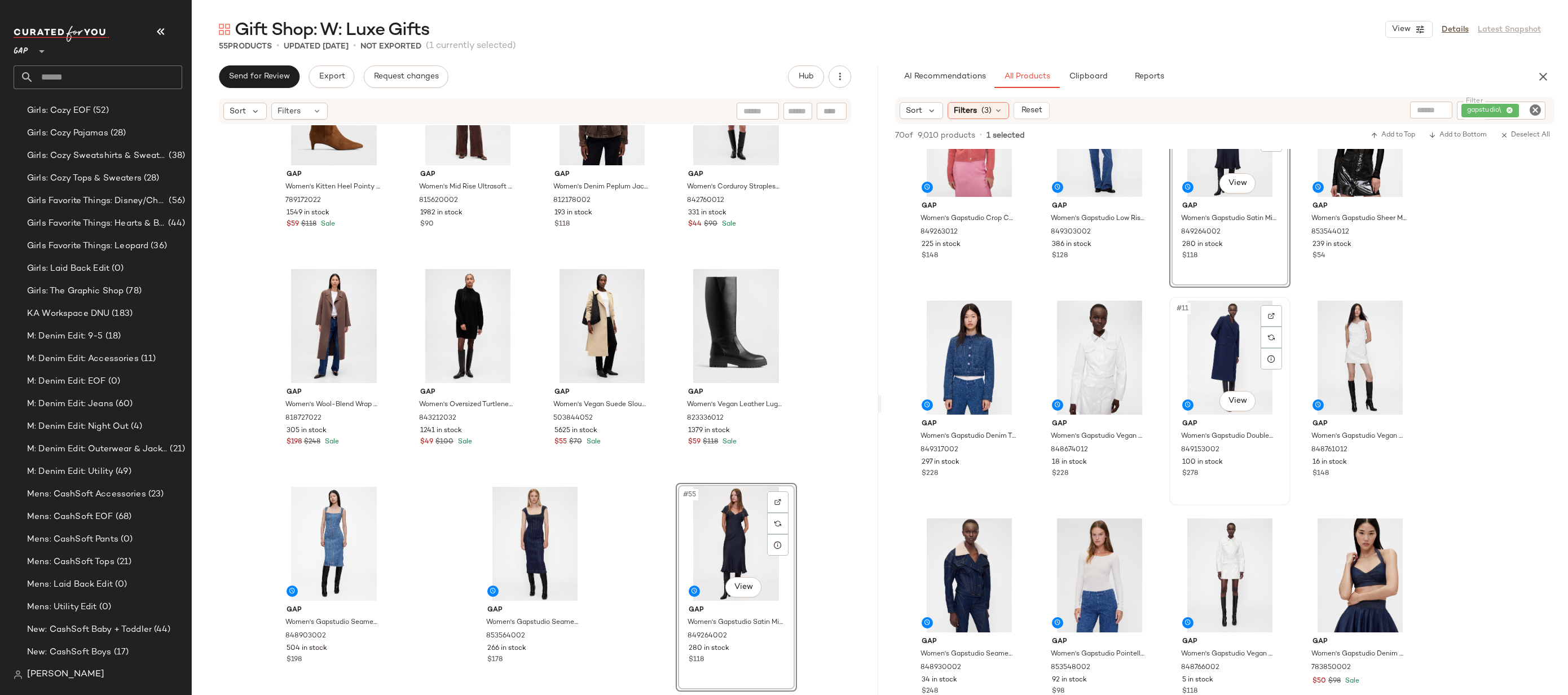
click at [1209, 338] on div "#11 View" at bounding box center [1230, 358] width 113 height 114
drag, startPoint x: 1231, startPoint y: 323, endPoint x: 800, endPoint y: 570, distance: 496.8
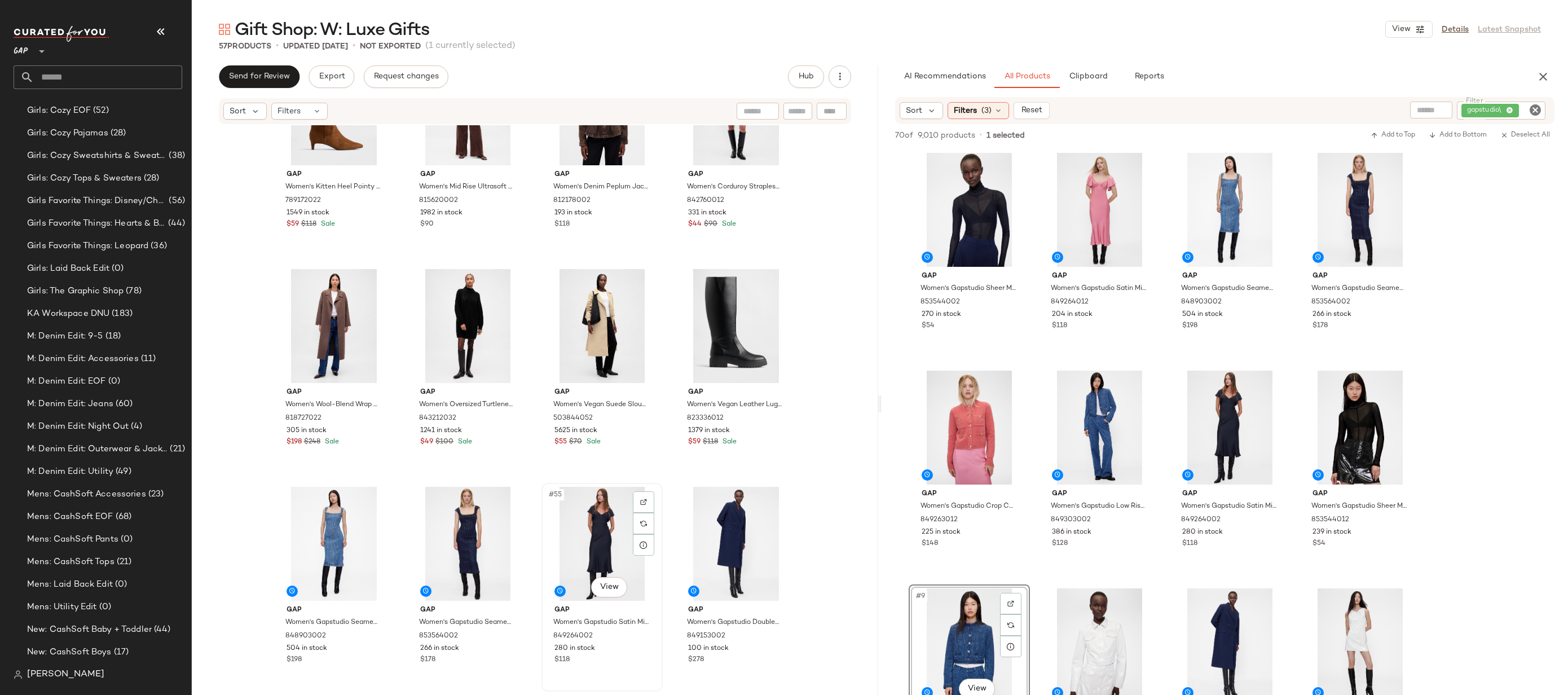
scroll to position [2702, 0]
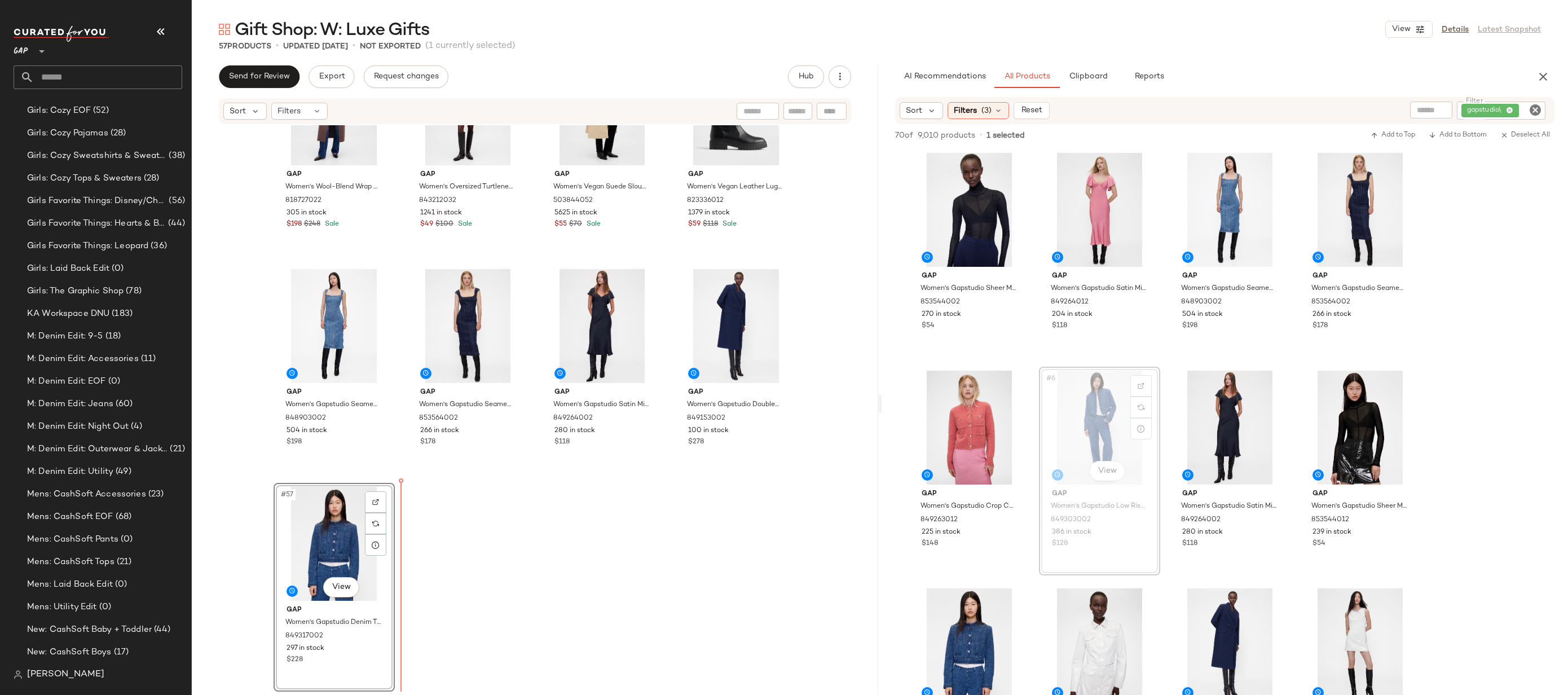
drag, startPoint x: 1079, startPoint y: 421, endPoint x: 1072, endPoint y: 421, distance: 7.0
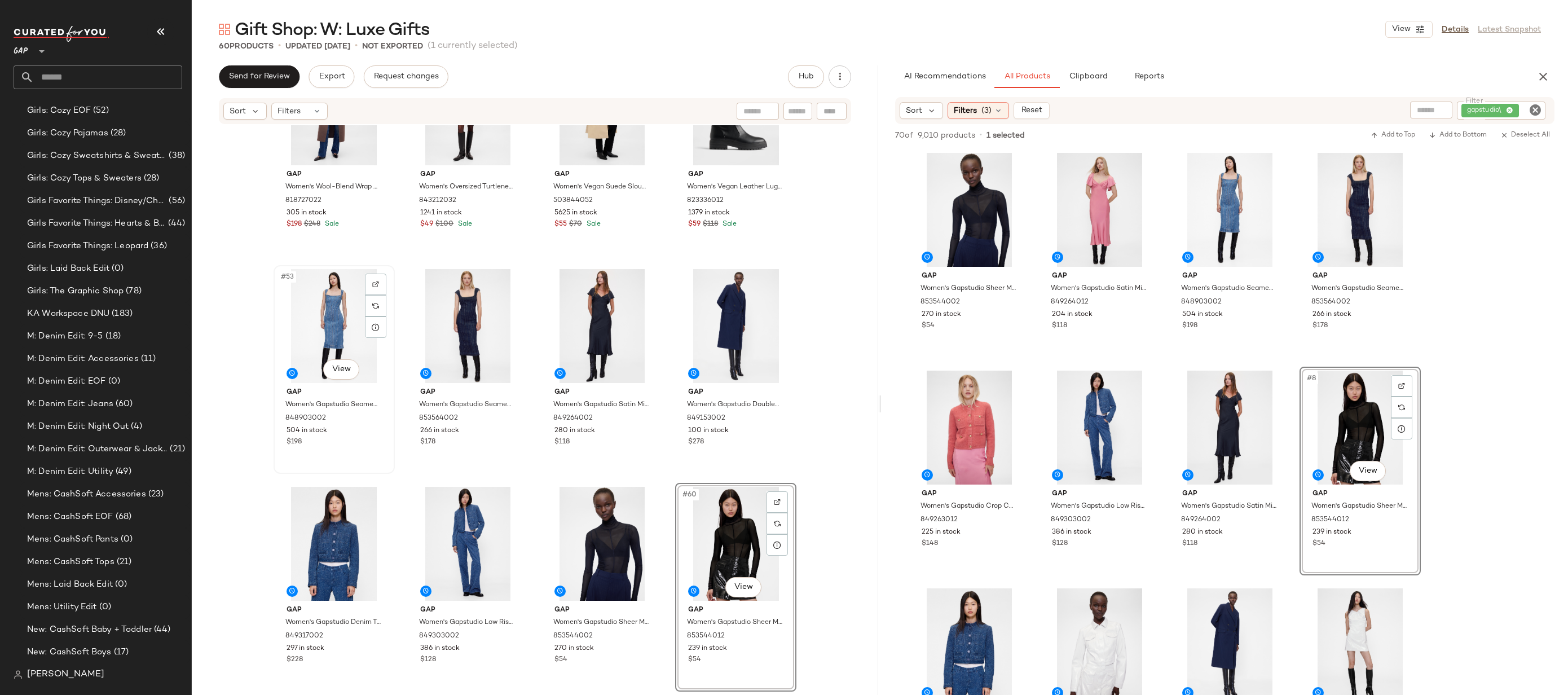
click at [310, 321] on div "#53 View" at bounding box center [334, 326] width 113 height 114
click at [742, 537] on div "#60 View" at bounding box center [736, 544] width 113 height 114
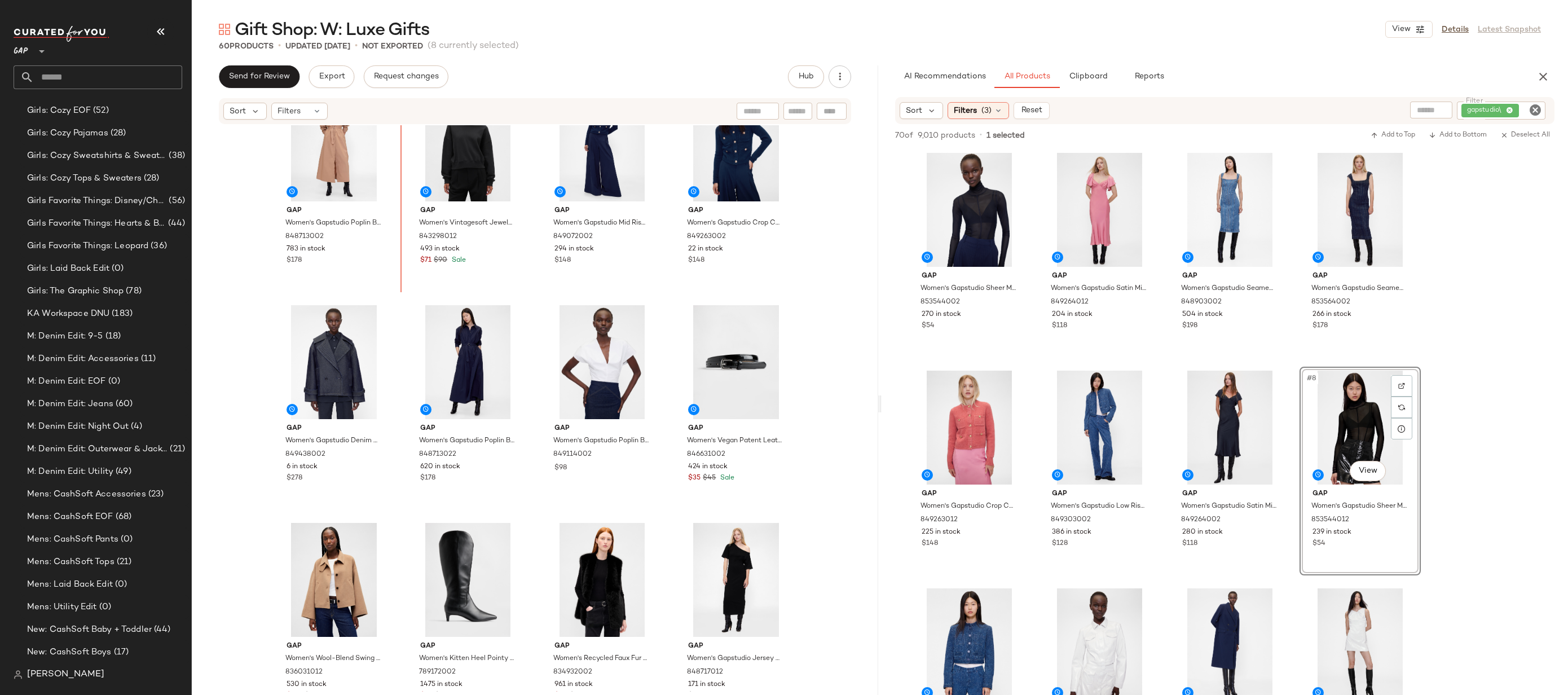
scroll to position [706, 0]
drag, startPoint x: 305, startPoint y: 584, endPoint x: 306, endPoint y: 578, distance: 6.1
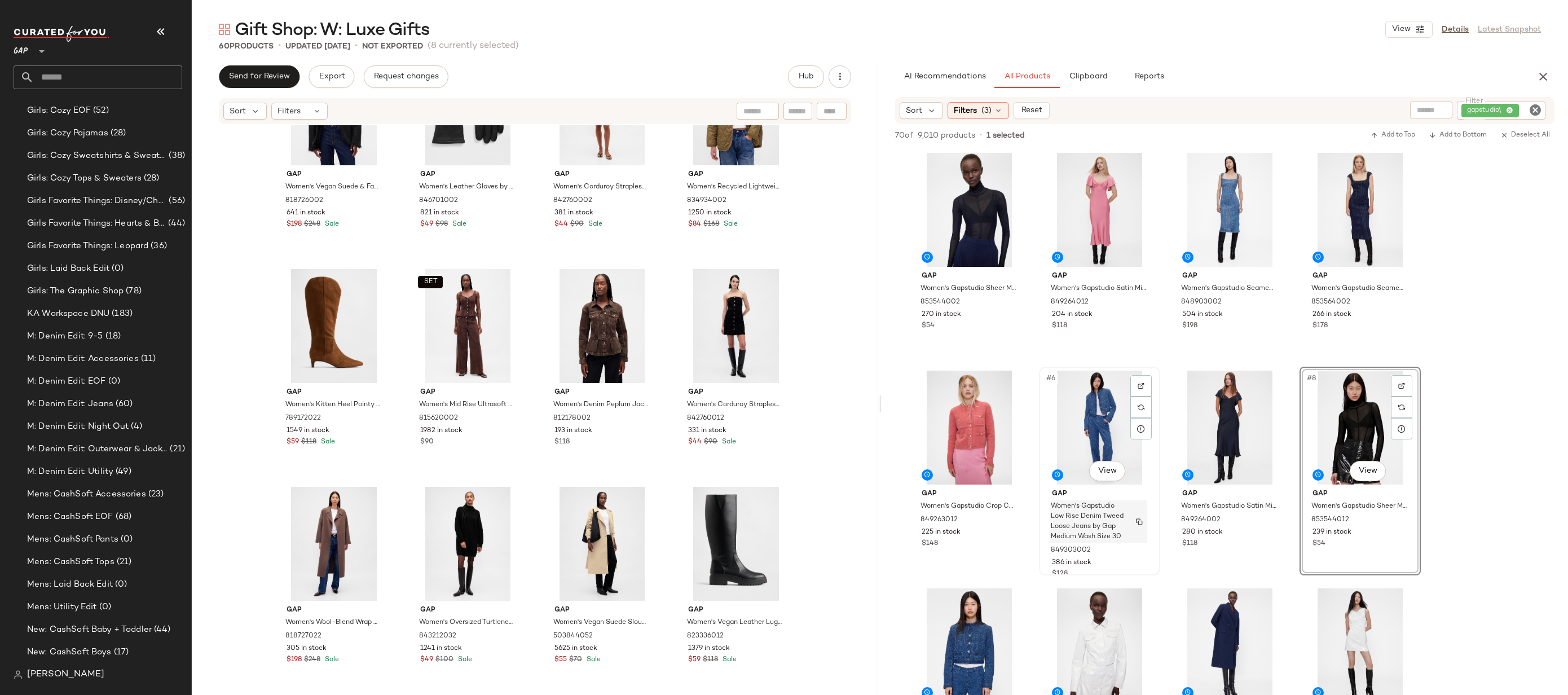
scroll to position [312, 0]
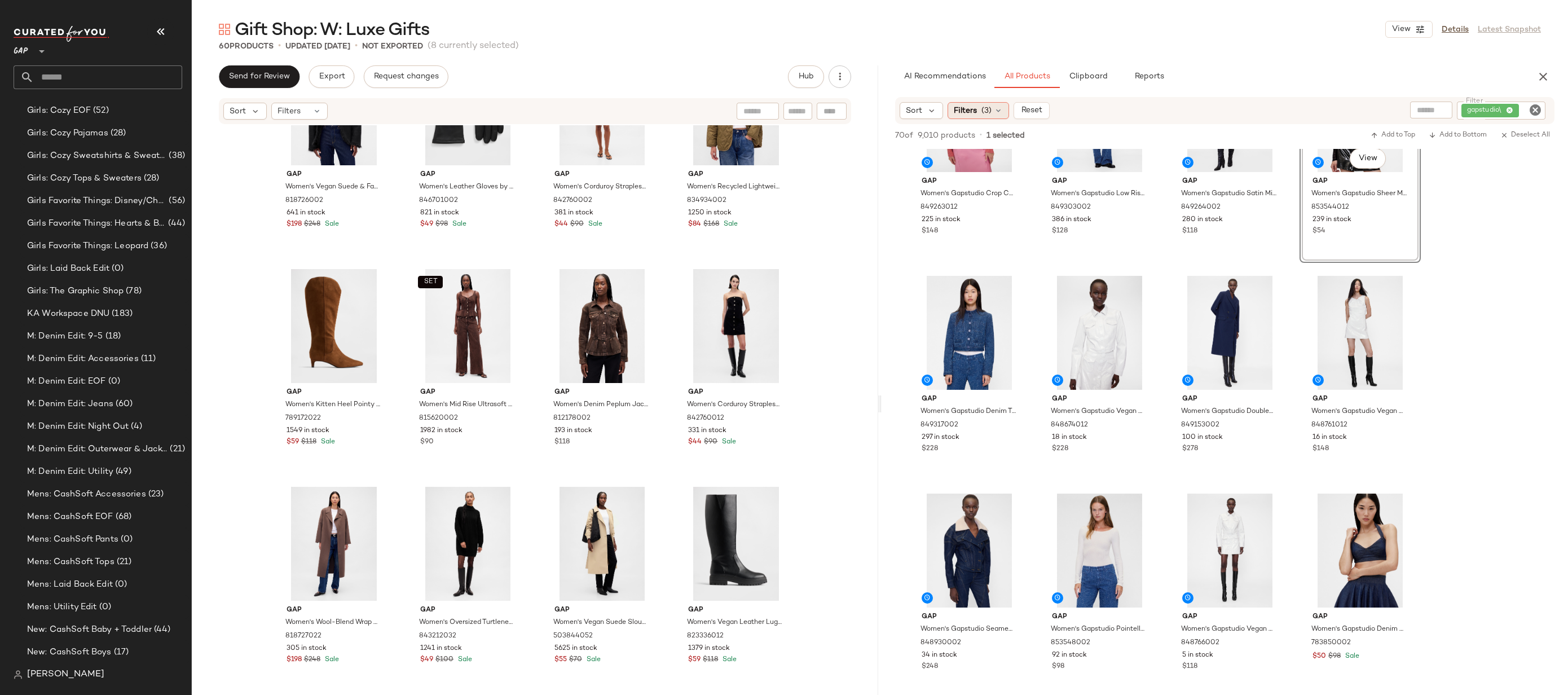
click at [996, 114] on icon at bounding box center [998, 110] width 9 height 9
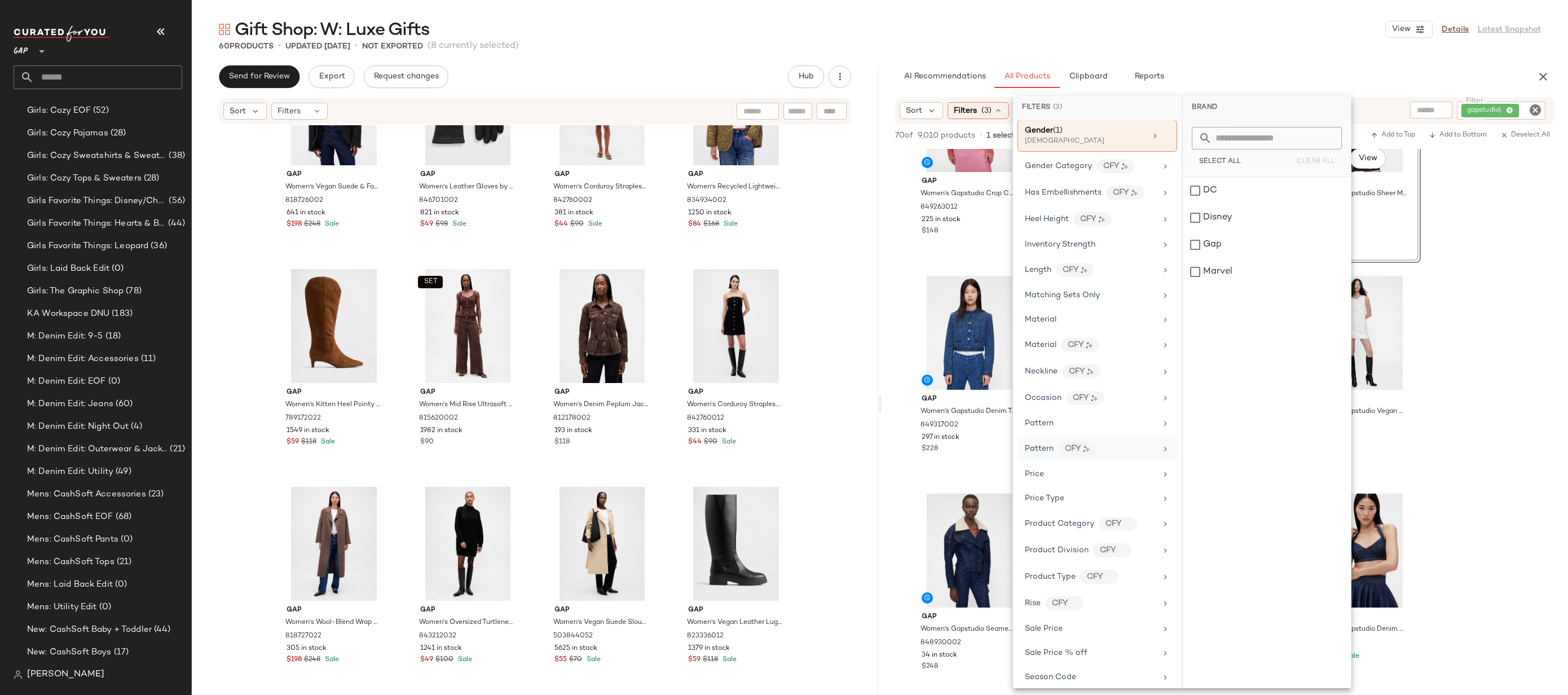
scroll to position [461, 0]
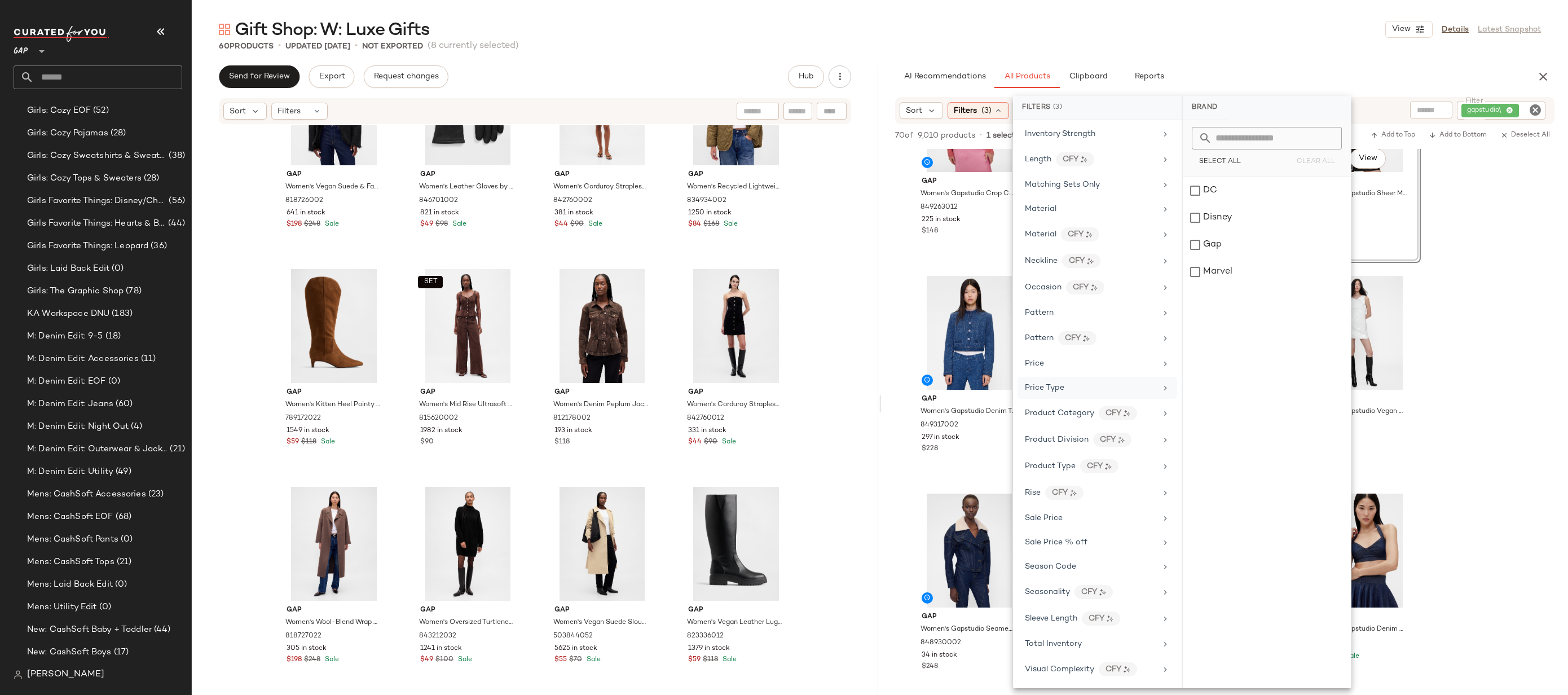
click at [1081, 384] on div "Price Type" at bounding box center [1091, 388] width 132 height 12
click at [1258, 238] on div "PROMO" at bounding box center [1267, 245] width 168 height 27
click at [1258, 279] on div "REGULAR" at bounding box center [1267, 272] width 168 height 27
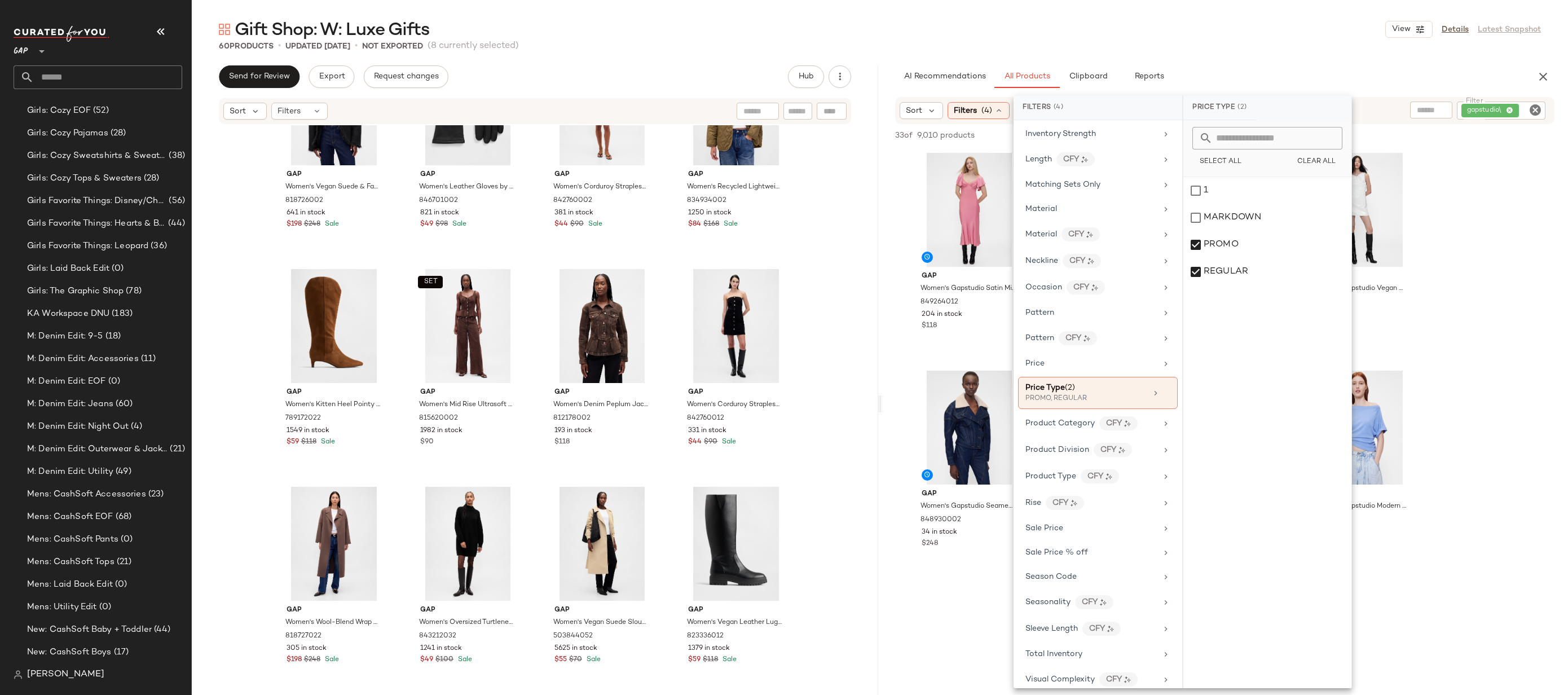
click at [1229, 64] on div "Gift Shop: W: Luxe Gifts View Details Latest Snapshot 60 Products • updated Oct…" at bounding box center [880, 356] width 1377 height 677
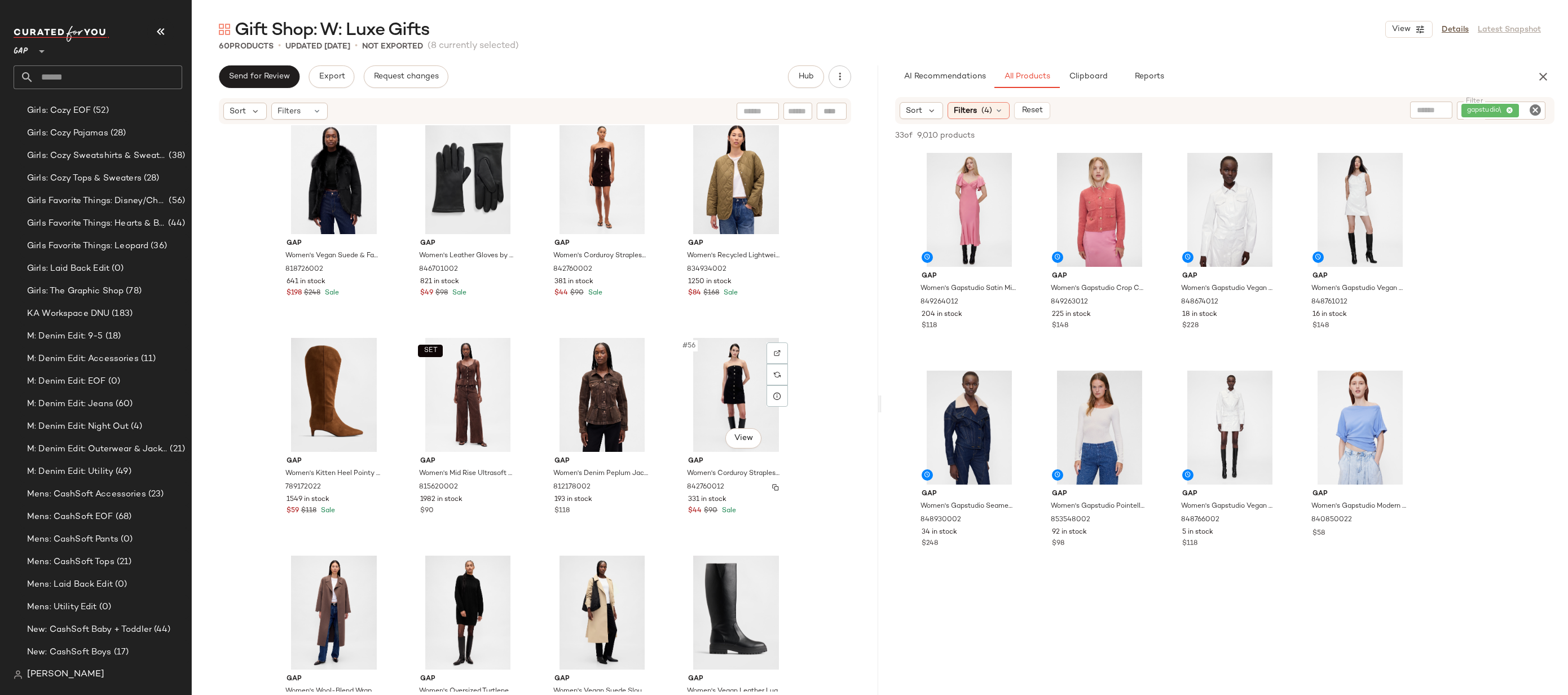
scroll to position [2702, 0]
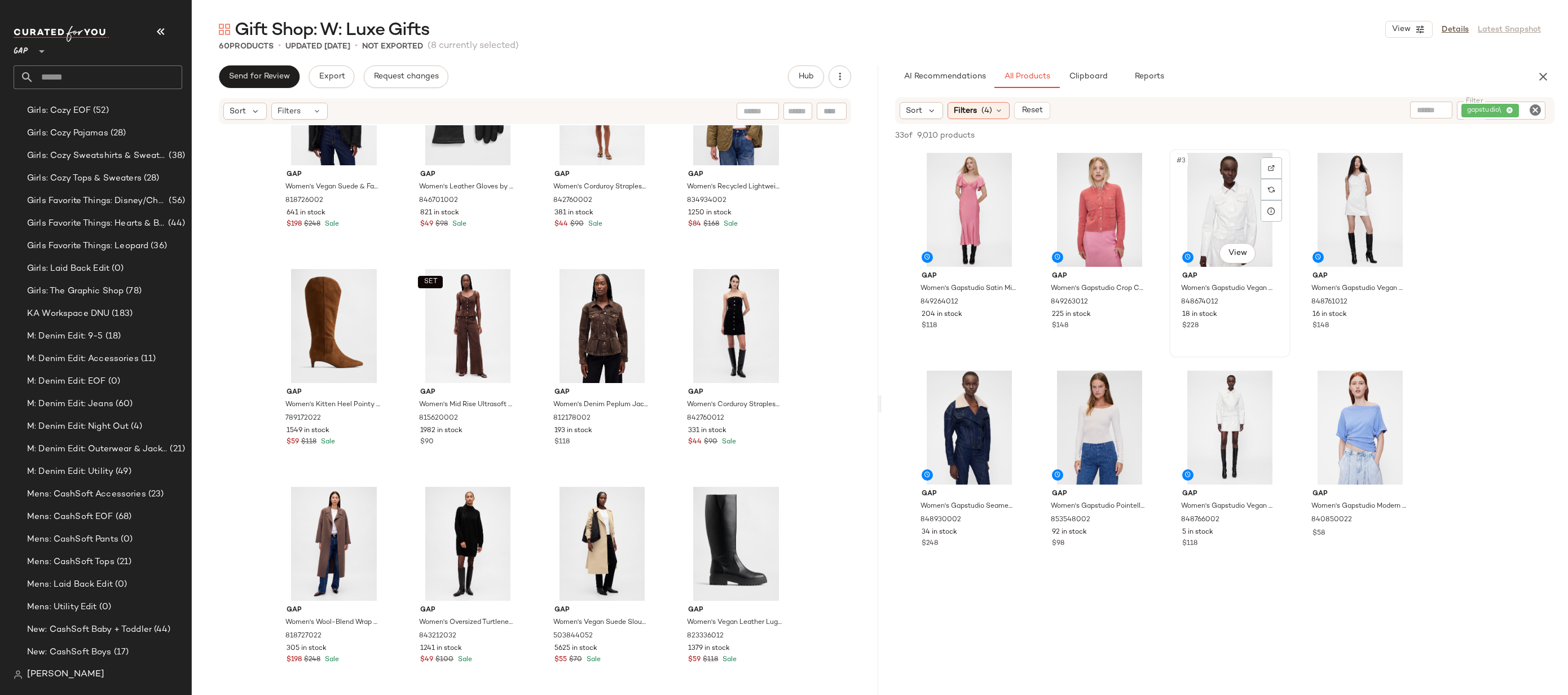
click at [1212, 221] on div "#3 View" at bounding box center [1230, 210] width 113 height 114
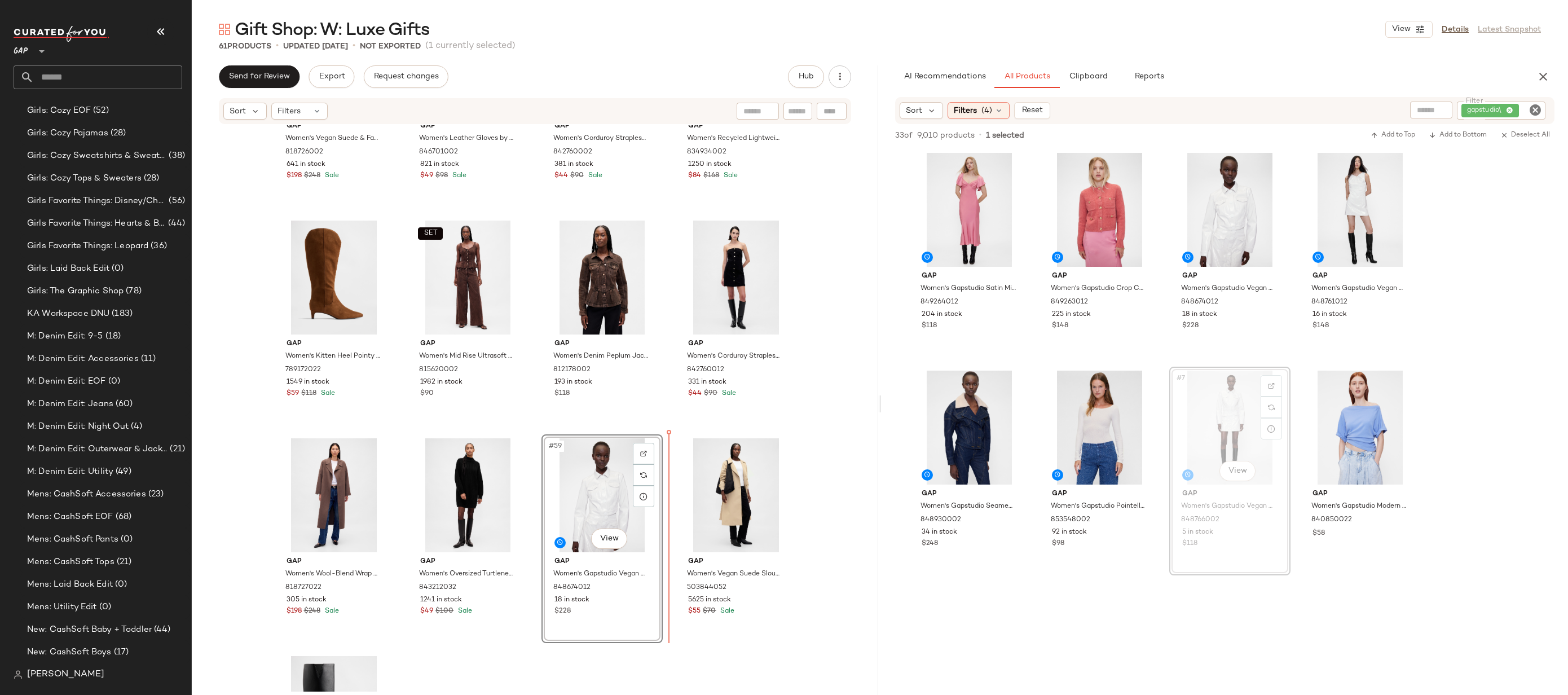
drag, startPoint x: 1244, startPoint y: 403, endPoint x: 1234, endPoint y: 403, distance: 10.0
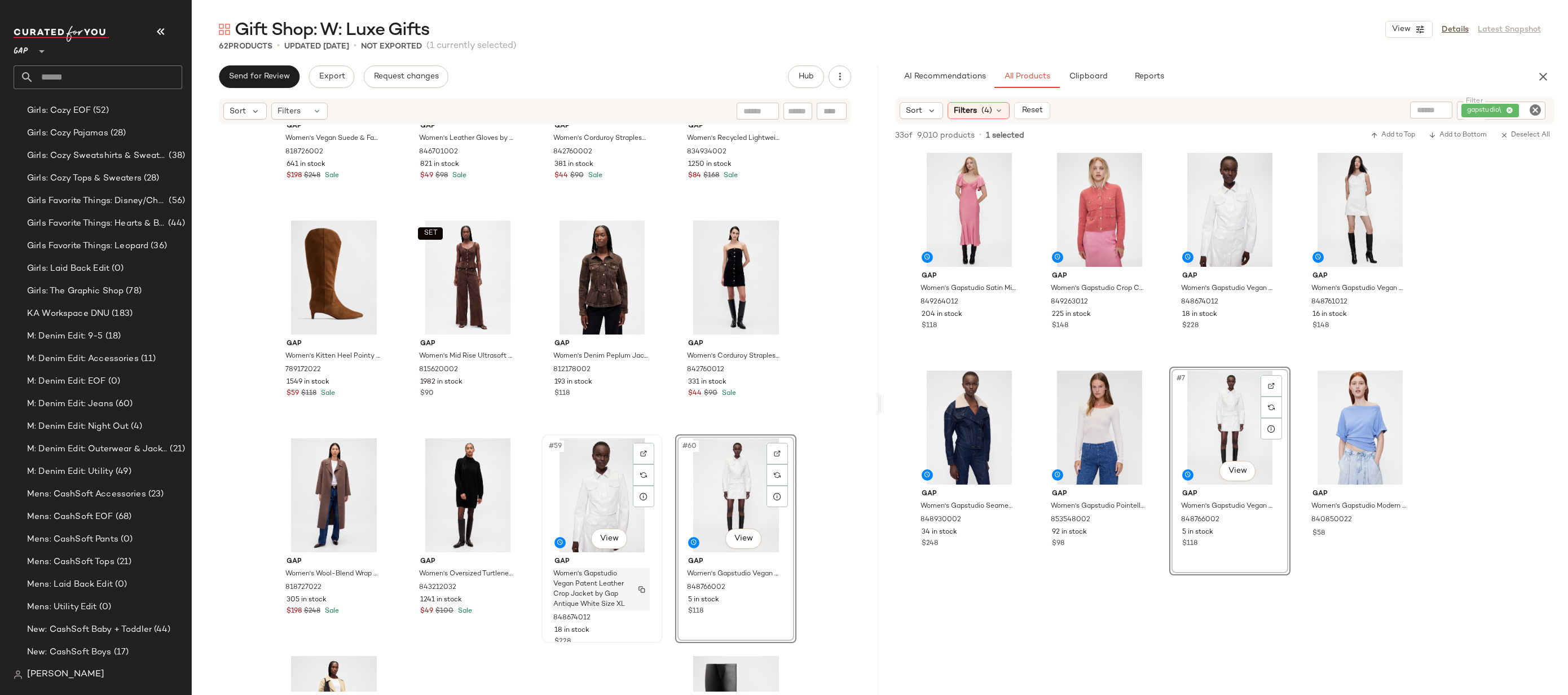
scroll to position [2919, 0]
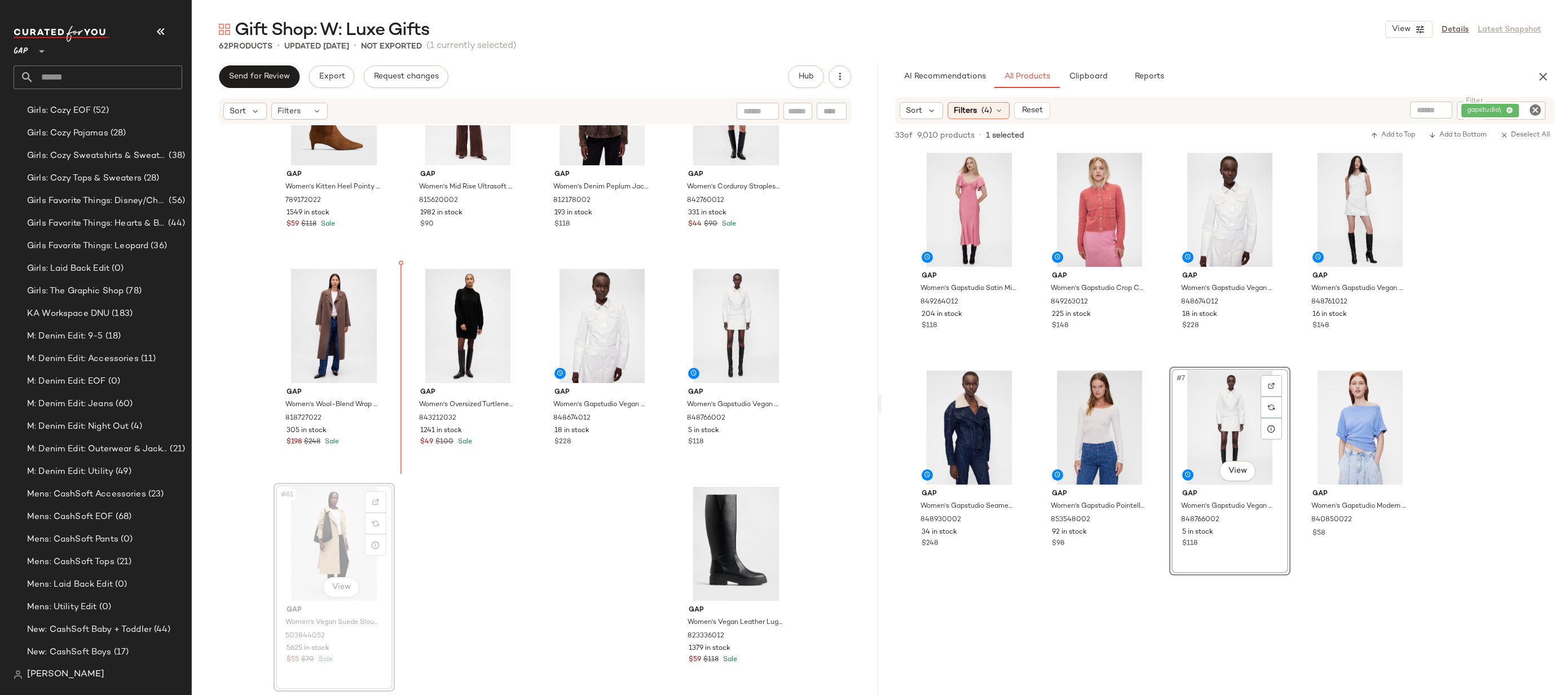
drag, startPoint x: 339, startPoint y: 534, endPoint x: 345, endPoint y: 486, distance: 48.4
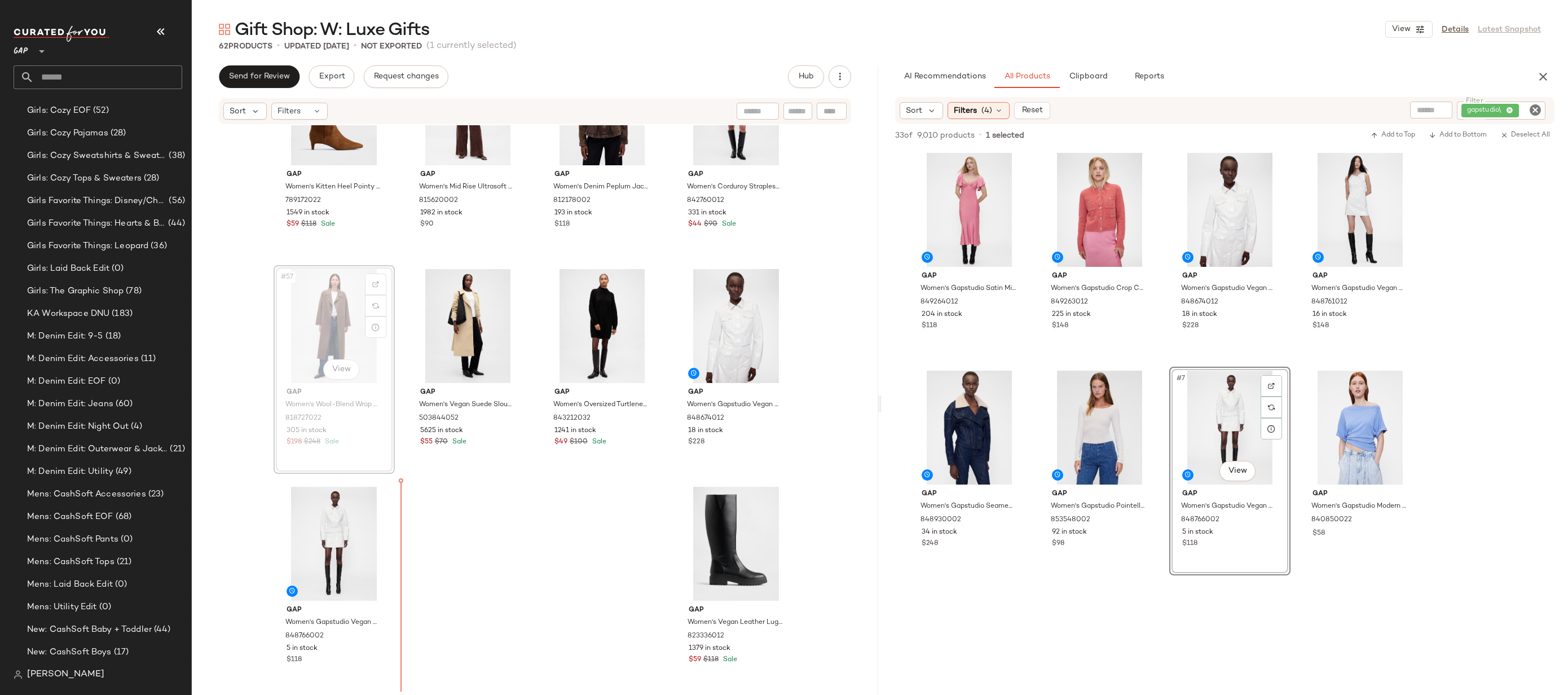
drag, startPoint x: 292, startPoint y: 321, endPoint x: 295, endPoint y: 327, distance: 6.7
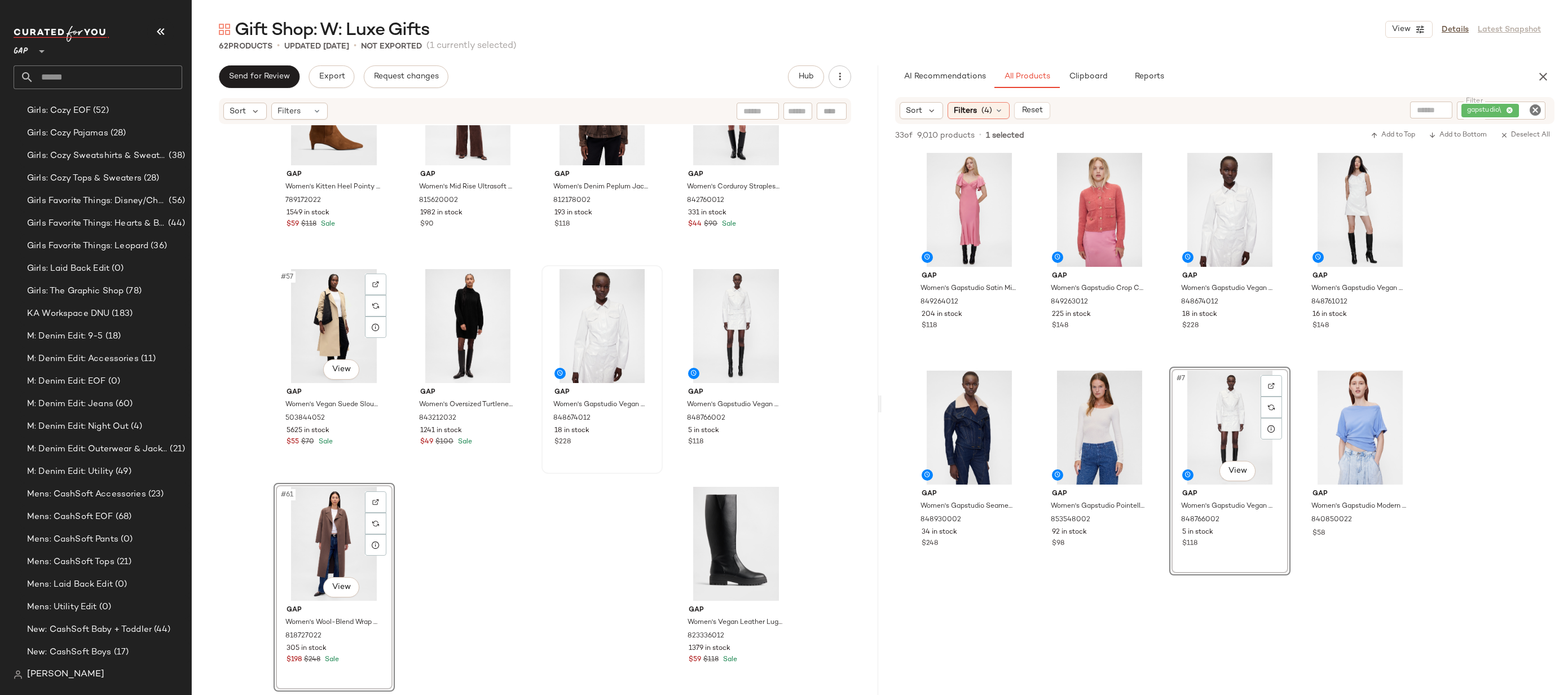
drag, startPoint x: 329, startPoint y: 338, endPoint x: 650, endPoint y: 321, distance: 321.4
click at [329, 338] on div "#57 View" at bounding box center [334, 326] width 113 height 114
click at [761, 311] on div "#60 View" at bounding box center [736, 326] width 113 height 114
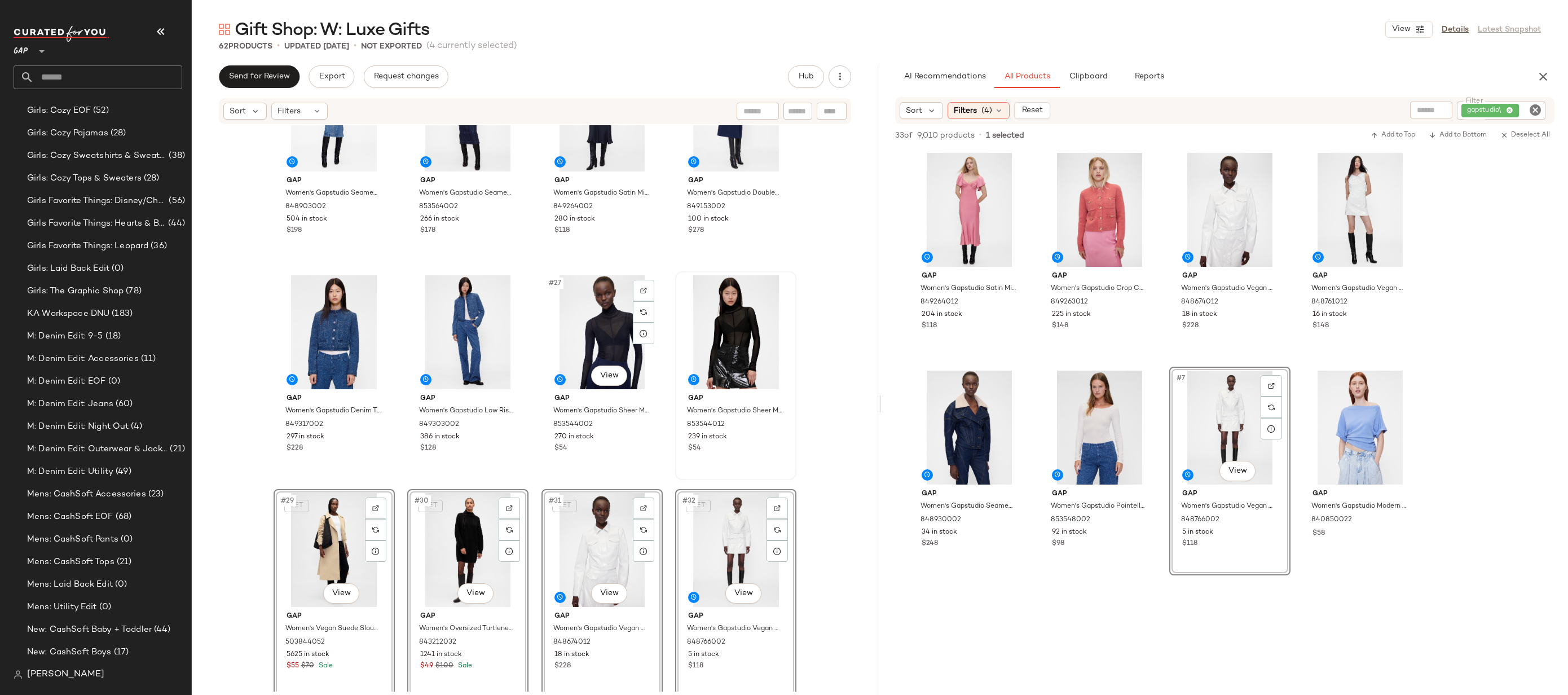
scroll to position [1235, 0]
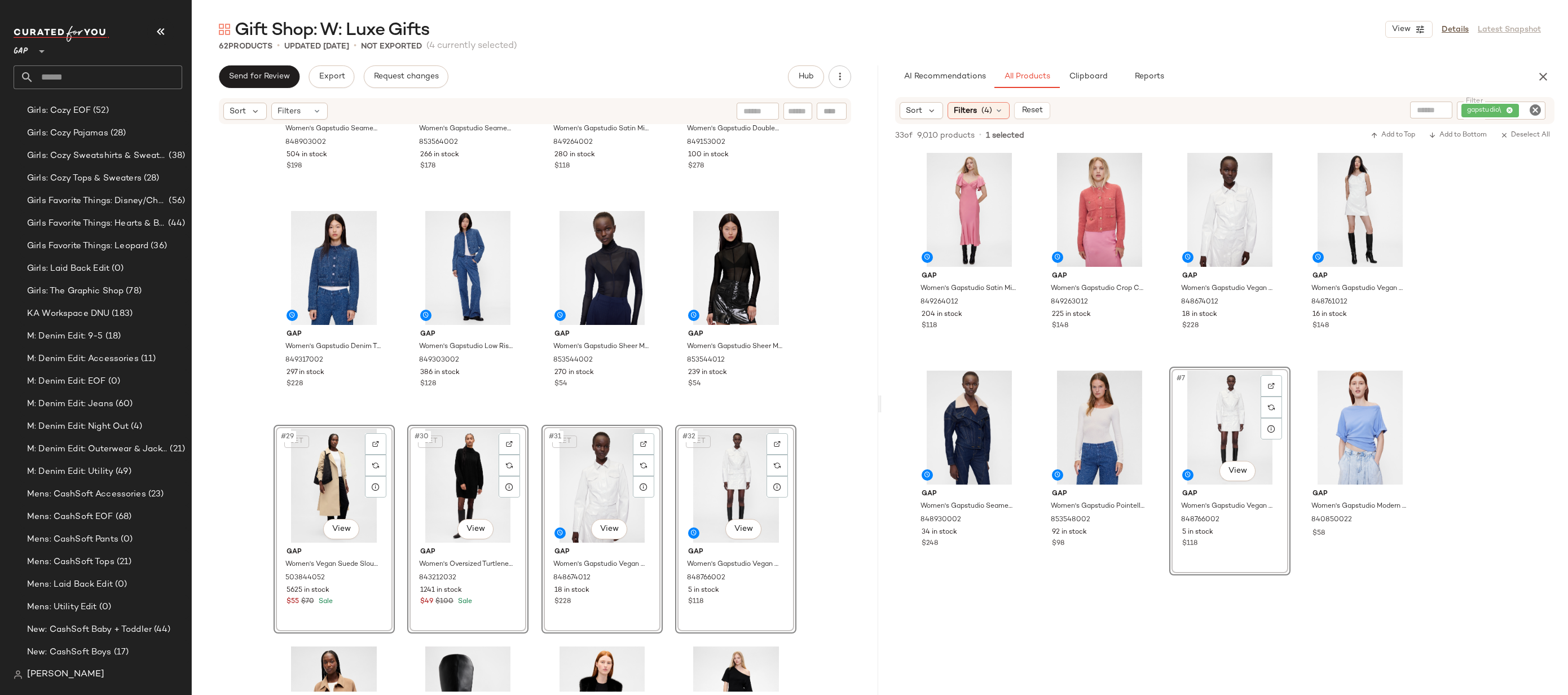
click at [824, 413] on div "Gap Women's Gapstudio Seamed Denim Midi Dress by Gap Medium Wash Size 0 8489030…" at bounding box center [535, 408] width 687 height 566
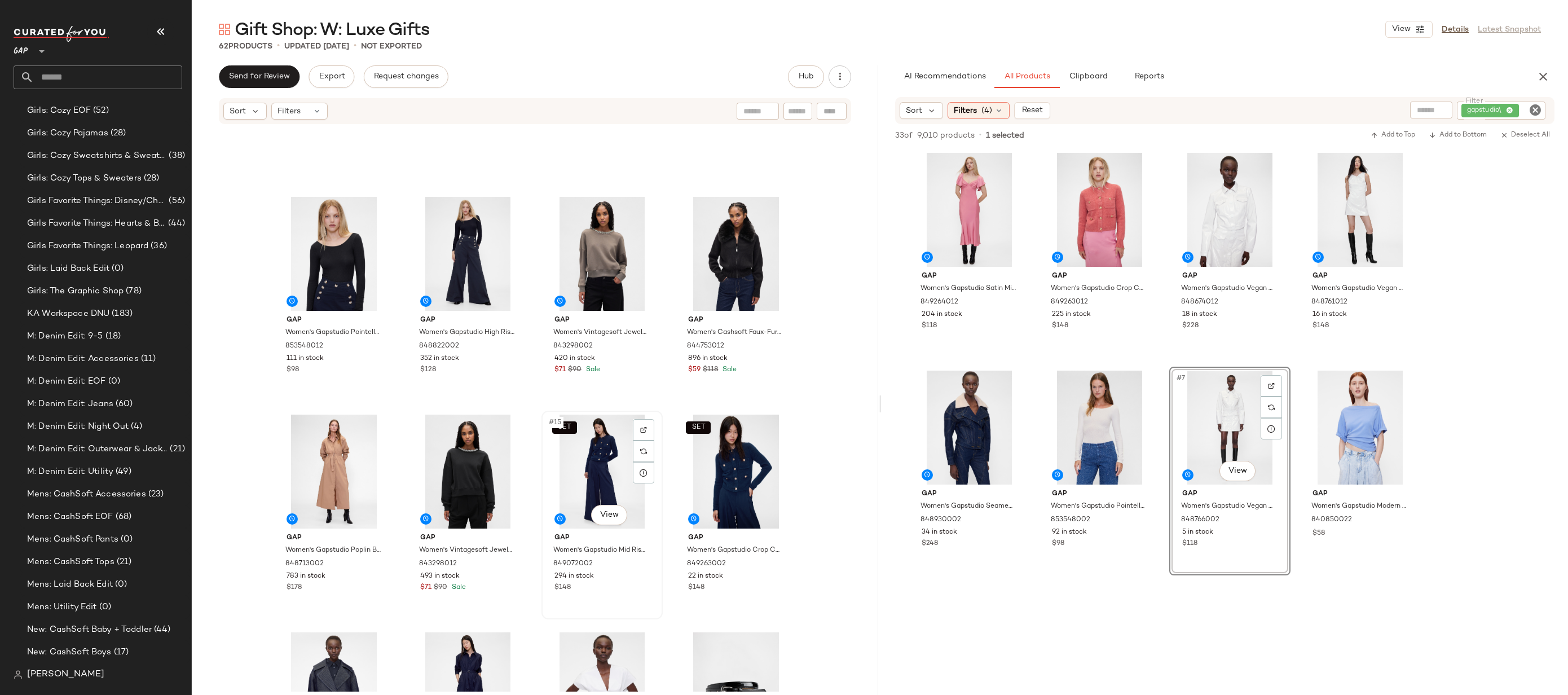
scroll to position [614, 0]
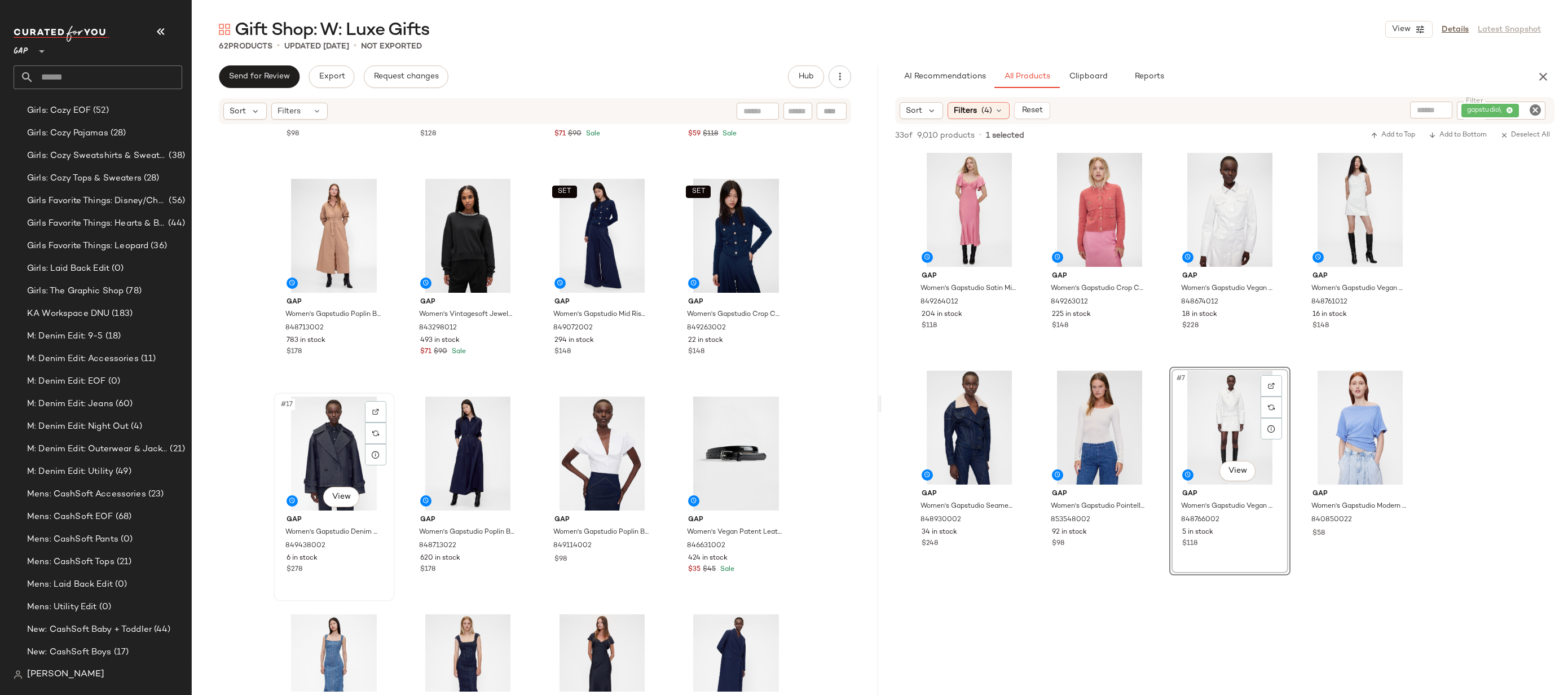
click at [327, 441] on div "#17 View" at bounding box center [334, 454] width 113 height 114
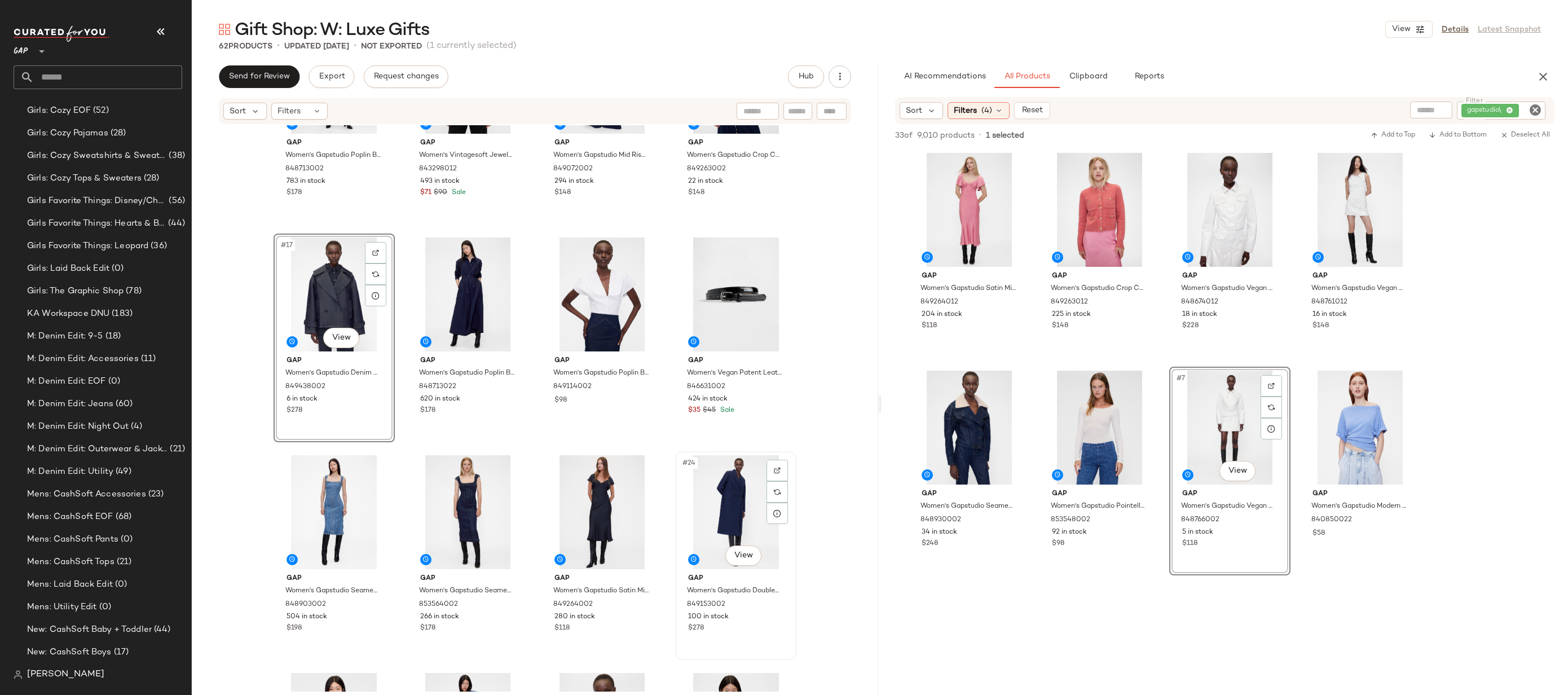
click at [700, 489] on div "#24 View" at bounding box center [736, 512] width 113 height 114
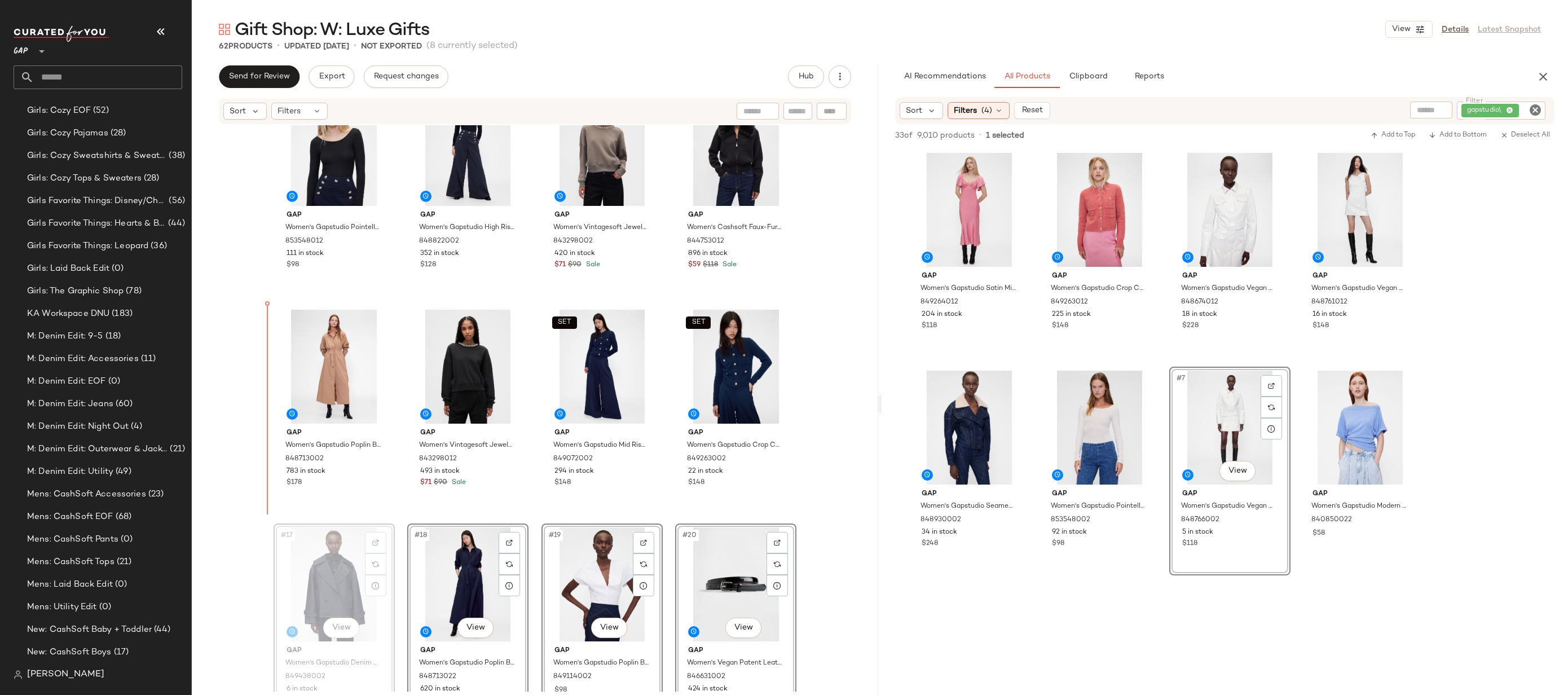
scroll to position [484, 0]
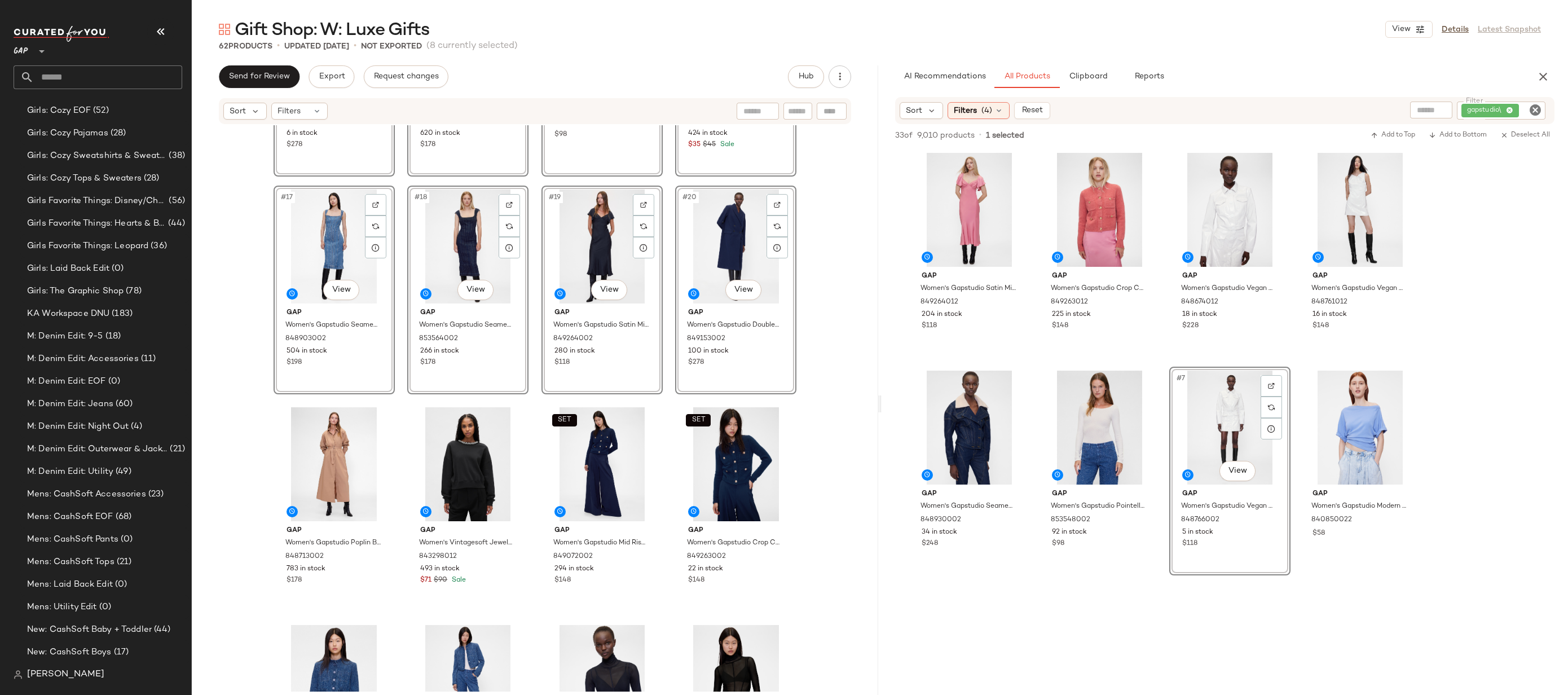
scroll to position [987, 0]
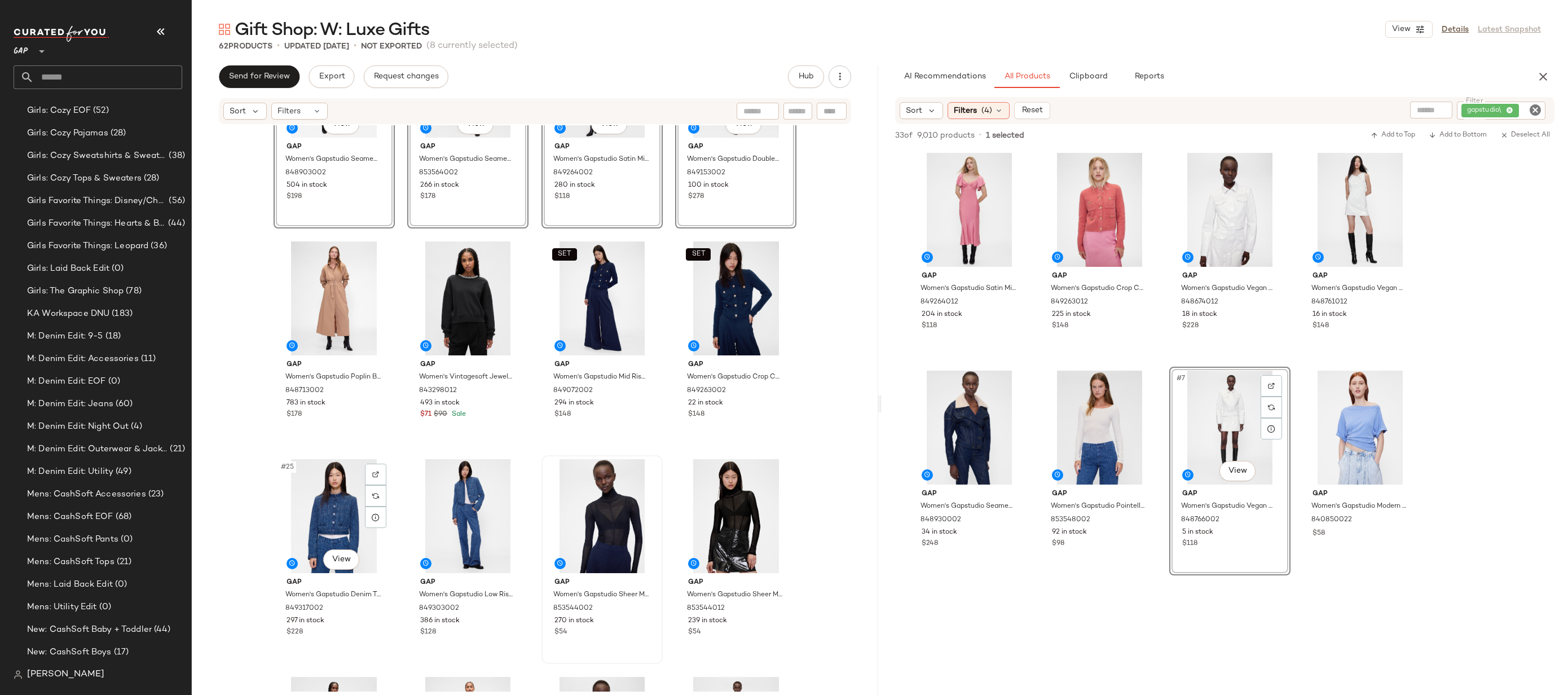
click at [320, 531] on div "#25 View" at bounding box center [334, 516] width 113 height 114
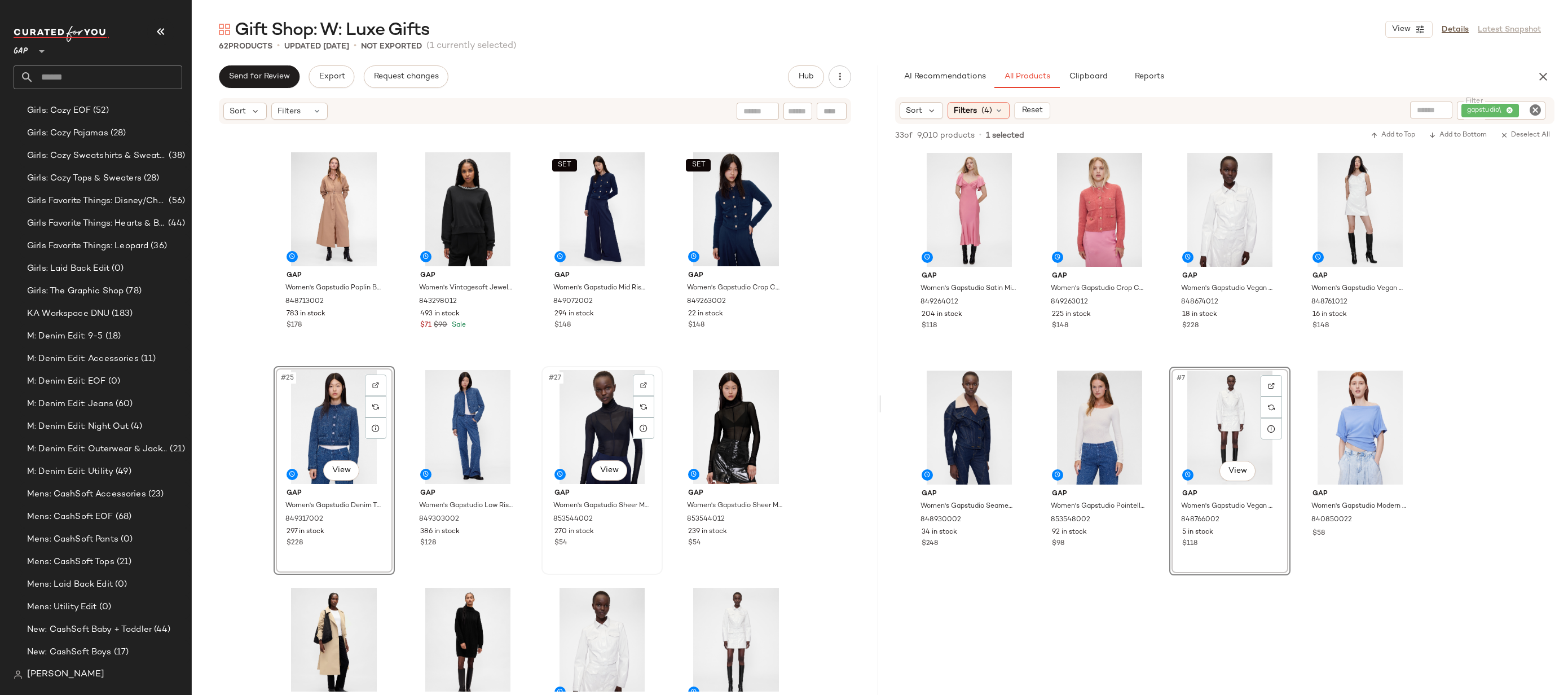
scroll to position [1106, 0]
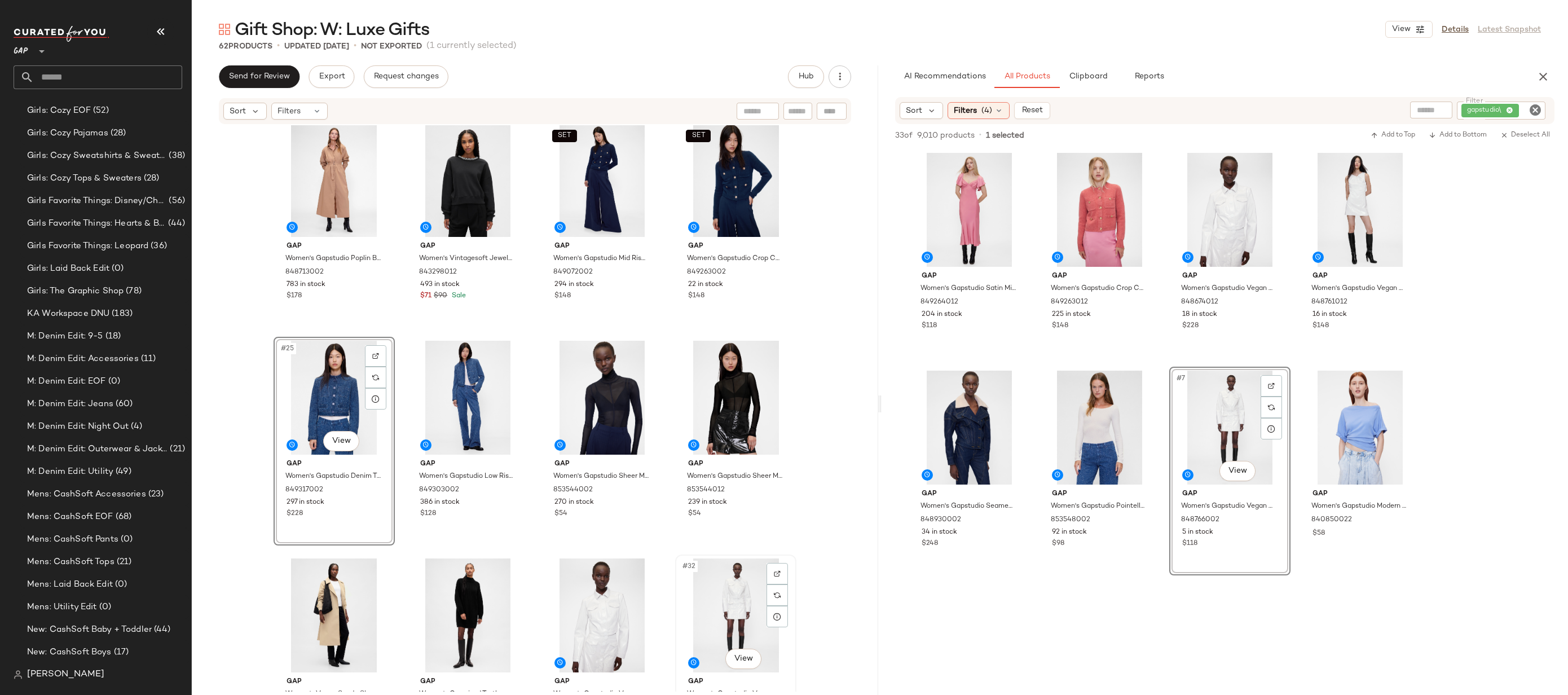
click at [716, 584] on div "#32 View" at bounding box center [736, 615] width 113 height 114
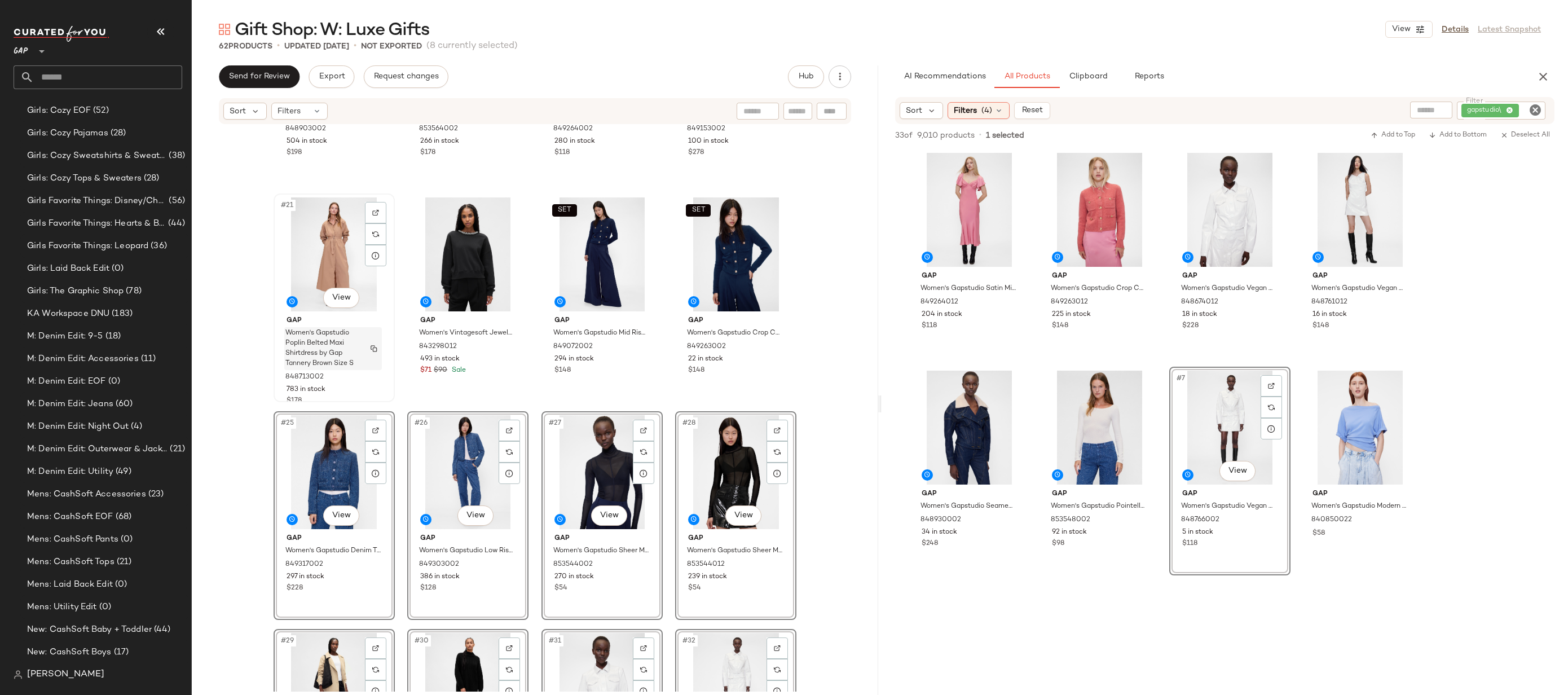
scroll to position [849, 0]
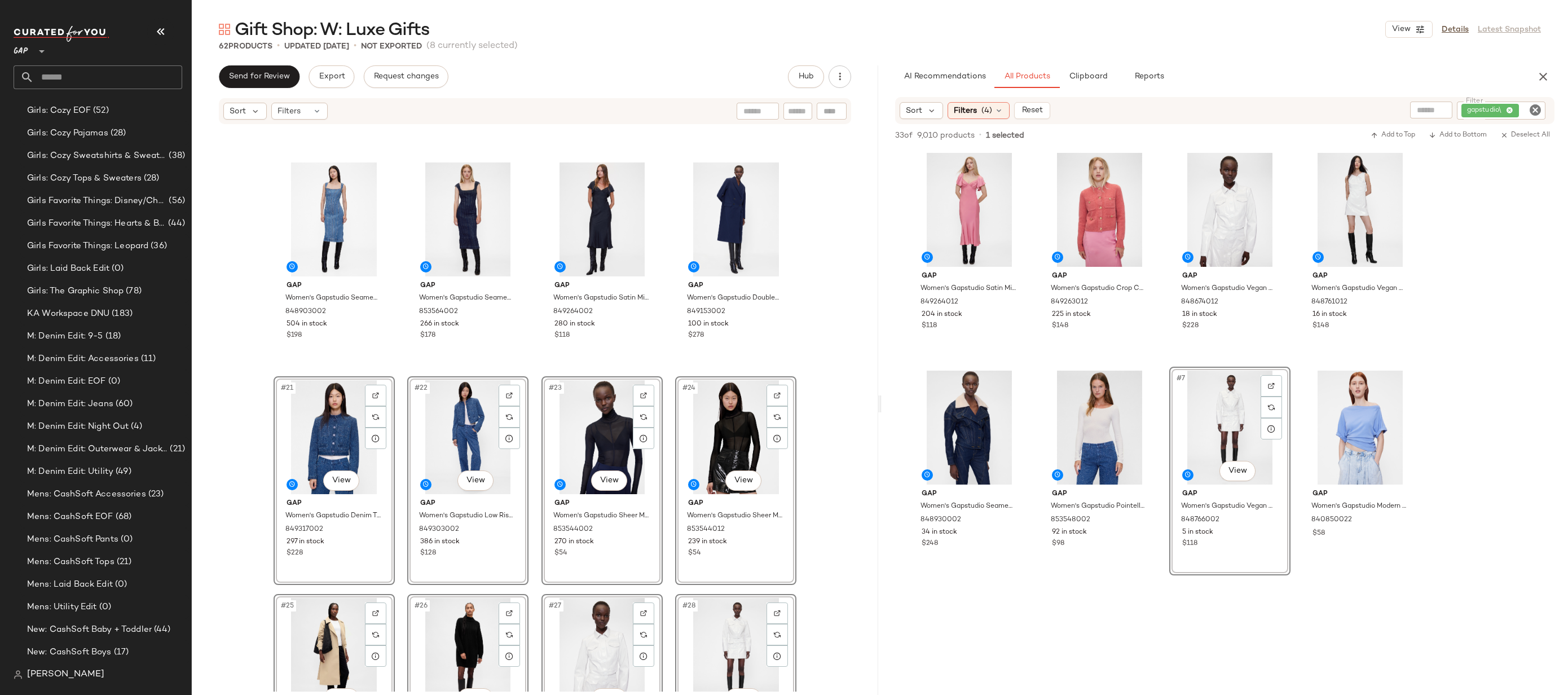
click at [811, 306] on div "Gap Women's Gapstudio Seamed Denim Midi Dress by Gap Medium Wash Size 0 8489030…" at bounding box center [535, 408] width 687 height 566
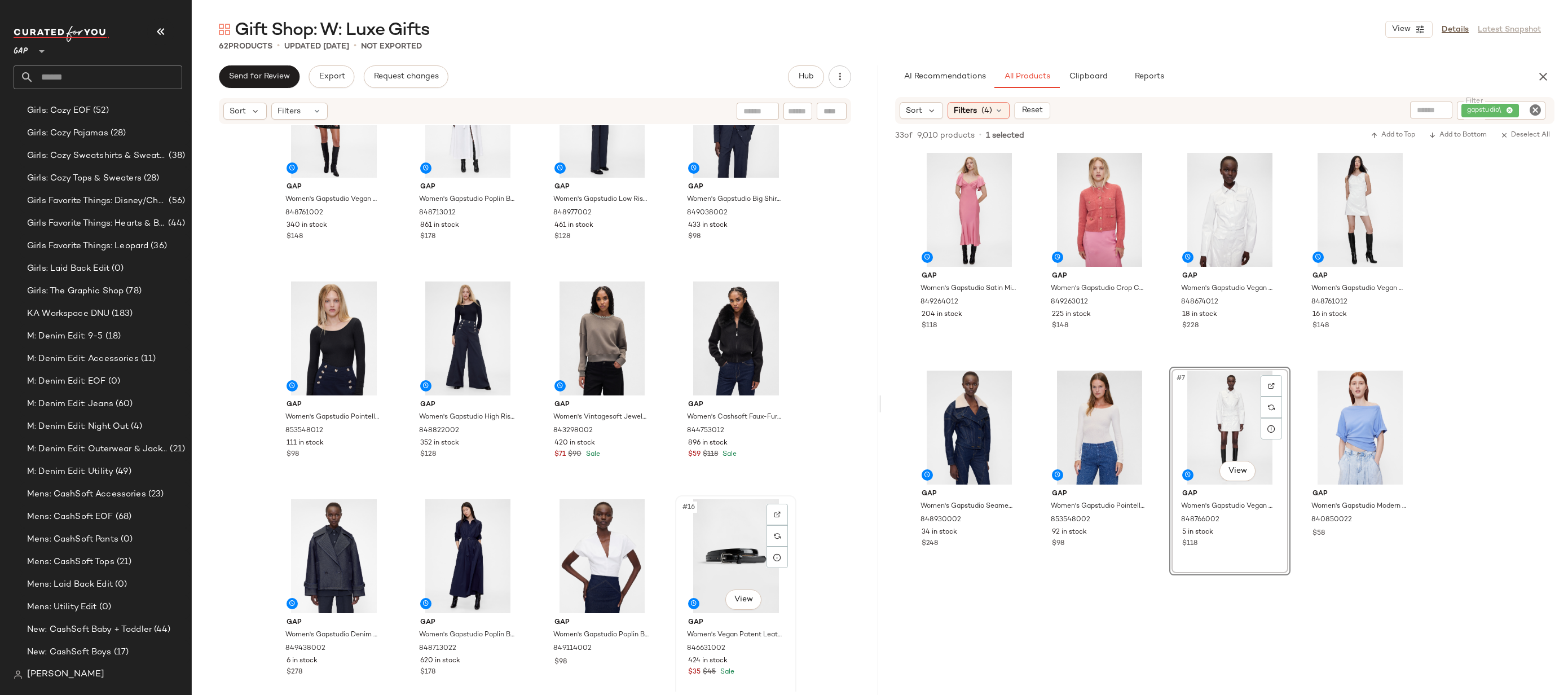
scroll to position [277, 0]
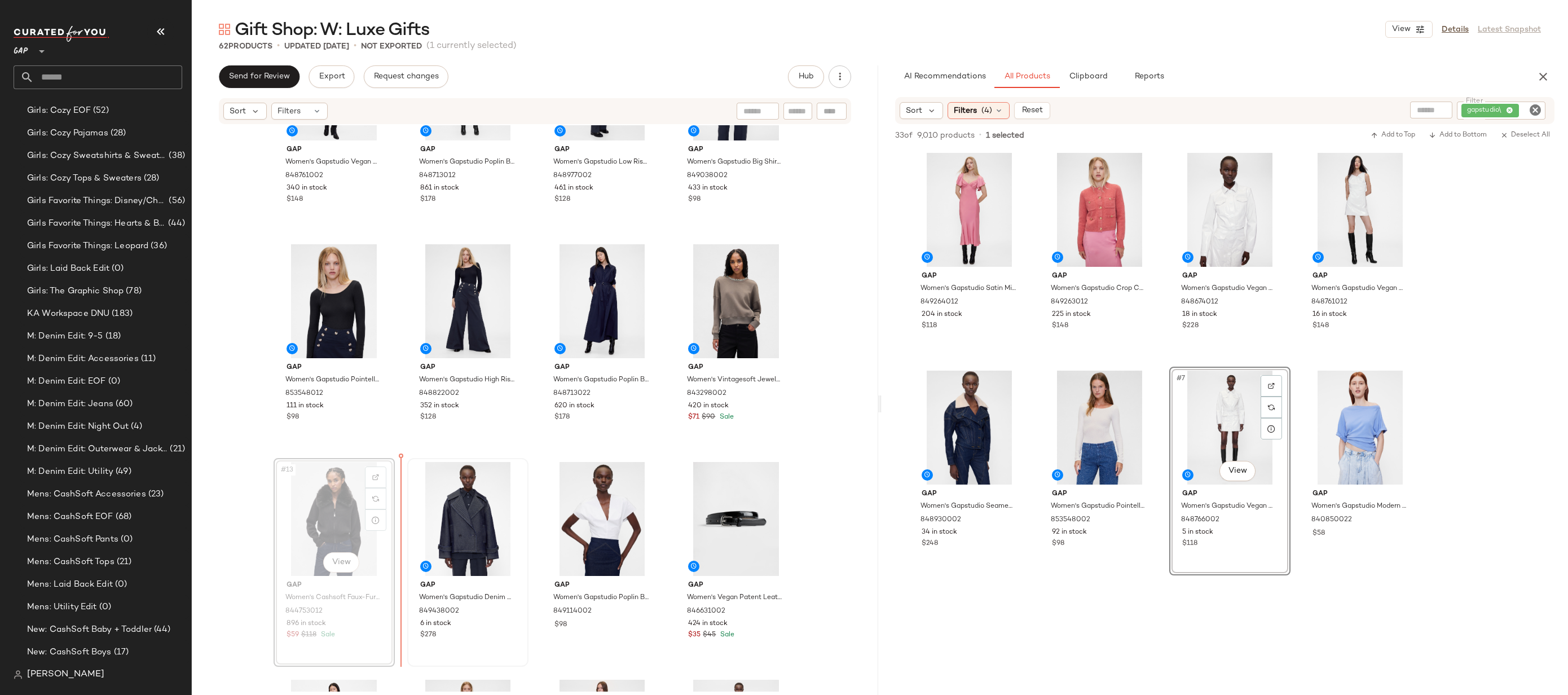
scroll to position [340, 0]
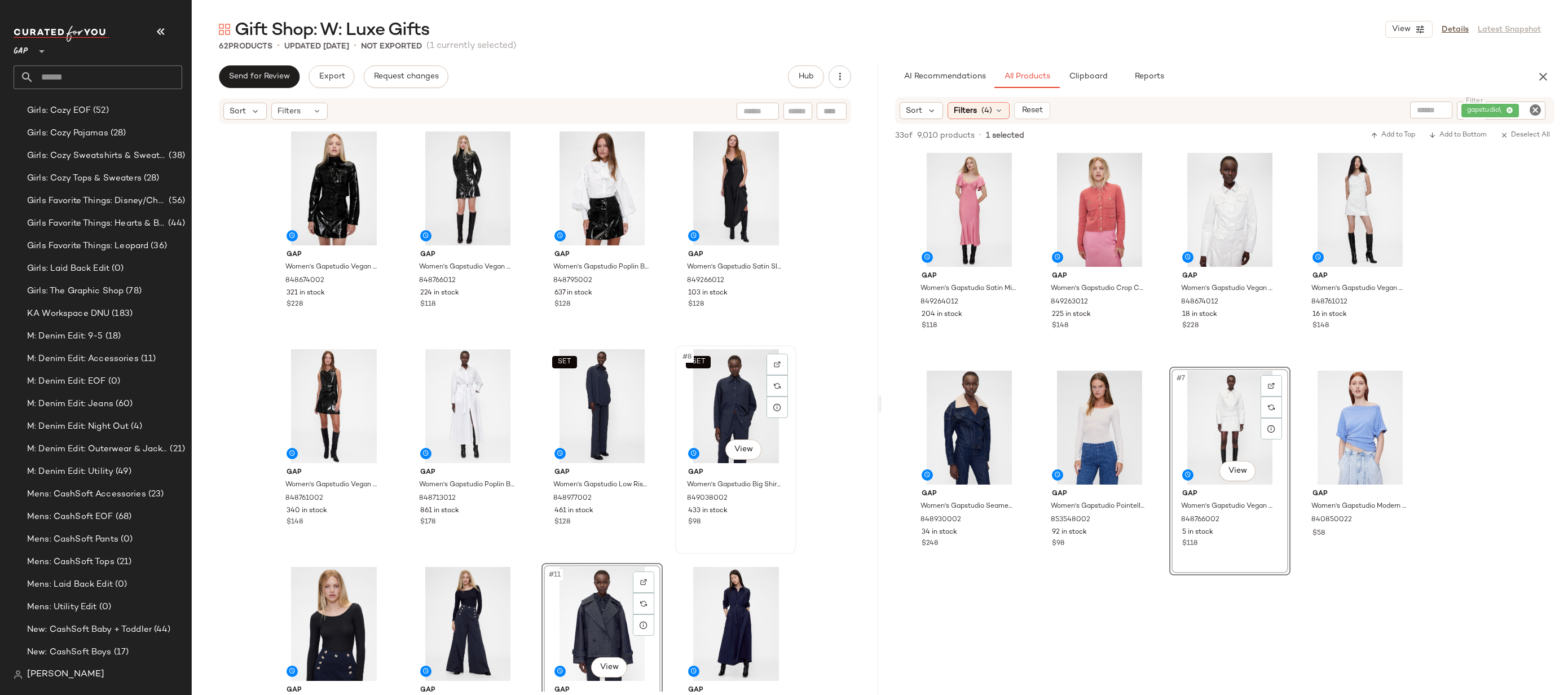
scroll to position [365, 0]
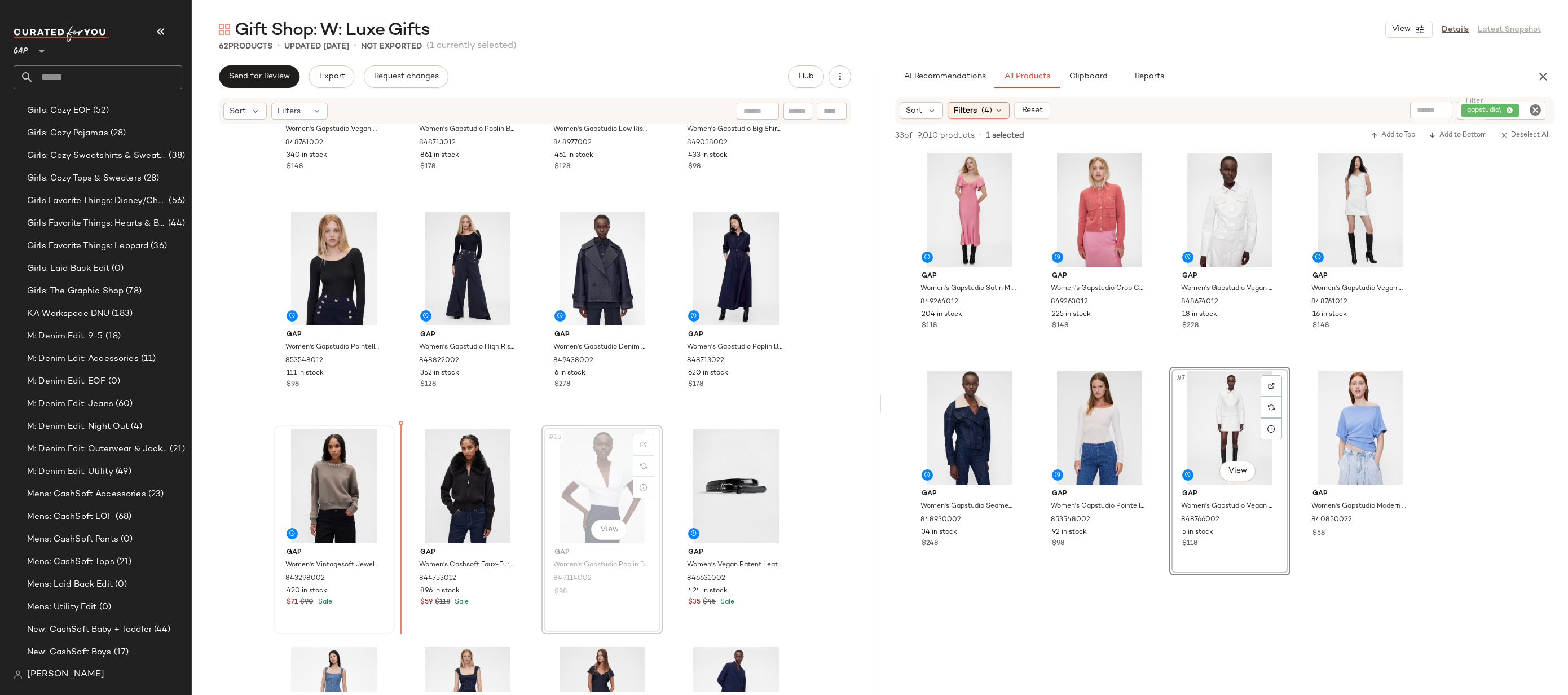
drag, startPoint x: 578, startPoint y: 457, endPoint x: 309, endPoint y: 457, distance: 269.0
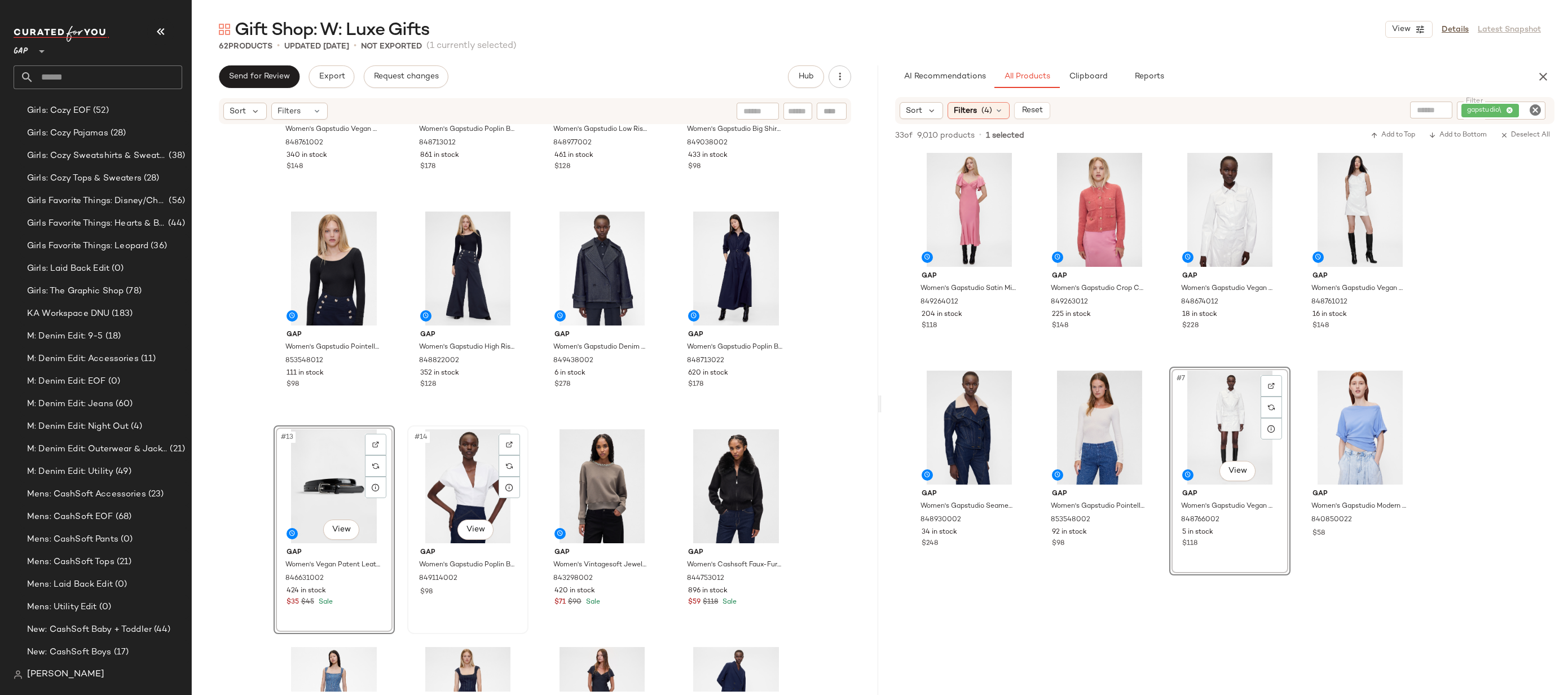
scroll to position [519, 0]
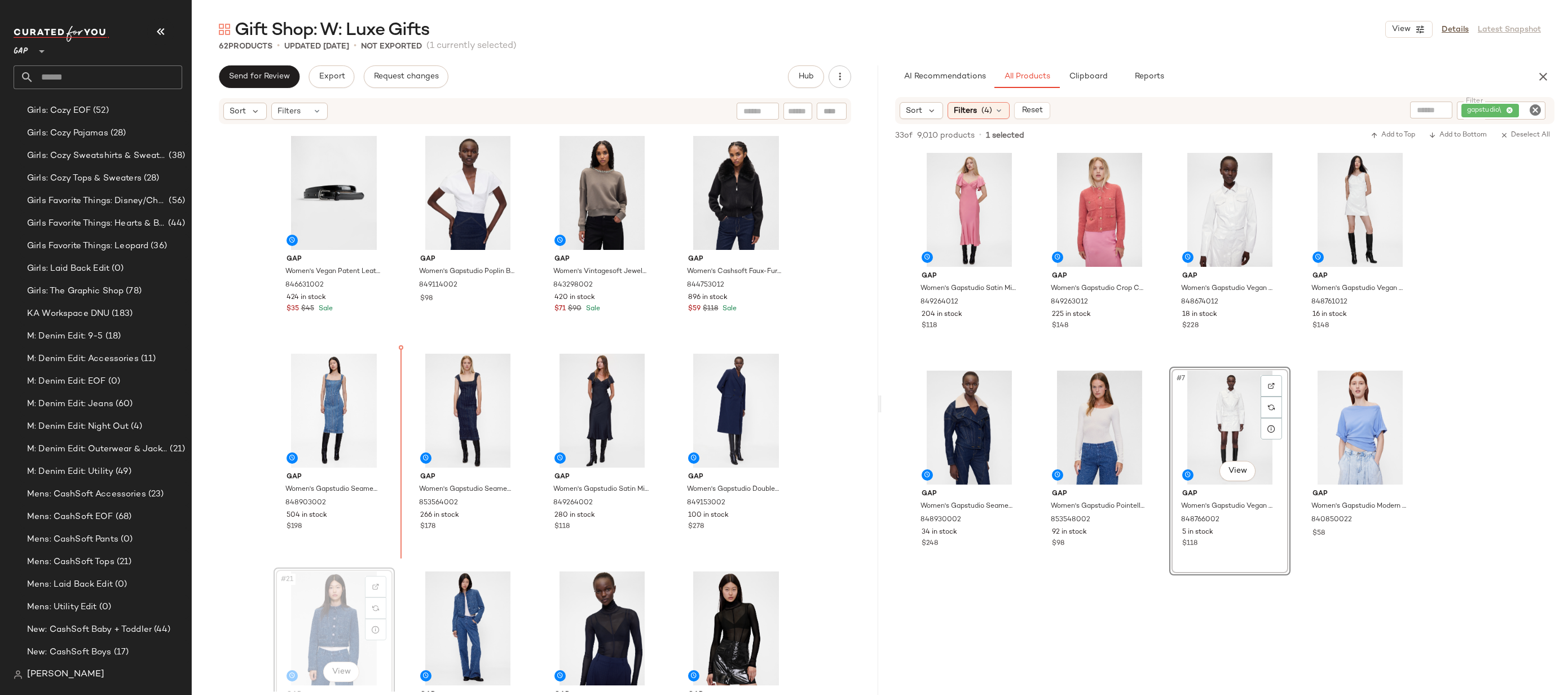
scroll to position [658, 0]
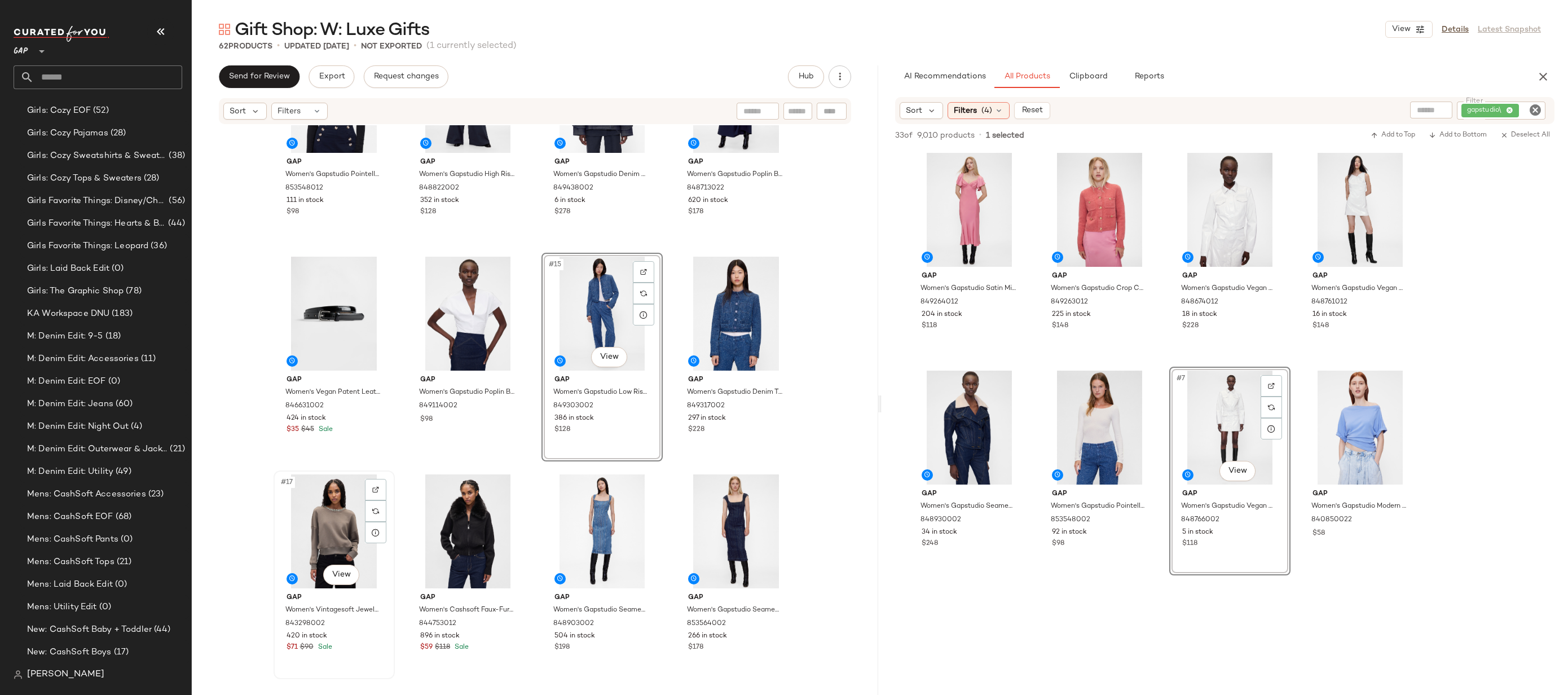
scroll to position [617, 0]
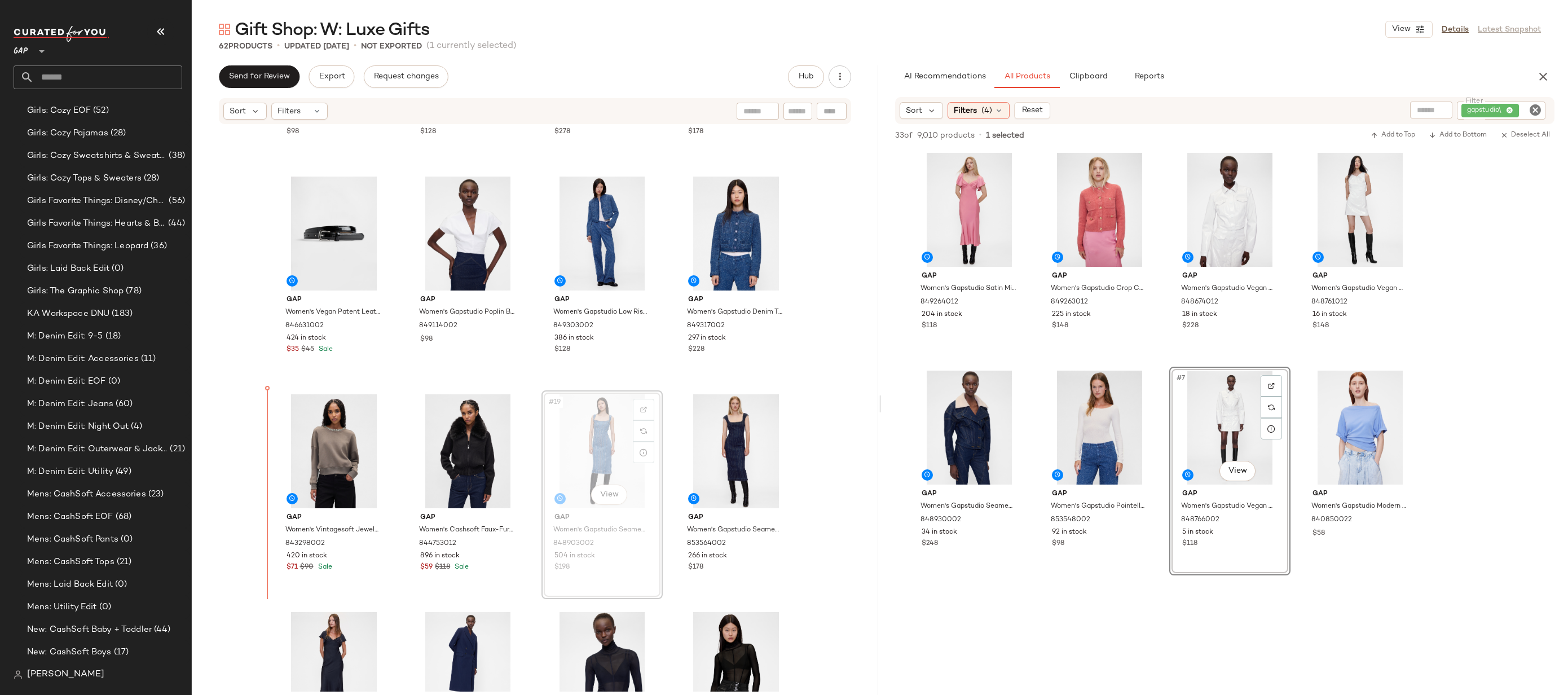
drag, startPoint x: 581, startPoint y: 443, endPoint x: 575, endPoint y: 443, distance: 6.0
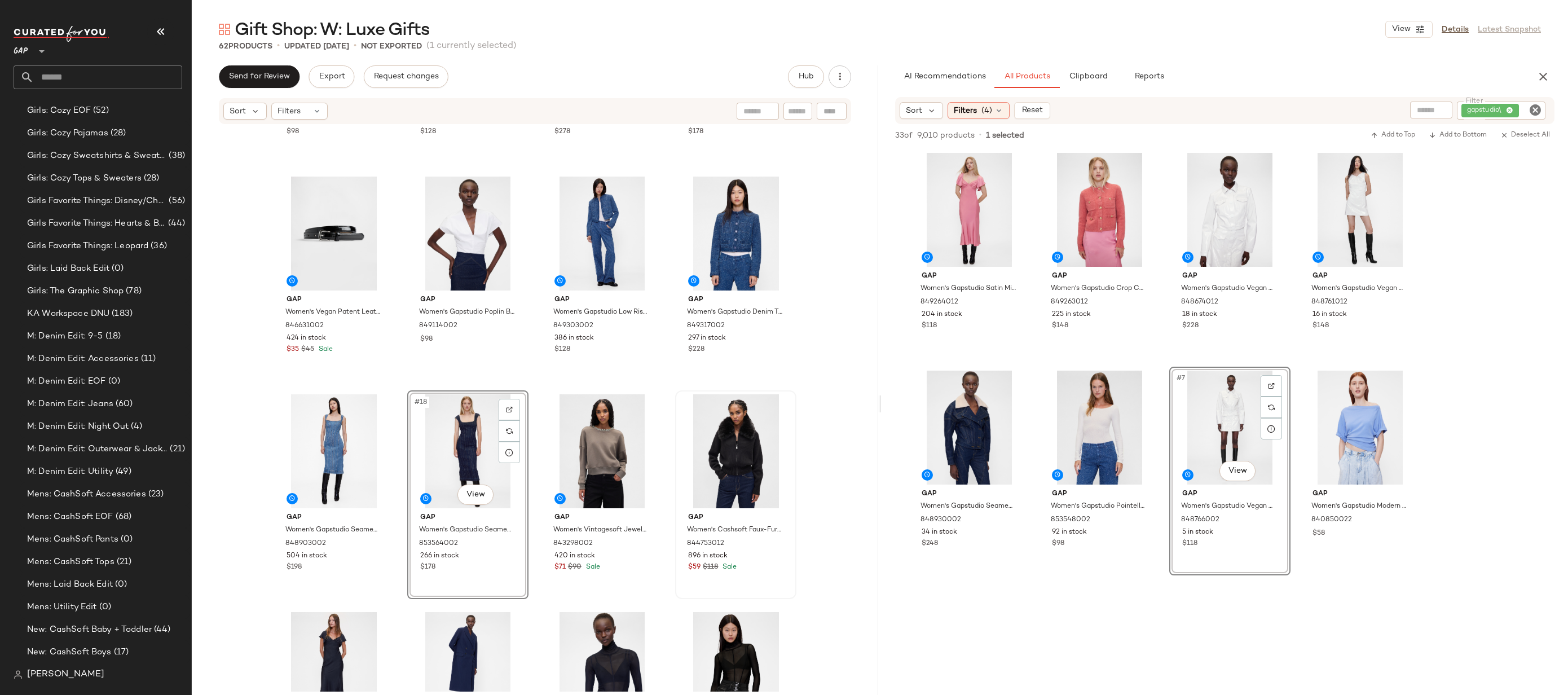
scroll to position [741, 0]
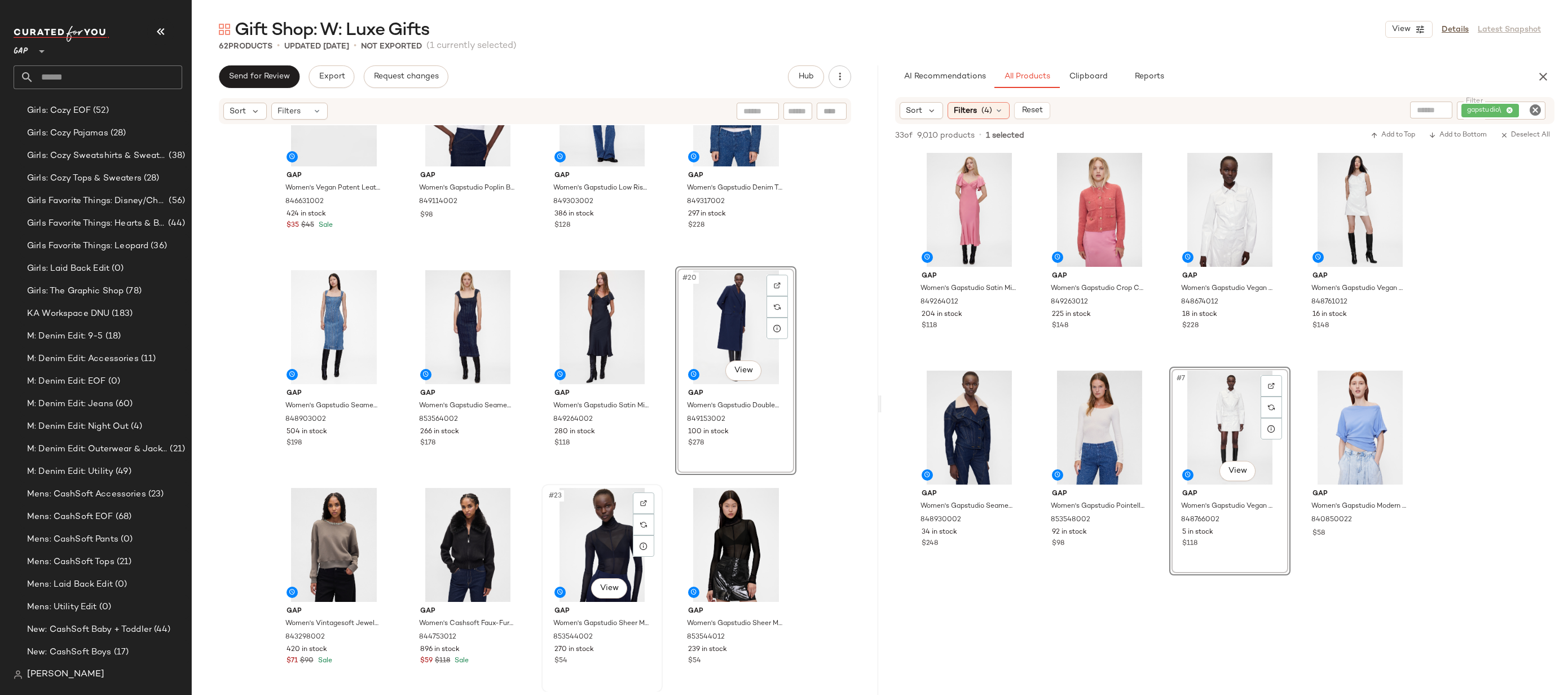
scroll to position [920, 0]
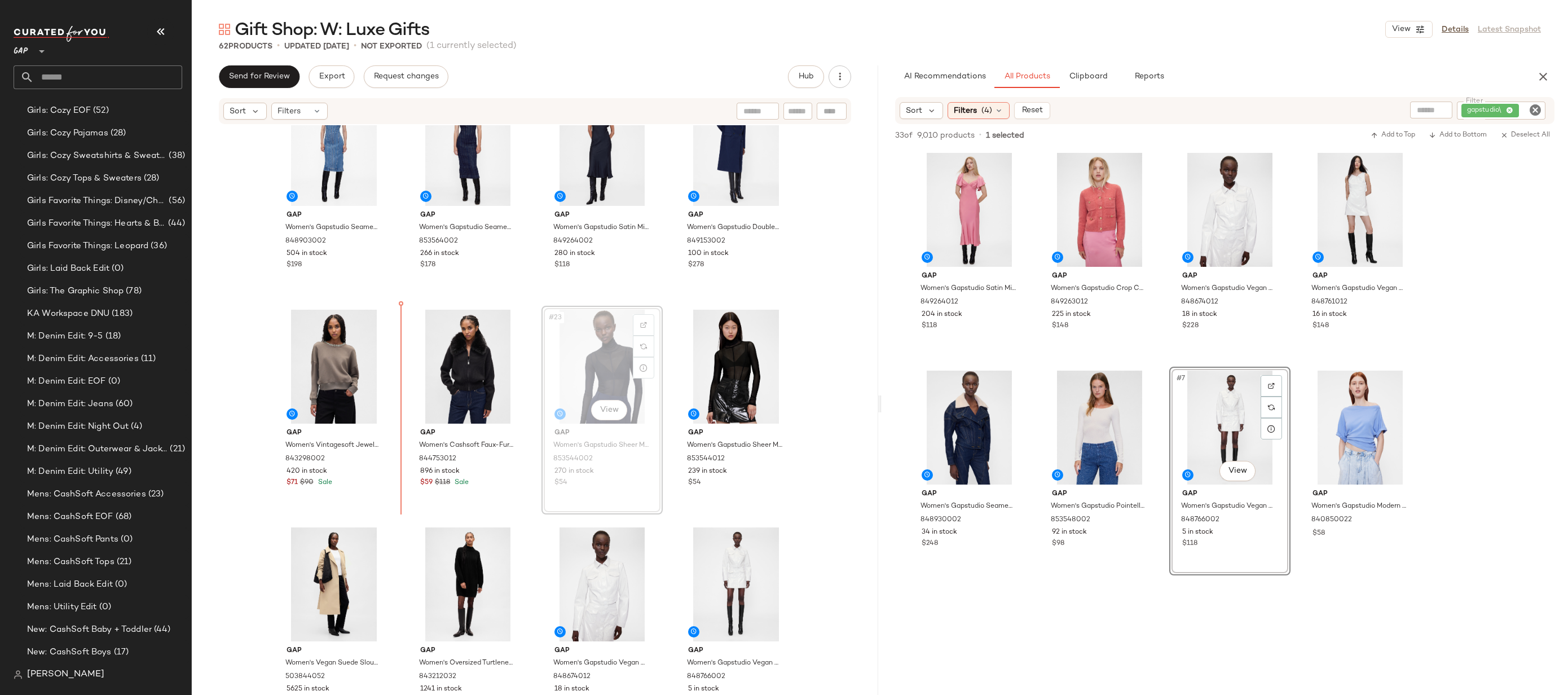
drag, startPoint x: 570, startPoint y: 370, endPoint x: 262, endPoint y: 375, distance: 308.0
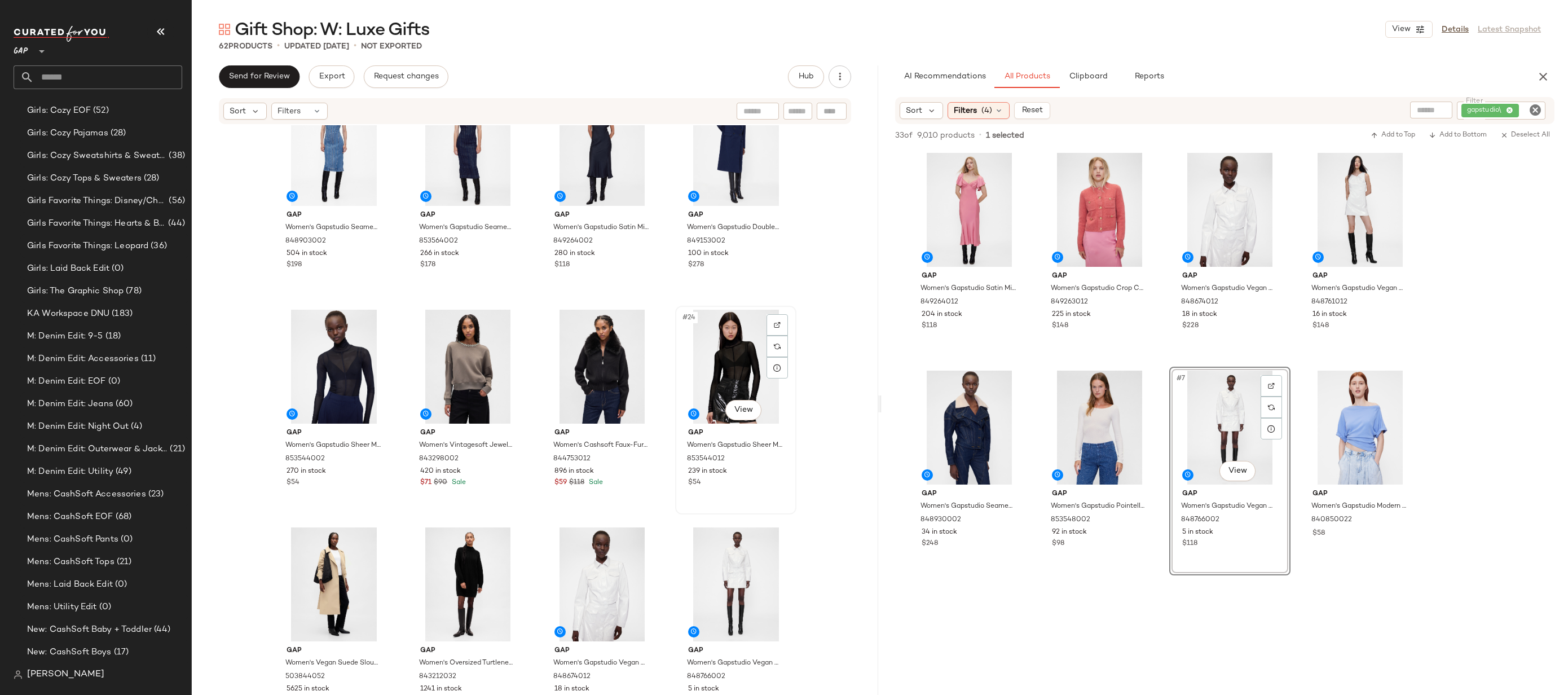
click at [739, 356] on div "#24 View" at bounding box center [736, 367] width 113 height 114
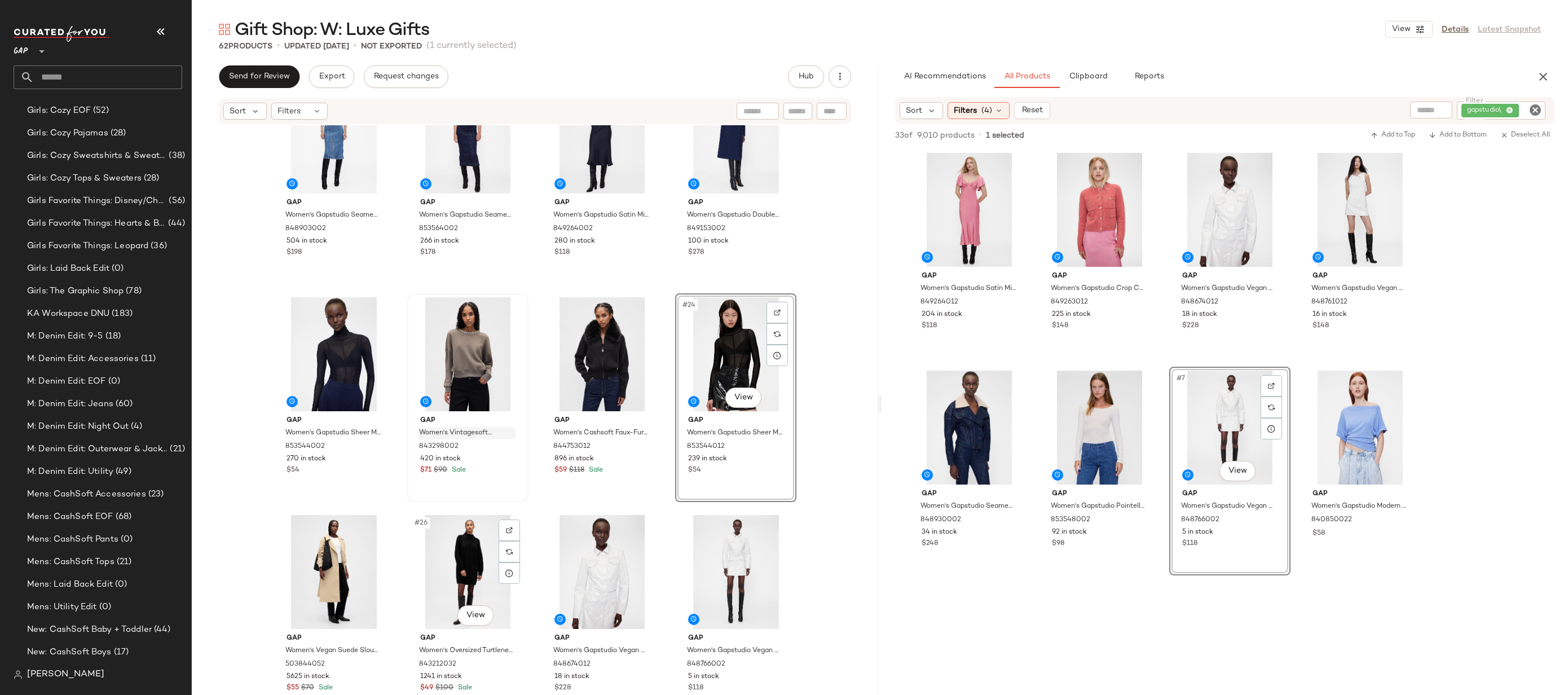
scroll to position [876, 0]
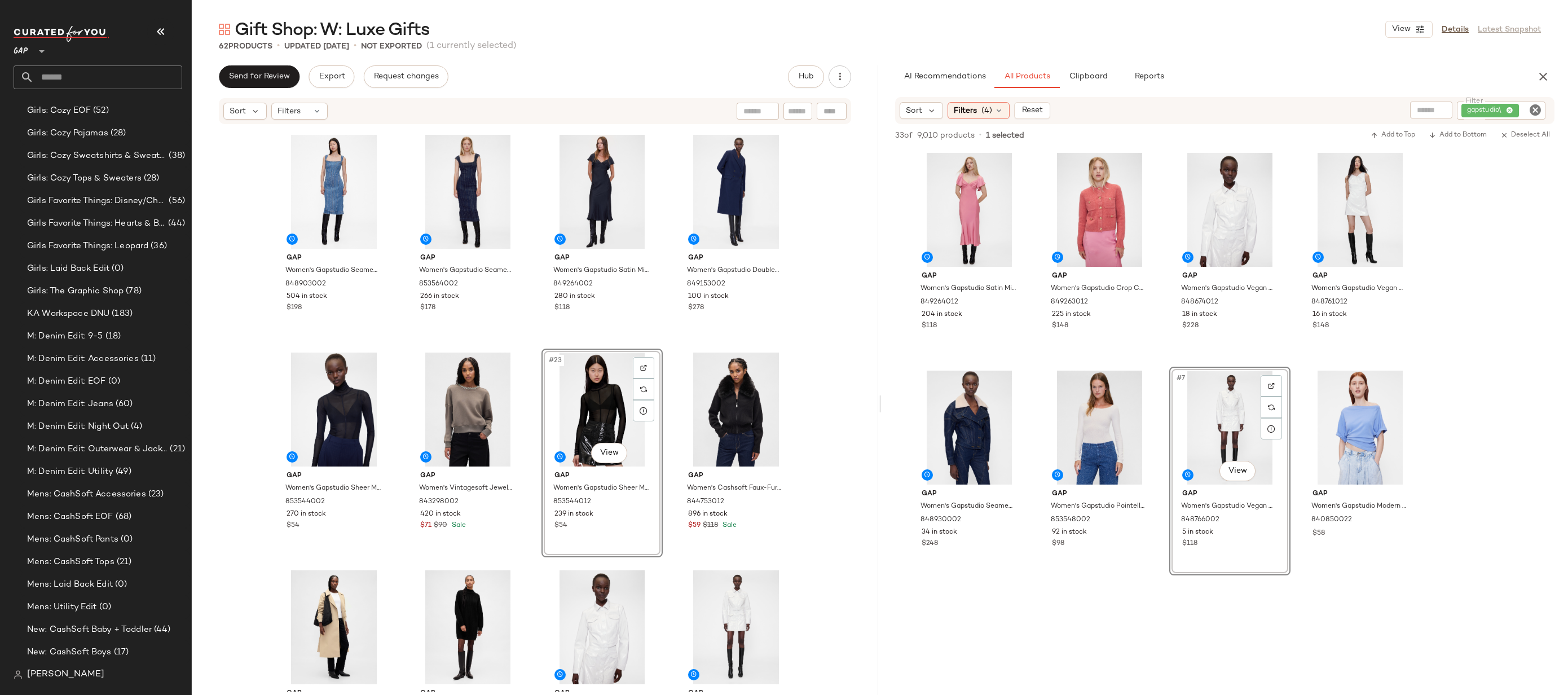
click at [817, 386] on div "Gap Women's Gapstudio Seamed Denim Midi Dress by Gap Medium Wash Size 0 8489030…" at bounding box center [535, 408] width 687 height 566
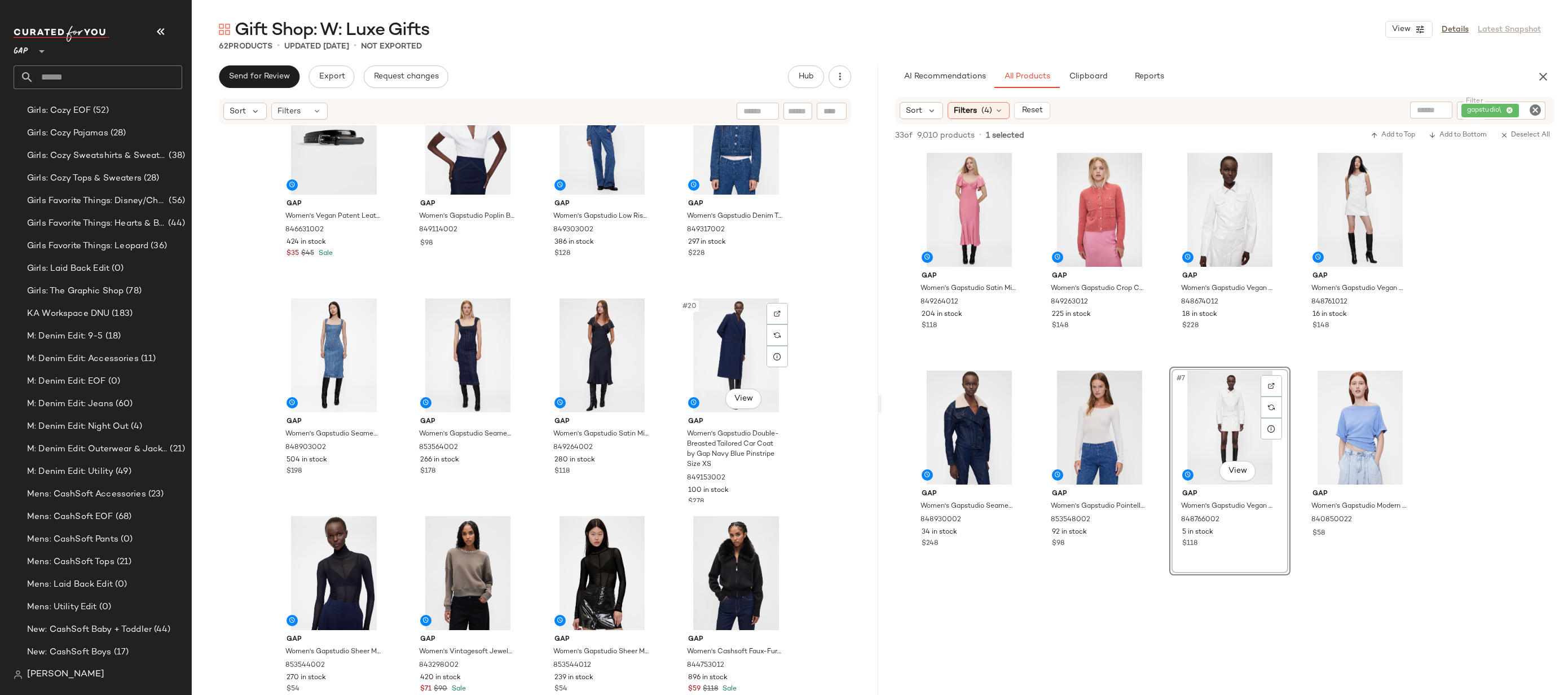
scroll to position [688, 0]
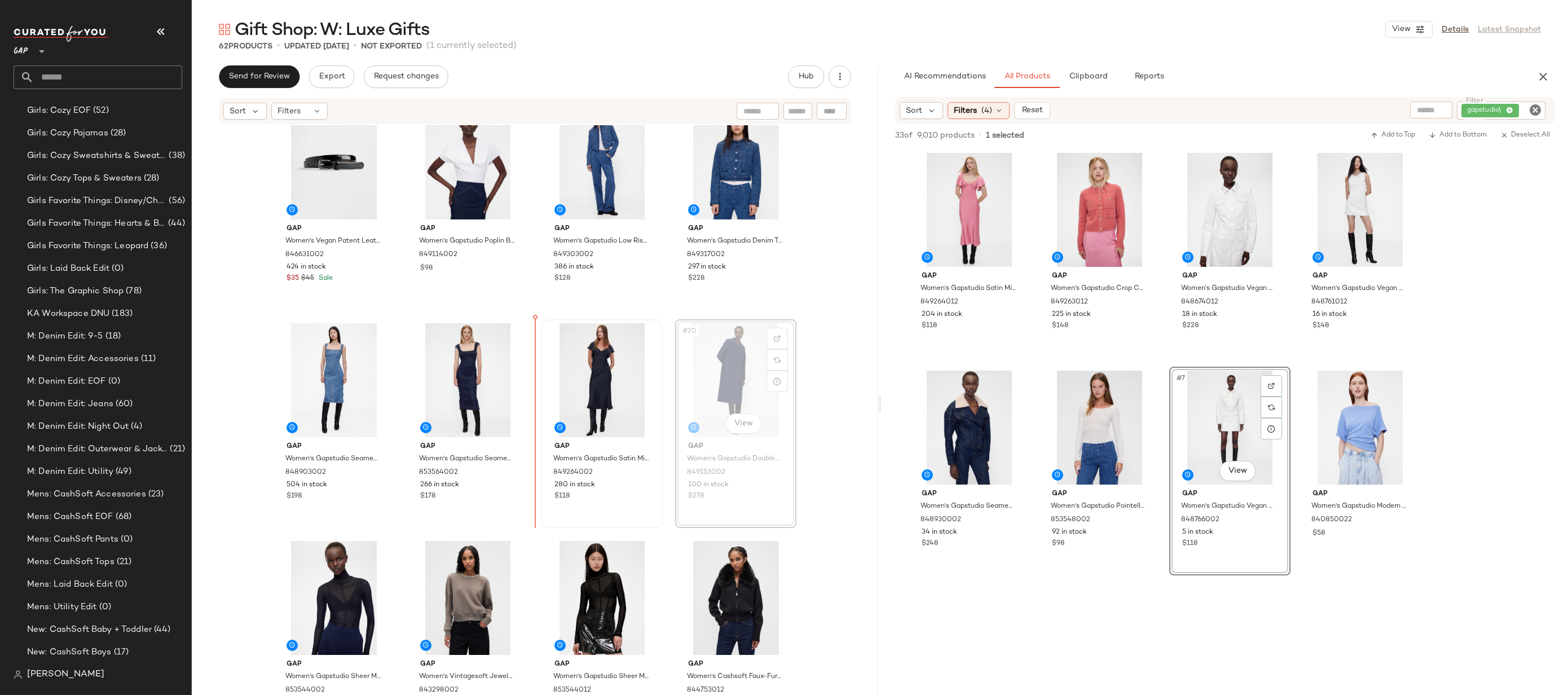
drag, startPoint x: 714, startPoint y: 388, endPoint x: 755, endPoint y: 396, distance: 41.8
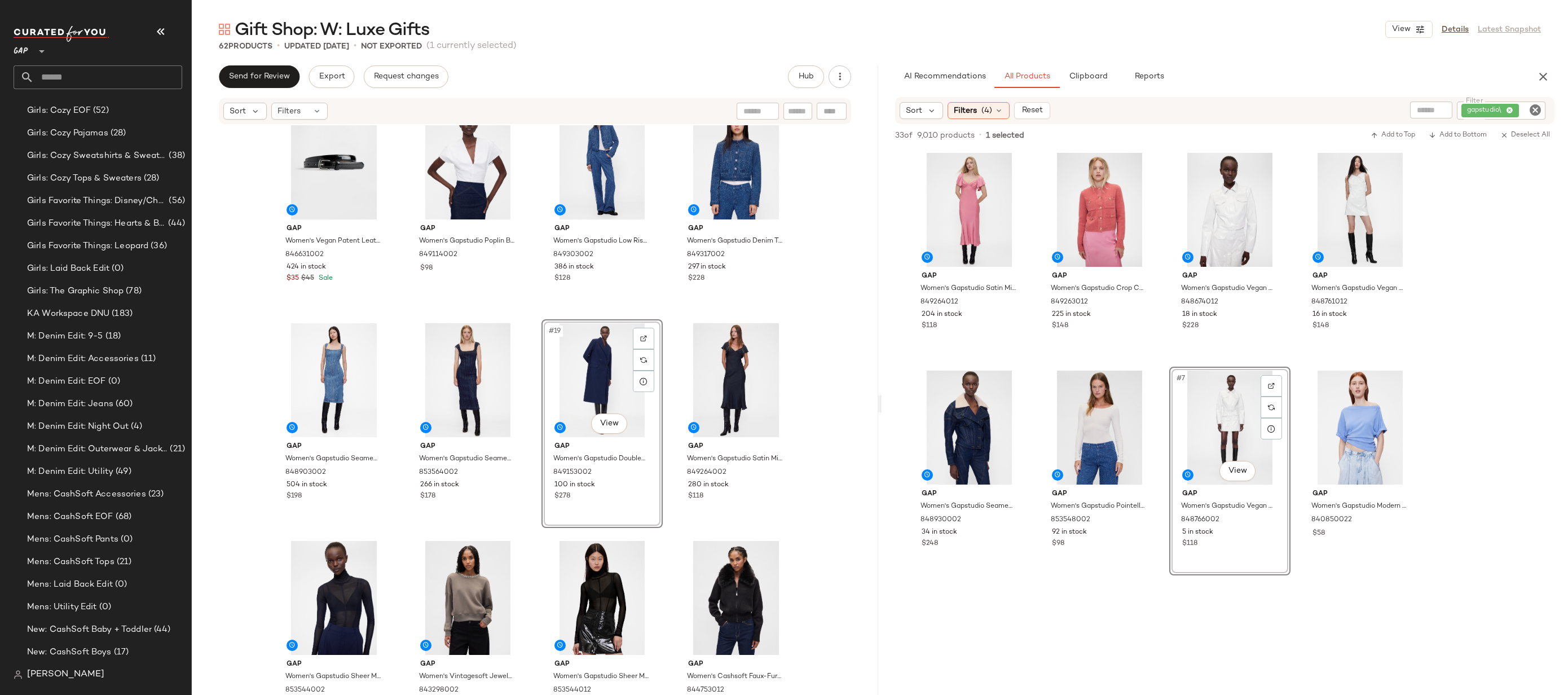
click at [811, 410] on div "Gap Women's Vegan Patent Leather Belt by Gap Black Size XS 846631002 424 in sto…" at bounding box center [535, 408] width 687 height 566
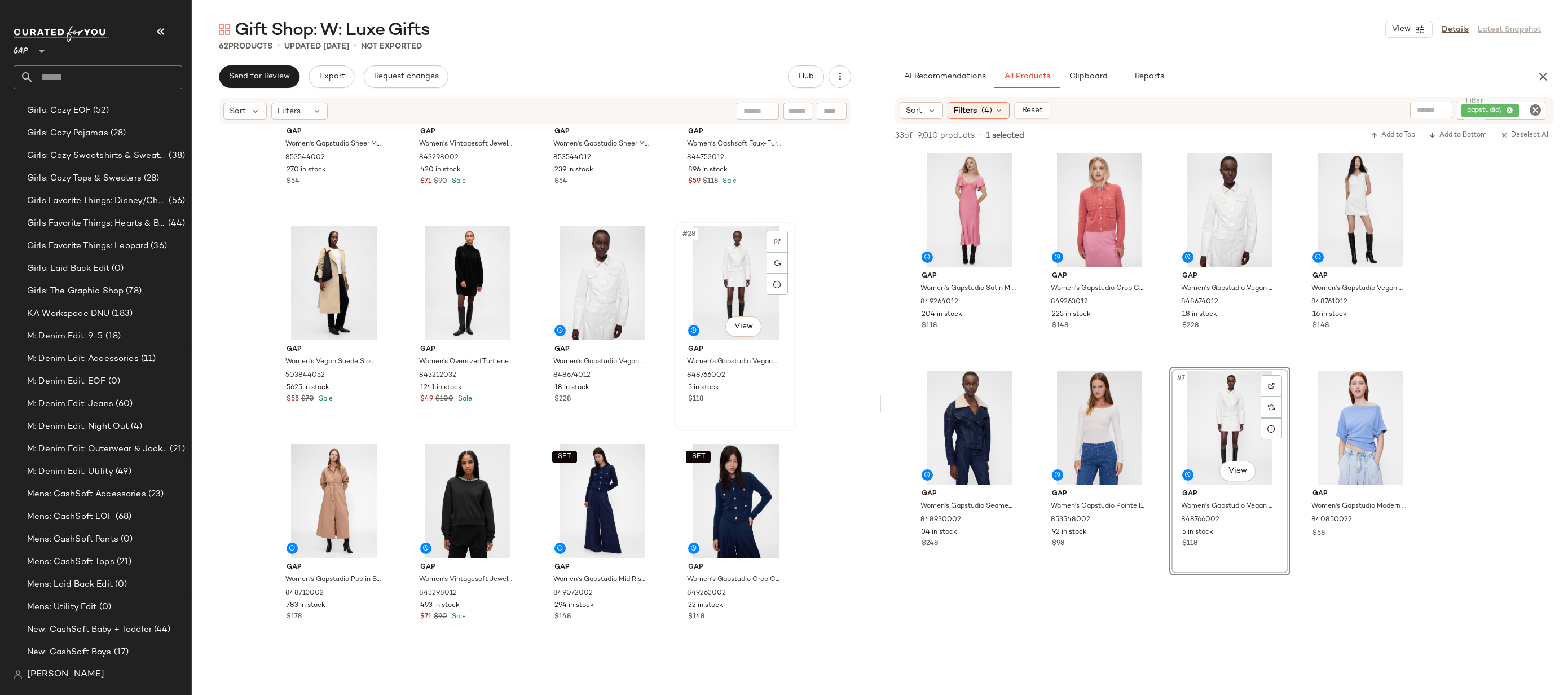
scroll to position [1255, 0]
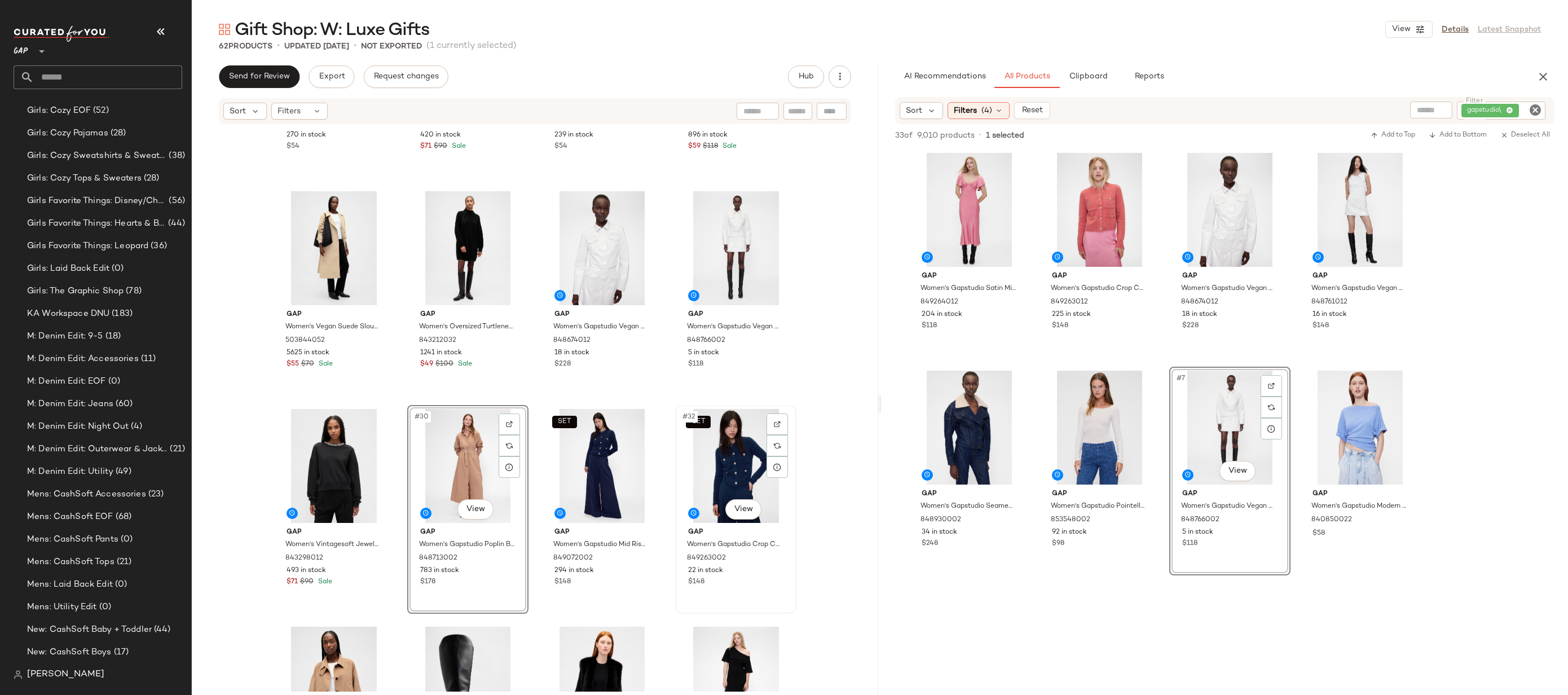
click at [739, 470] on div "SET #32 View" at bounding box center [736, 466] width 113 height 114
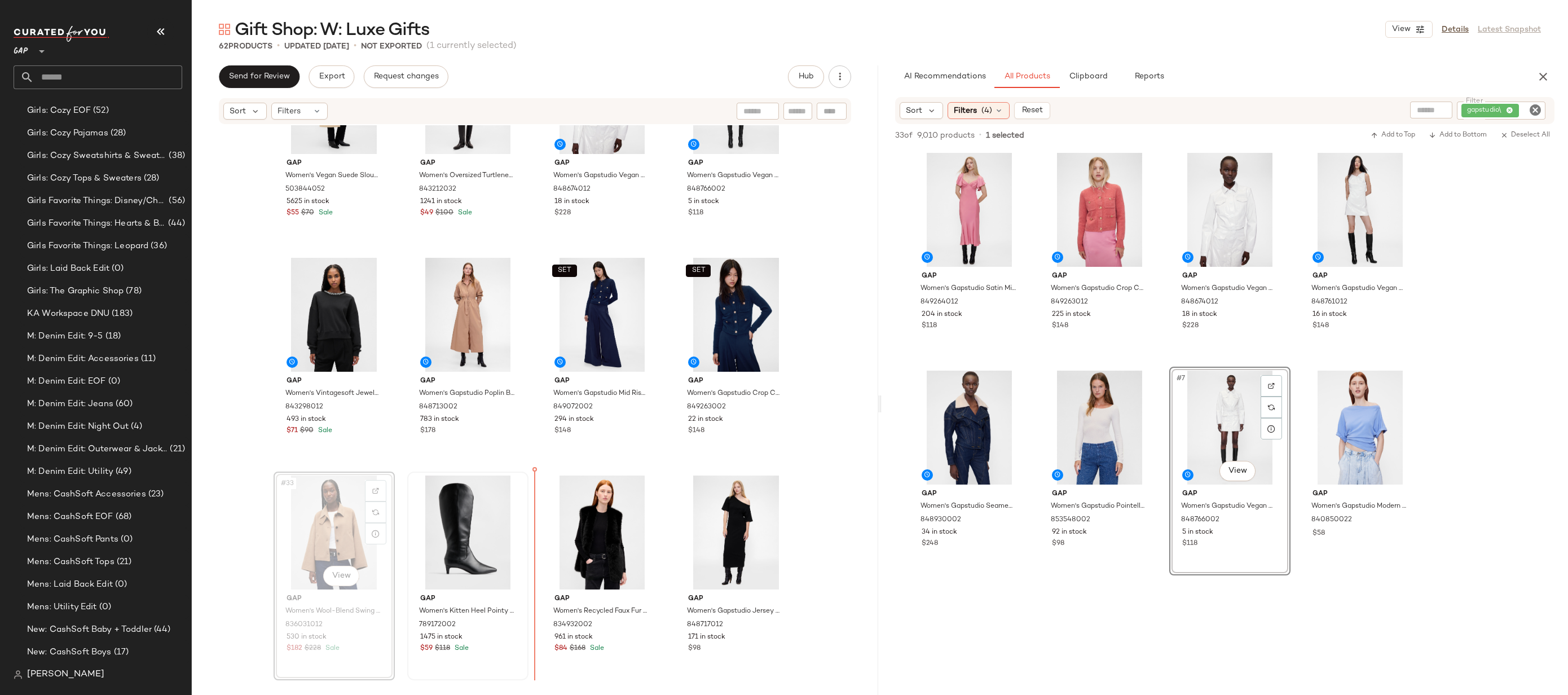
drag, startPoint x: 346, startPoint y: 530, endPoint x: 439, endPoint y: 530, distance: 93.0
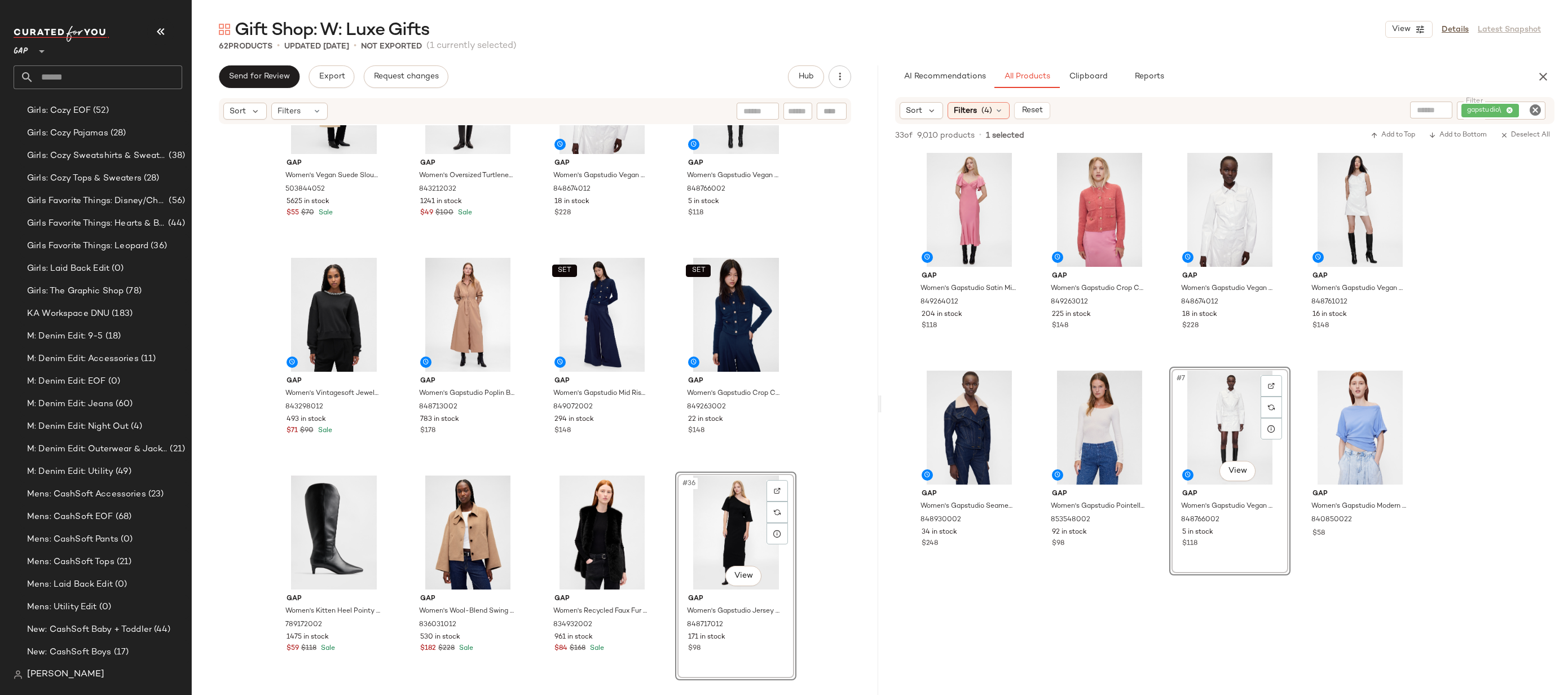
drag, startPoint x: 720, startPoint y: 516, endPoint x: 628, endPoint y: 532, distance: 93.4
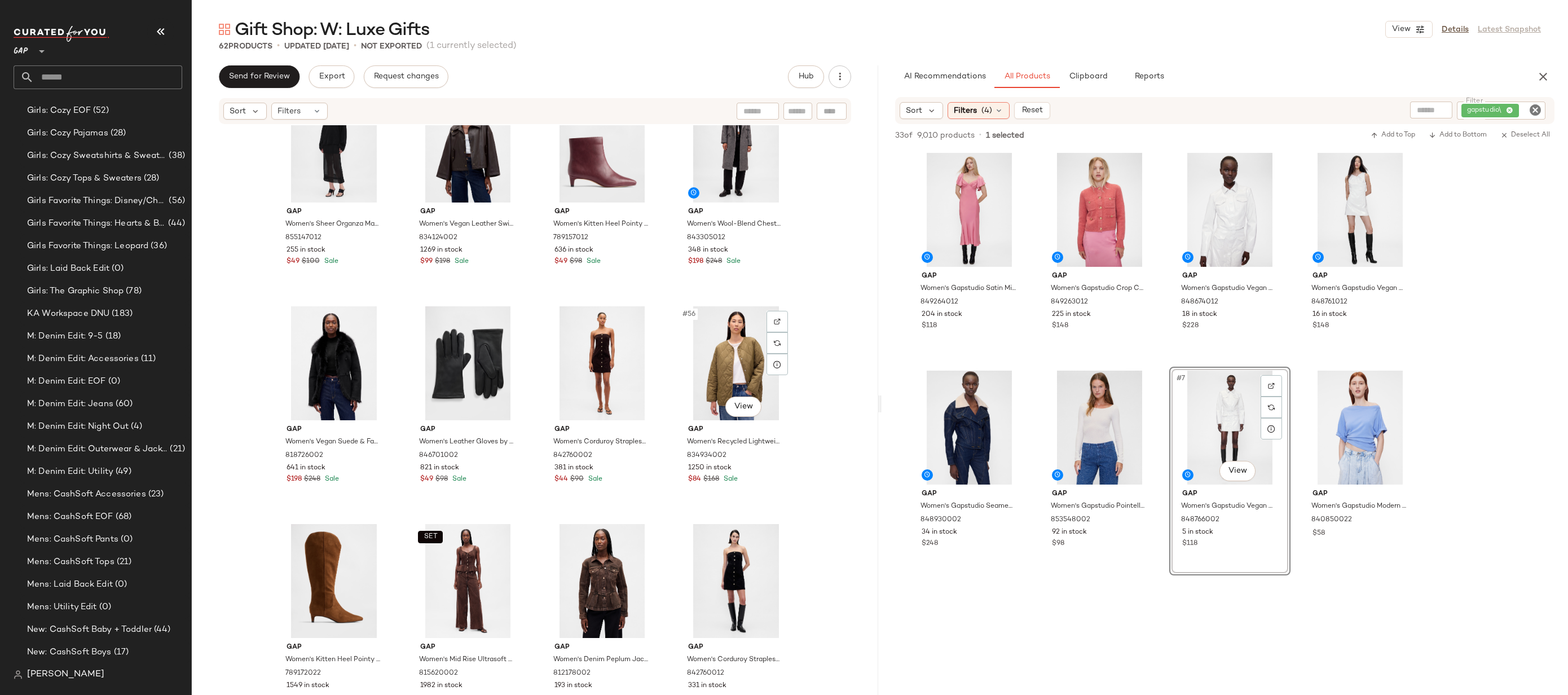
scroll to position [2919, 0]
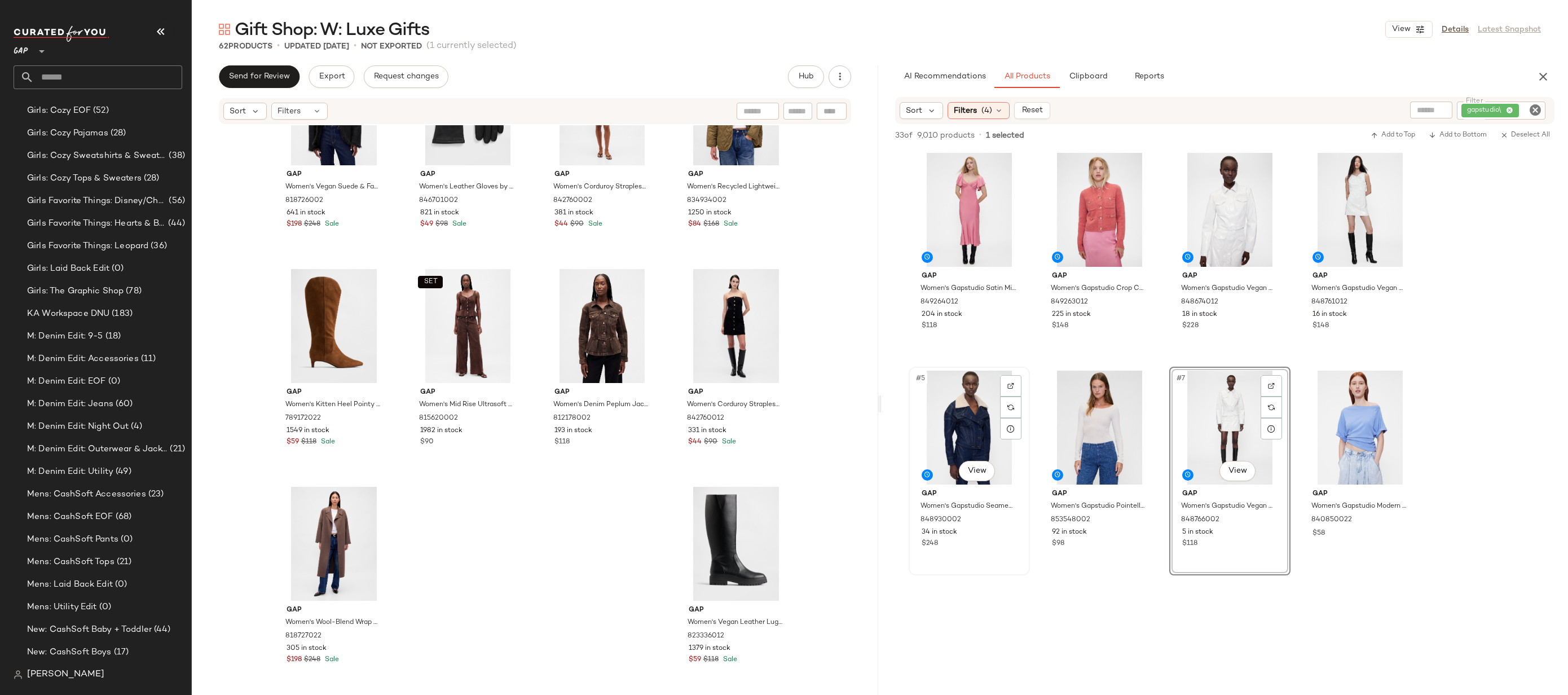
click at [930, 426] on div "#5 View" at bounding box center [969, 428] width 113 height 114
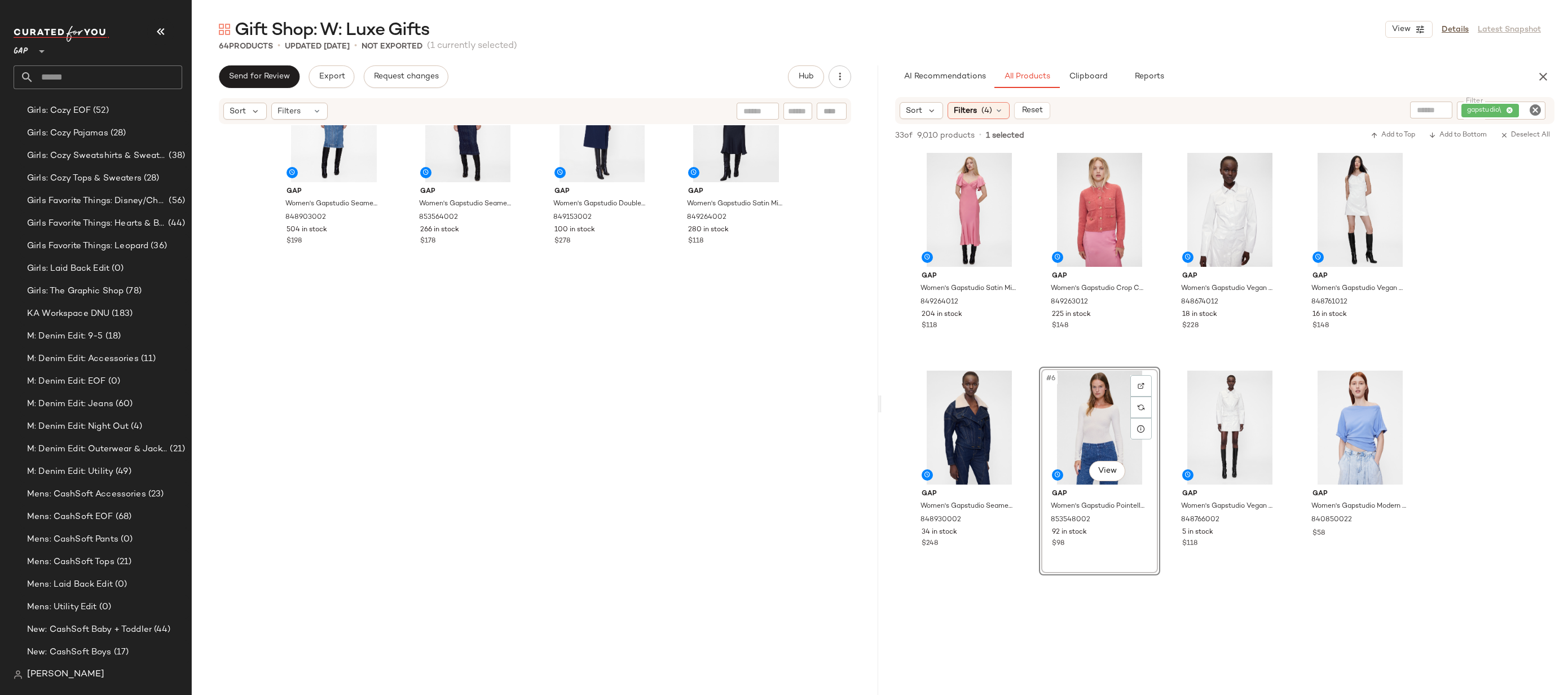
scroll to position [0, 0]
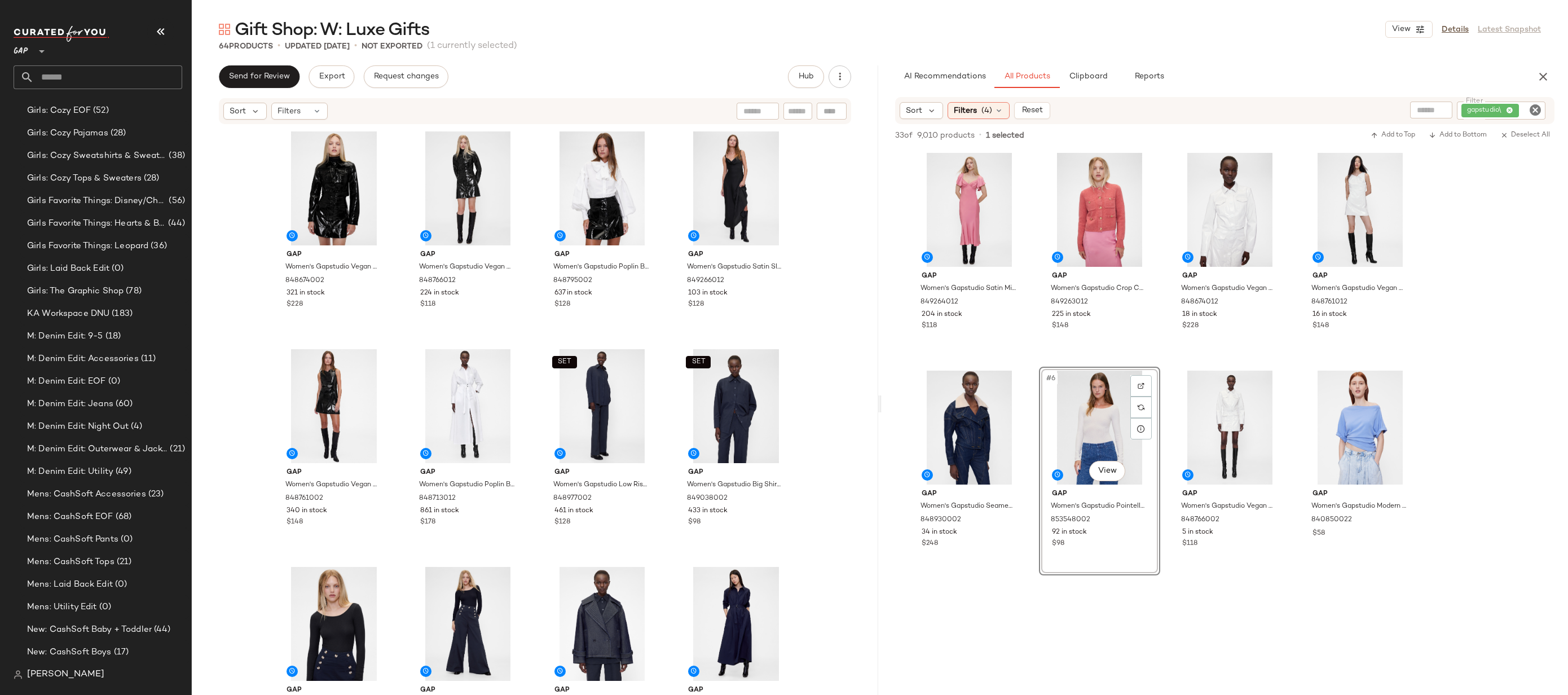
drag, startPoint x: 1087, startPoint y: 414, endPoint x: 412, endPoint y: 0, distance: 791.8
click at [134, 65] on input "text" at bounding box center [107, 77] width 148 height 24
click at [88, 79] on input "**********" at bounding box center [98, 77] width 169 height 24
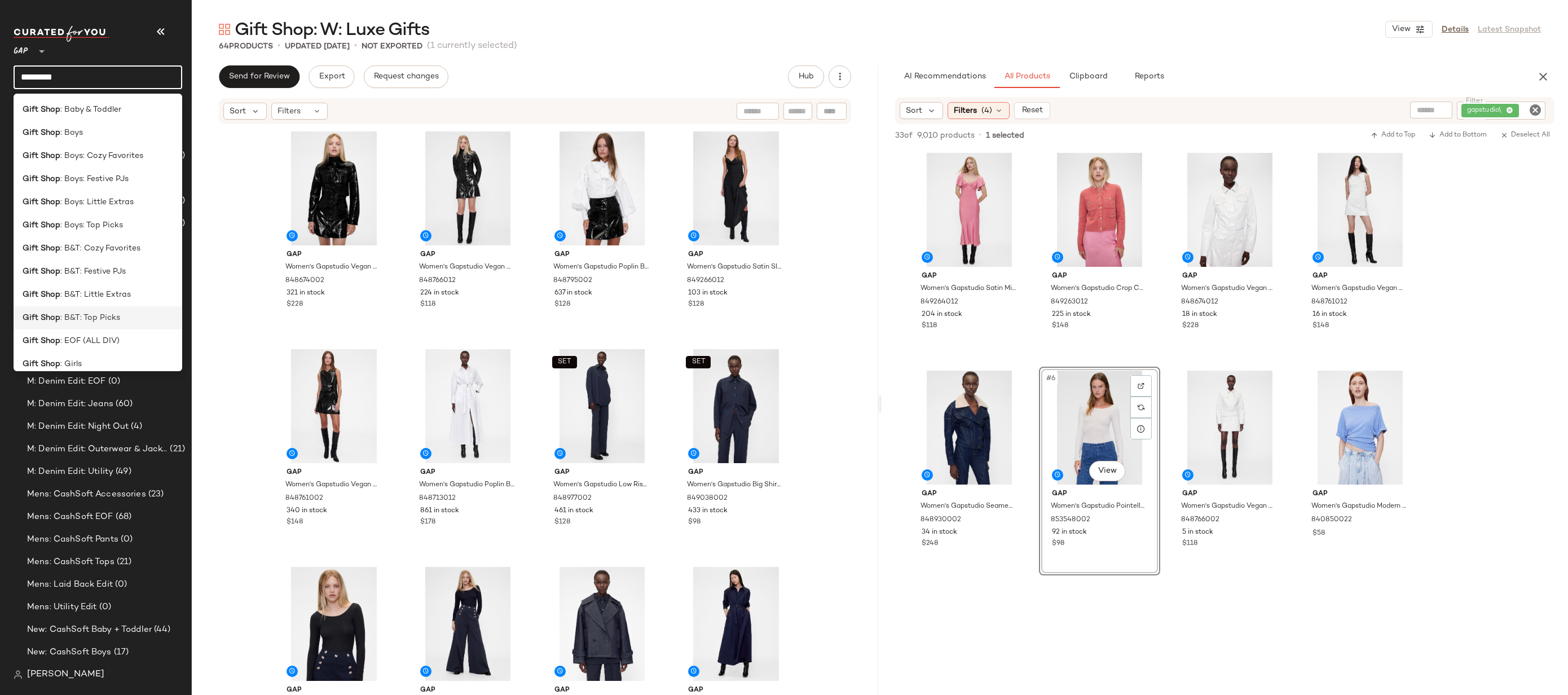
scroll to position [379, 0]
type input "*********"
click at [114, 331] on div "Gift Shop : Womens" at bounding box center [98, 332] width 151 height 12
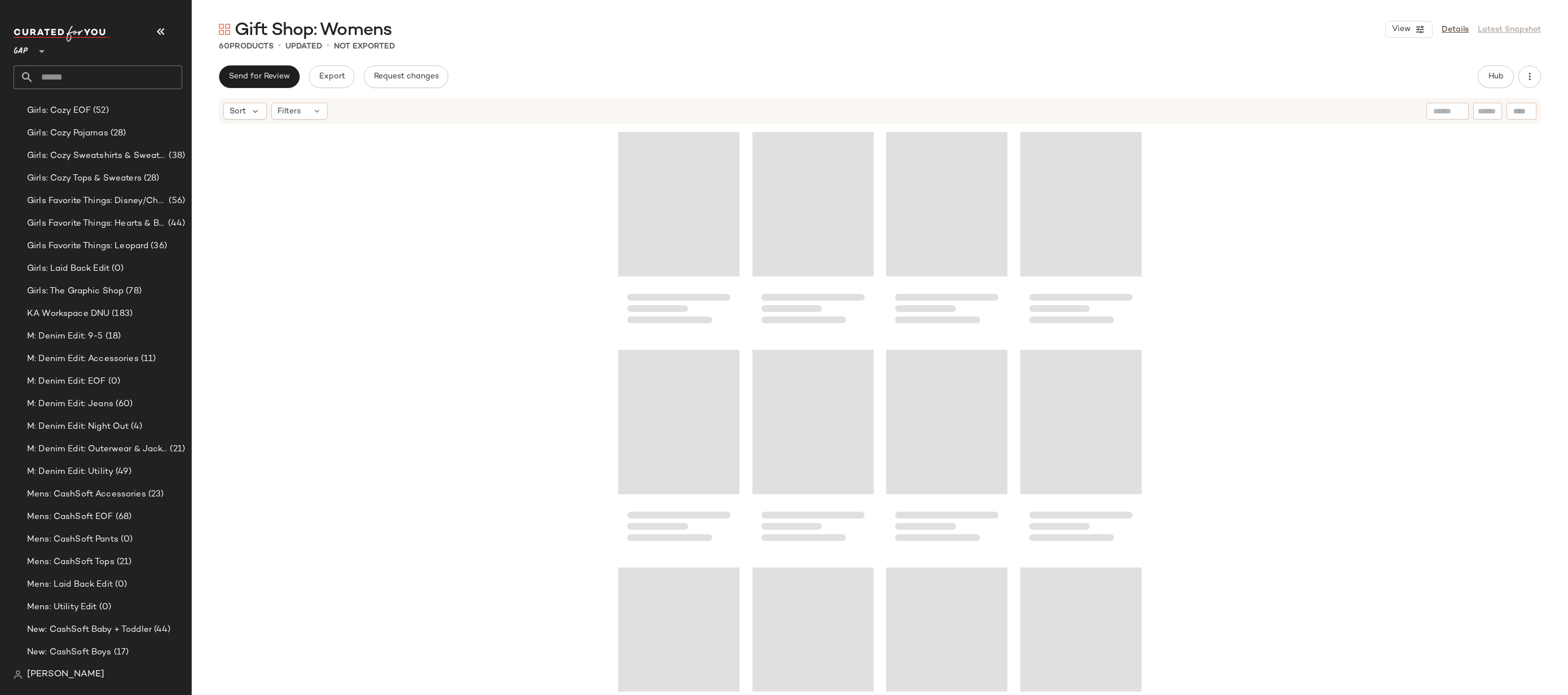
click at [99, 78] on input "text" at bounding box center [107, 77] width 148 height 24
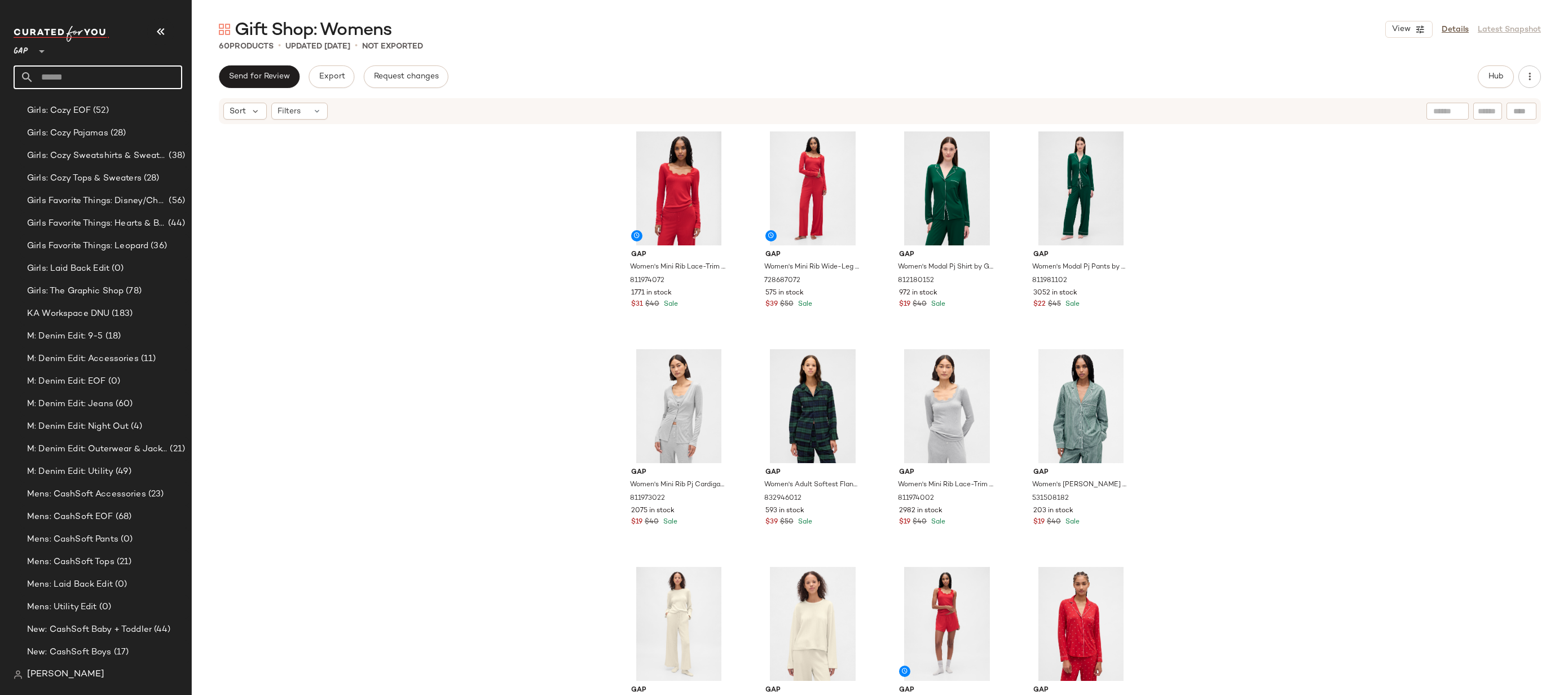
click at [78, 85] on input "text" at bounding box center [107, 77] width 148 height 24
click at [78, 75] on input "text" at bounding box center [107, 77] width 148 height 24
